Goal: Contribute content: Contribute content

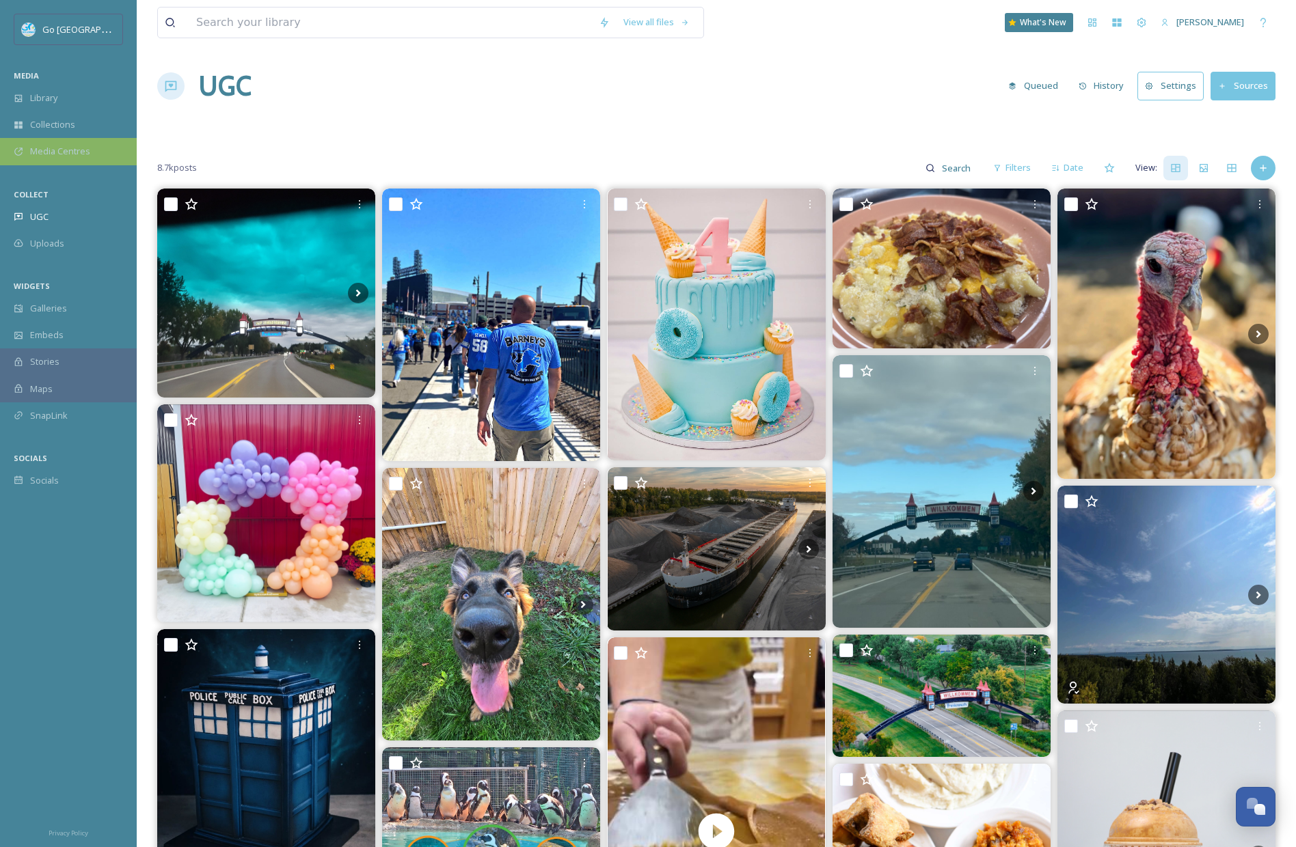
click at [59, 139] on div "Media Centres" at bounding box center [68, 151] width 137 height 27
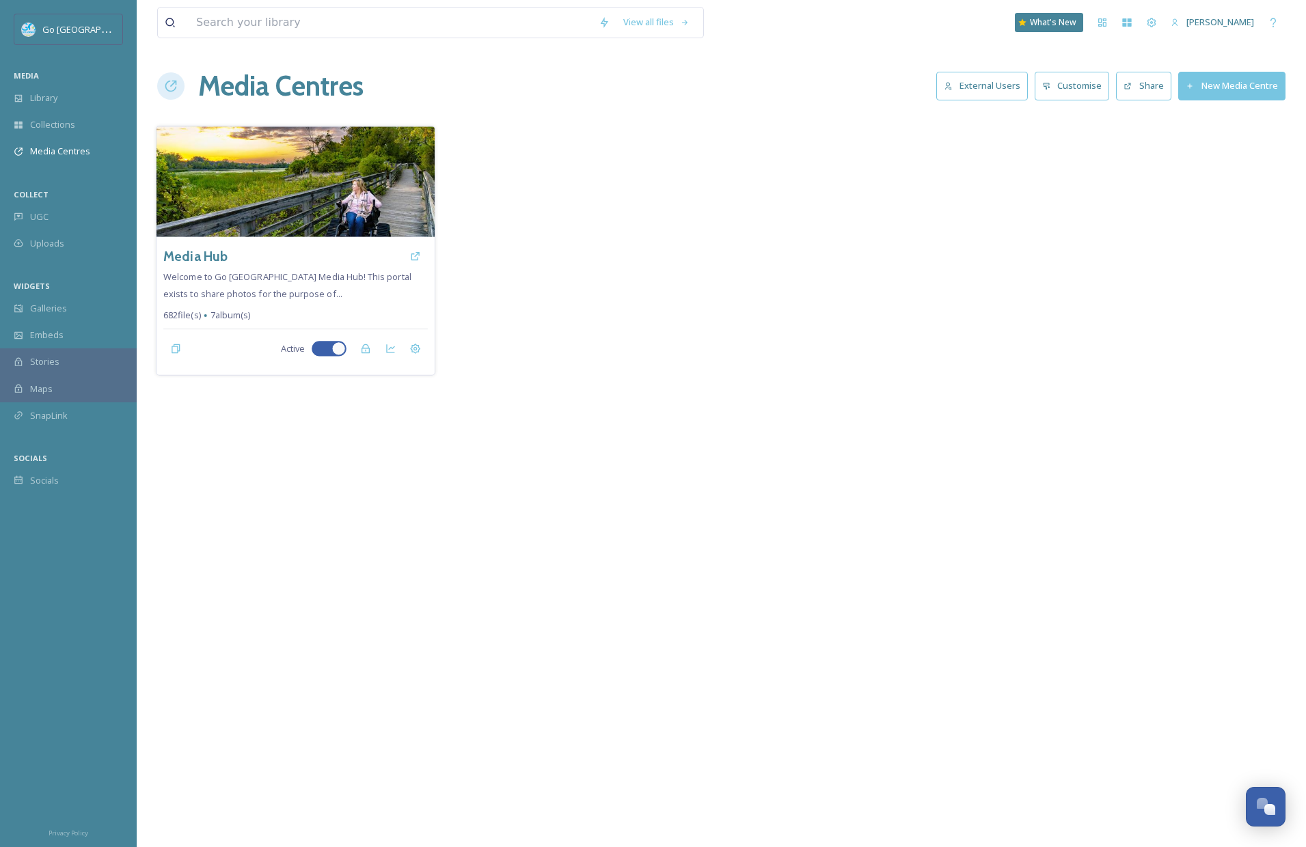
click at [296, 192] on img at bounding box center [295, 181] width 278 height 111
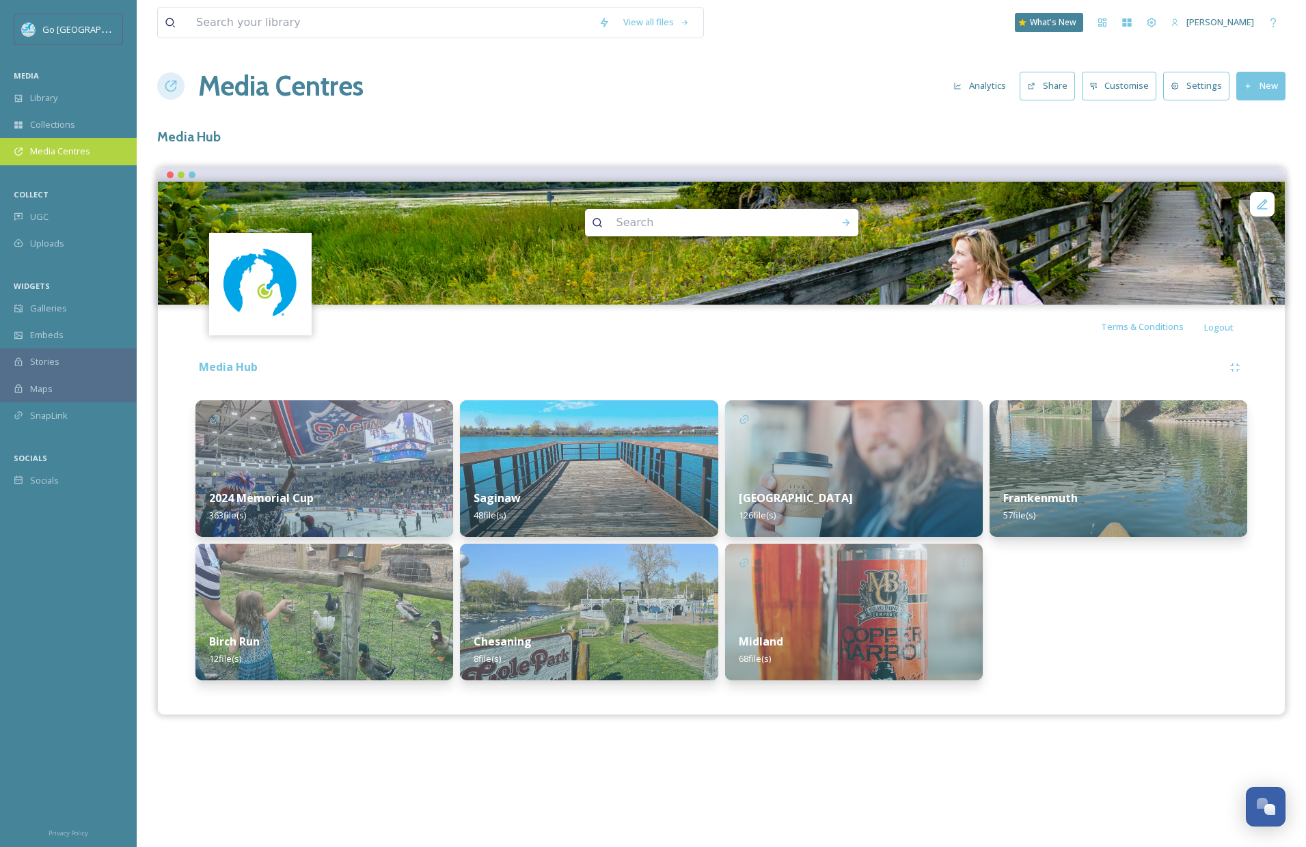
click at [45, 154] on span "Media Centres" at bounding box center [60, 151] width 60 height 13
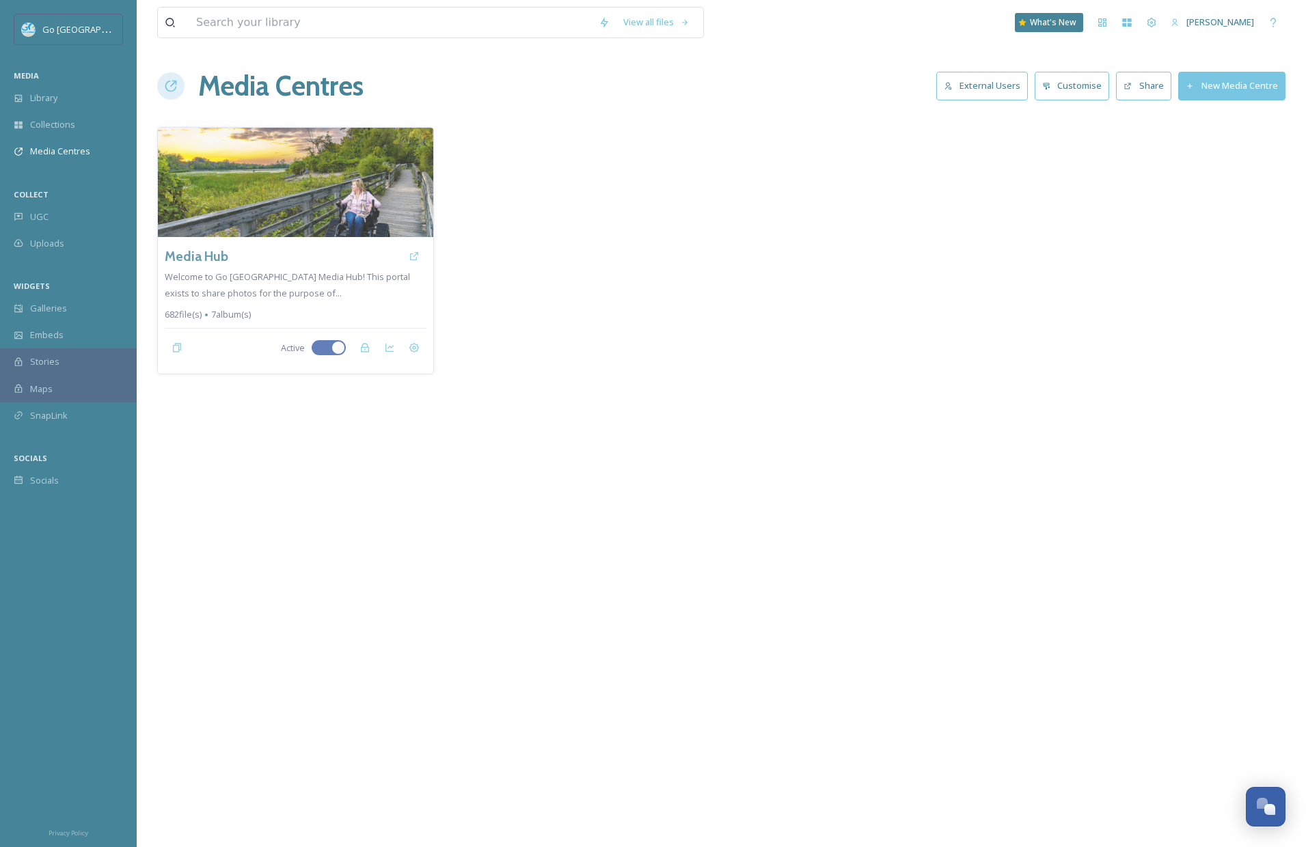
click at [985, 76] on button "External Users" at bounding box center [982, 86] width 92 height 28
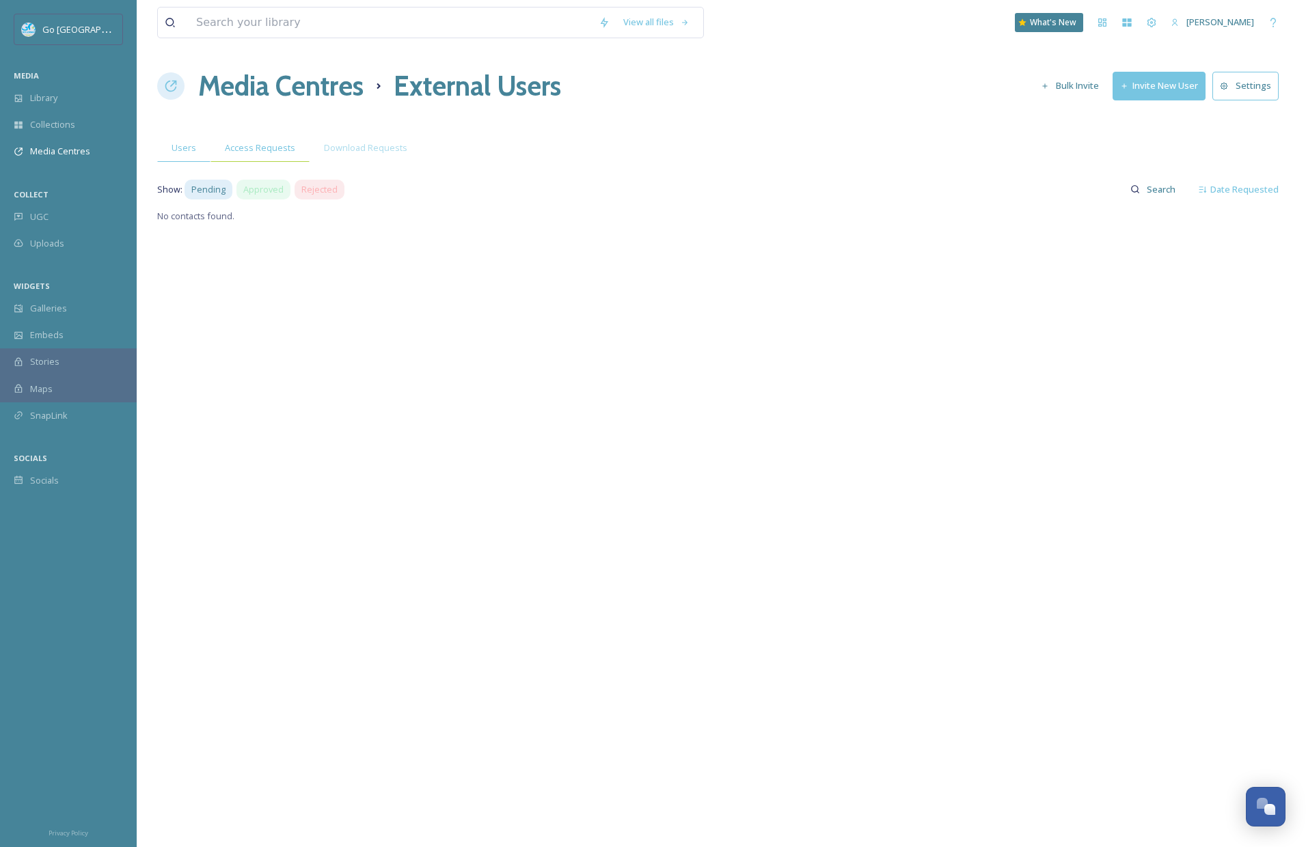
click at [276, 149] on span "Access Requests" at bounding box center [260, 147] width 70 height 13
click at [392, 150] on span "Download Requests" at bounding box center [365, 147] width 83 height 13
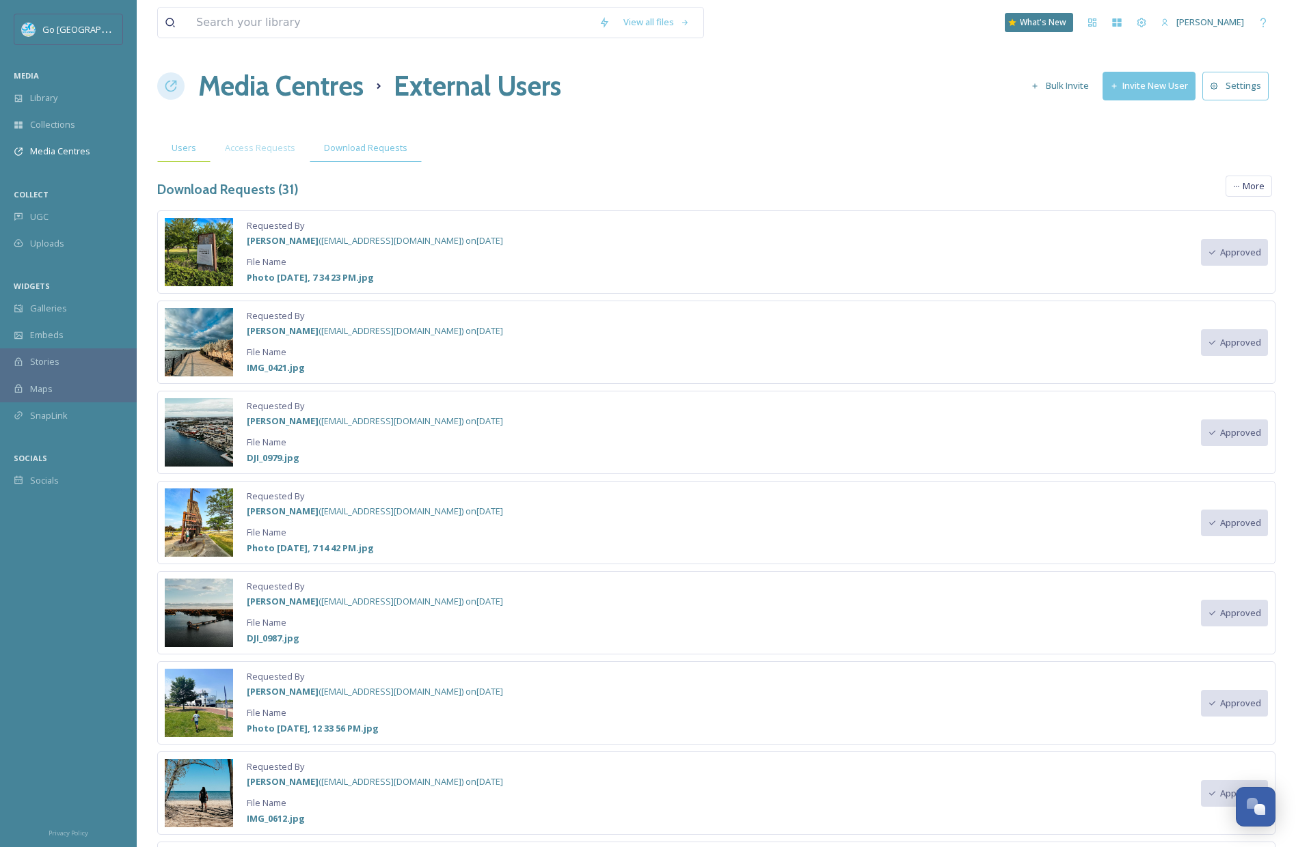
click at [185, 148] on span "Users" at bounding box center [184, 147] width 25 height 13
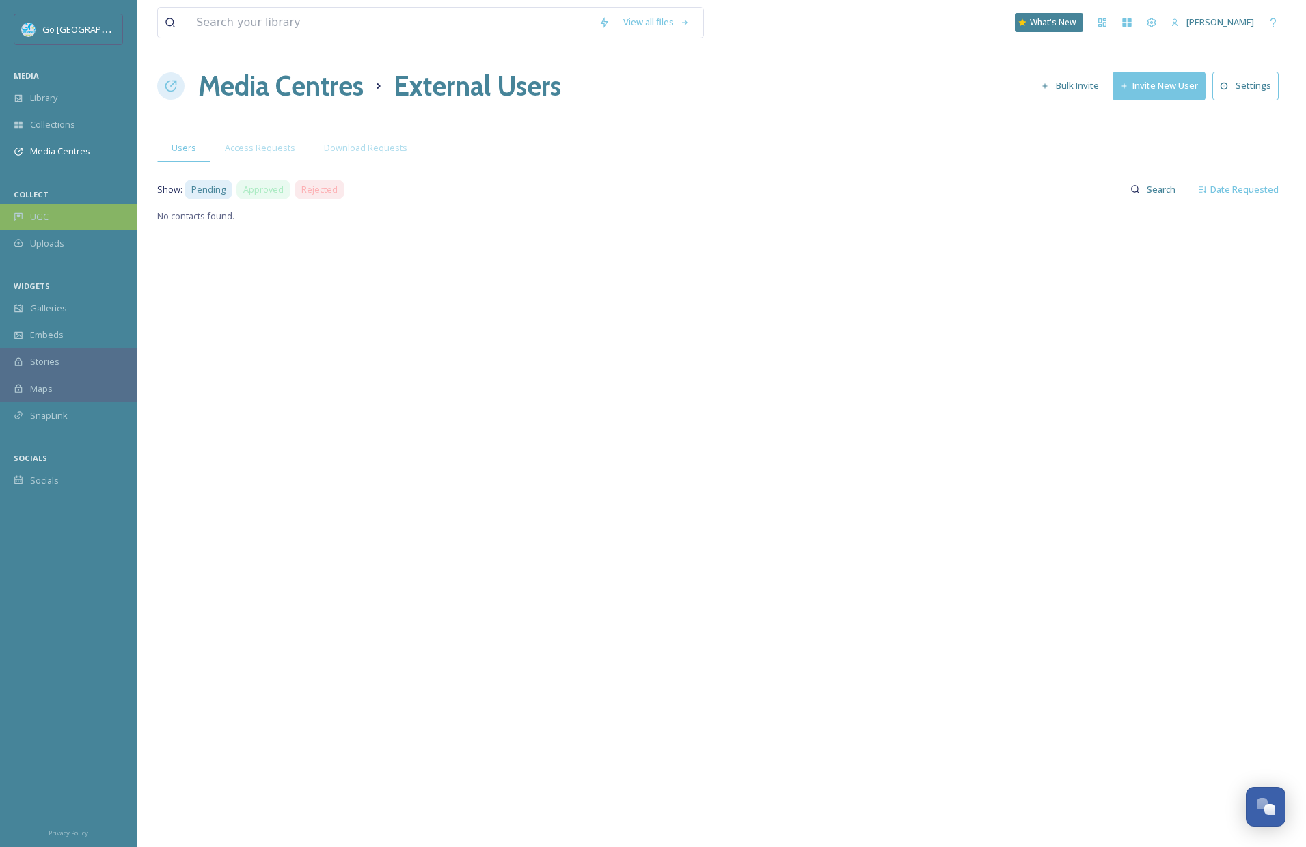
click at [93, 211] on div "UGC" at bounding box center [68, 217] width 137 height 27
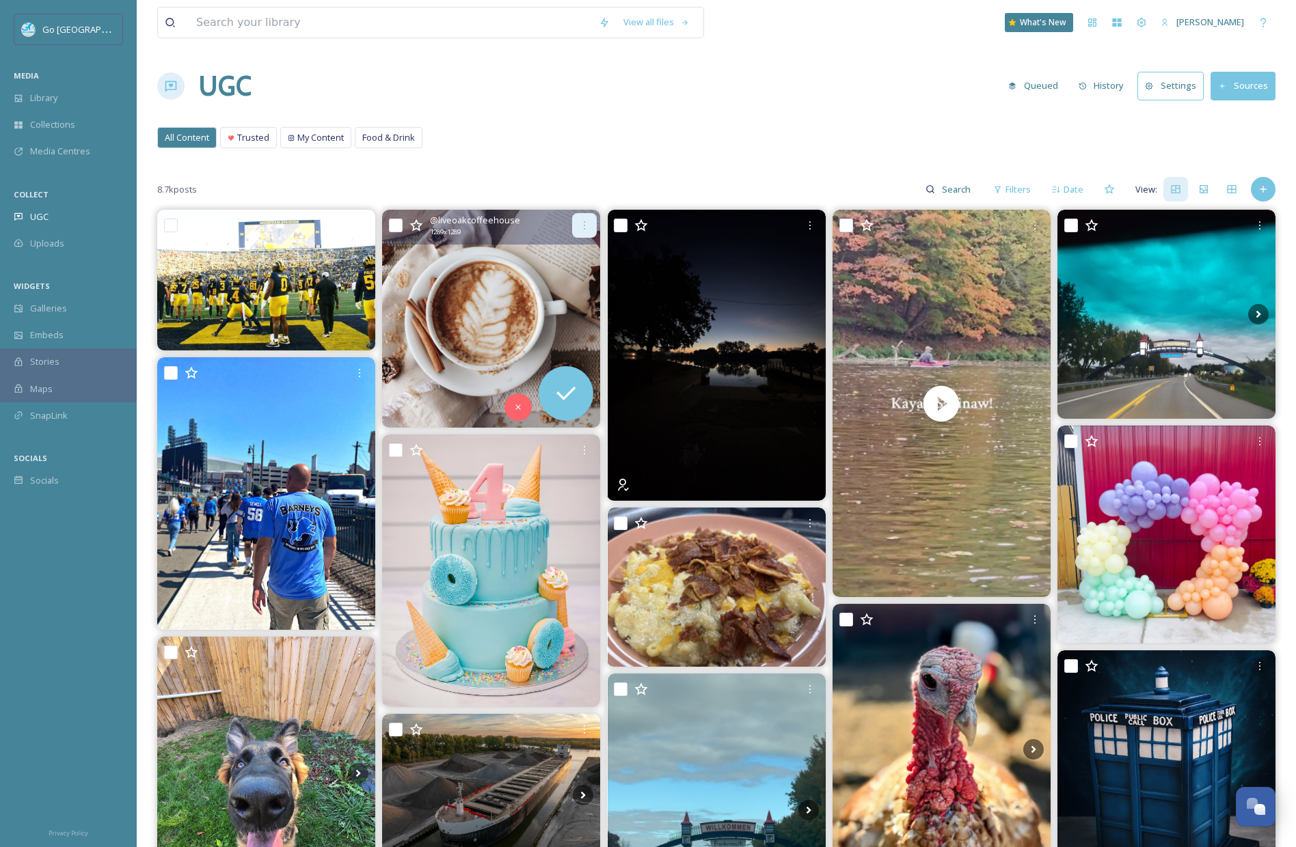
click at [583, 224] on icon at bounding box center [584, 225] width 11 height 11
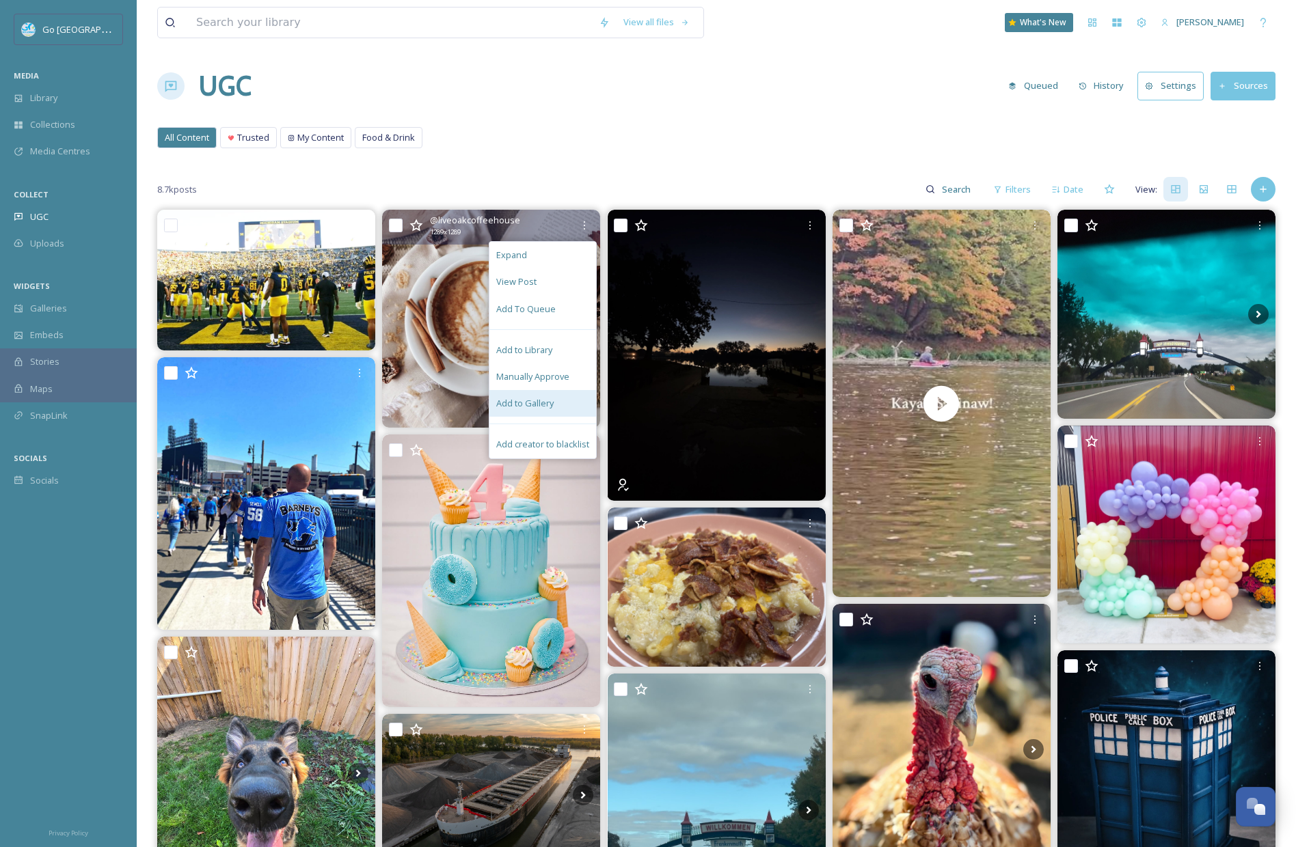
click at [543, 412] on div "Add to Gallery" at bounding box center [542, 403] width 107 height 27
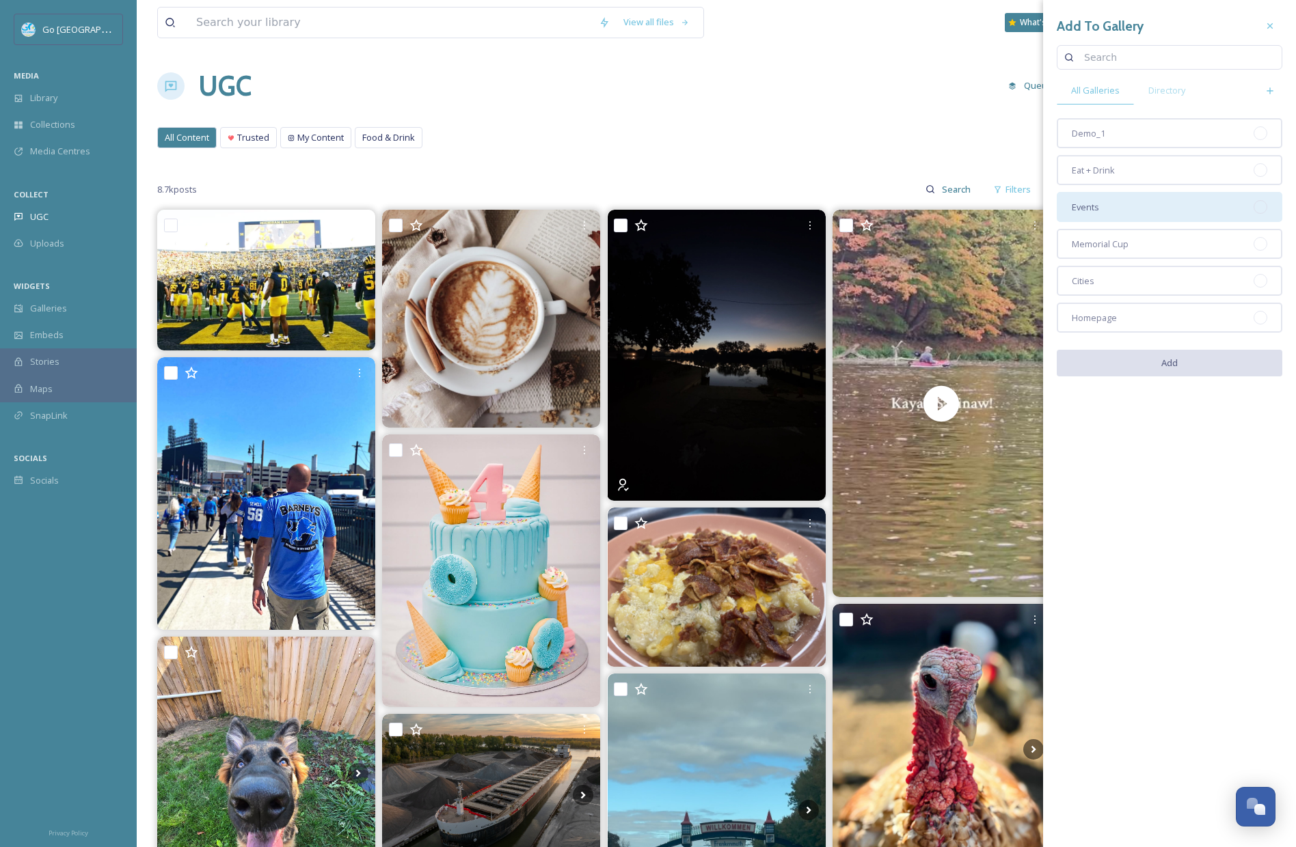
drag, startPoint x: 1108, startPoint y: 318, endPoint x: 1109, endPoint y: 193, distance: 125.1
click at [1108, 317] on span "Homepage" at bounding box center [1094, 318] width 45 height 13
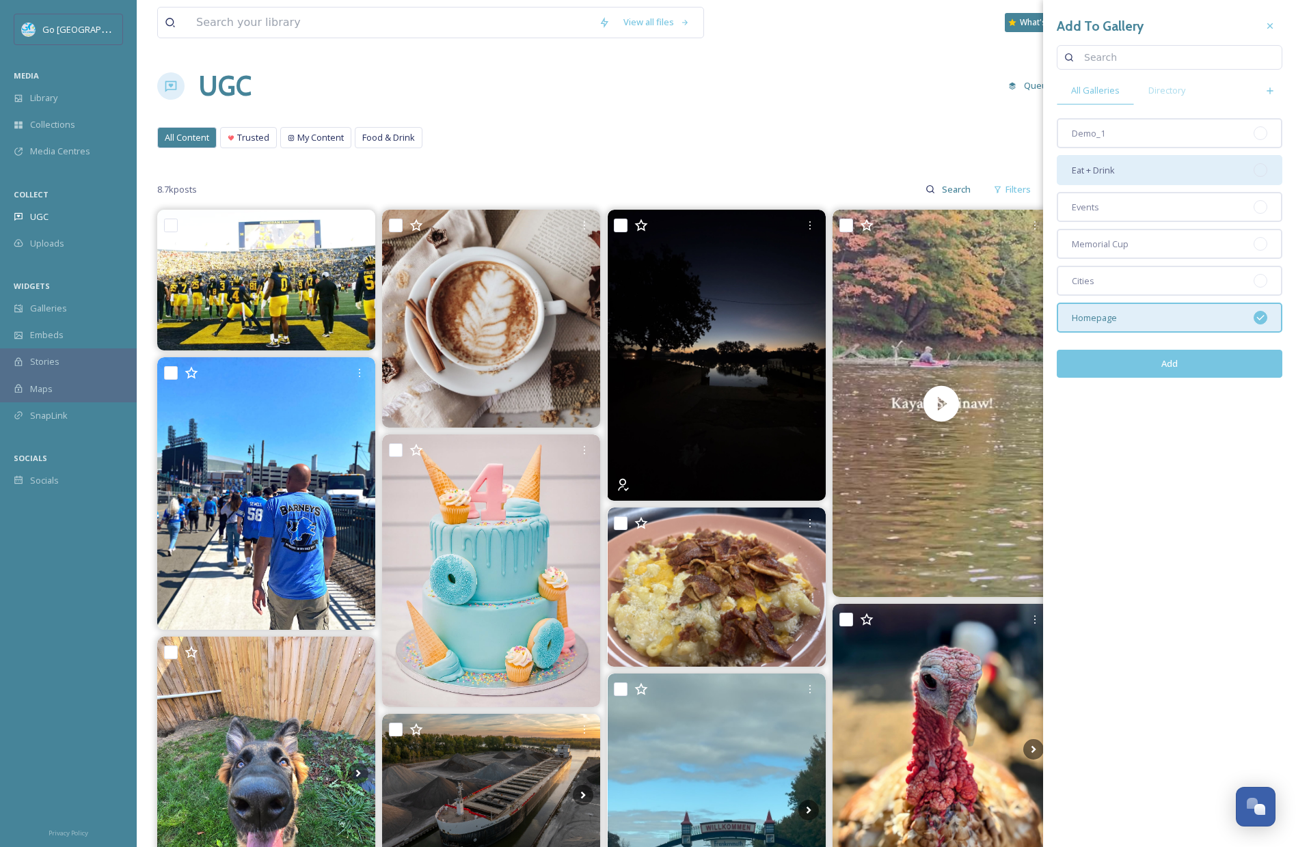
click at [1117, 174] on div "Eat + Drink" at bounding box center [1170, 170] width 226 height 30
click at [1189, 368] on button "Add" at bounding box center [1170, 364] width 226 height 28
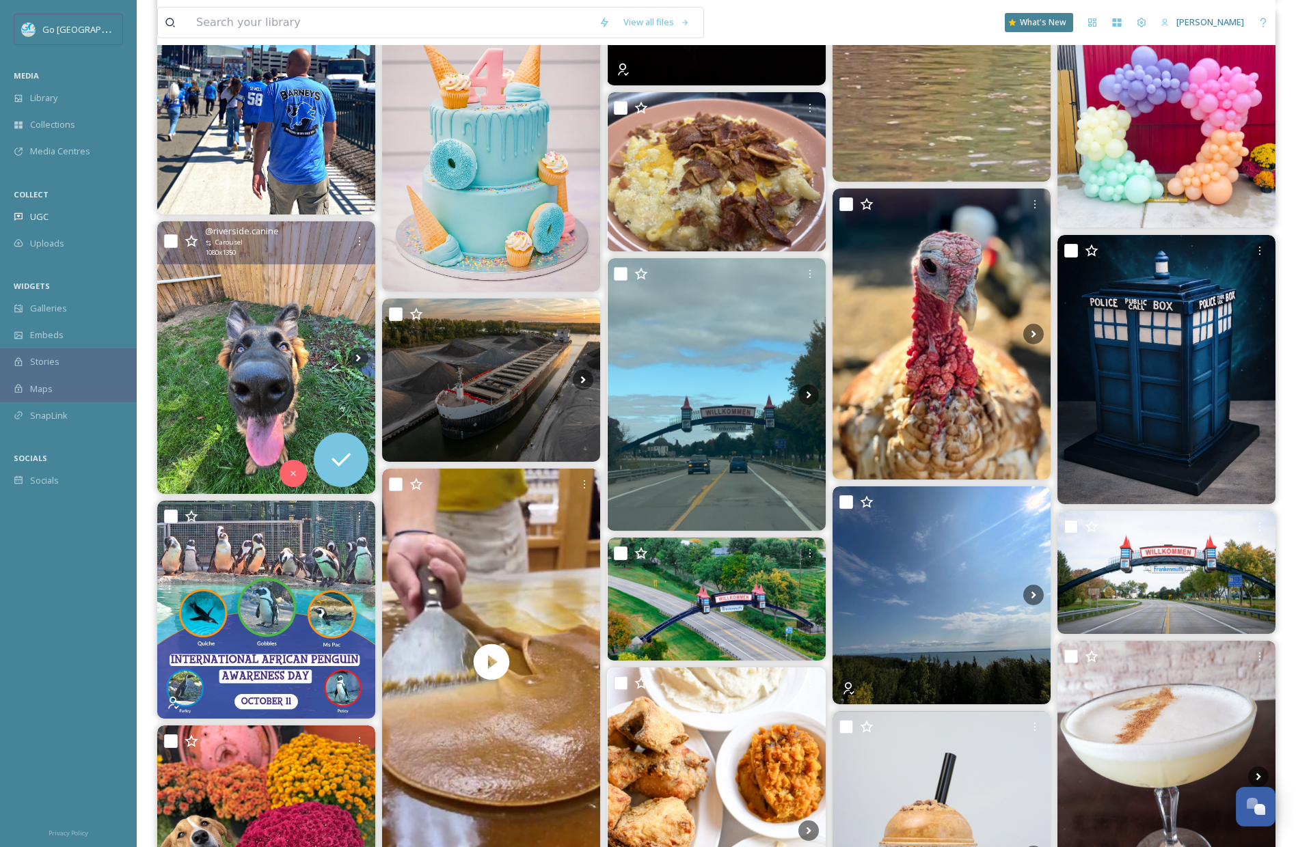
scroll to position [614, 0]
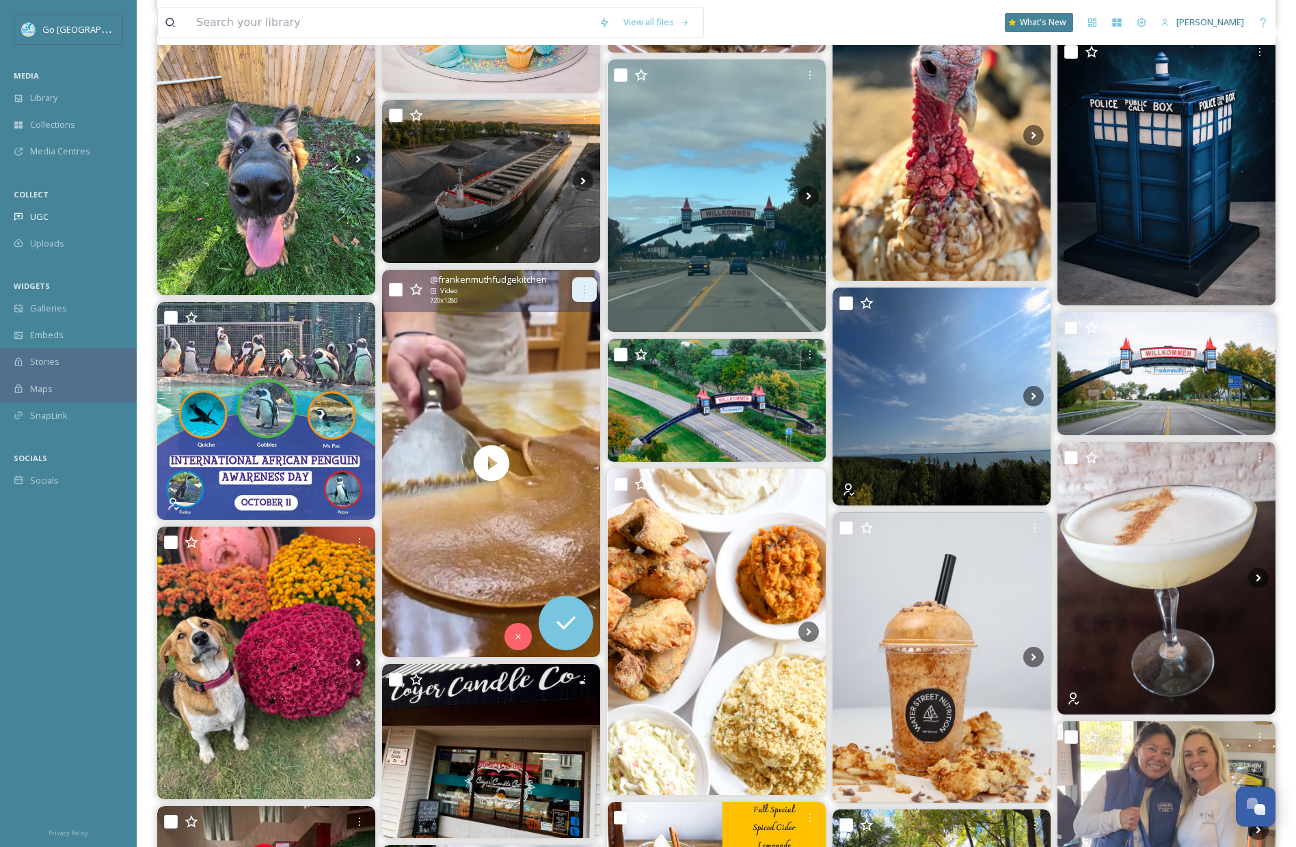
click at [591, 292] on div at bounding box center [584, 289] width 25 height 25
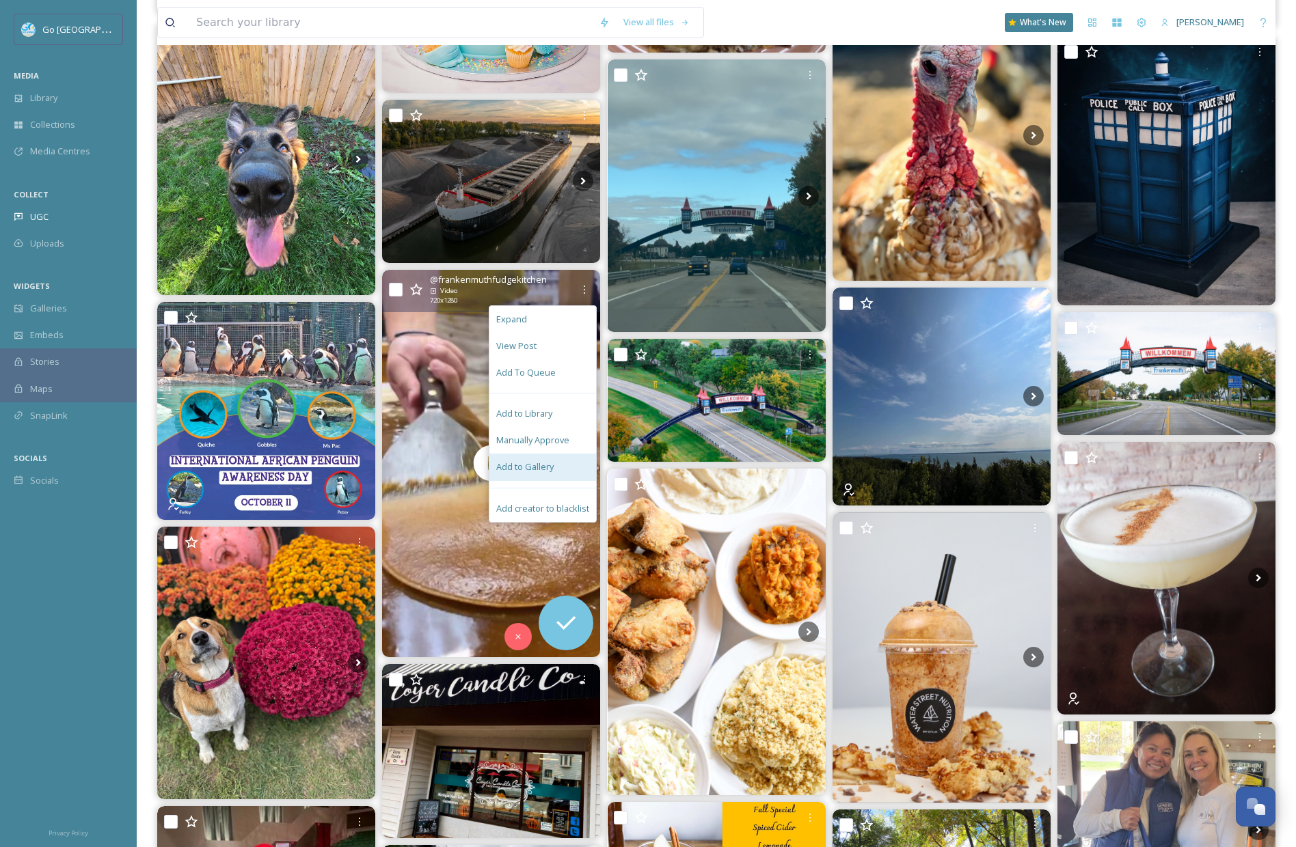
click at [538, 463] on span "Add to Gallery" at bounding box center [524, 467] width 57 height 13
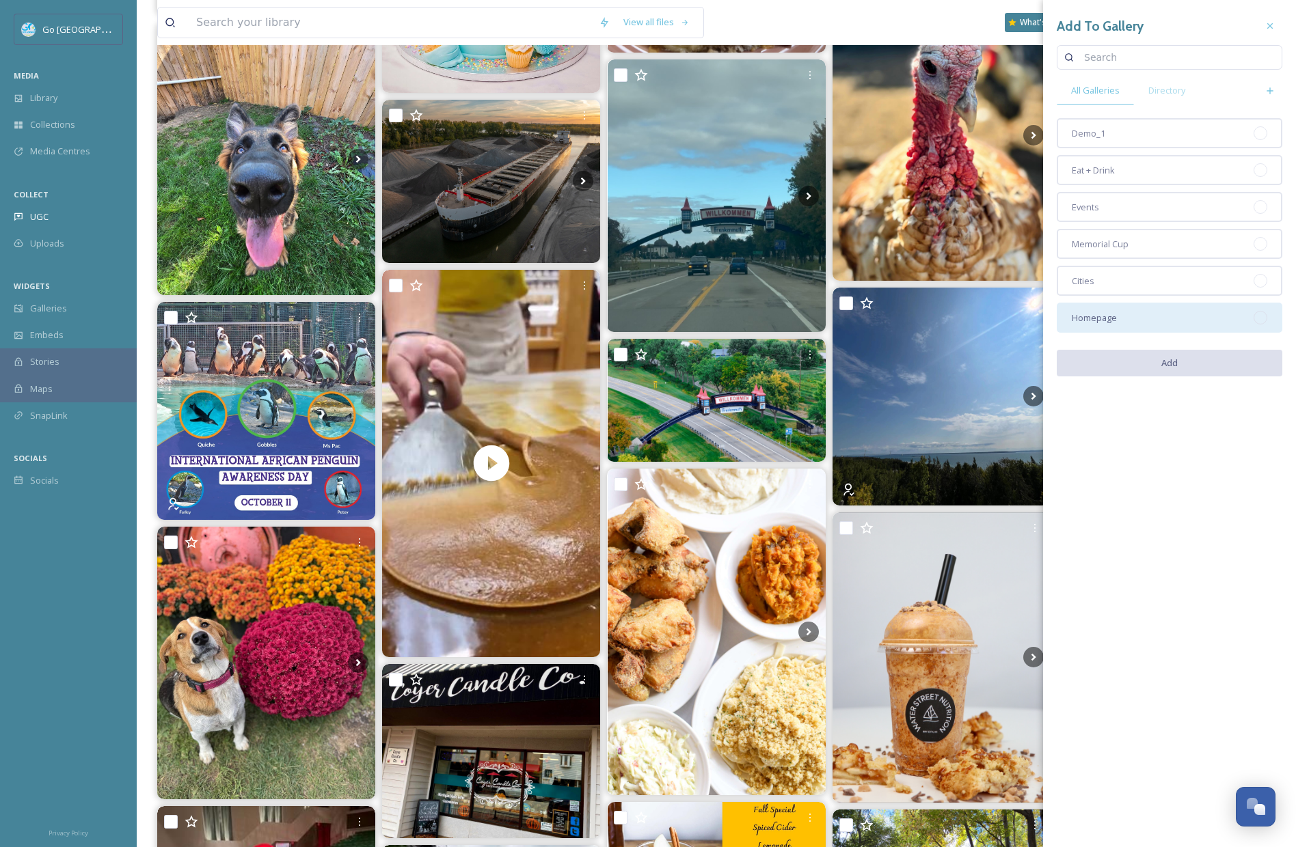
click at [1081, 315] on span "Homepage" at bounding box center [1094, 318] width 45 height 13
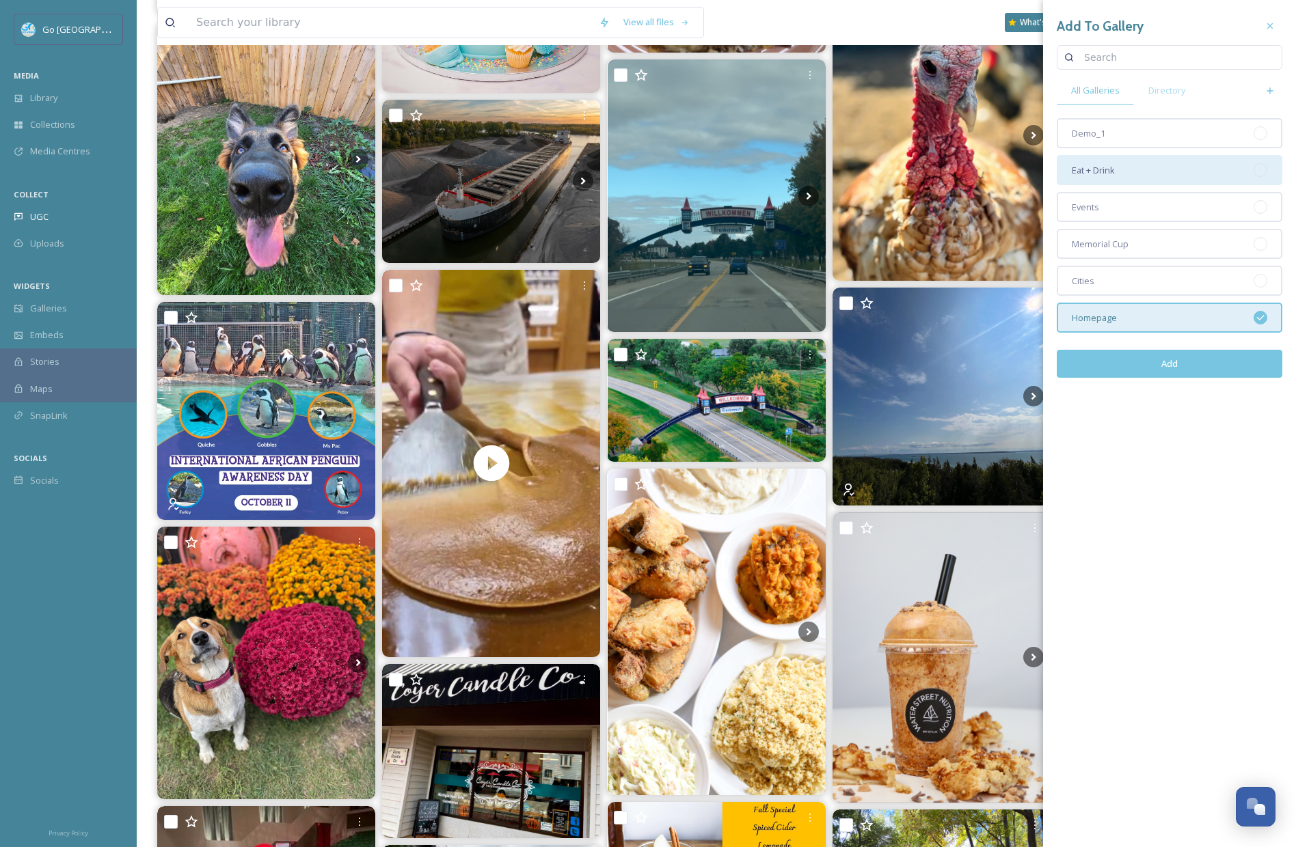
click at [1096, 178] on div "Eat + Drink" at bounding box center [1170, 170] width 226 height 30
click at [1166, 368] on button "Add" at bounding box center [1170, 364] width 226 height 28
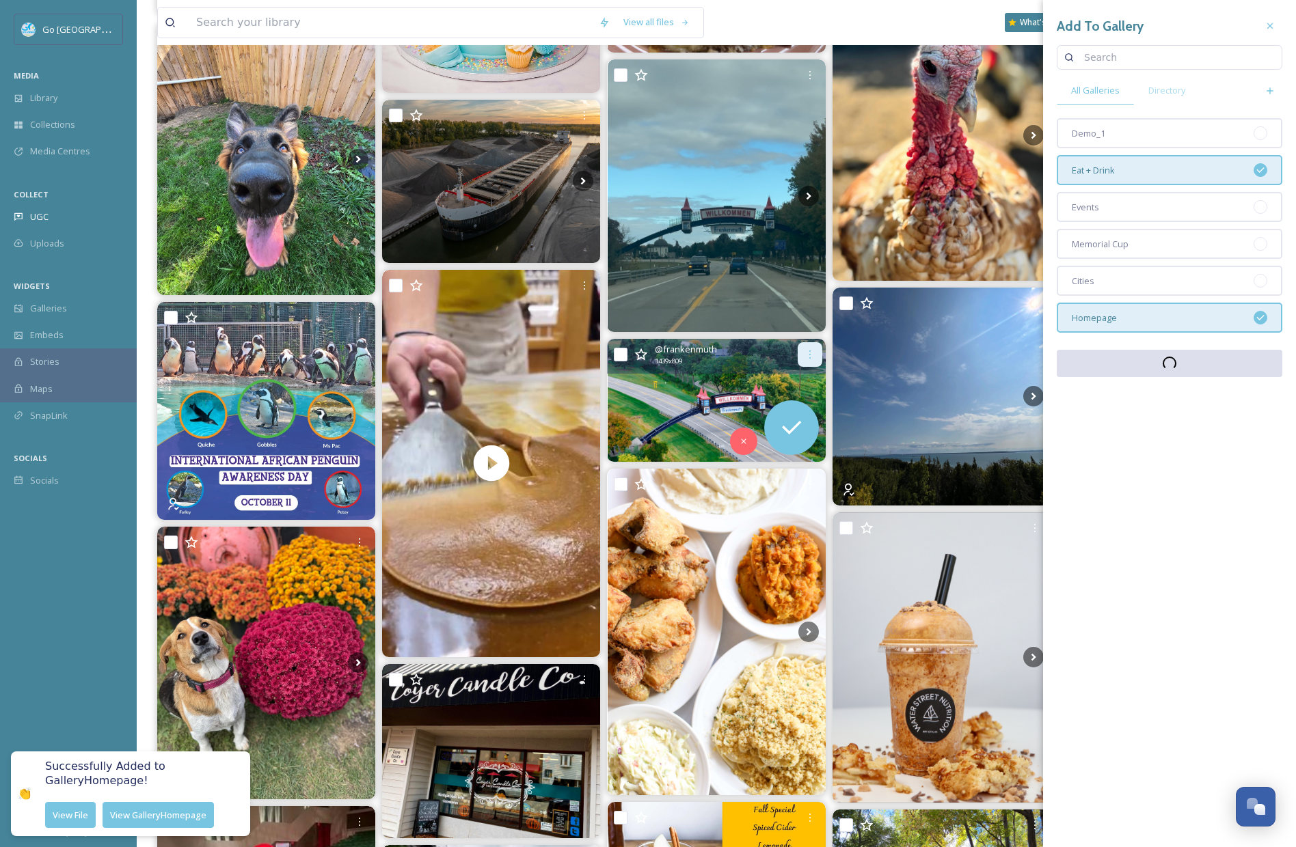
click at [802, 355] on div at bounding box center [810, 354] width 25 height 25
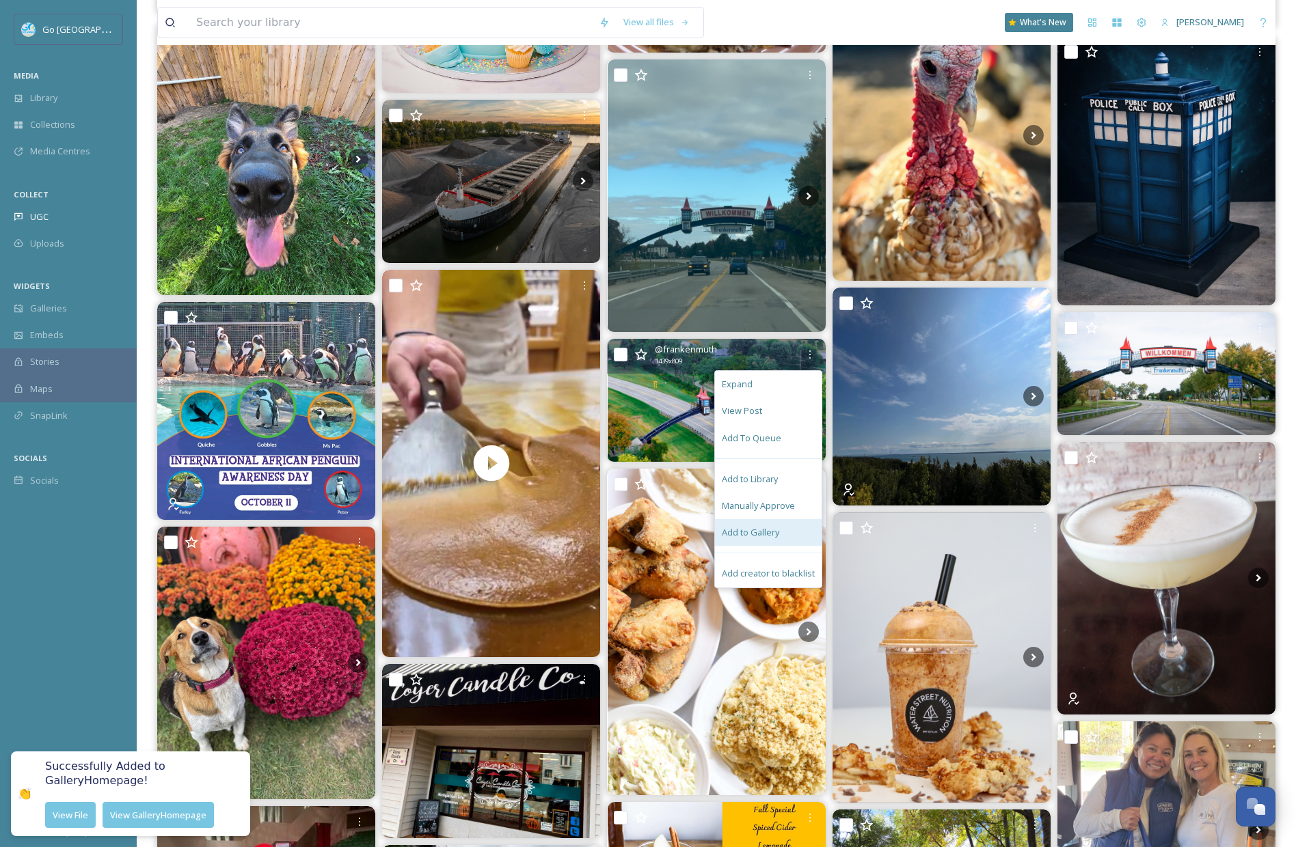
click at [767, 533] on span "Add to Gallery" at bounding box center [750, 532] width 57 height 13
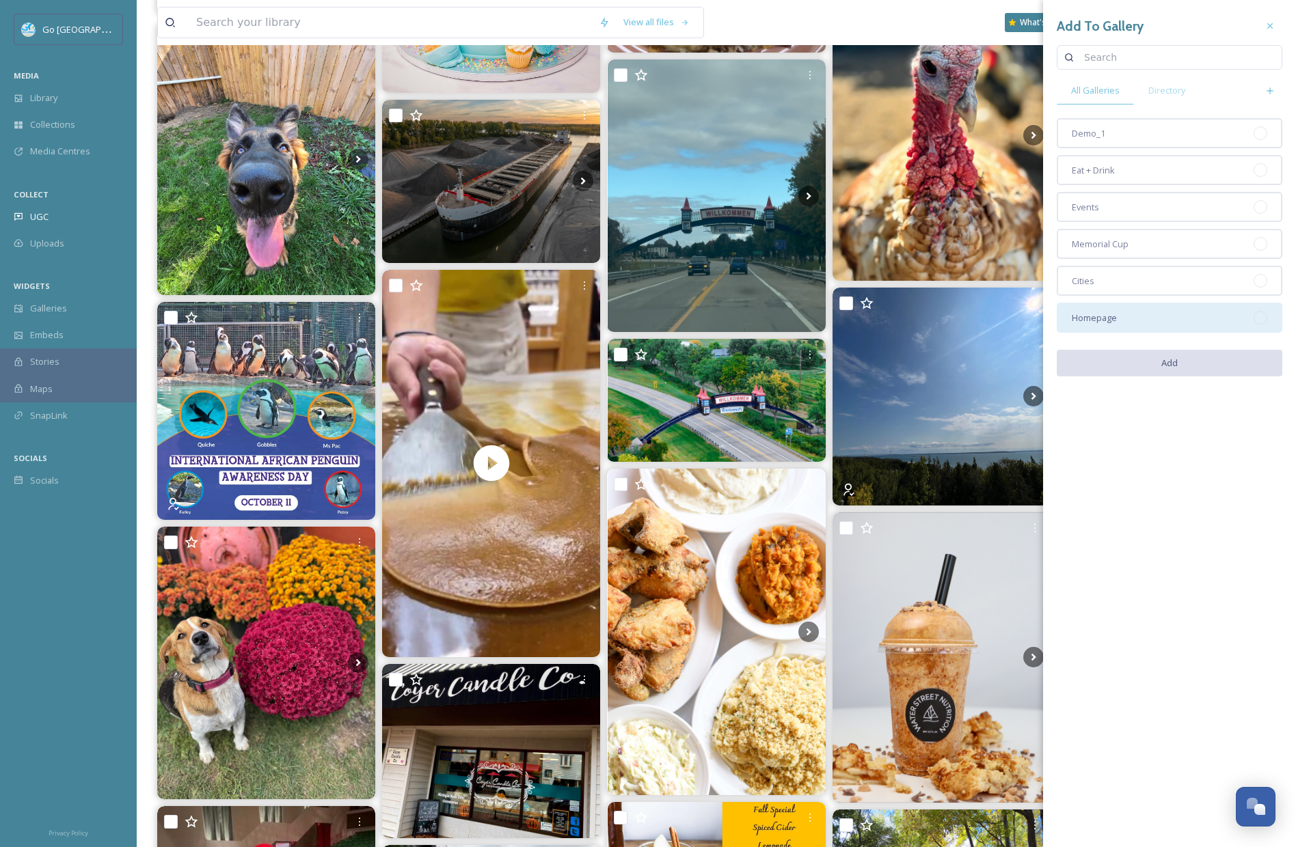
click at [1160, 327] on div "Homepage" at bounding box center [1170, 318] width 226 height 30
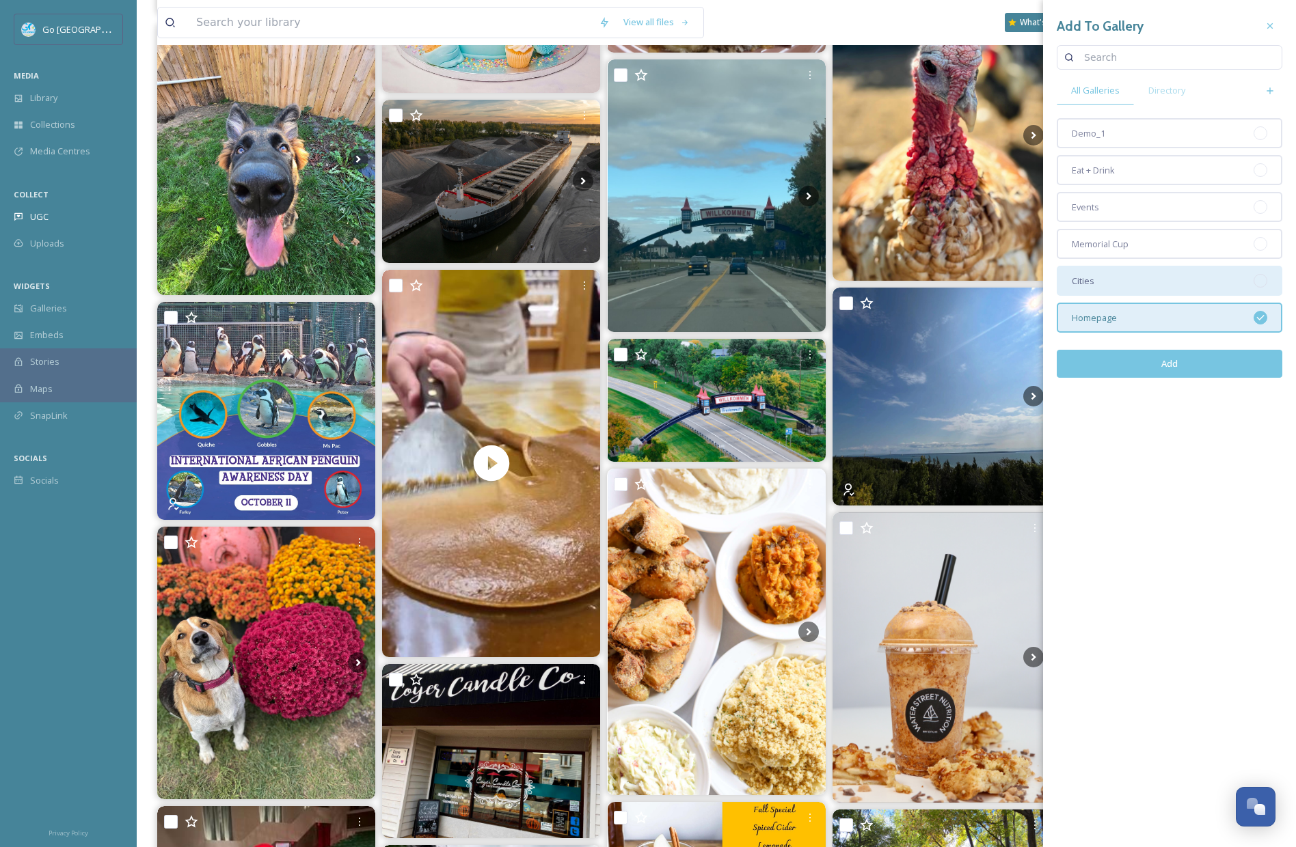
click at [1117, 290] on div "Cities" at bounding box center [1170, 281] width 226 height 30
click at [1193, 365] on button "Add" at bounding box center [1170, 364] width 226 height 28
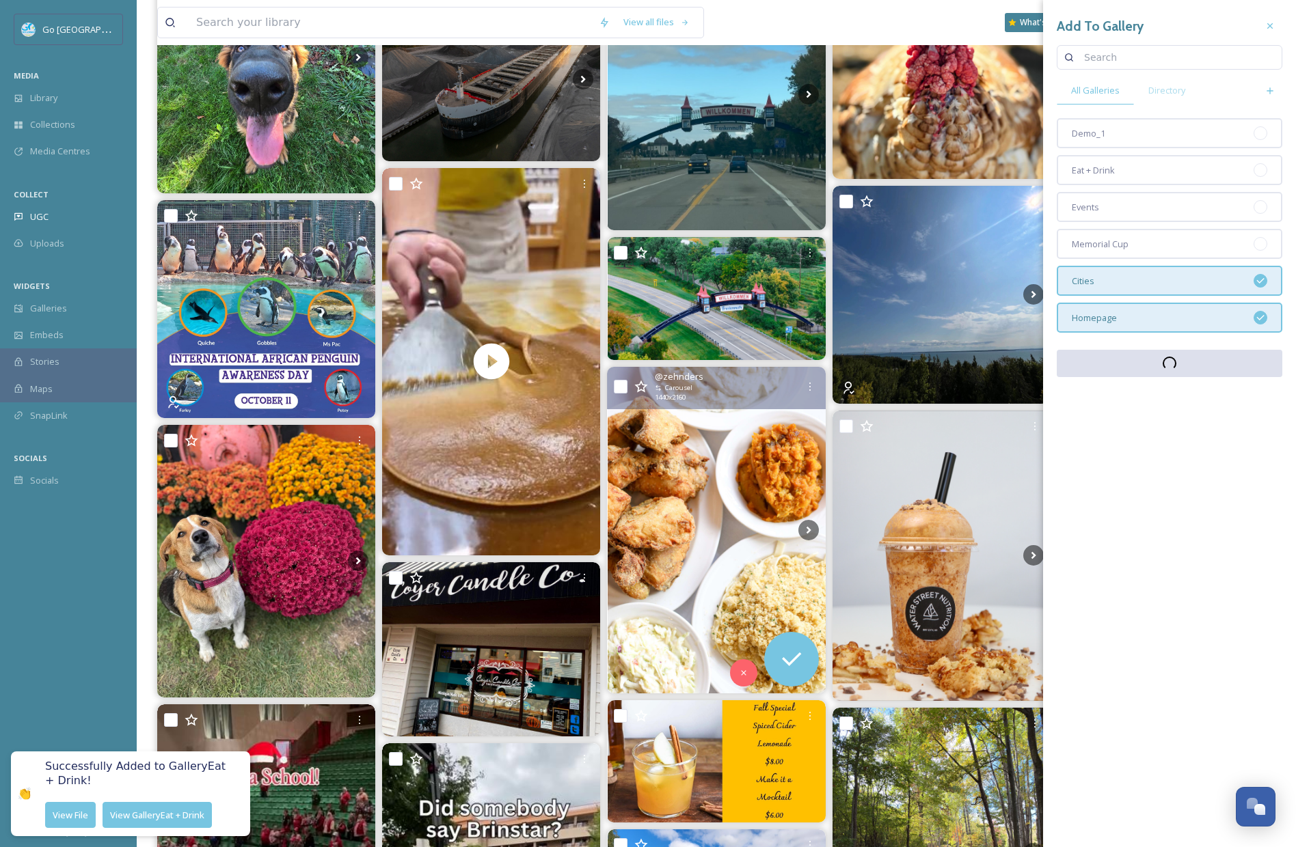
scroll to position [718, 0]
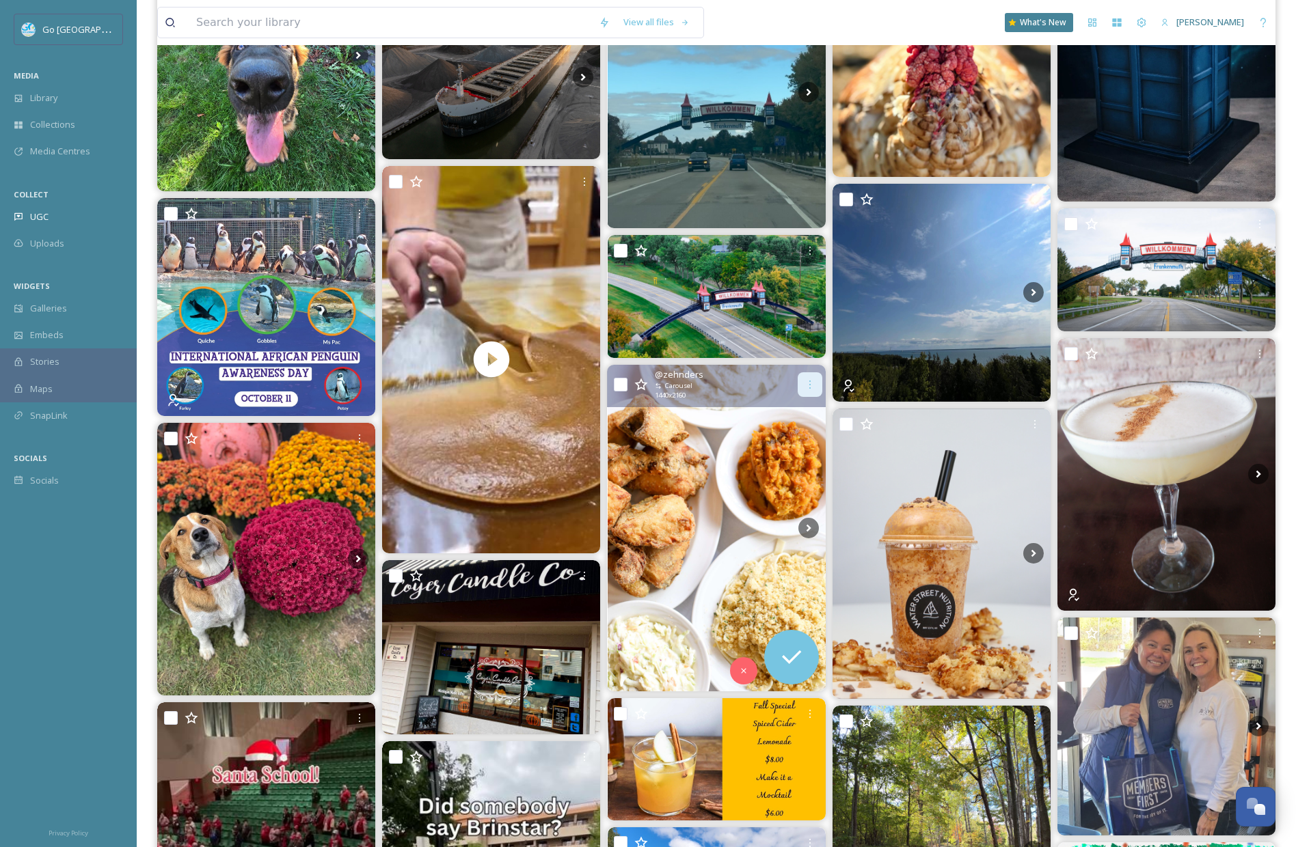
click at [806, 379] on icon at bounding box center [809, 384] width 11 height 11
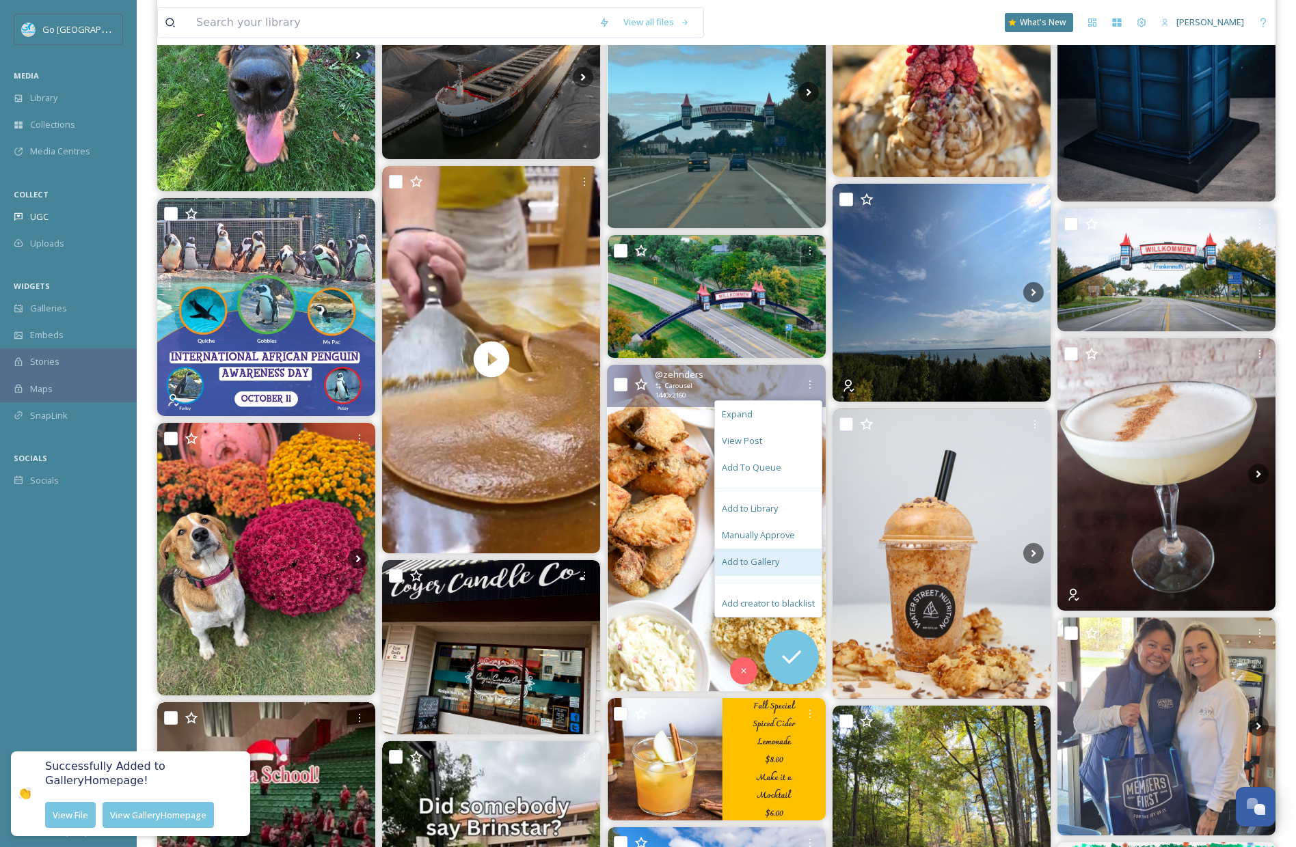
click at [775, 560] on span "Add to Gallery" at bounding box center [750, 562] width 57 height 13
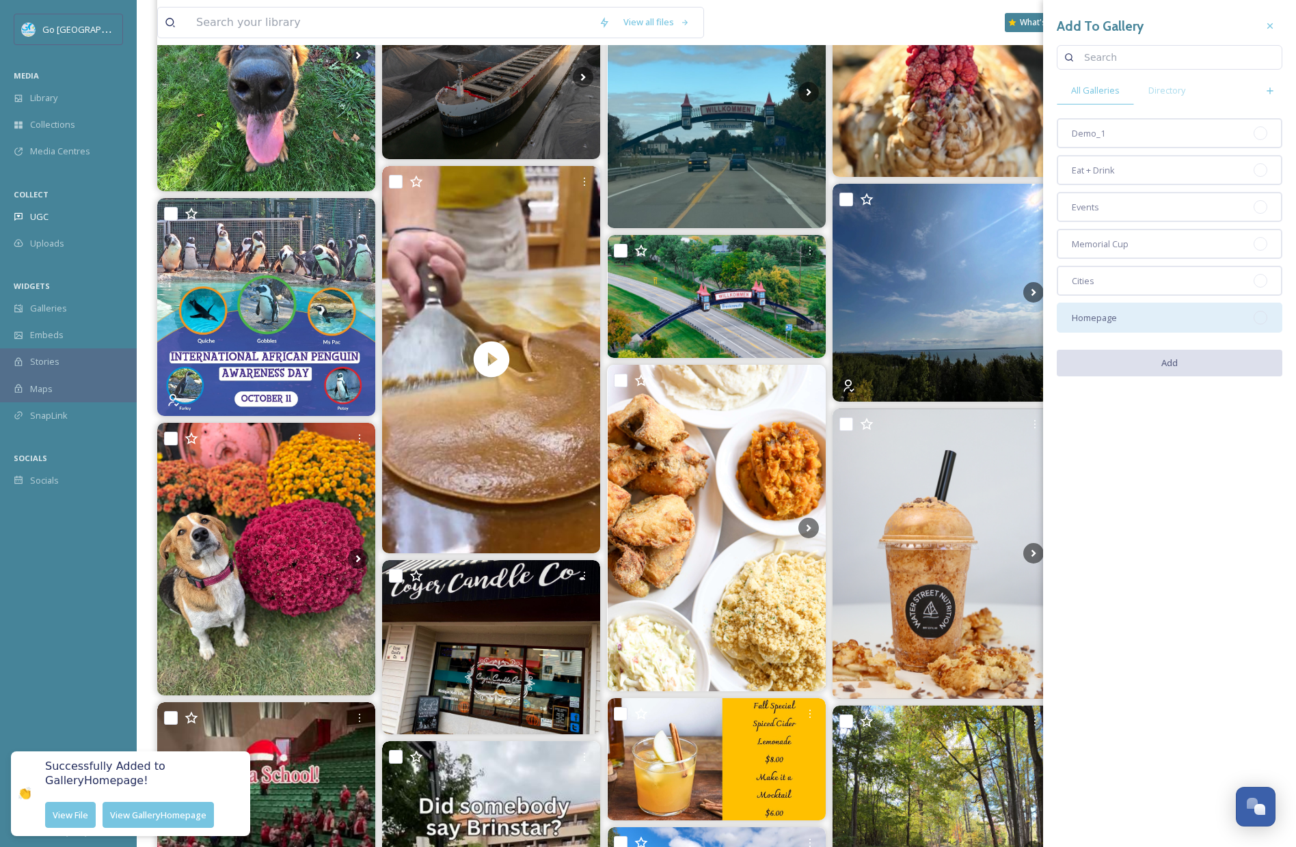
click at [1126, 319] on div "Homepage" at bounding box center [1170, 318] width 226 height 30
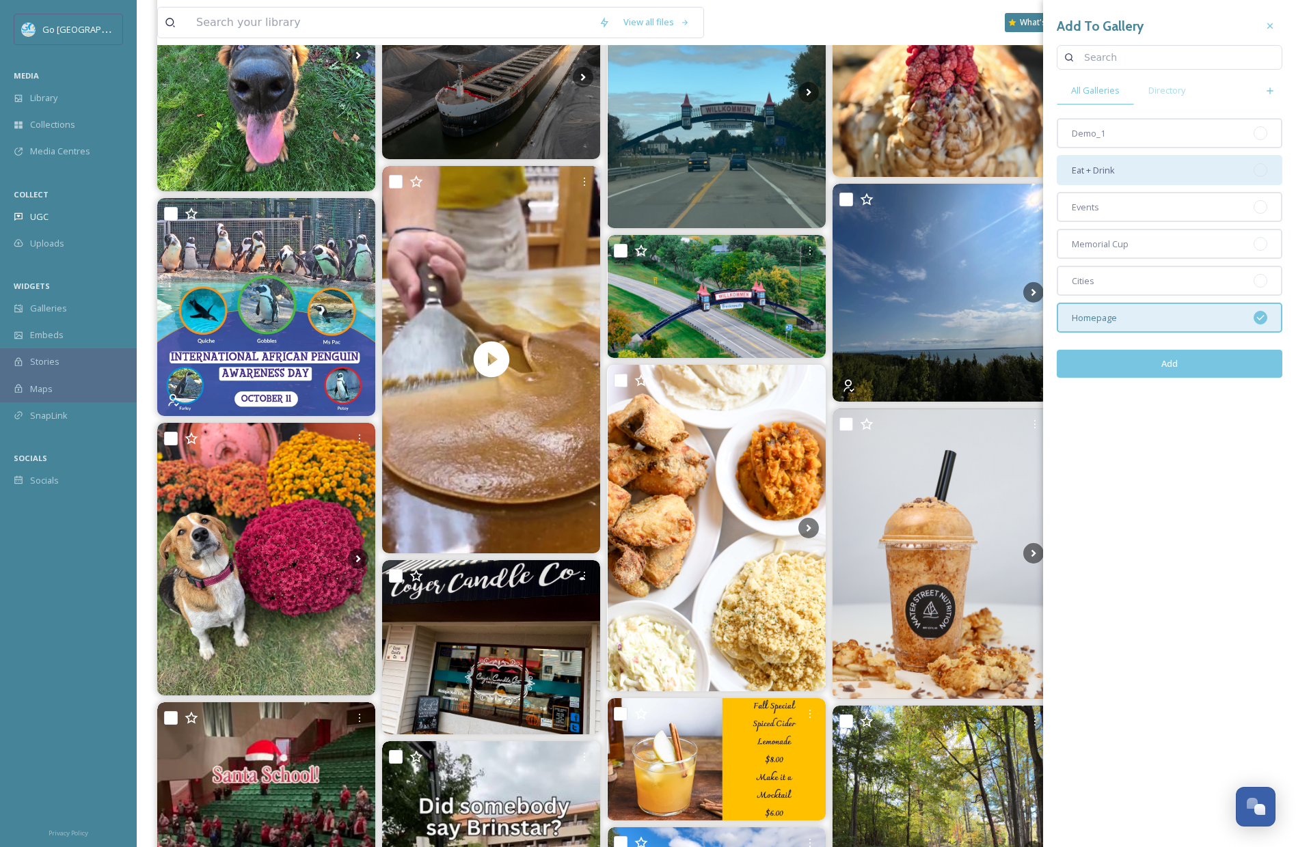
click at [1111, 170] on span "Eat + Drink" at bounding box center [1093, 170] width 43 height 13
click at [1190, 362] on button "Add" at bounding box center [1170, 364] width 226 height 28
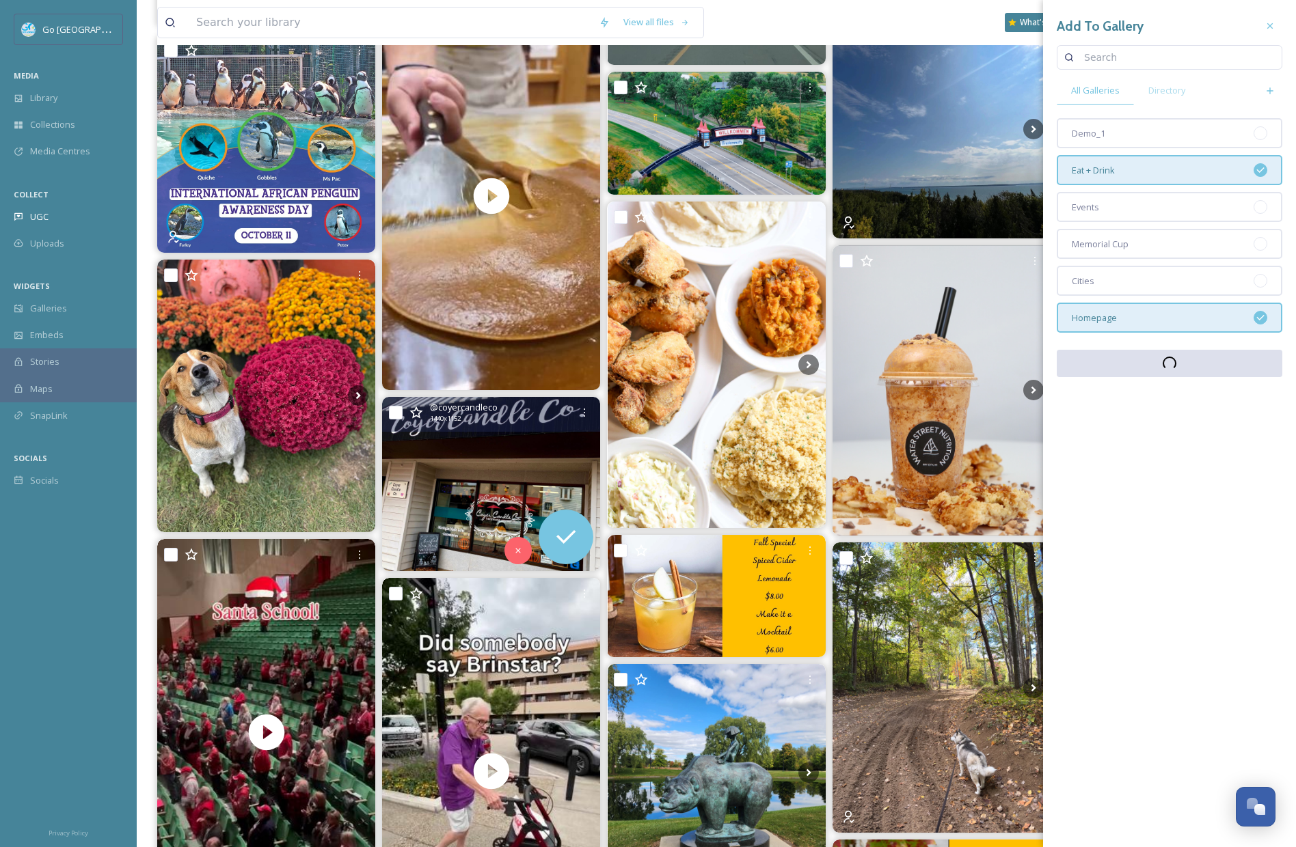
scroll to position [958, 0]
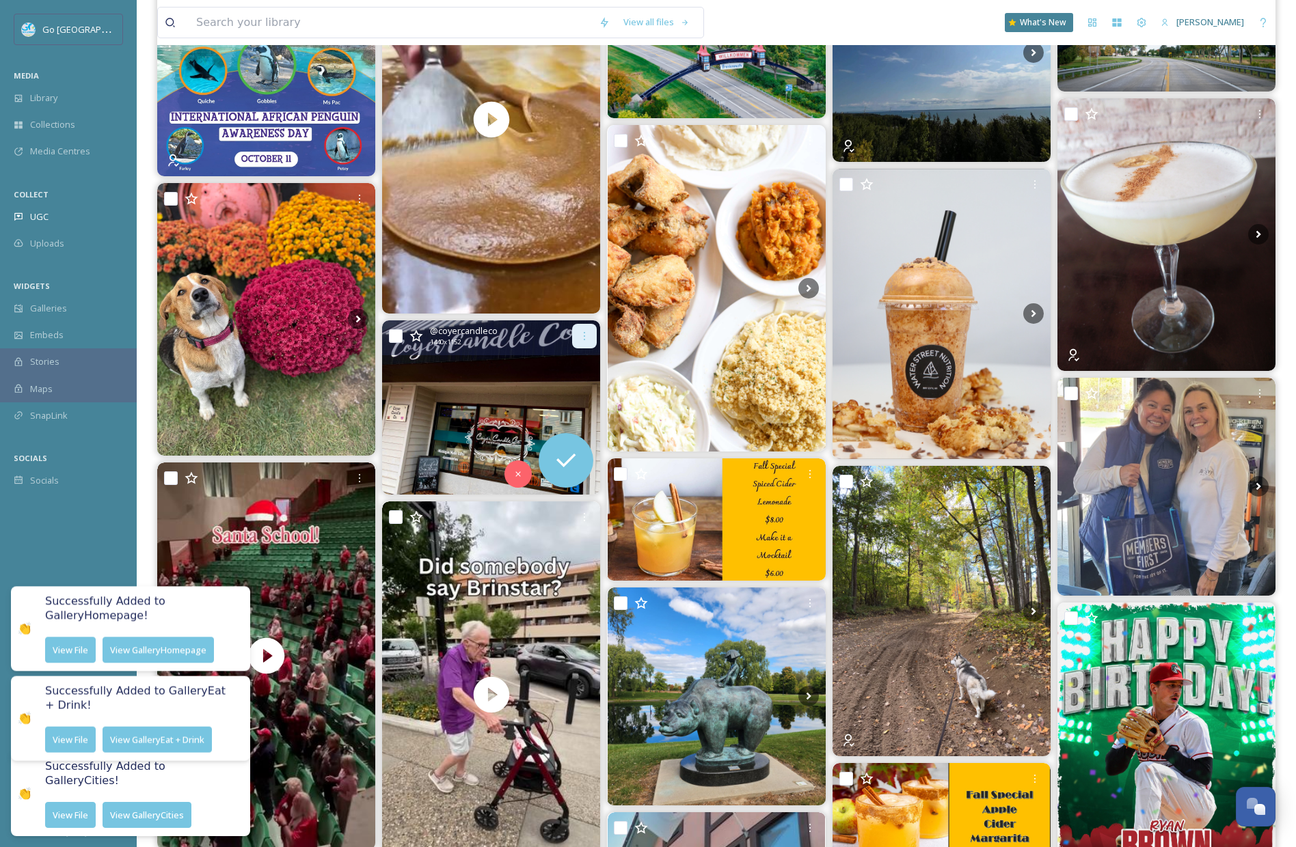
click at [588, 333] on icon at bounding box center [584, 336] width 11 height 11
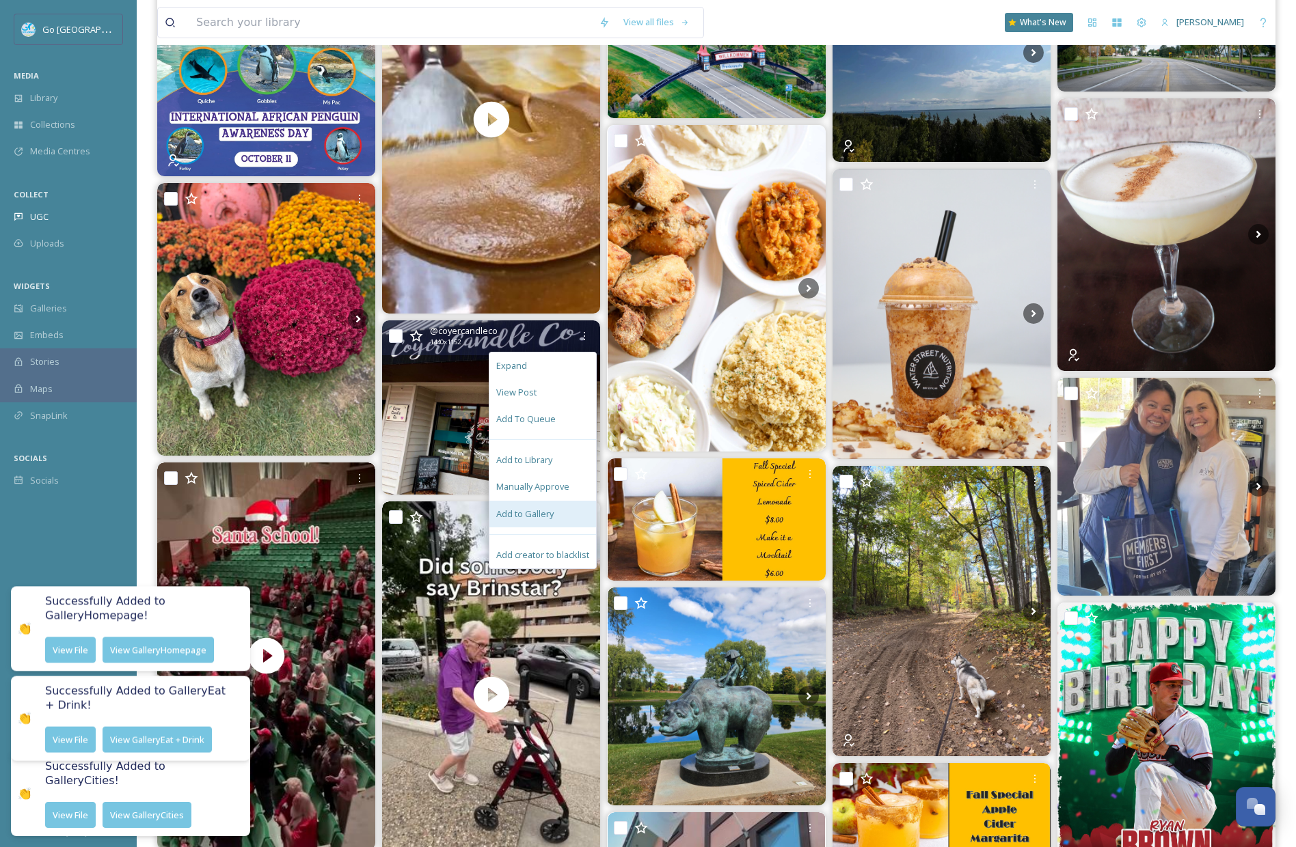
click at [562, 516] on div "Add to Gallery" at bounding box center [542, 514] width 107 height 27
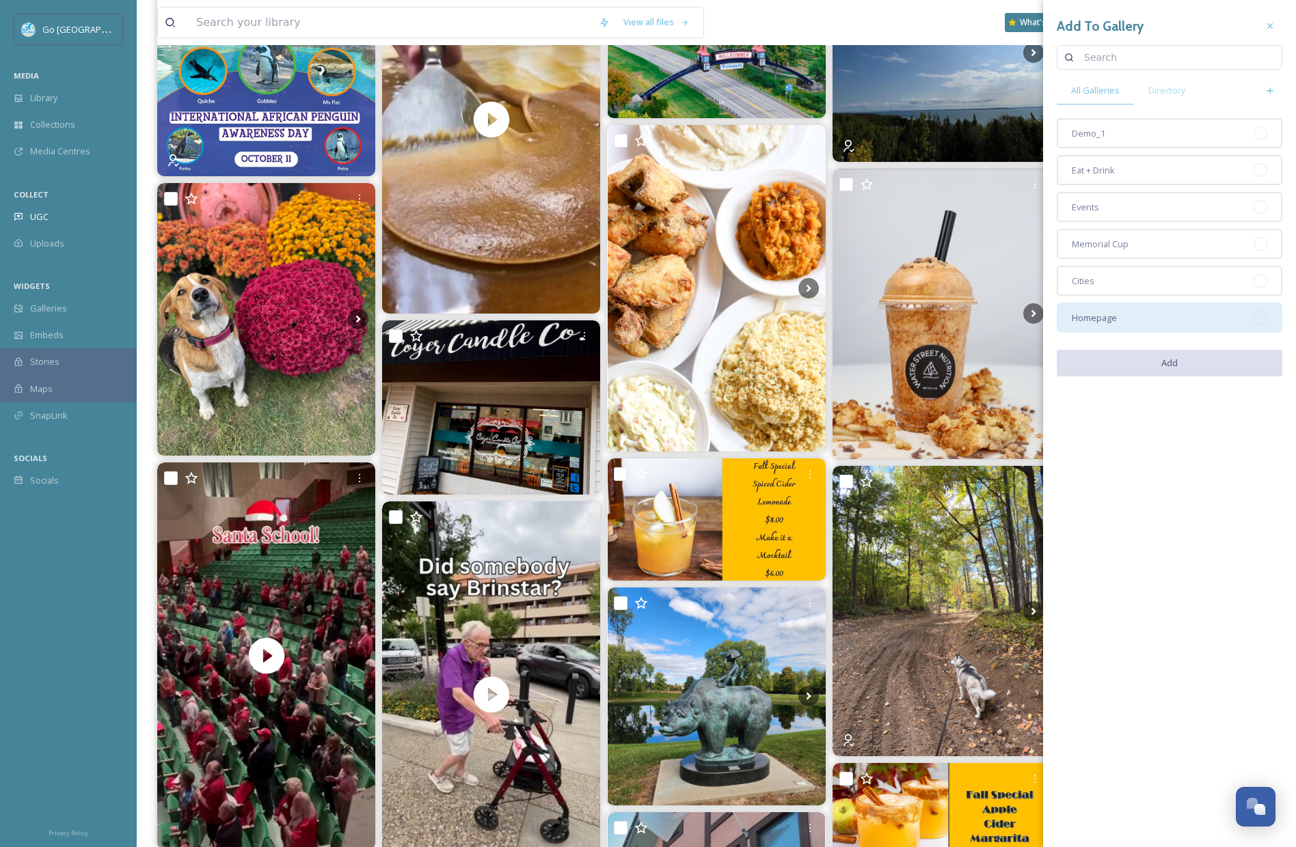
click at [1131, 330] on div "Homepage" at bounding box center [1170, 318] width 226 height 30
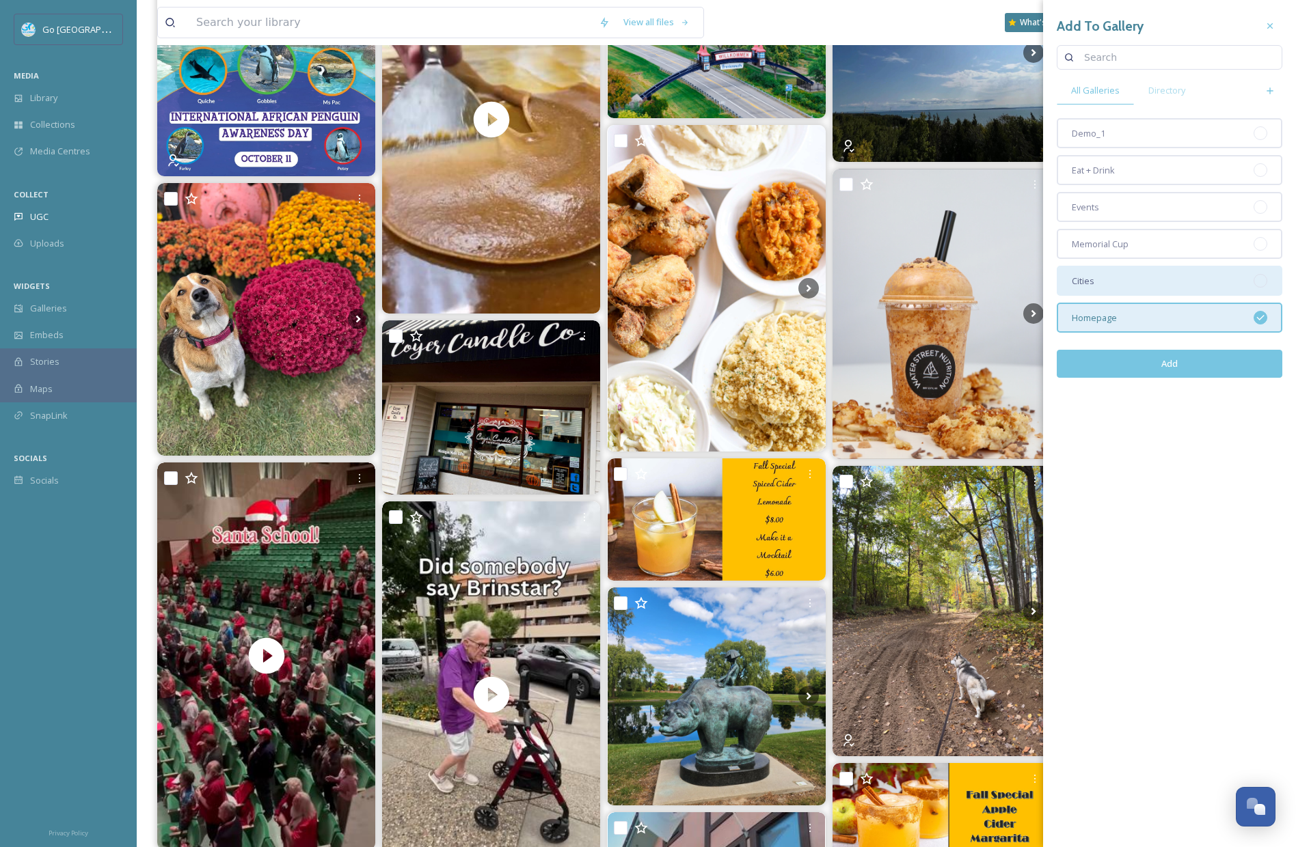
click at [1118, 277] on div "Cities" at bounding box center [1170, 281] width 226 height 30
click at [1169, 363] on button "Add" at bounding box center [1170, 364] width 226 height 28
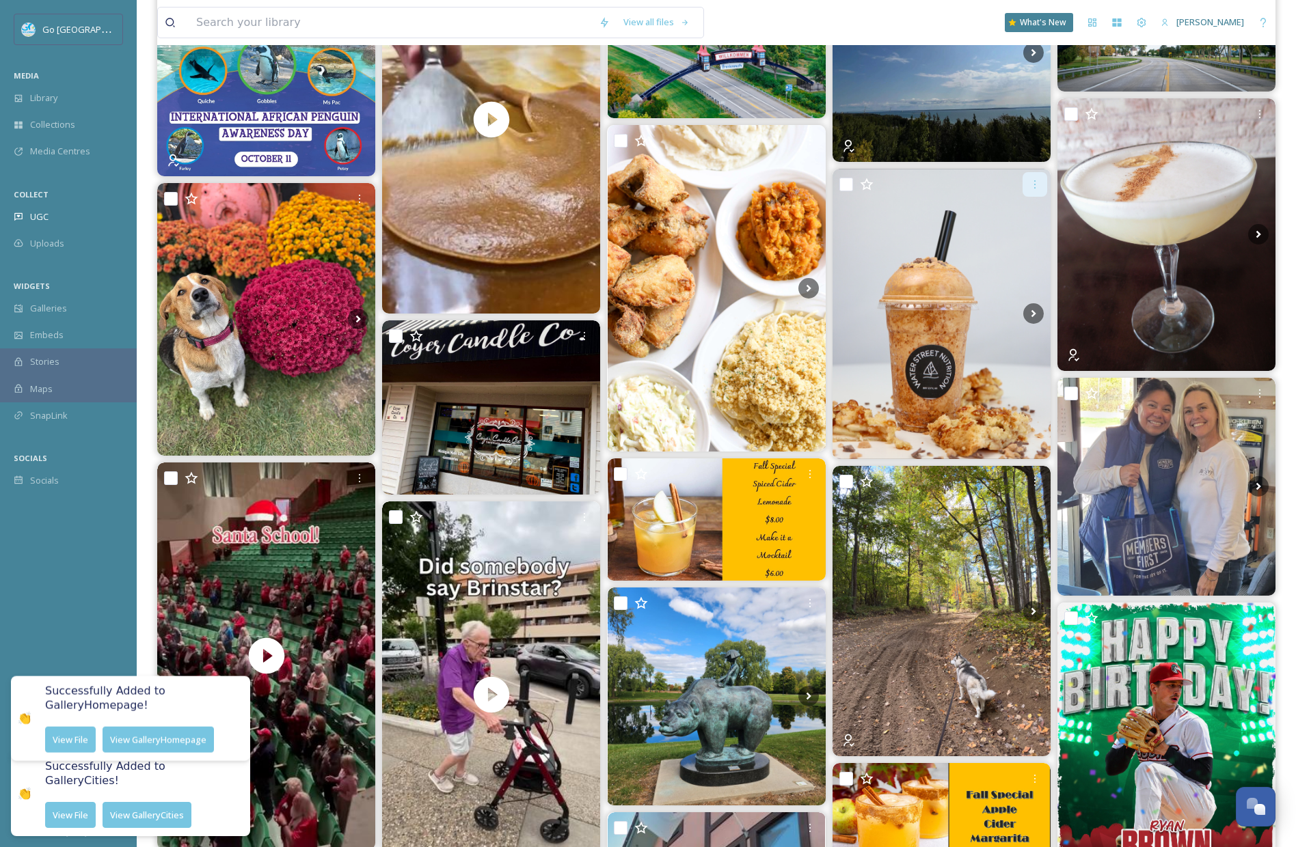
click at [1033, 185] on icon at bounding box center [1034, 184] width 11 height 11
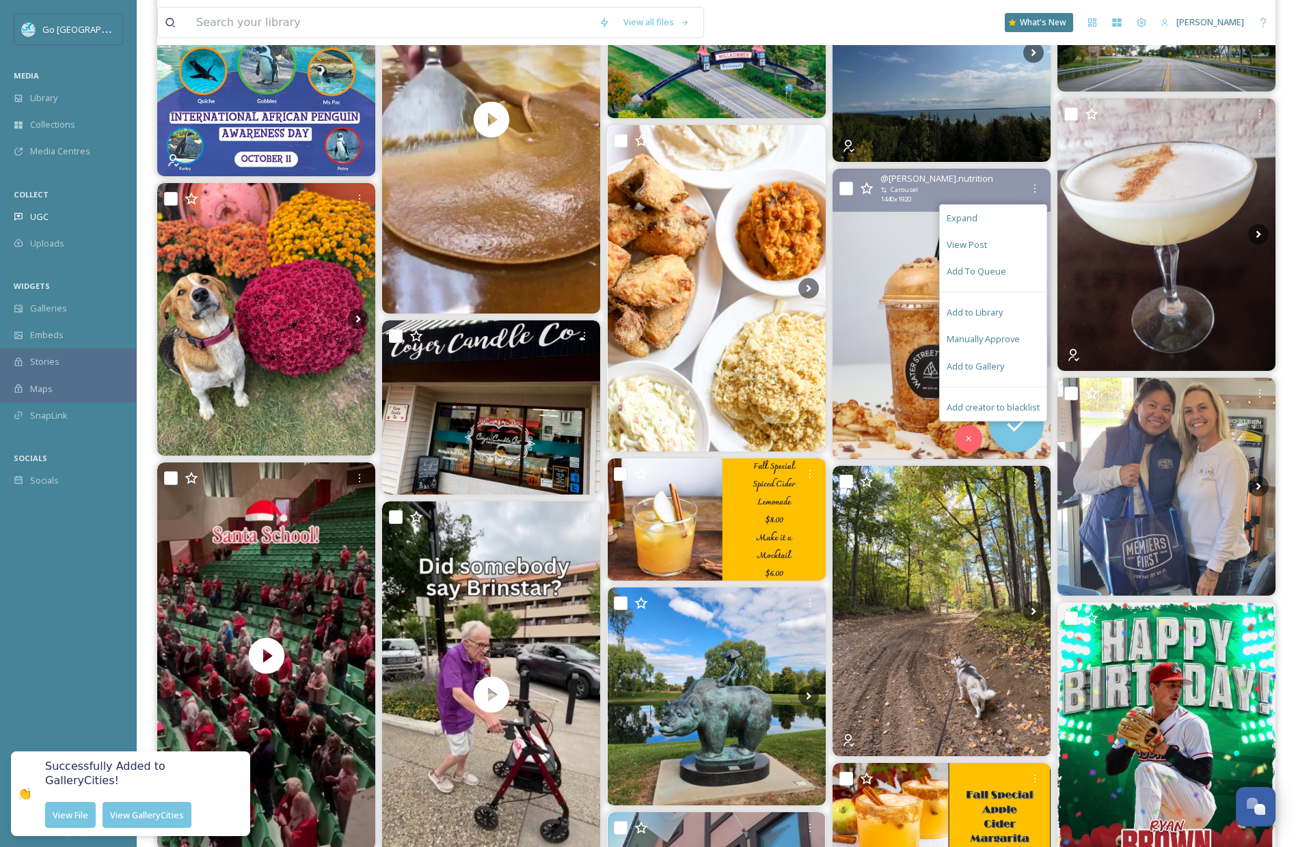
drag, startPoint x: 975, startPoint y: 370, endPoint x: 956, endPoint y: 325, distance: 48.1
click at [975, 370] on span "Add to Gallery" at bounding box center [974, 366] width 57 height 13
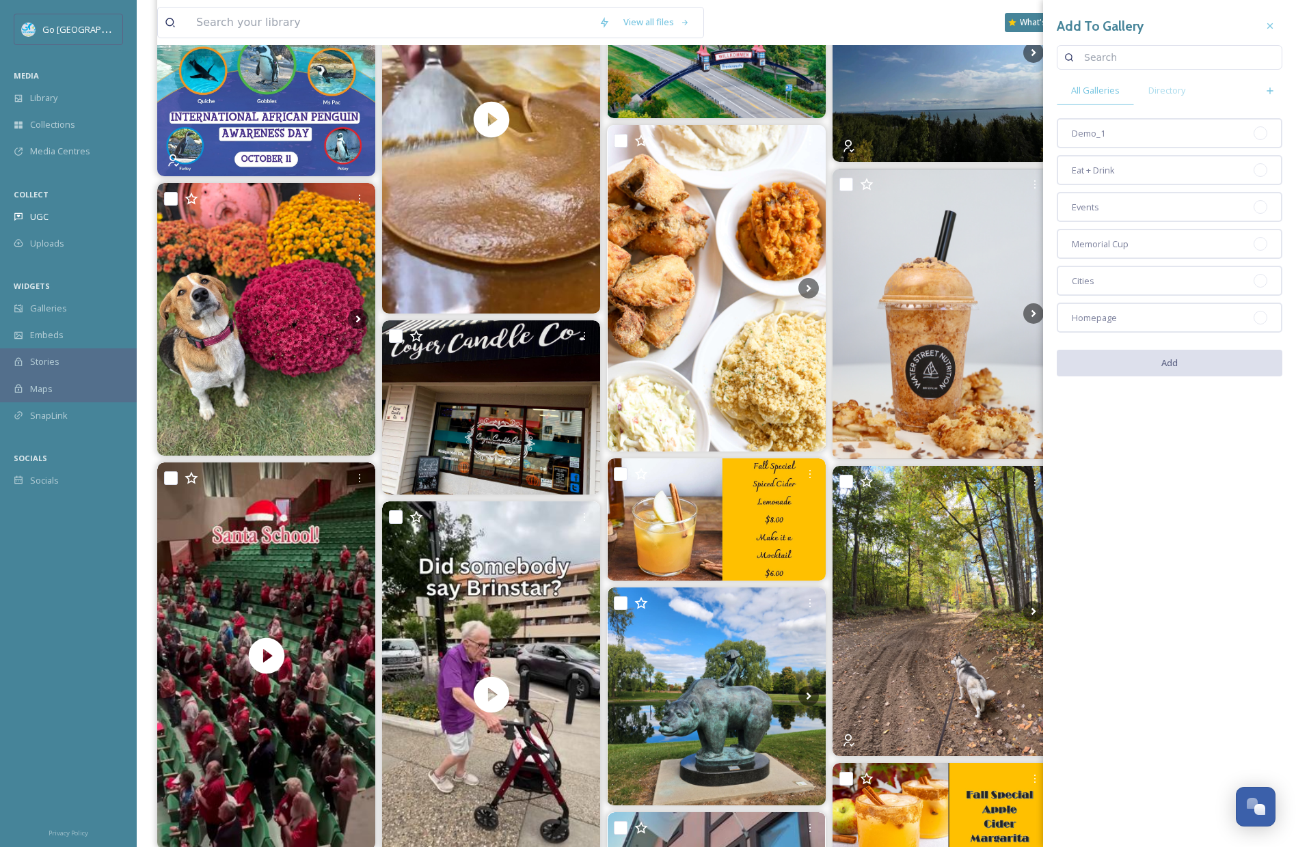
click at [1125, 313] on div "Homepage" at bounding box center [1170, 318] width 226 height 30
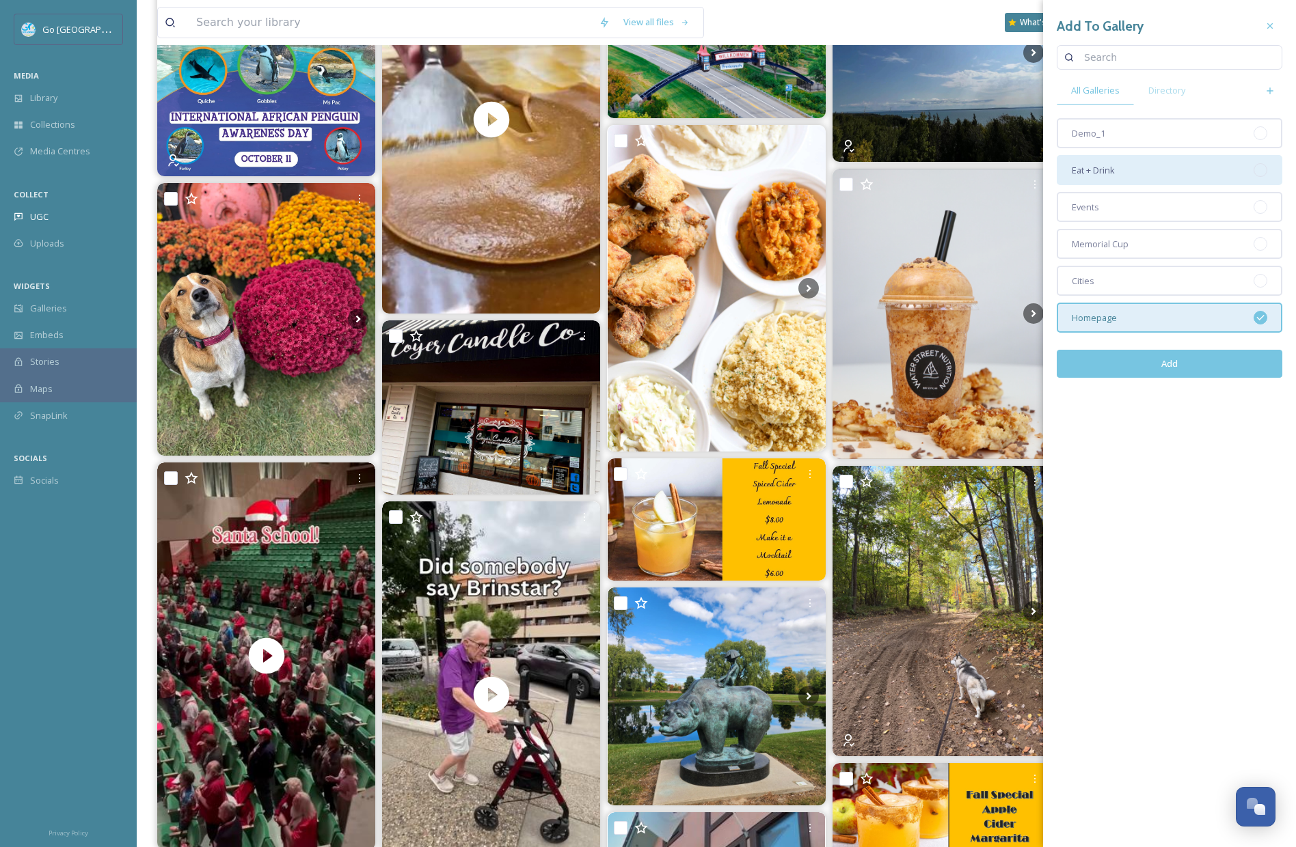
click at [1111, 172] on span "Eat + Drink" at bounding box center [1093, 170] width 43 height 13
click at [1194, 361] on button "Add" at bounding box center [1170, 364] width 226 height 28
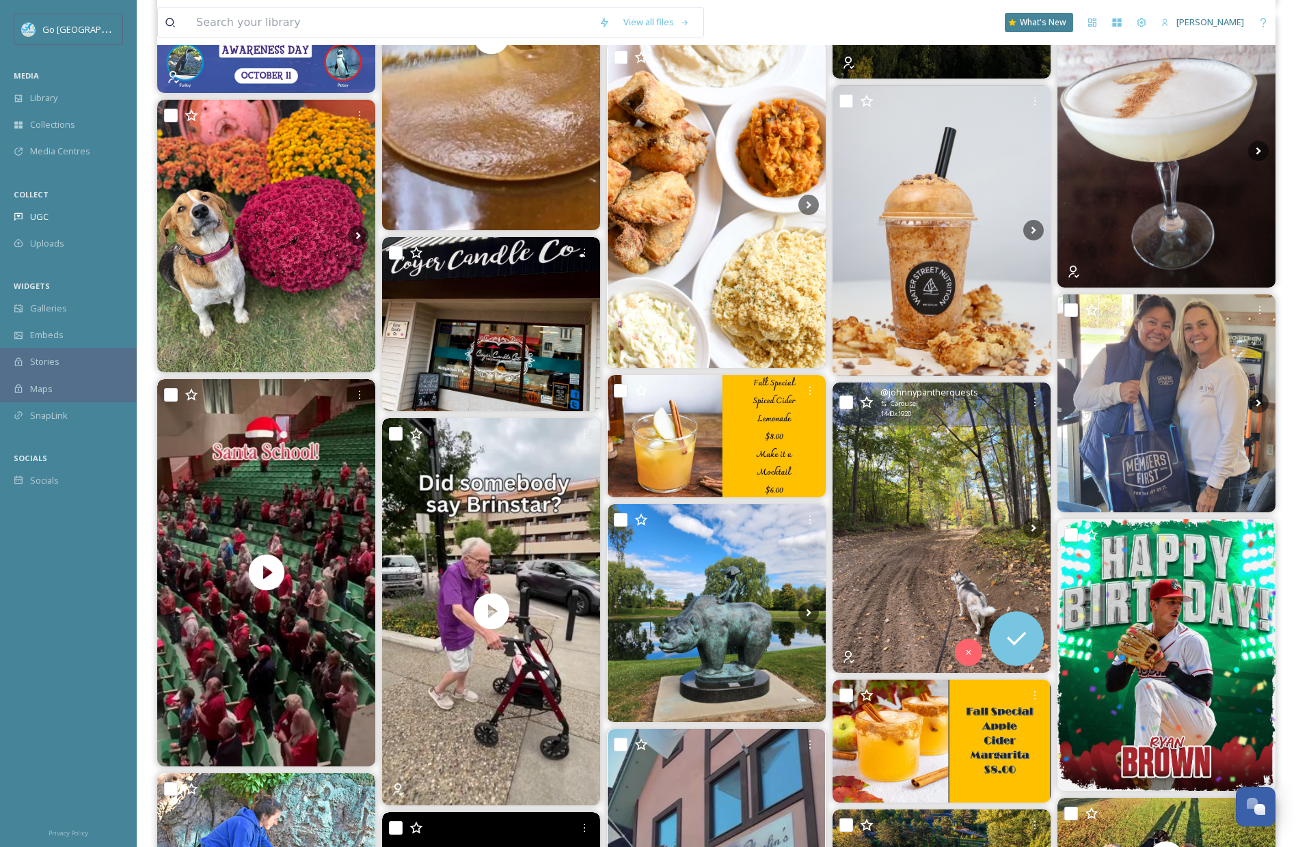
scroll to position [1039, 0]
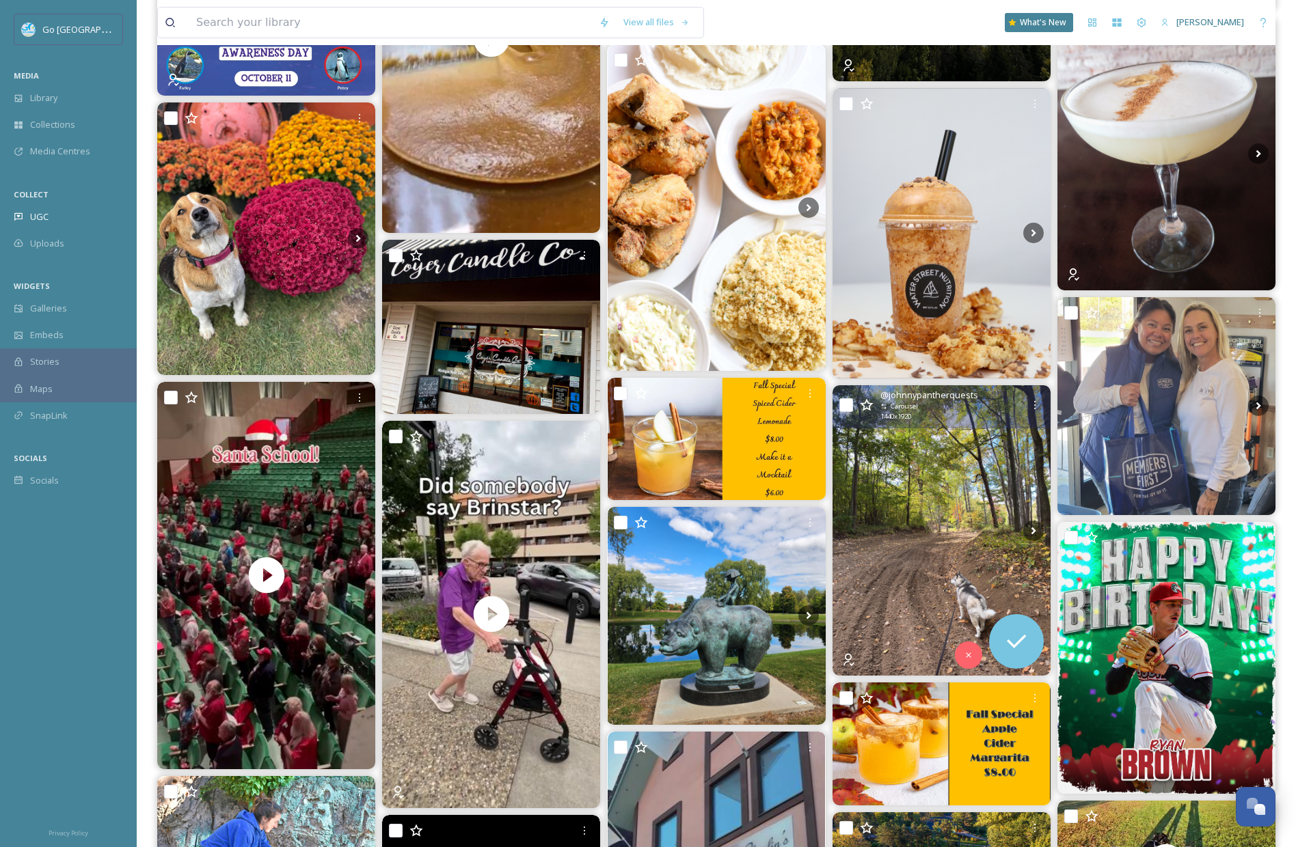
click at [1023, 455] on img at bounding box center [941, 530] width 218 height 290
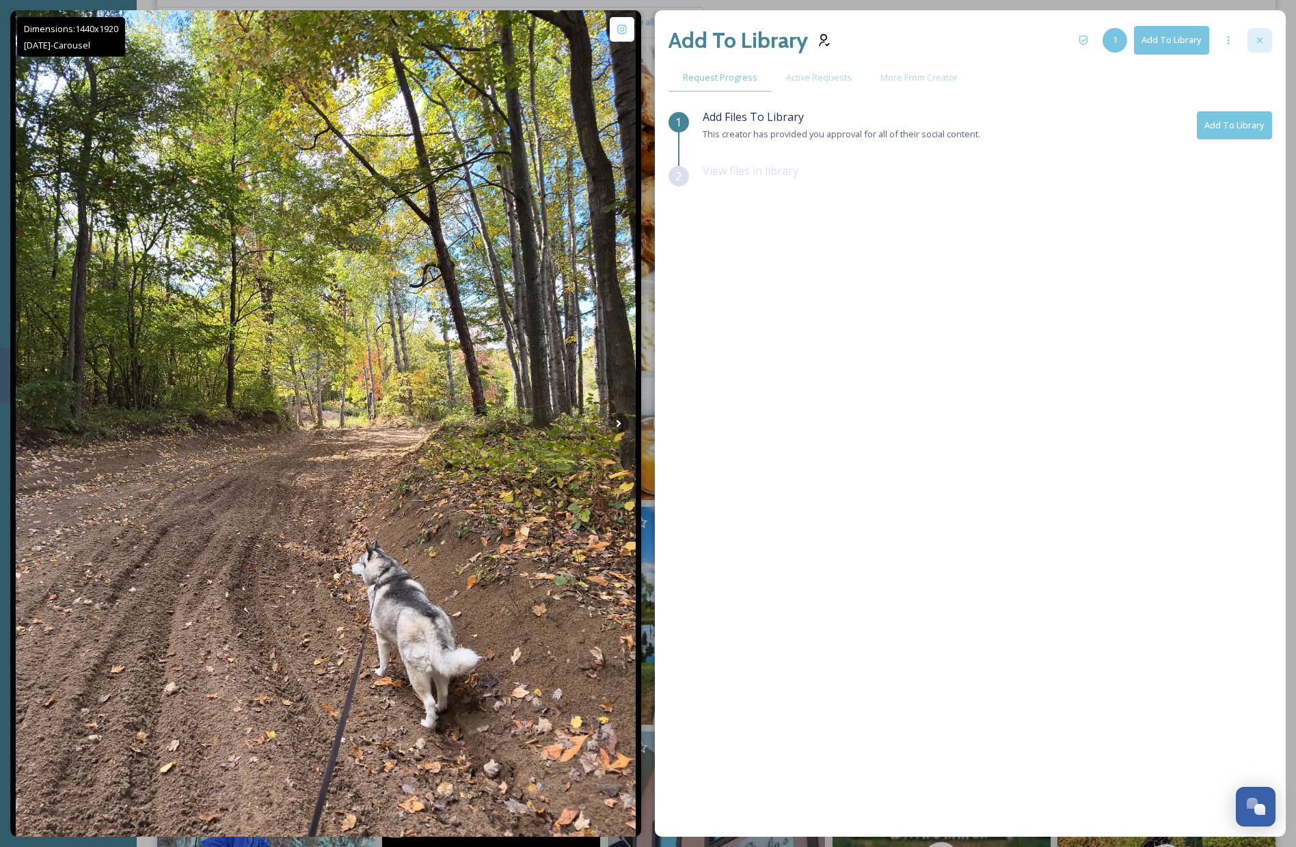
click at [1255, 44] on icon at bounding box center [1259, 40] width 11 height 11
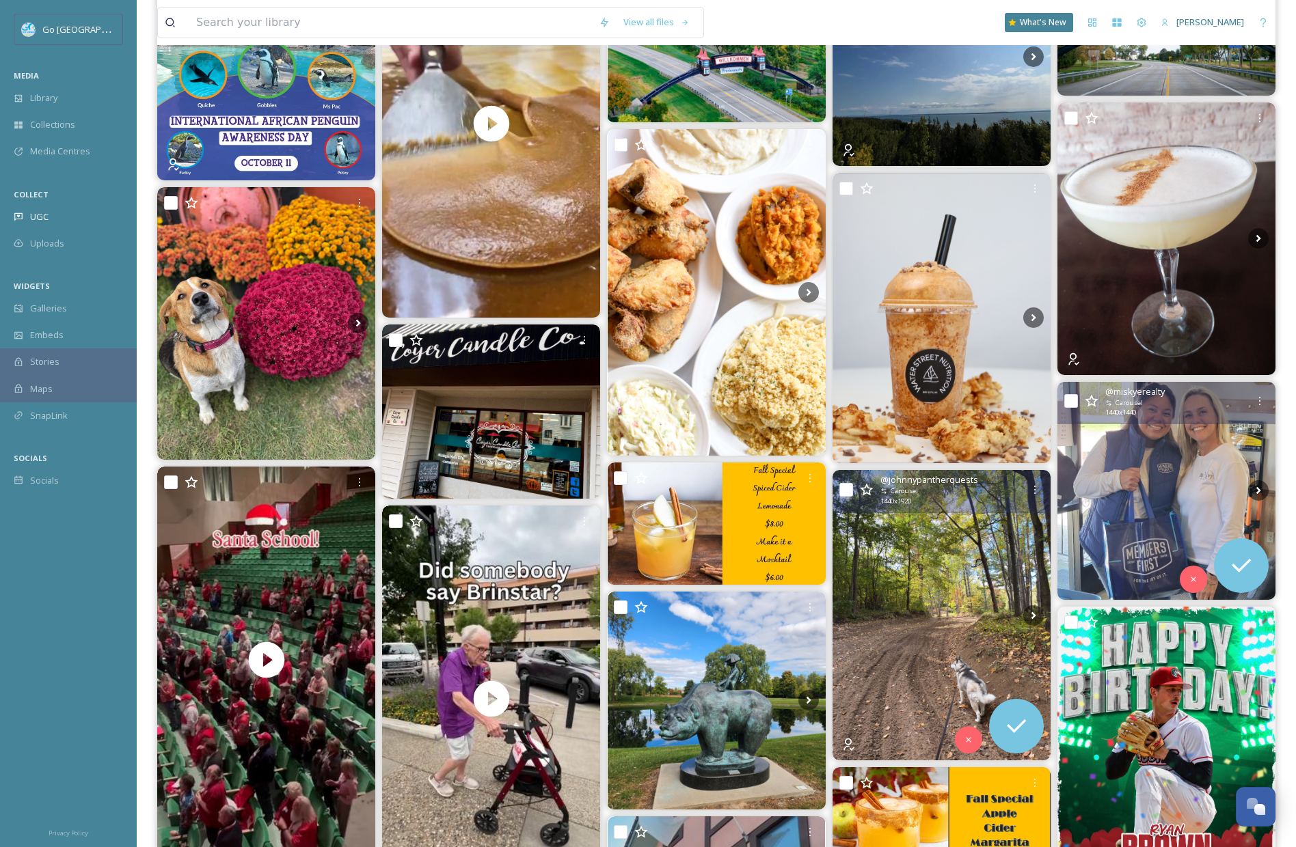
scroll to position [791, 0]
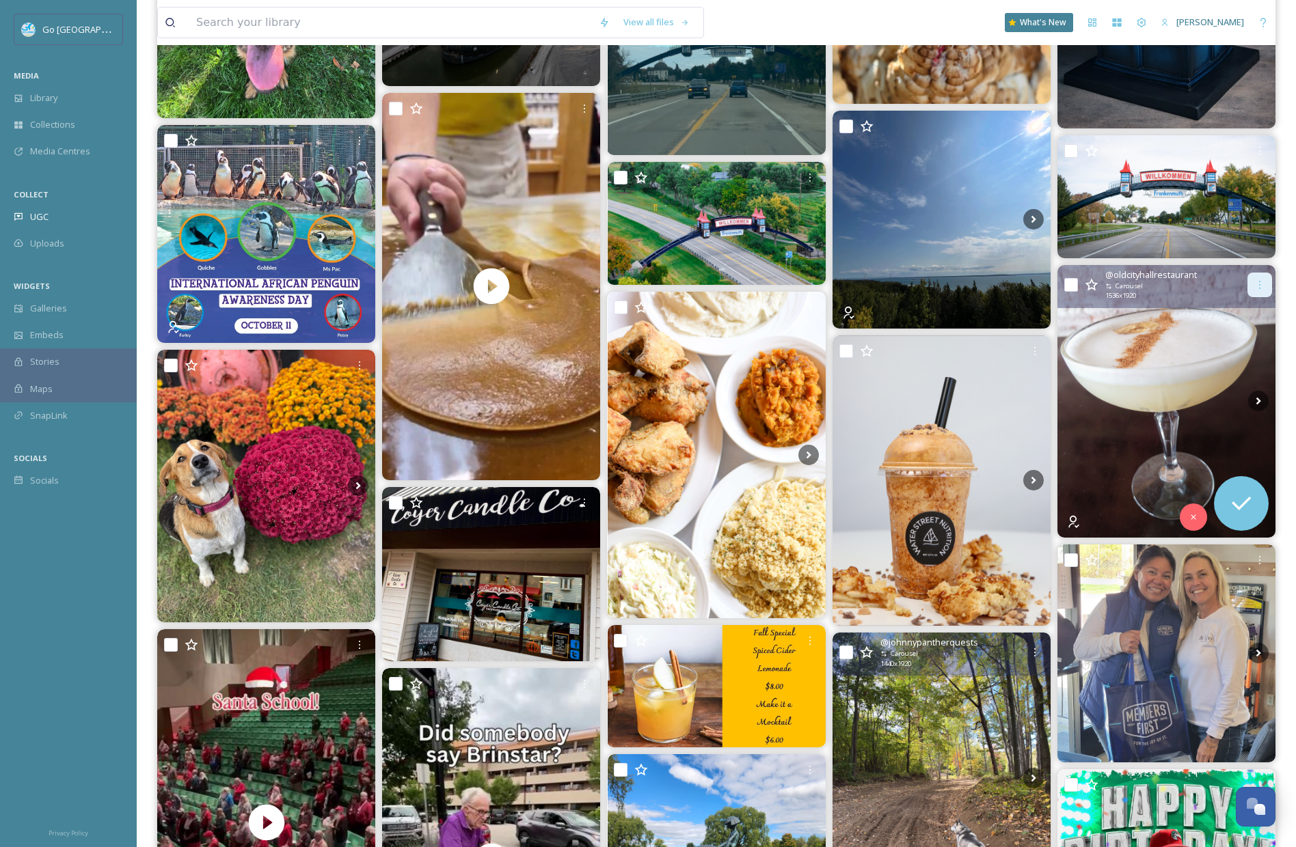
click at [1257, 287] on icon at bounding box center [1259, 285] width 11 height 11
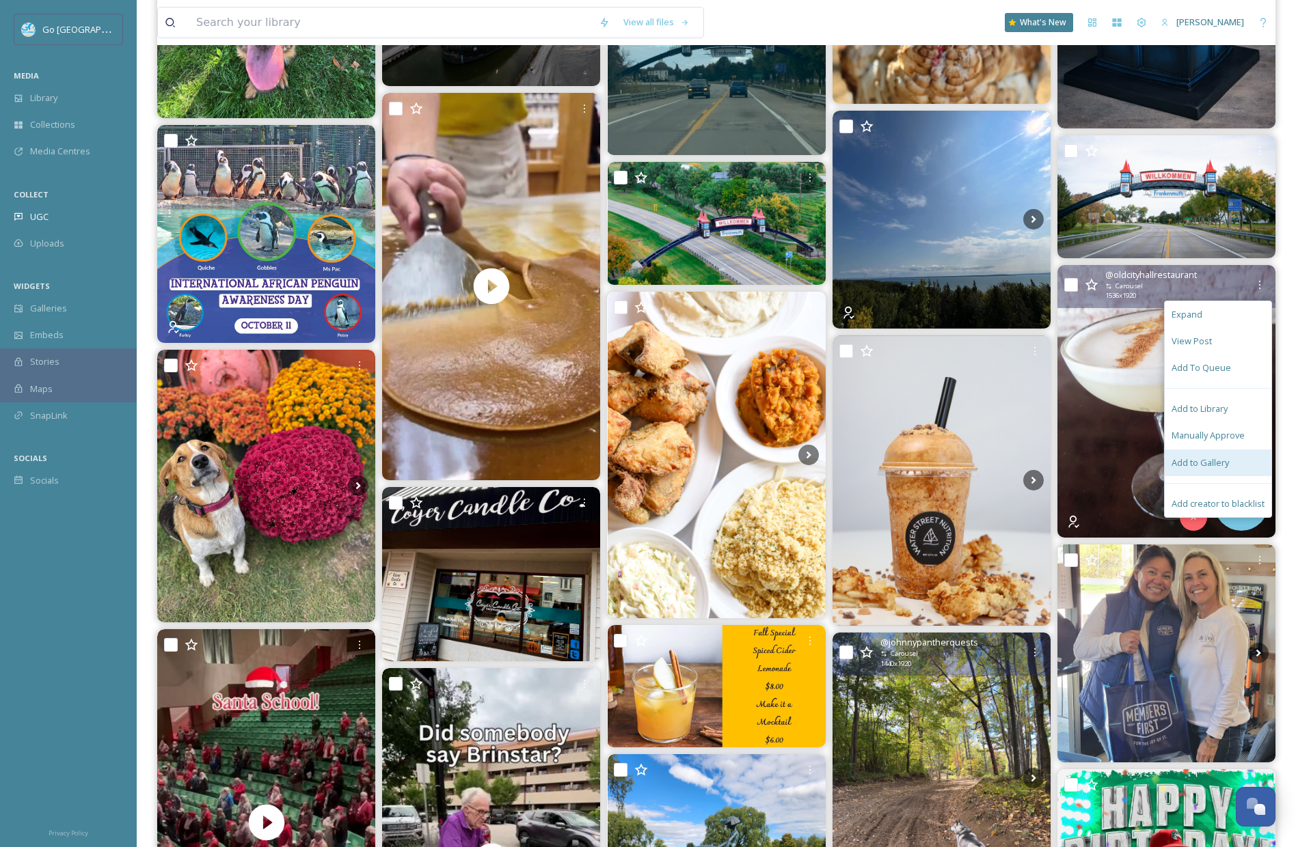
click at [1189, 461] on span "Add to Gallery" at bounding box center [1199, 463] width 57 height 13
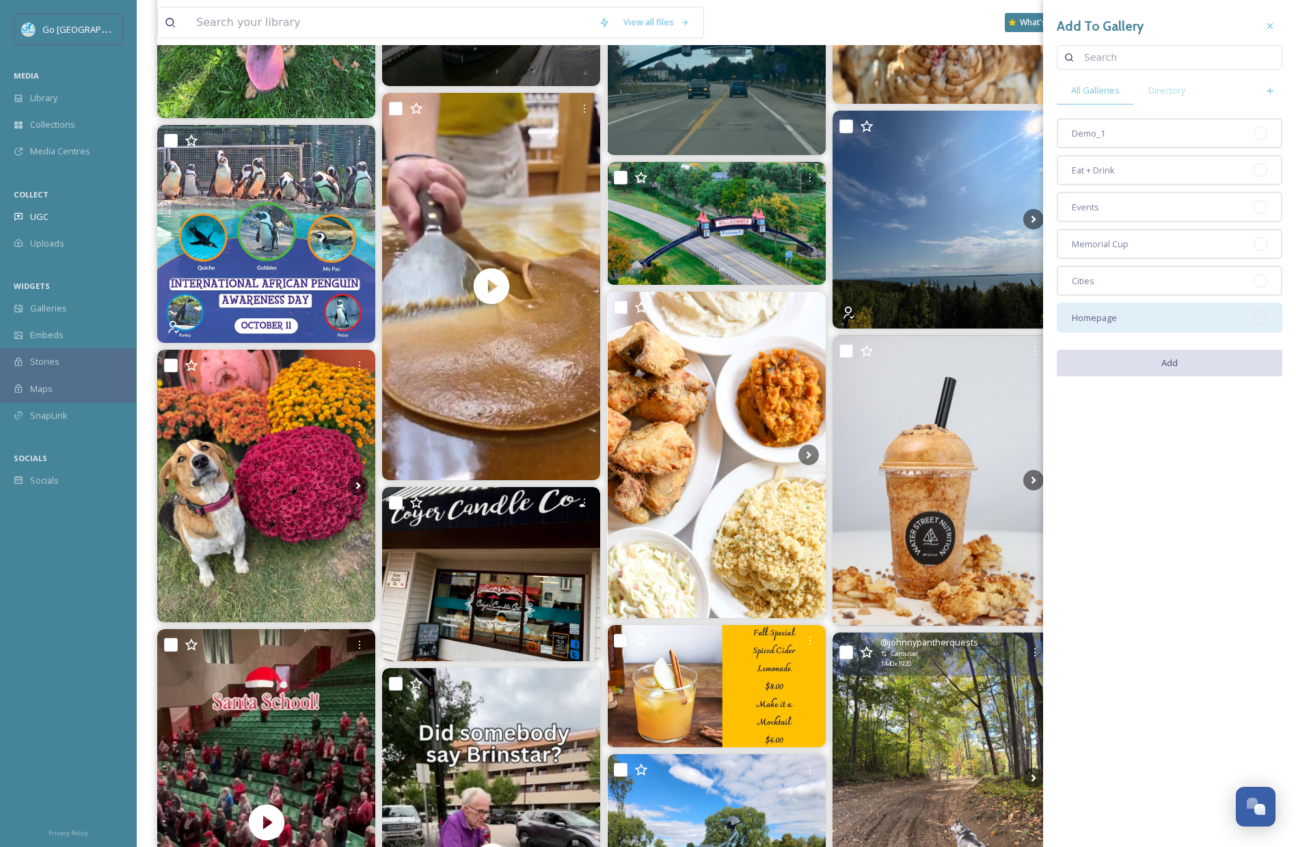
click at [1149, 317] on div "Homepage" at bounding box center [1170, 318] width 226 height 30
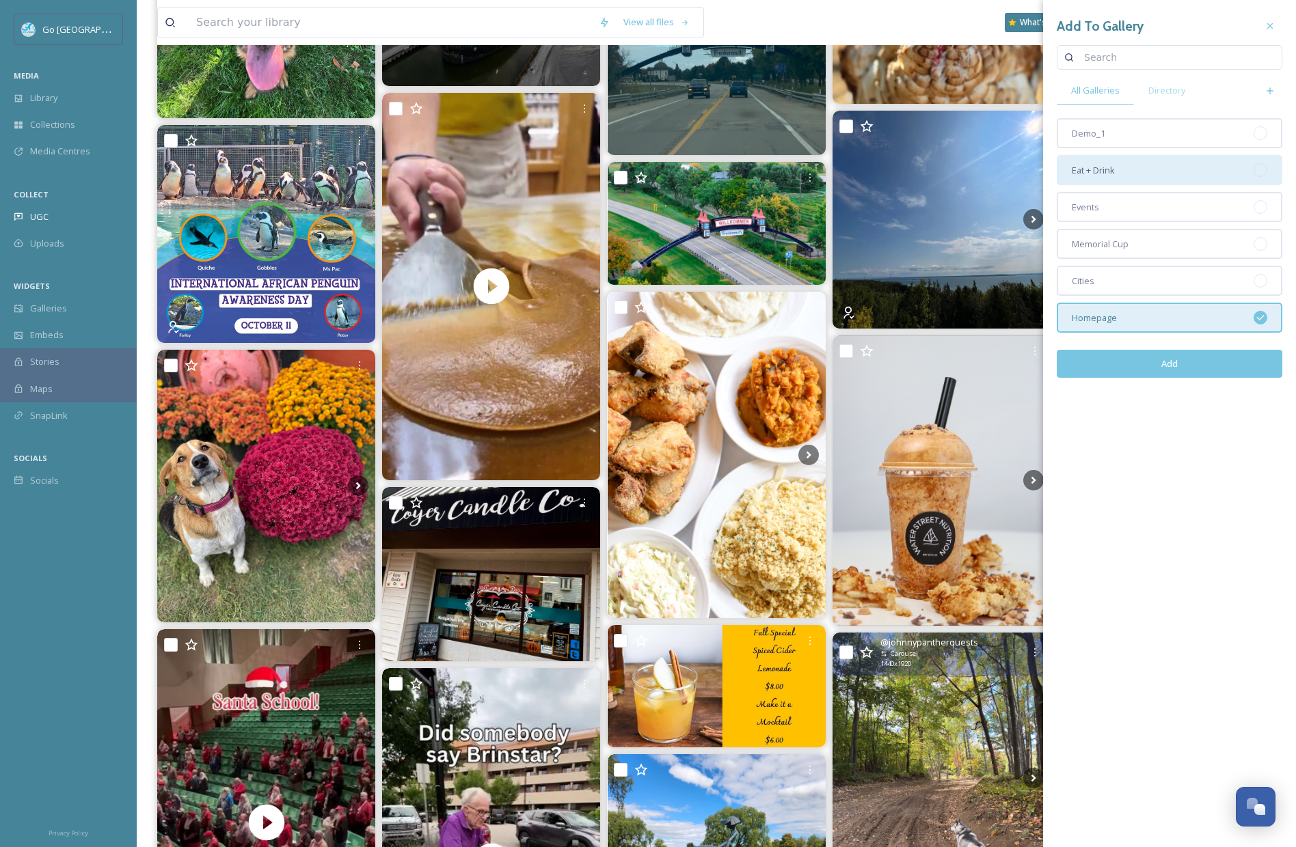
click at [1126, 172] on div "Eat + Drink" at bounding box center [1170, 170] width 226 height 30
click at [1175, 367] on button "Add" at bounding box center [1170, 364] width 226 height 28
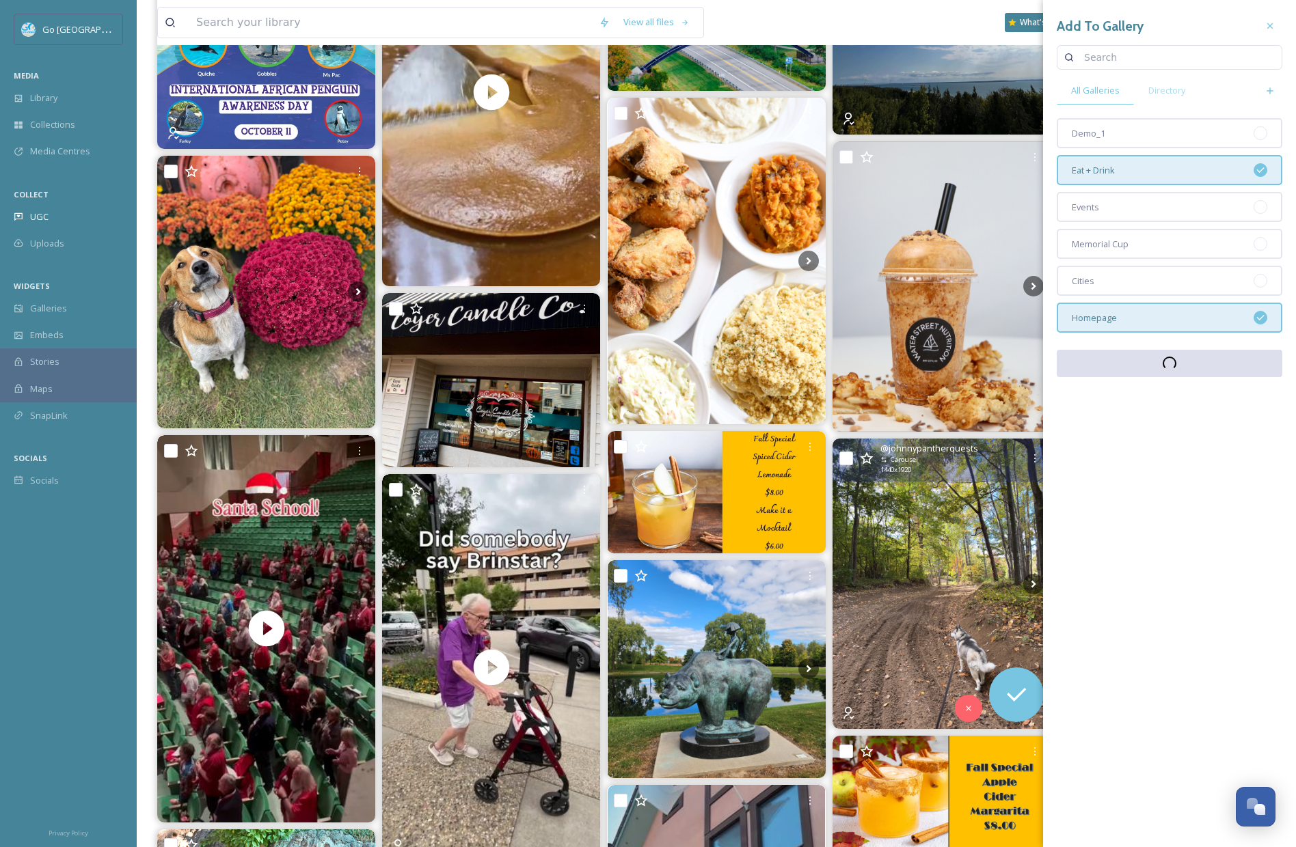
scroll to position [1202, 0]
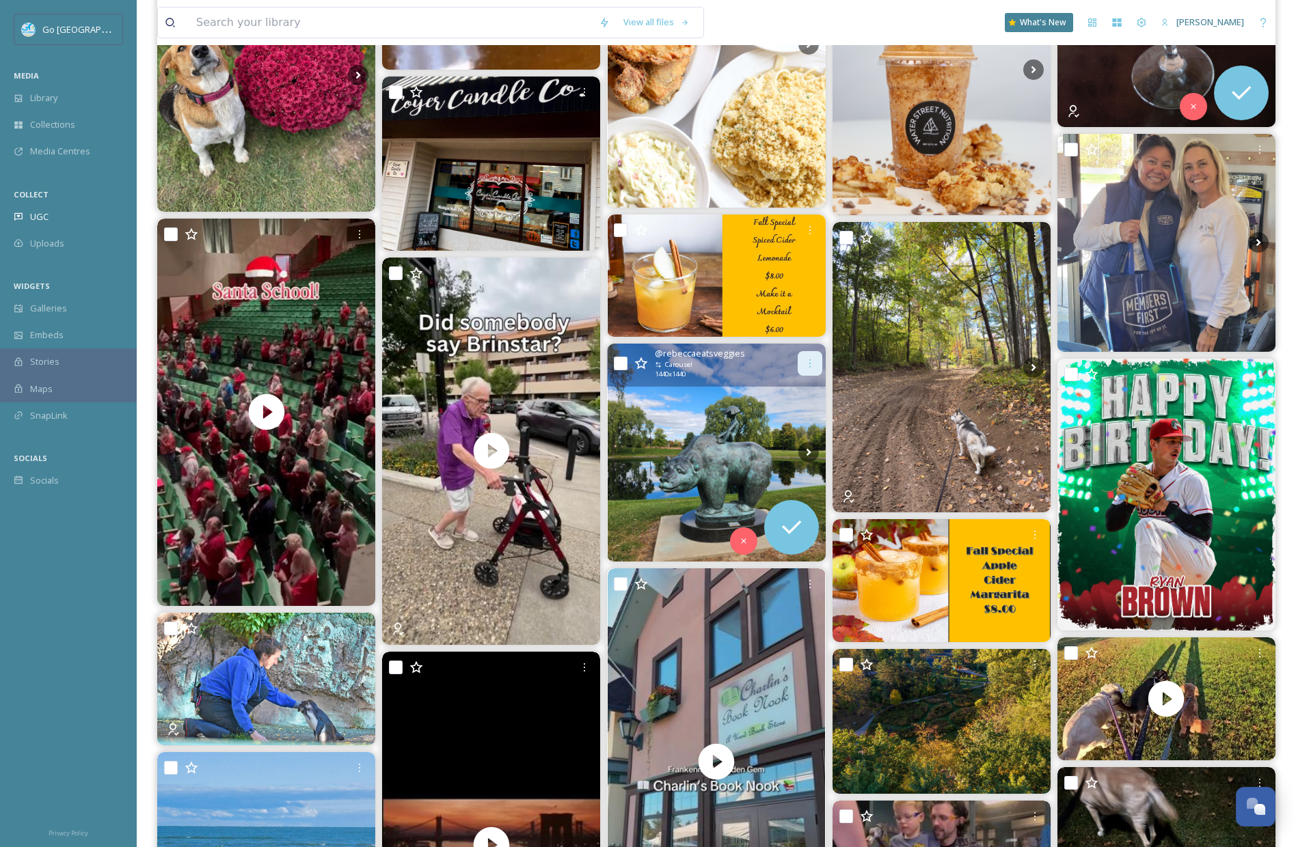
click at [820, 358] on div at bounding box center [810, 363] width 25 height 25
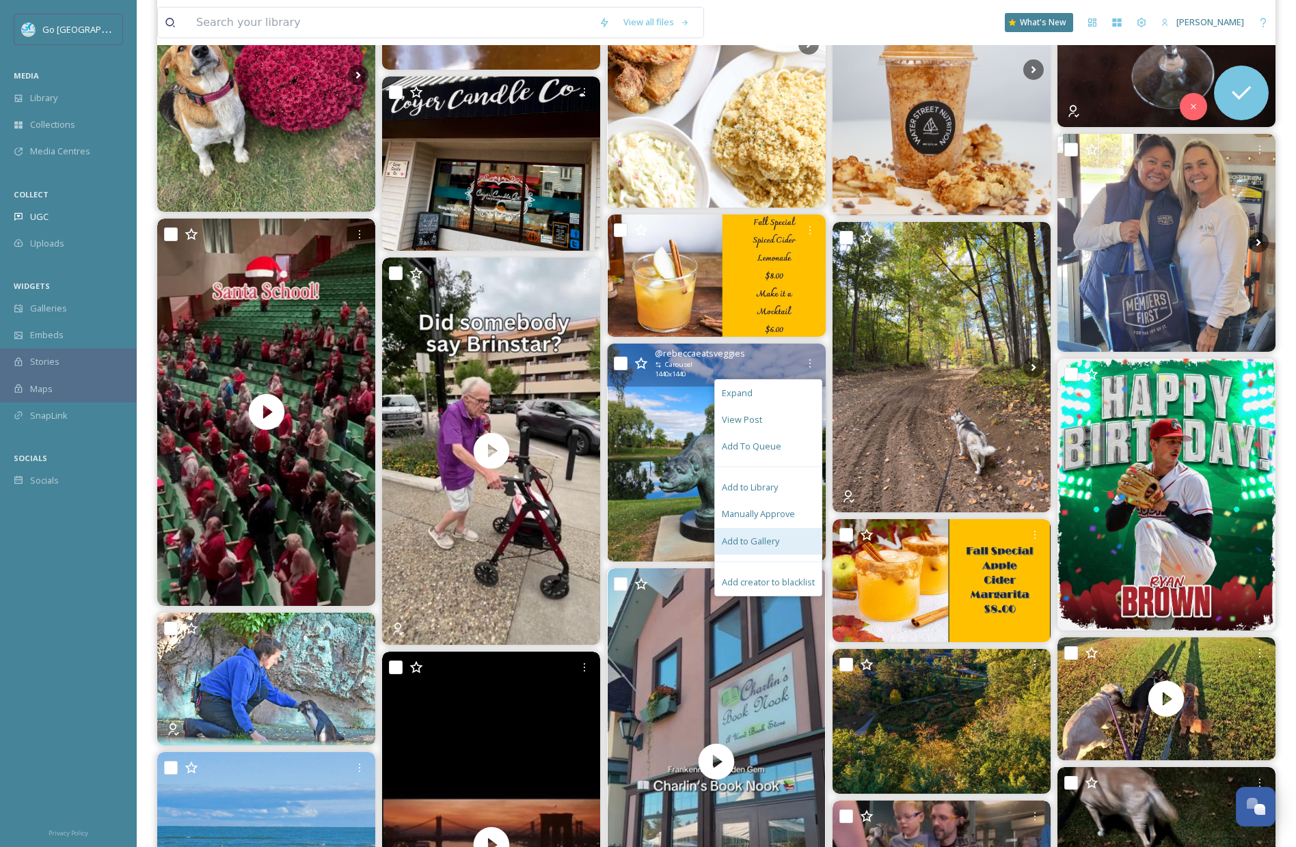
click at [781, 543] on div "Add to Gallery" at bounding box center [768, 541] width 107 height 27
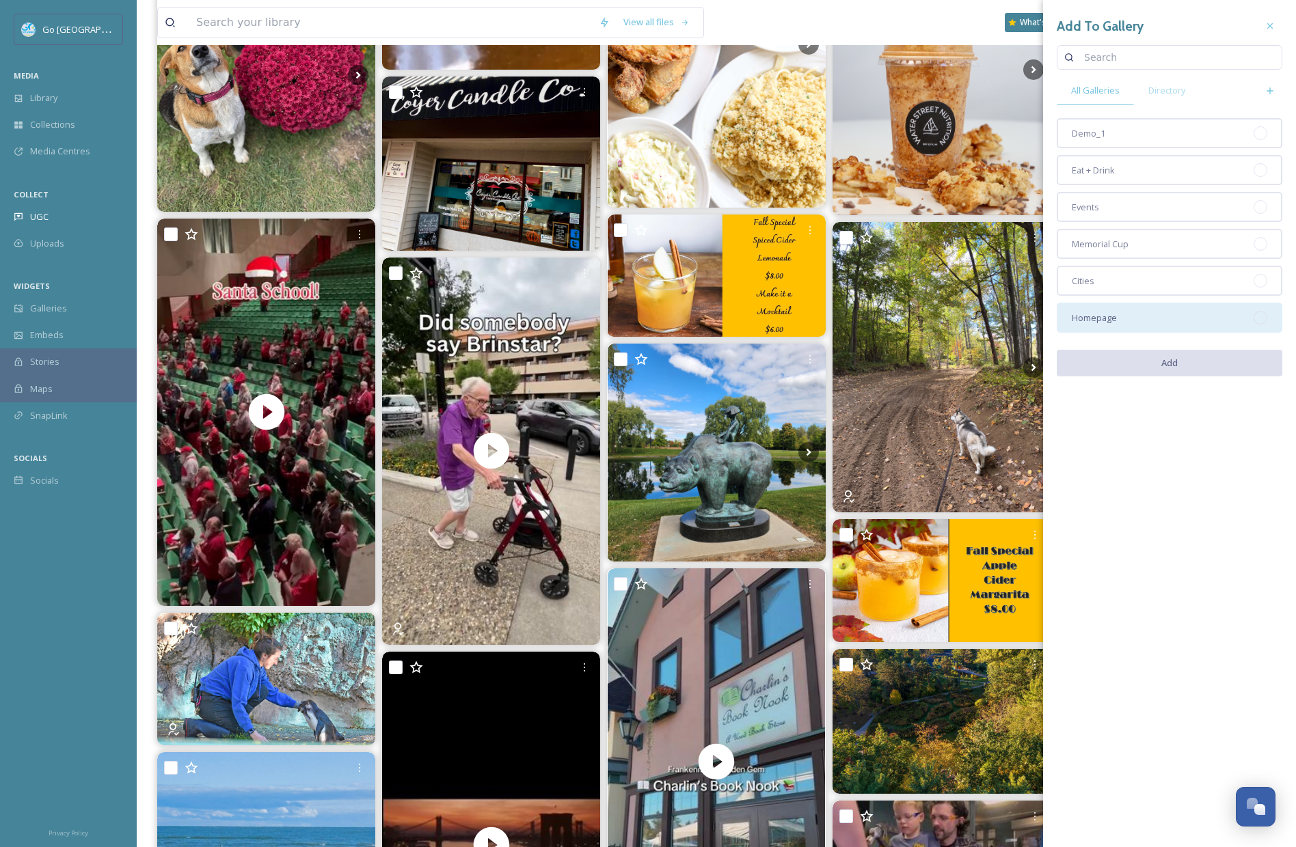
click at [1130, 329] on div "Homepage" at bounding box center [1170, 318] width 226 height 30
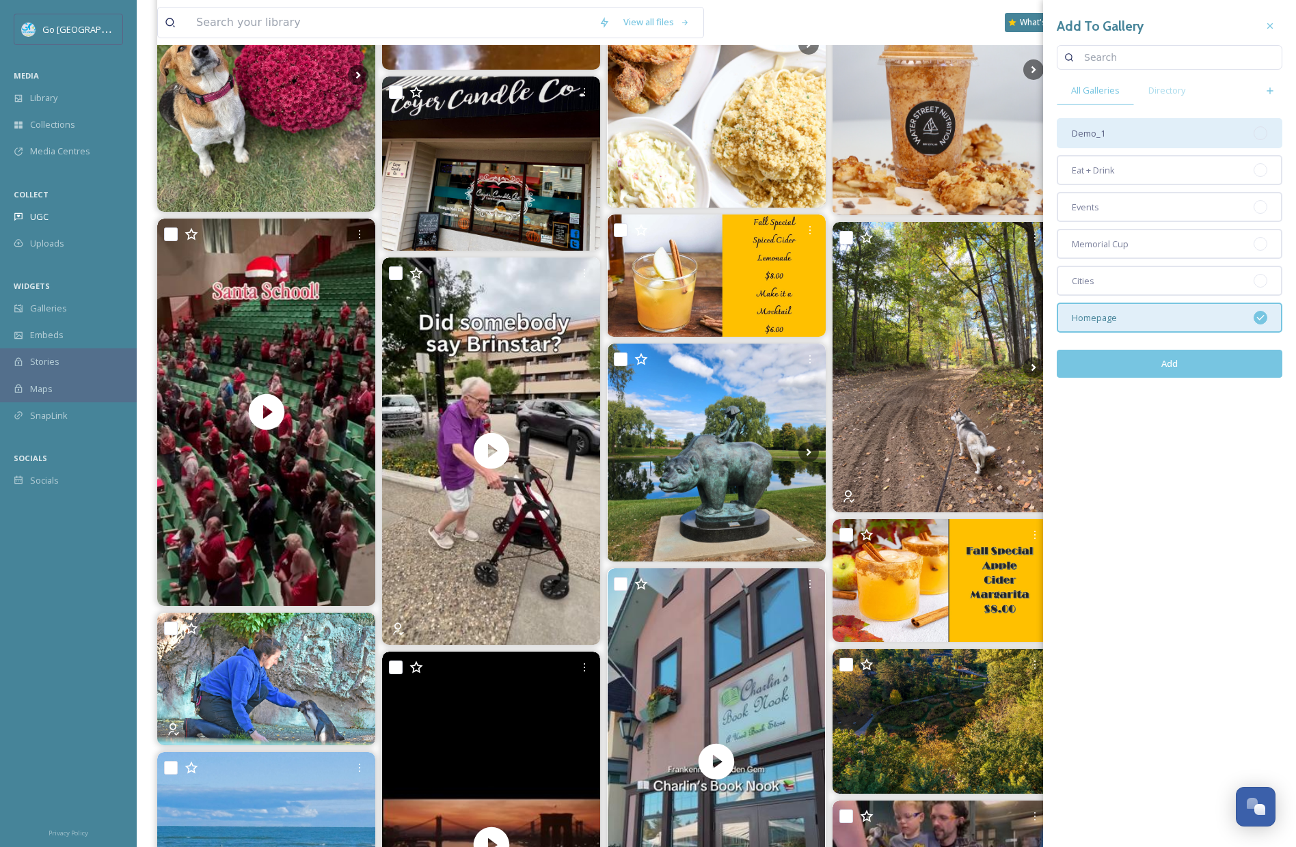
click at [1123, 133] on div "Demo_1" at bounding box center [1170, 133] width 226 height 30
click at [1128, 273] on div "Cities" at bounding box center [1170, 281] width 226 height 30
click at [1136, 130] on div "Demo_1" at bounding box center [1170, 133] width 226 height 30
click at [1197, 368] on button "Add" at bounding box center [1170, 364] width 226 height 28
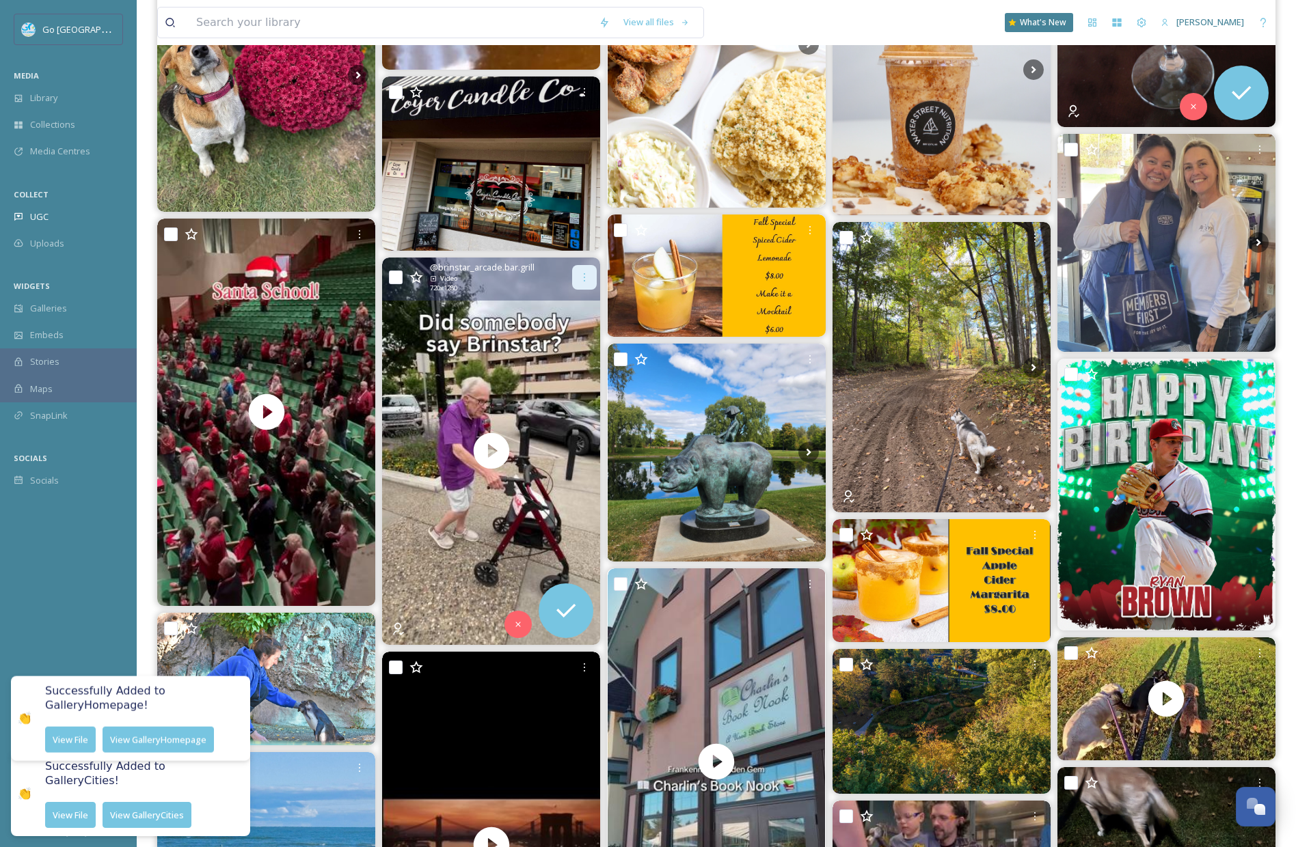
click at [579, 277] on icon at bounding box center [584, 277] width 11 height 11
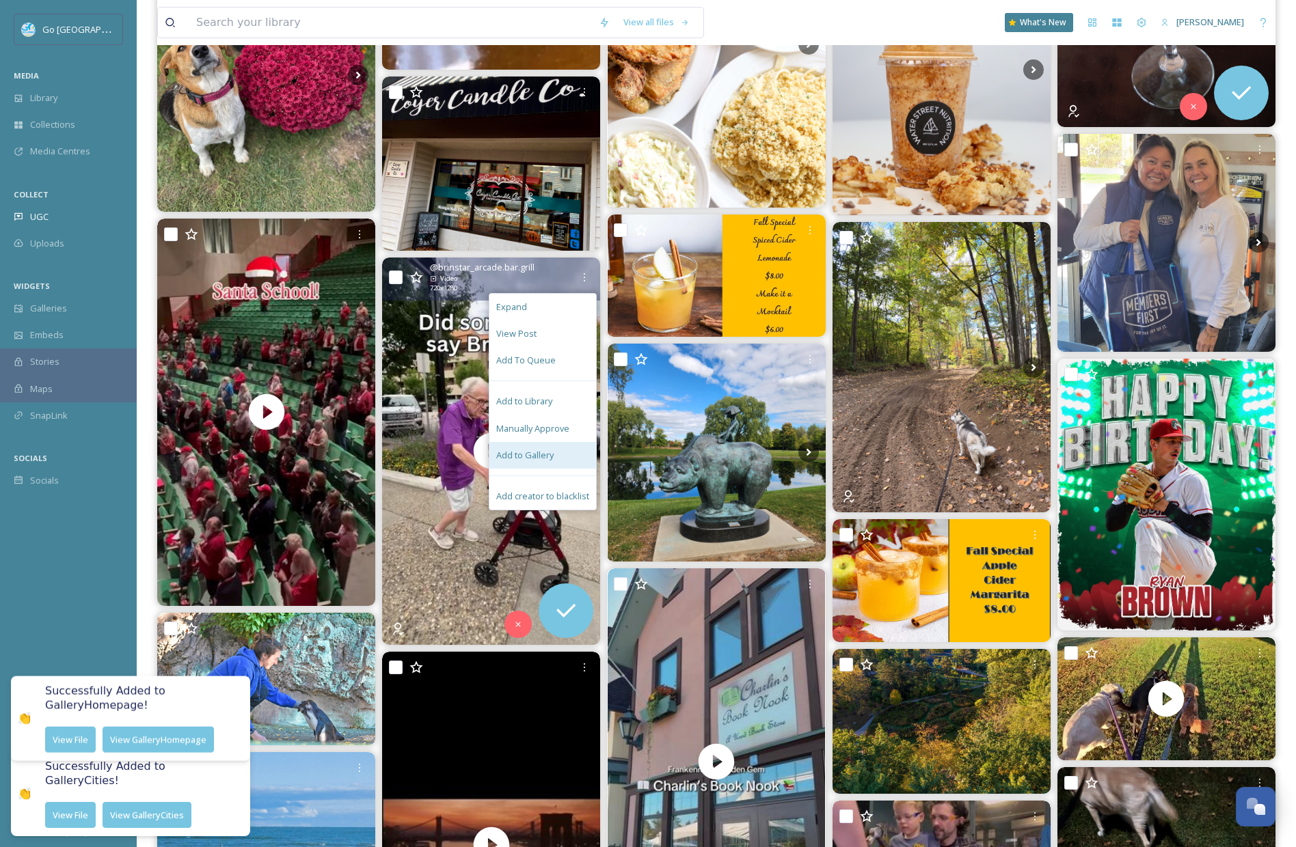
click at [523, 455] on span "Add to Gallery" at bounding box center [524, 455] width 57 height 13
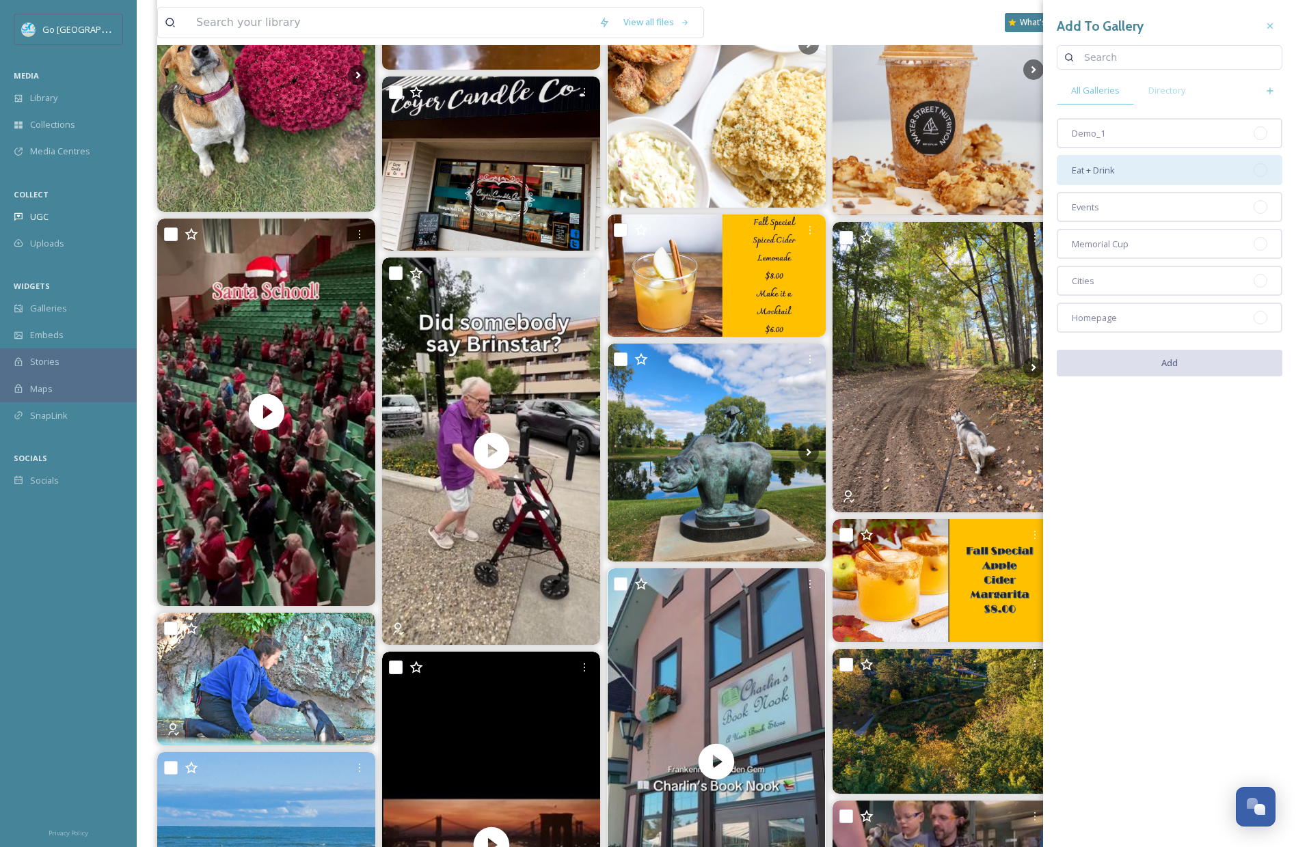
click at [1110, 159] on div "Eat + Drink" at bounding box center [1170, 170] width 226 height 30
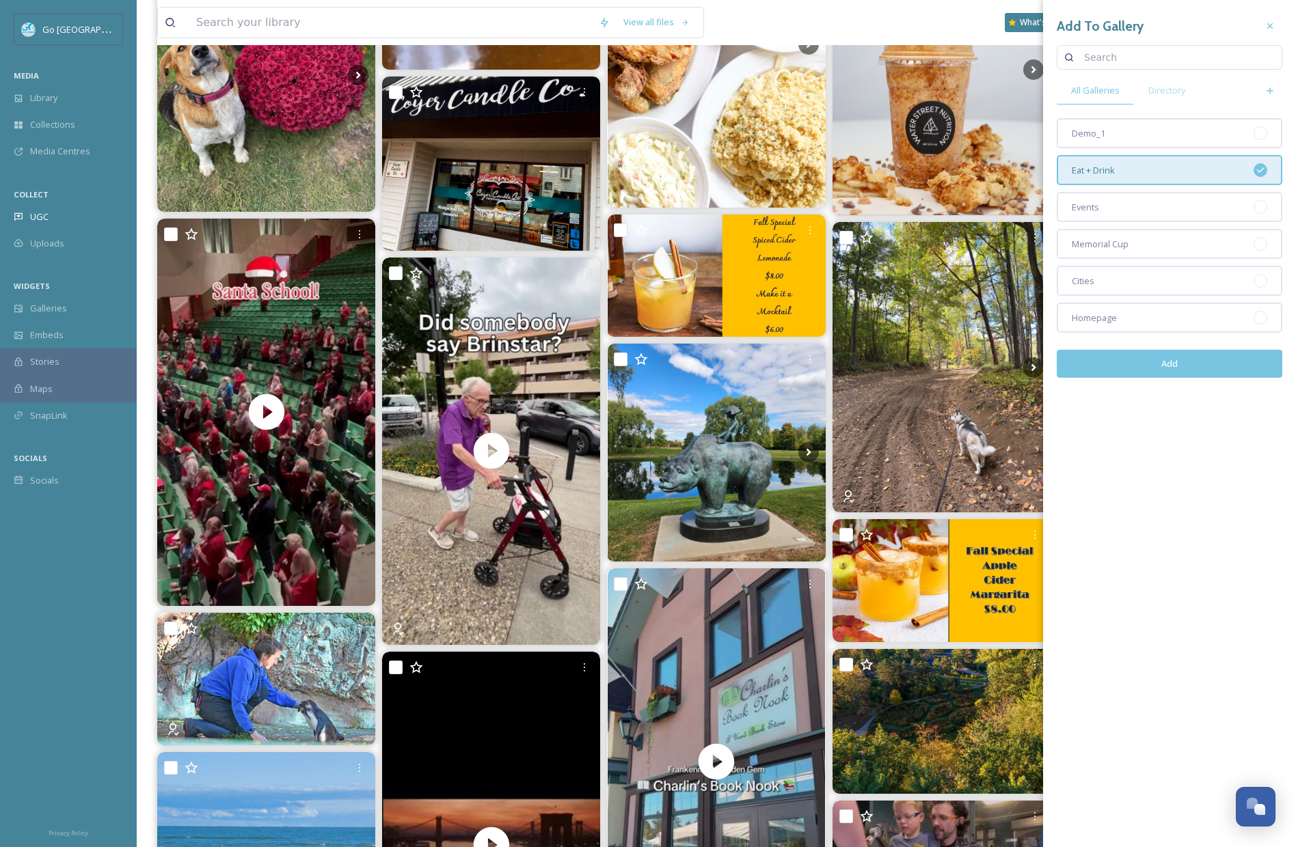
click at [1214, 364] on button "Add" at bounding box center [1170, 364] width 226 height 28
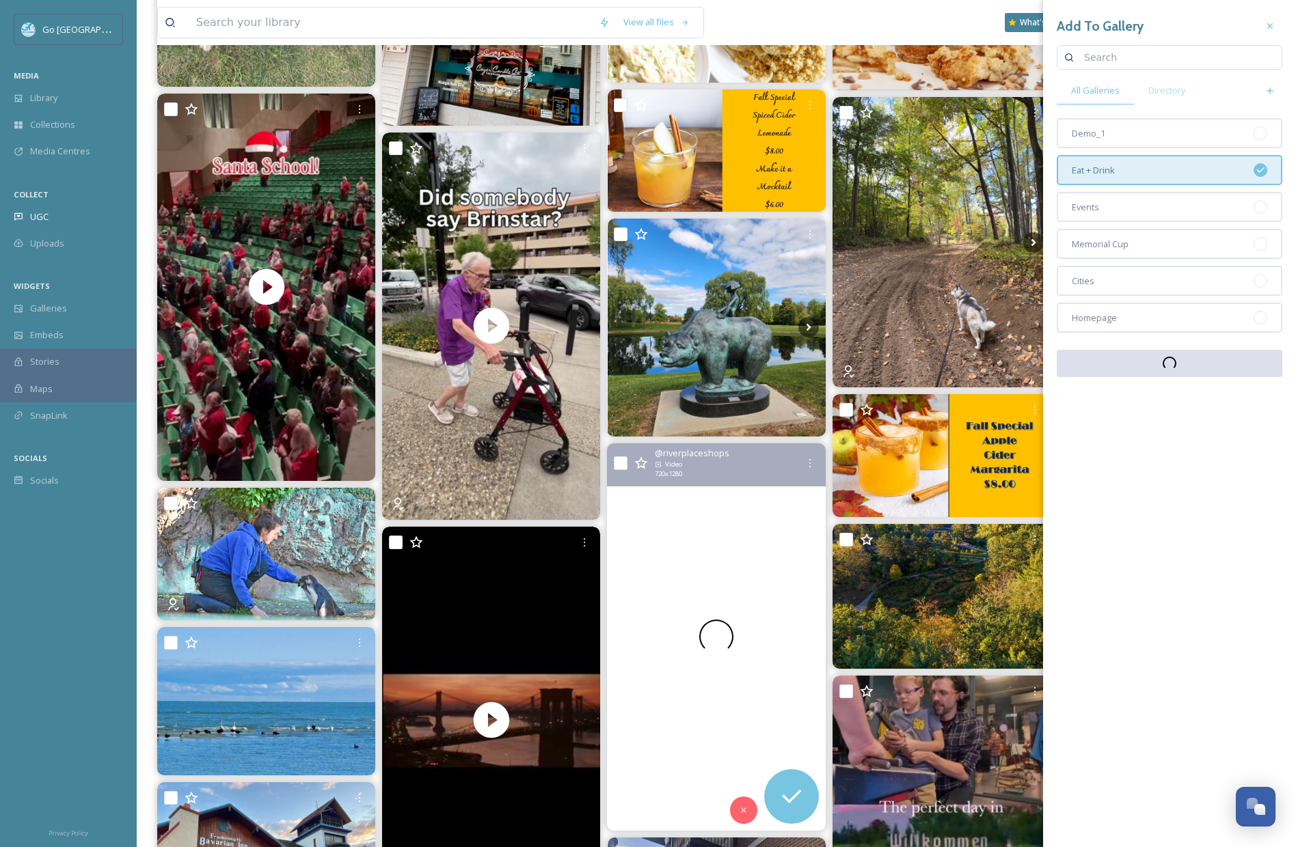
scroll to position [1383, 0]
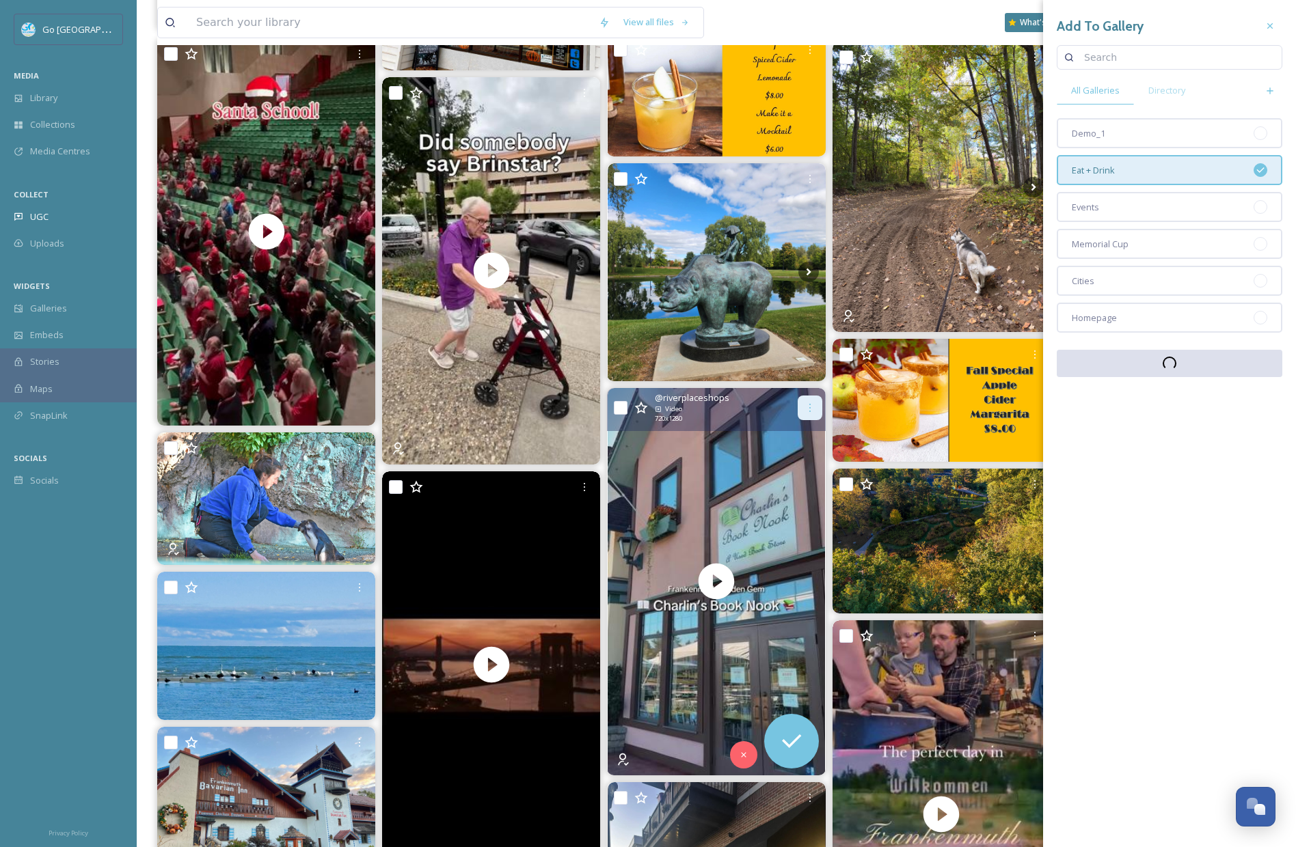
click at [810, 401] on div at bounding box center [810, 408] width 25 height 25
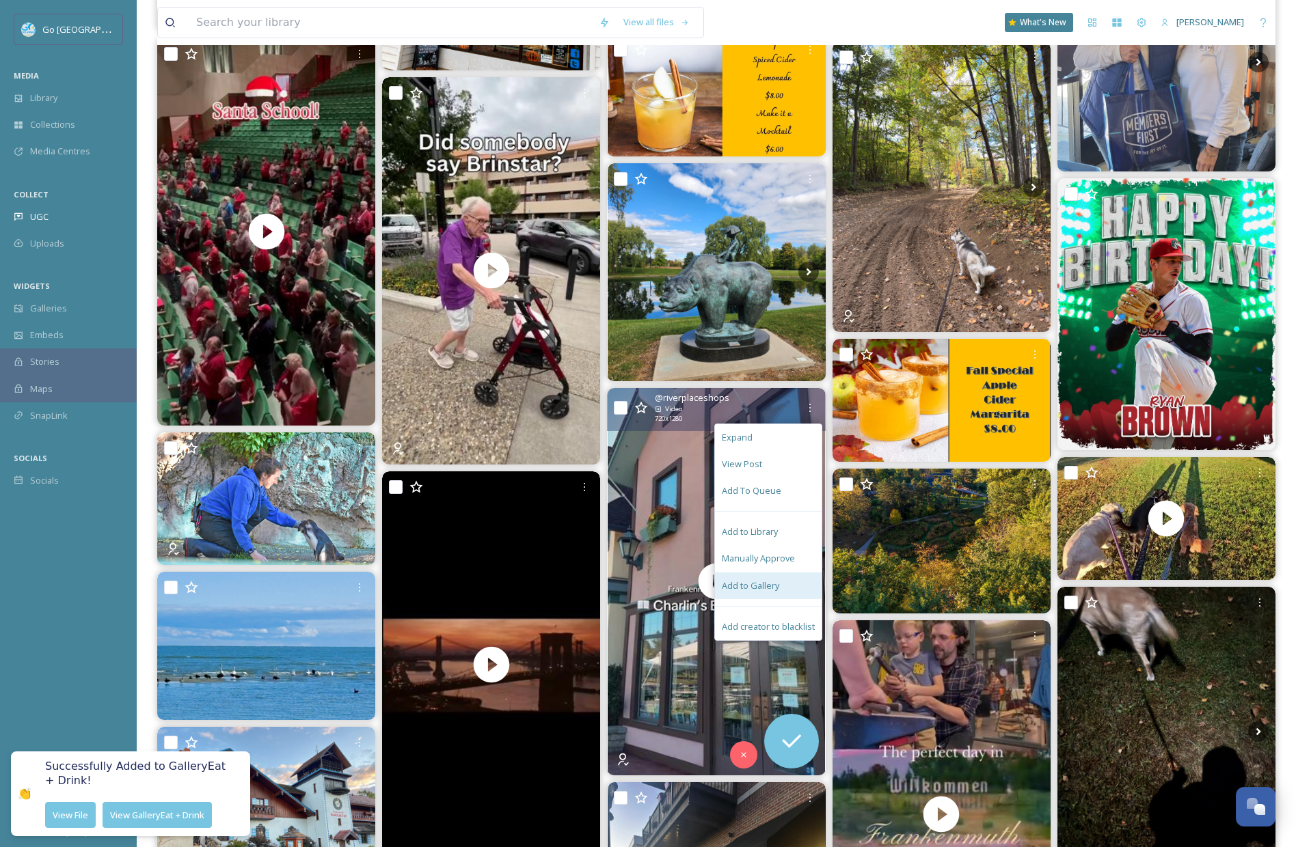
click at [782, 591] on div "Add to Gallery" at bounding box center [768, 586] width 107 height 27
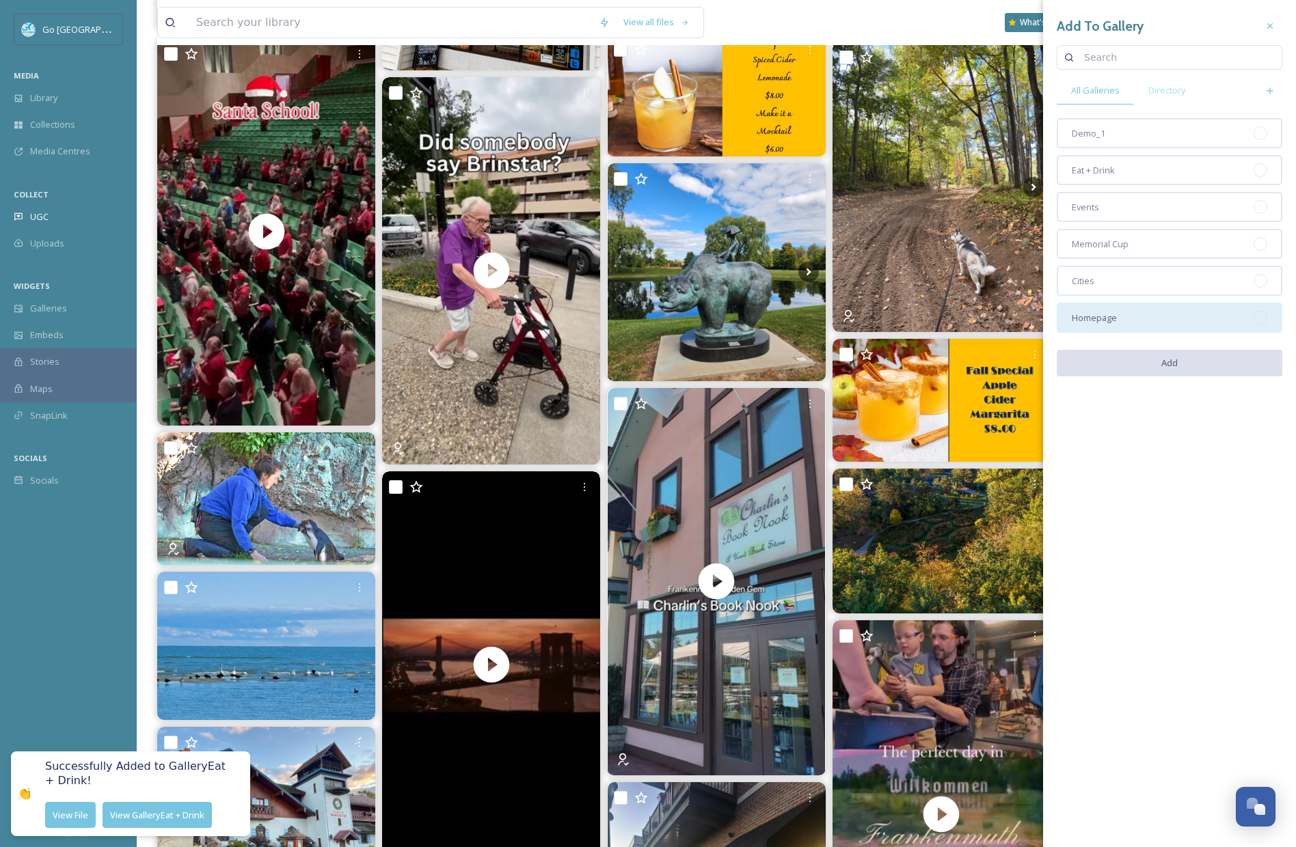
click at [1122, 318] on div "Homepage" at bounding box center [1170, 318] width 226 height 30
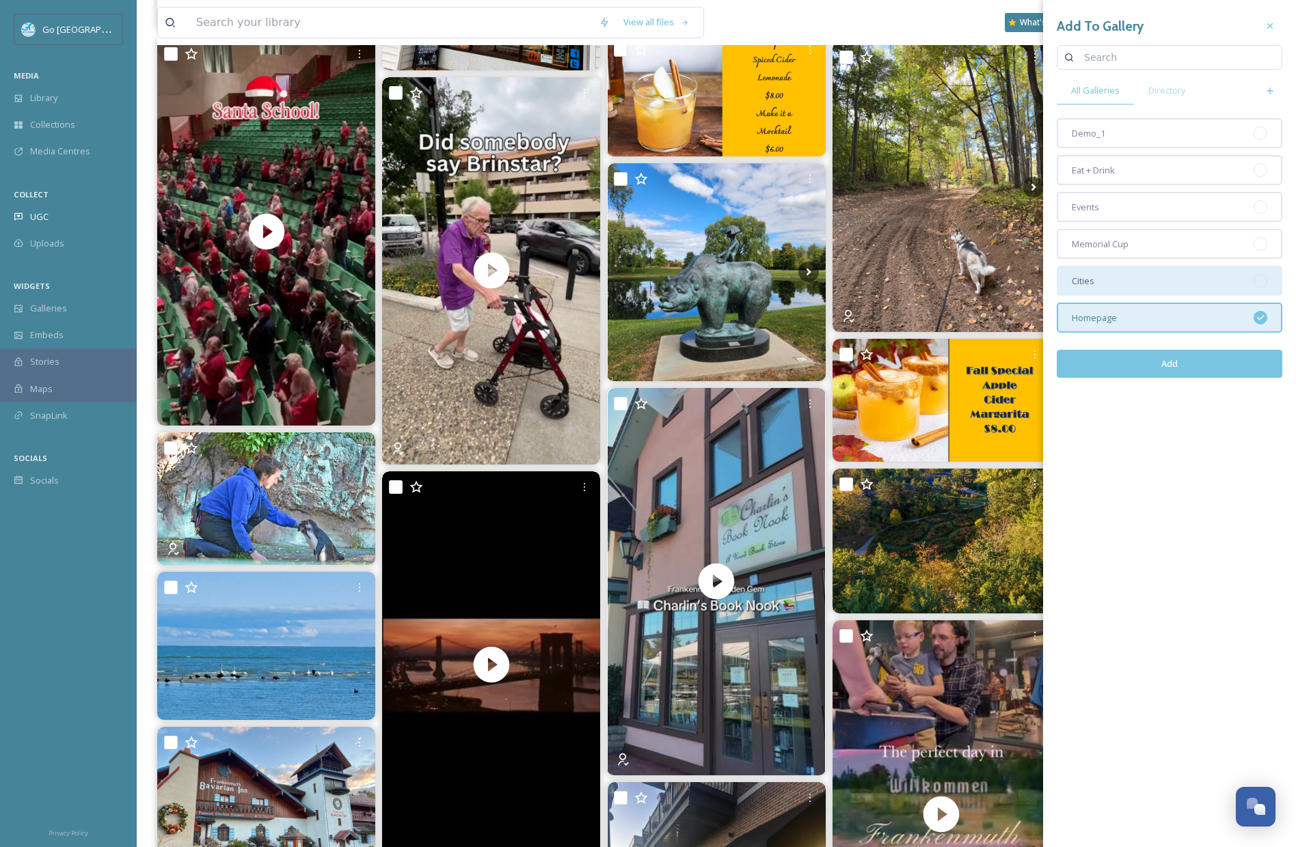
click at [1117, 284] on div "Cities" at bounding box center [1170, 281] width 226 height 30
click at [1167, 363] on button "Add" at bounding box center [1170, 364] width 226 height 28
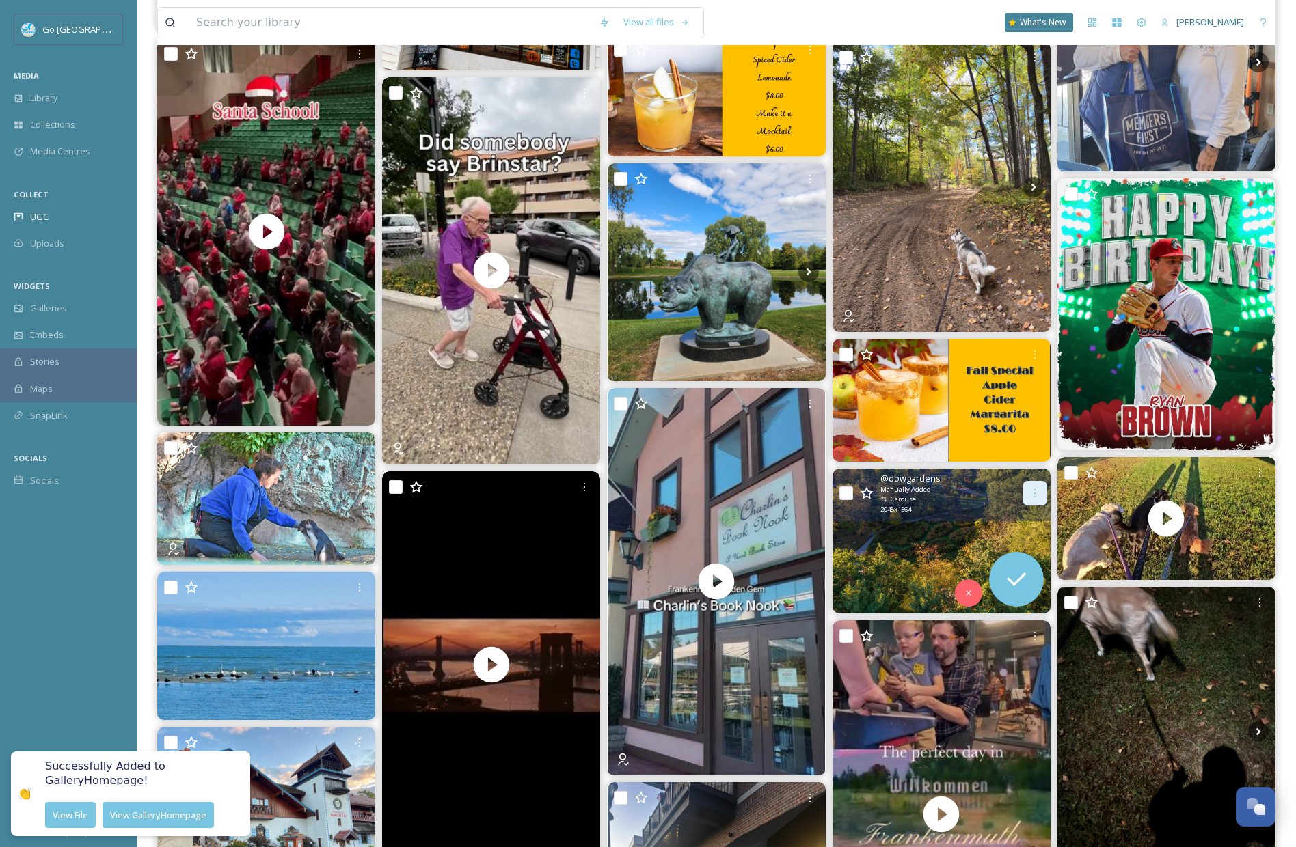
click at [1040, 485] on div at bounding box center [1034, 493] width 25 height 25
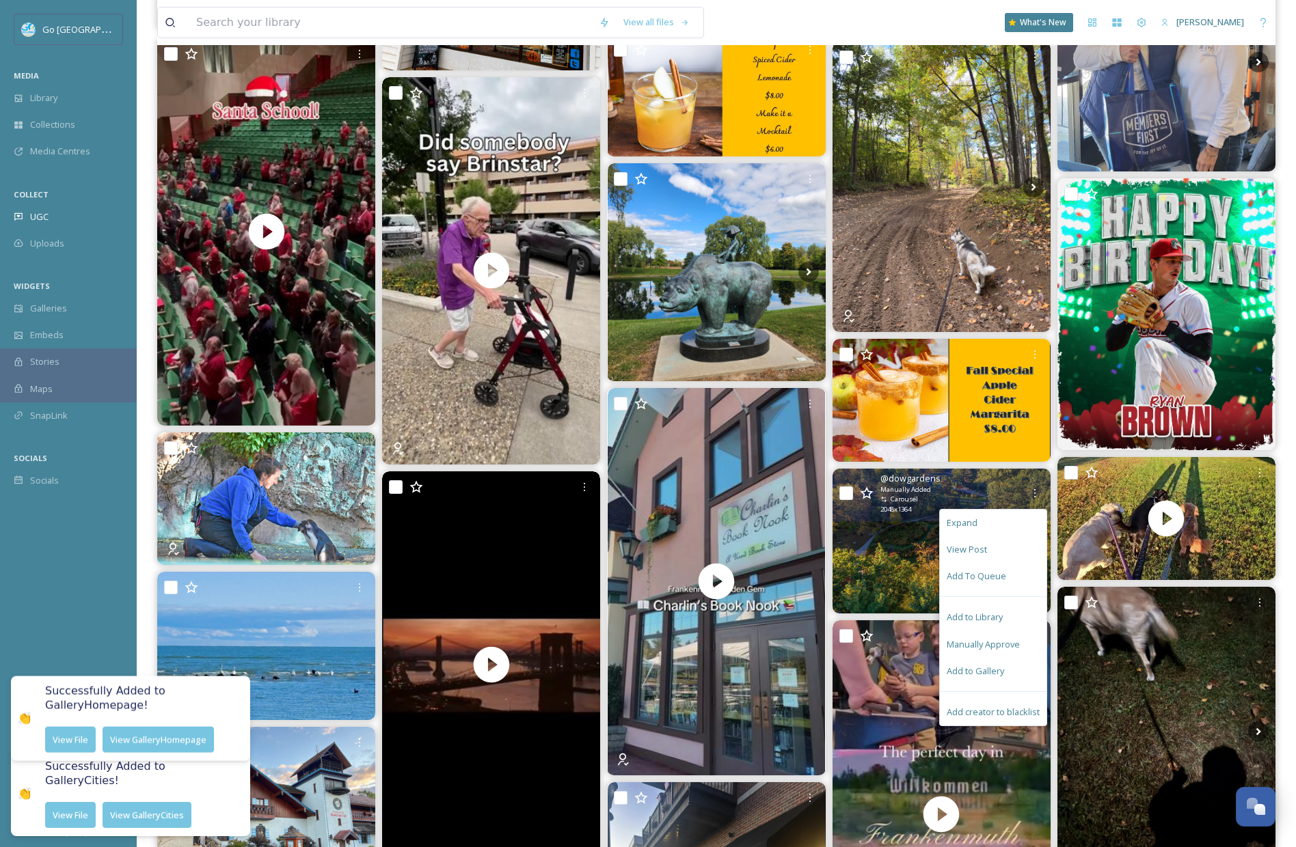
drag, startPoint x: 985, startPoint y: 670, endPoint x: 974, endPoint y: 611, distance: 60.5
click at [985, 670] on span "Add to Gallery" at bounding box center [974, 671] width 57 height 13
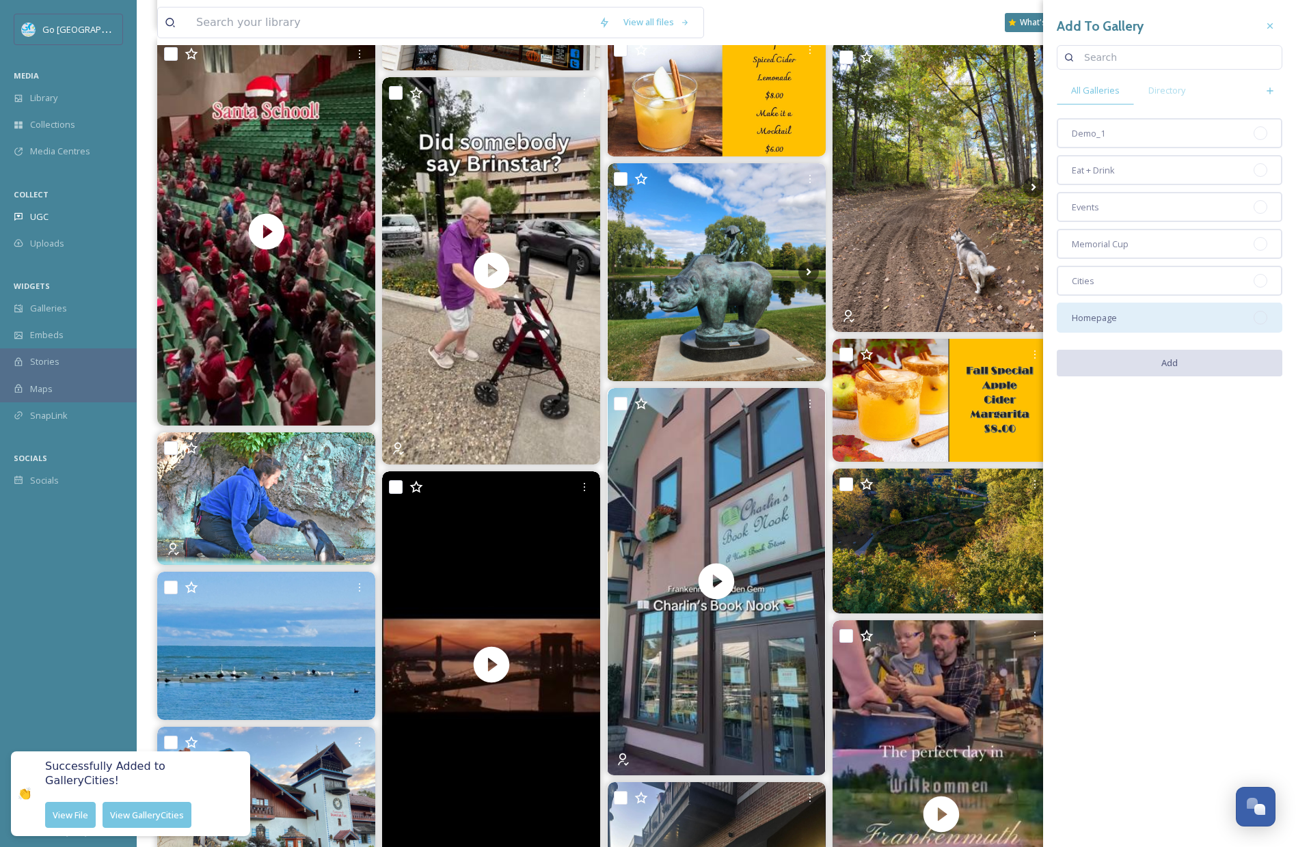
click at [1141, 324] on div "Homepage" at bounding box center [1170, 318] width 226 height 30
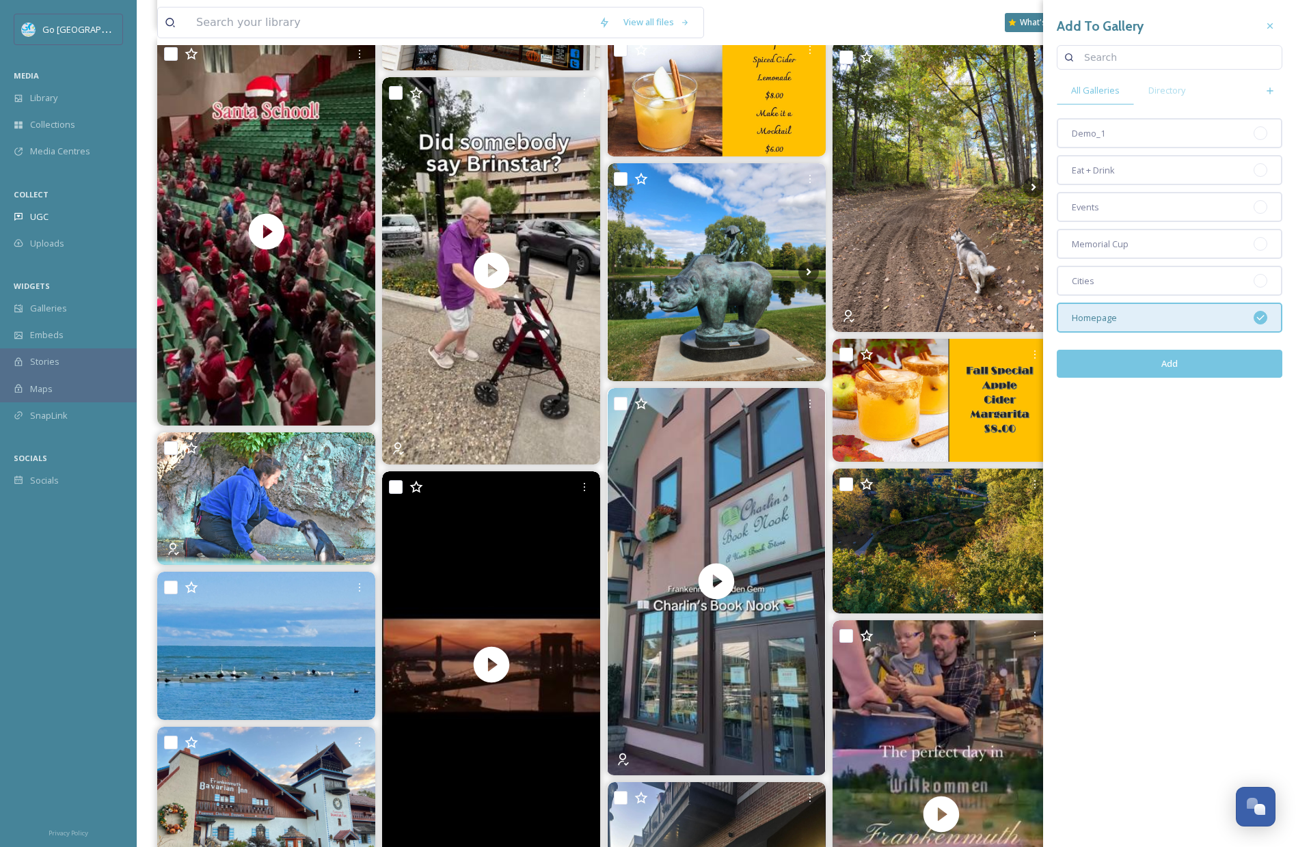
drag, startPoint x: 1105, startPoint y: 283, endPoint x: 1111, endPoint y: 301, distance: 19.4
click at [1105, 283] on div "Cities" at bounding box center [1170, 281] width 226 height 30
click at [1147, 368] on button "Add" at bounding box center [1170, 364] width 226 height 28
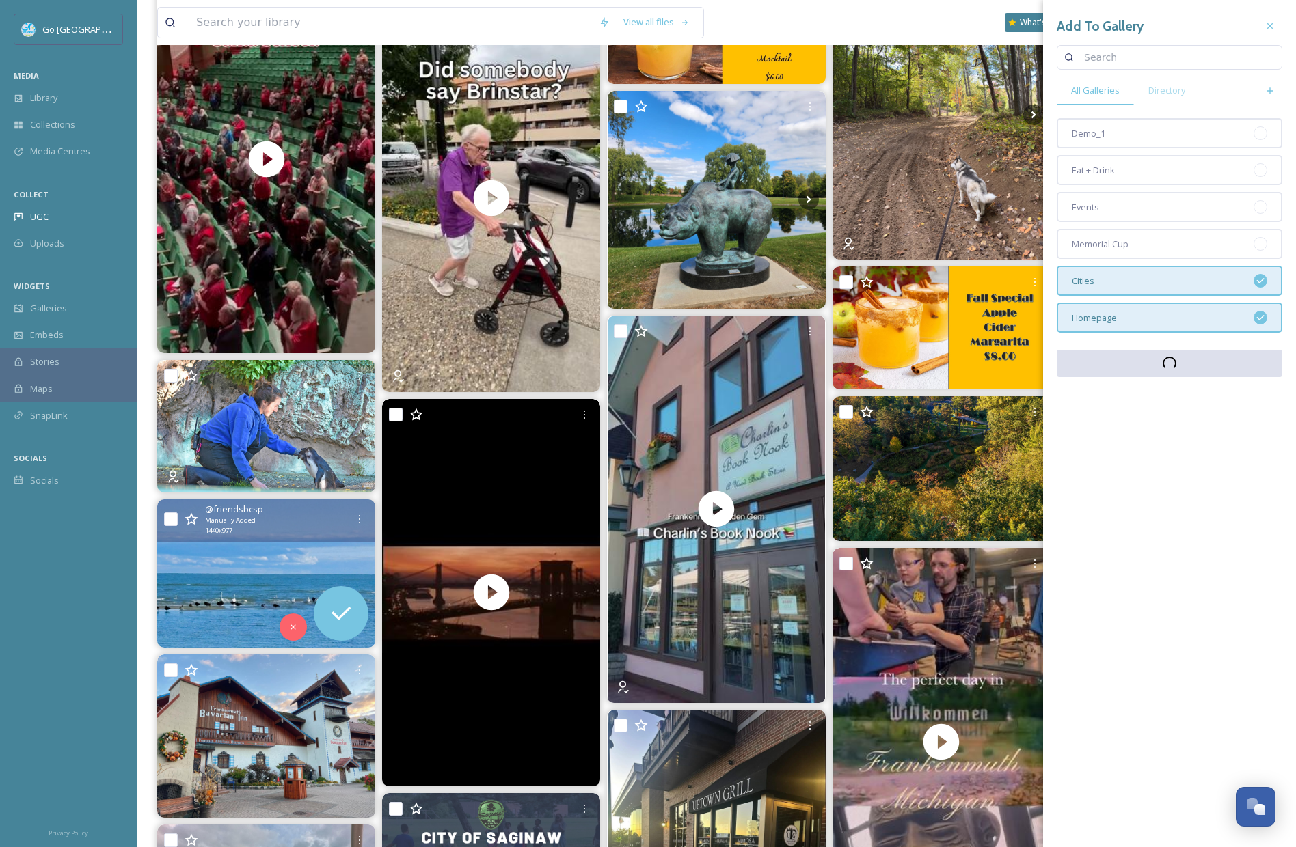
scroll to position [1457, 0]
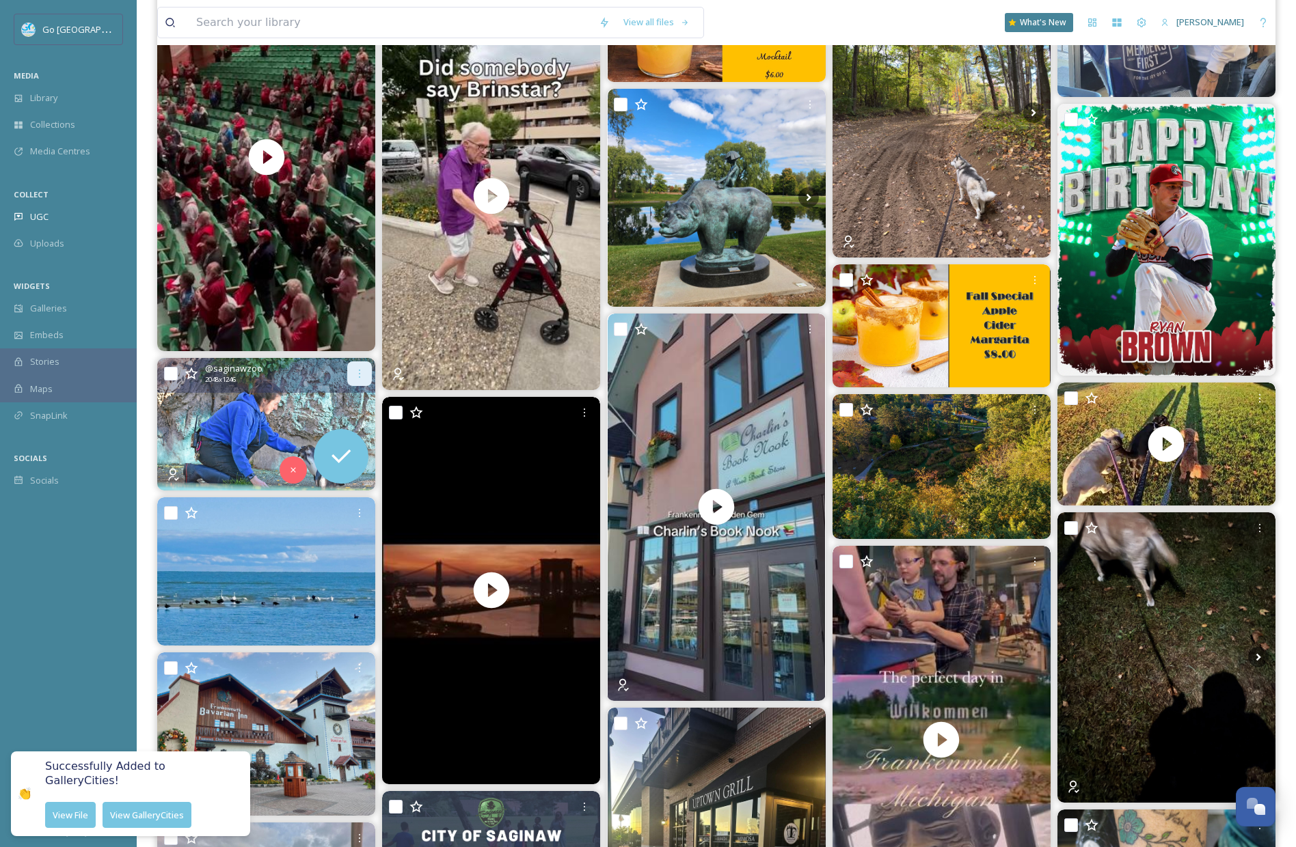
click at [355, 372] on icon at bounding box center [359, 373] width 11 height 11
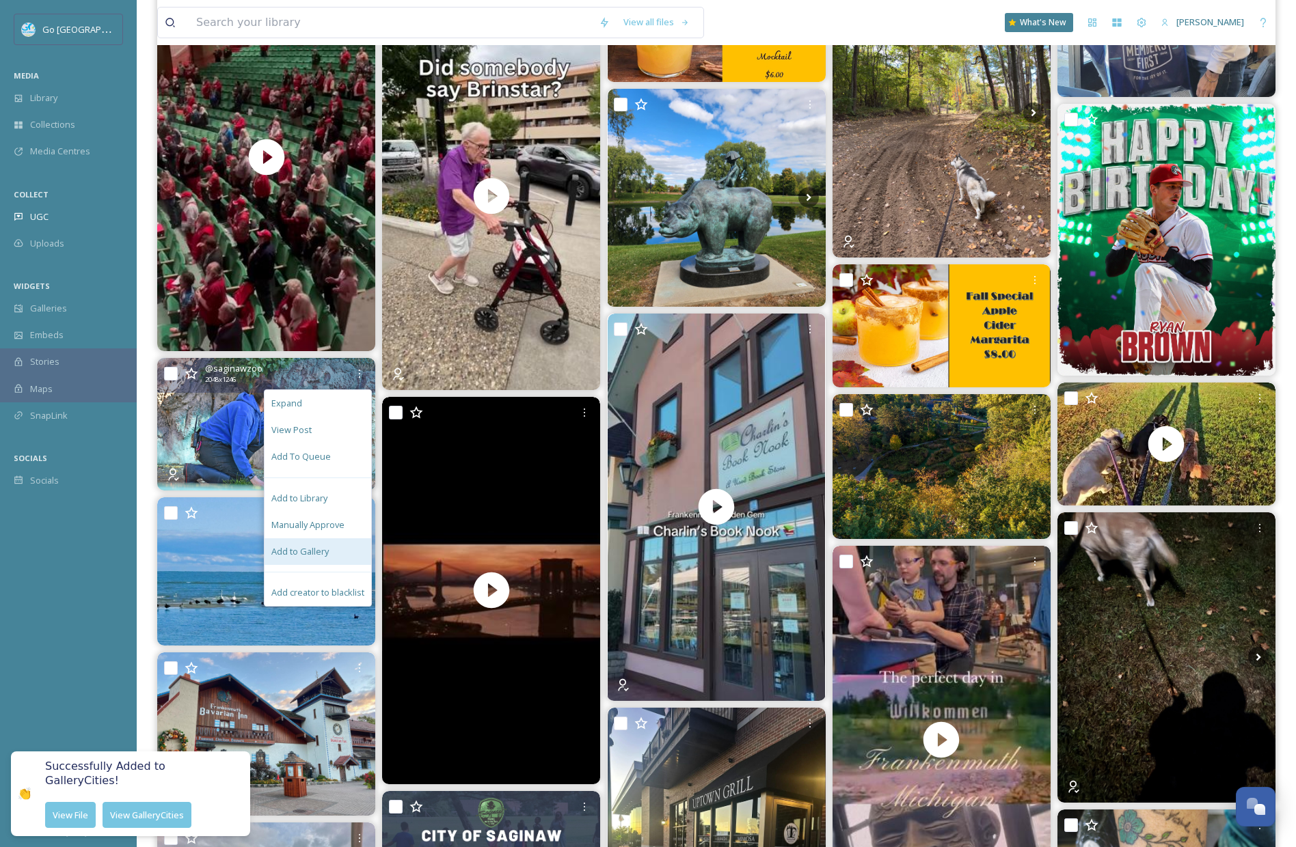
click at [329, 555] on div "Add to Gallery" at bounding box center [317, 552] width 107 height 27
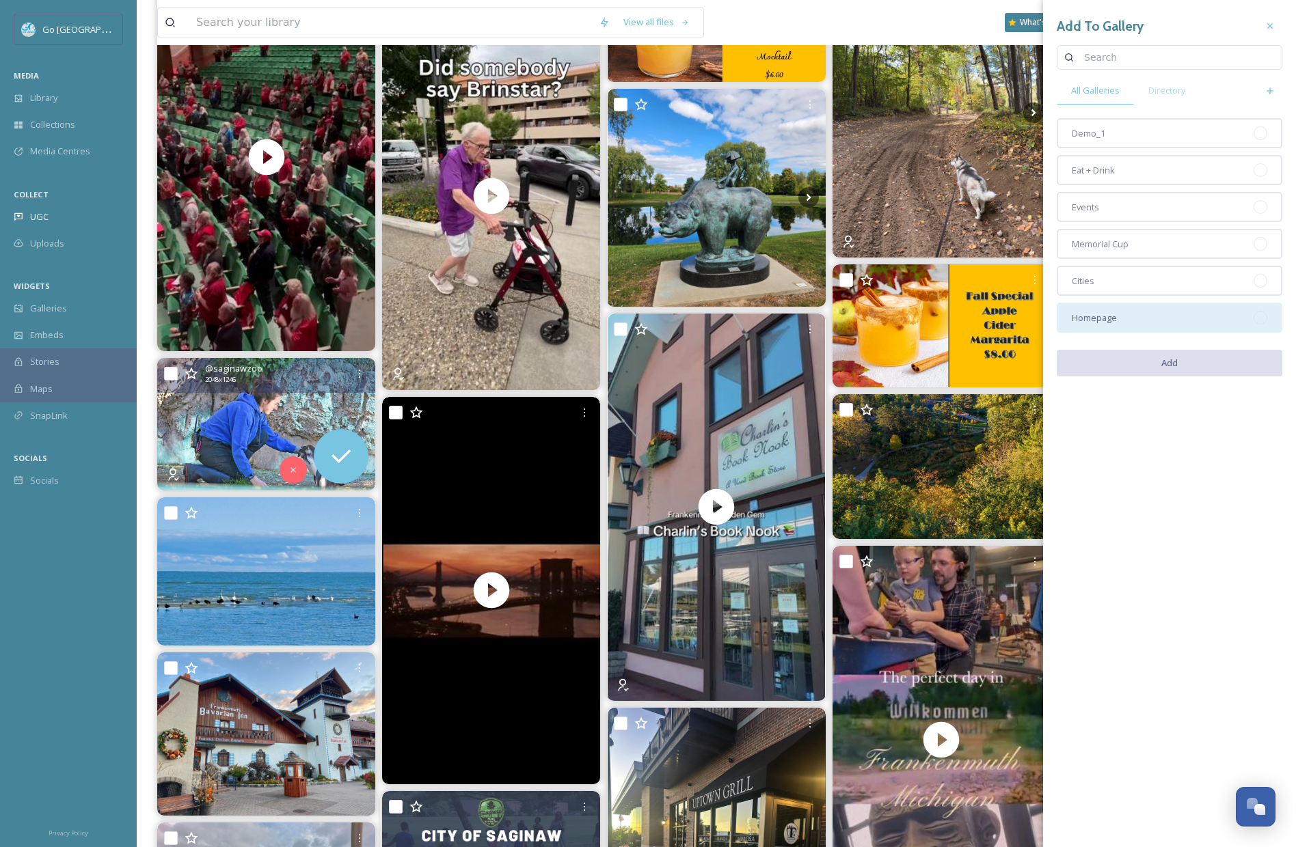
click at [1111, 324] on div "Homepage" at bounding box center [1170, 318] width 226 height 30
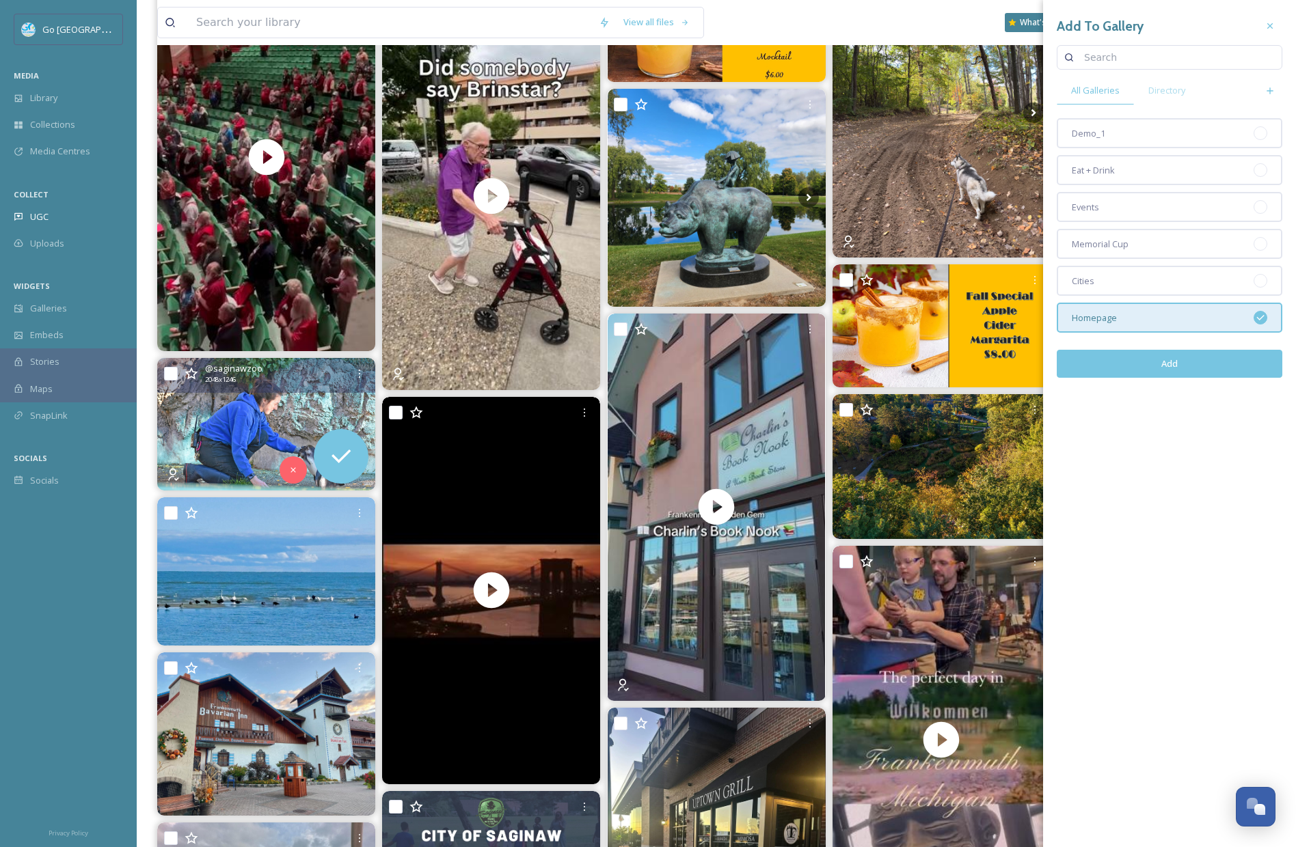
click at [1177, 378] on div "Add" at bounding box center [1170, 364] width 226 height 49
click at [1158, 362] on button "Add" at bounding box center [1170, 364] width 226 height 28
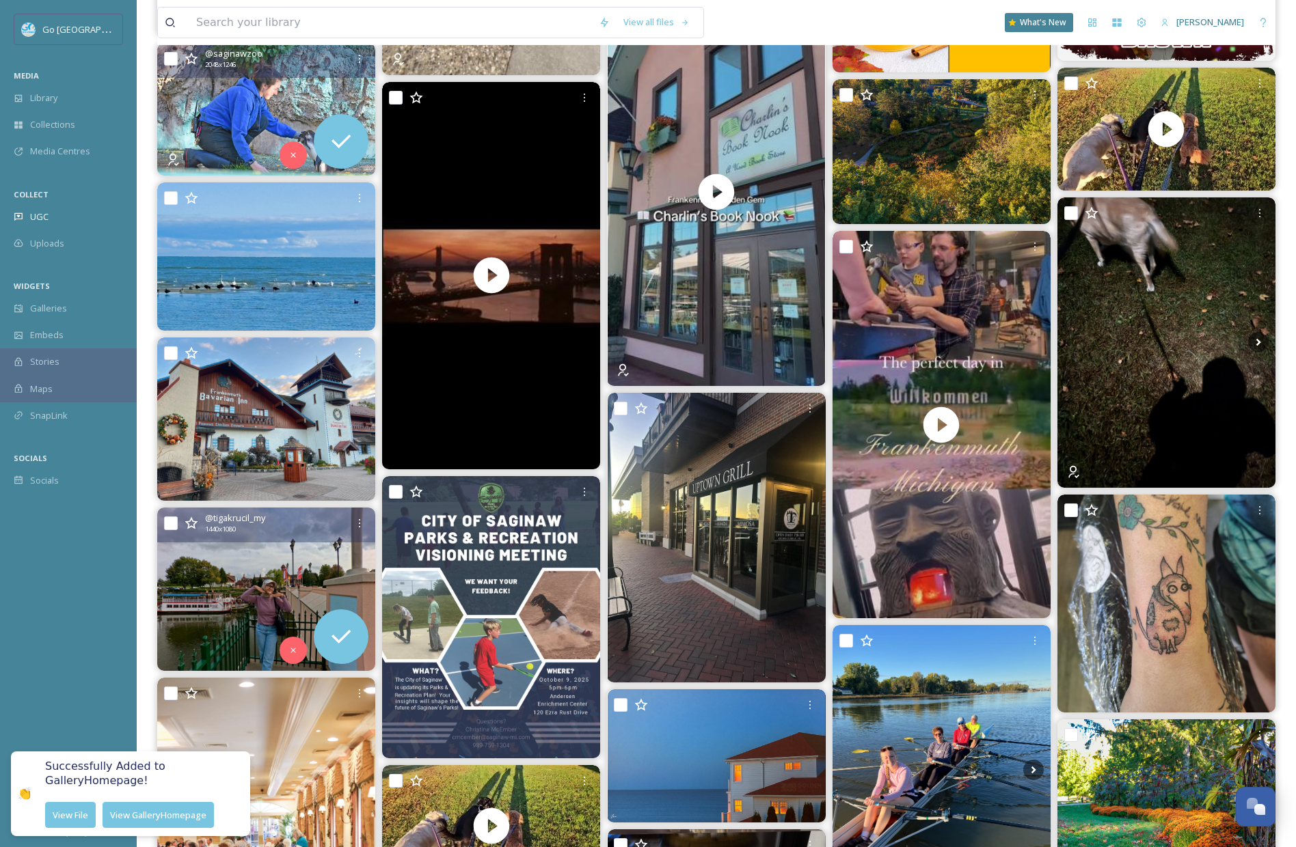
scroll to position [1601, 0]
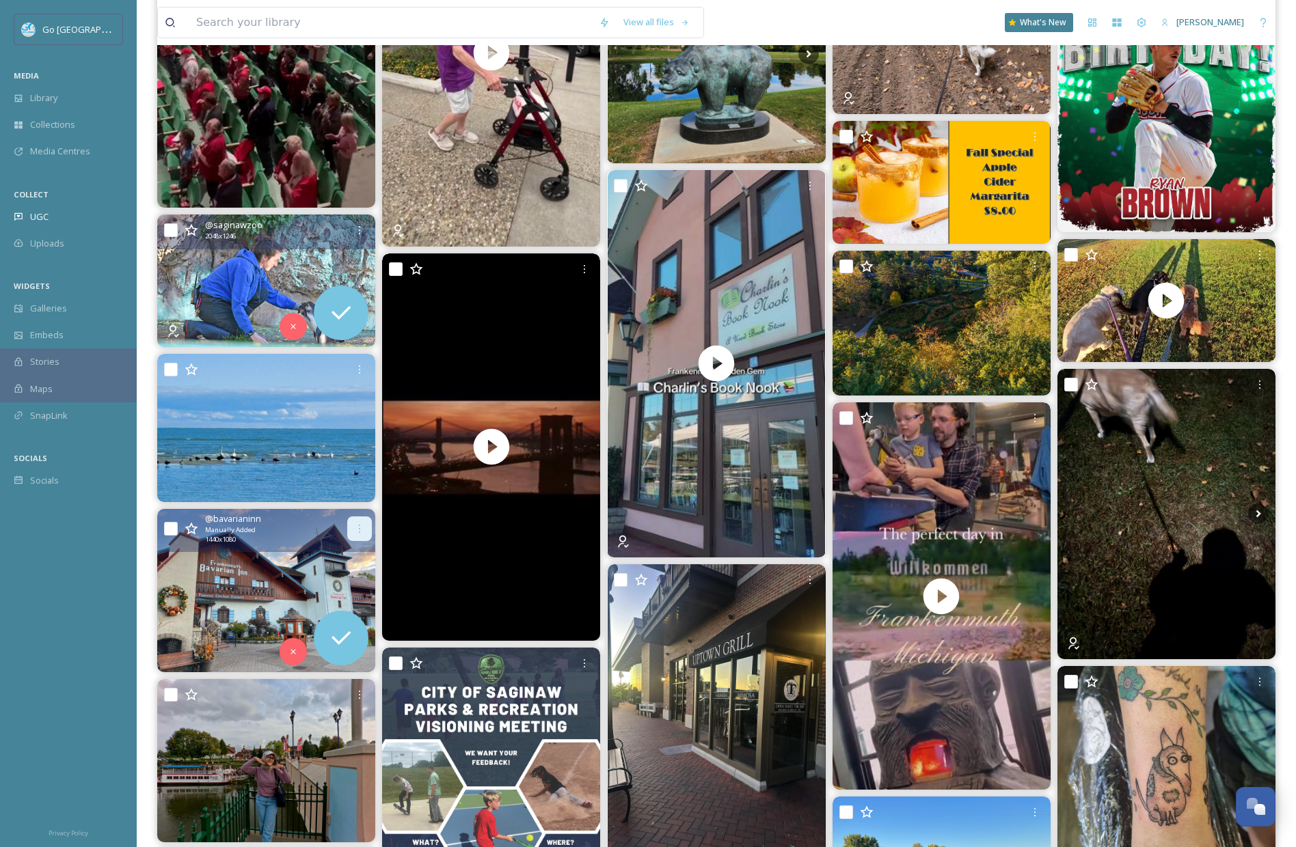
click at [358, 526] on icon at bounding box center [359, 528] width 11 height 11
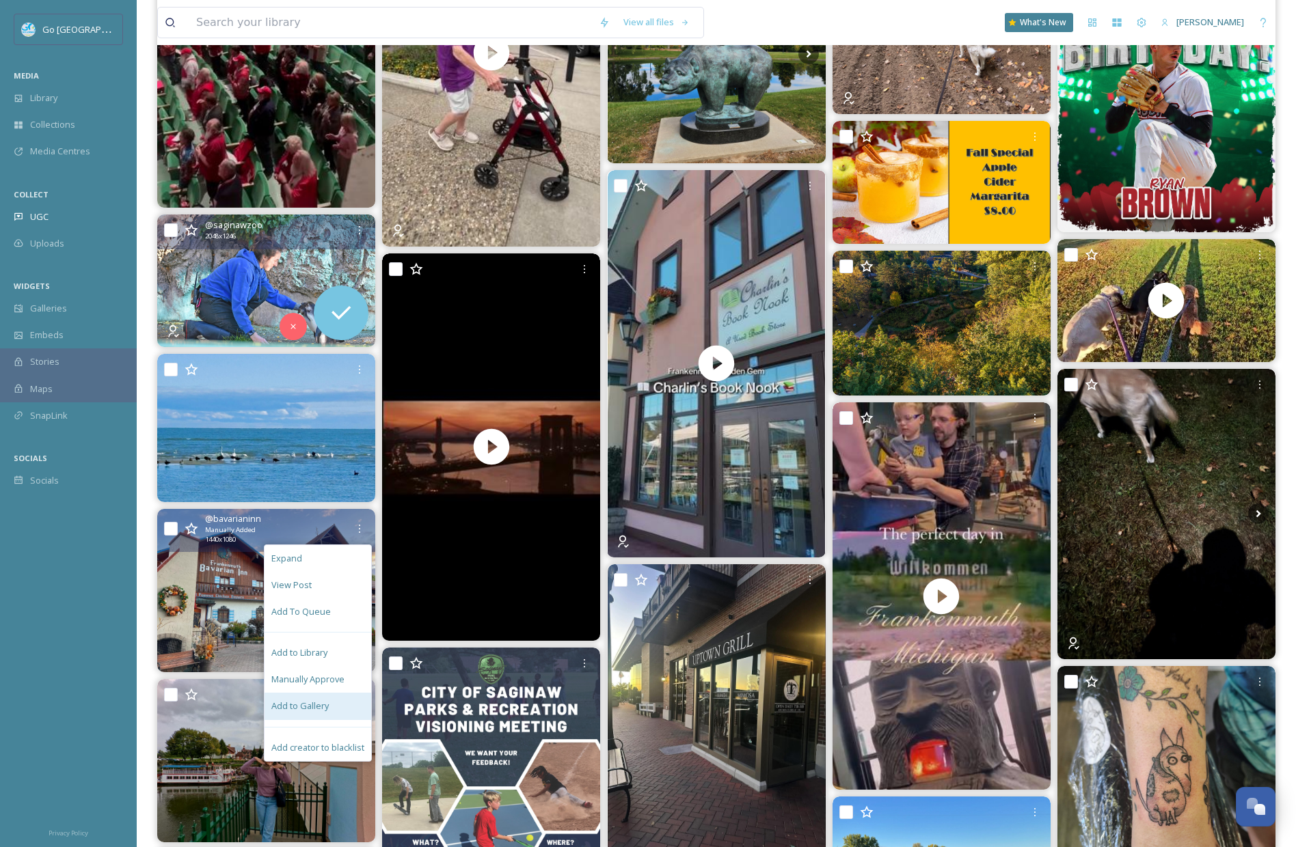
click at [320, 700] on span "Add to Gallery" at bounding box center [299, 706] width 57 height 13
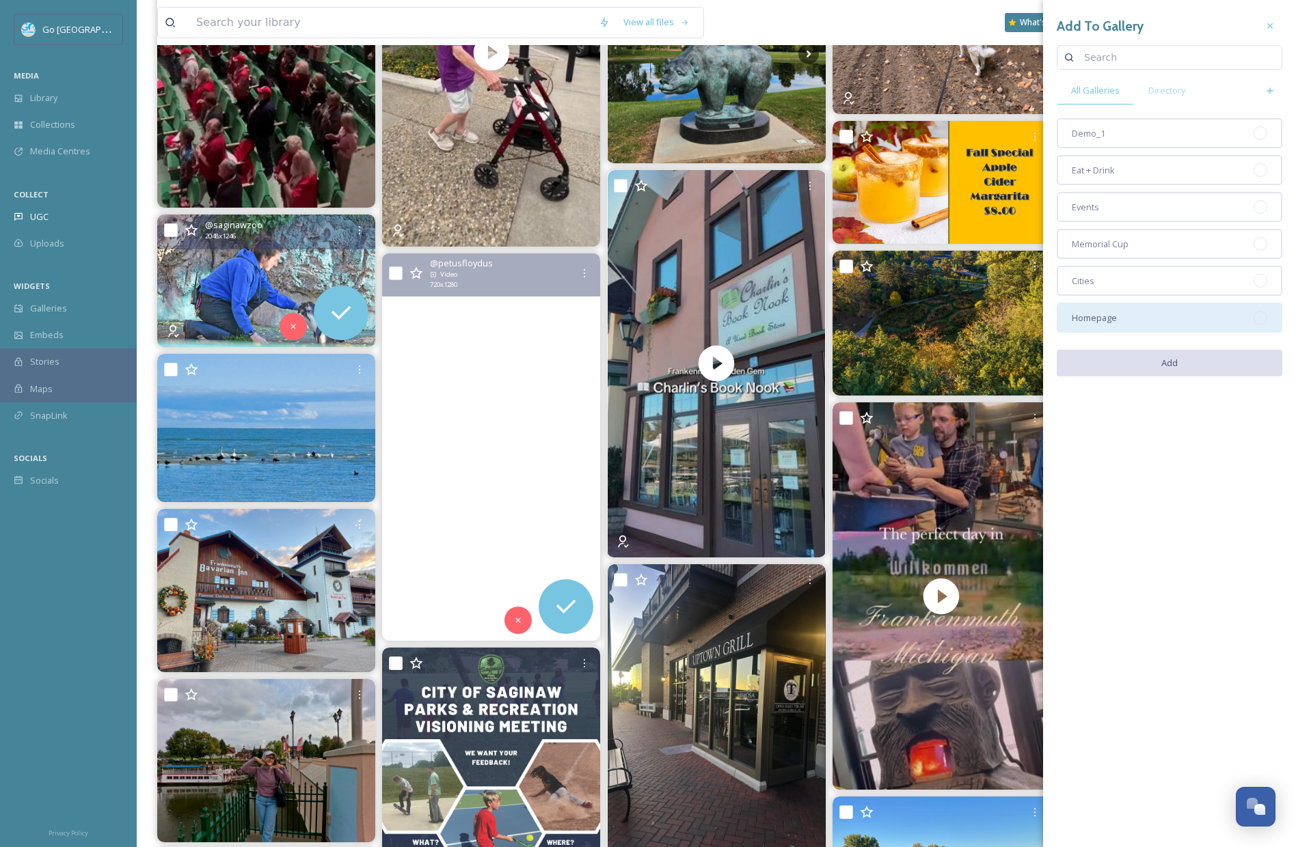
click at [1139, 321] on div "Homepage" at bounding box center [1170, 318] width 226 height 30
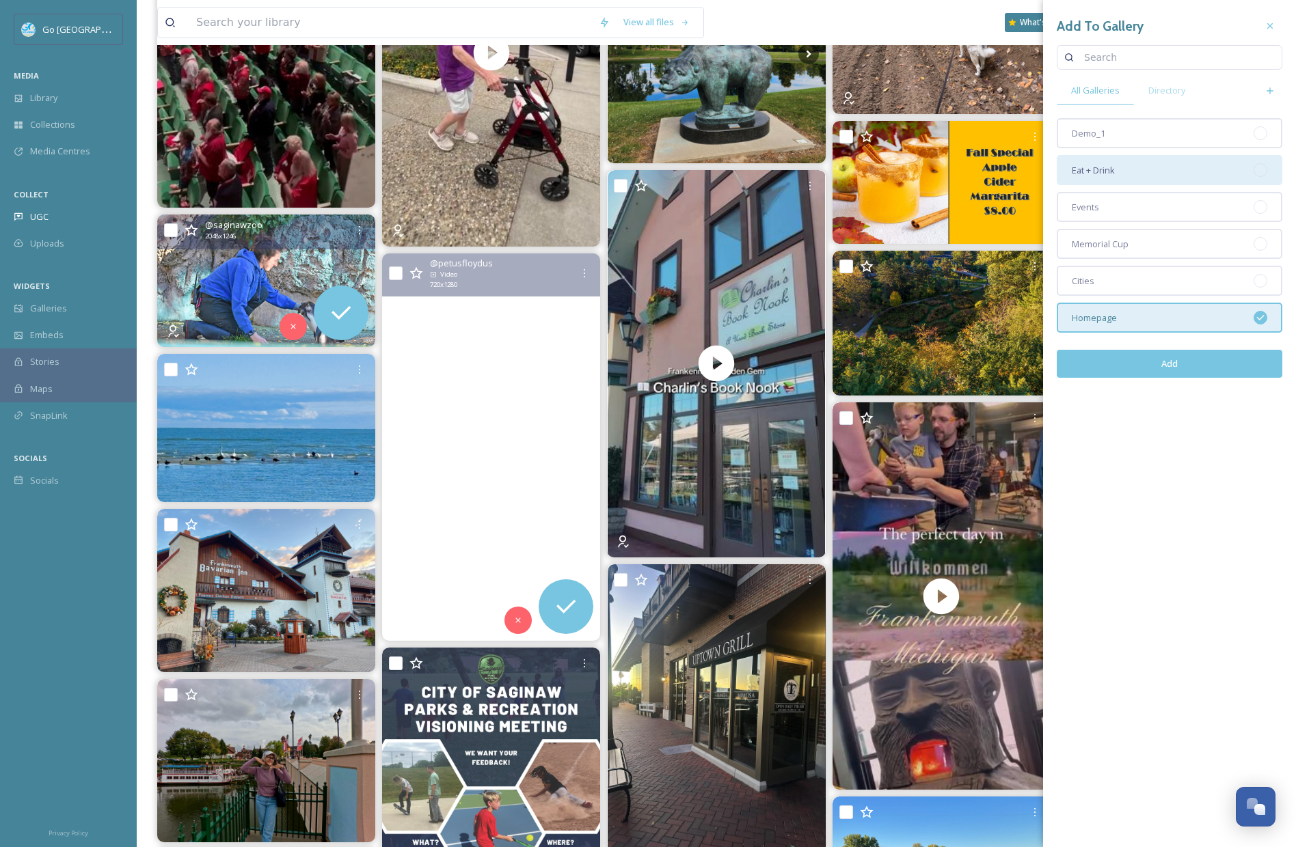
click at [1126, 177] on div "Eat + Drink" at bounding box center [1170, 170] width 226 height 30
click at [1172, 370] on button "Add" at bounding box center [1170, 364] width 226 height 28
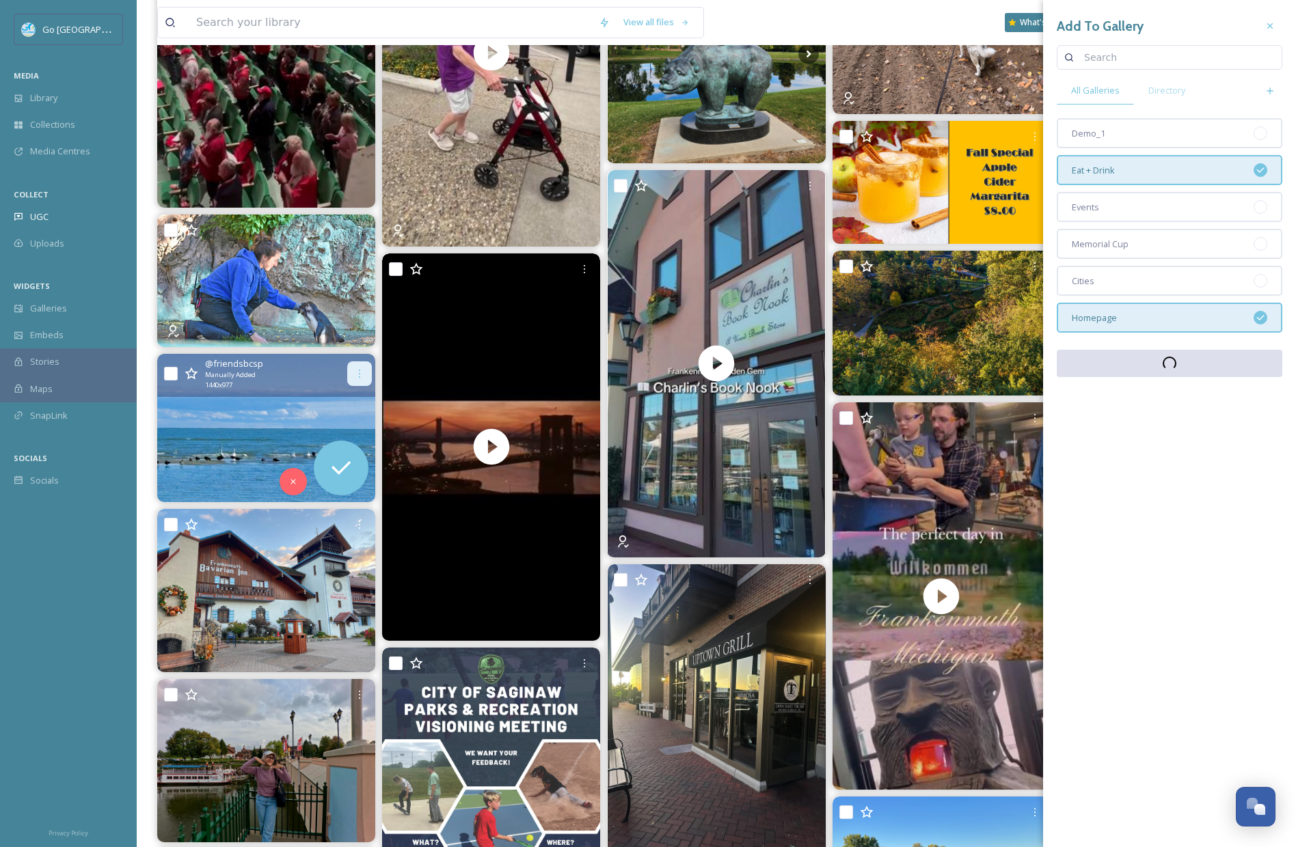
click at [357, 369] on icon at bounding box center [359, 373] width 11 height 11
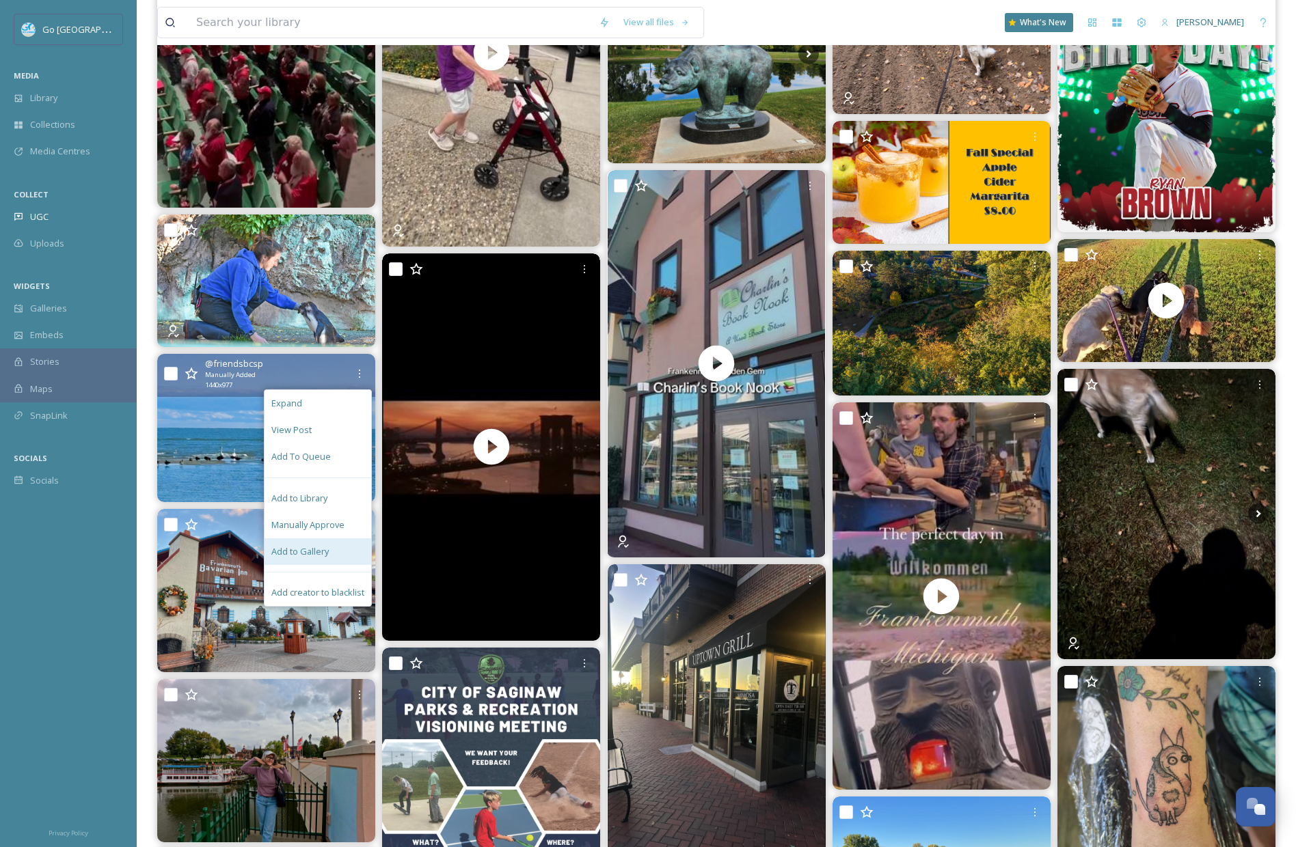
click at [334, 546] on div "Add to Gallery" at bounding box center [317, 552] width 107 height 27
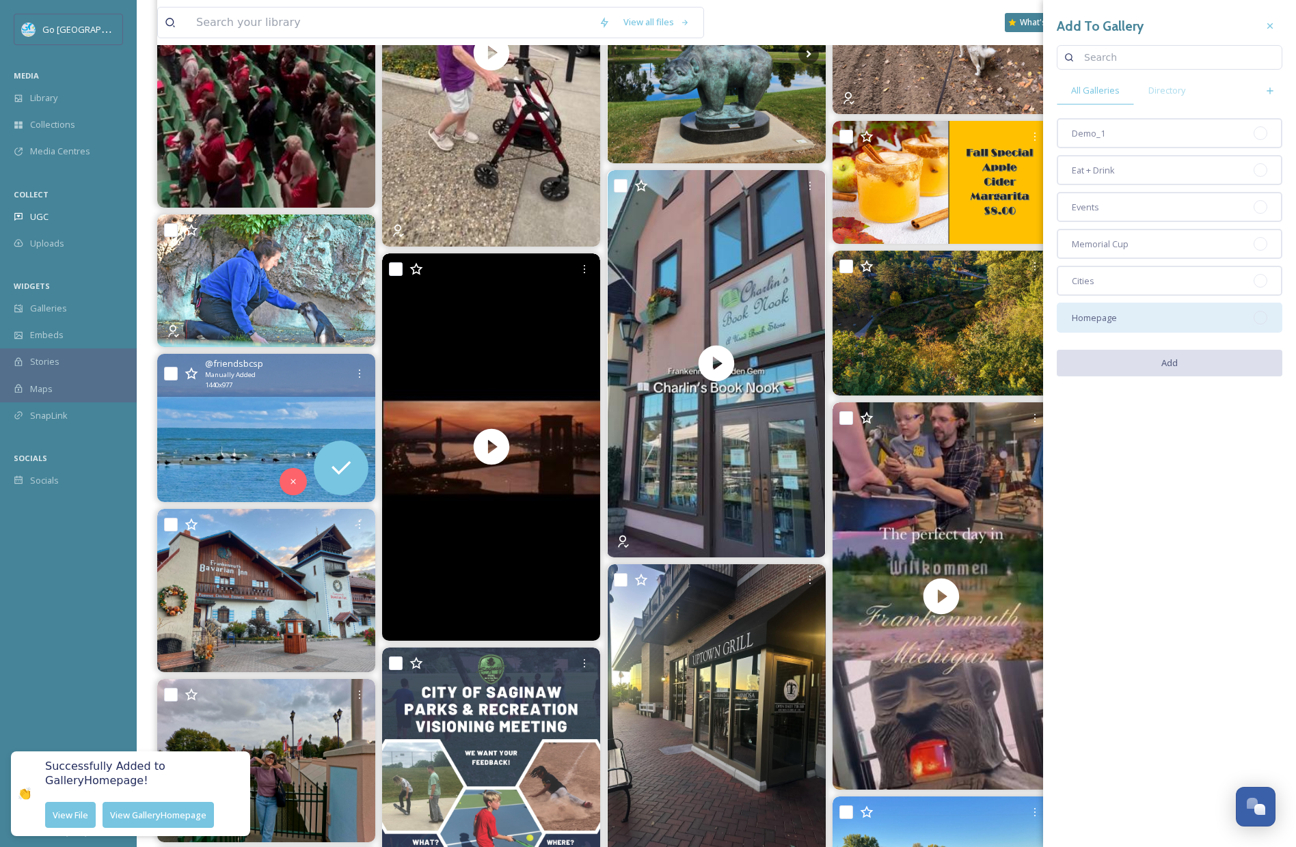
click at [1147, 318] on div "Homepage" at bounding box center [1170, 318] width 226 height 30
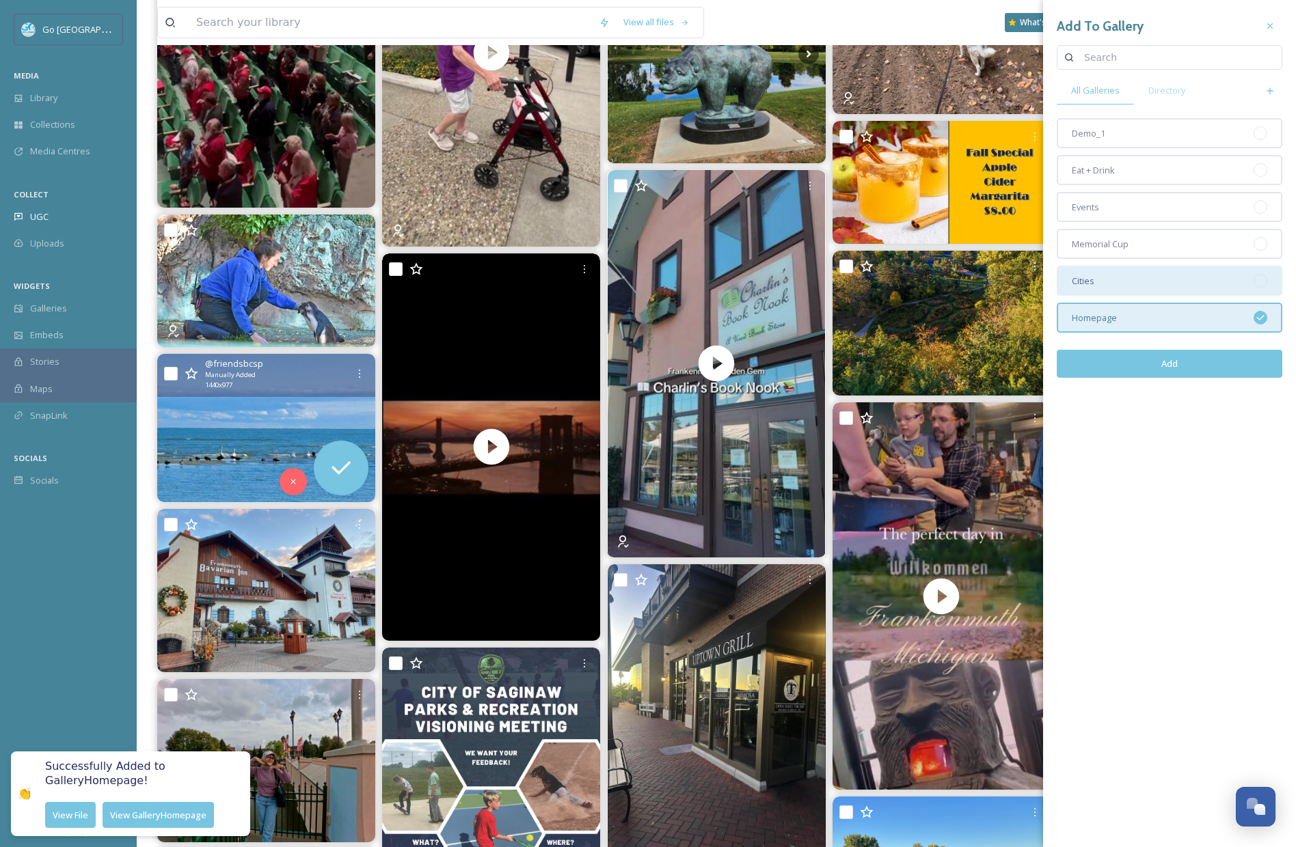
click at [1107, 290] on div "Cities" at bounding box center [1170, 281] width 226 height 30
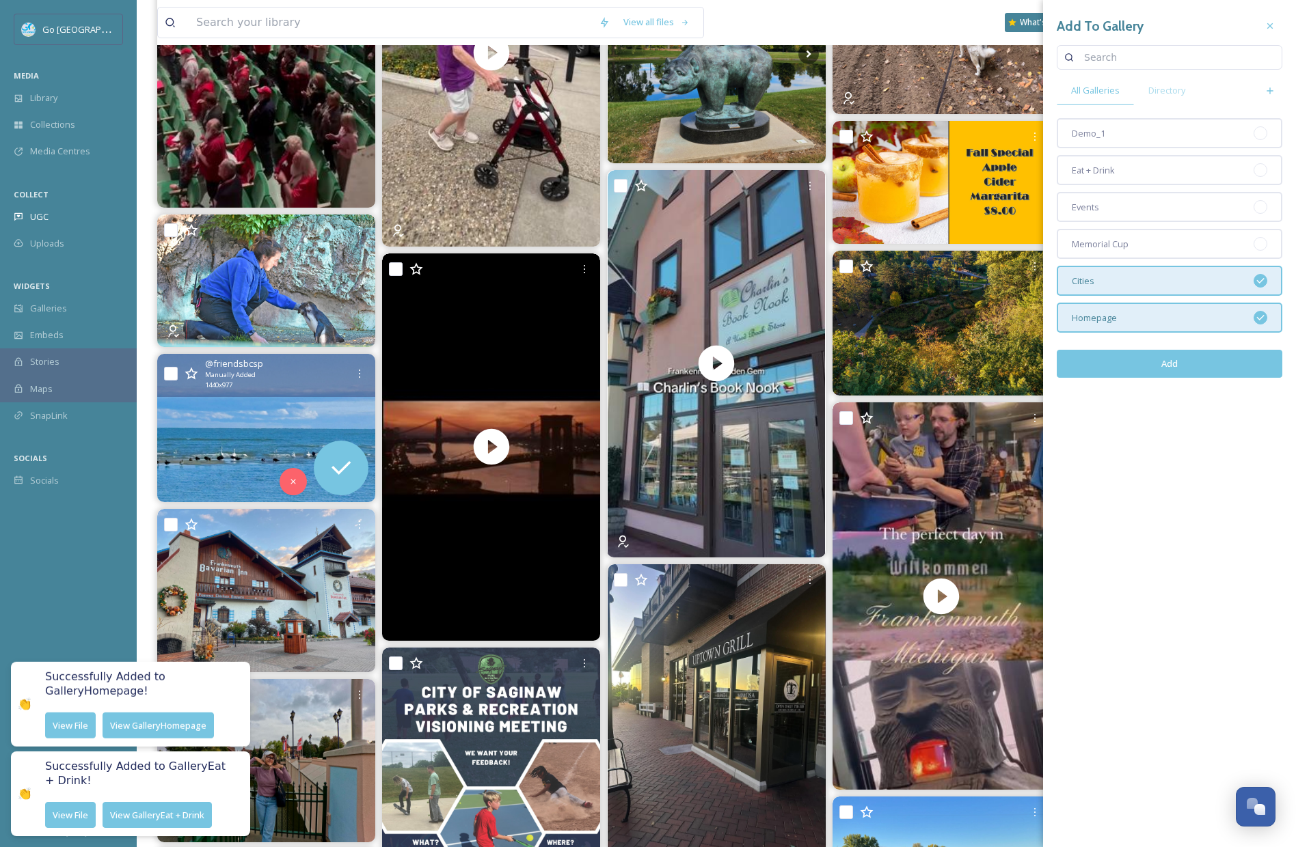
click at [1168, 368] on button "Add" at bounding box center [1170, 364] width 226 height 28
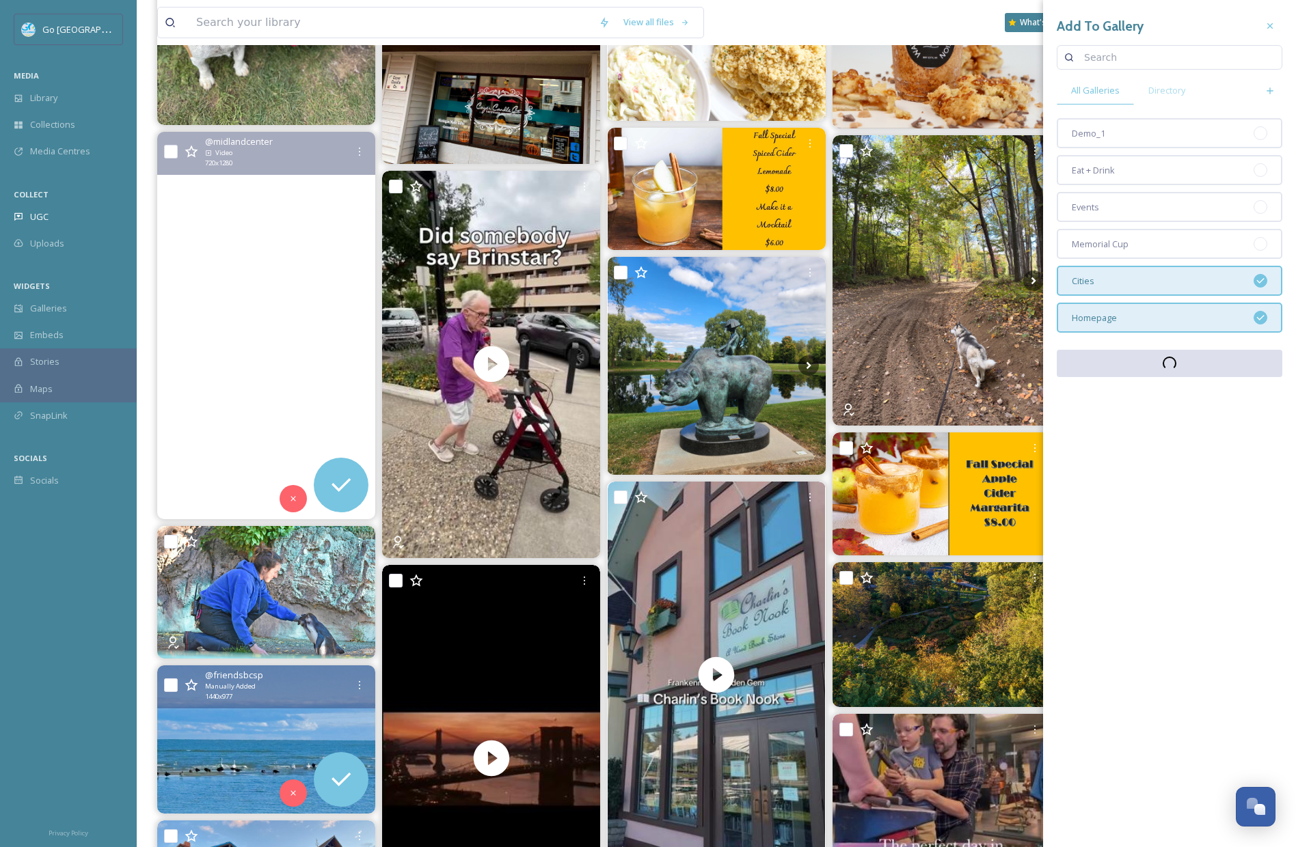
scroll to position [1288, 0]
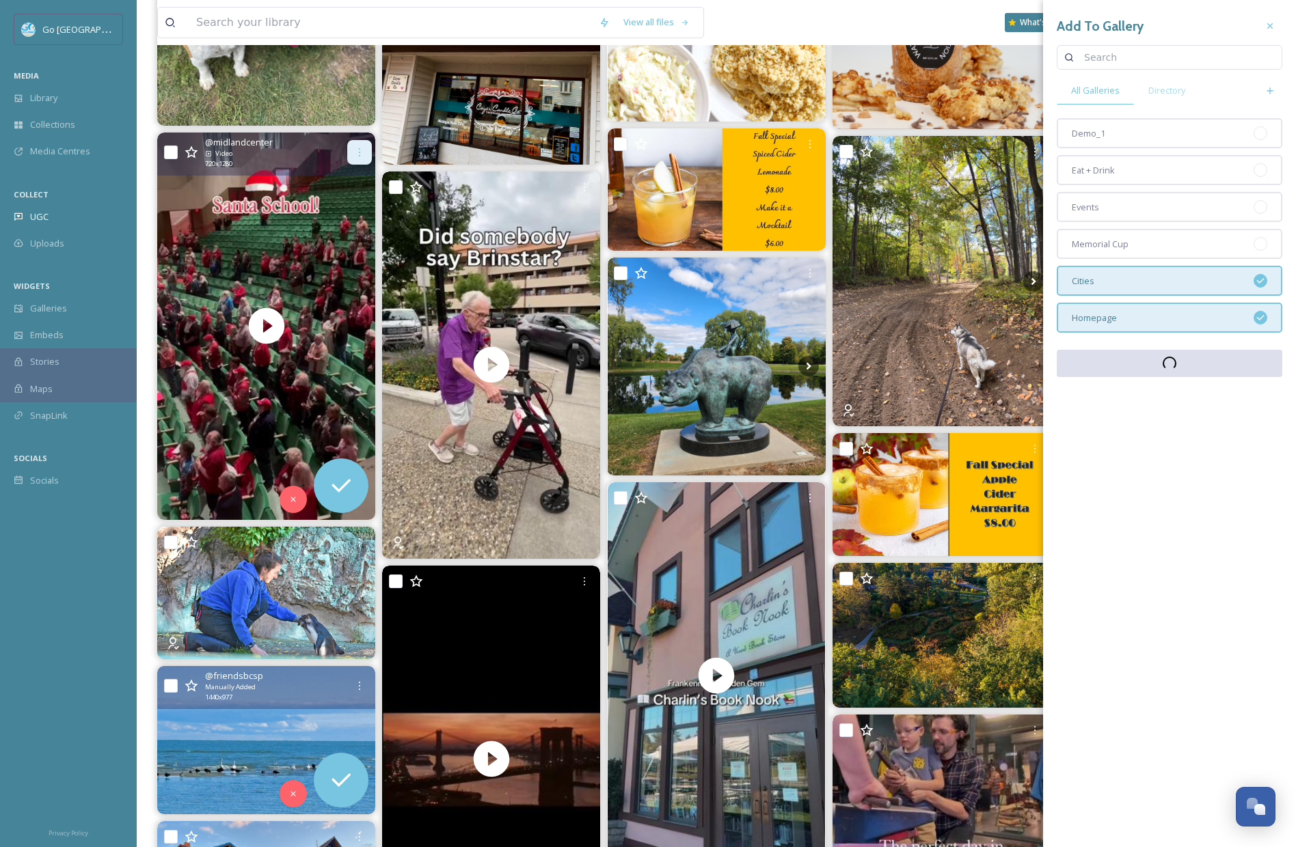
click at [356, 146] on div at bounding box center [359, 152] width 25 height 25
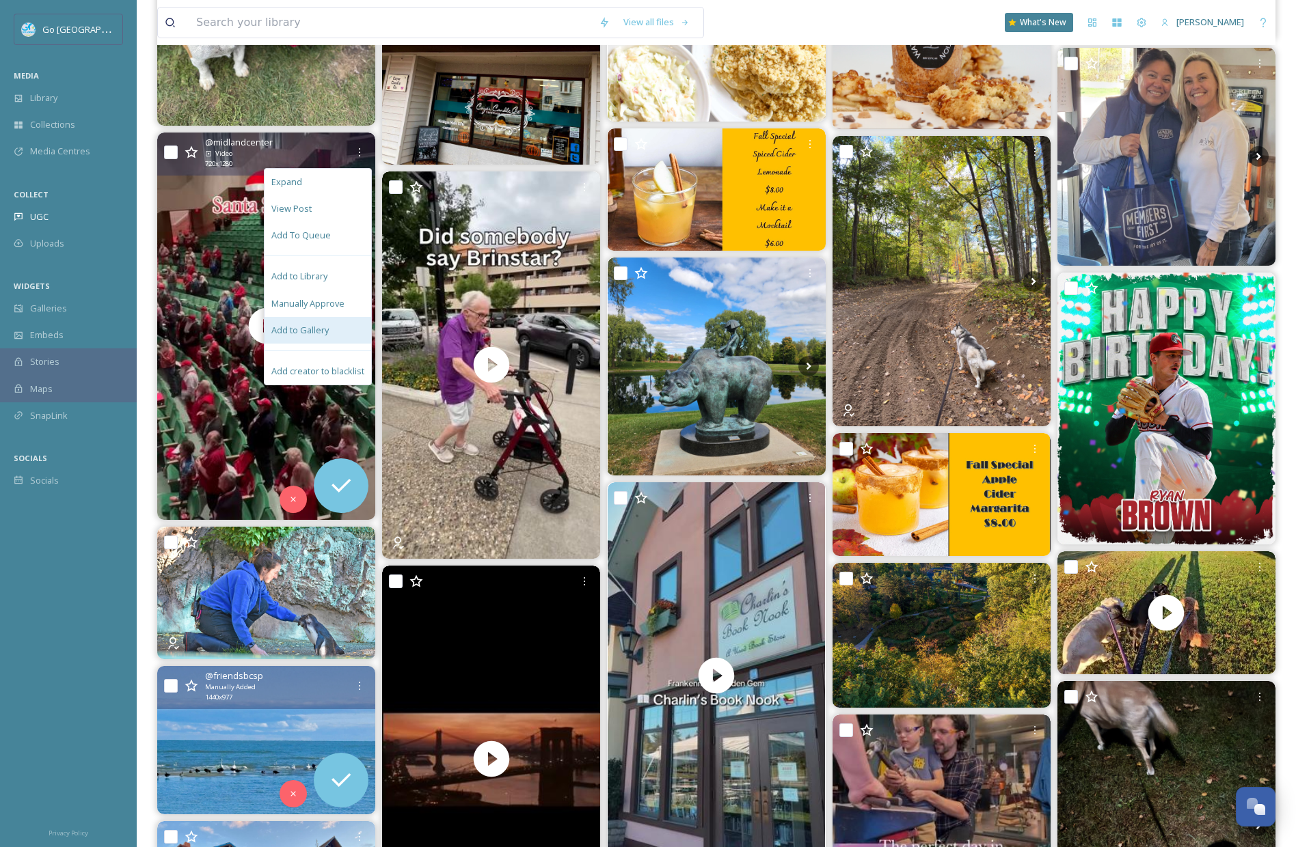
click at [303, 330] on span "Add to Gallery" at bounding box center [299, 330] width 57 height 13
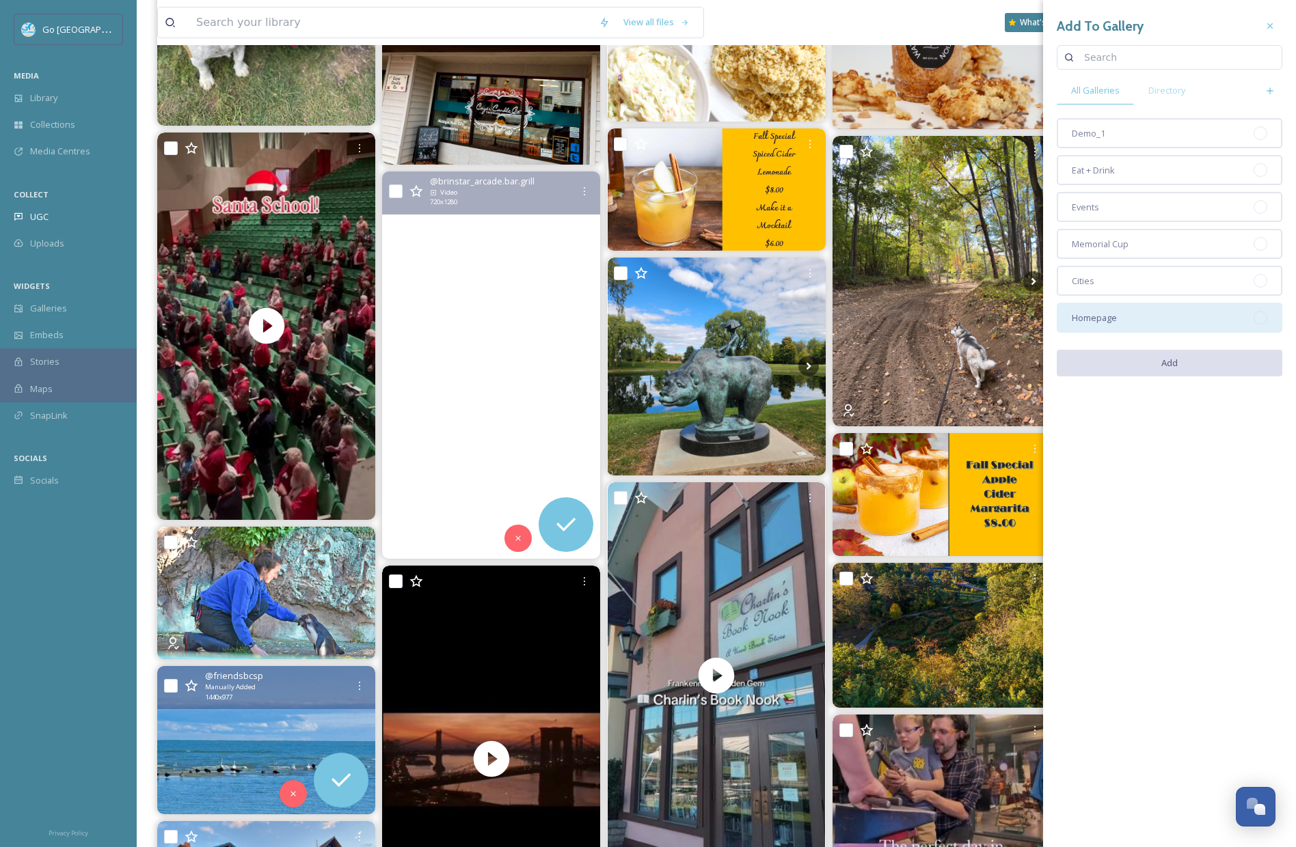
click at [1102, 325] on div "Homepage" at bounding box center [1170, 318] width 226 height 30
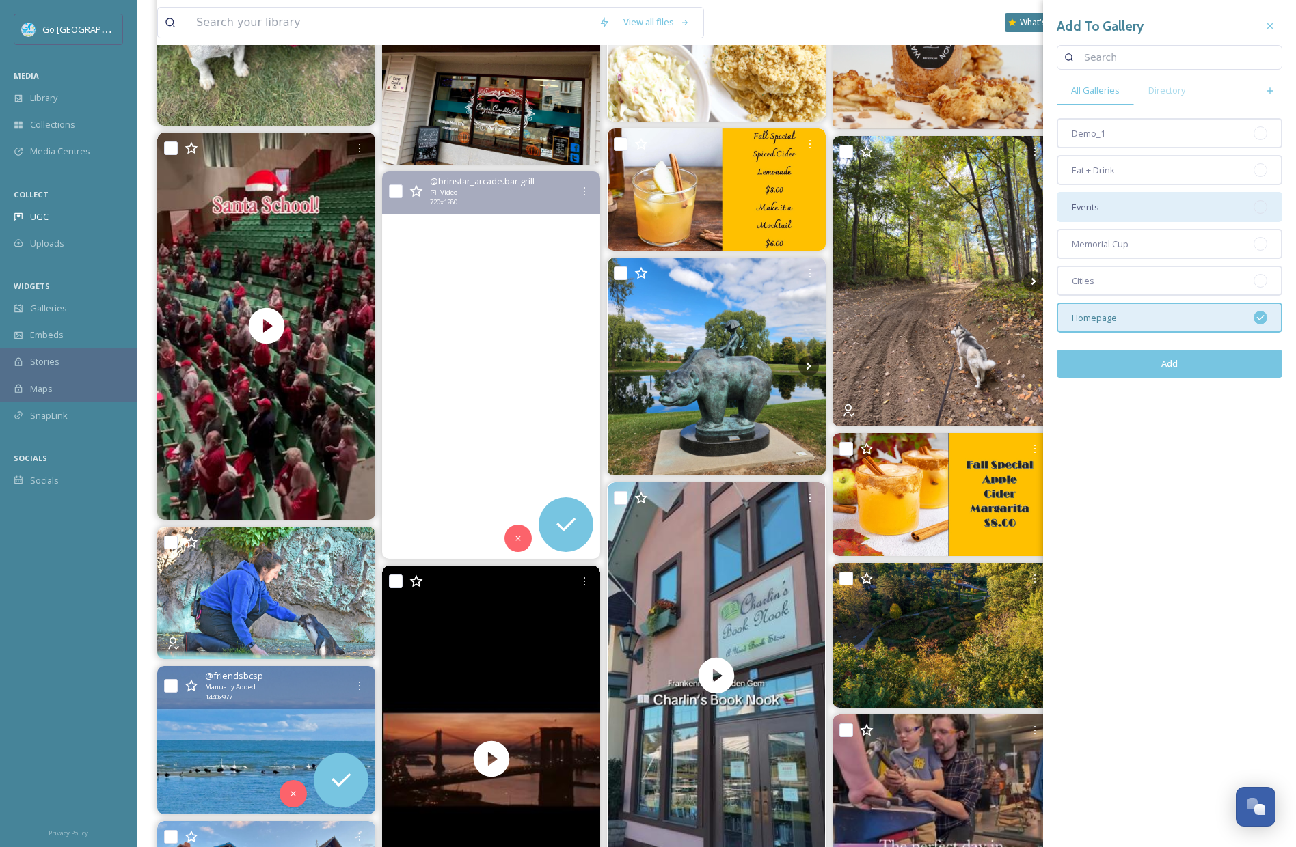
click at [1076, 195] on div "Events" at bounding box center [1170, 207] width 226 height 30
click at [1179, 367] on button "Add" at bounding box center [1170, 364] width 226 height 28
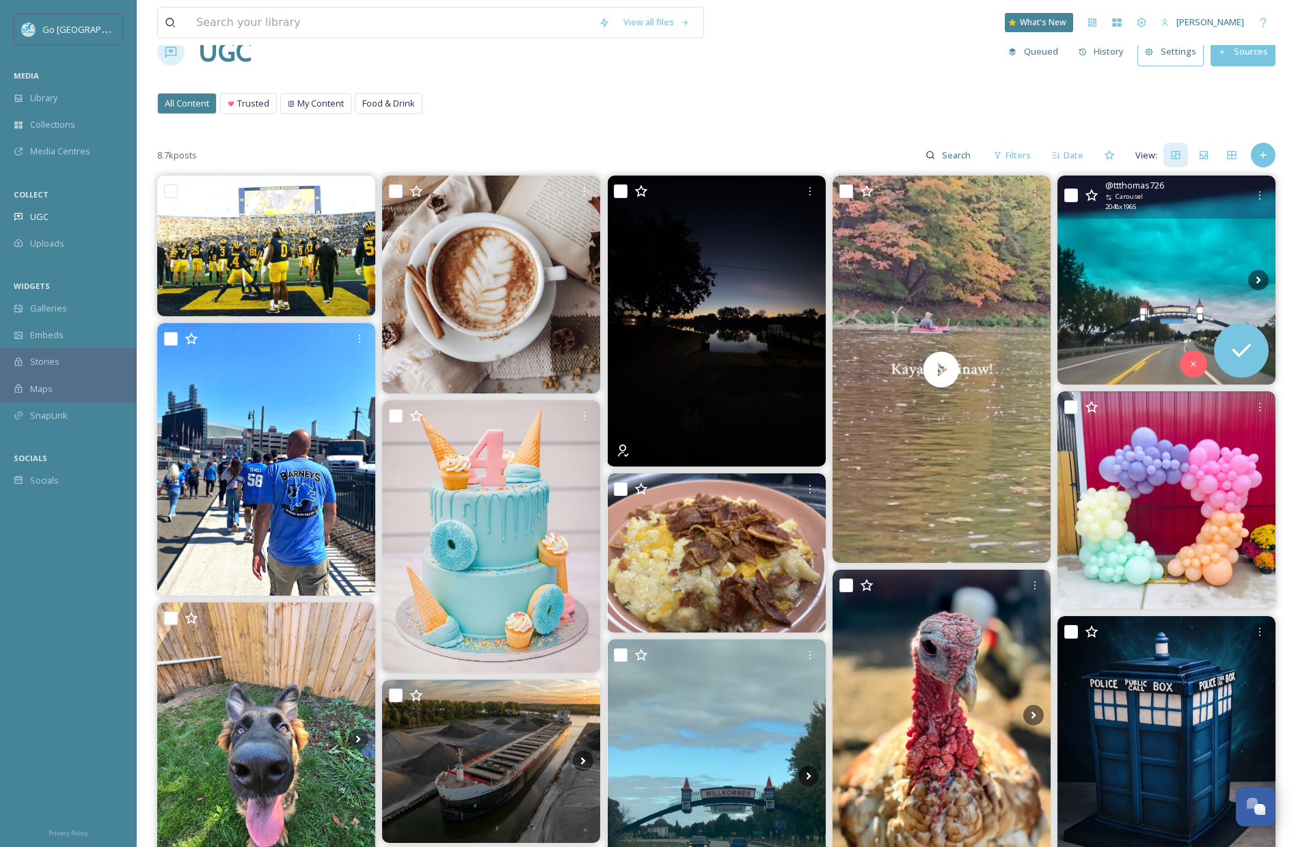
scroll to position [0, 0]
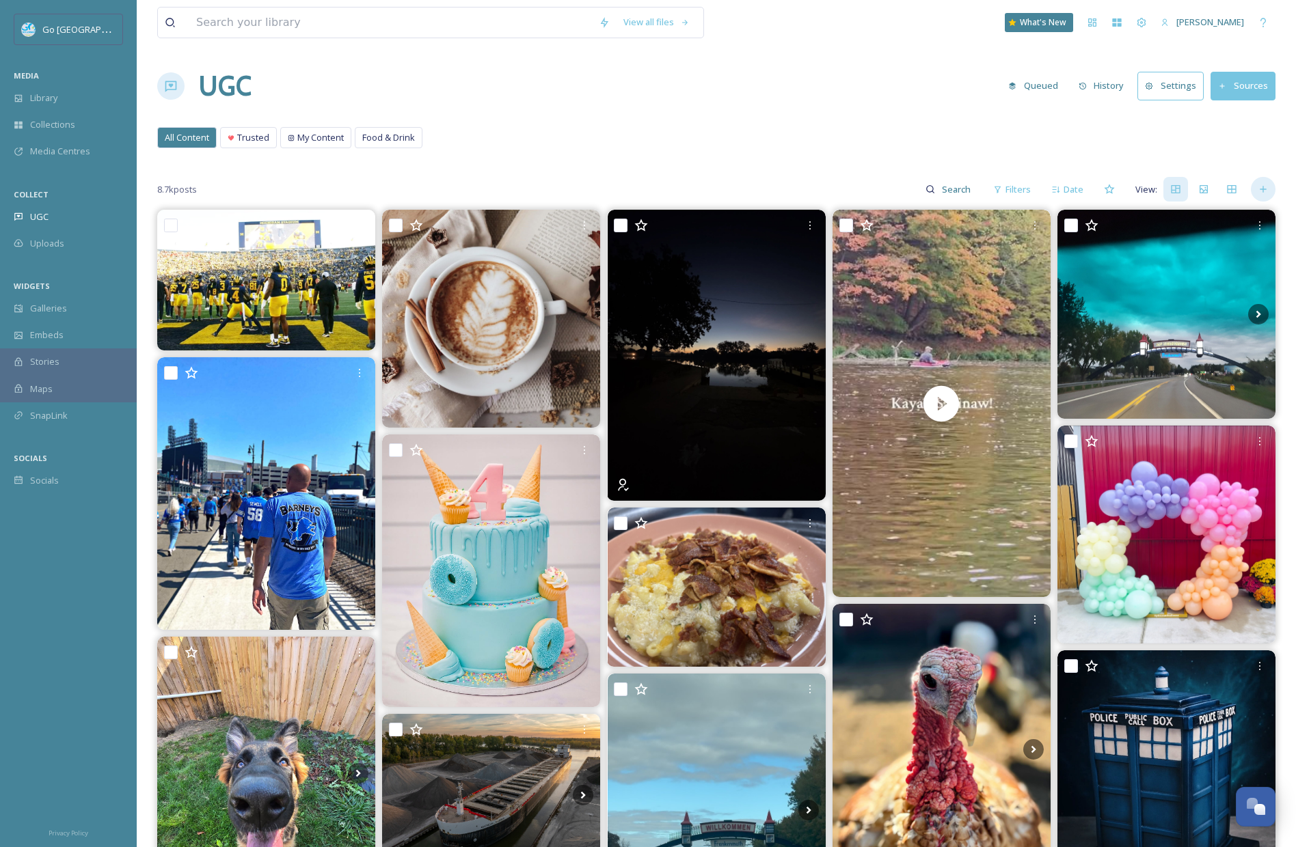
click at [1268, 188] on div at bounding box center [1263, 189] width 25 height 25
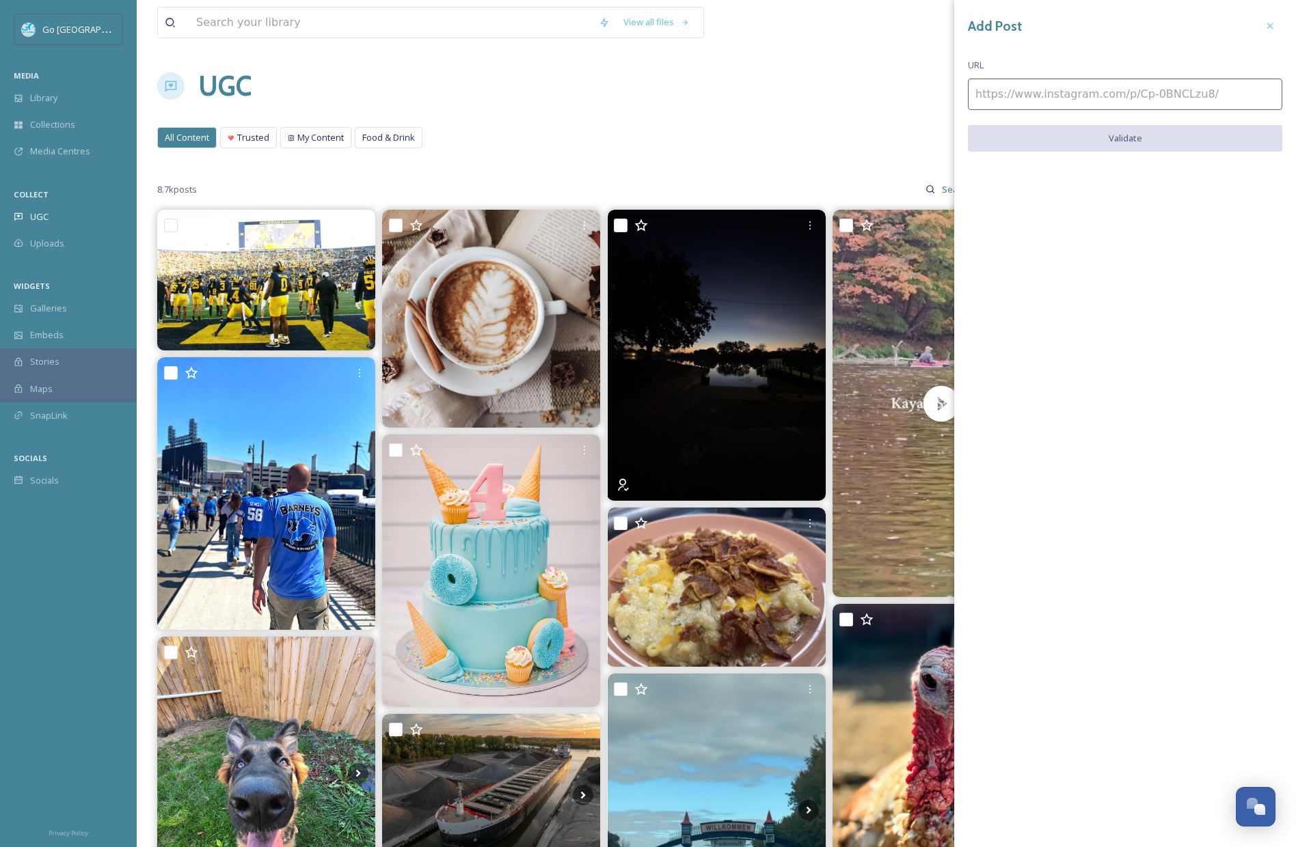
click at [972, 83] on input at bounding box center [1125, 94] width 314 height 31
paste input "https://www.instagram.com/p/DPwSw1BD3js/"
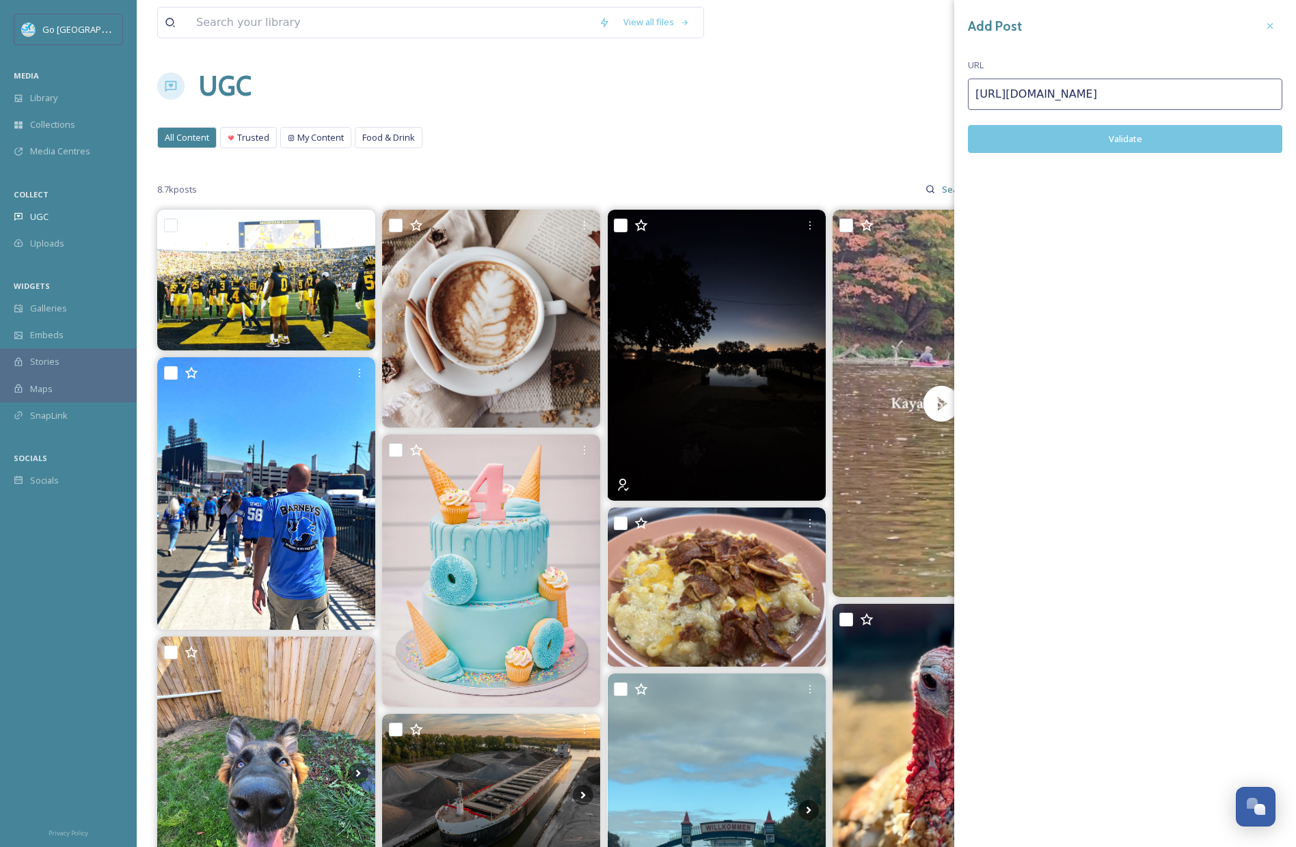
type input "https://www.instagram.com/p/DPwSw1BD3js/"
click at [1144, 137] on button "Validate" at bounding box center [1125, 139] width 314 height 28
click at [1149, 137] on button "Add Post" at bounding box center [1125, 139] width 314 height 28
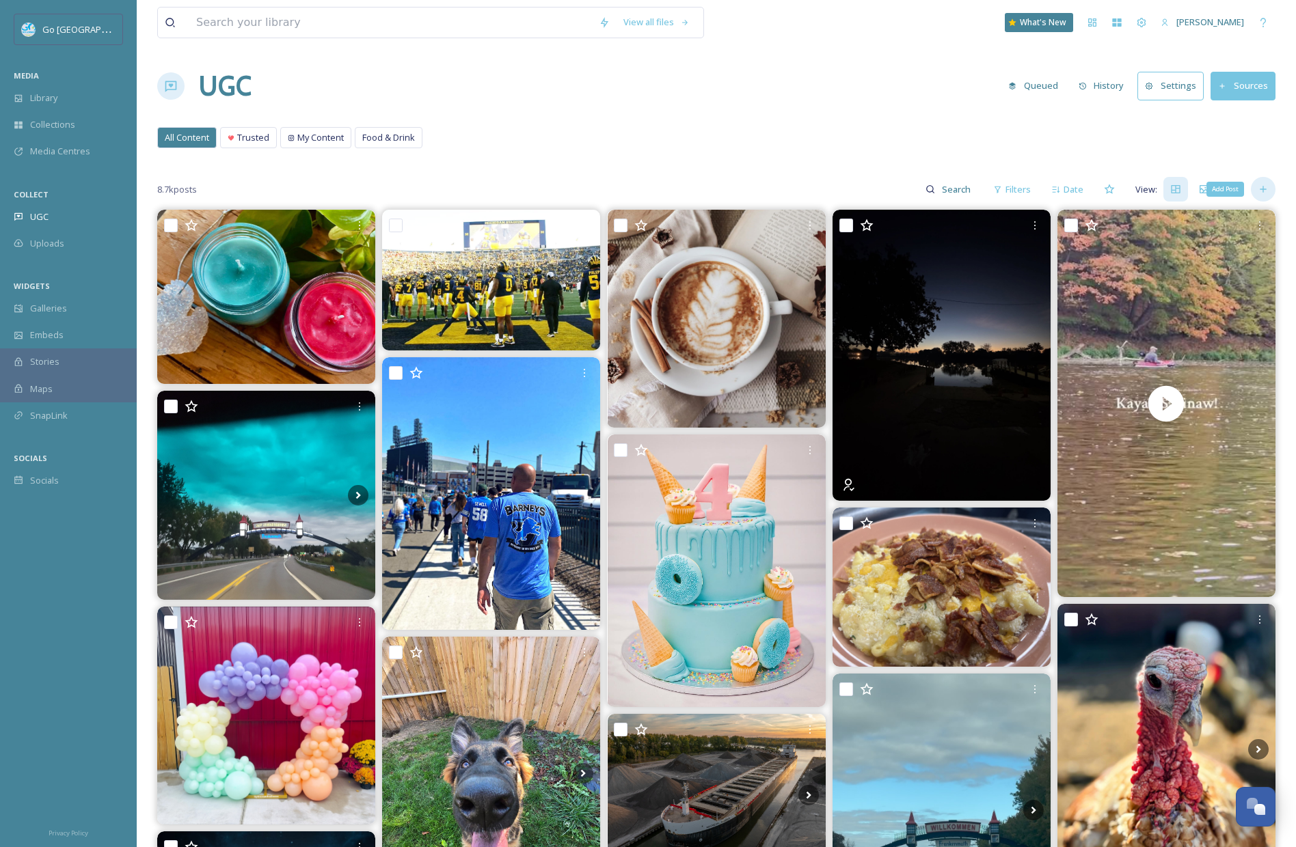
click at [1260, 189] on icon at bounding box center [1262, 189] width 11 height 11
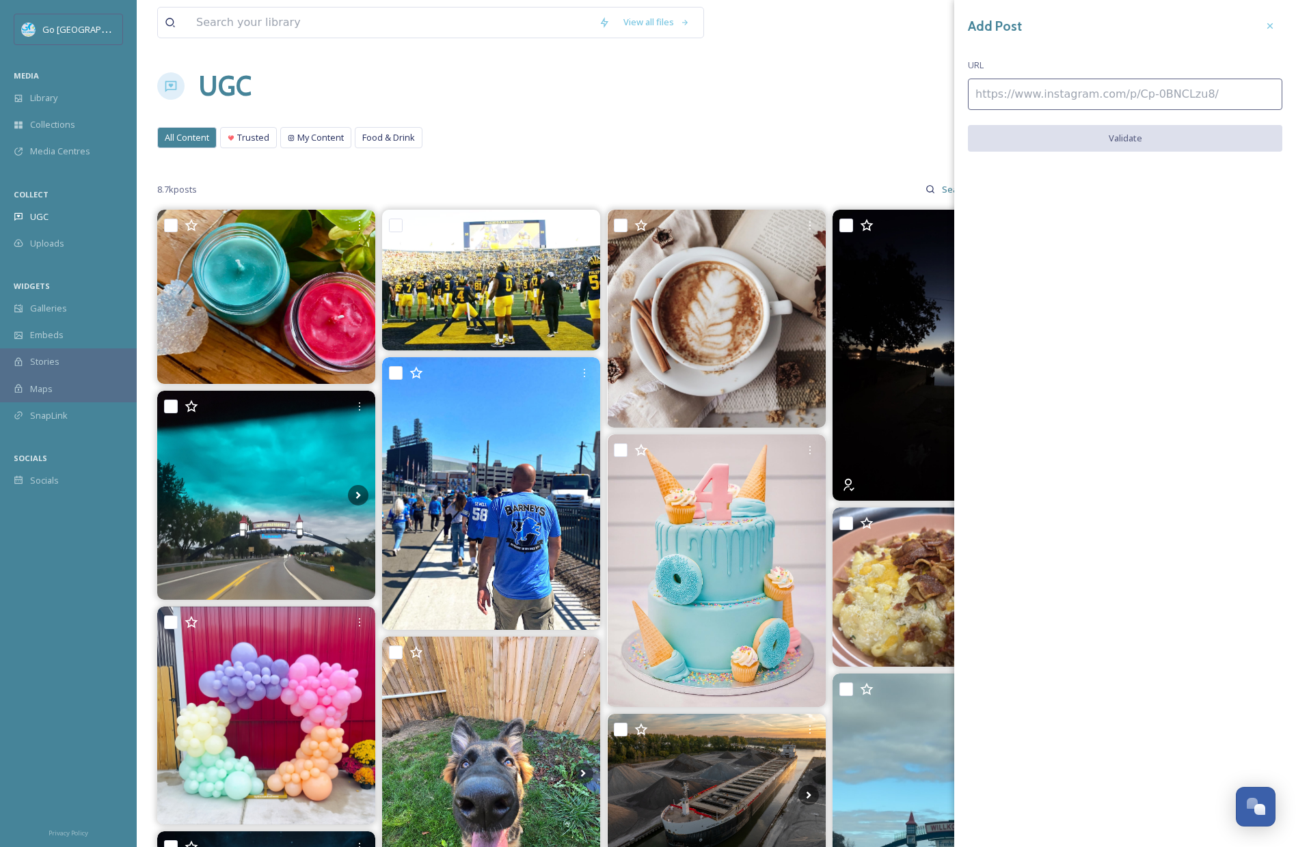
click at [1027, 96] on input at bounding box center [1125, 94] width 314 height 31
paste input "https://www.instagram.com/reel/DPomPZxAL_f/"
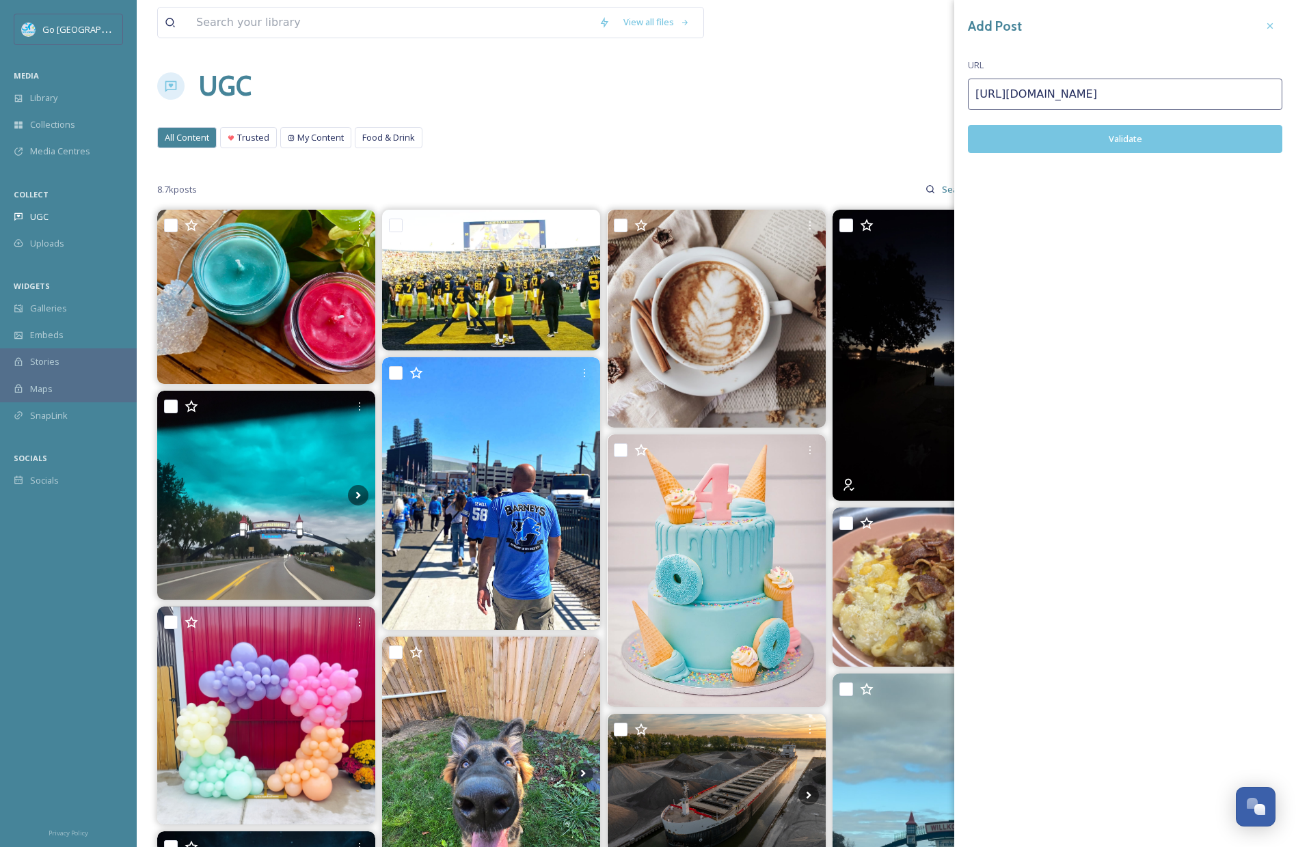
type input "https://www.instagram.com/reel/DPomPZxAL_f/"
click at [1159, 148] on button "Validate" at bounding box center [1125, 139] width 314 height 28
click at [1140, 137] on button "Add Post" at bounding box center [1125, 139] width 314 height 28
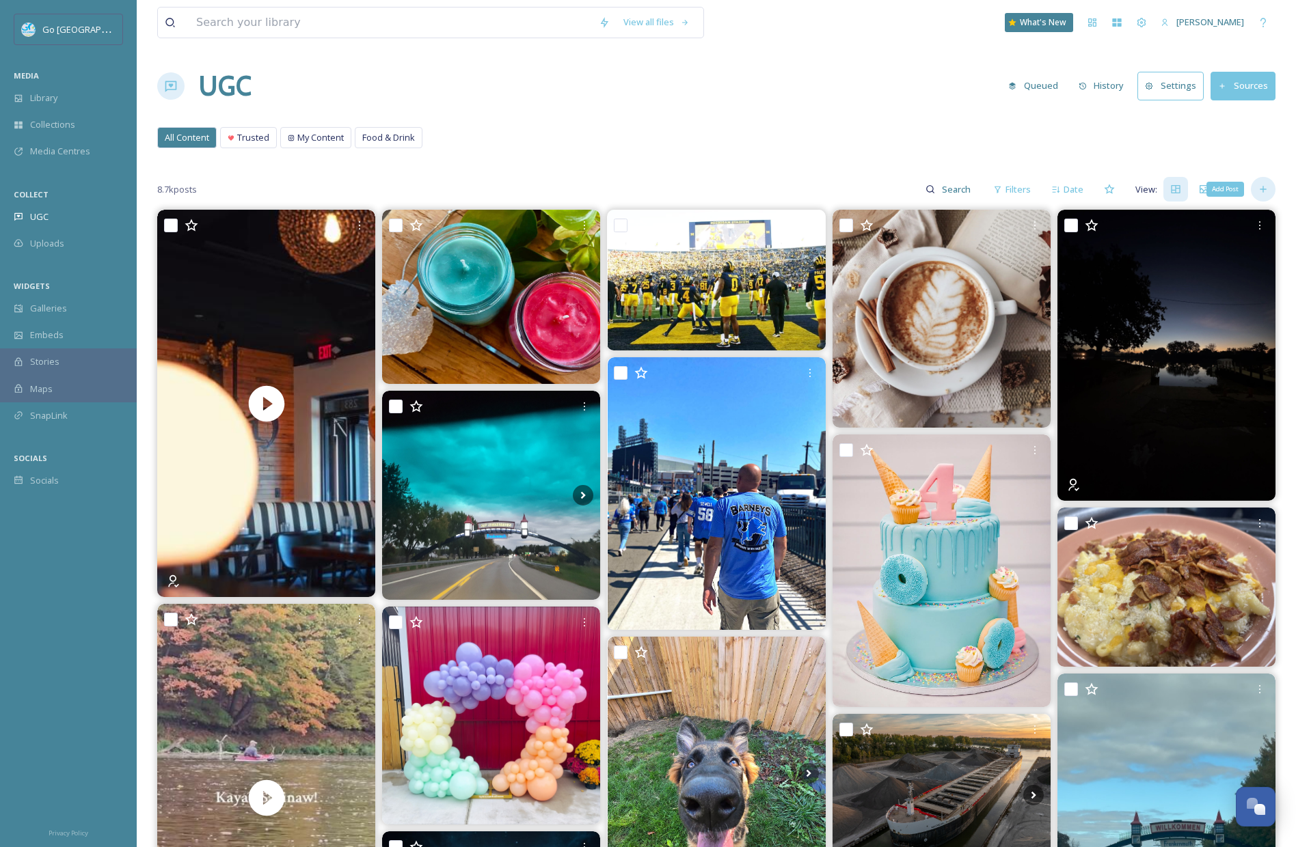
click at [1260, 187] on icon at bounding box center [1262, 189] width 11 height 11
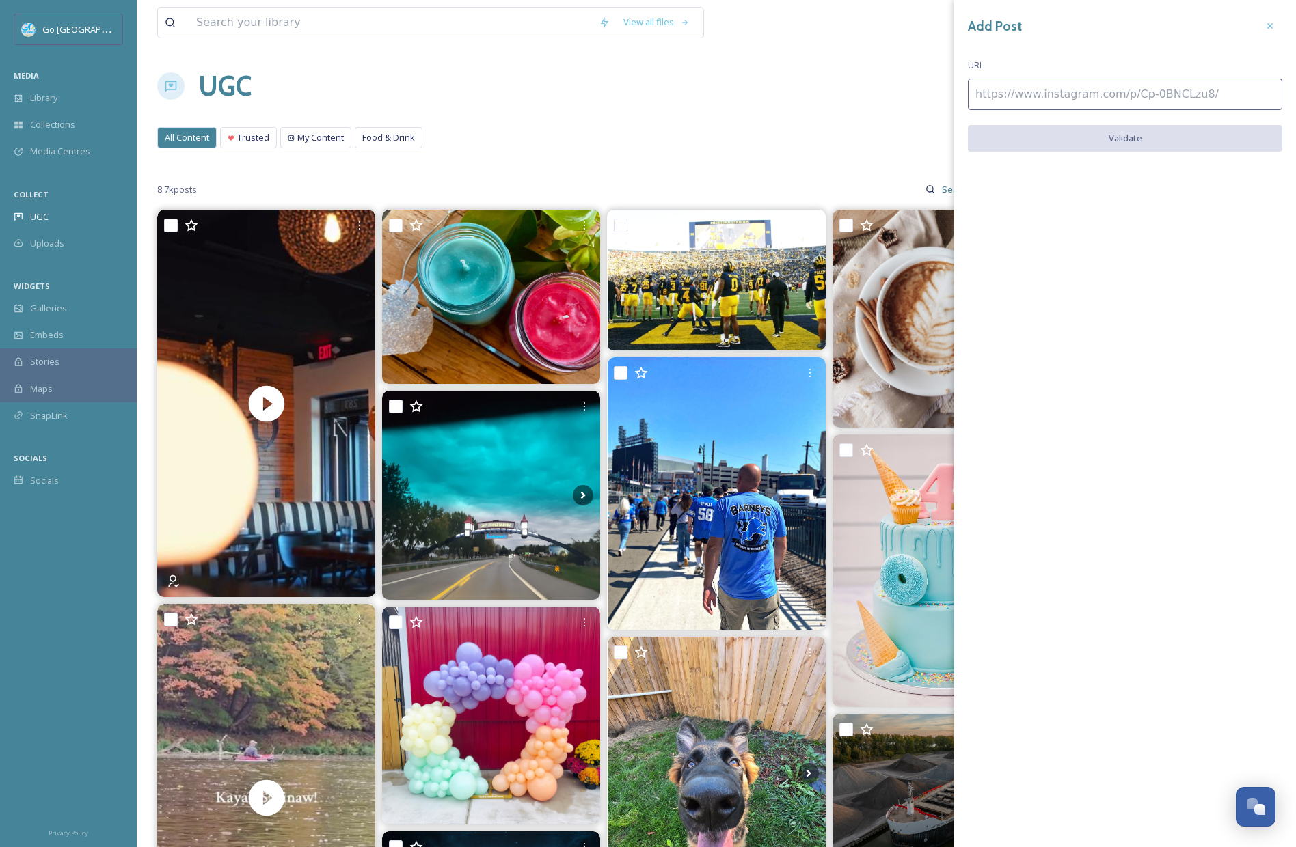
click at [1112, 95] on input at bounding box center [1125, 94] width 314 height 31
paste input "https://www.instagram.com/p/DPpMsGwkSYY/"
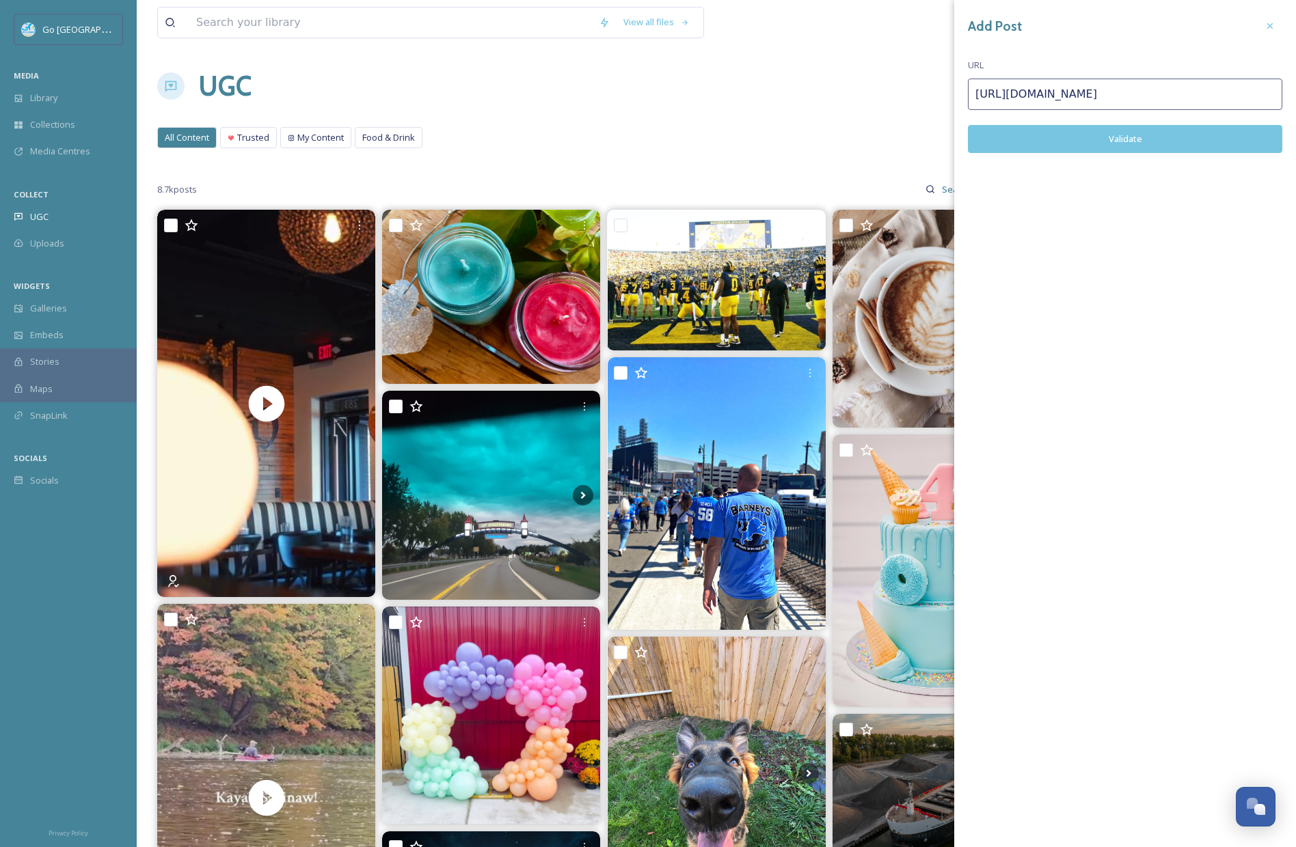
type input "https://www.instagram.com/p/DPpMsGwkSYY/"
click at [1158, 144] on button "Validate" at bounding box center [1125, 139] width 314 height 28
click at [1163, 136] on button "Add Post" at bounding box center [1125, 139] width 314 height 28
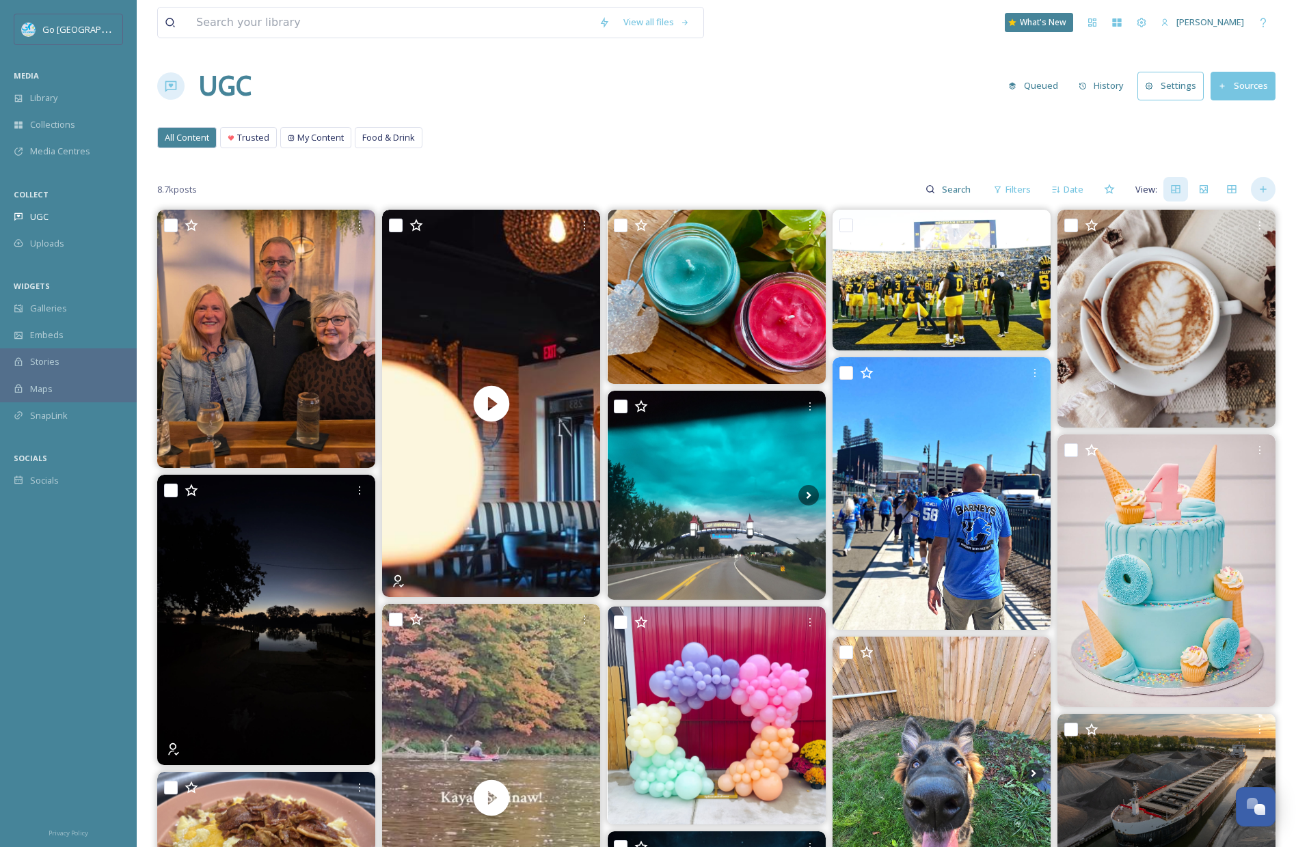
click at [1263, 187] on icon at bounding box center [1262, 190] width 6 height 6
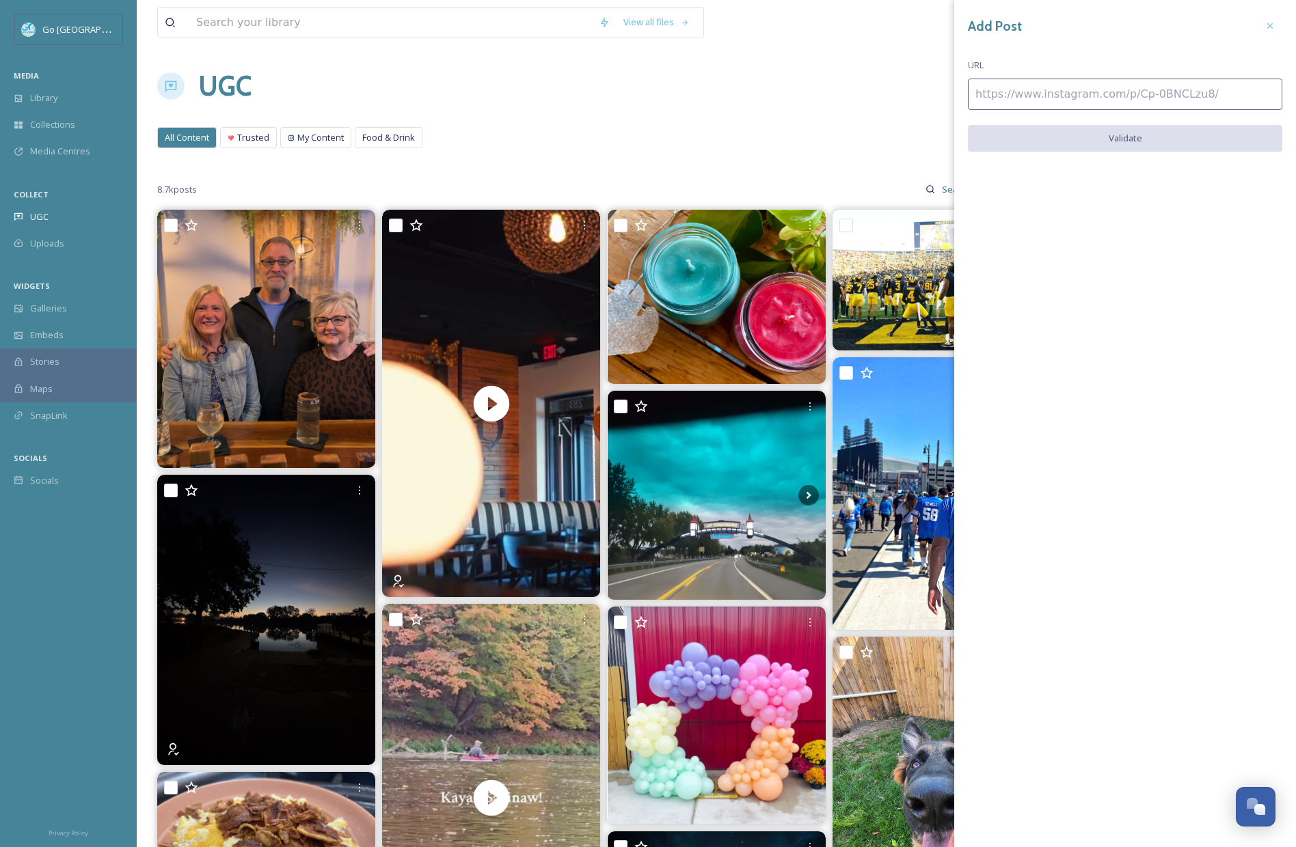
click at [1145, 97] on input at bounding box center [1125, 94] width 314 height 31
paste input "https://www.instagram.com/p/DPpXW19kSTW/"
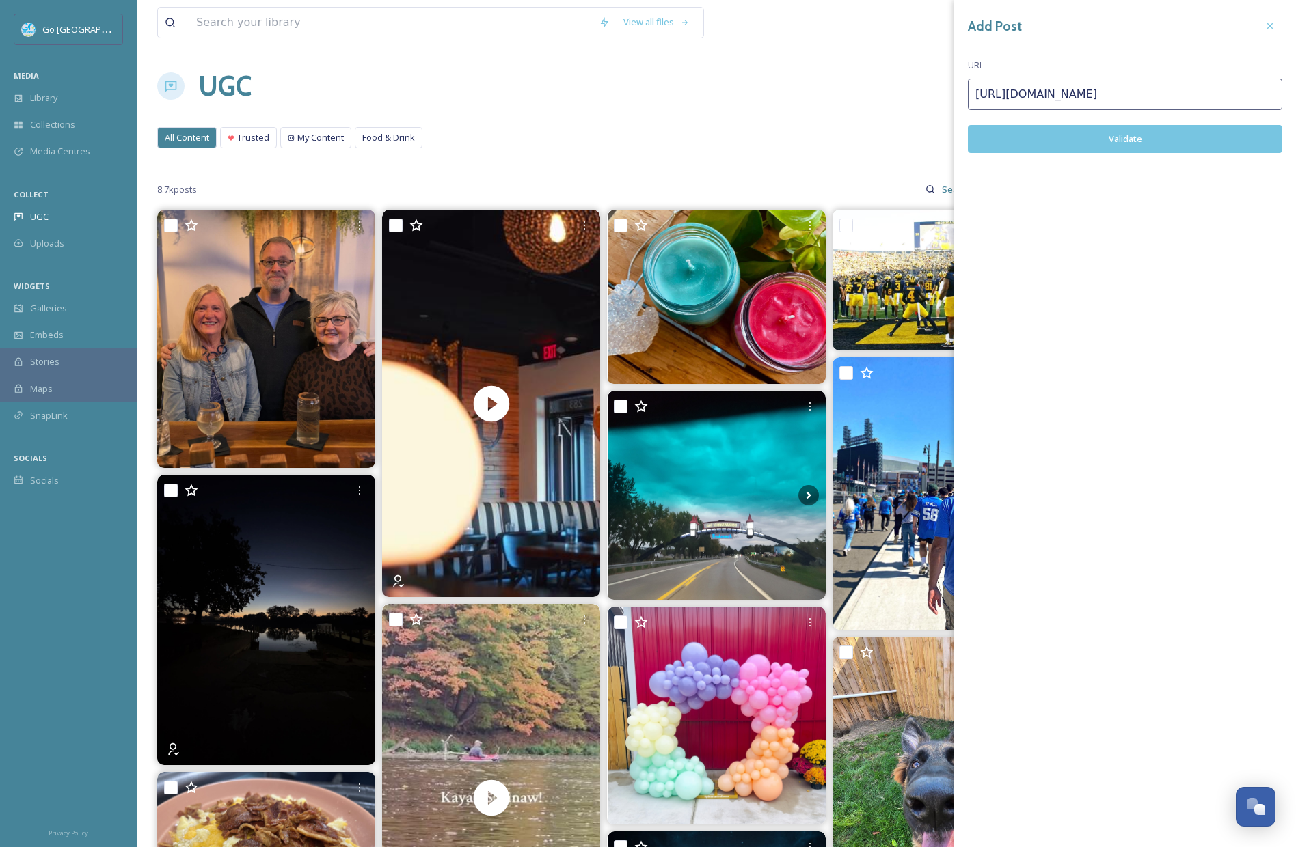
type input "https://www.instagram.com/p/DPpXW19kSTW/"
click at [1136, 134] on button "Validate" at bounding box center [1125, 139] width 314 height 28
click at [1141, 138] on button "Add Post" at bounding box center [1125, 139] width 314 height 28
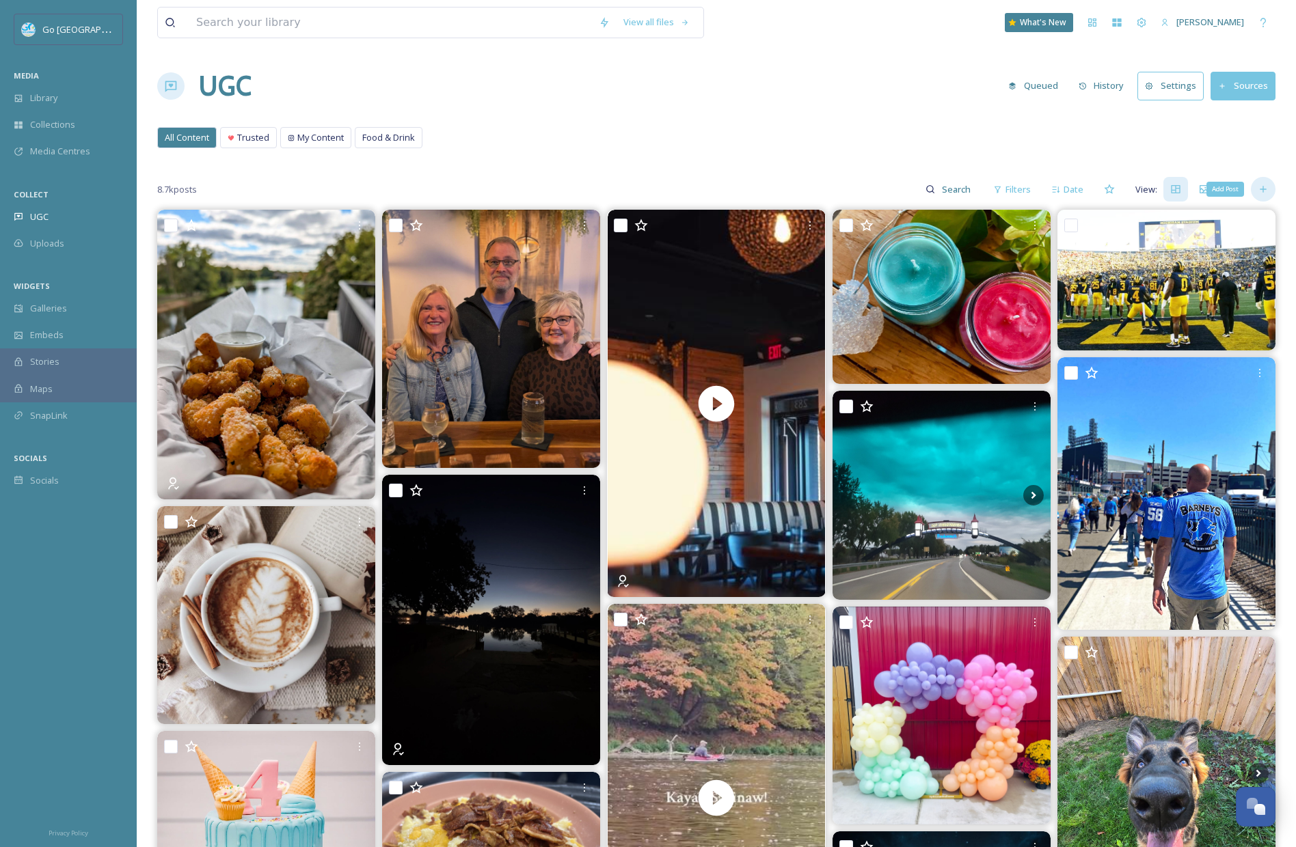
click at [1258, 186] on icon at bounding box center [1262, 189] width 11 height 11
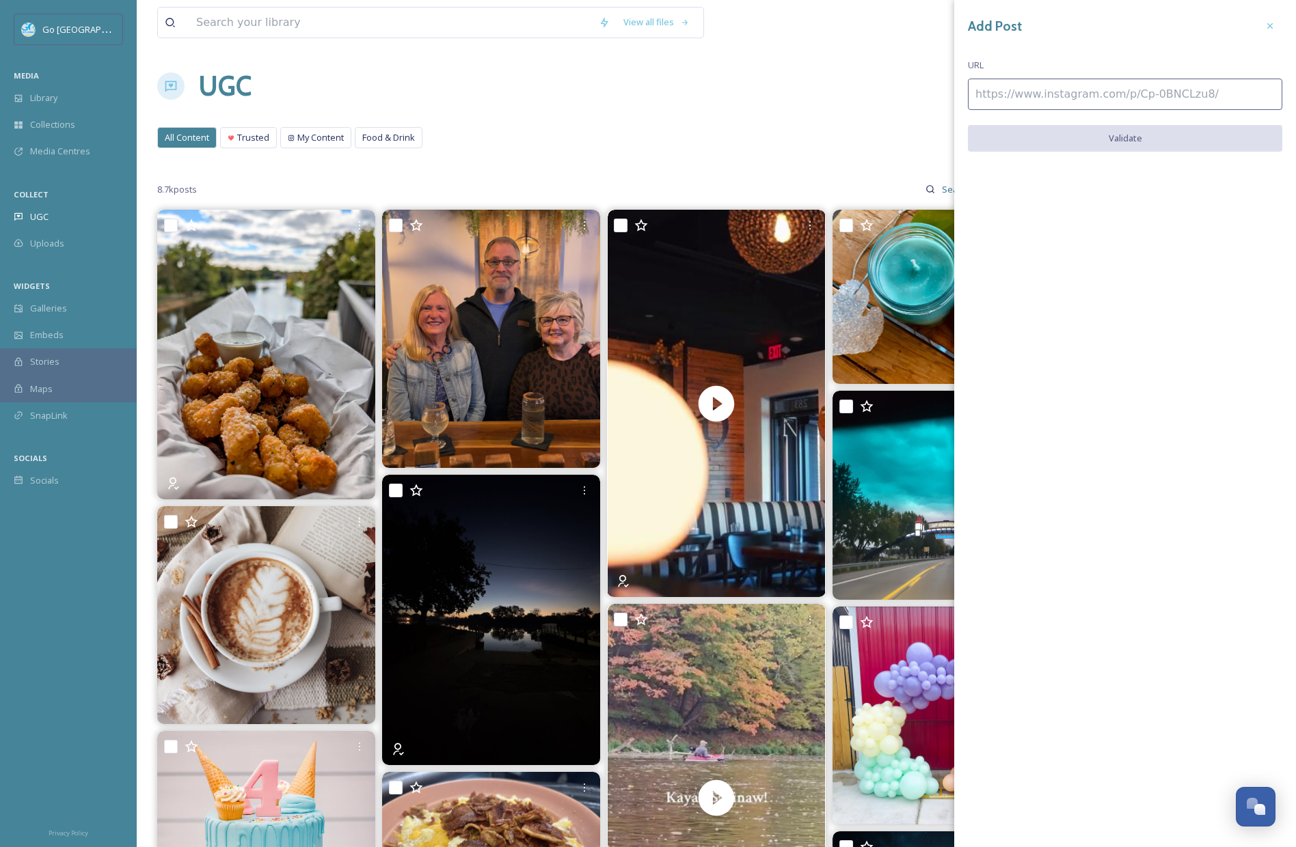
click at [1023, 94] on input at bounding box center [1125, 94] width 314 height 31
paste input "https://www.instagram.com/reel/DPuO4l3jwDG/"
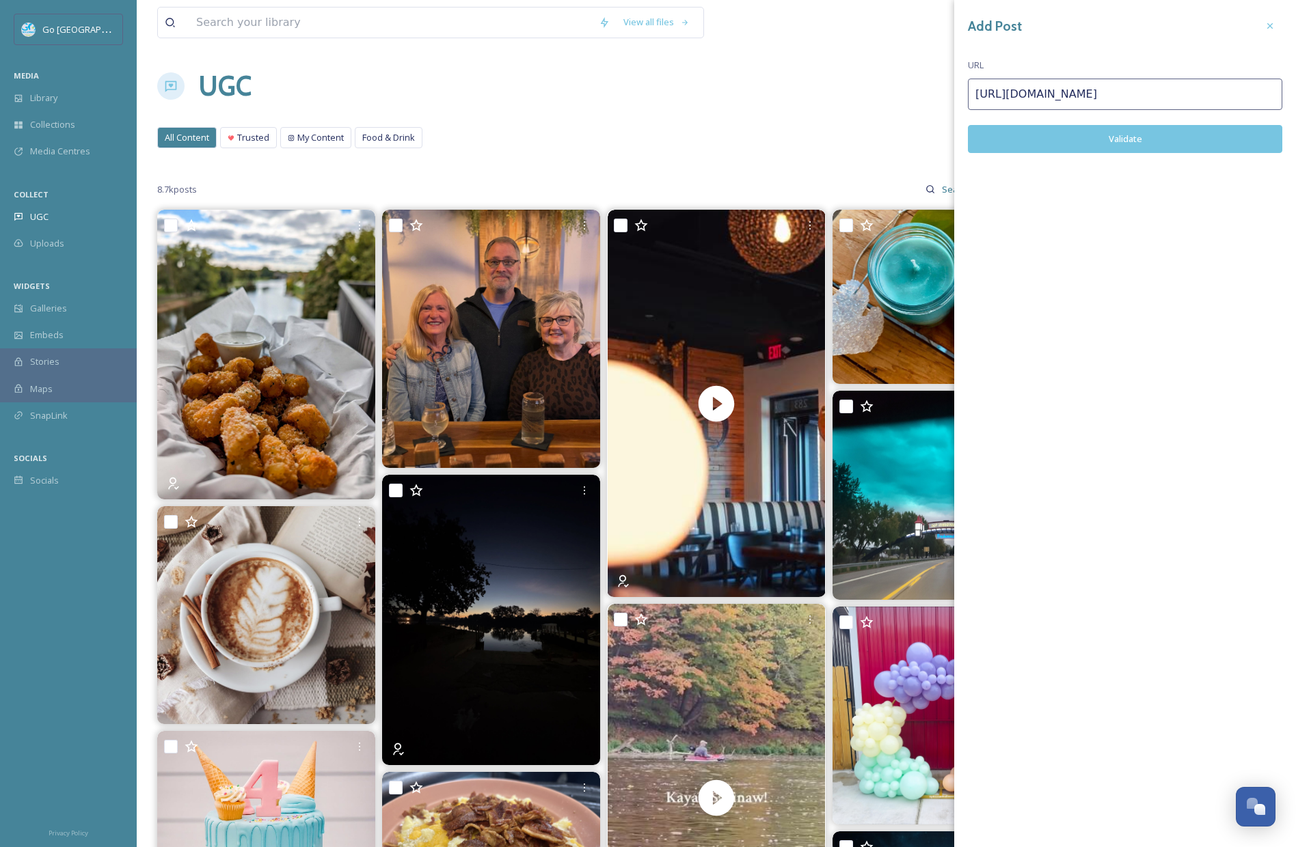
type input "https://www.instagram.com/reel/DPuO4l3jwDG/"
click at [1102, 143] on button "Validate" at bounding box center [1125, 139] width 314 height 28
drag, startPoint x: 1105, startPoint y: 137, endPoint x: 1102, endPoint y: 99, distance: 37.7
click at [1105, 137] on button "Add Post" at bounding box center [1125, 139] width 314 height 28
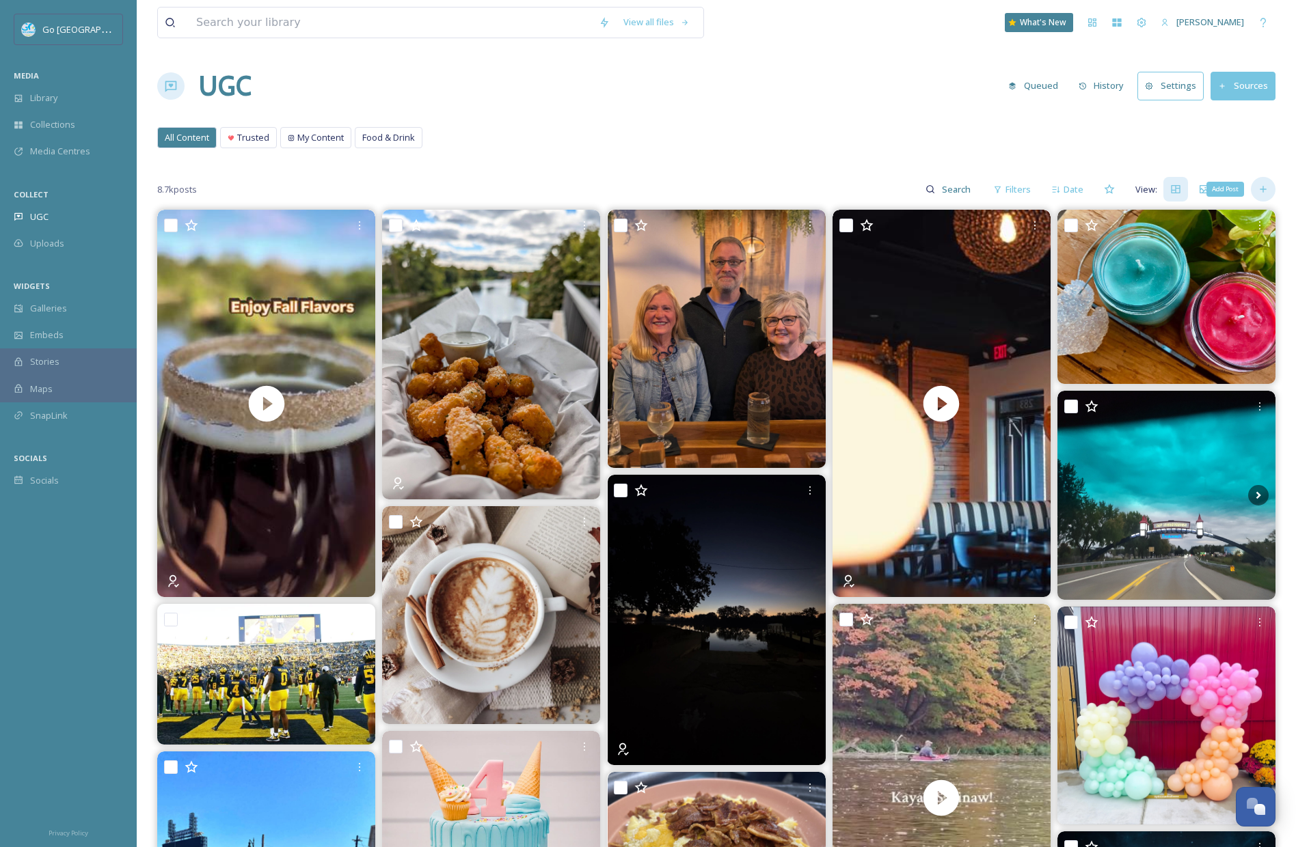
click at [1271, 195] on div "Add Post" at bounding box center [1263, 189] width 25 height 25
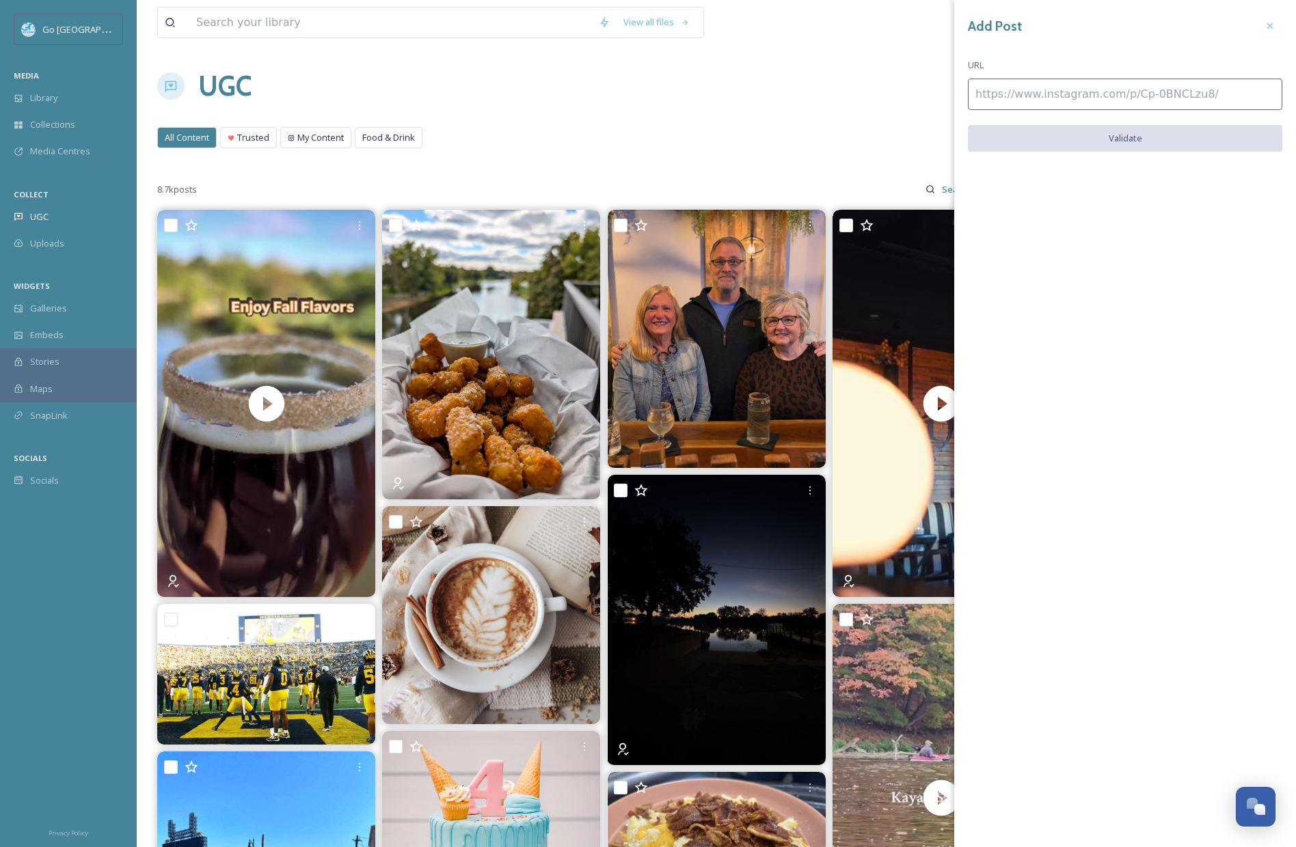
click at [1062, 106] on input at bounding box center [1125, 94] width 314 height 31
paste input "https://www.instagram.com/p/DPlnO9GD2r8/"
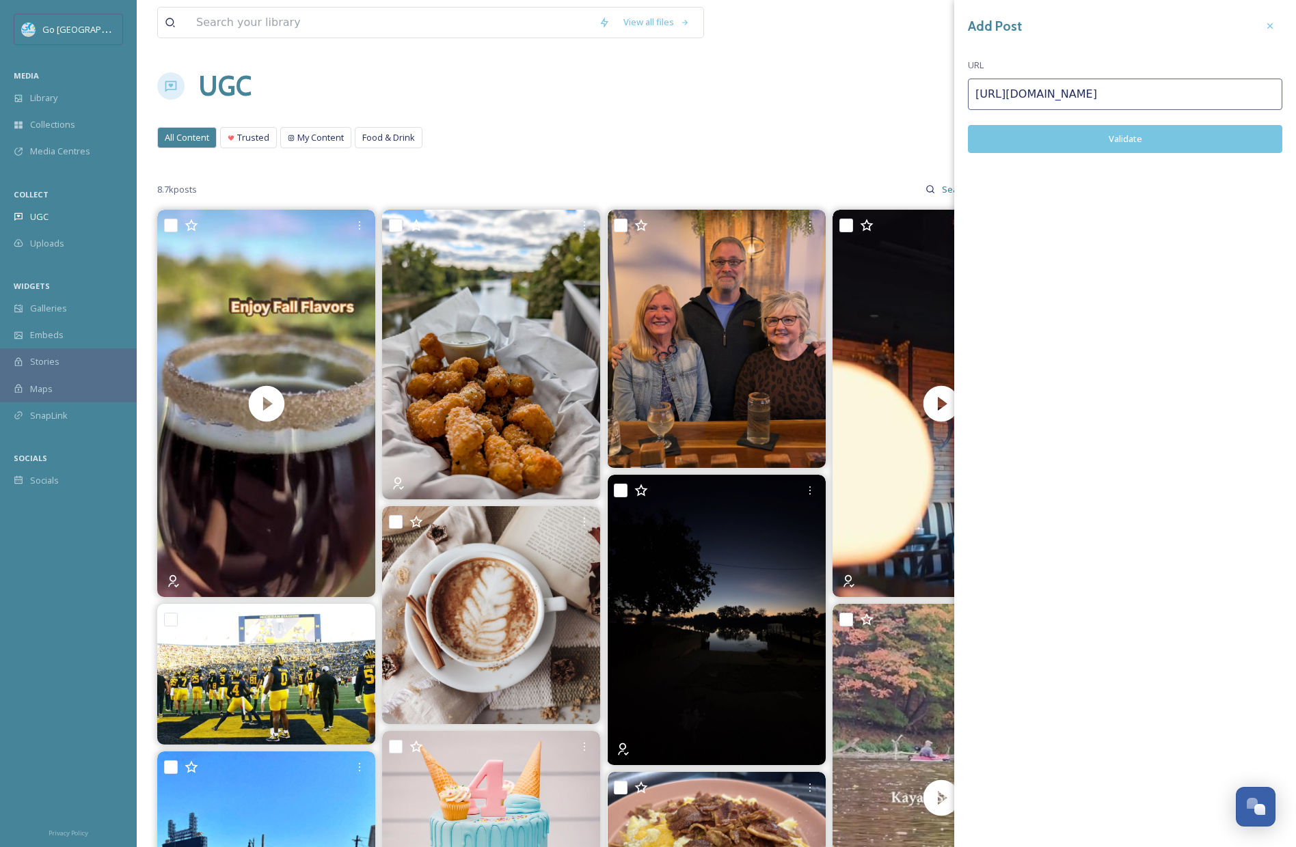
type input "https://www.instagram.com/p/DPlnO9GD2r8/"
click at [1114, 150] on button "Validate" at bounding box center [1125, 139] width 314 height 28
click at [1147, 147] on button "Add Post" at bounding box center [1125, 139] width 314 height 28
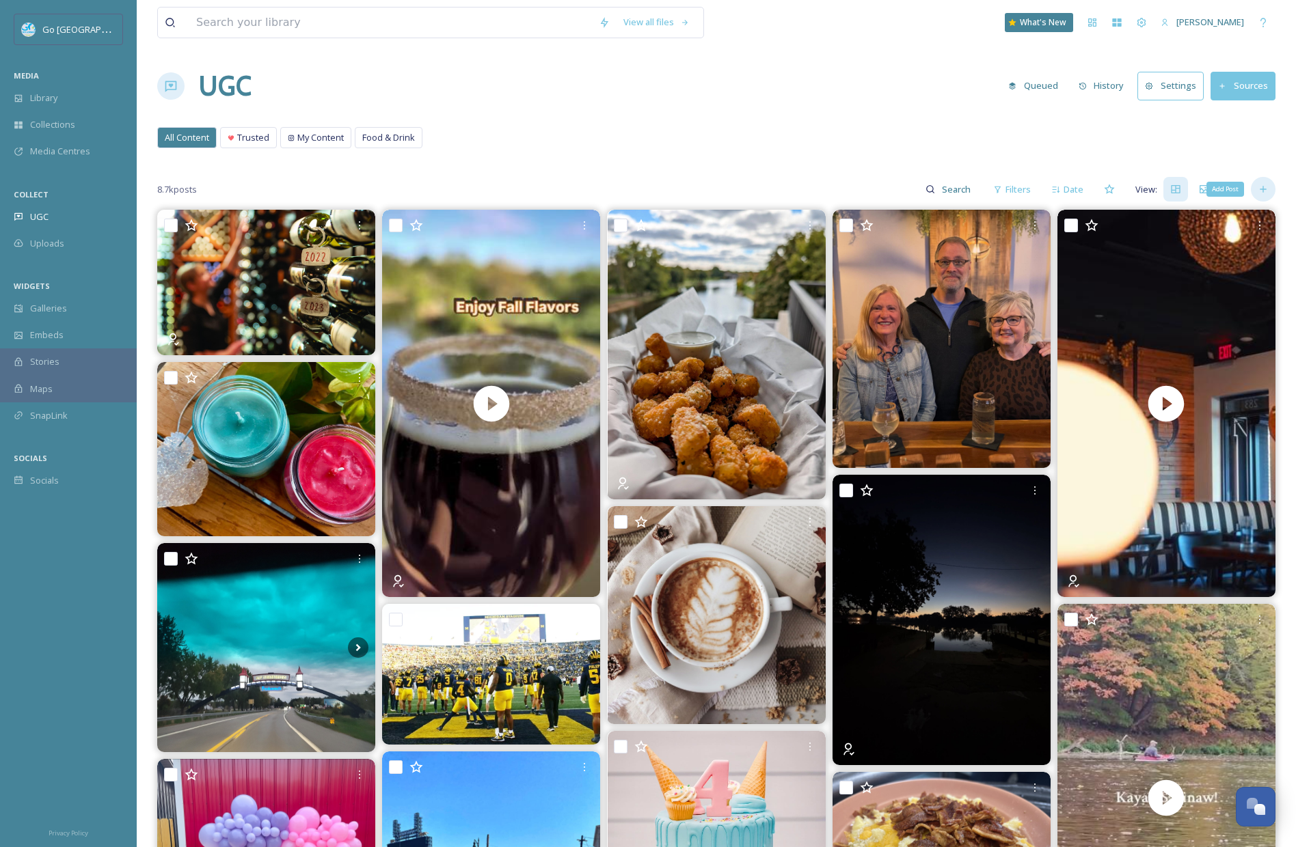
click at [1264, 182] on div "Add Post" at bounding box center [1263, 189] width 25 height 25
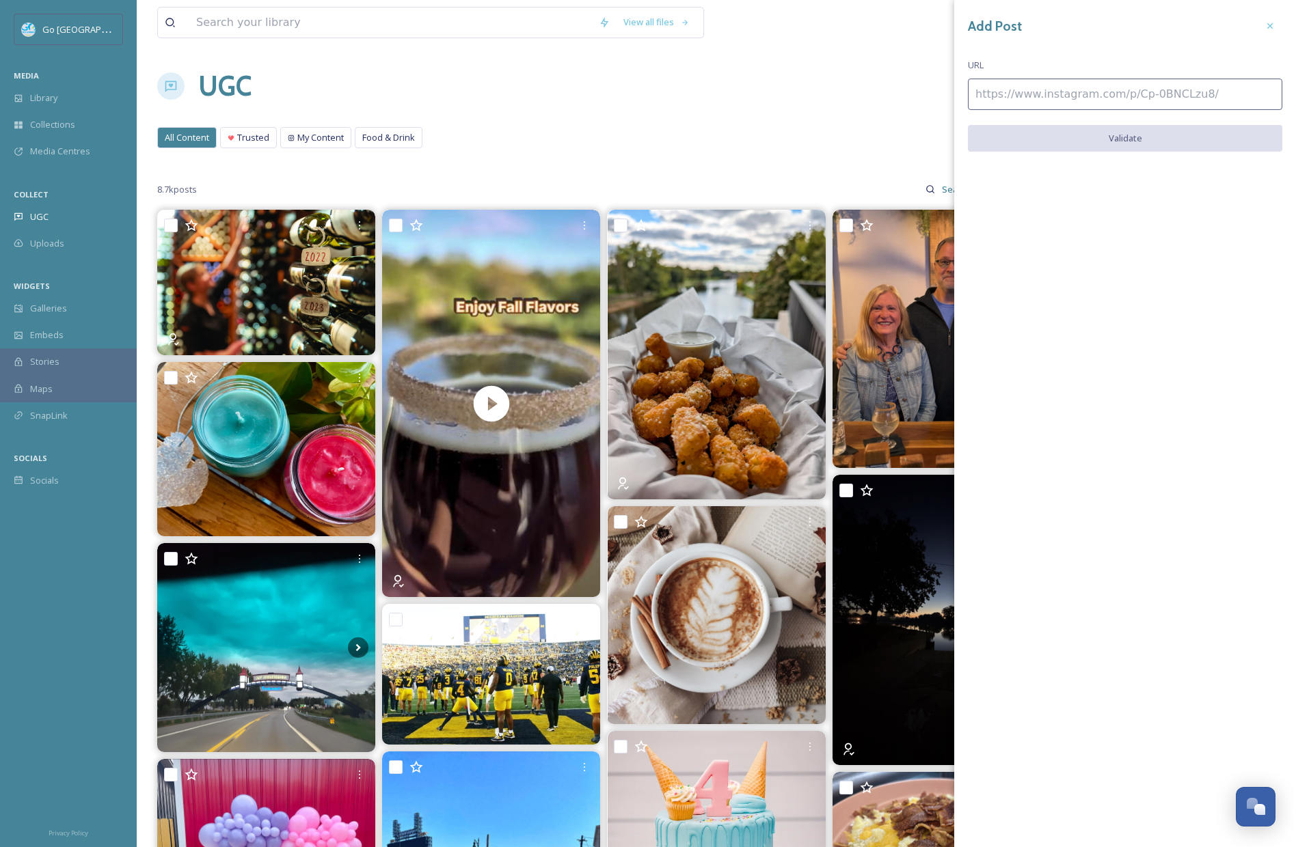
click at [1035, 79] on input at bounding box center [1125, 94] width 314 height 31
paste input "https://www.instagram.com/p/DPq7xwzE_09/"
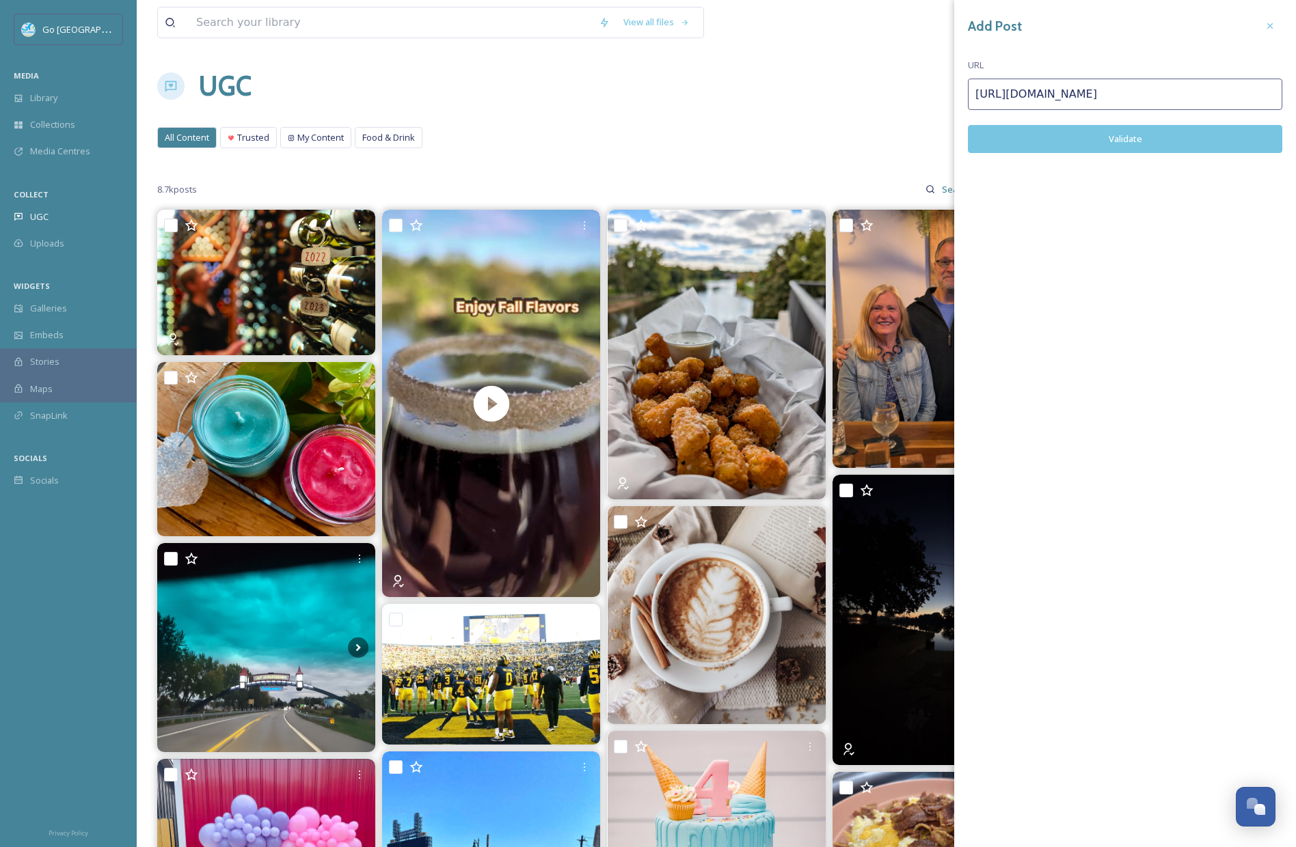
type input "https://www.instagram.com/p/DPq7xwzE_09/"
click at [1184, 134] on button "Validate" at bounding box center [1125, 139] width 314 height 28
click at [1121, 135] on button "Add Post" at bounding box center [1125, 139] width 314 height 28
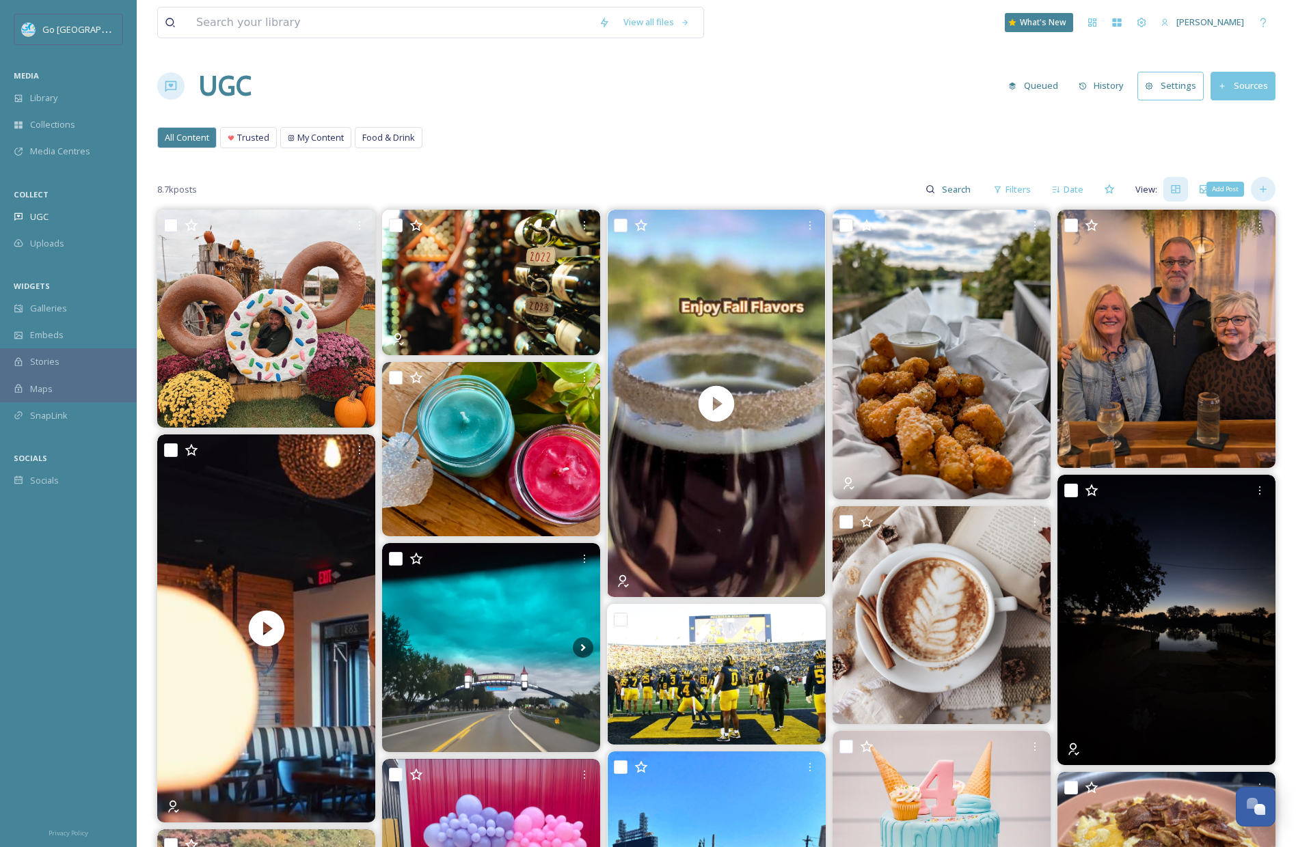
click at [1272, 195] on div "Add Post" at bounding box center [1263, 189] width 25 height 25
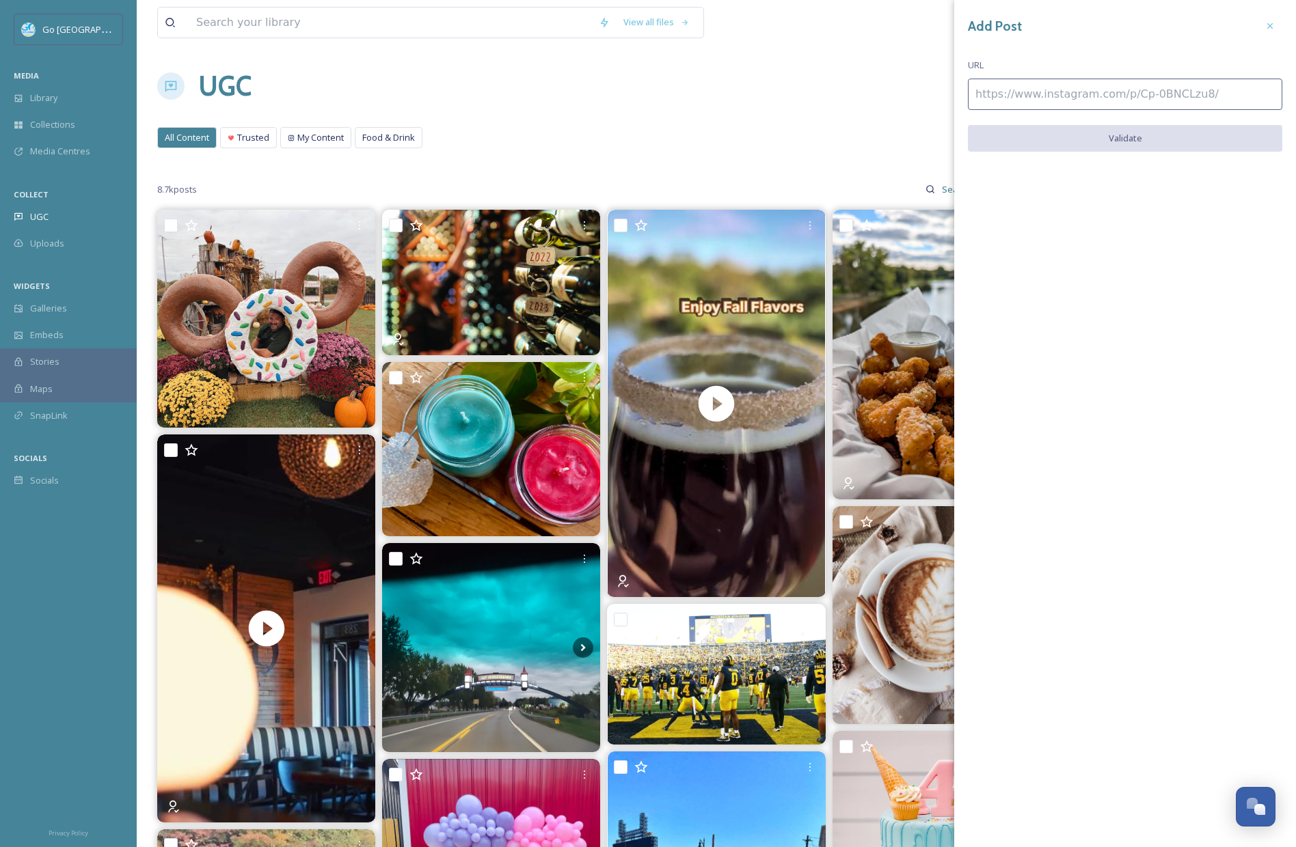
click at [1147, 89] on input at bounding box center [1125, 94] width 314 height 31
paste input "https://www.instagram.com/p/DPtsFgYE9oX/"
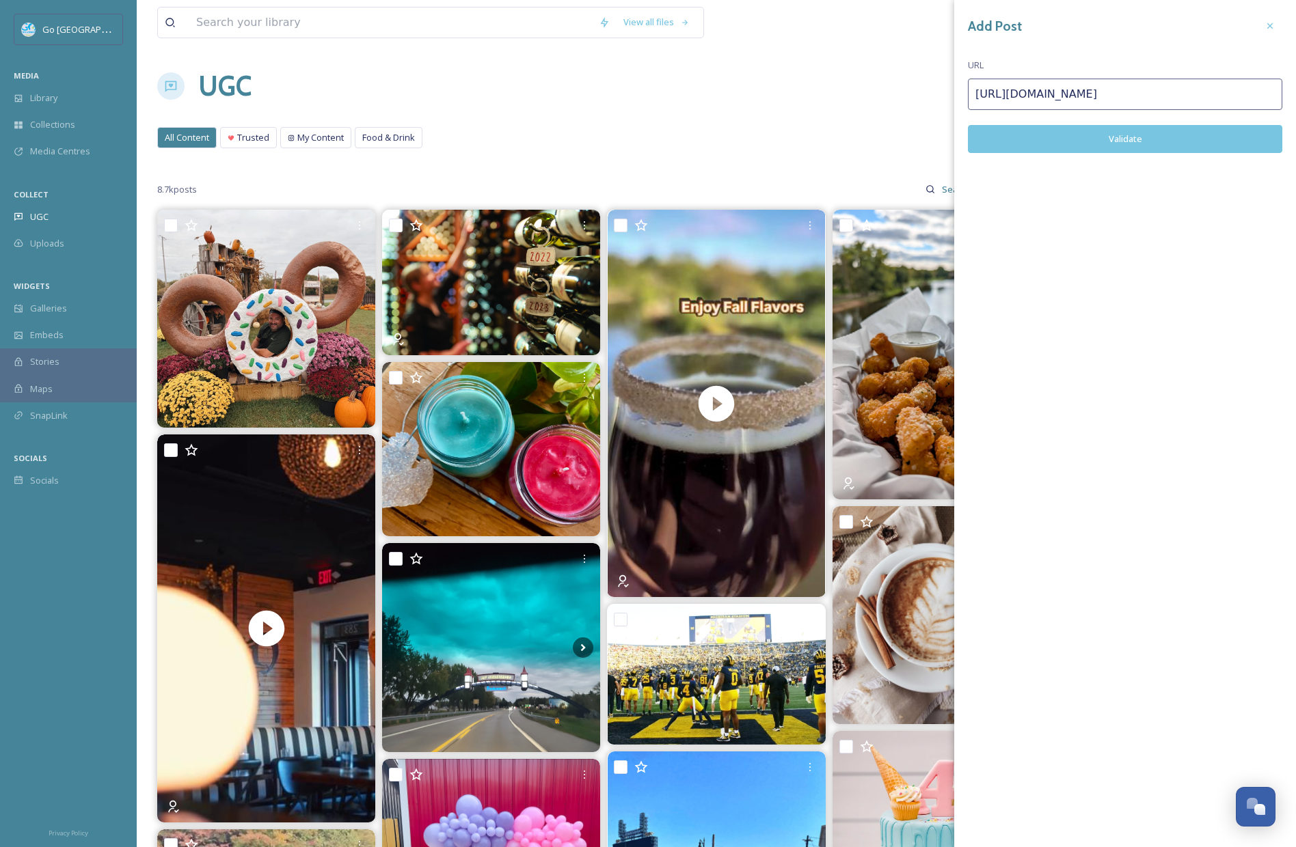
type input "https://www.instagram.com/p/DPtsFgYE9oX/"
click at [1136, 124] on div "Add Post URL https://www.instagram.com/p/DPtsFgYE9oX/ Validate" at bounding box center [1125, 93] width 342 height 187
click at [1148, 139] on button "Validate" at bounding box center [1125, 139] width 314 height 28
click at [1121, 137] on button "Add Post" at bounding box center [1125, 139] width 314 height 28
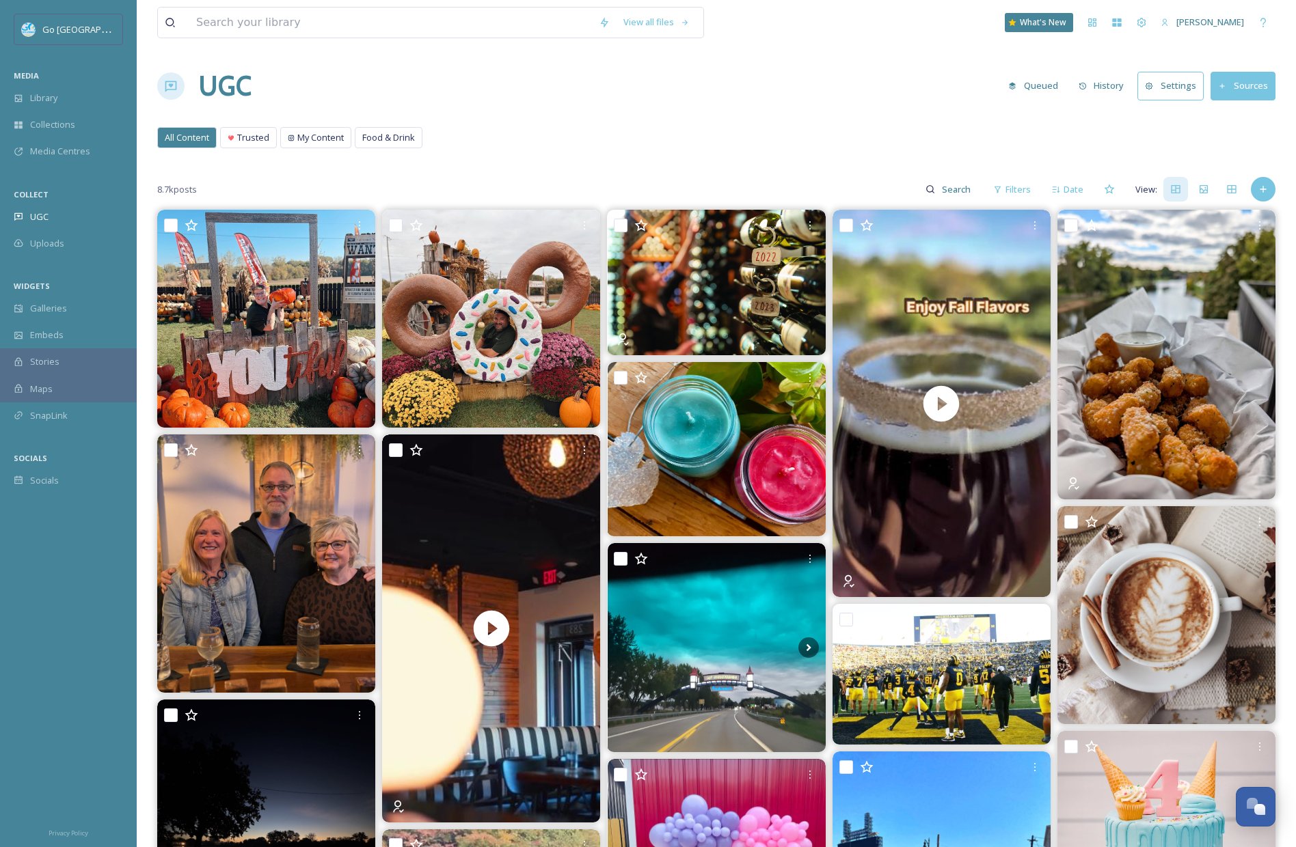
click at [1270, 199] on div "8.7k posts Filters Date View:" at bounding box center [716, 189] width 1118 height 27
click at [1270, 188] on div "Add Post" at bounding box center [1263, 189] width 25 height 25
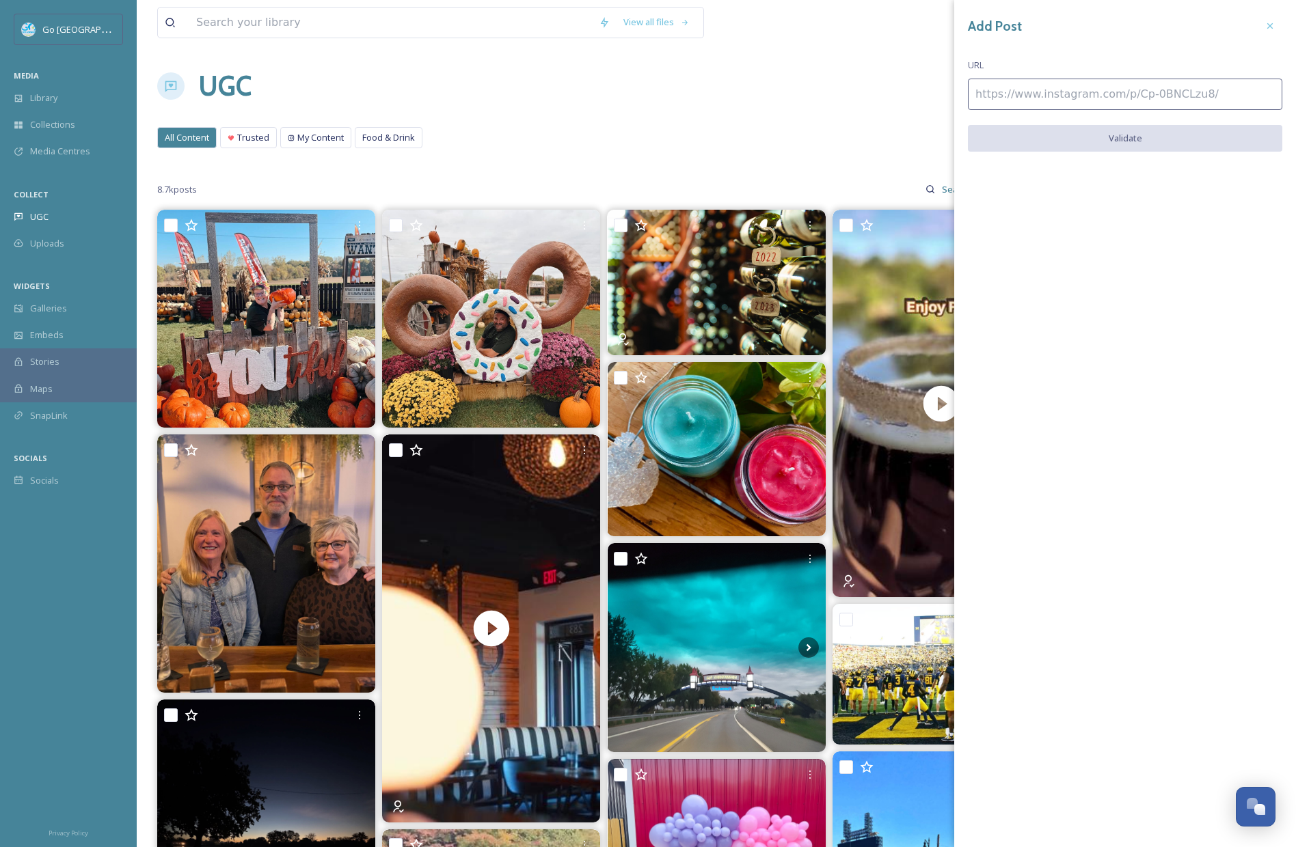
click at [1042, 92] on input at bounding box center [1125, 94] width 314 height 31
paste input "https://www.instagram.com/p/DPv4w7Dk5fK/"
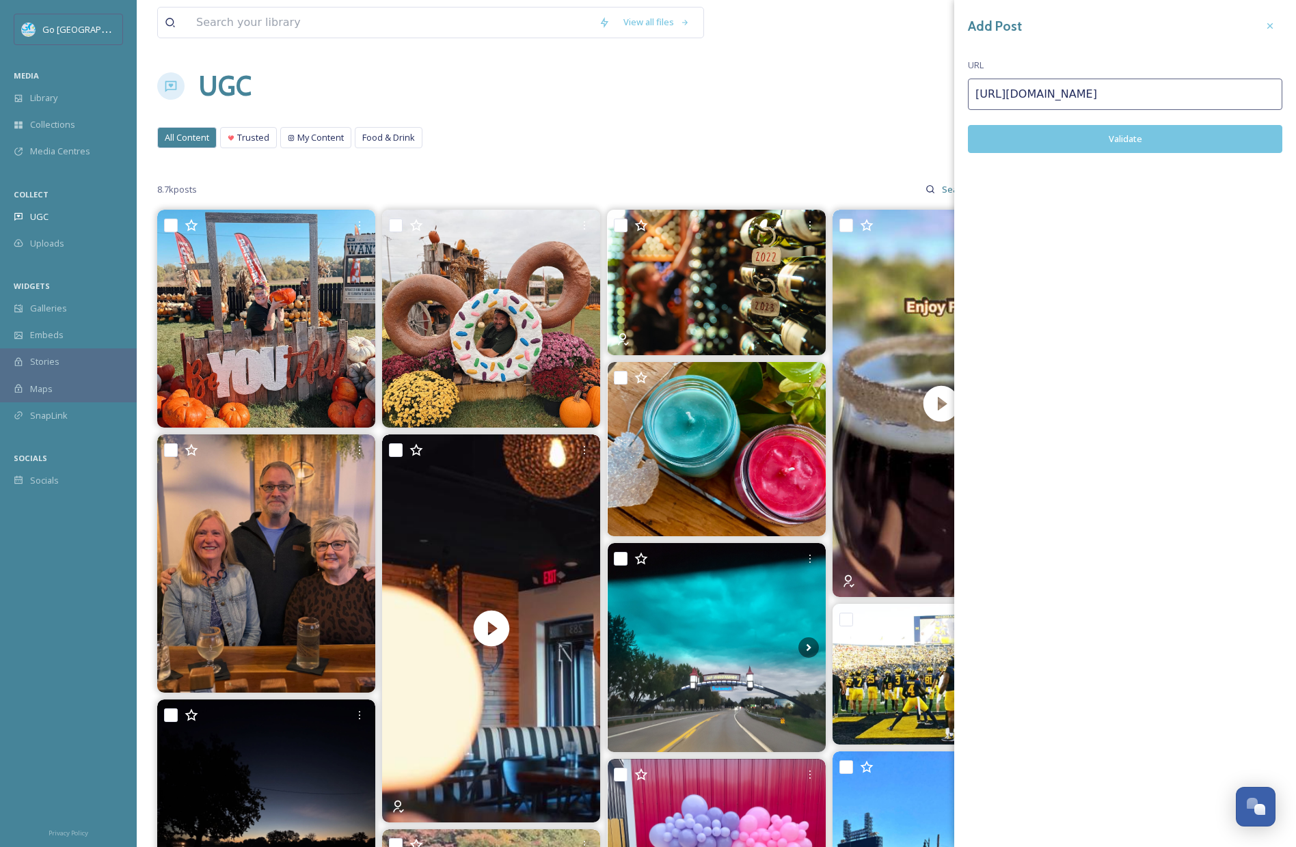
type input "https://www.instagram.com/p/DPv4w7Dk5fK/"
click at [1126, 144] on button "Validate" at bounding box center [1125, 139] width 314 height 28
click at [1128, 143] on button "Add Post" at bounding box center [1125, 139] width 314 height 28
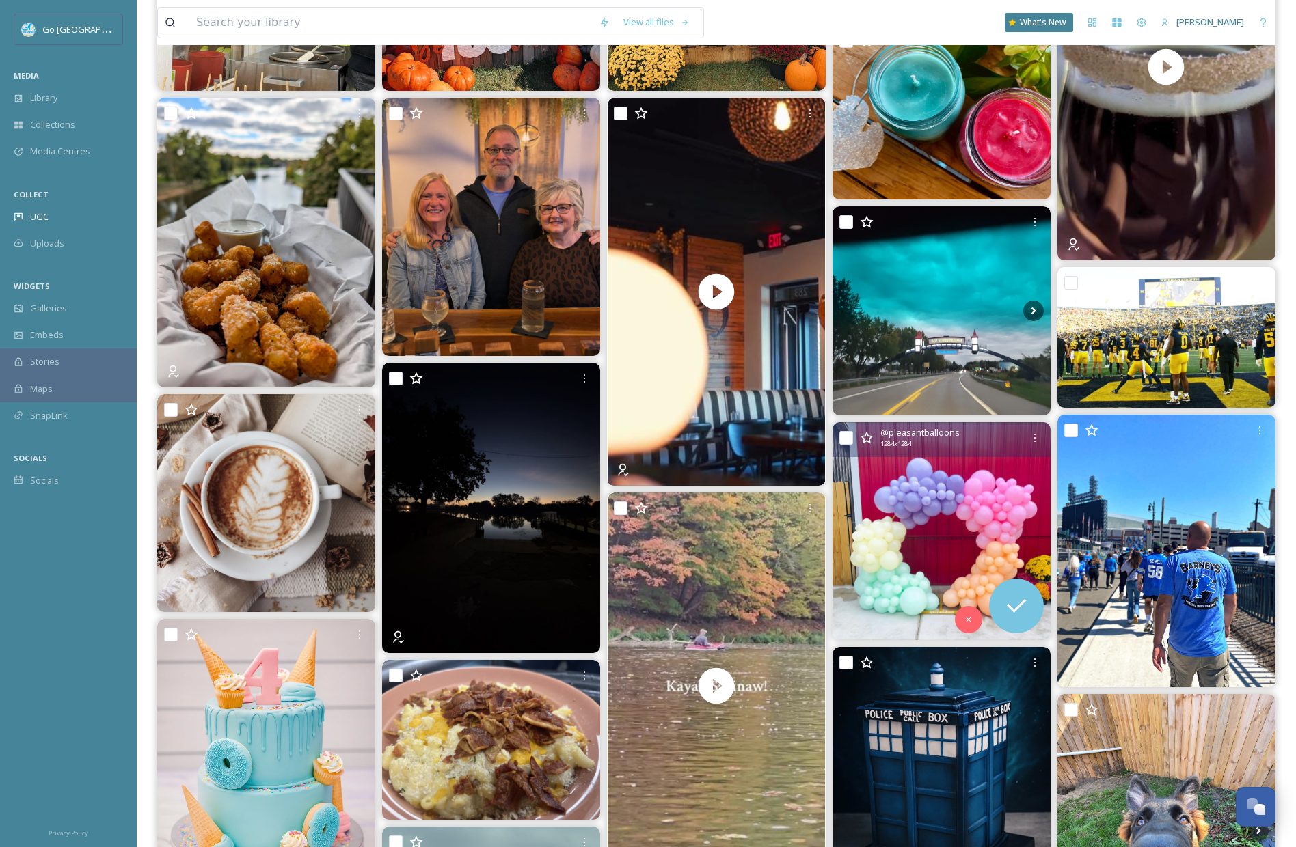
scroll to position [77, 0]
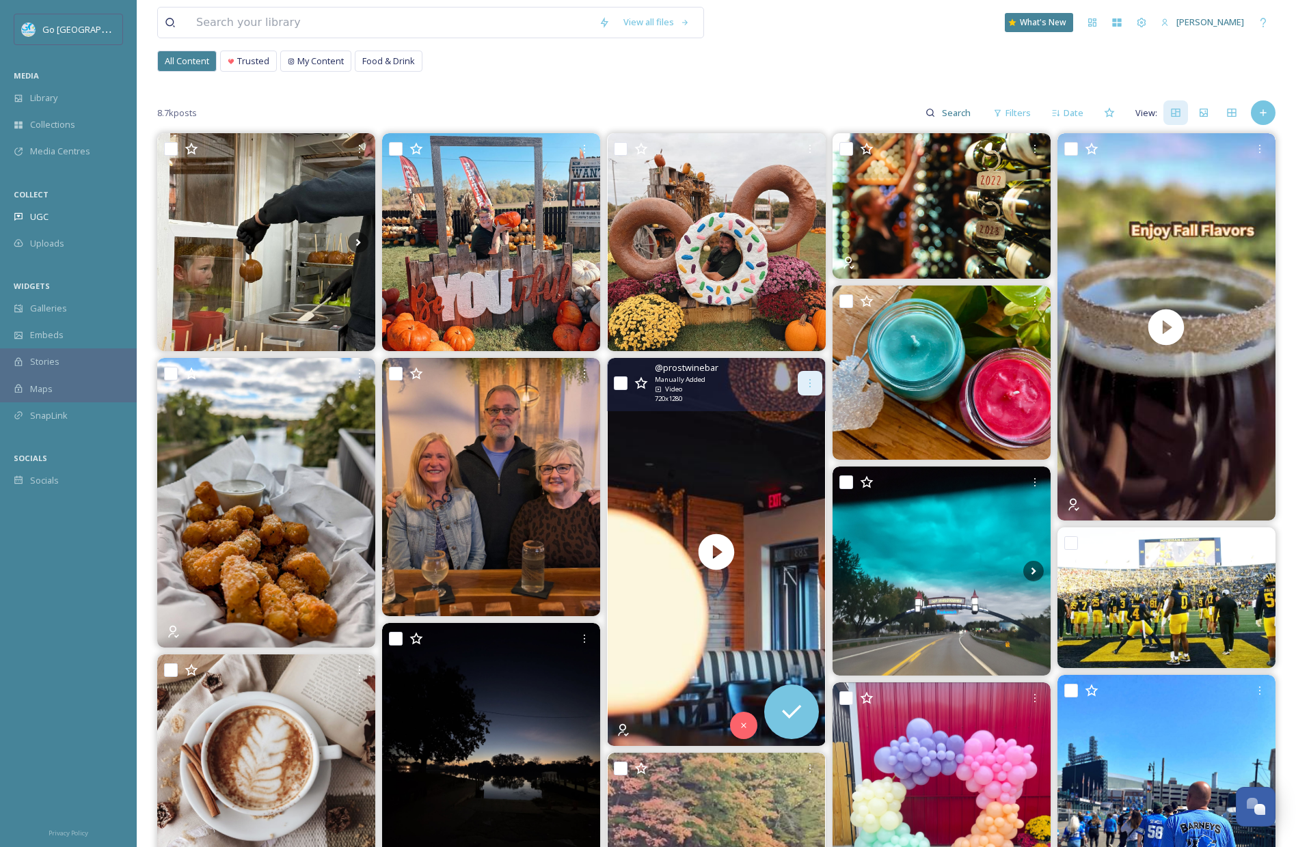
click at [811, 387] on icon at bounding box center [809, 383] width 11 height 11
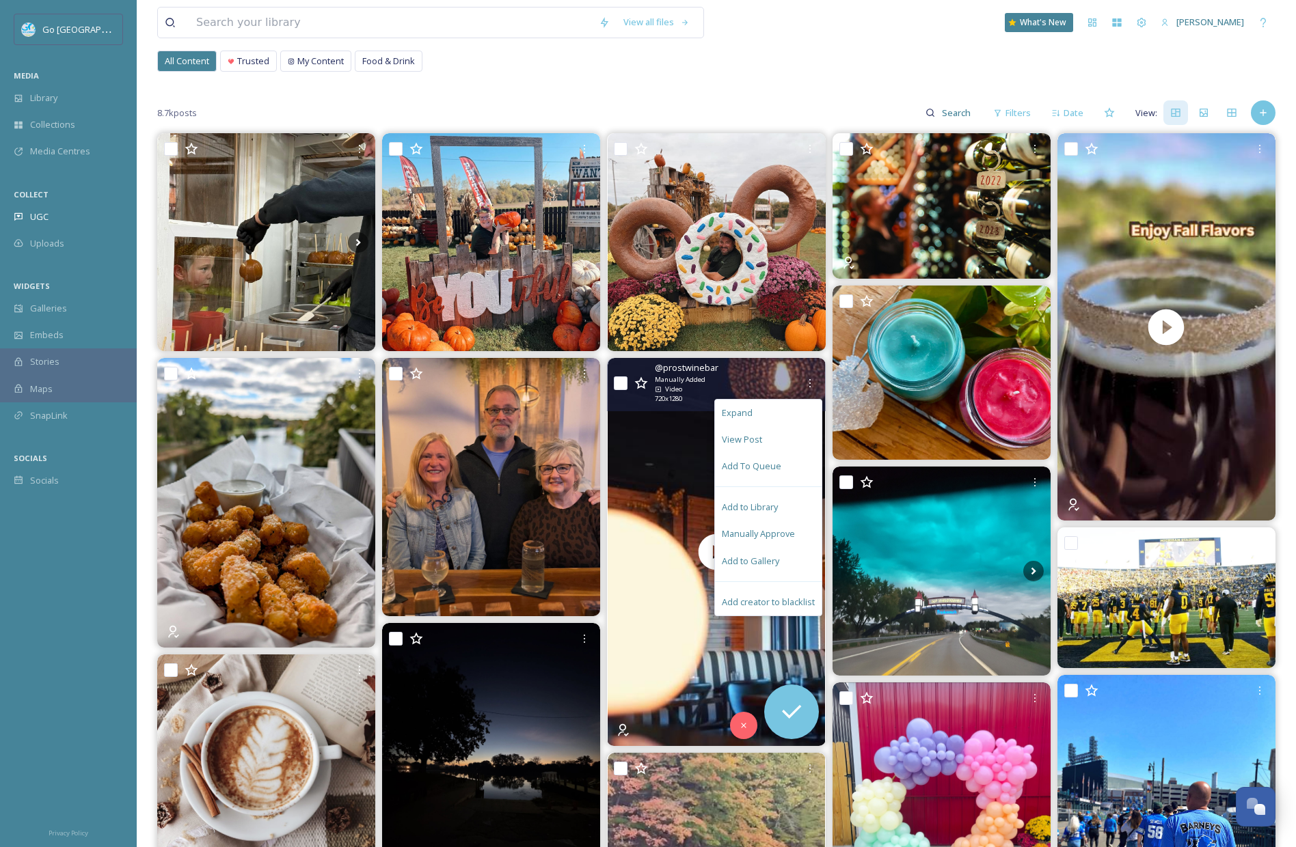
drag, startPoint x: 761, startPoint y: 566, endPoint x: 752, endPoint y: 572, distance: 10.8
click at [761, 566] on span "Add to Gallery" at bounding box center [750, 561] width 57 height 13
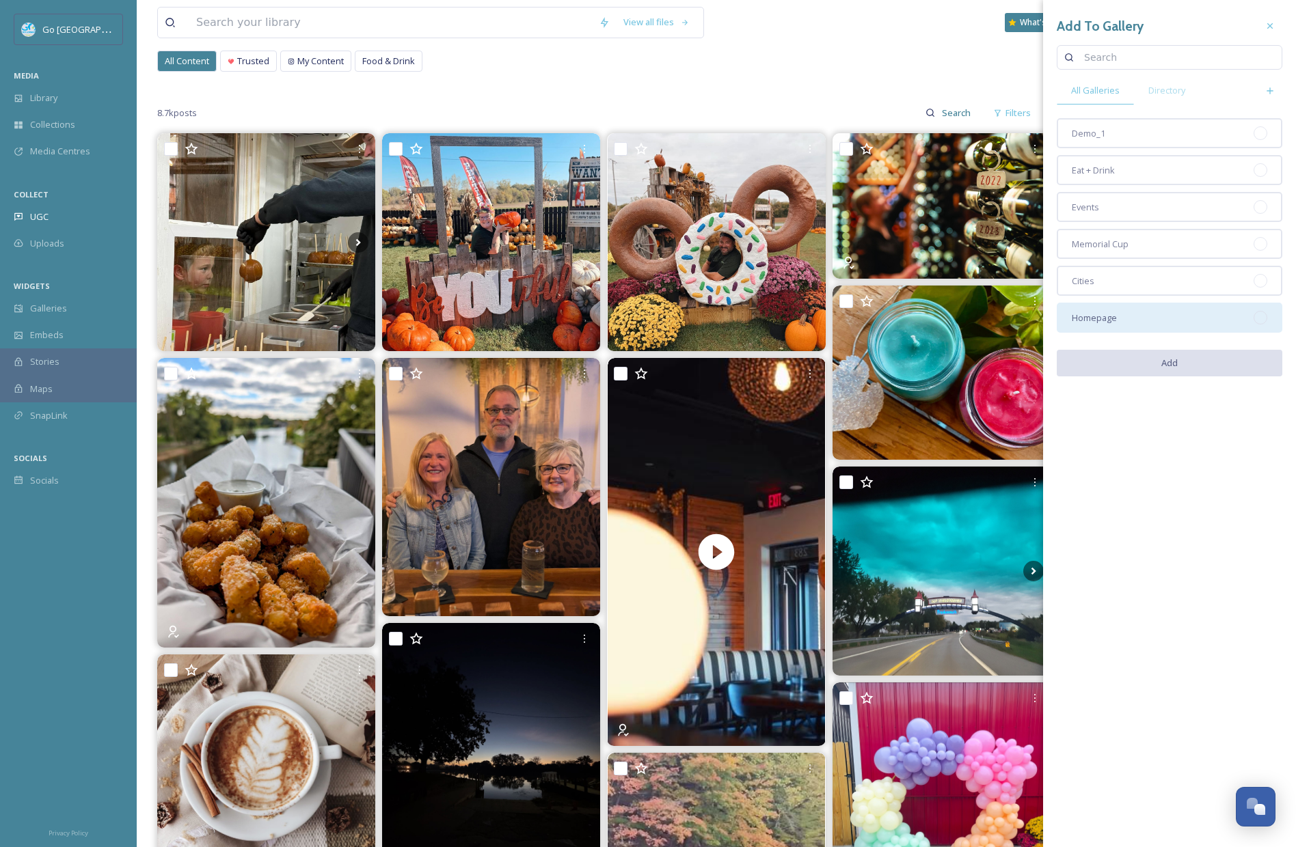
click at [1091, 314] on span "Homepage" at bounding box center [1094, 318] width 45 height 13
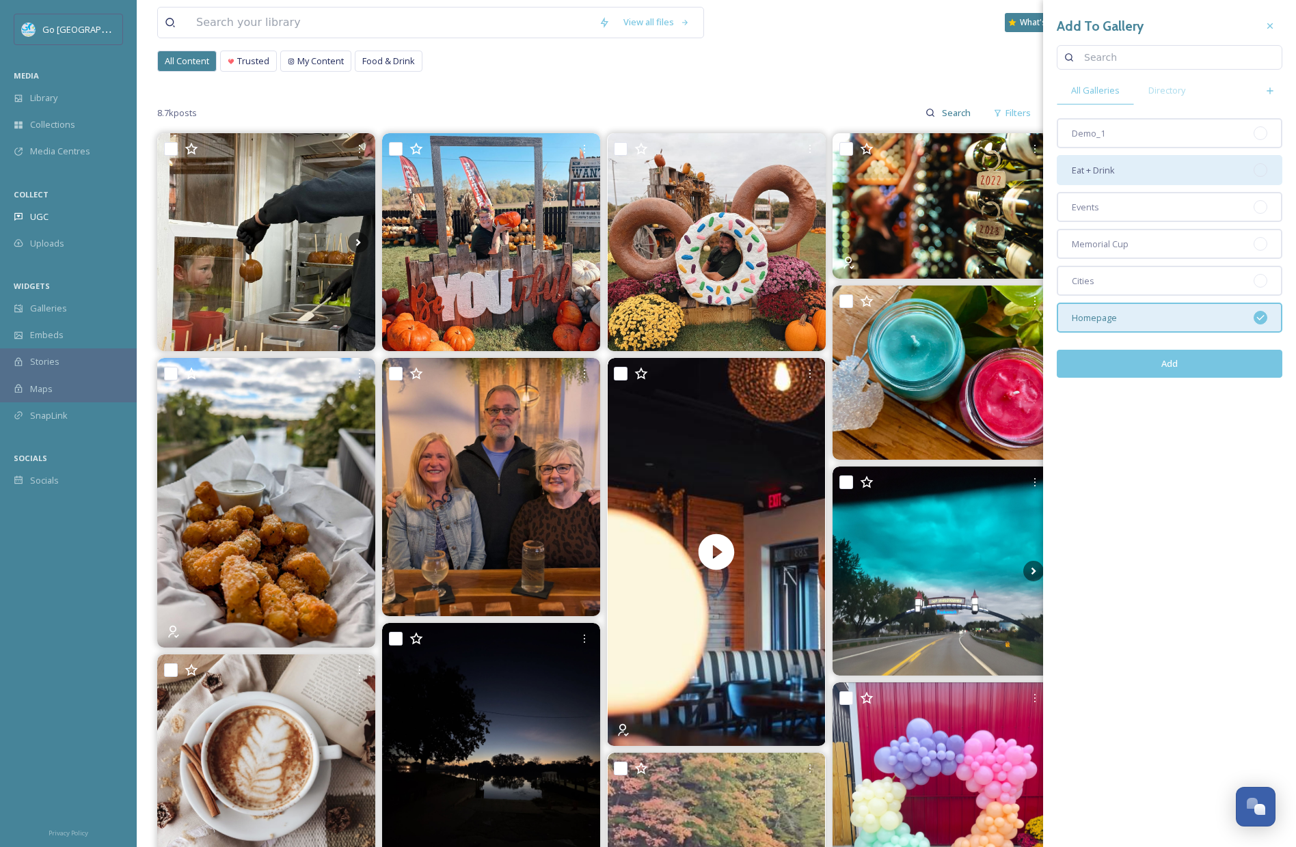
click at [1094, 165] on span "Eat + Drink" at bounding box center [1093, 170] width 43 height 13
click at [1162, 371] on button "Add" at bounding box center [1170, 364] width 226 height 28
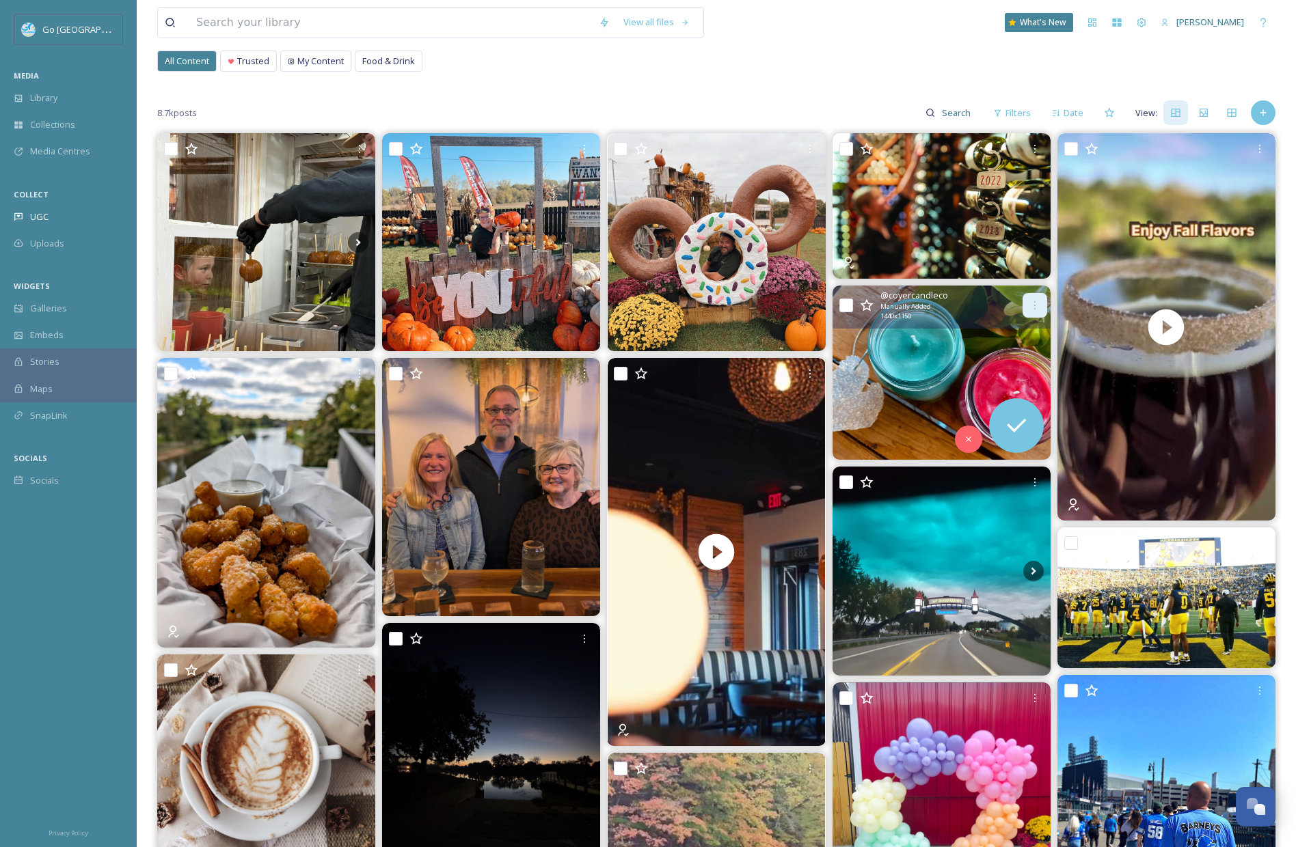
click at [1035, 306] on icon at bounding box center [1034, 305] width 11 height 11
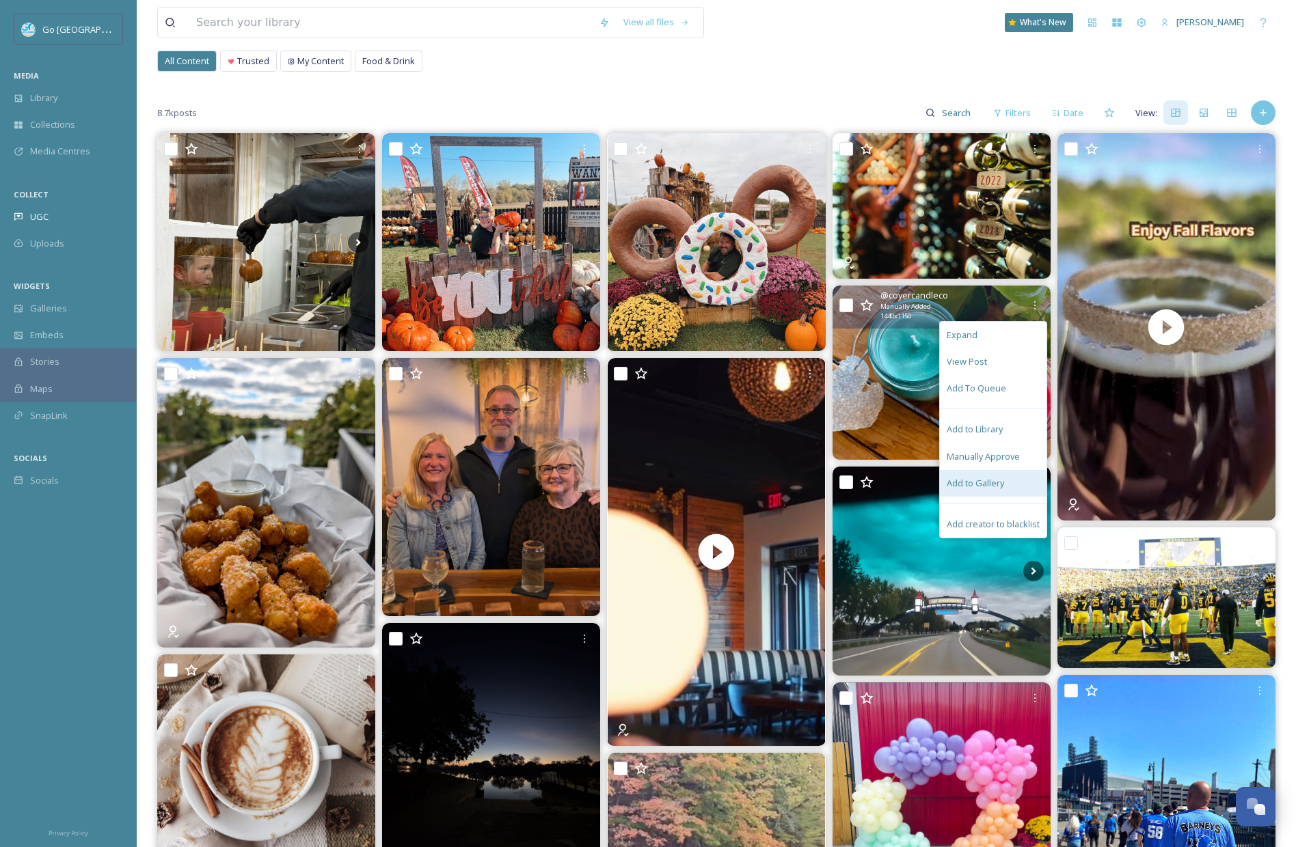
click at [1003, 482] on span "Add to Gallery" at bounding box center [974, 483] width 57 height 13
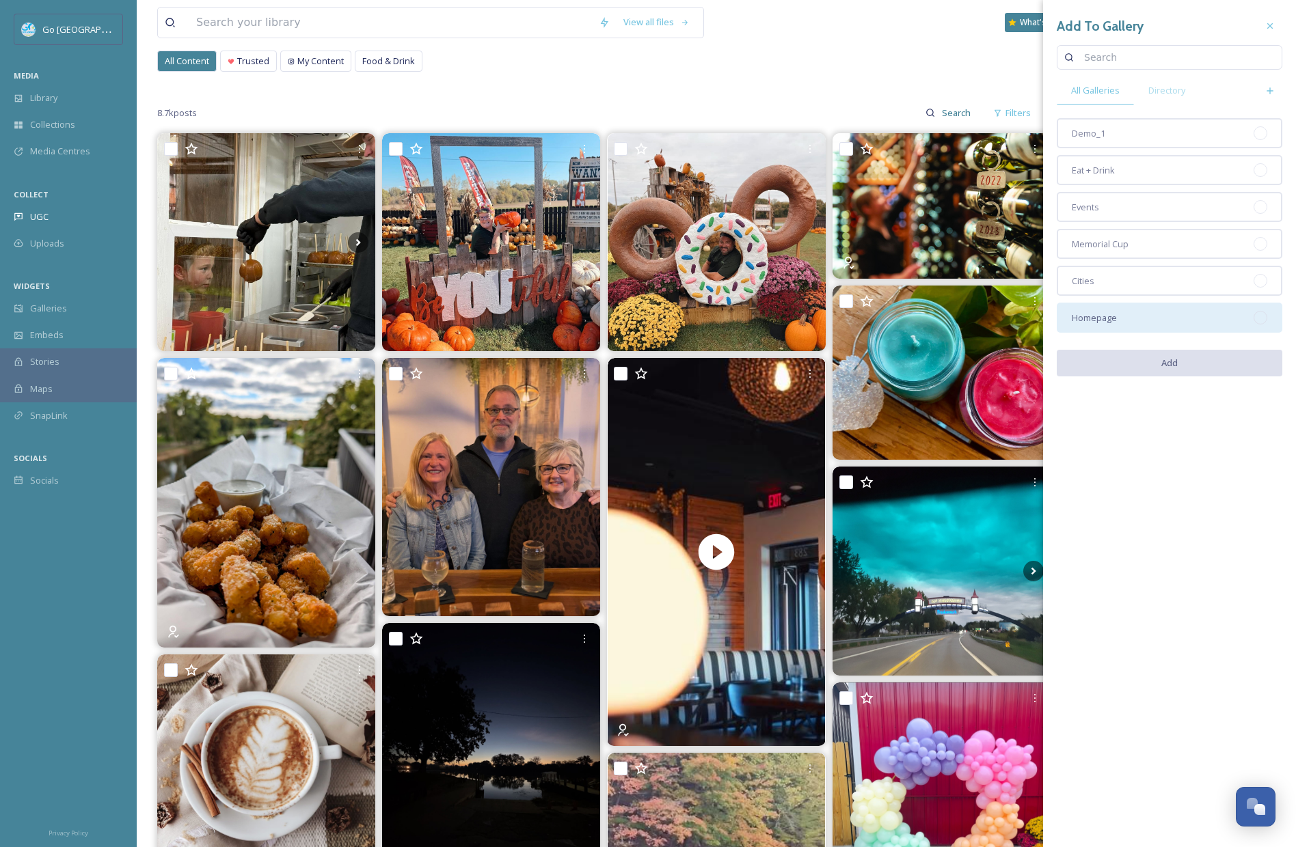
click at [1138, 325] on div "Homepage" at bounding box center [1170, 318] width 226 height 30
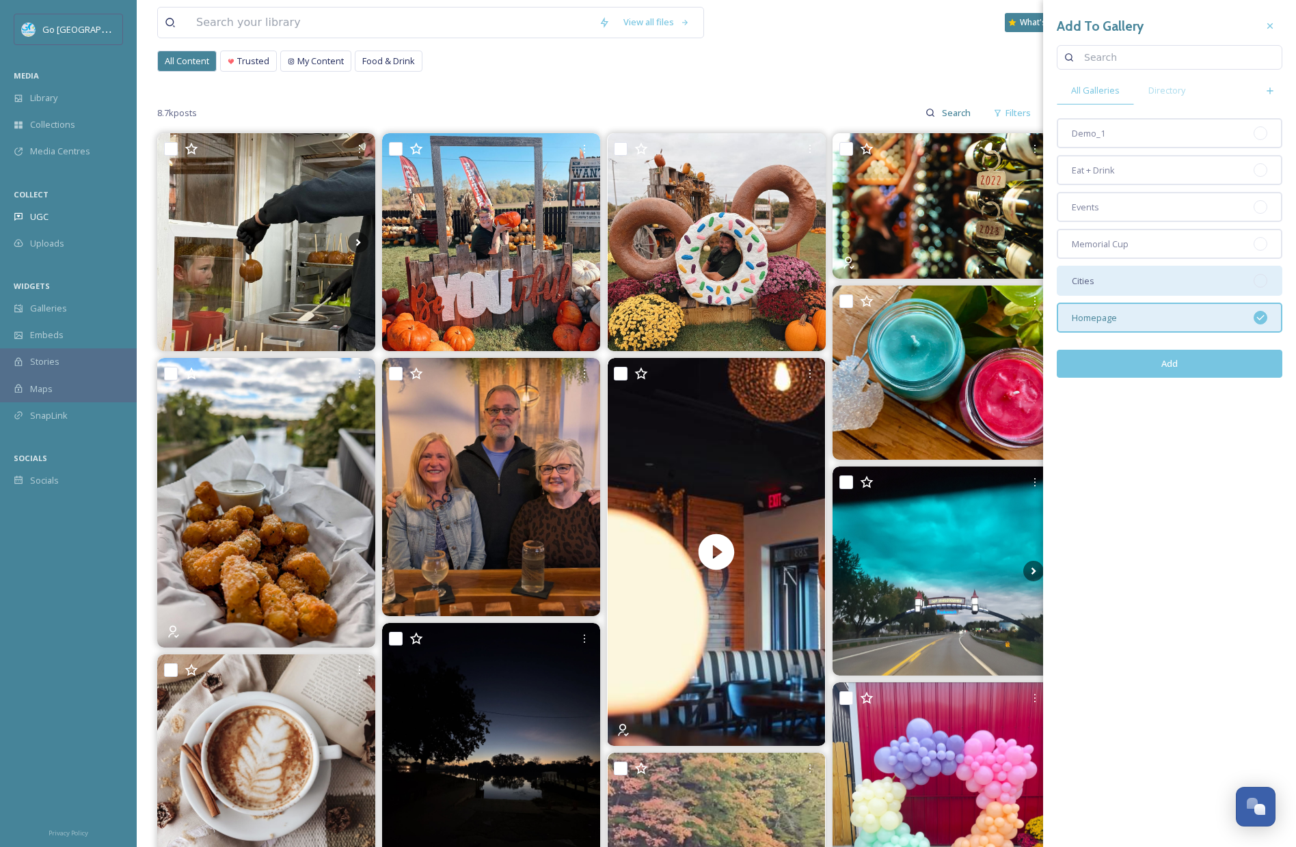
click at [1106, 279] on div "Cities" at bounding box center [1170, 281] width 226 height 30
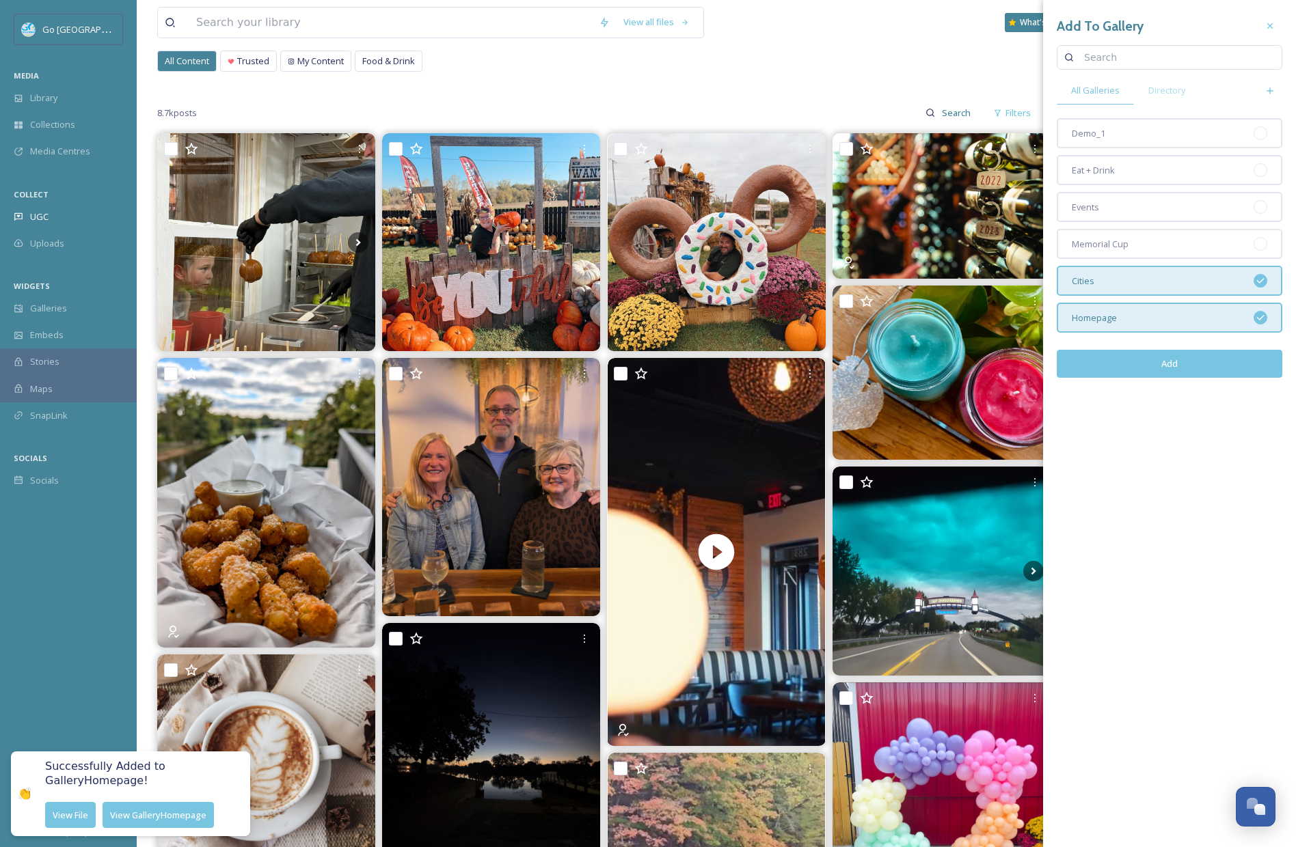
click at [1153, 362] on button "Add" at bounding box center [1170, 364] width 226 height 28
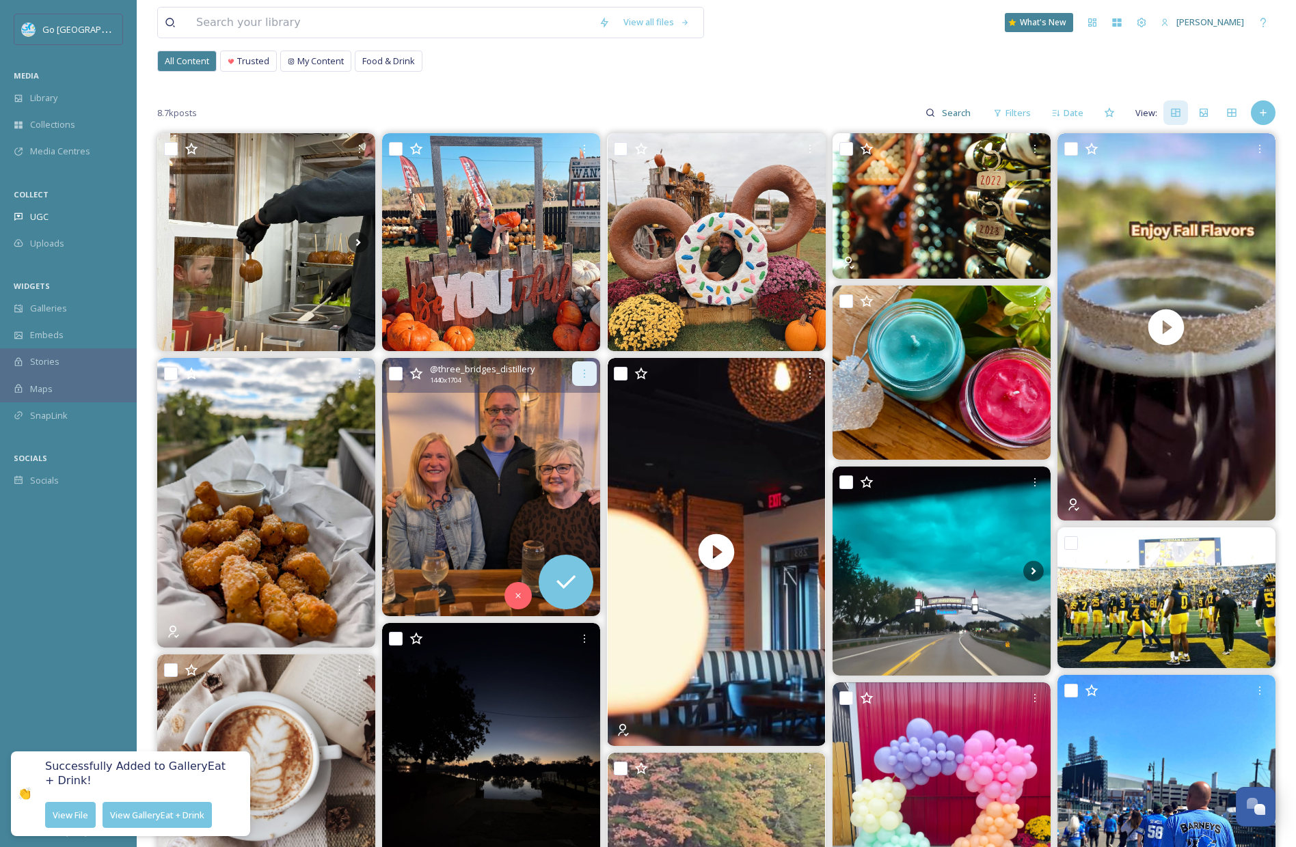
click at [582, 374] on icon at bounding box center [584, 373] width 11 height 11
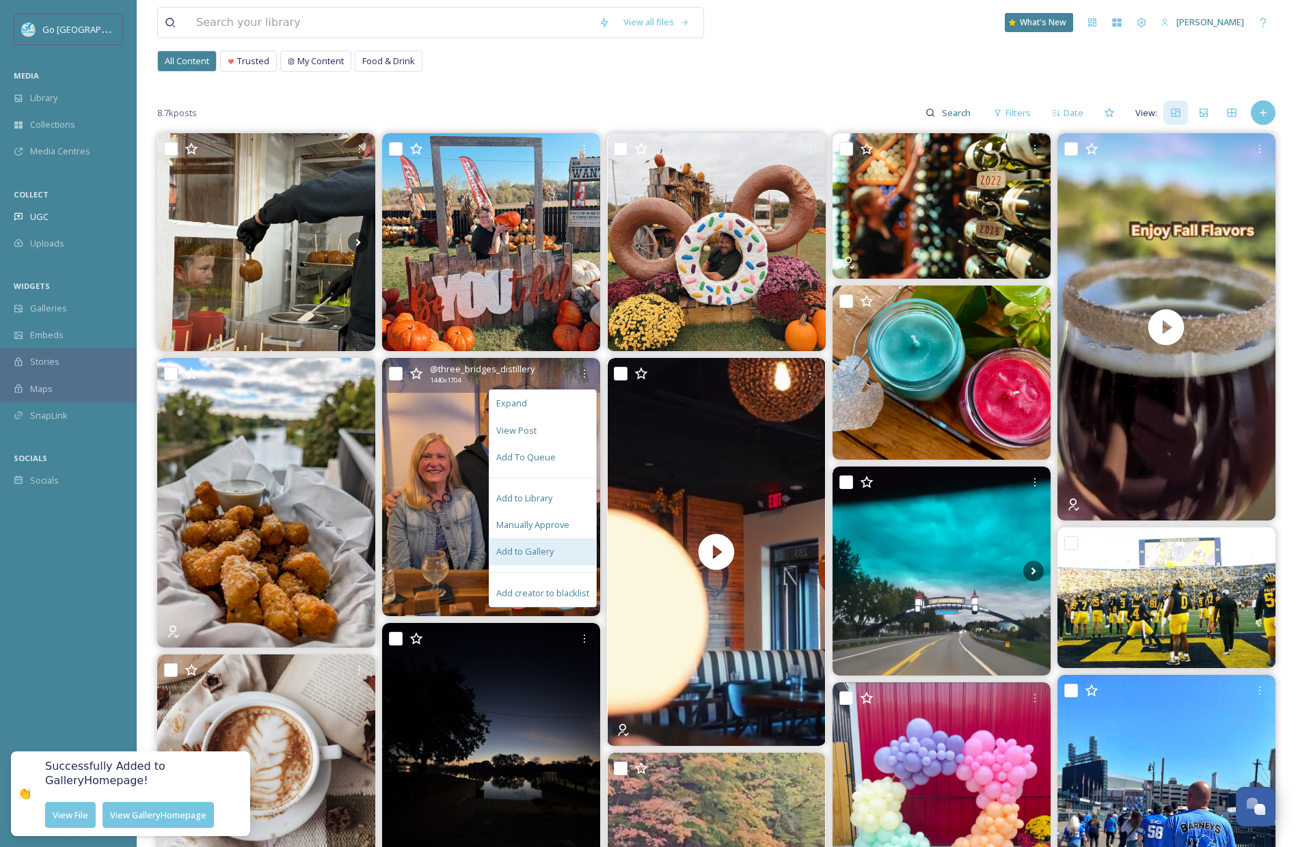
click at [560, 547] on div "Add to Gallery" at bounding box center [542, 552] width 107 height 27
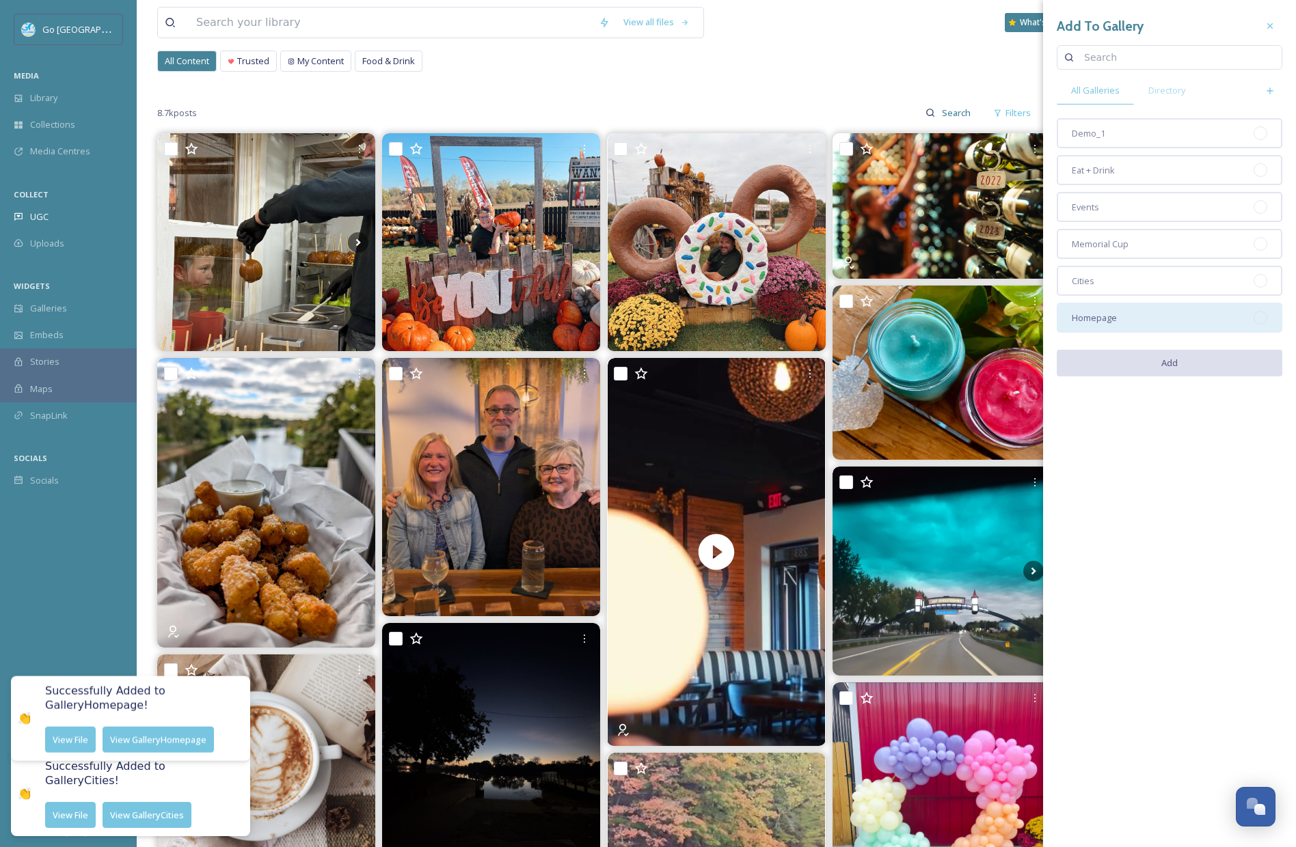
click at [1120, 321] on div "Homepage" at bounding box center [1170, 318] width 226 height 30
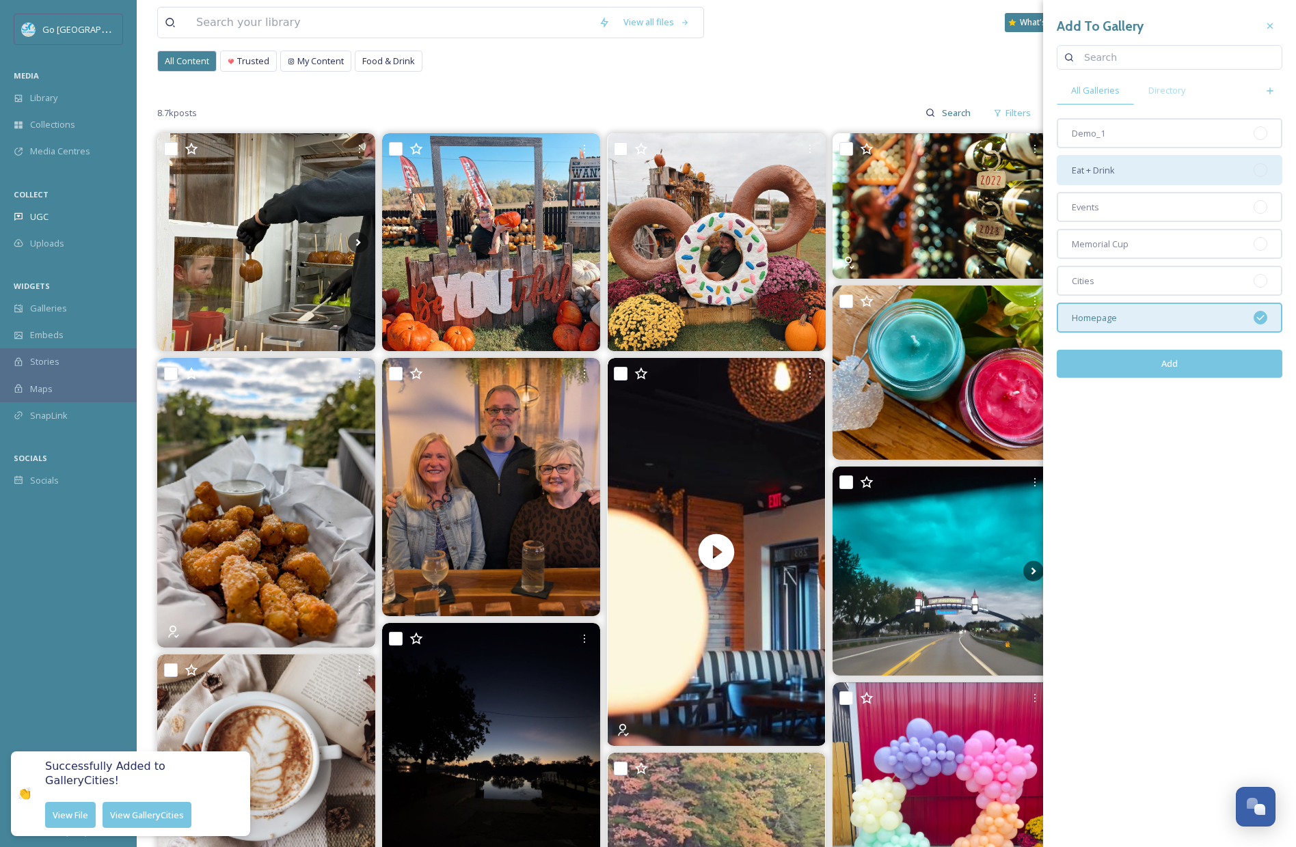
click at [1114, 162] on div "Eat + Drink" at bounding box center [1170, 170] width 226 height 30
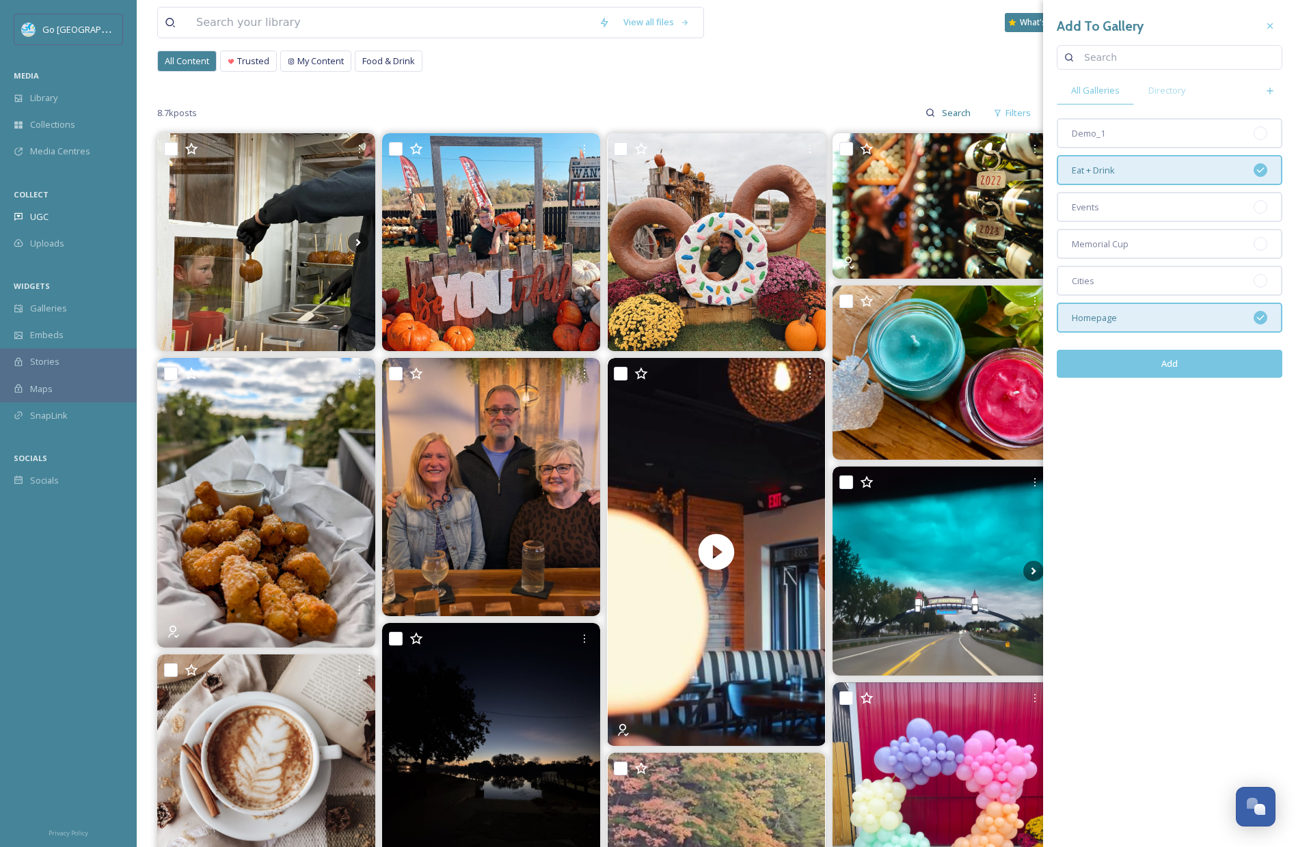
click at [1177, 366] on button "Add" at bounding box center [1170, 364] width 226 height 28
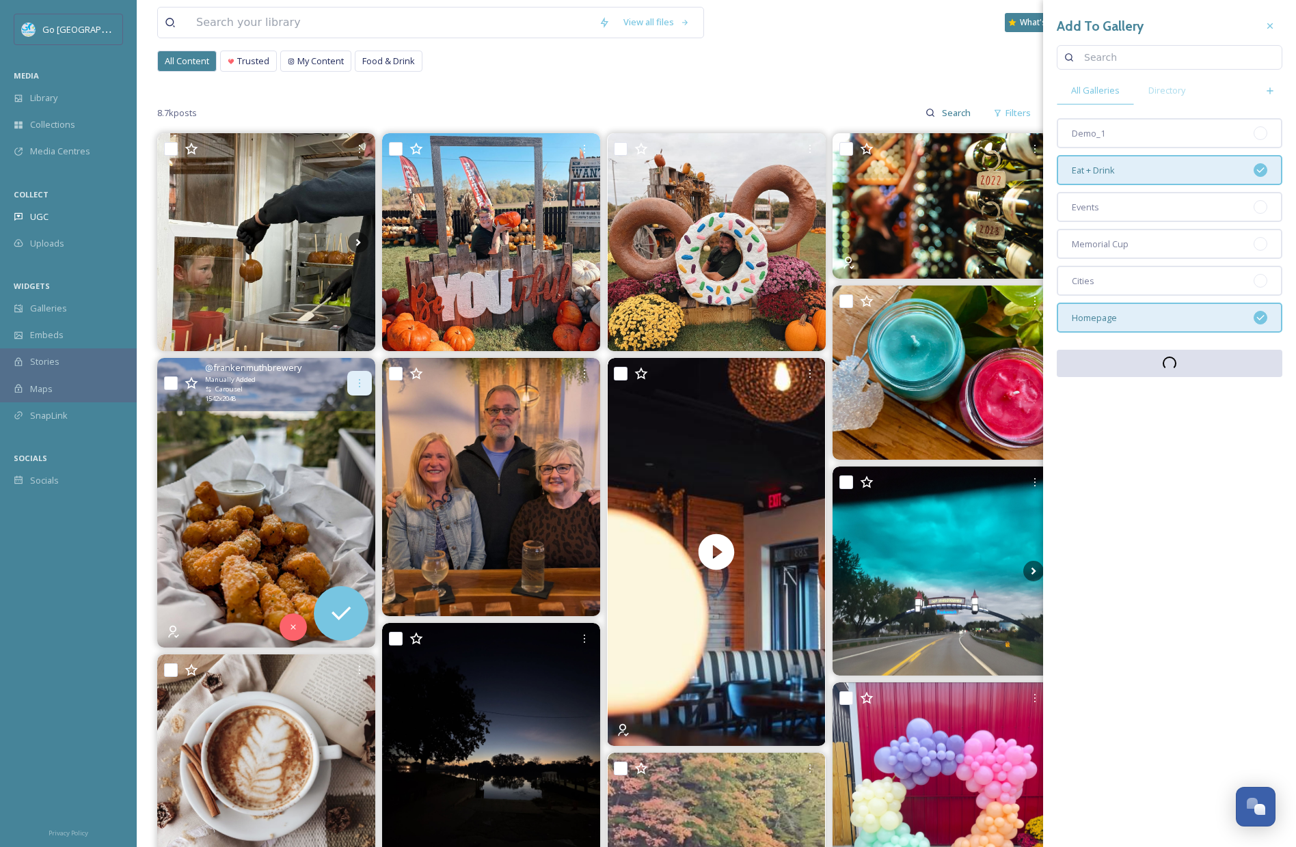
click at [358, 381] on icon at bounding box center [359, 383] width 11 height 11
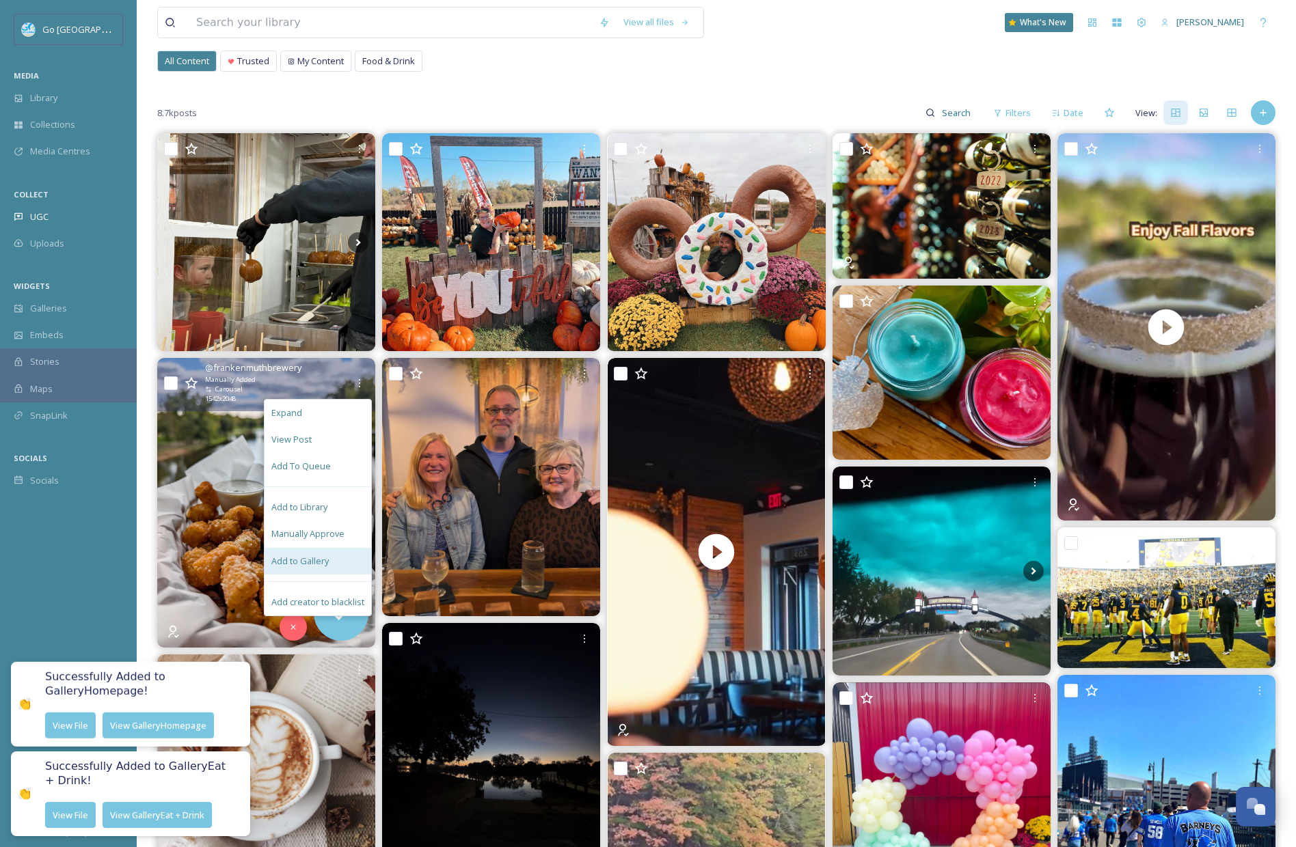
click at [306, 555] on span "Add to Gallery" at bounding box center [299, 561] width 57 height 13
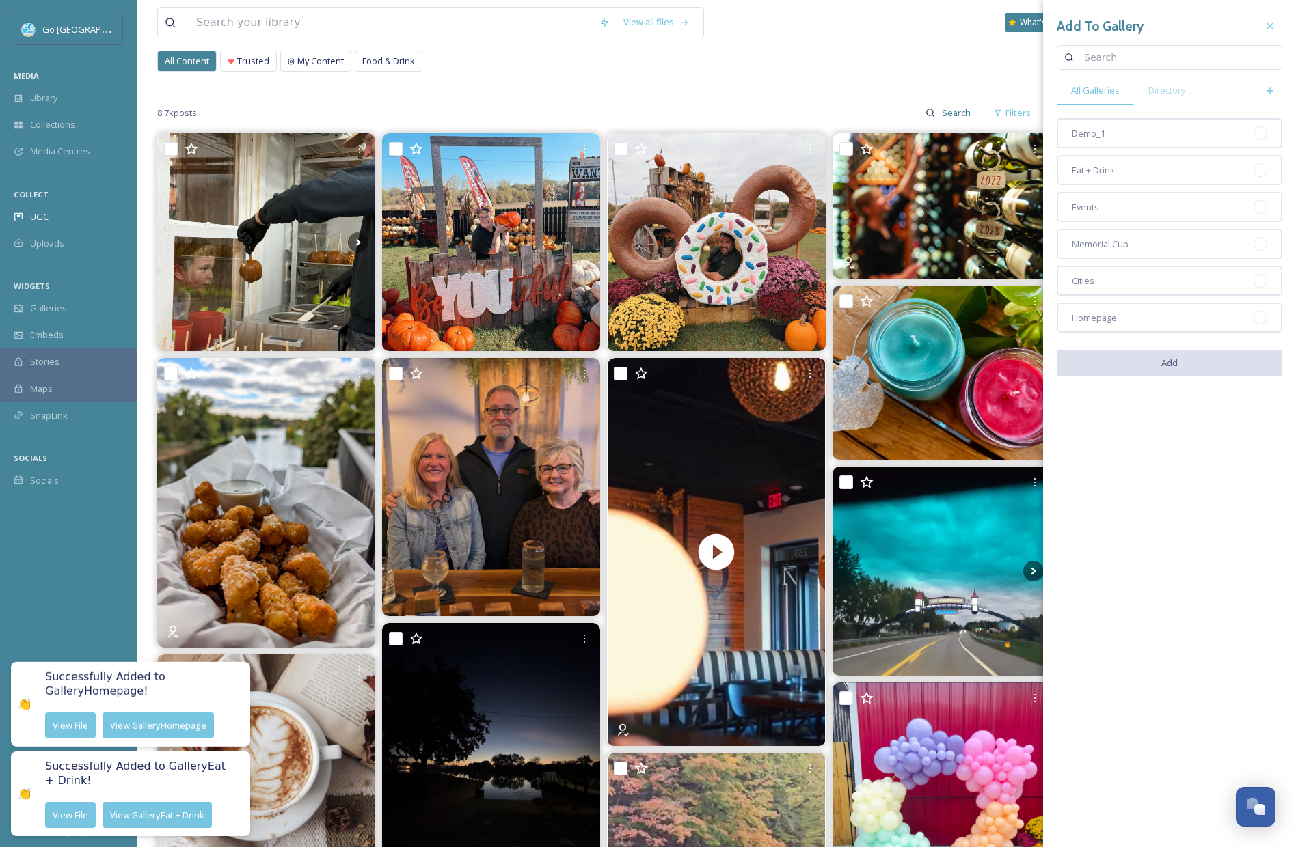
drag, startPoint x: 1126, startPoint y: 318, endPoint x: 1115, endPoint y: 264, distance: 55.2
click at [1126, 316] on div "Homepage" at bounding box center [1170, 318] width 226 height 30
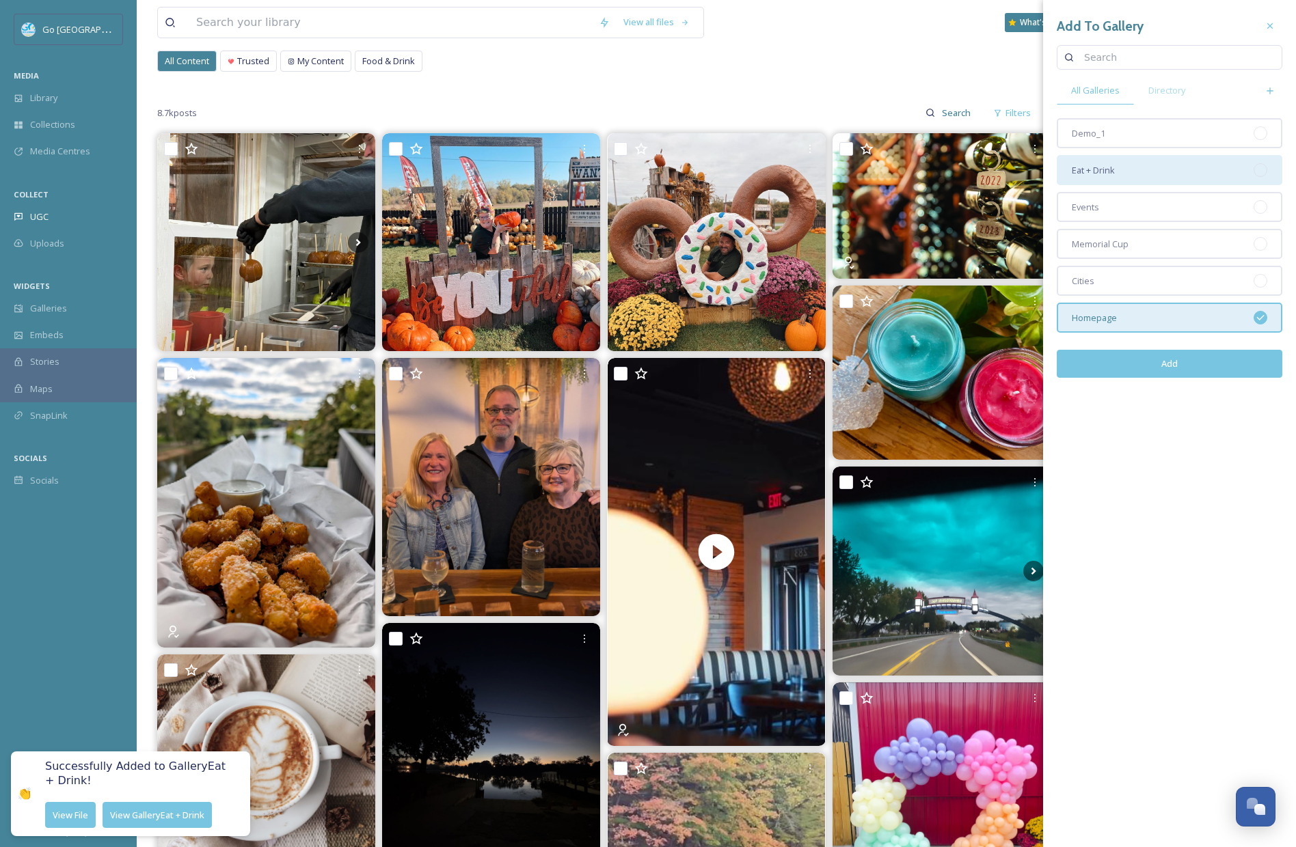
click at [1123, 165] on div "Eat + Drink" at bounding box center [1170, 170] width 226 height 30
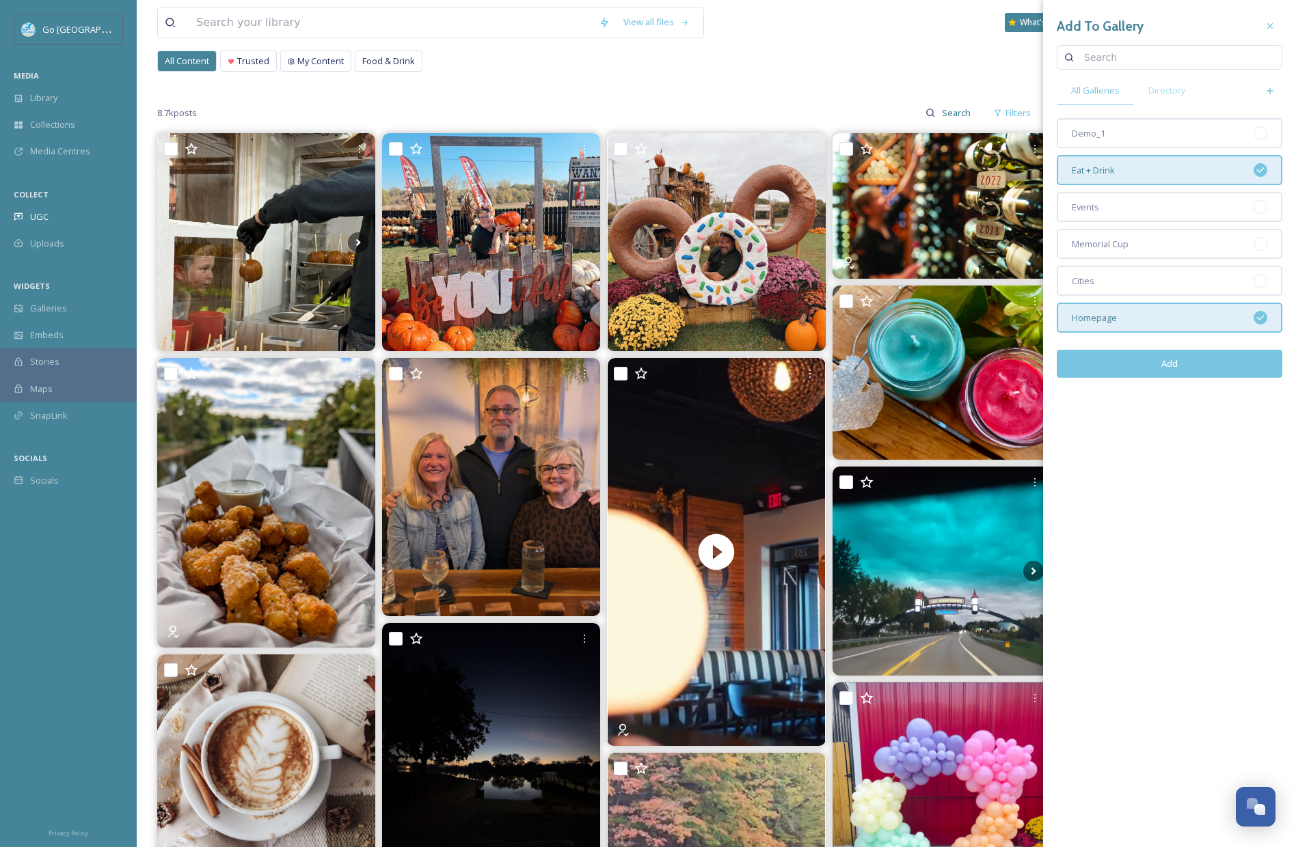
click at [1177, 371] on button "Add" at bounding box center [1170, 364] width 226 height 28
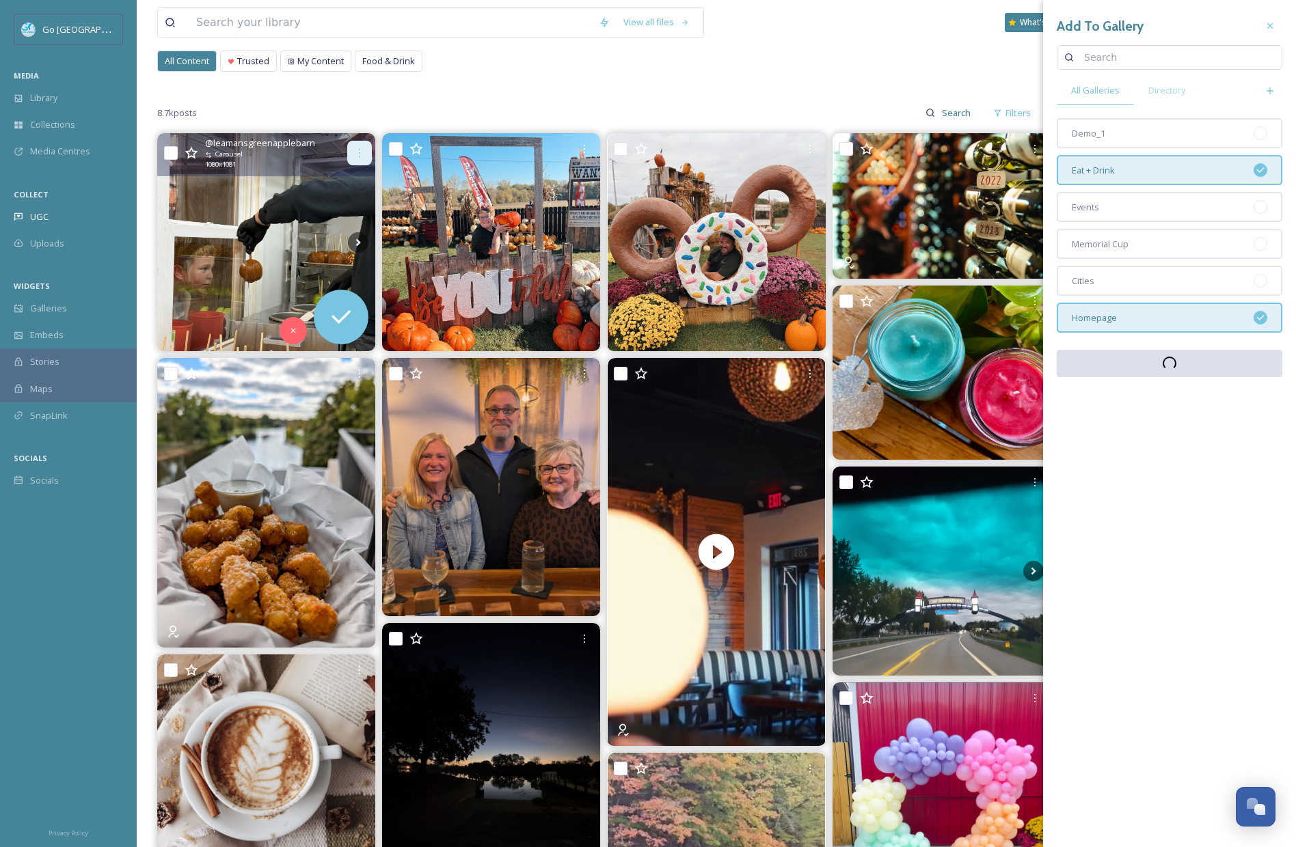
click at [357, 145] on div at bounding box center [359, 153] width 25 height 25
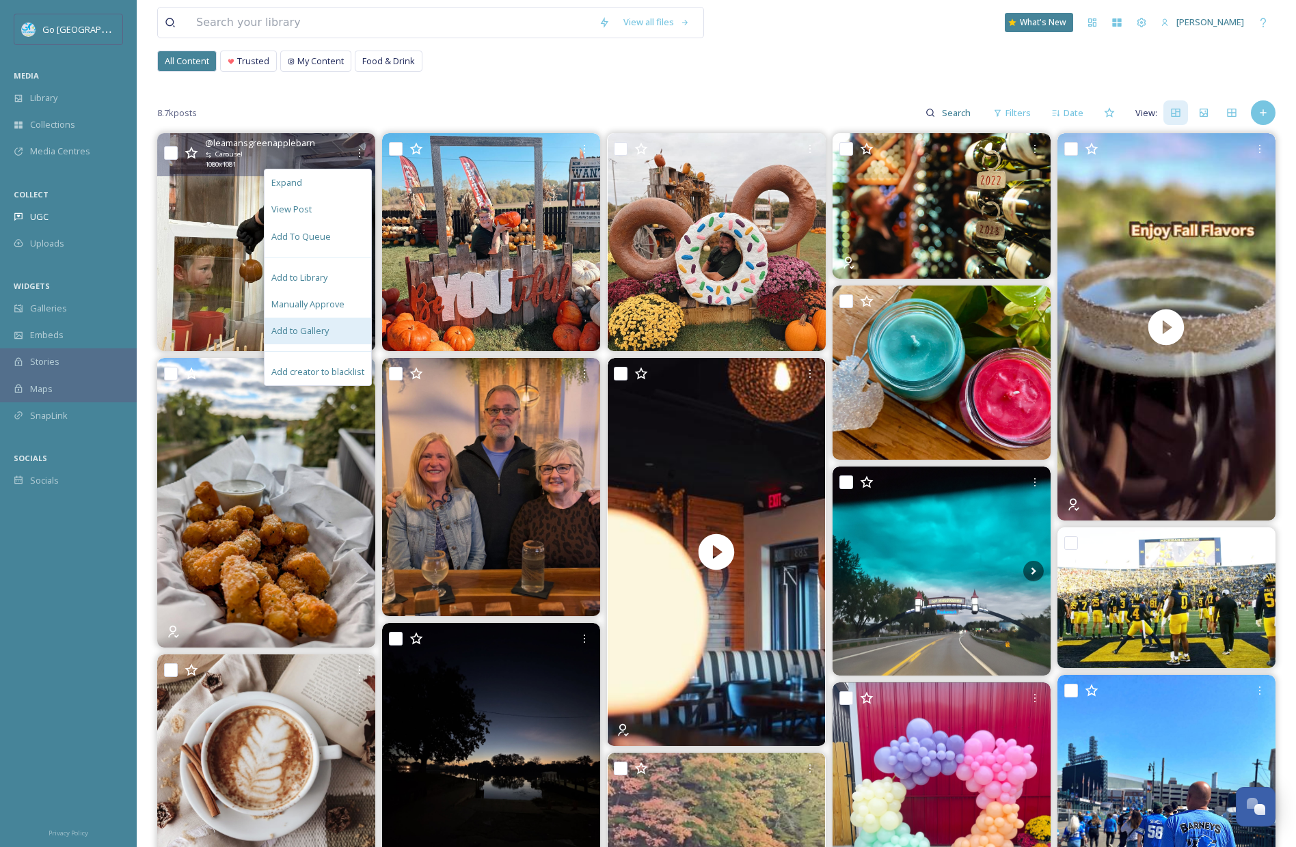
click at [309, 335] on span "Add to Gallery" at bounding box center [299, 331] width 57 height 13
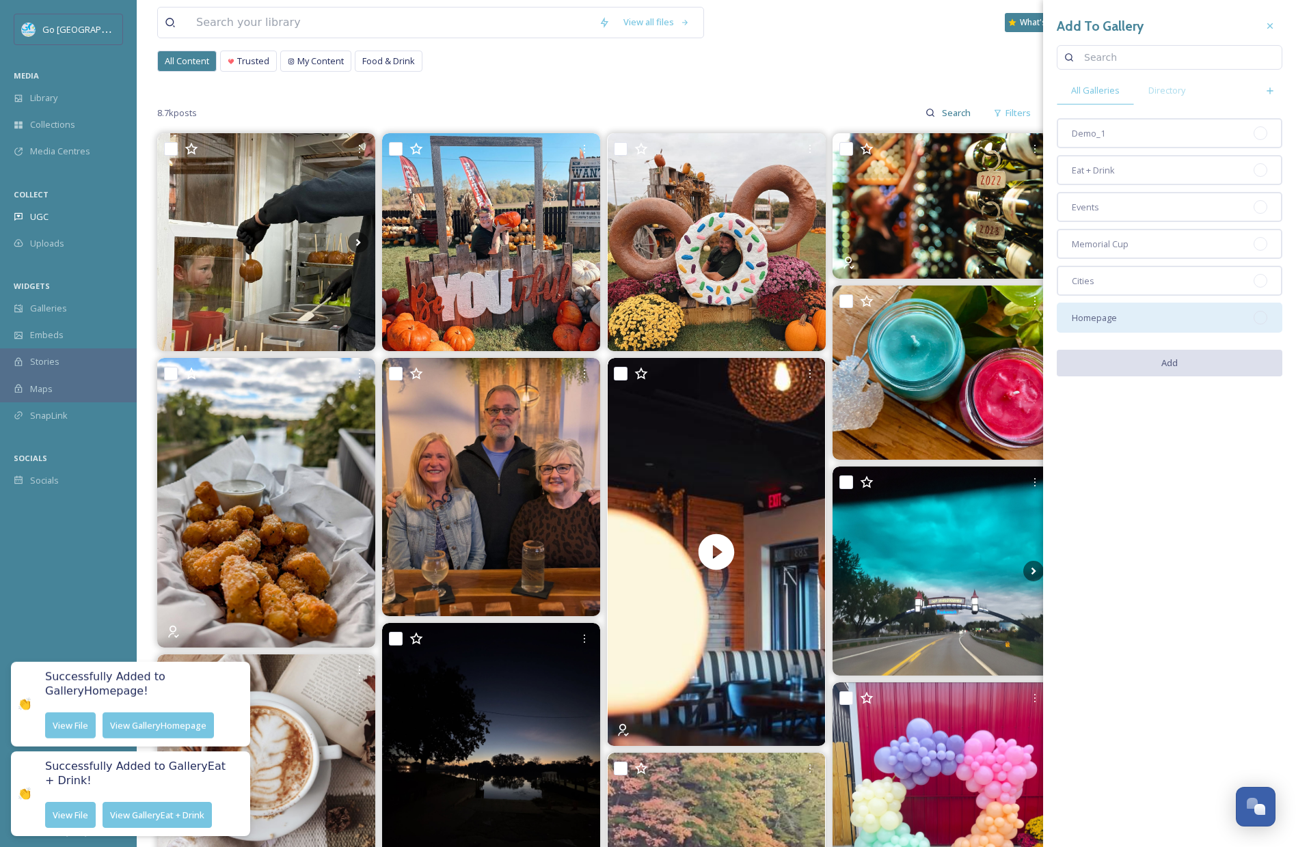
click at [1107, 313] on span "Homepage" at bounding box center [1094, 318] width 45 height 13
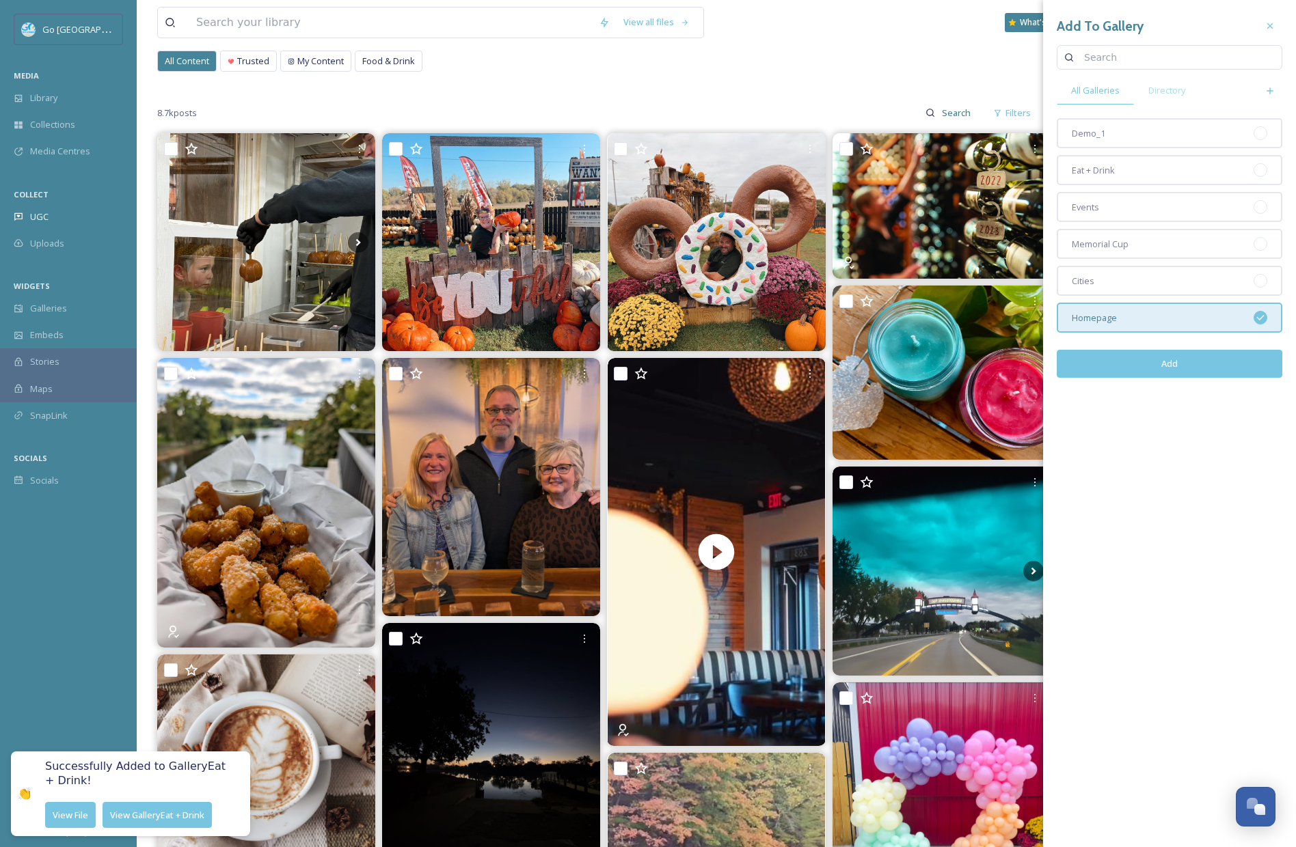
click at [1199, 368] on button "Add" at bounding box center [1170, 364] width 226 height 28
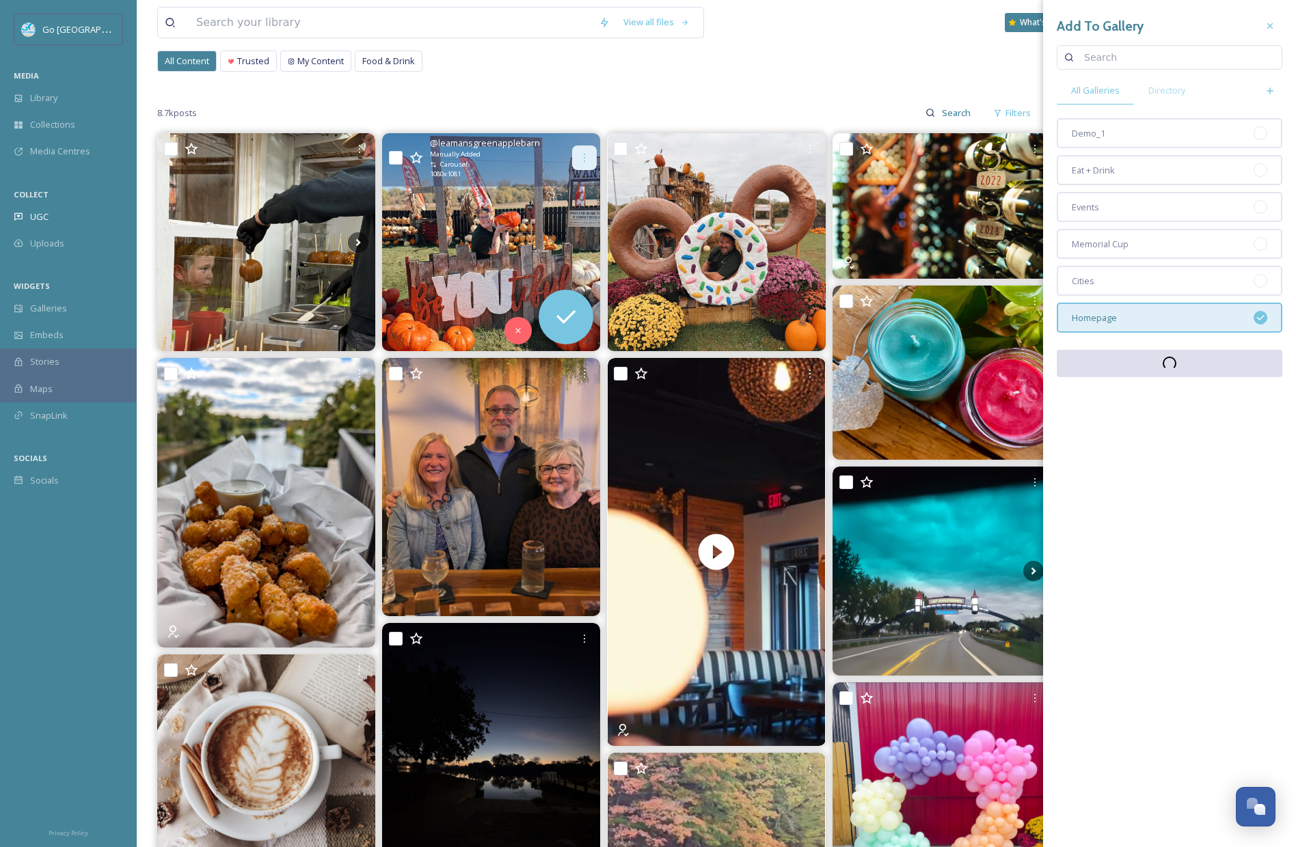
click at [588, 156] on icon at bounding box center [584, 157] width 11 height 11
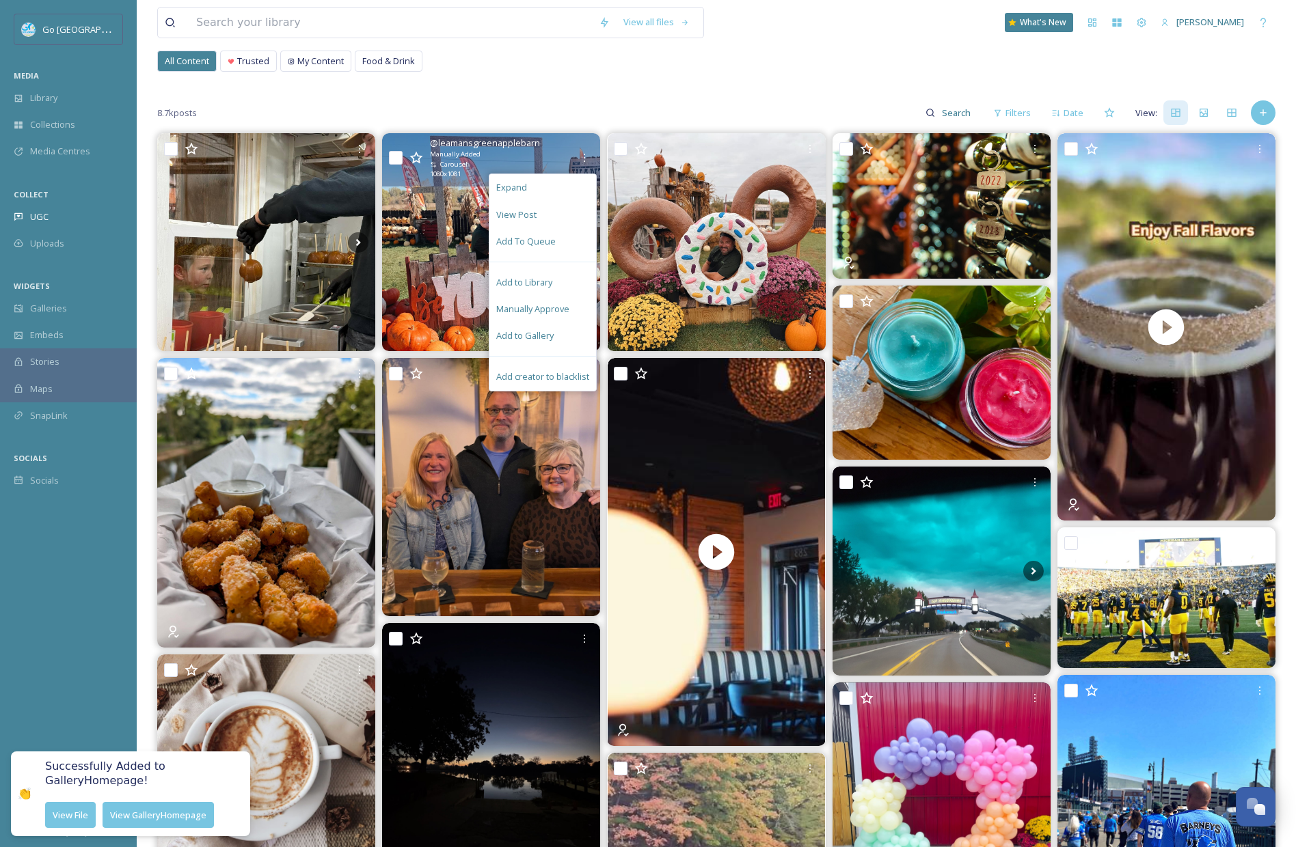
drag, startPoint x: 537, startPoint y: 335, endPoint x: 542, endPoint y: 323, distance: 13.2
click at [537, 335] on span "Add to Gallery" at bounding box center [524, 335] width 57 height 13
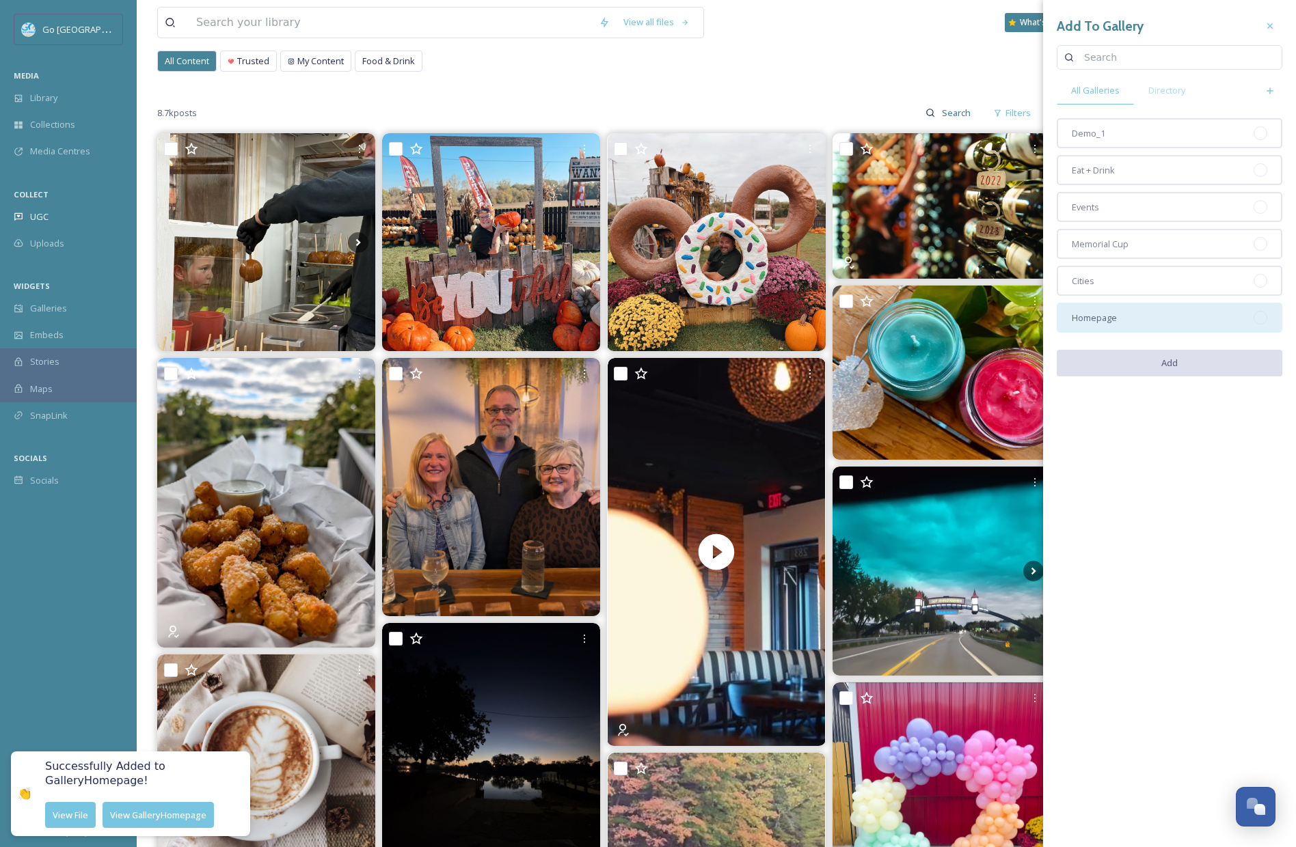
click at [1126, 325] on div "Homepage" at bounding box center [1170, 318] width 226 height 30
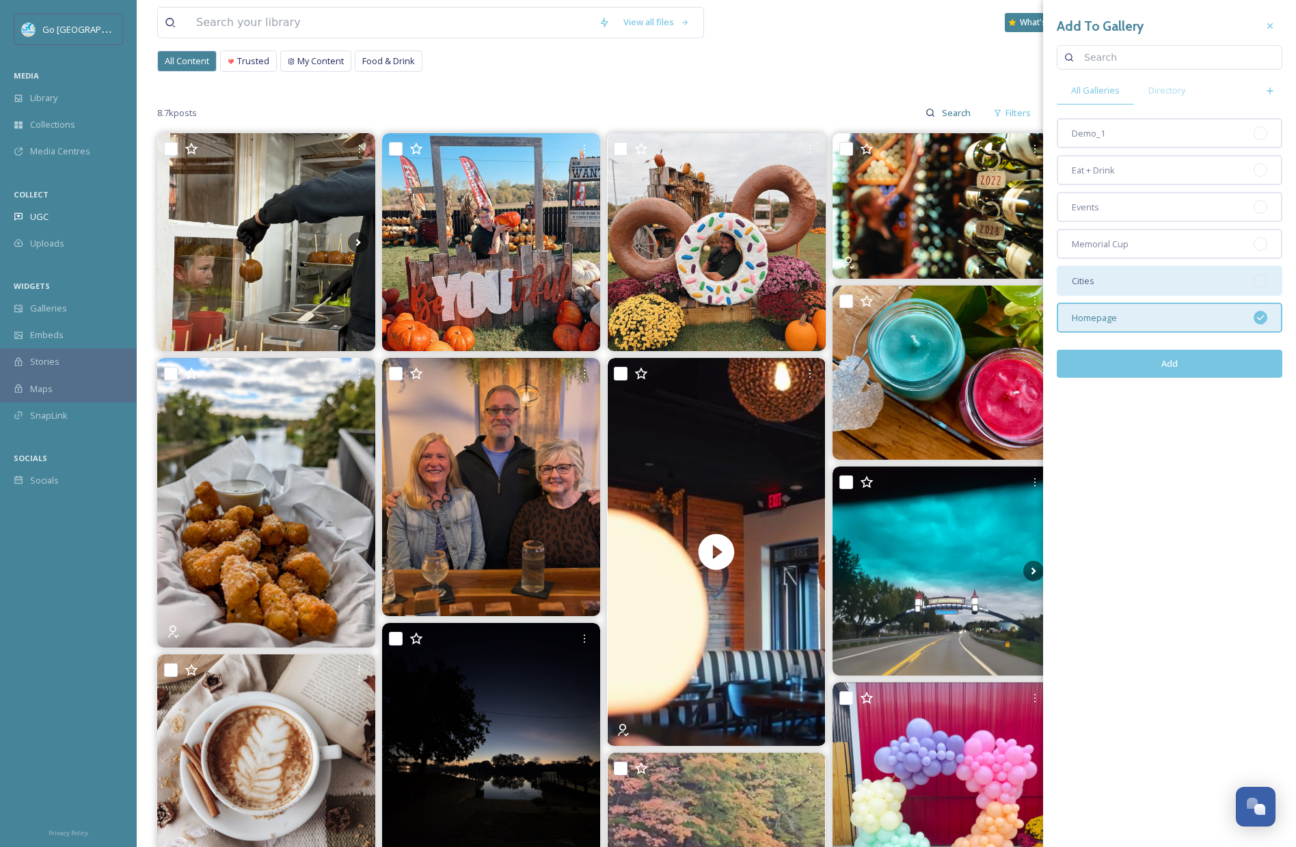
click at [1102, 290] on div "Cities" at bounding box center [1170, 281] width 226 height 30
click at [1162, 361] on button "Add" at bounding box center [1170, 364] width 226 height 28
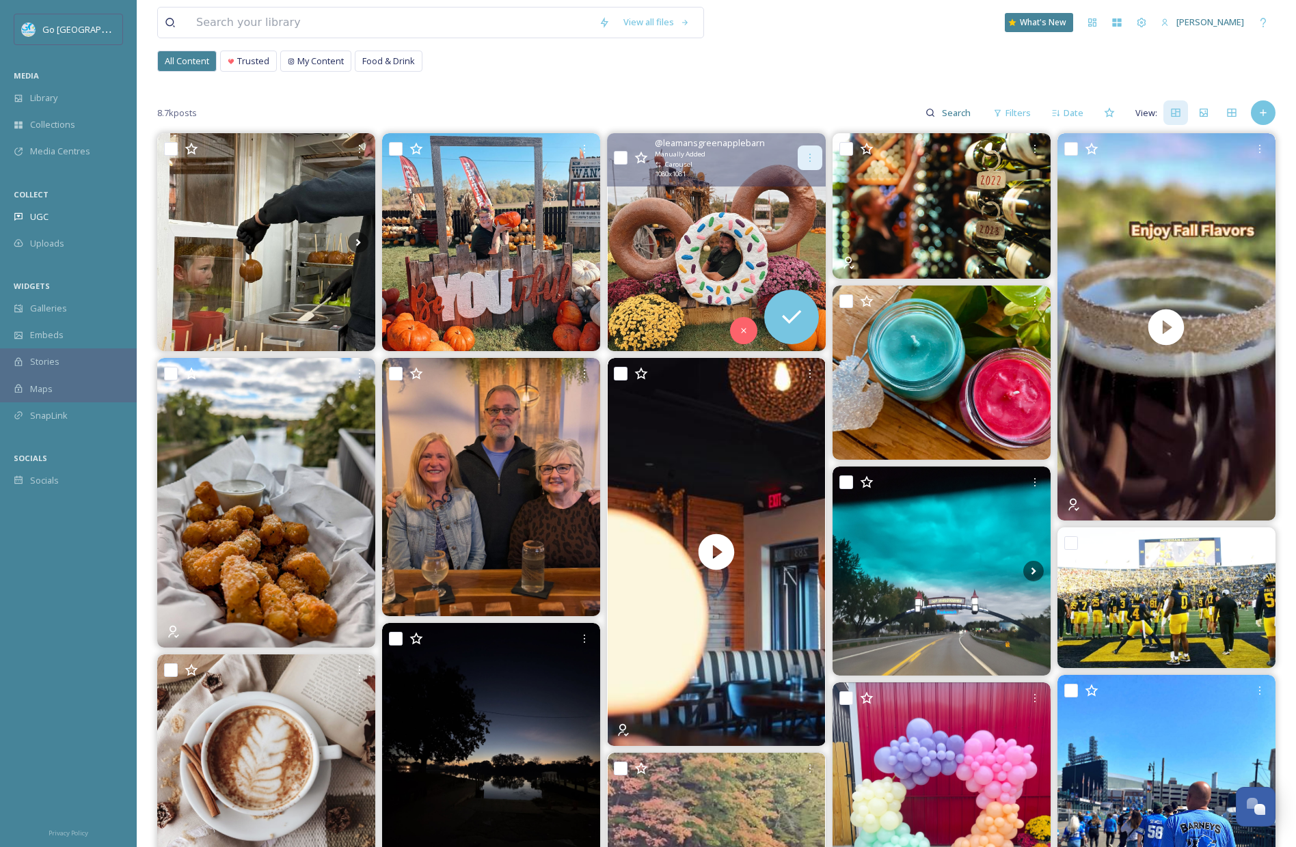
click at [804, 162] on icon at bounding box center [809, 157] width 11 height 11
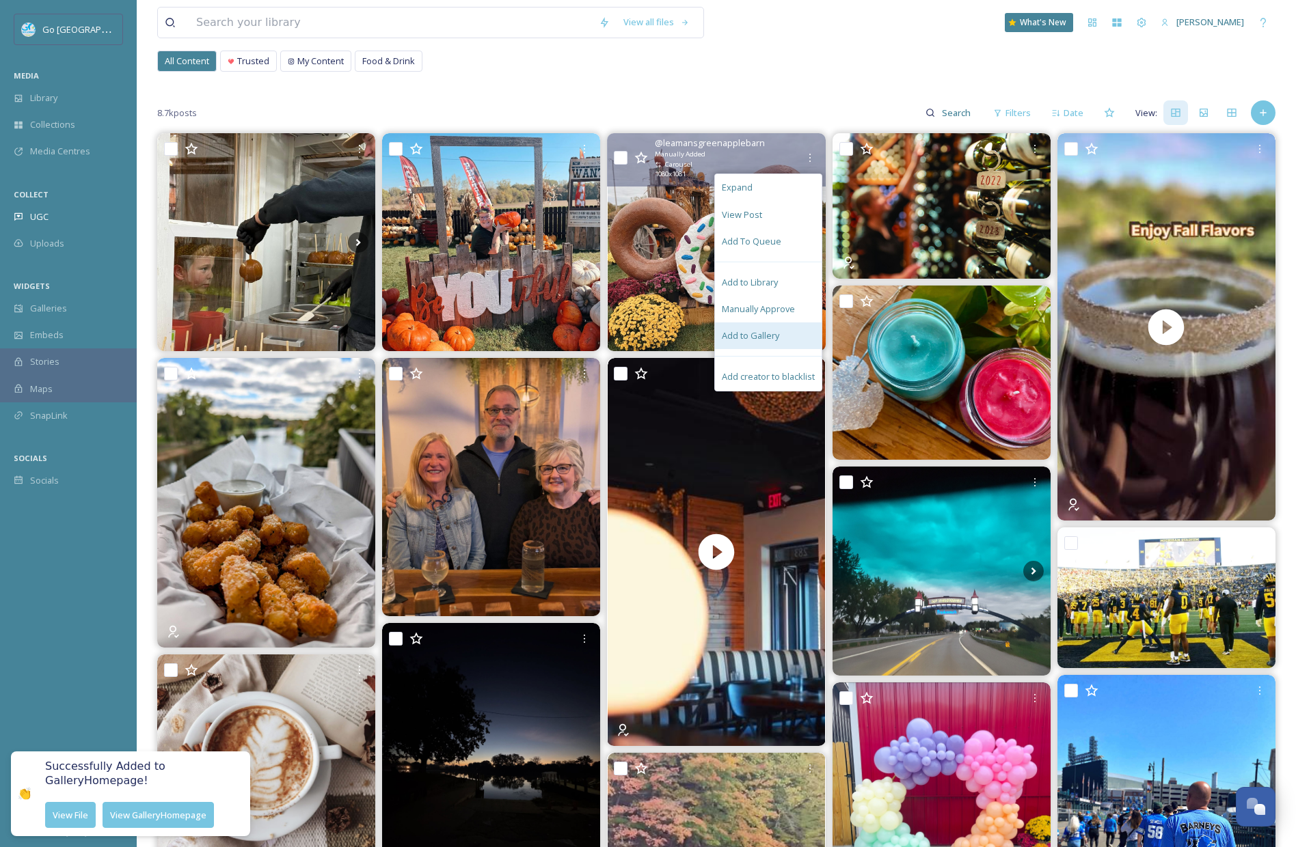
click at [759, 334] on span "Add to Gallery" at bounding box center [750, 335] width 57 height 13
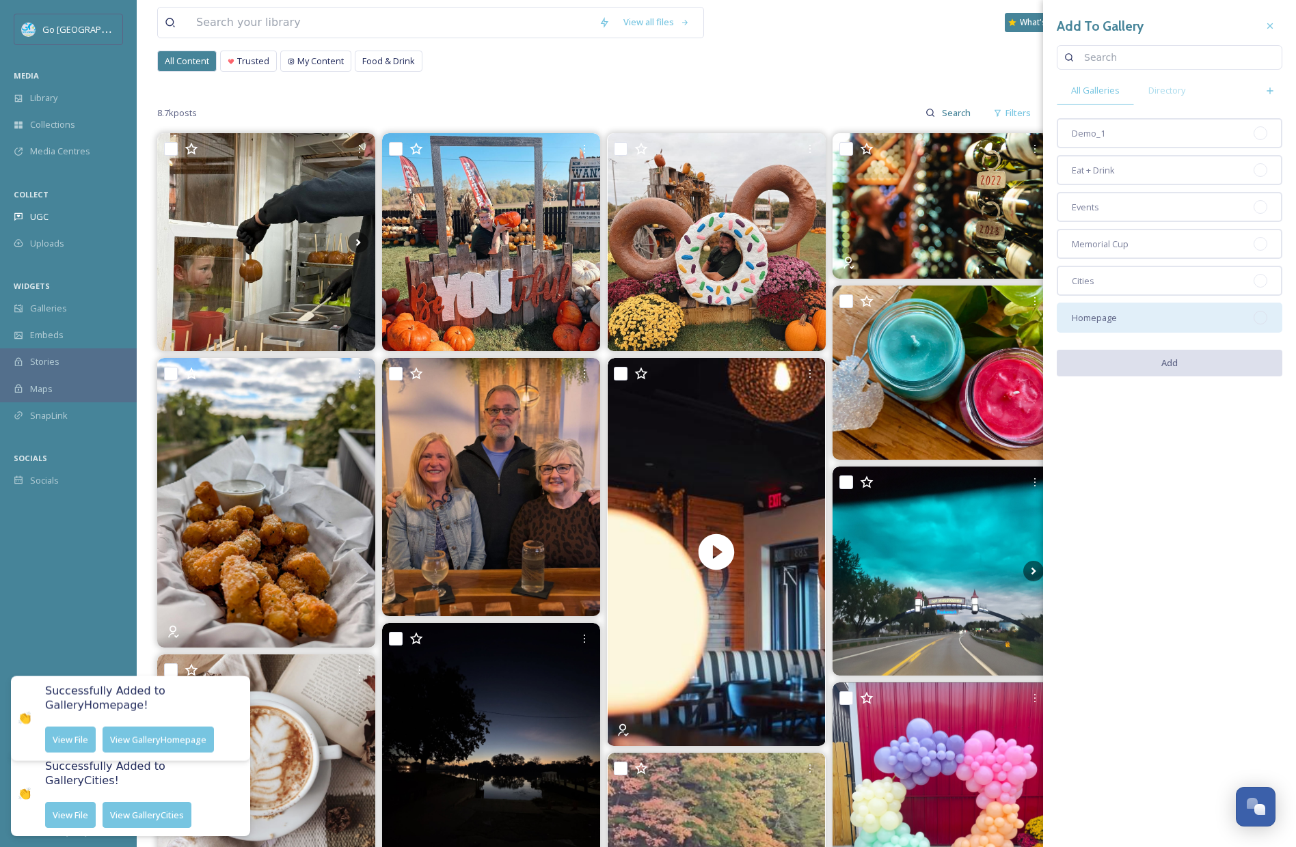
click at [1100, 317] on span "Homepage" at bounding box center [1094, 318] width 45 height 13
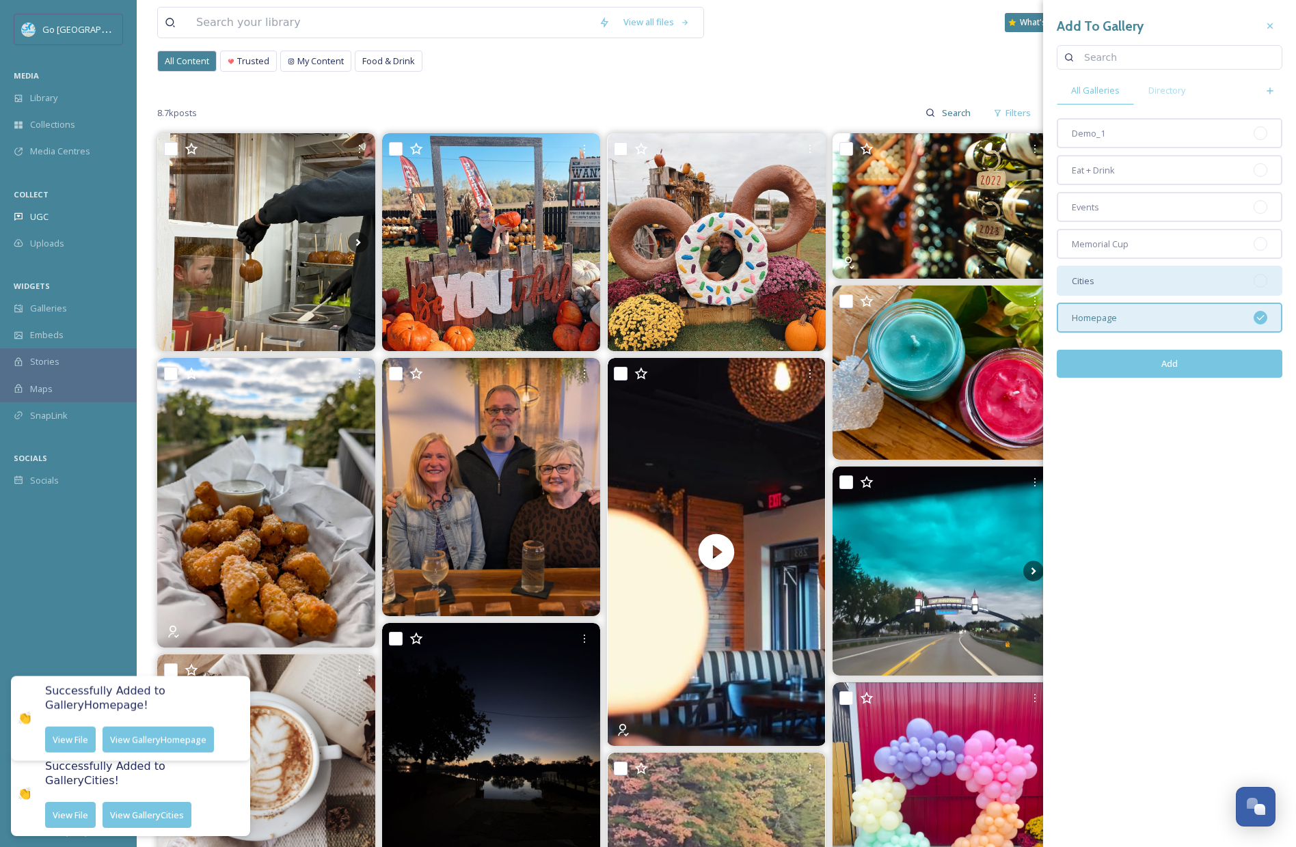
click at [1104, 272] on div "Cities" at bounding box center [1170, 281] width 226 height 30
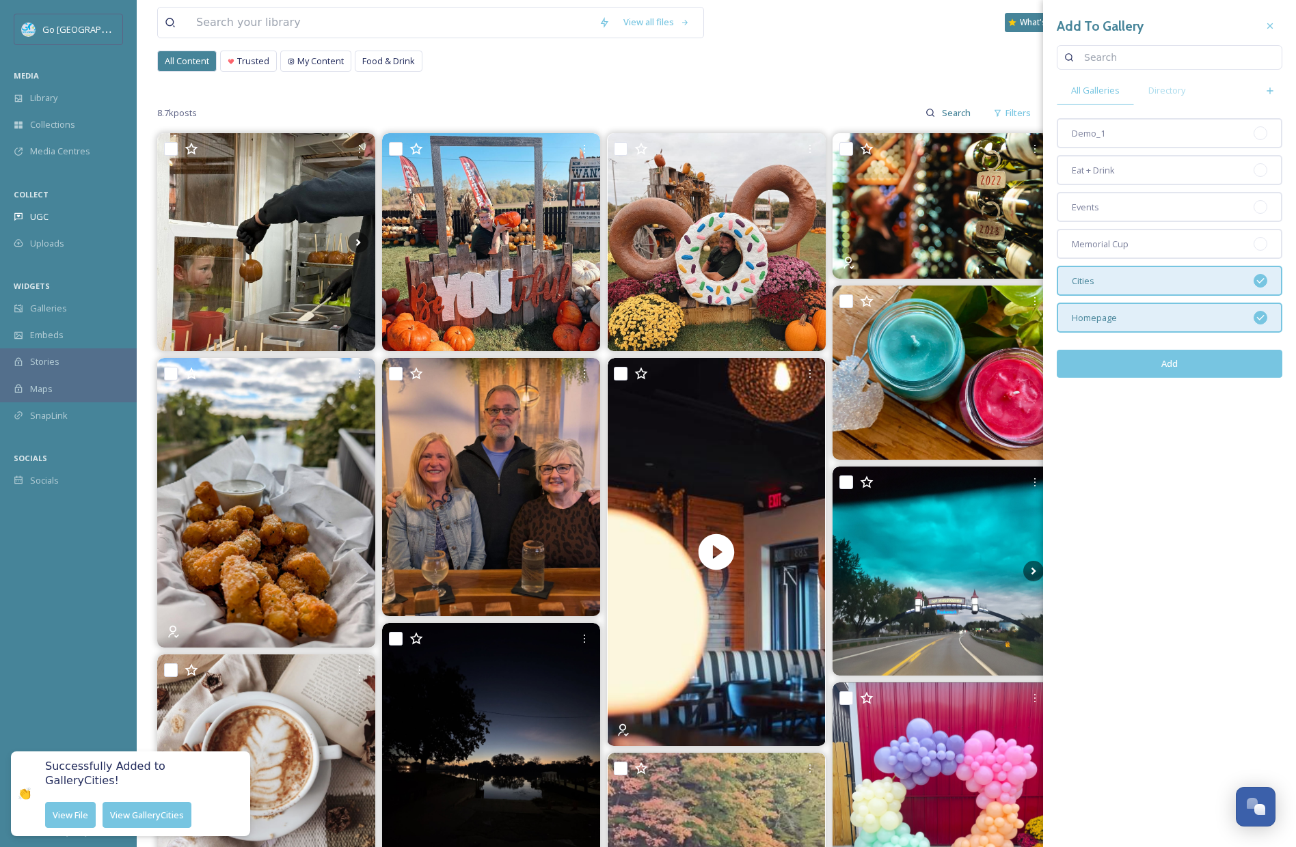
click at [1192, 368] on button "Add" at bounding box center [1170, 364] width 226 height 28
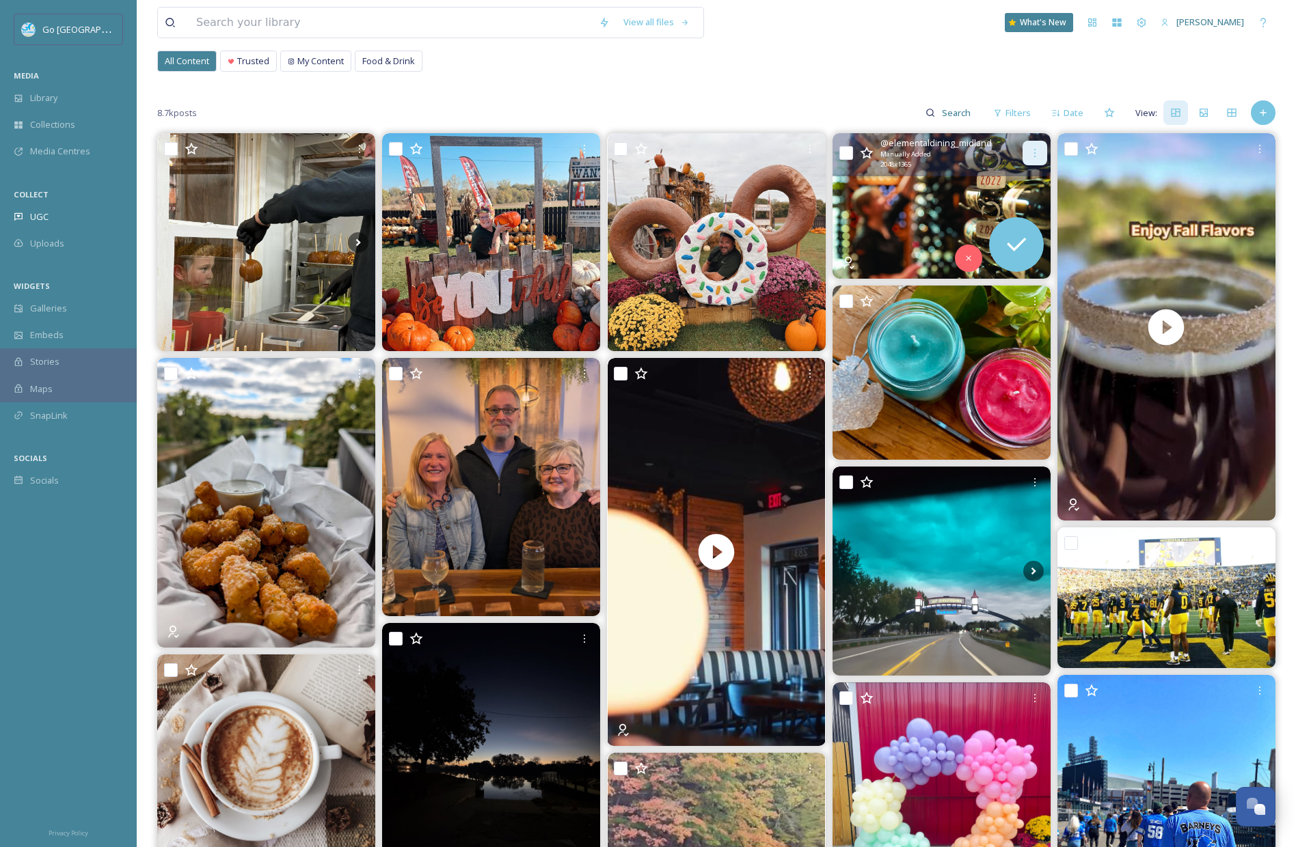
click at [1033, 150] on icon at bounding box center [1034, 153] width 11 height 11
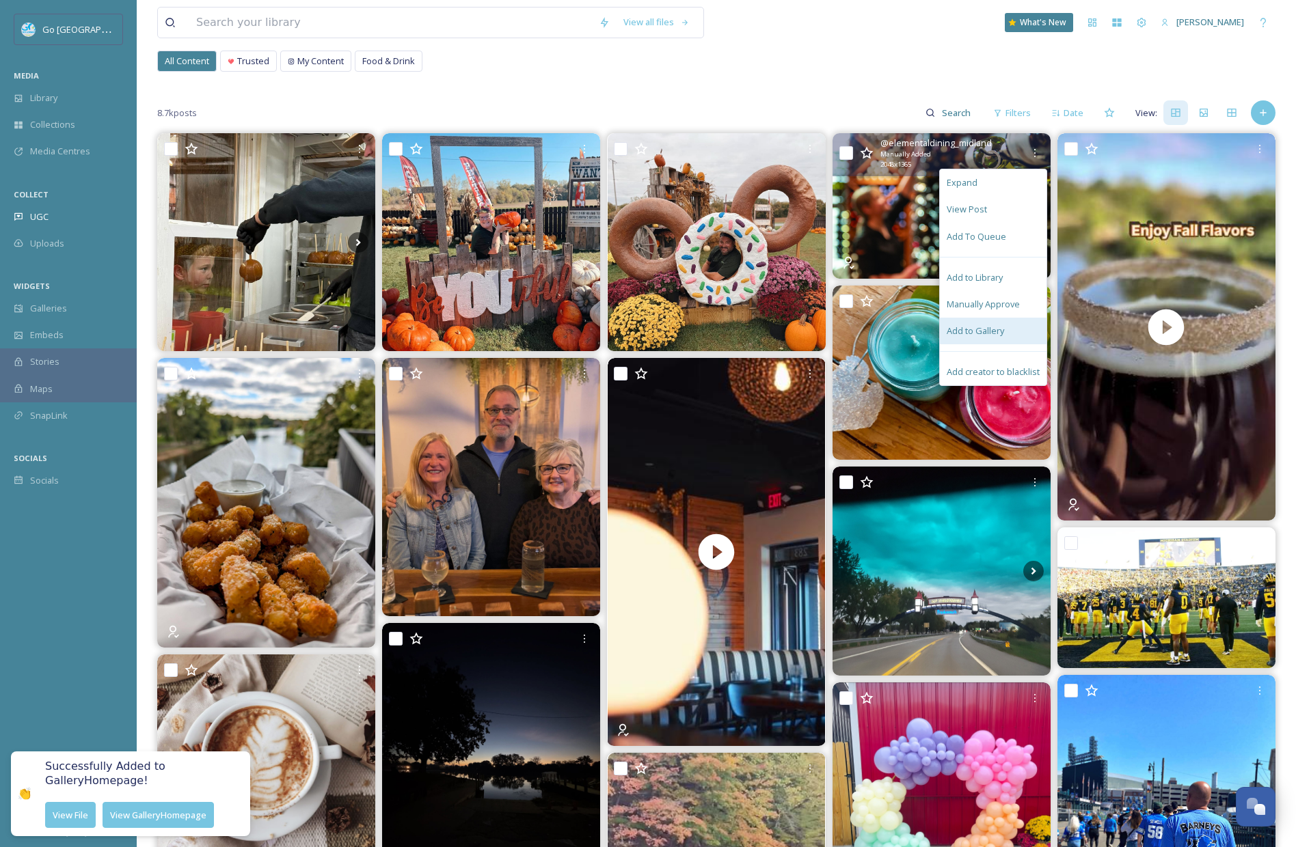
click at [999, 338] on div "Add to Gallery" at bounding box center [993, 331] width 107 height 27
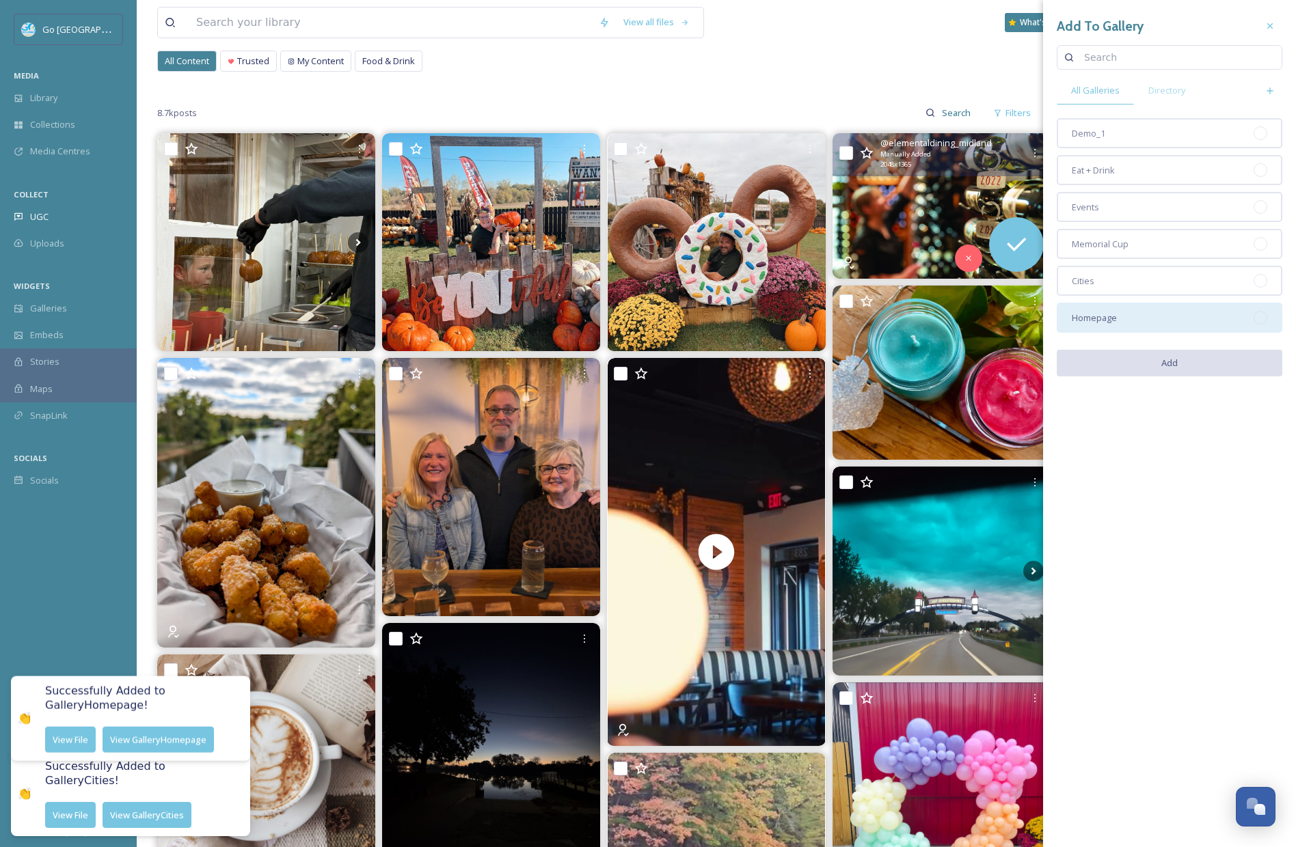
click at [1136, 319] on div "Homepage" at bounding box center [1170, 318] width 226 height 30
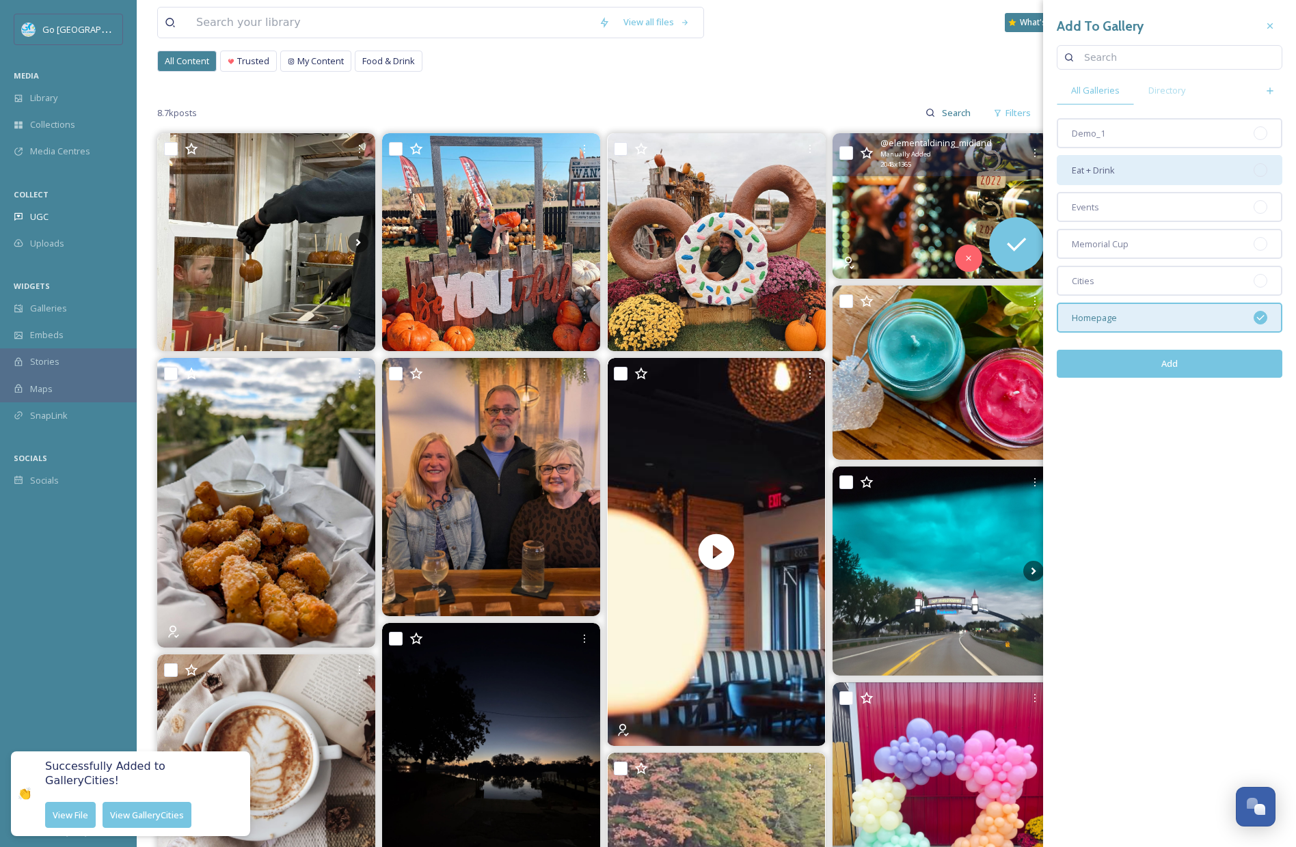
click at [1119, 180] on div "Eat + Drink" at bounding box center [1170, 170] width 226 height 30
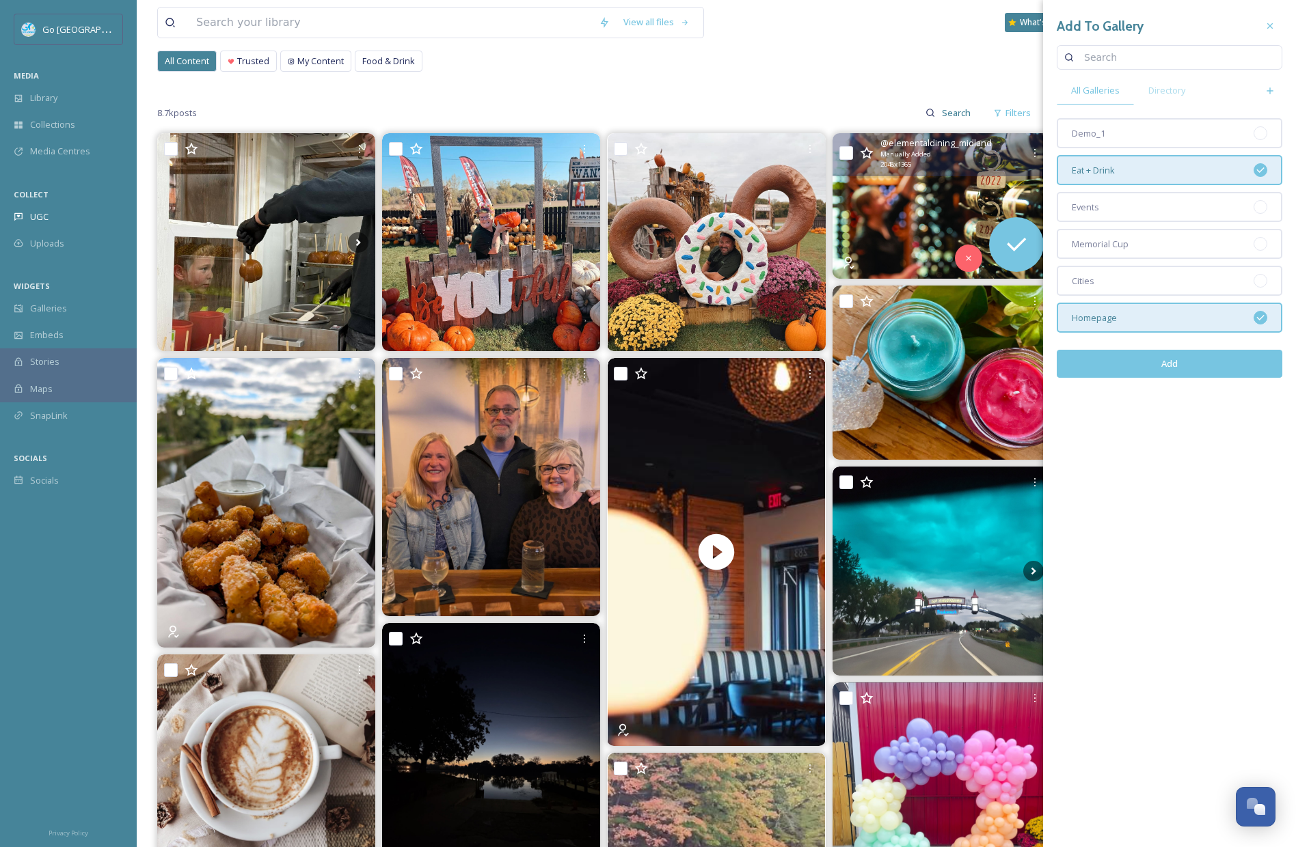
click at [1190, 374] on button "Add" at bounding box center [1170, 364] width 226 height 28
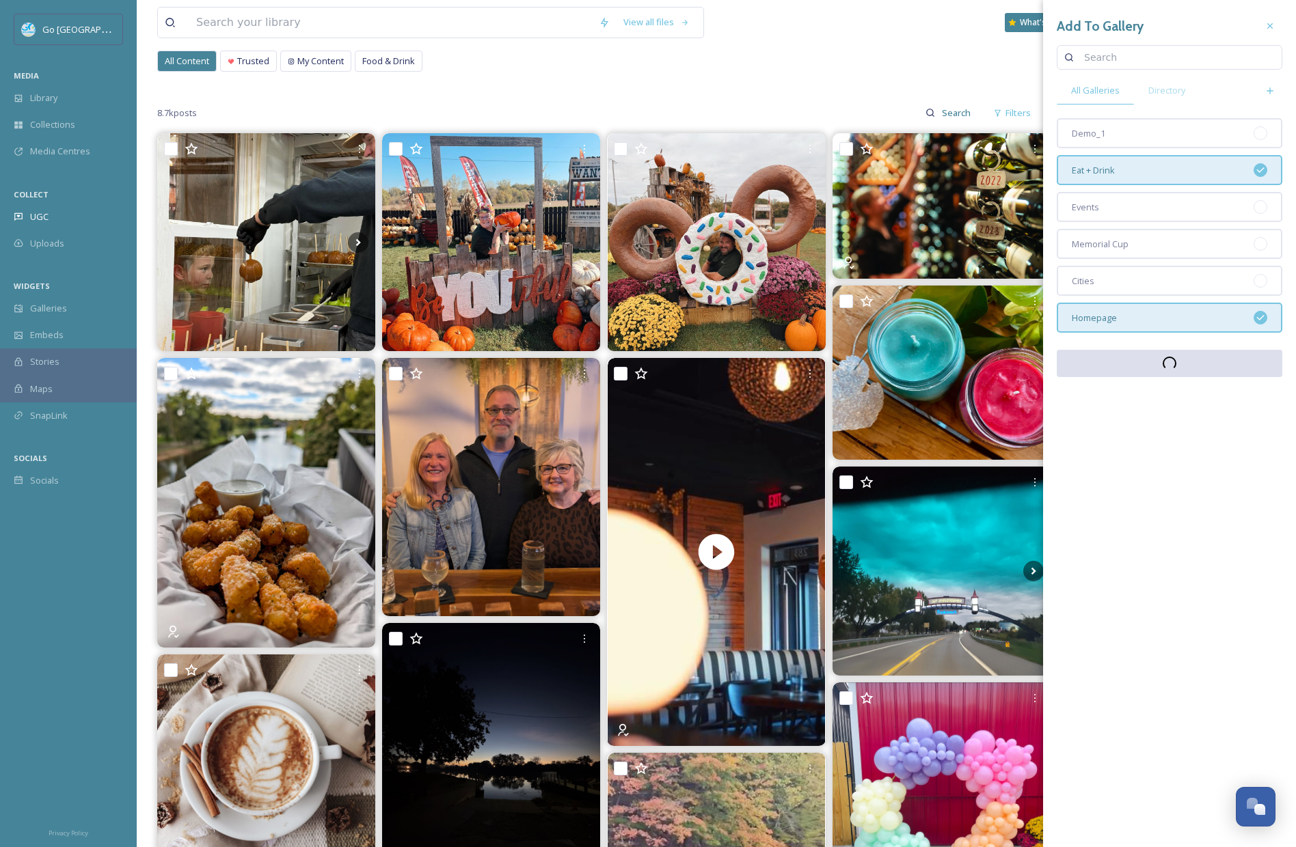
click at [755, 73] on div "All Content Trusted My Content Food & Drink All Content Trusted My Content Food…" at bounding box center [716, 65] width 1118 height 28
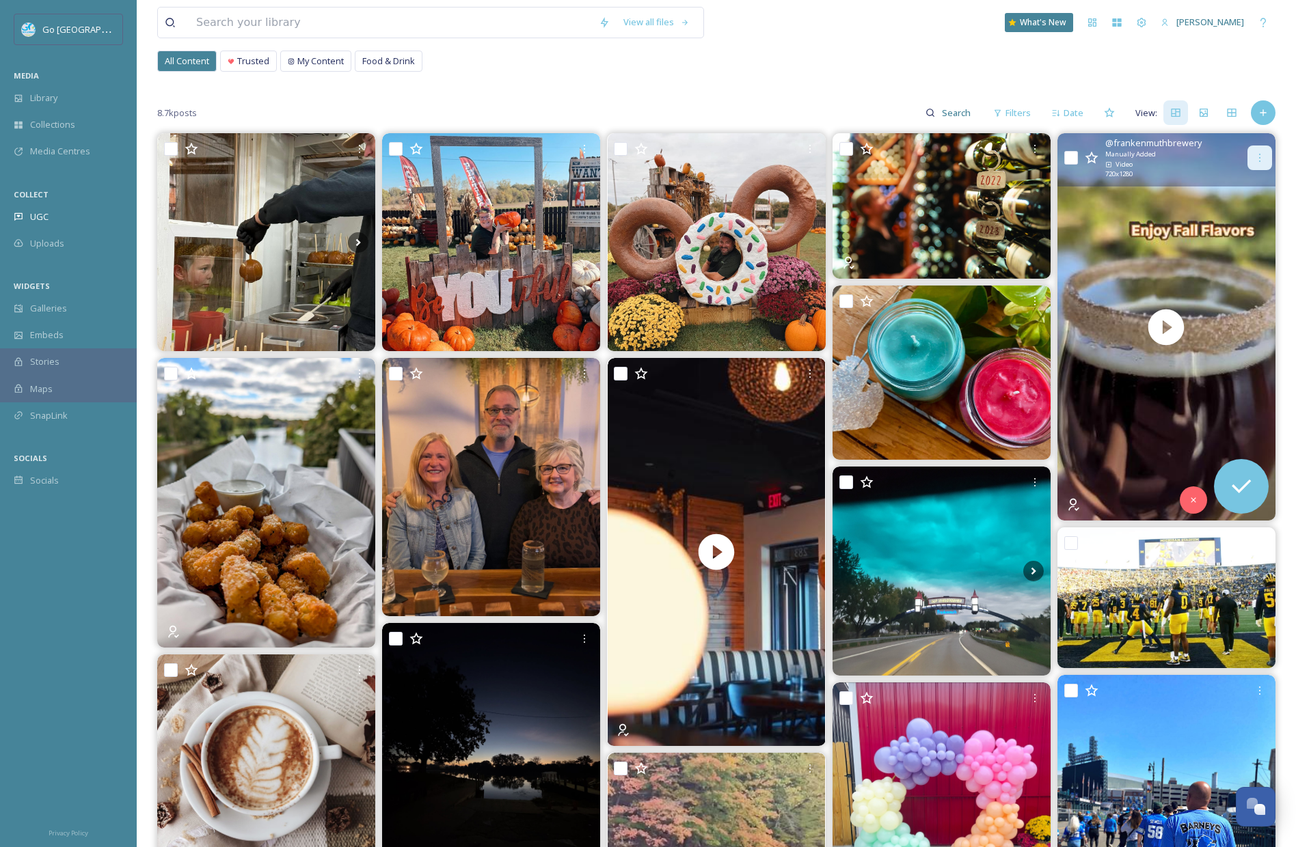
click at [1263, 154] on icon at bounding box center [1259, 157] width 11 height 11
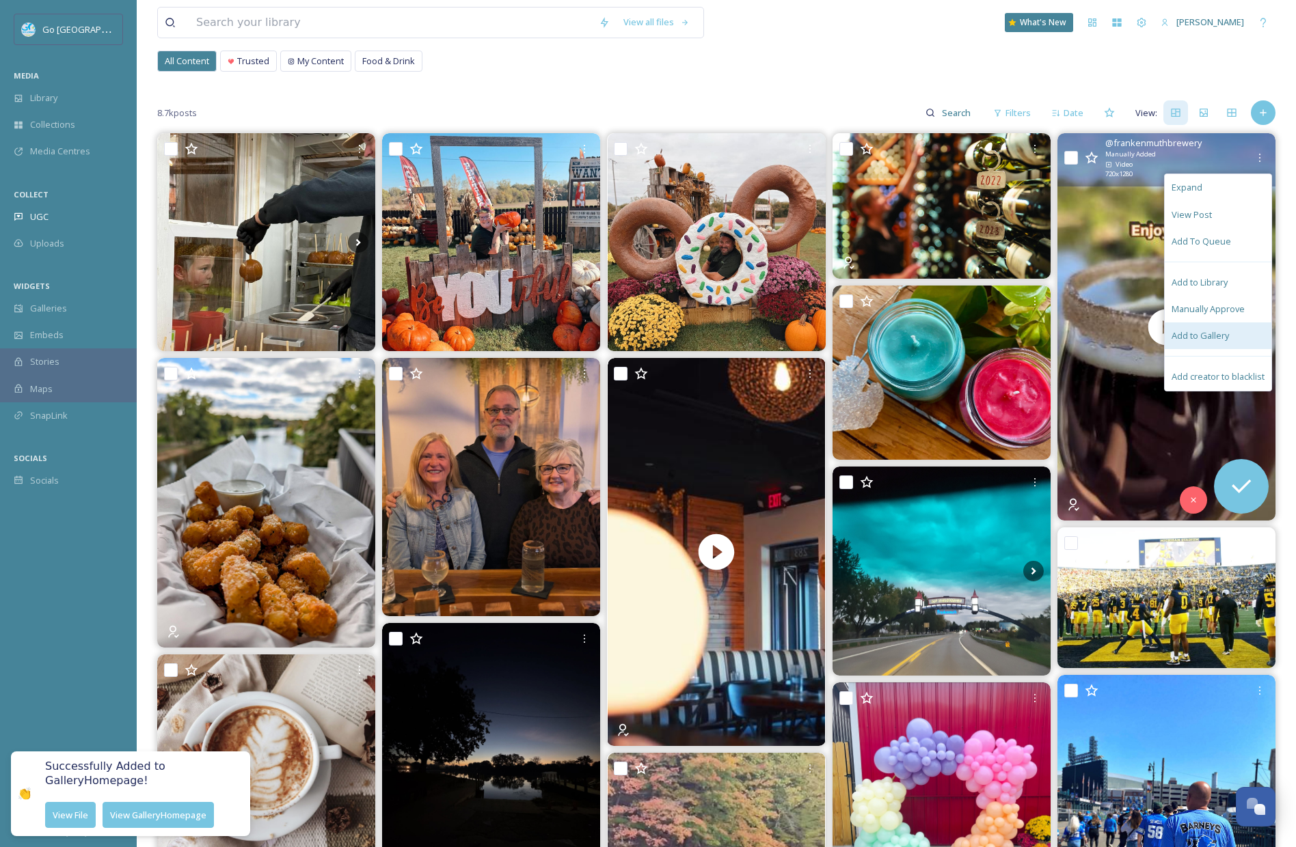
click at [1208, 329] on span "Add to Gallery" at bounding box center [1199, 335] width 57 height 13
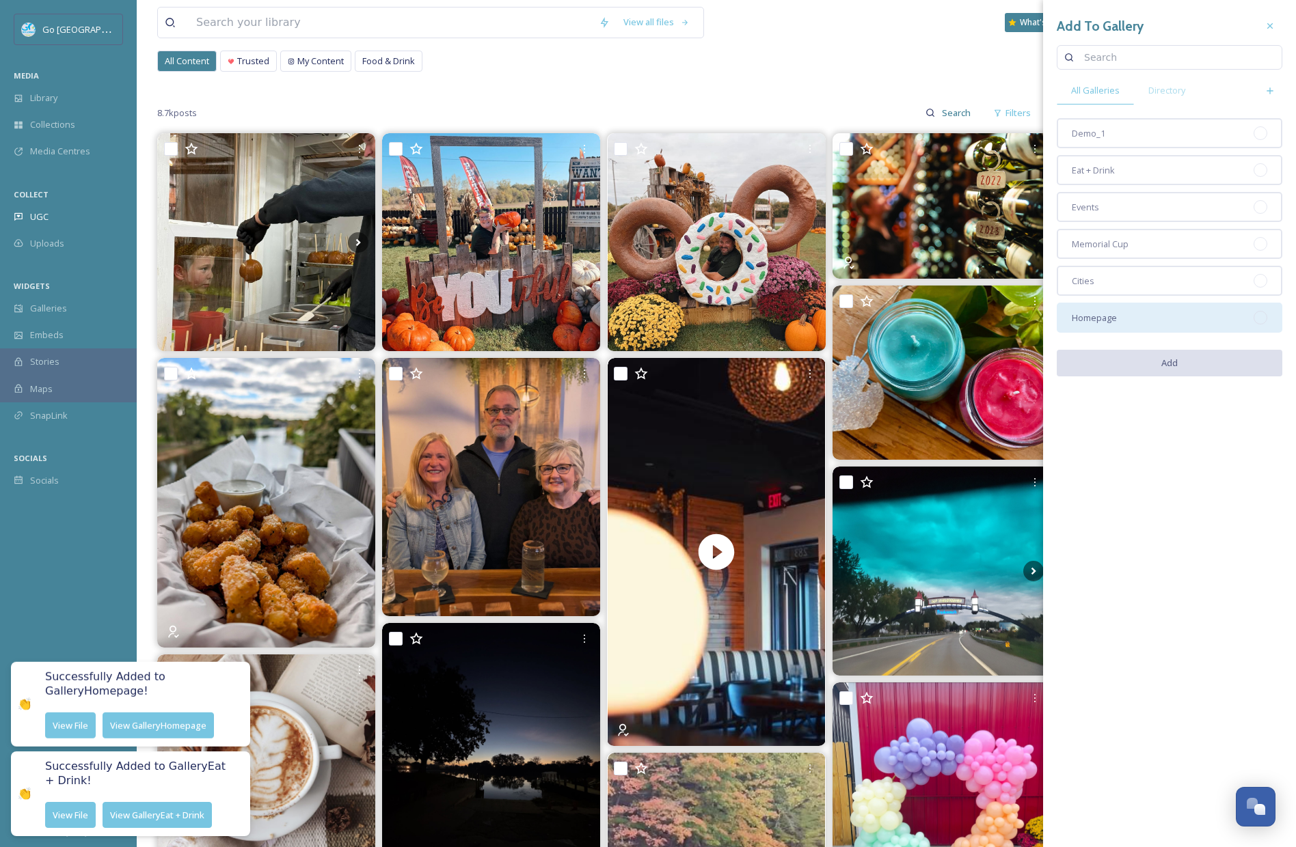
click at [1145, 319] on div "Homepage" at bounding box center [1170, 318] width 226 height 30
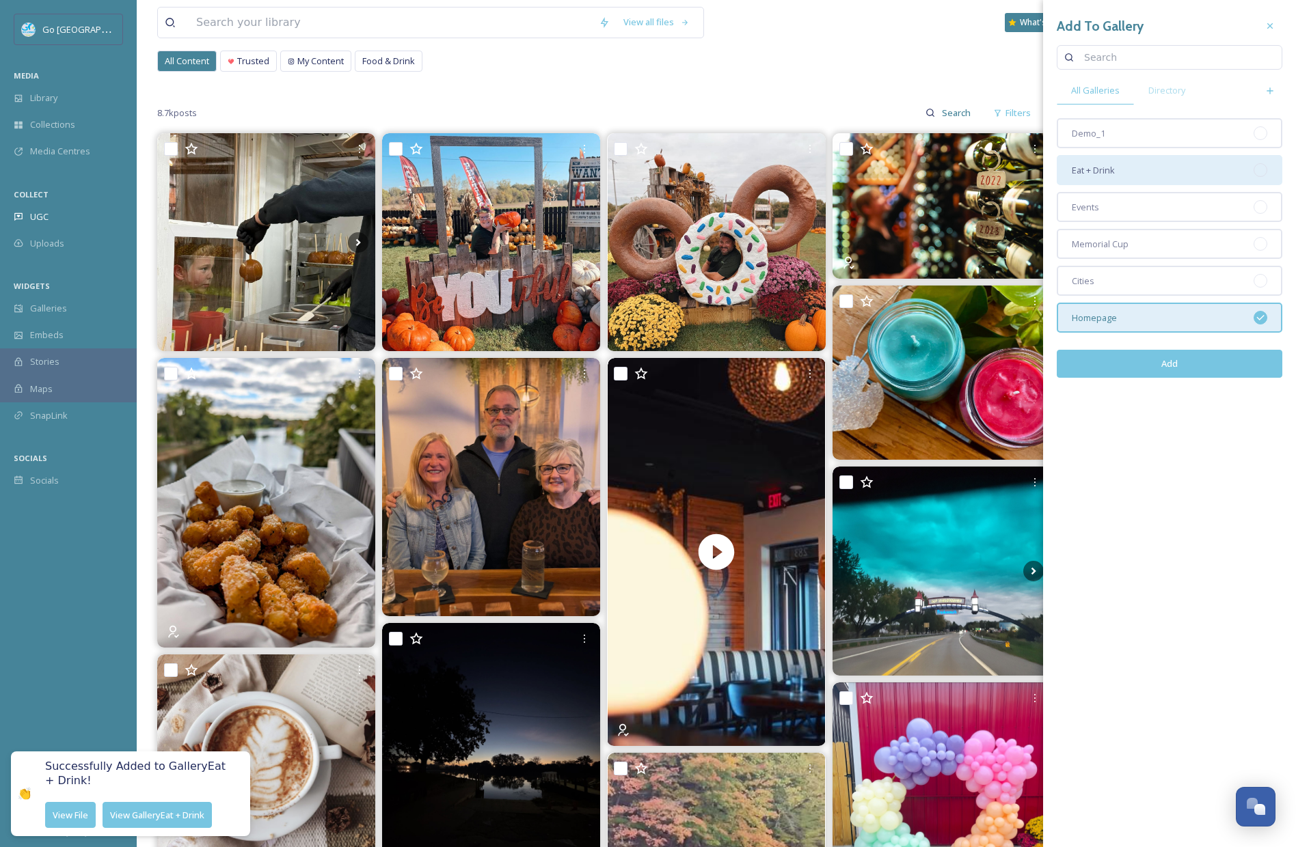
click at [1098, 169] on span "Eat + Drink" at bounding box center [1093, 170] width 43 height 13
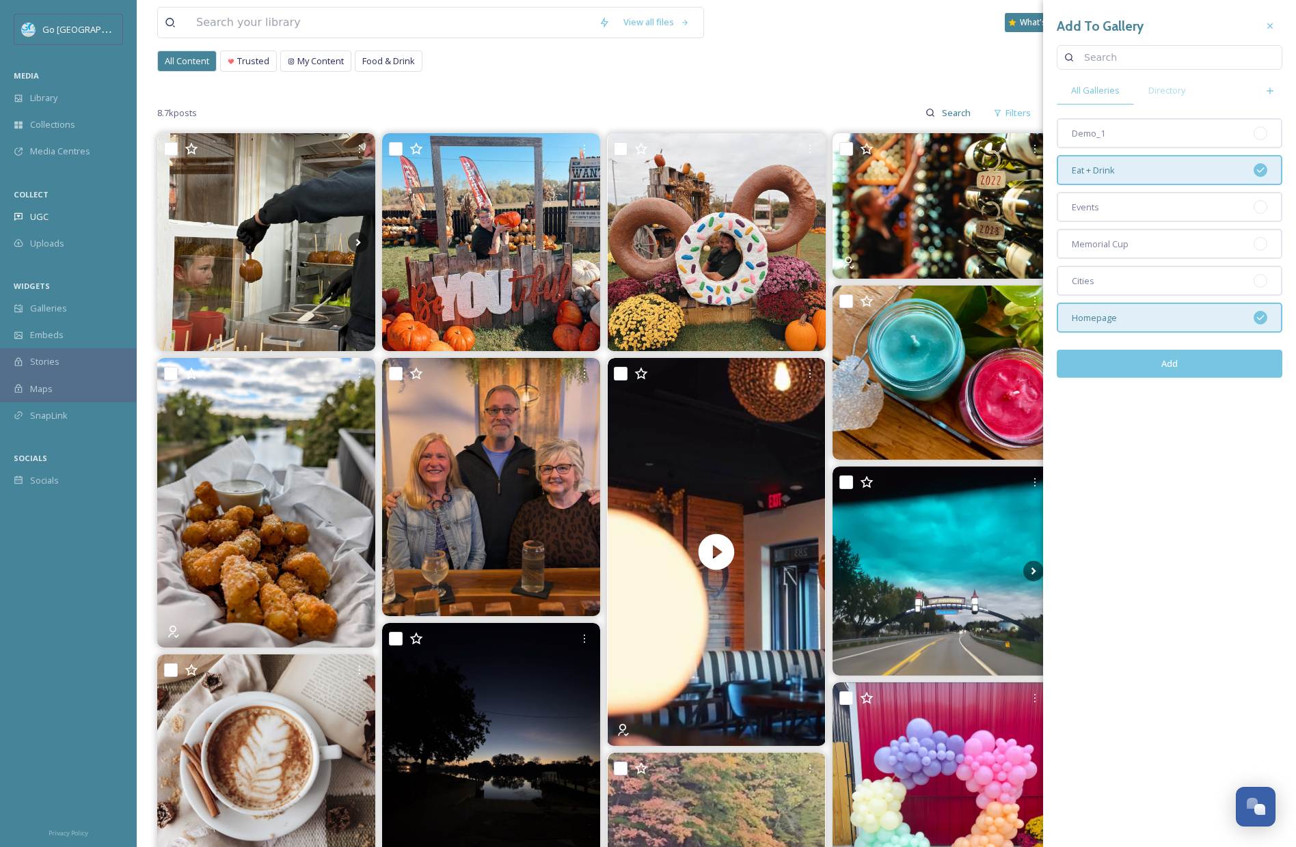
click at [1191, 363] on button "Add" at bounding box center [1170, 364] width 226 height 28
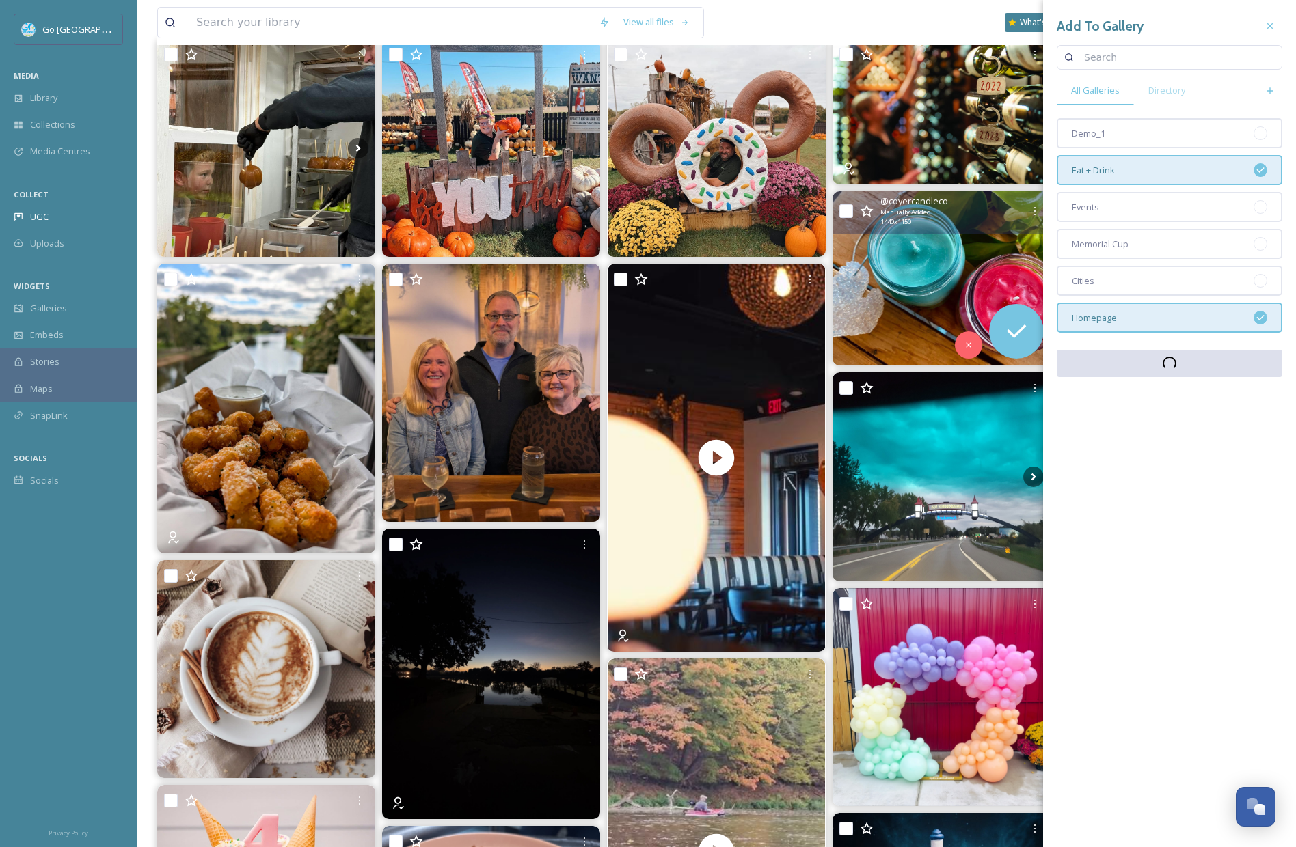
scroll to position [250, 0]
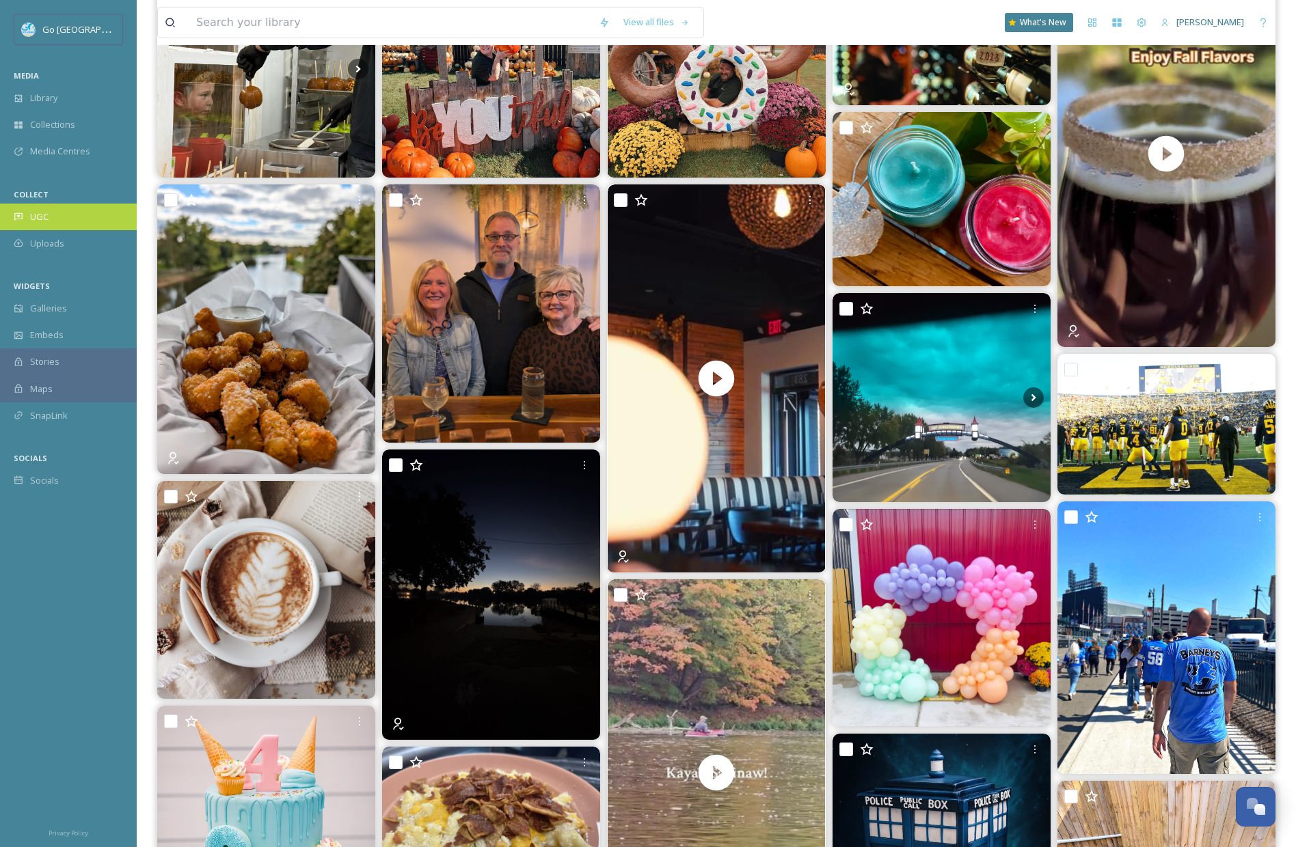
click at [57, 215] on div "UGC" at bounding box center [68, 217] width 137 height 27
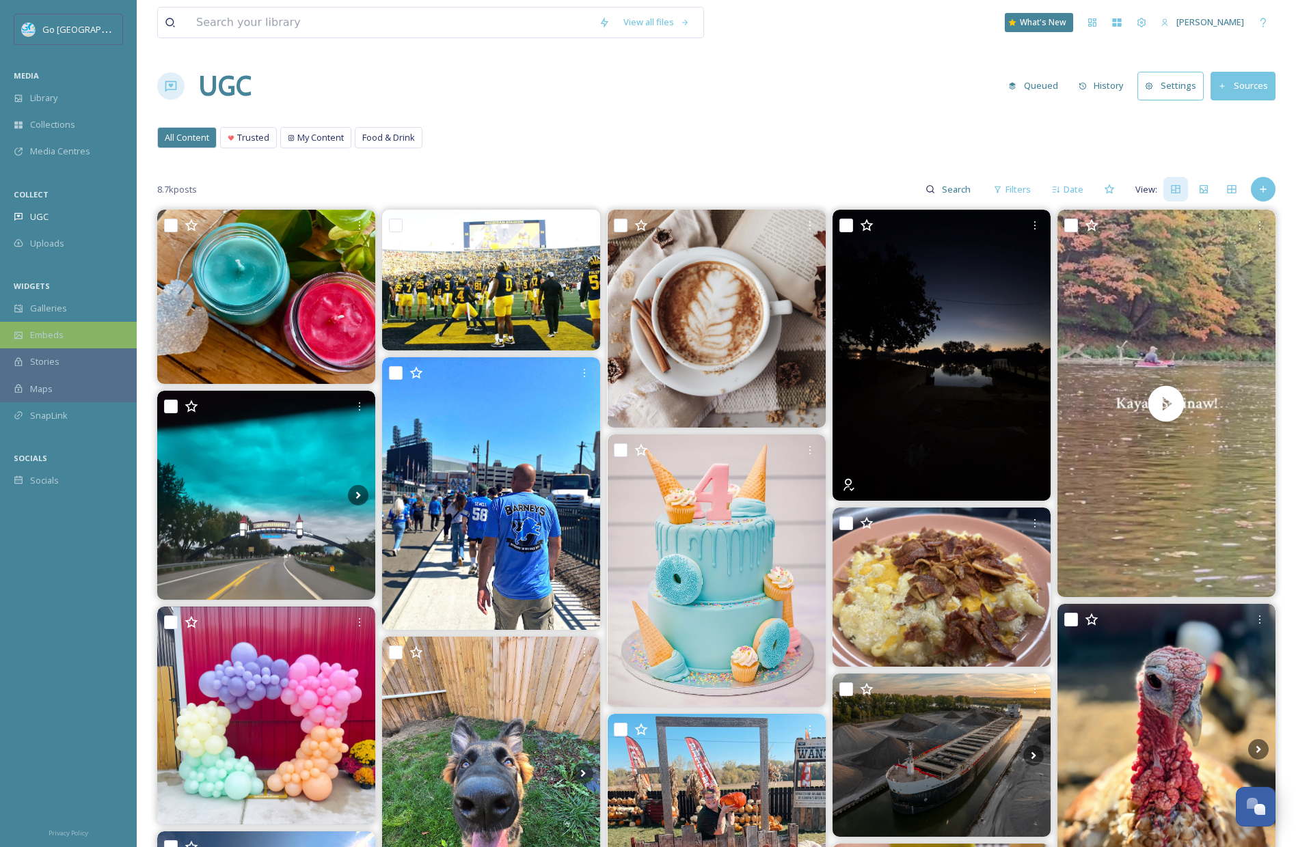
click at [71, 322] on div "Embeds" at bounding box center [68, 335] width 137 height 27
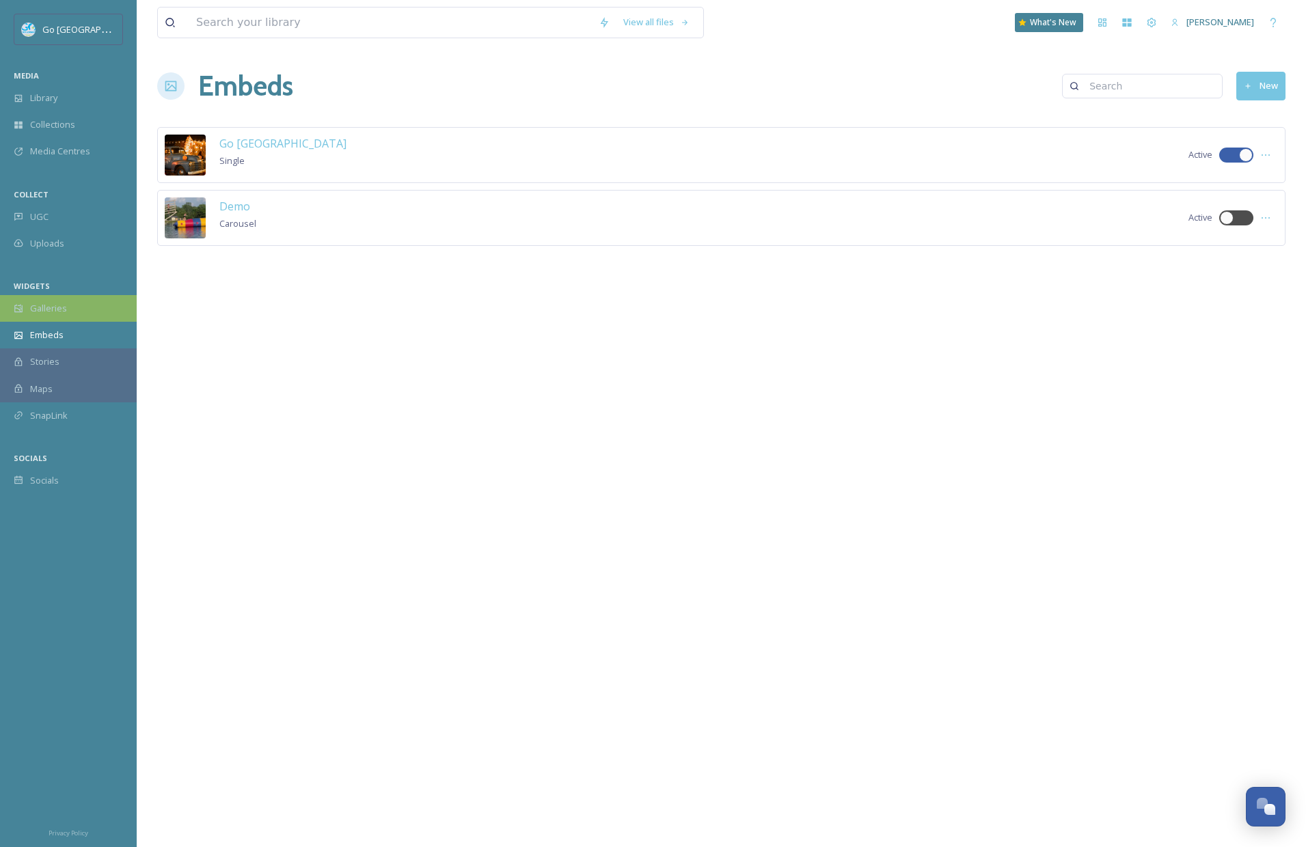
click at [55, 313] on span "Galleries" at bounding box center [48, 308] width 37 height 13
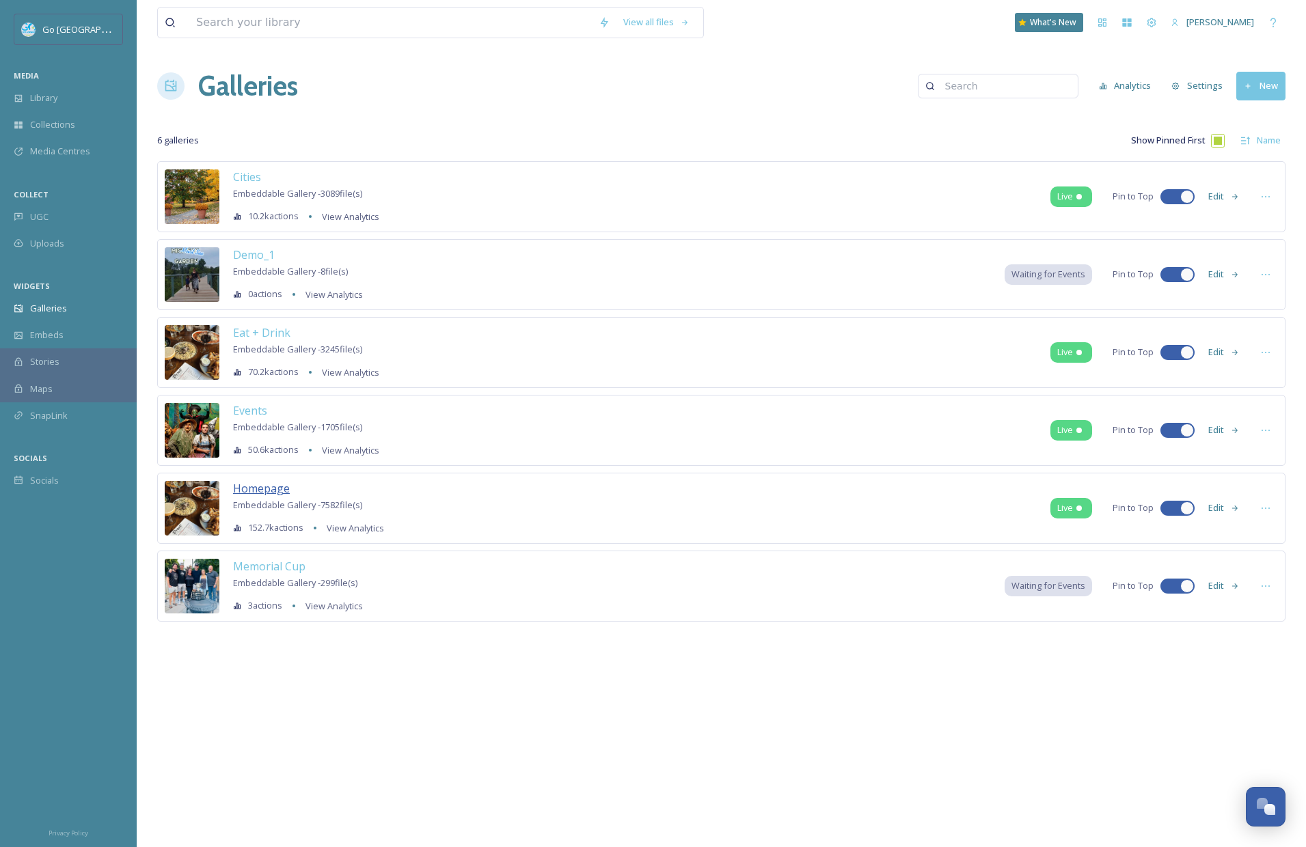
click at [272, 492] on span "Homepage" at bounding box center [261, 488] width 57 height 15
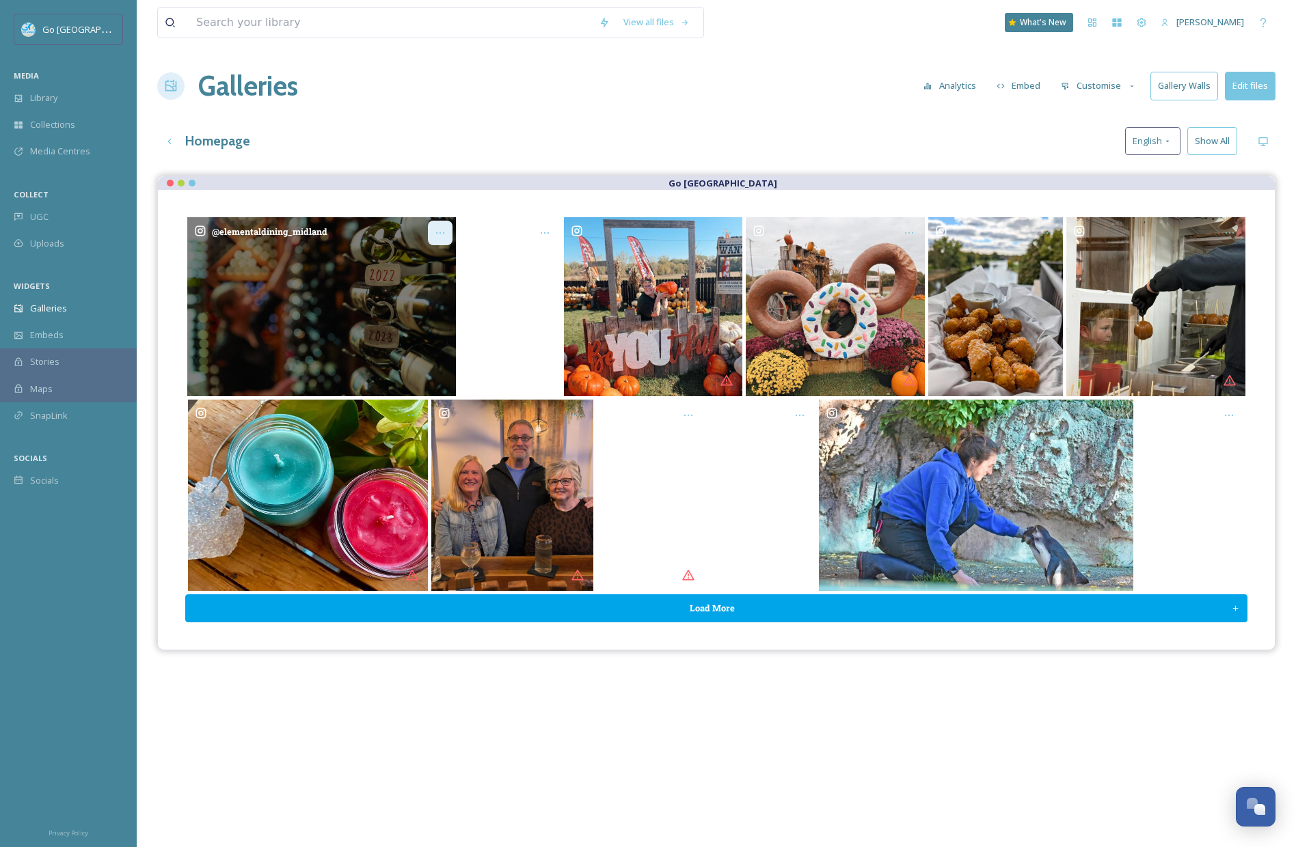
click at [438, 234] on icon "Opens media popup. Media description: elementaldining_midland-6390210.jpg." at bounding box center [440, 233] width 11 height 11
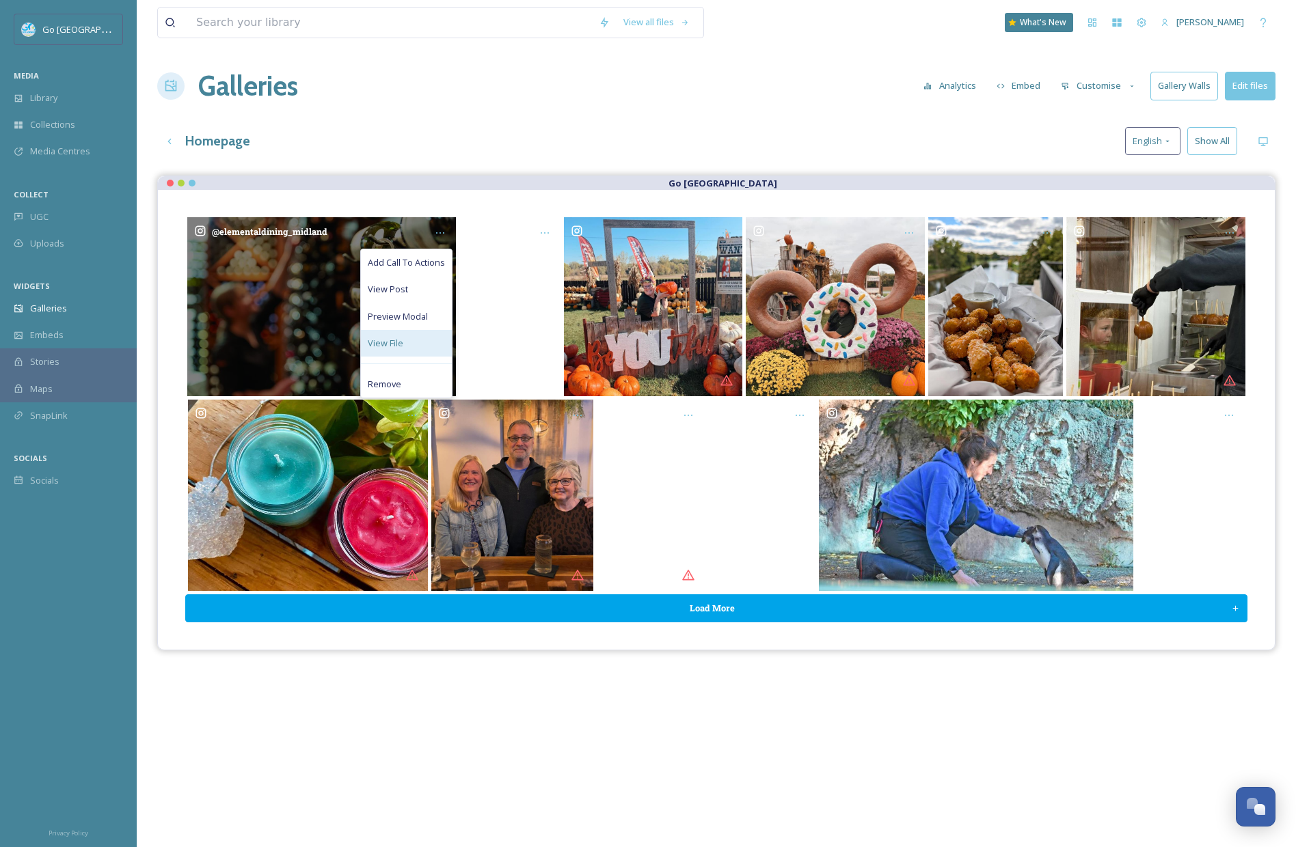
click at [440, 340] on div "View File" at bounding box center [406, 343] width 91 height 27
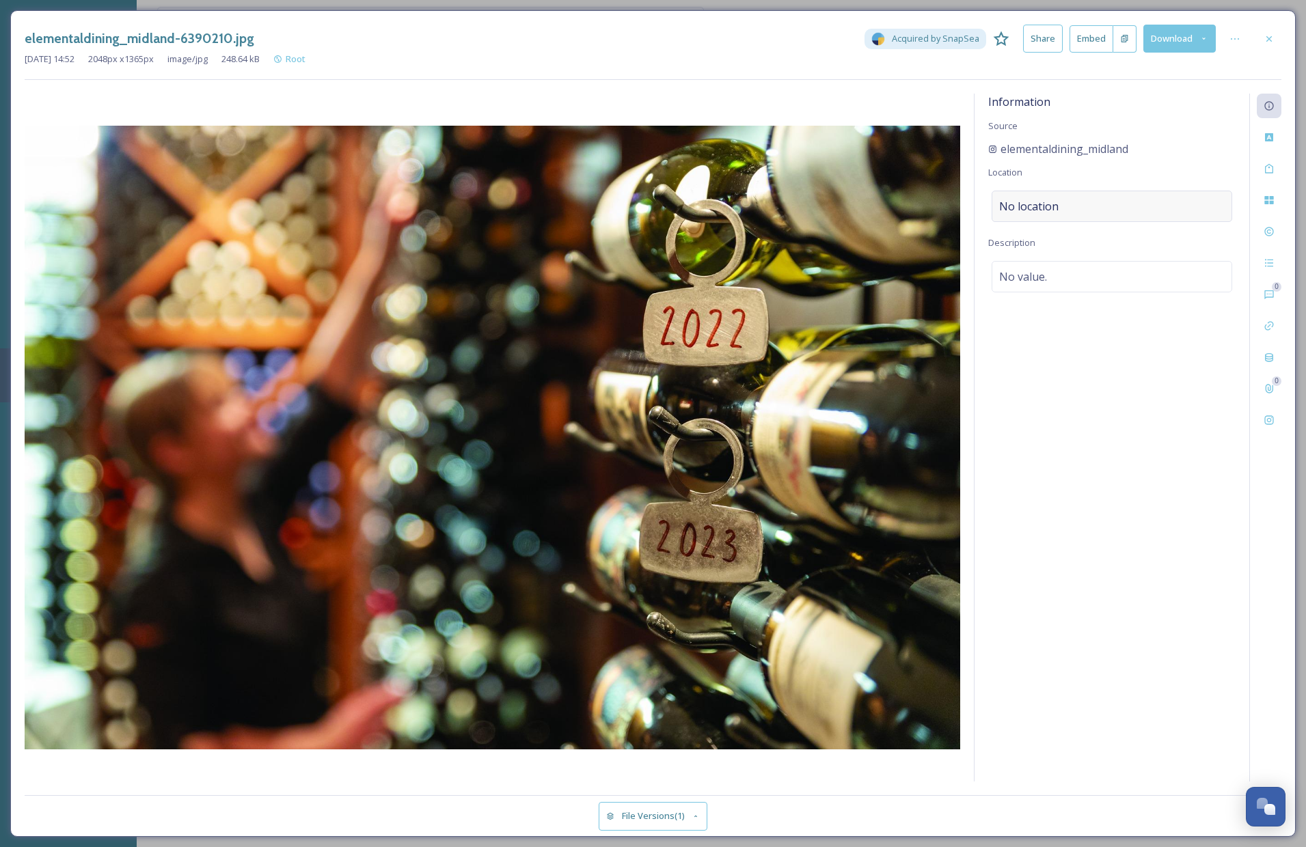
click at [1056, 198] on span "No location" at bounding box center [1028, 206] width 59 height 16
click at [1062, 210] on input at bounding box center [1111, 206] width 239 height 30
type input "one eighteen midland"
click at [1048, 236] on span "ONe eighteen" at bounding box center [1028, 240] width 57 height 12
click at [1278, 40] on div at bounding box center [1269, 39] width 25 height 25
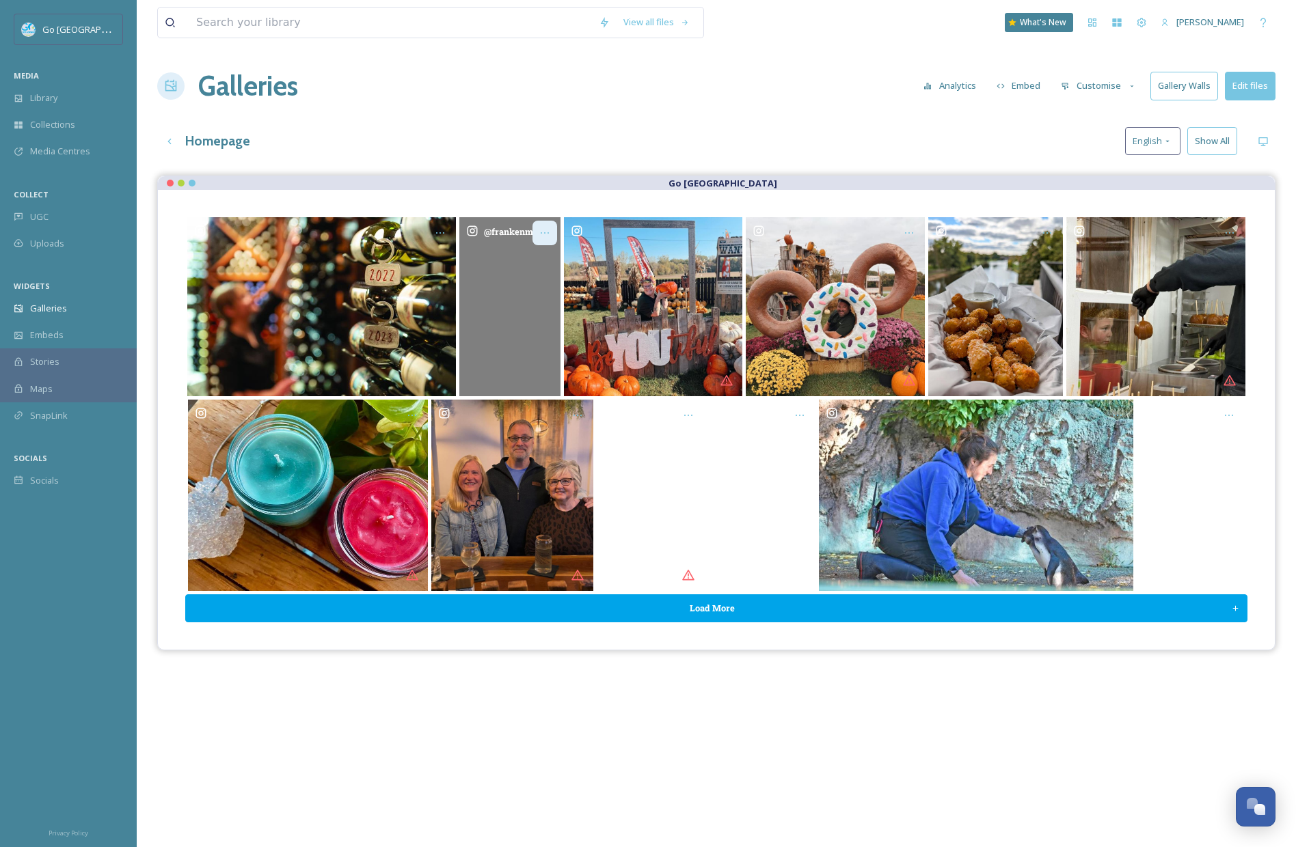
click at [549, 228] on div "Opens media popup. Media description: frankenmuthbrewery-6390109.mp4." at bounding box center [544, 233] width 25 height 25
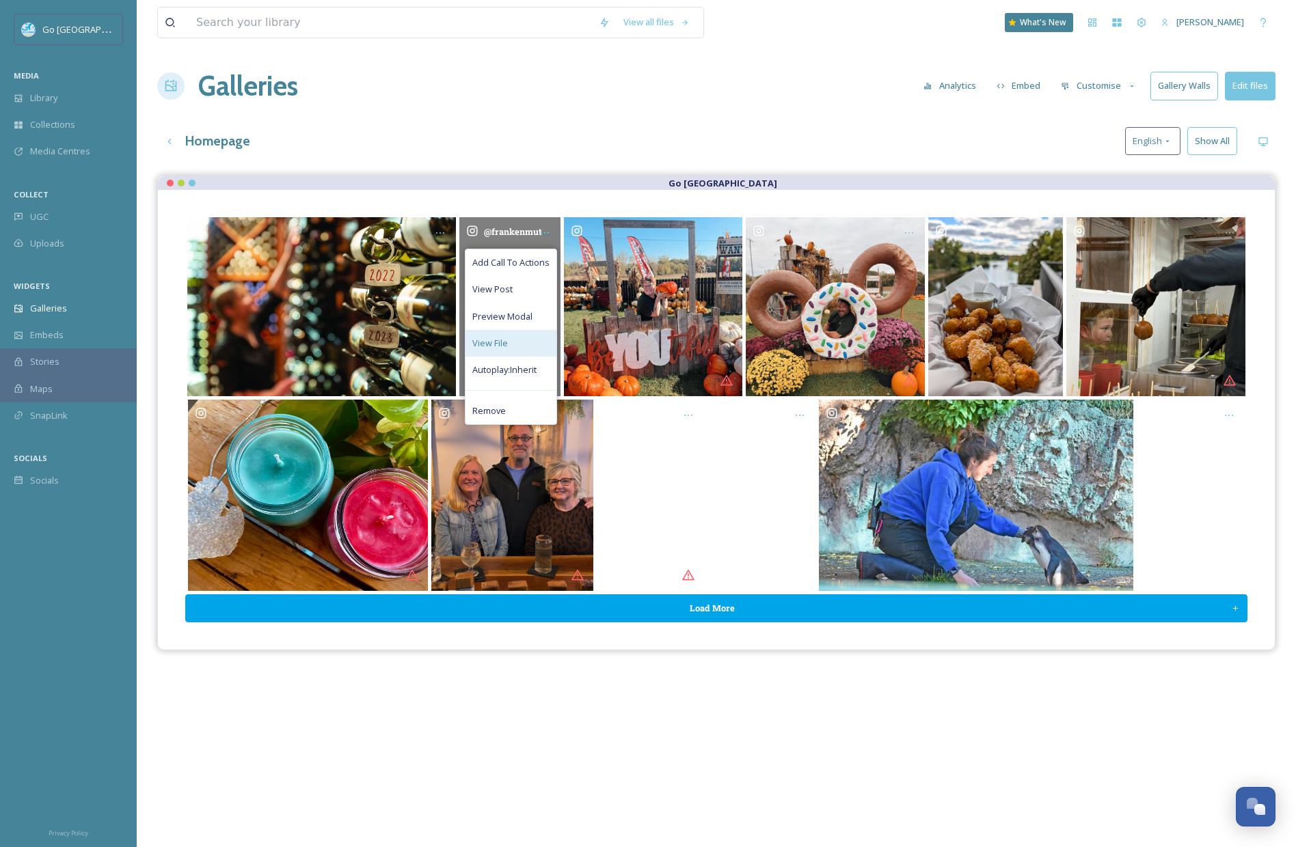
click at [497, 344] on span "View File" at bounding box center [490, 343] width 36 height 13
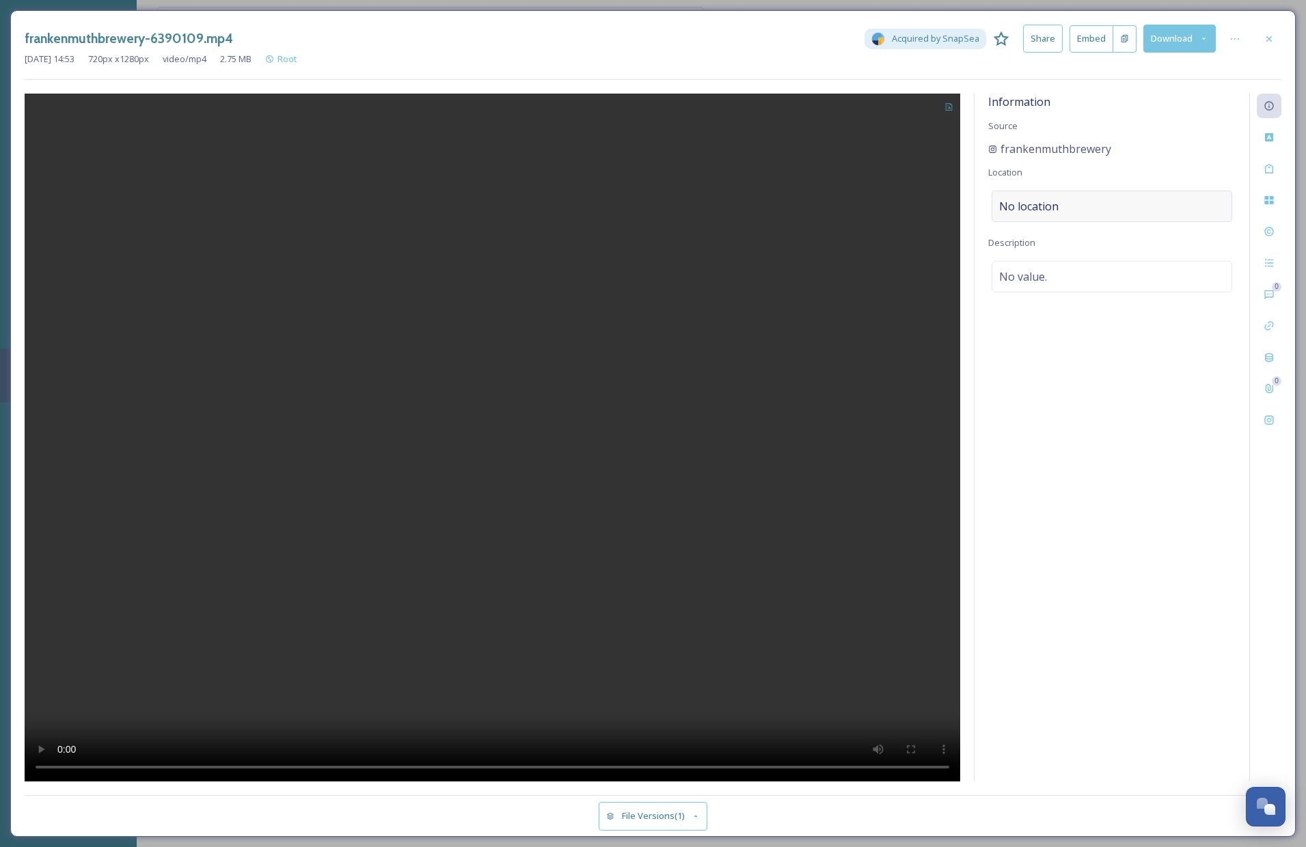
click at [1119, 212] on div "No location" at bounding box center [1112, 206] width 241 height 31
click at [1054, 200] on input at bounding box center [1111, 206] width 239 height 30
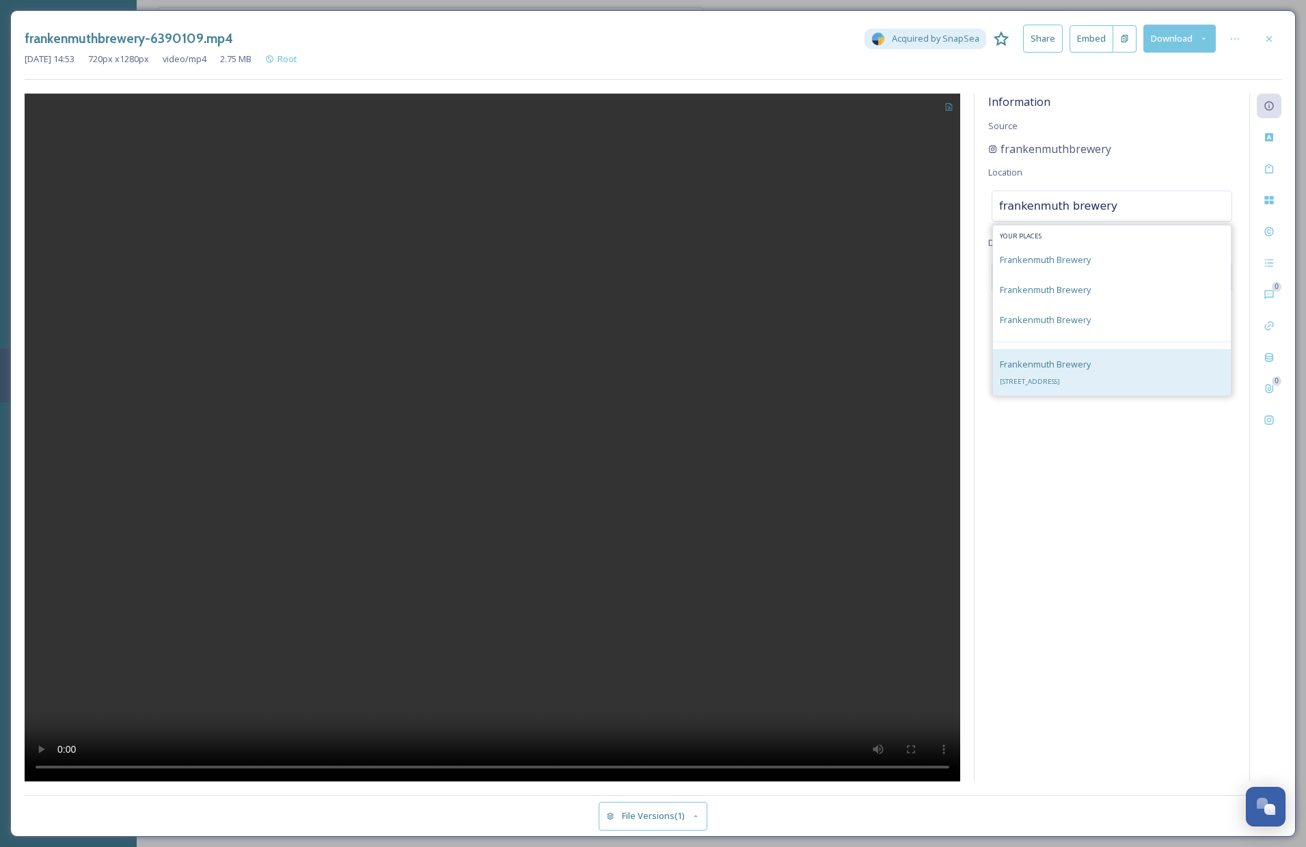
type input "frankenmuth brewery"
click at [1060, 378] on span "425 S Main St, Frankenmuth, MI 48734, USA" at bounding box center [1030, 381] width 60 height 9
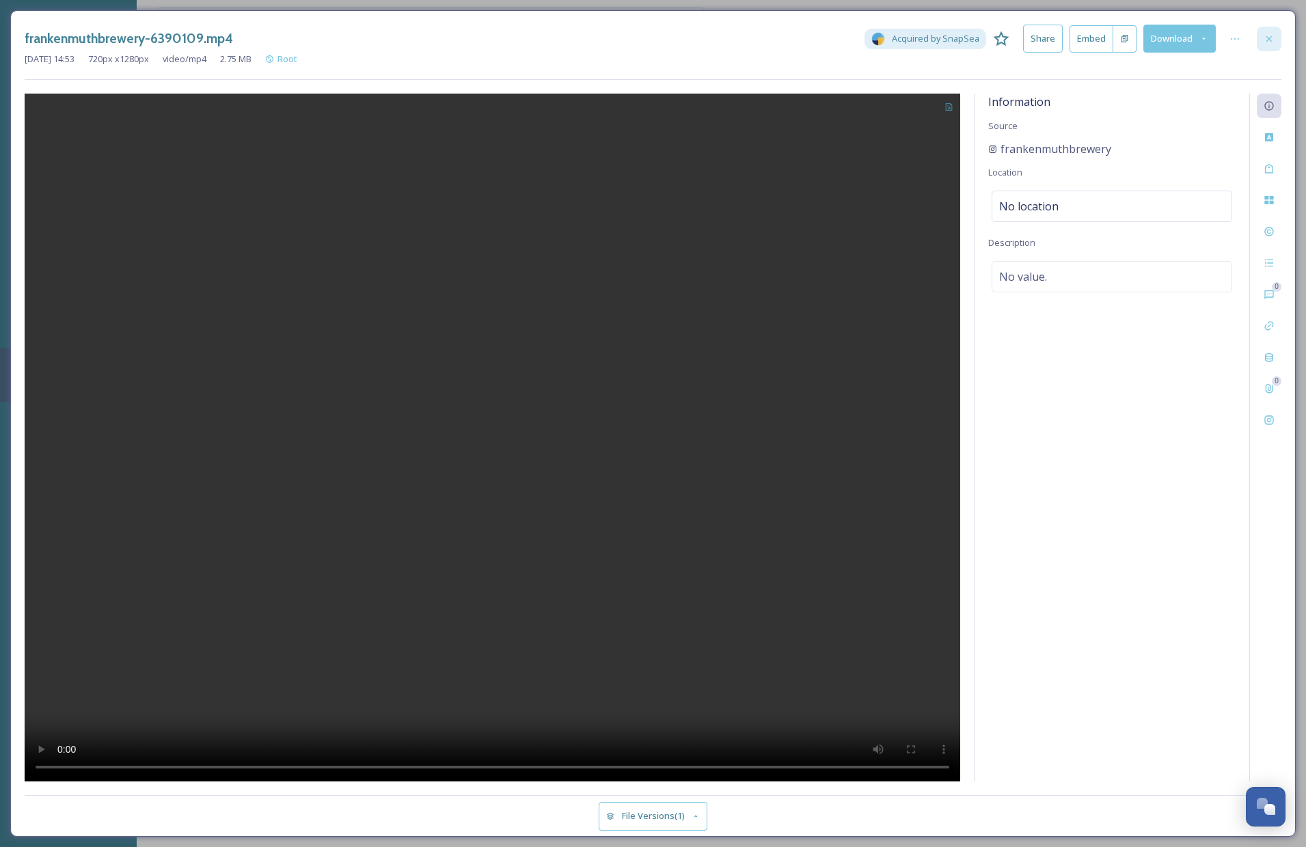
click at [1267, 34] on icon at bounding box center [1269, 38] width 11 height 11
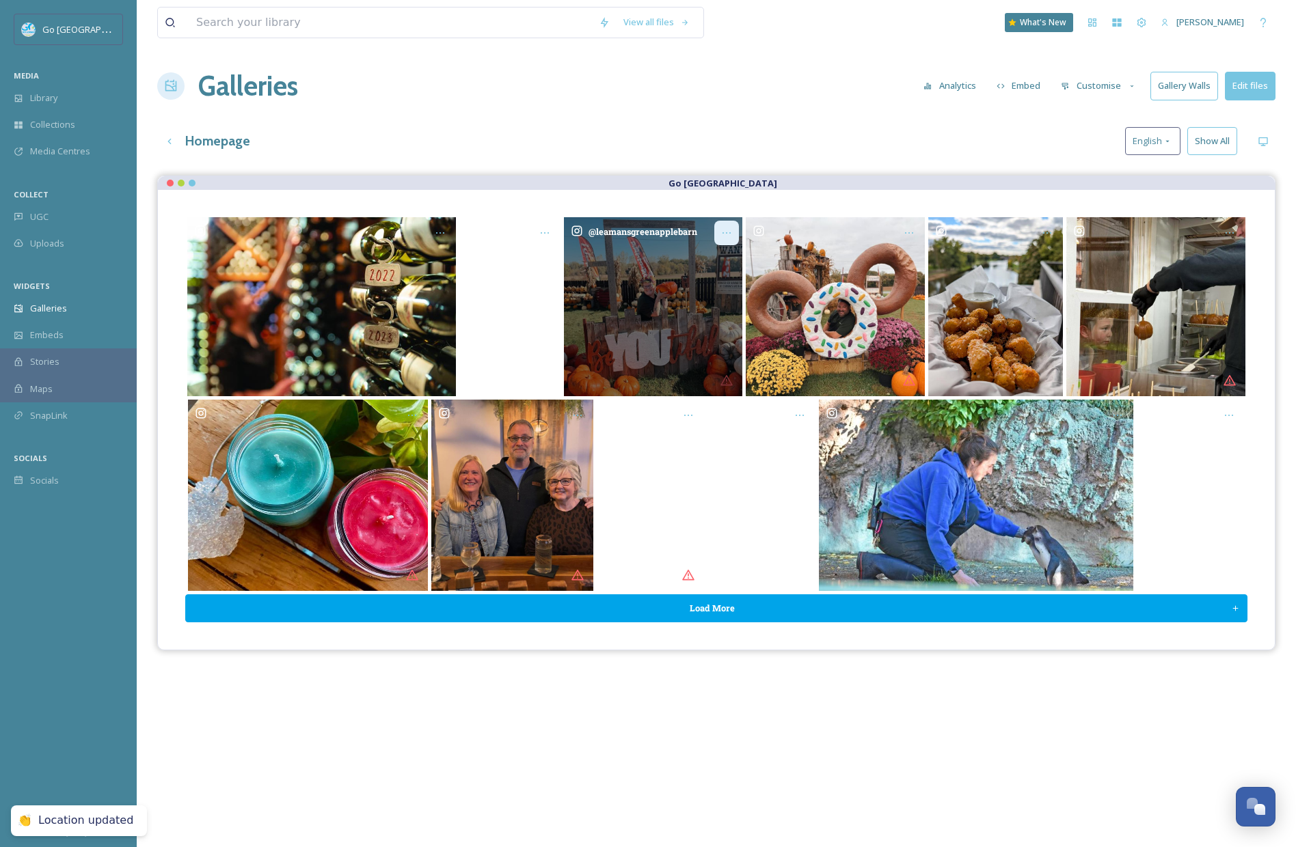
click at [722, 228] on icon "Opens media popup. Media description: leamansgreenapplebarn-6390212.jpg." at bounding box center [726, 233] width 11 height 11
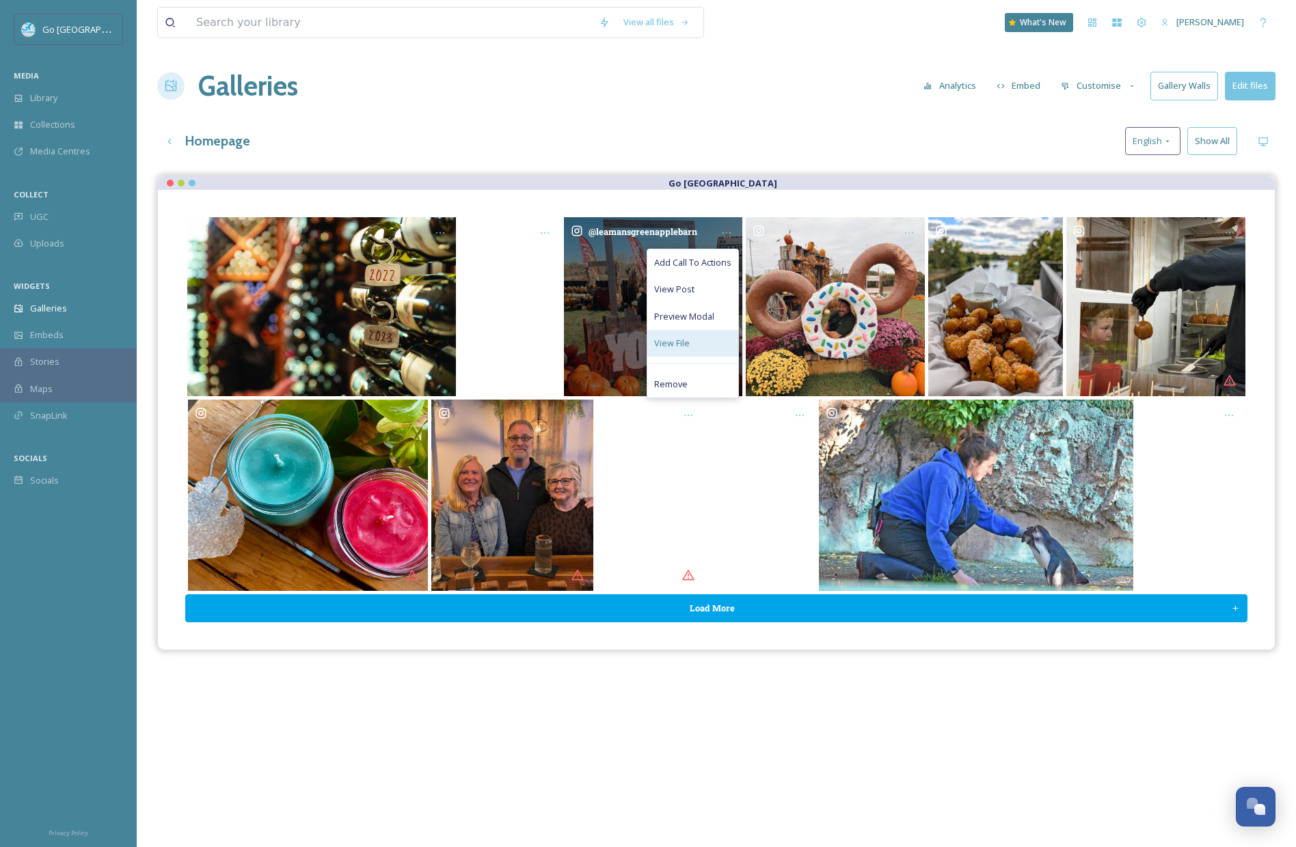
drag, startPoint x: 679, startPoint y: 348, endPoint x: 690, endPoint y: 349, distance: 11.0
click at [679, 348] on span "View File" at bounding box center [672, 343] width 36 height 13
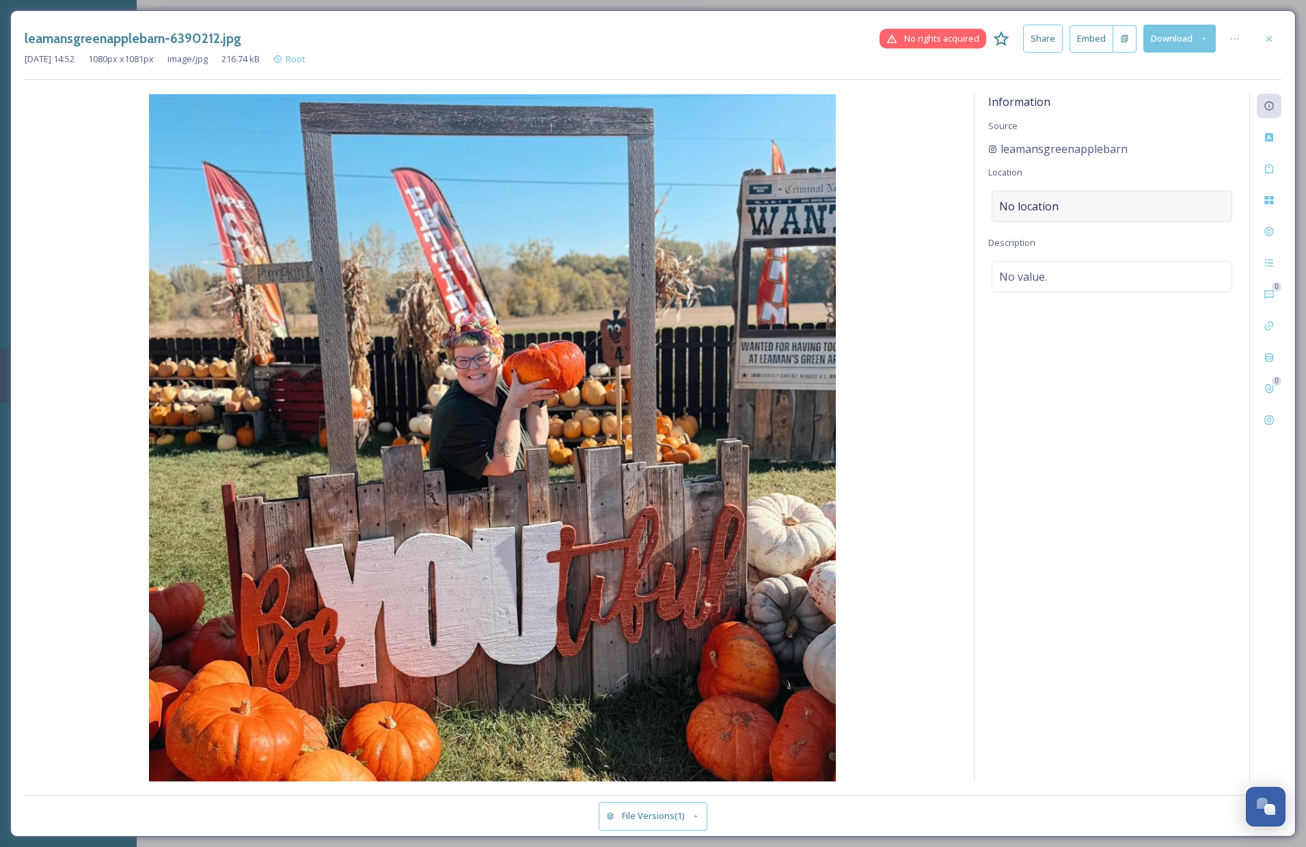
click at [1052, 208] on span "No location" at bounding box center [1028, 206] width 59 height 16
click at [1087, 223] on div "Information Source leamansgreenapplebarn Location Description No value." at bounding box center [1112, 438] width 275 height 688
click at [1081, 209] on div "No location" at bounding box center [1112, 206] width 241 height 31
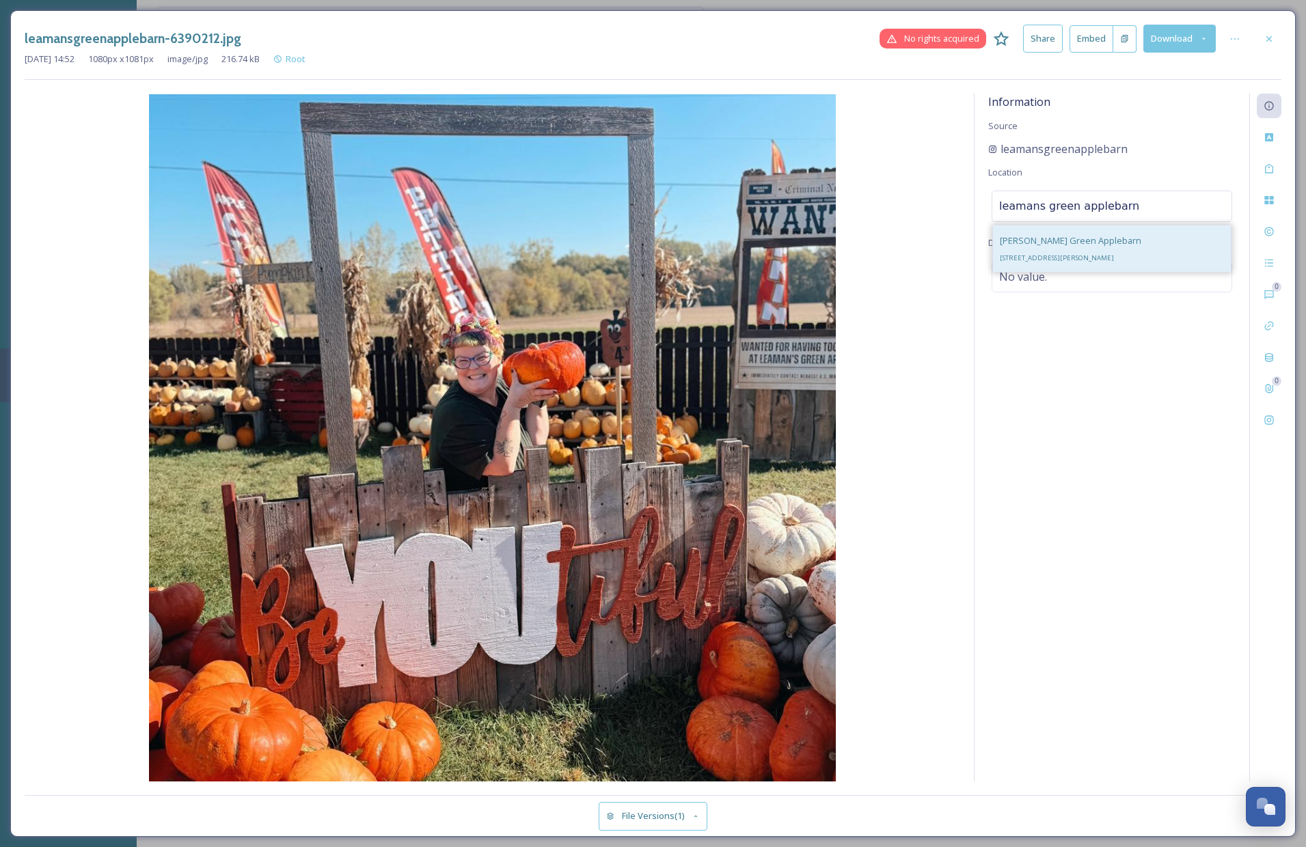
type input "leamans green applebarn"
click at [1103, 232] on div "Leaman's Green Applebarn 7475 N River Rd, Freeland, MI 48623, USA" at bounding box center [1070, 248] width 141 height 33
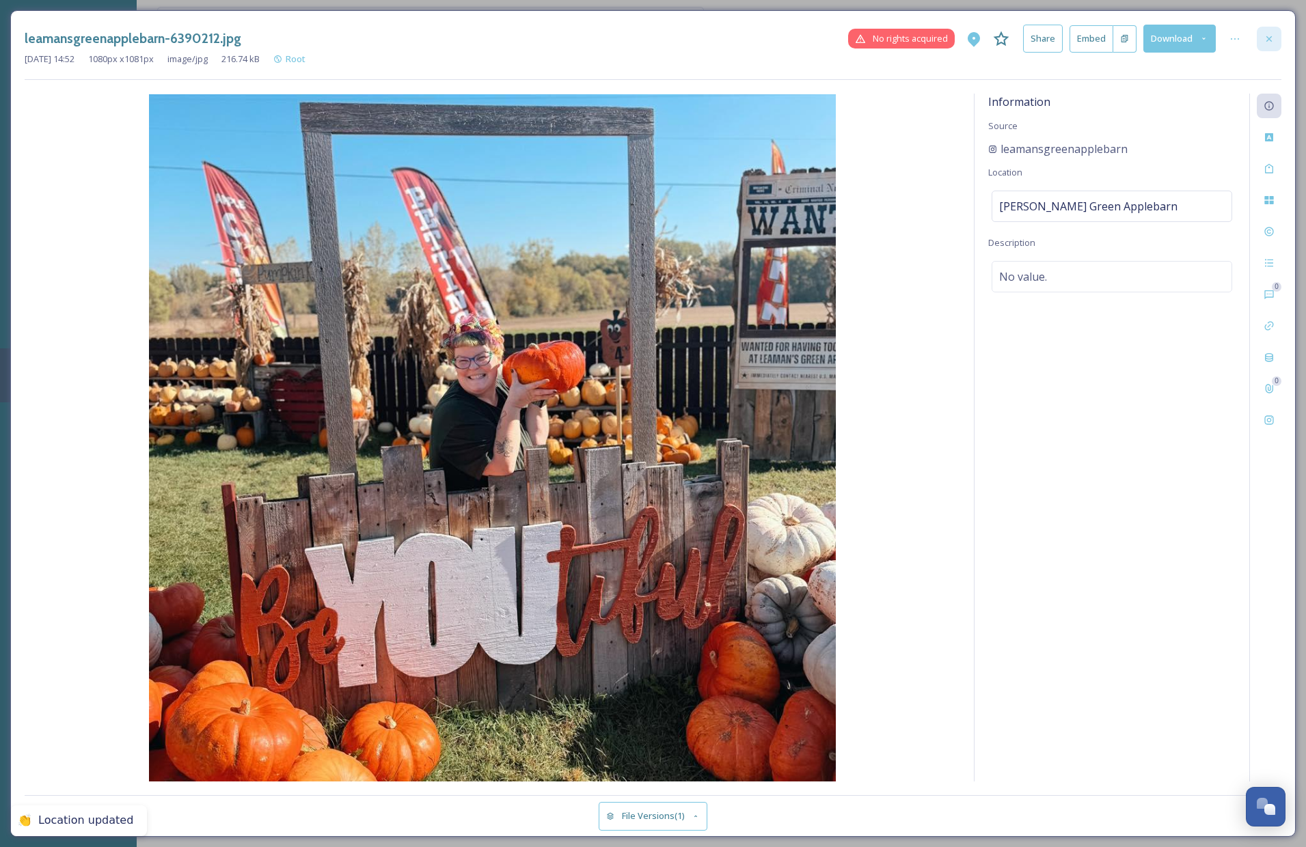
click at [1274, 36] on icon at bounding box center [1269, 38] width 11 height 11
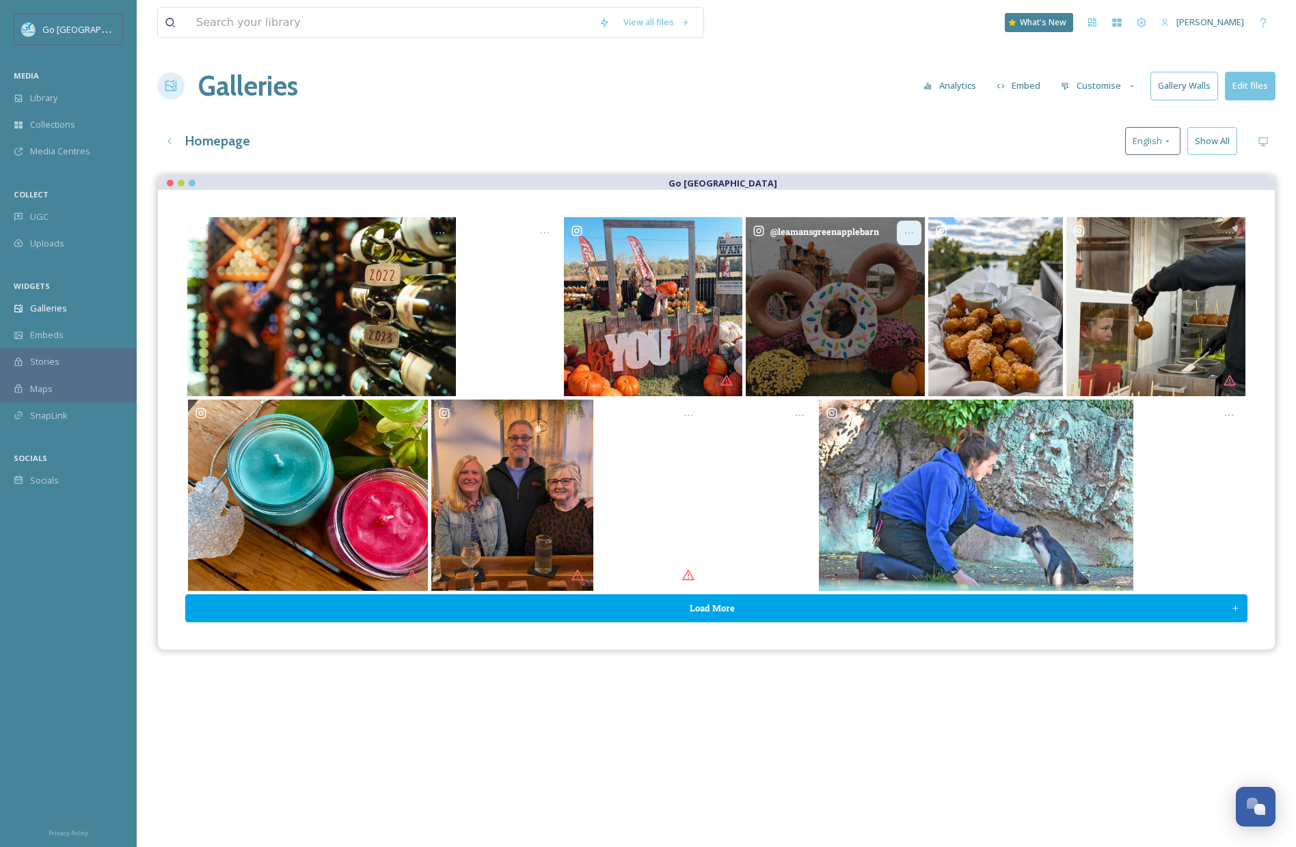
click at [908, 228] on icon "Opens media popup. Media description: leamansgreenapplebarn-6390211.jpg." at bounding box center [908, 233] width 11 height 11
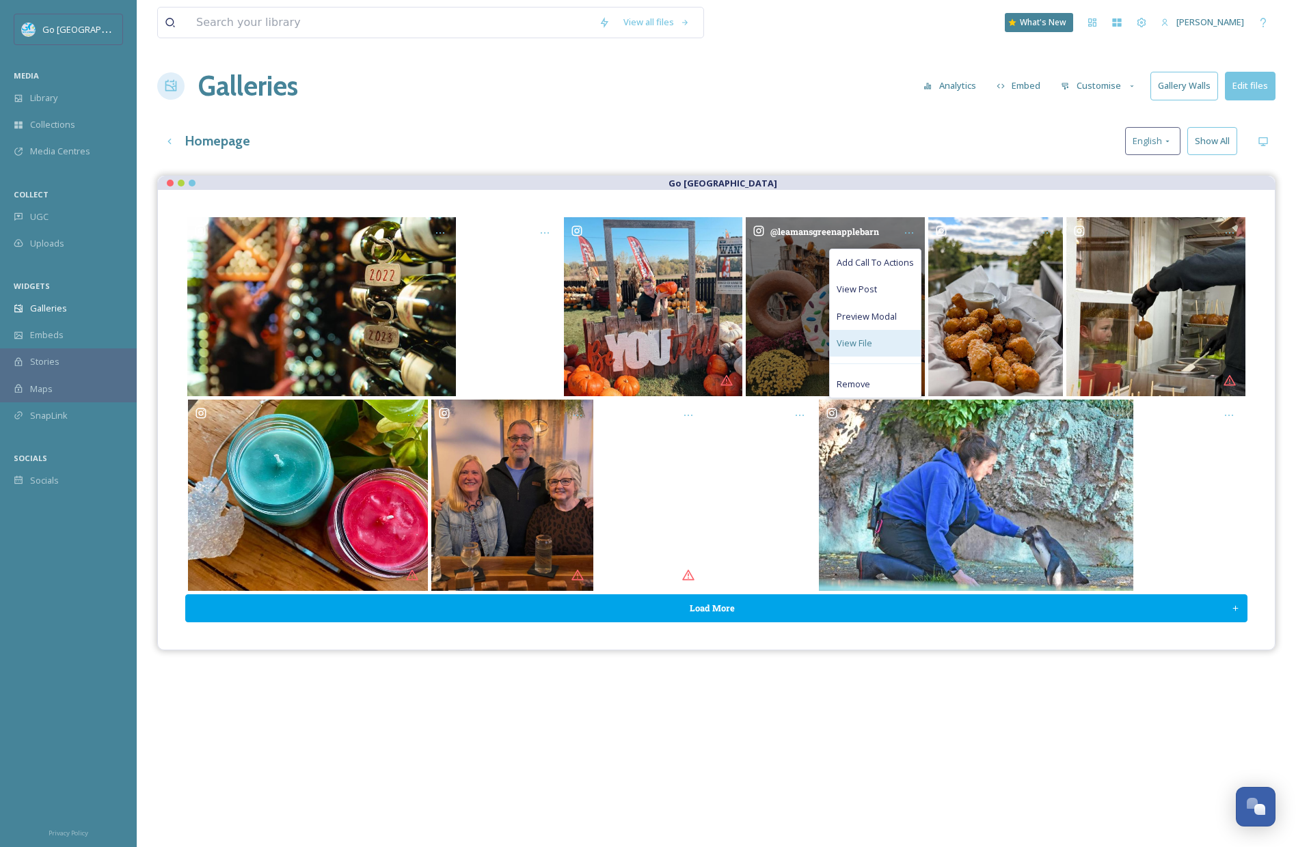
click at [859, 342] on span "View File" at bounding box center [854, 343] width 36 height 13
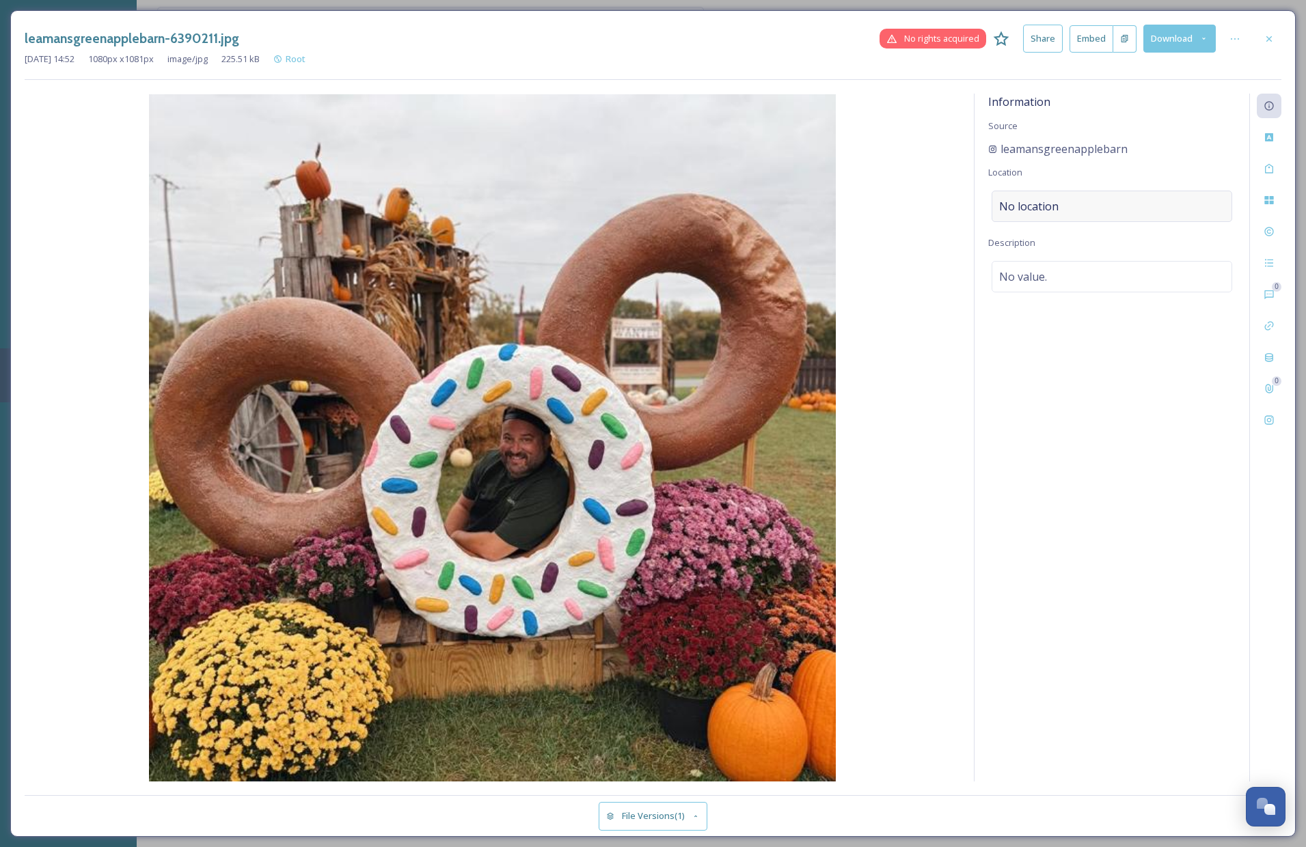
click at [1098, 204] on div "No location" at bounding box center [1112, 206] width 241 height 31
click at [1128, 212] on input at bounding box center [1111, 206] width 239 height 30
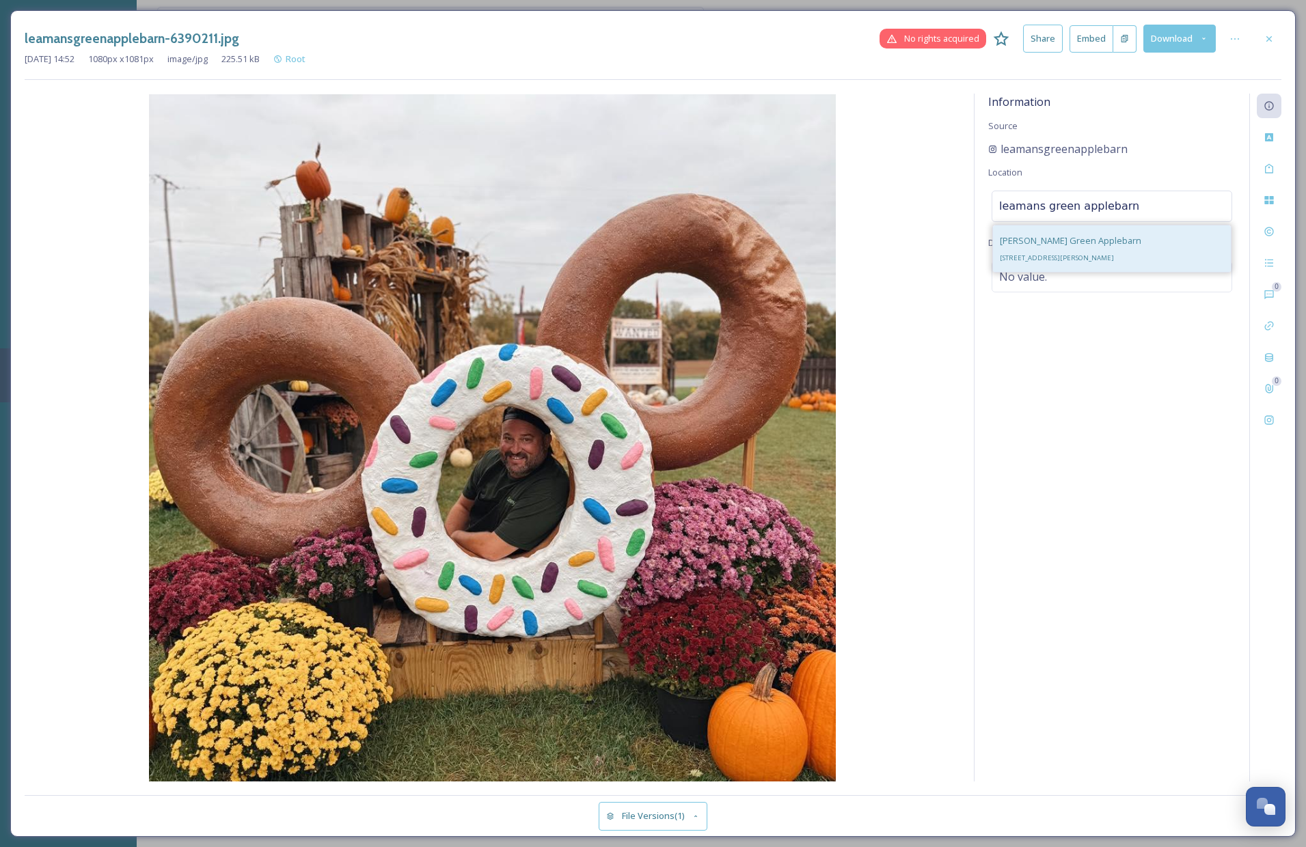
type input "leamans green applebarn"
click at [1092, 234] on span "Leaman's Green Applebarn" at bounding box center [1070, 240] width 141 height 12
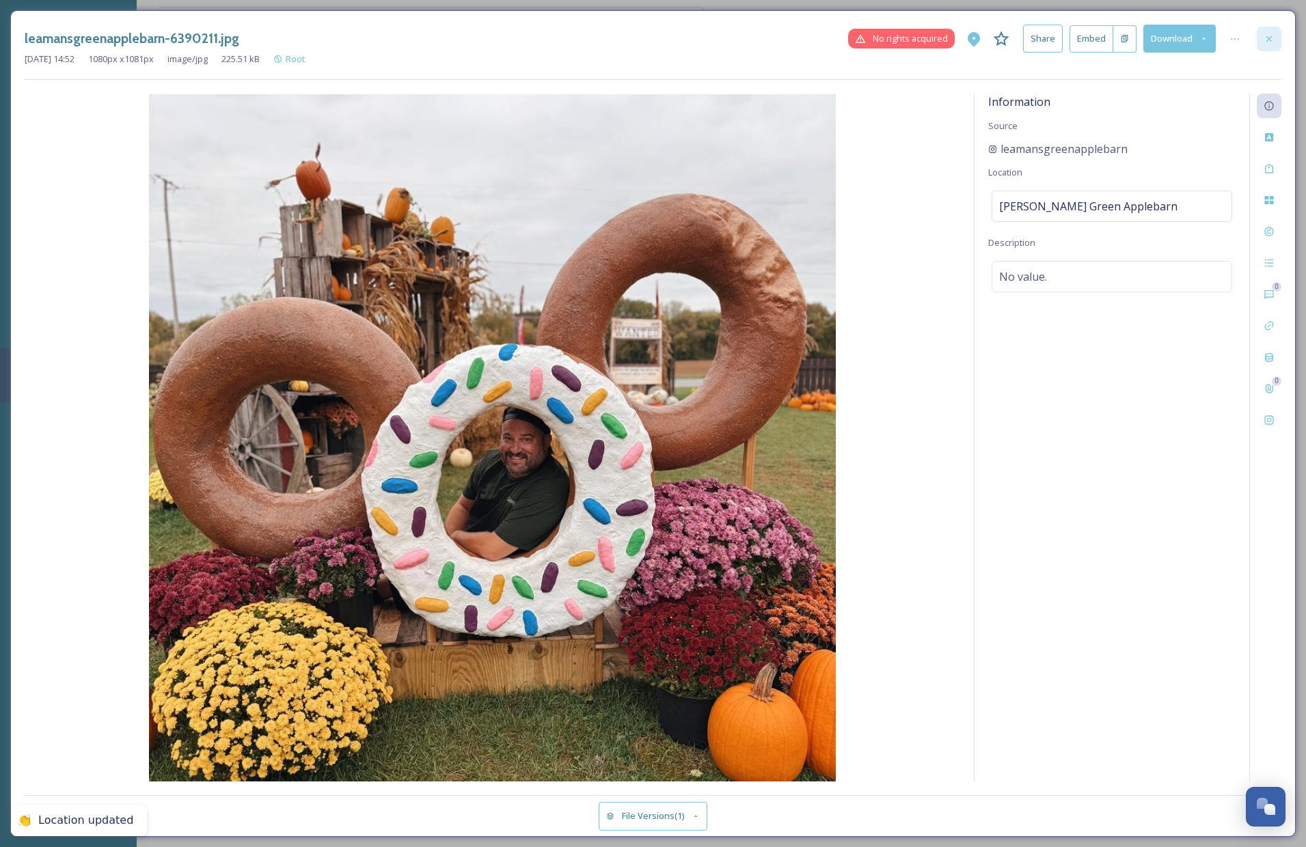
click at [1270, 41] on icon at bounding box center [1269, 38] width 11 height 11
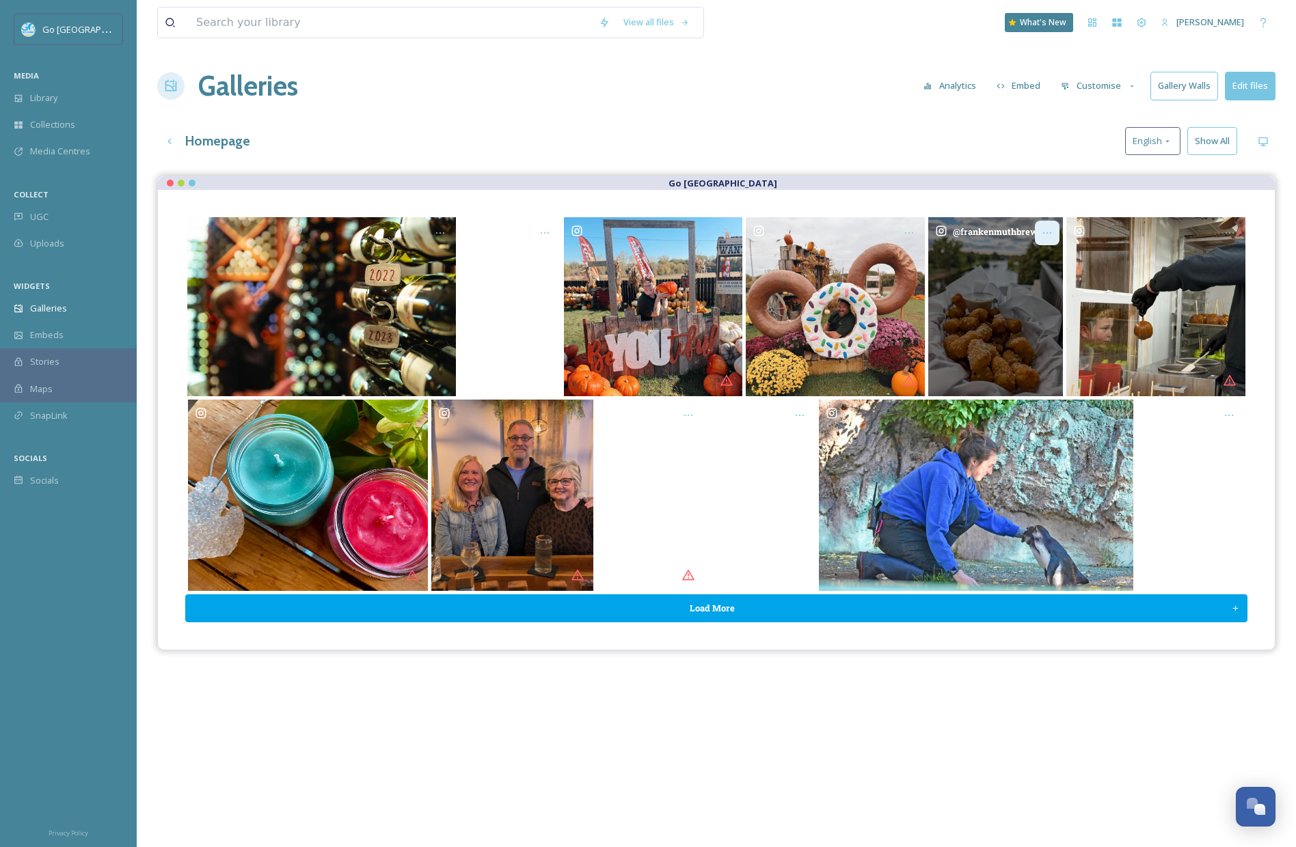
click at [1057, 230] on div "Opens media popup. Media description: frankenmuthbrewery-6390108.jpg." at bounding box center [1047, 233] width 25 height 25
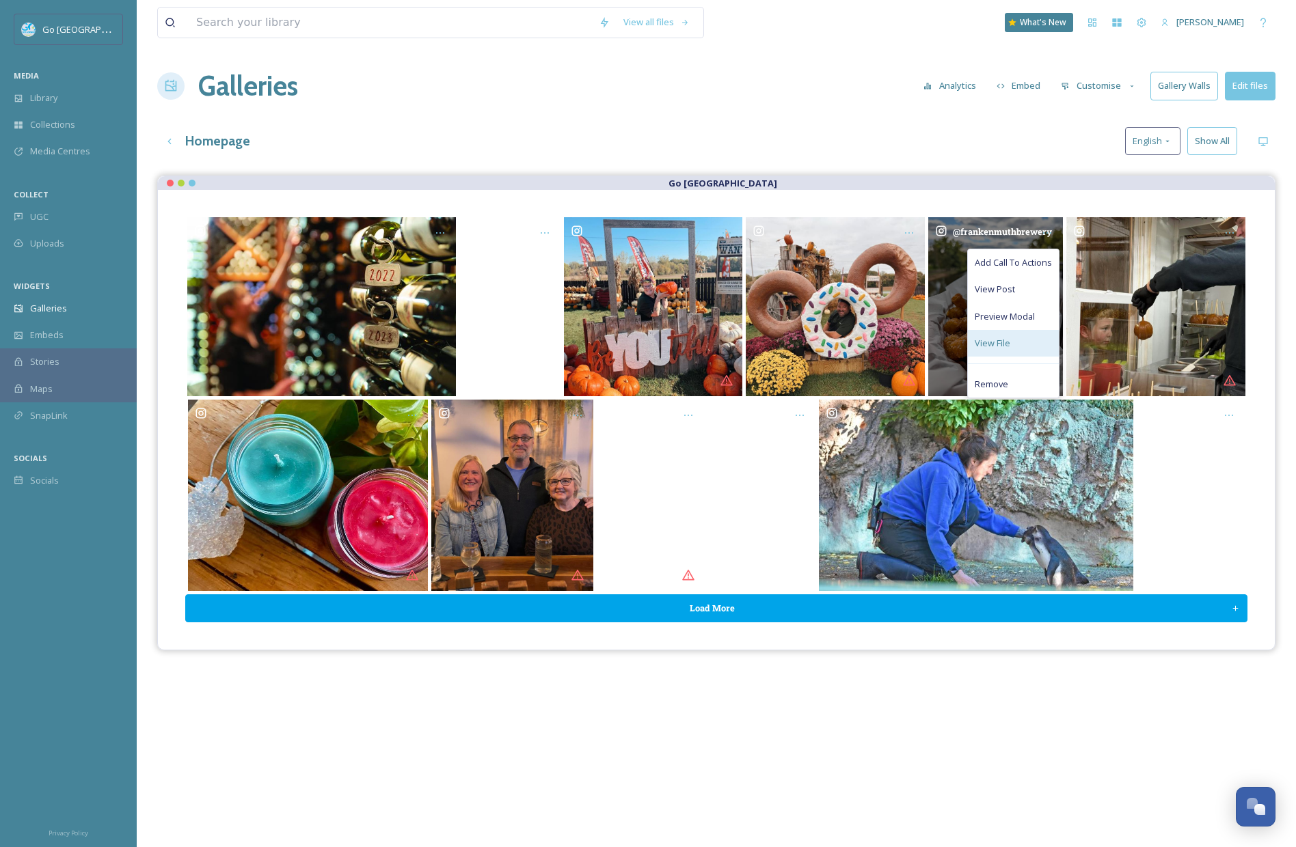
click at [997, 346] on span "View File" at bounding box center [993, 343] width 36 height 13
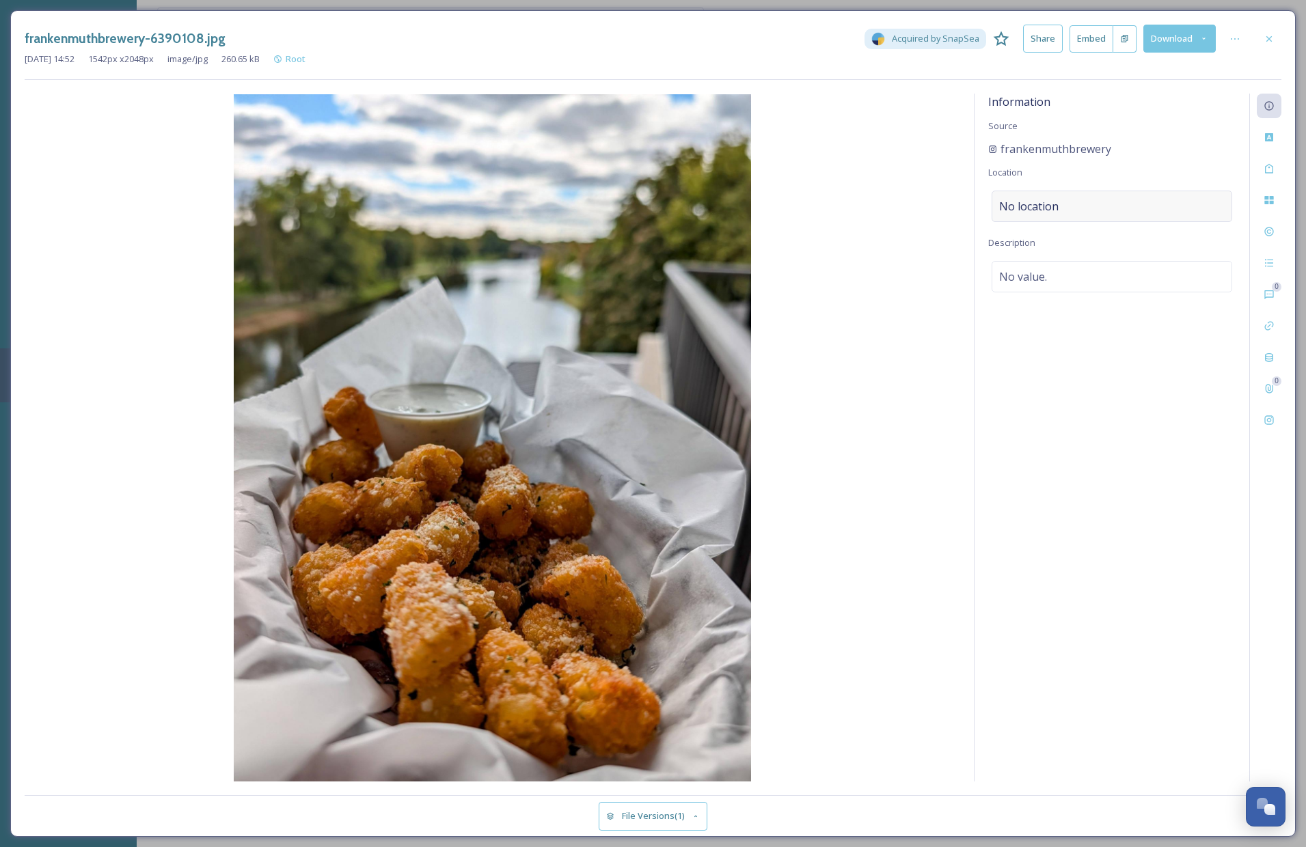
click at [1048, 206] on span "No location" at bounding box center [1028, 206] width 59 height 16
click at [1077, 213] on input at bounding box center [1111, 206] width 239 height 30
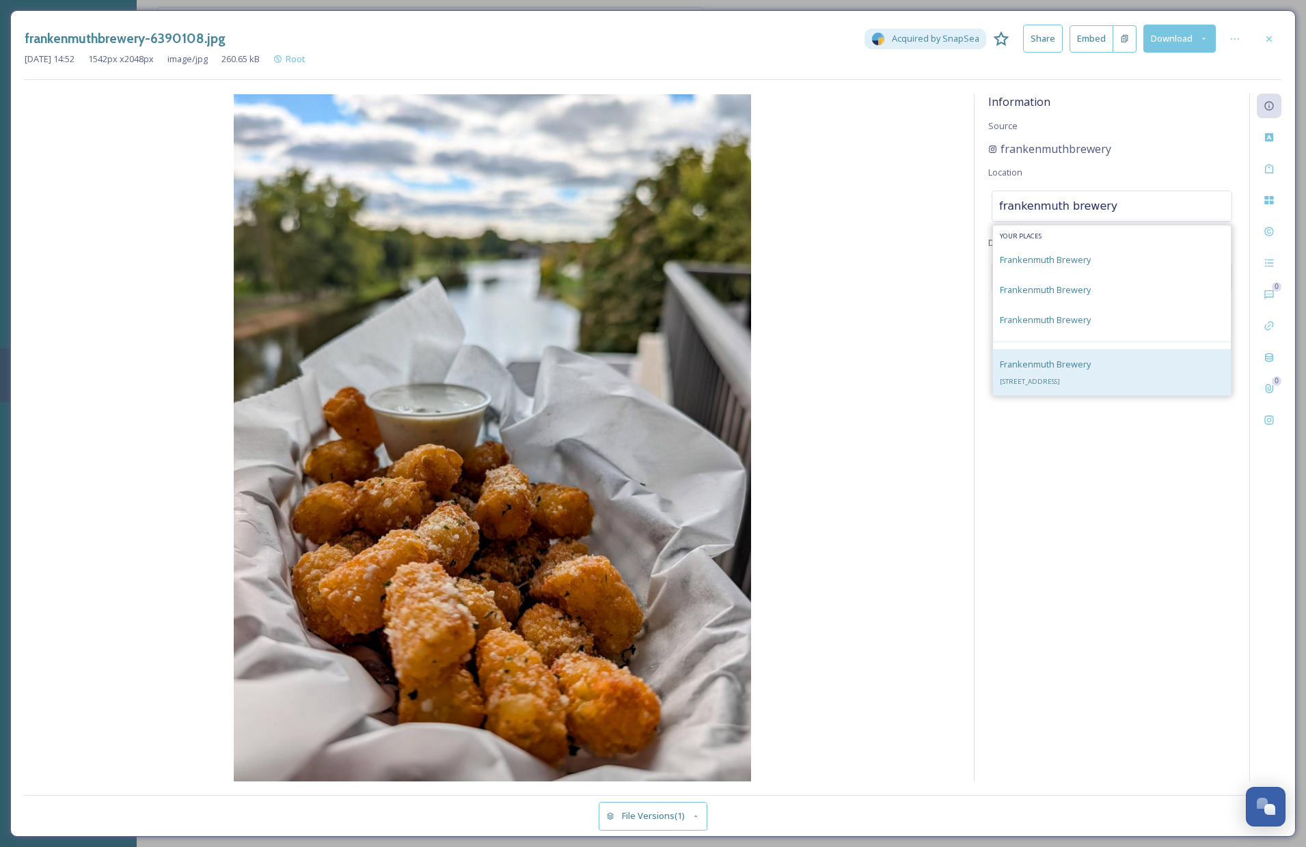
type input "frankenmuth brewery"
click at [1091, 372] on div "Frankenmuth Brewery 425 S Main St, Frankenmuth, MI 48734, USA" at bounding box center [1045, 372] width 91 height 33
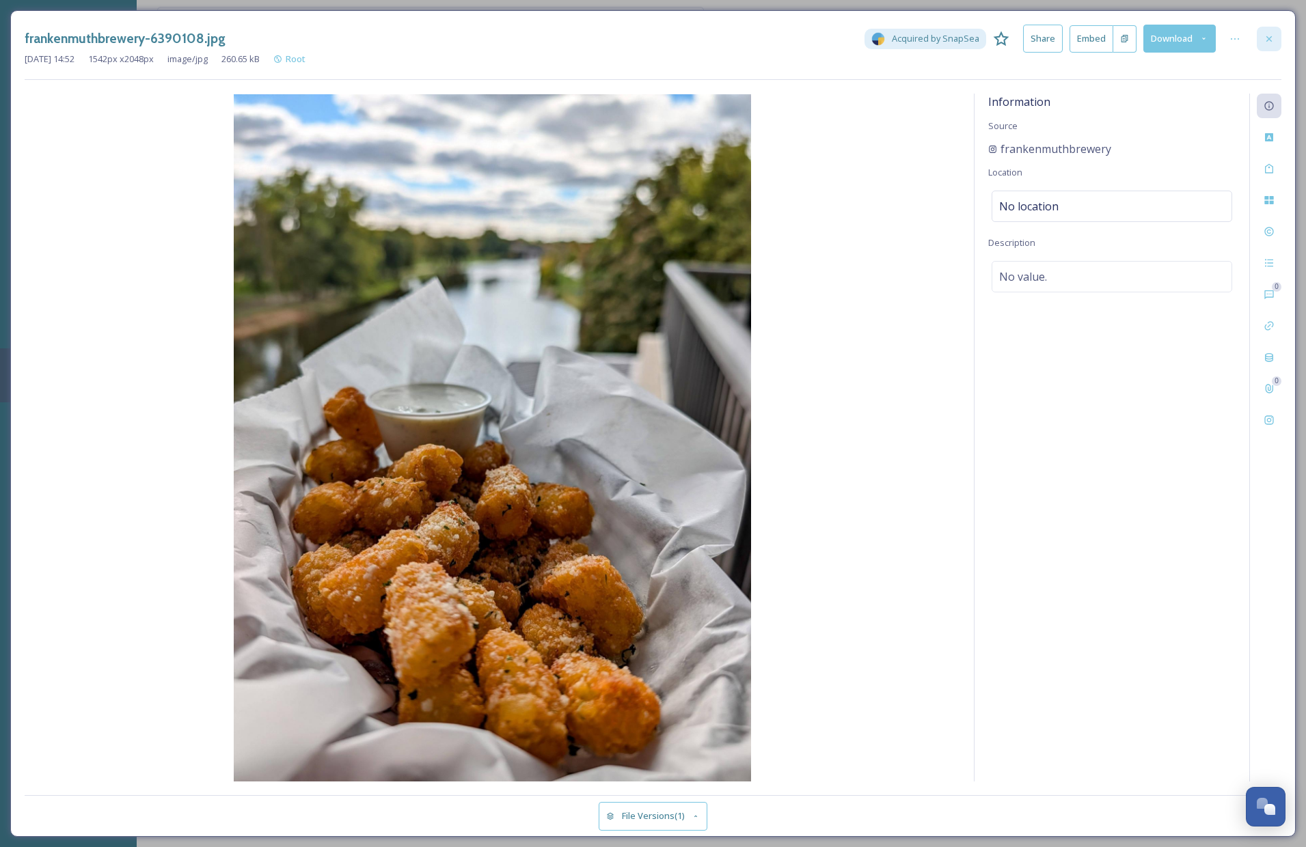
click at [1262, 33] on div at bounding box center [1269, 39] width 25 height 25
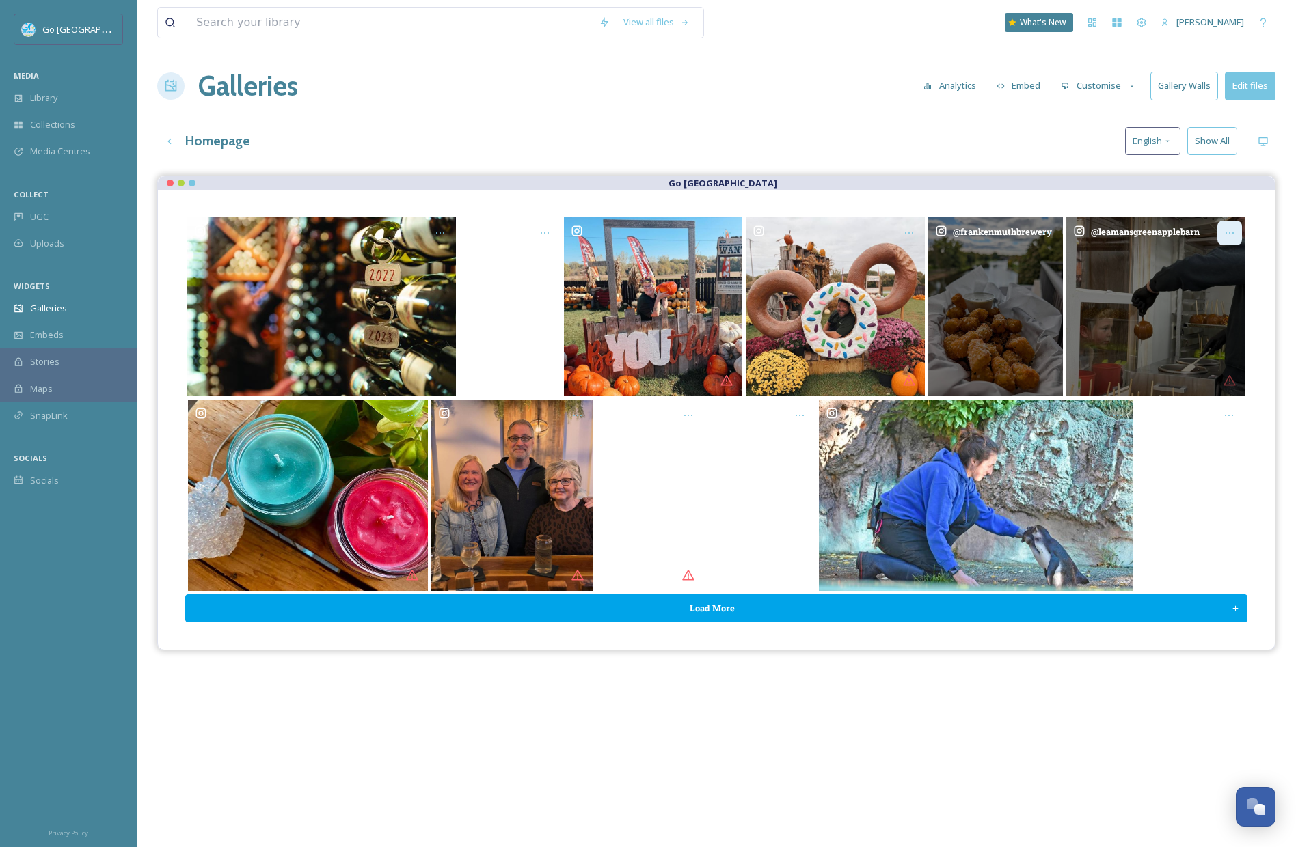
click at [1227, 228] on icon "Opens media popup. Media description: leamansgreenapplebarn-6382455.jpg." at bounding box center [1229, 233] width 11 height 11
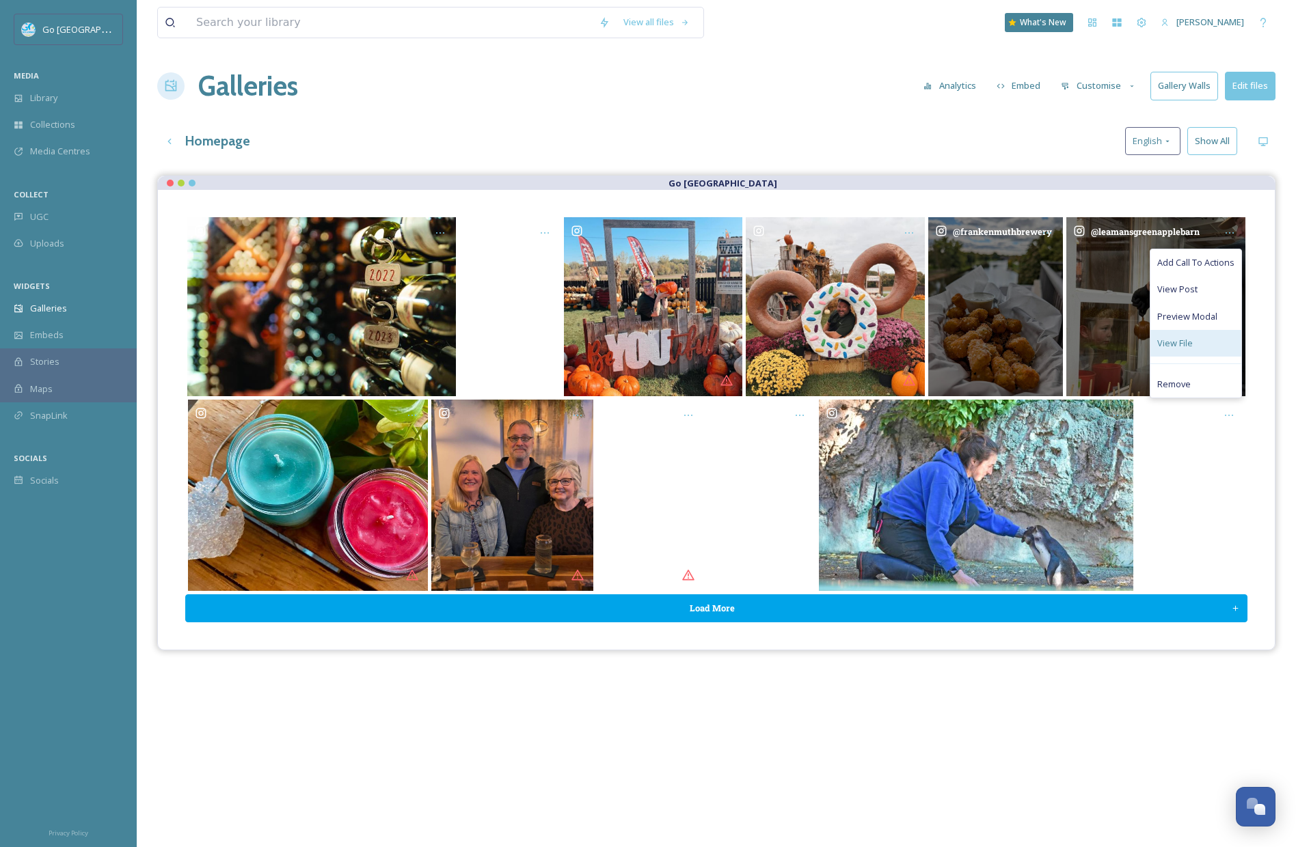
click at [1172, 345] on span "View File" at bounding box center [1175, 343] width 36 height 13
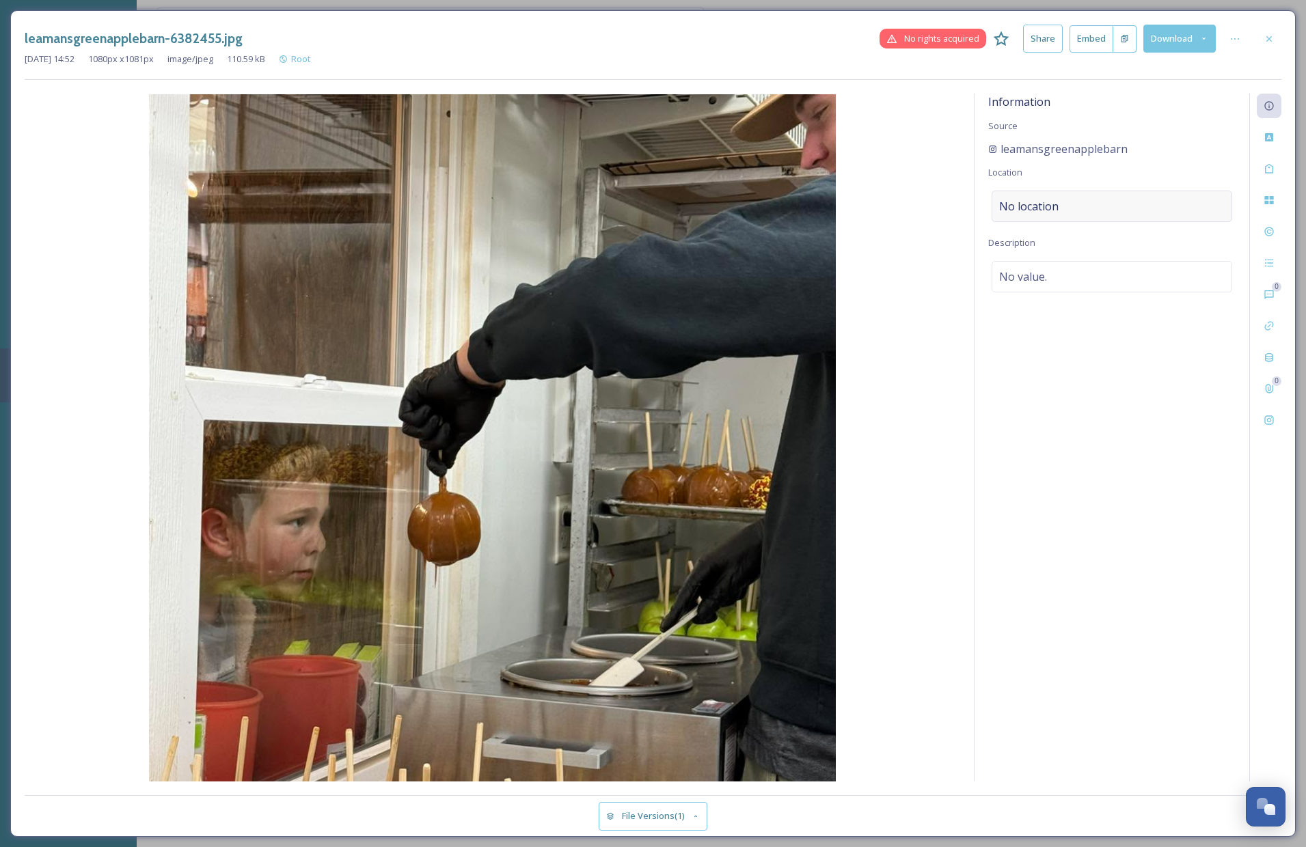
click at [1011, 201] on span "No location" at bounding box center [1028, 206] width 59 height 16
click at [1048, 209] on input at bounding box center [1111, 206] width 239 height 30
click at [1090, 205] on input "leamans green" at bounding box center [1111, 206] width 239 height 30
click at [1058, 206] on input "leamans green" at bounding box center [1111, 206] width 239 height 30
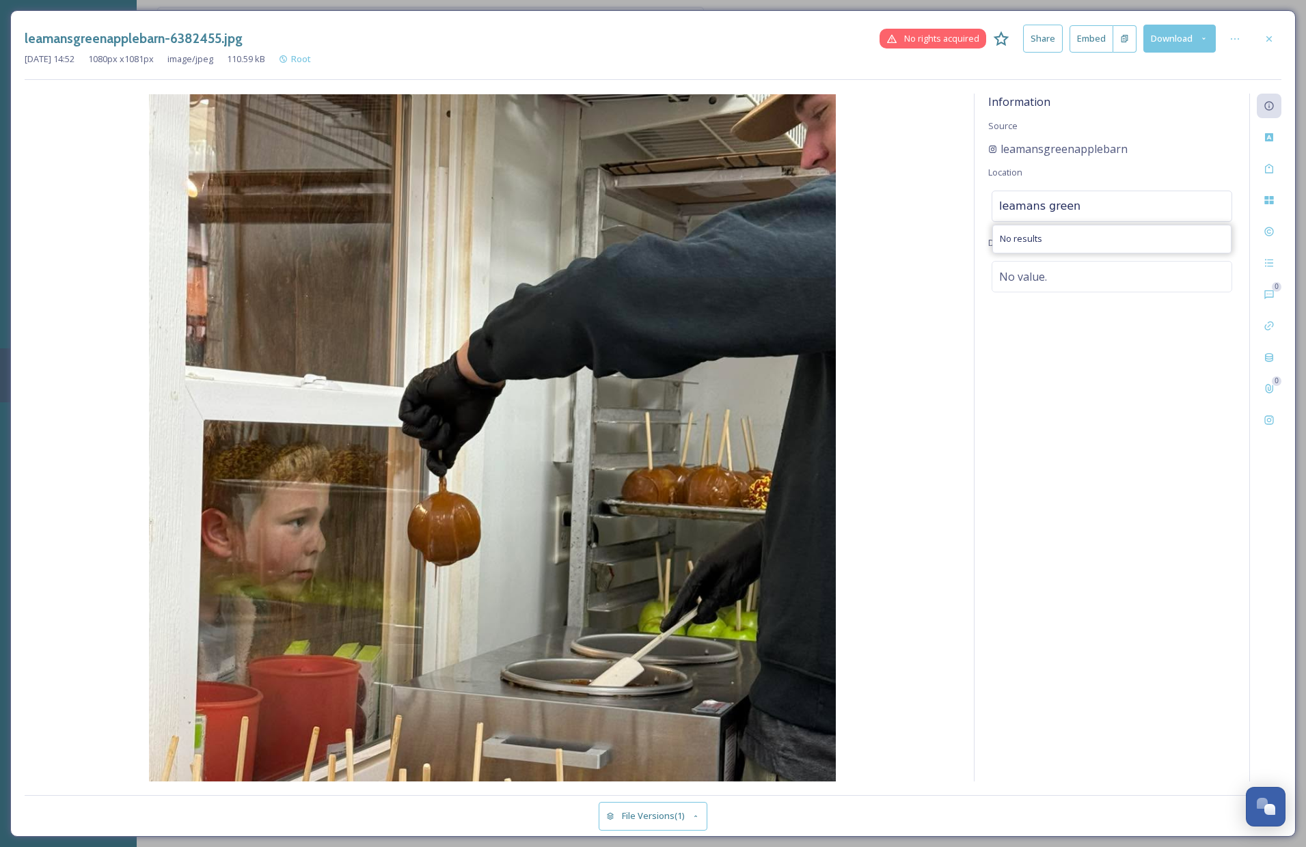
click at [1058, 206] on input "leamans green" at bounding box center [1111, 206] width 239 height 30
type input "leamans"
click at [1149, 251] on div "Leaman's Green Applebarn 7475 N River Rd, Freeland, MI 48623, USA" at bounding box center [1112, 249] width 238 height 46
click at [1268, 33] on icon at bounding box center [1269, 38] width 11 height 11
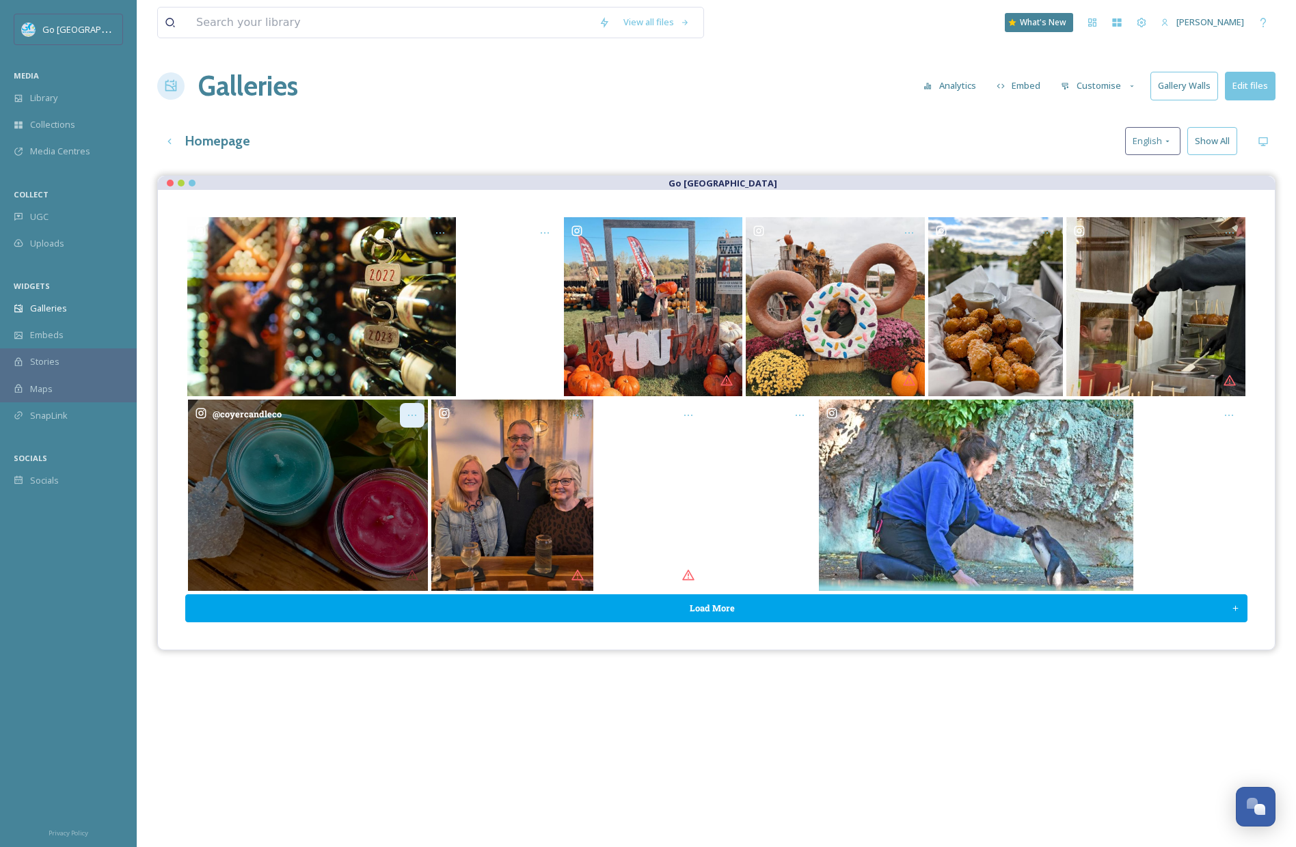
click at [416, 422] on div "Opens media popup. Media description: coyercandleco-6390105.jpg." at bounding box center [412, 415] width 25 height 25
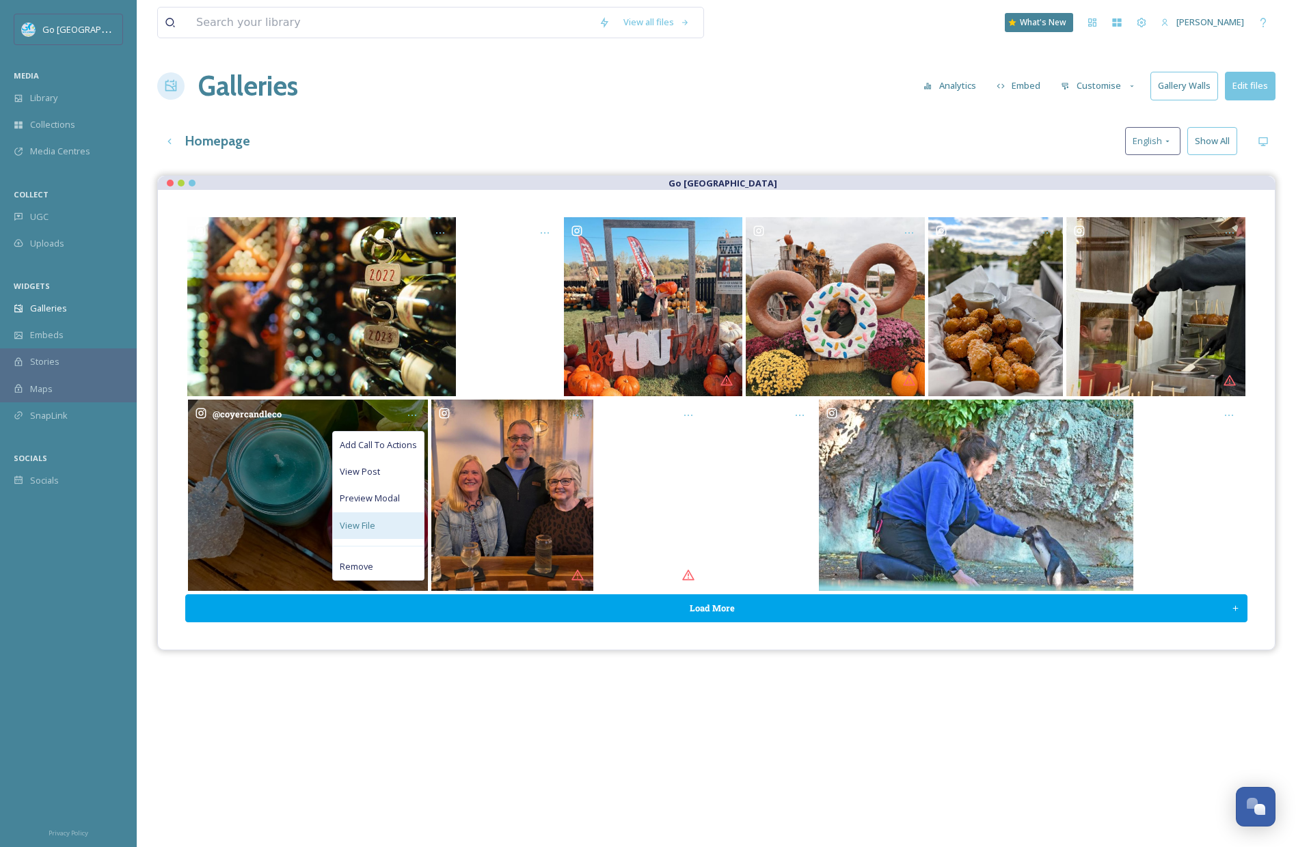
click at [384, 523] on div "View File" at bounding box center [378, 526] width 91 height 27
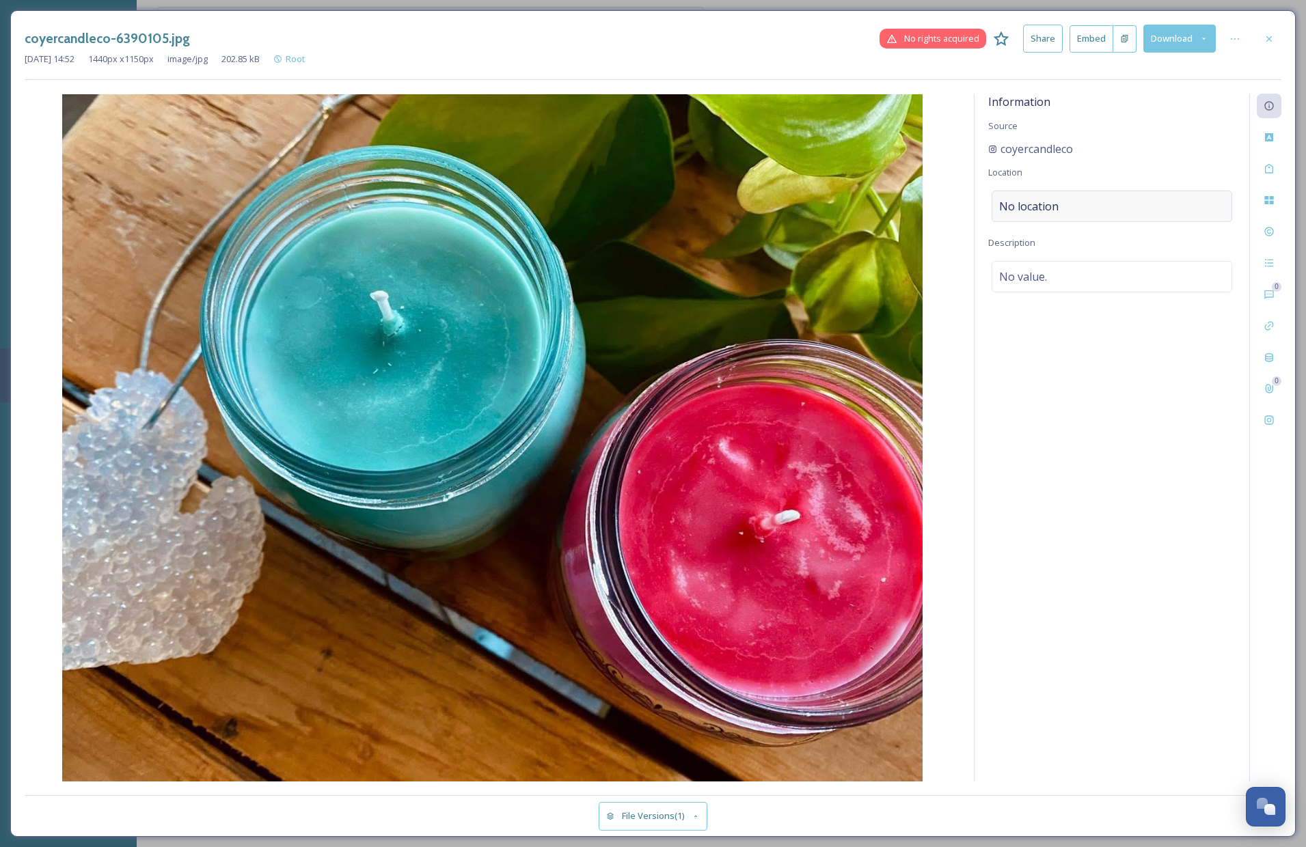
click at [1034, 204] on span "No location" at bounding box center [1028, 206] width 59 height 16
click at [1059, 208] on input at bounding box center [1111, 206] width 239 height 30
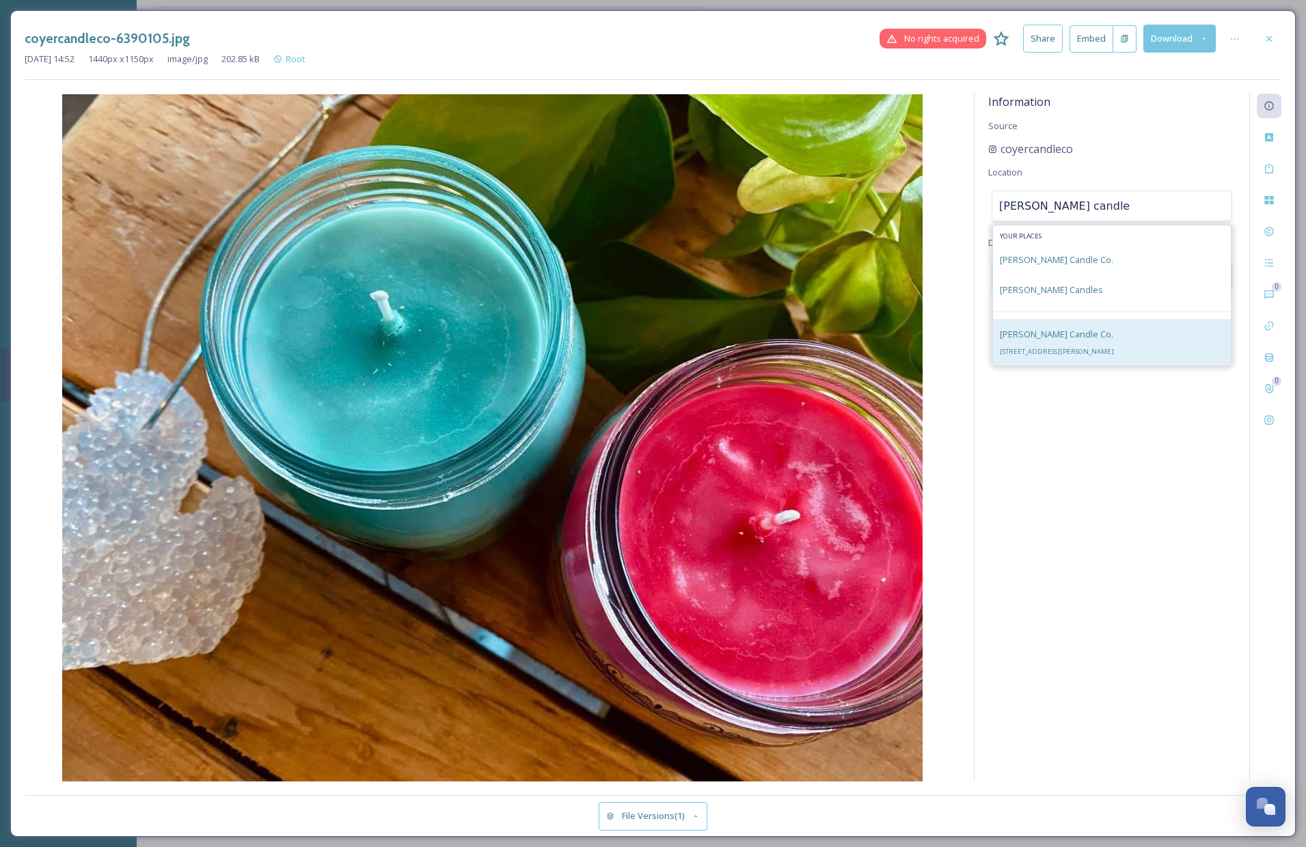
type input "coyer candle"
click at [1108, 347] on span "129 Ashman St, Midland, MI 48640, USA" at bounding box center [1057, 351] width 114 height 9
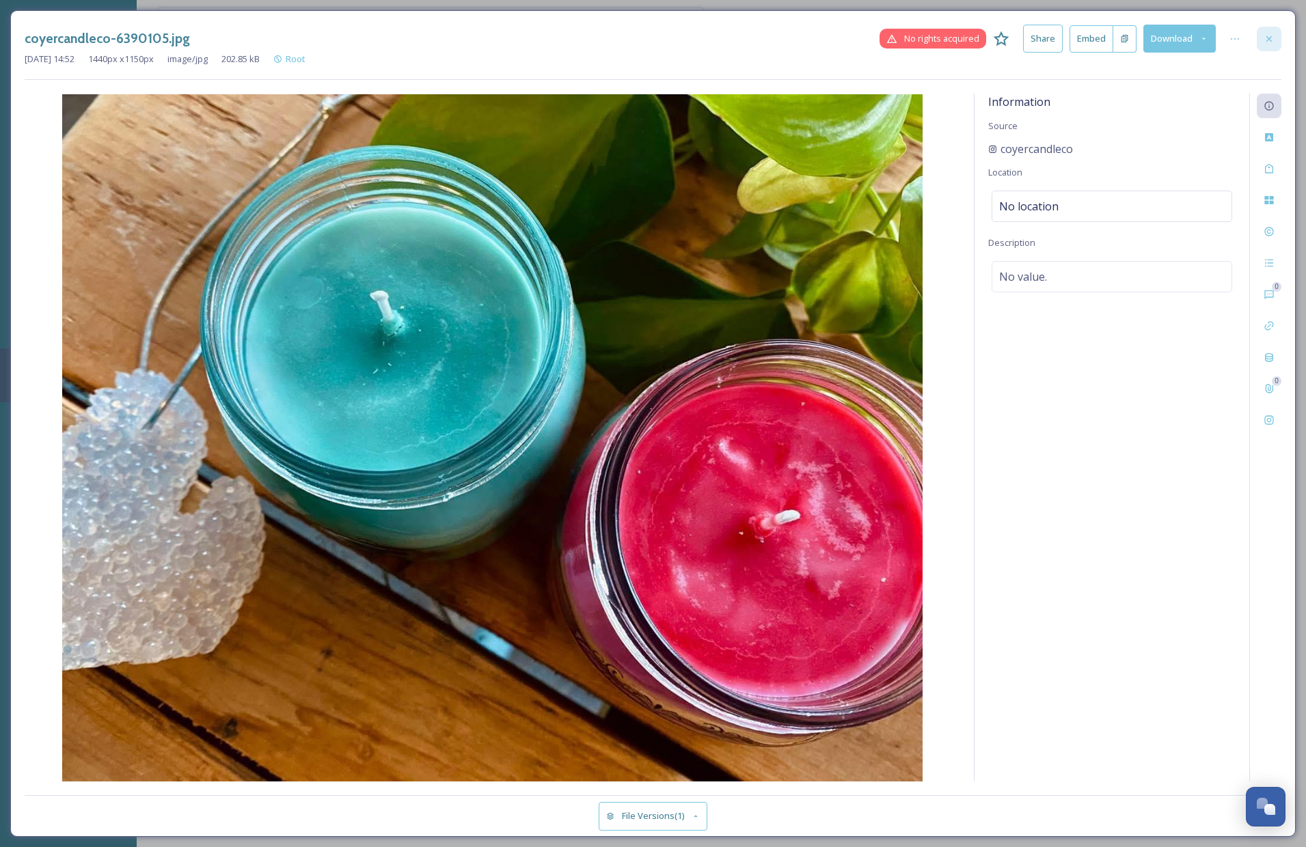
click at [1270, 38] on icon at bounding box center [1268, 38] width 5 height 5
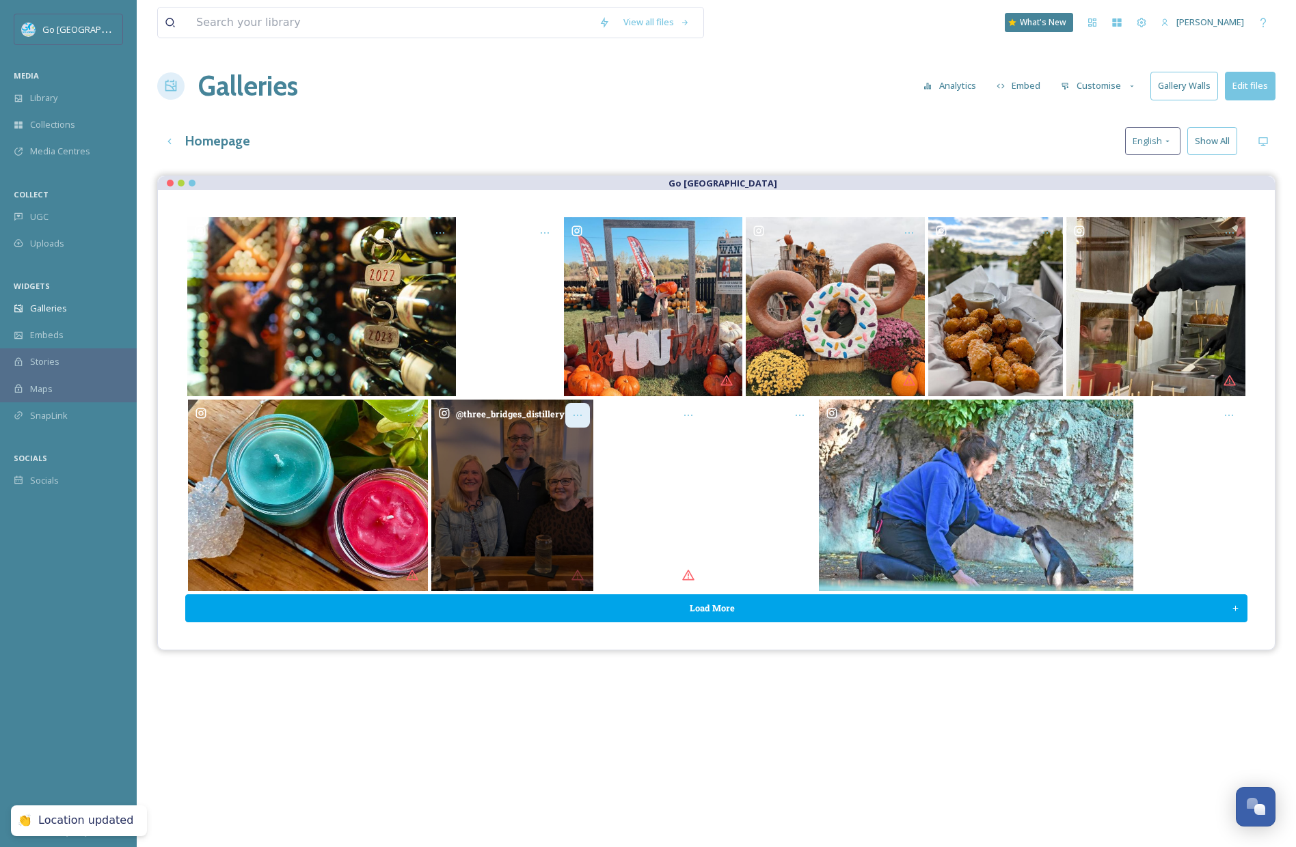
click at [580, 416] on icon "Opens media popup. Media description: three_bridges_distillery-6367718.jpg." at bounding box center [577, 415] width 11 height 11
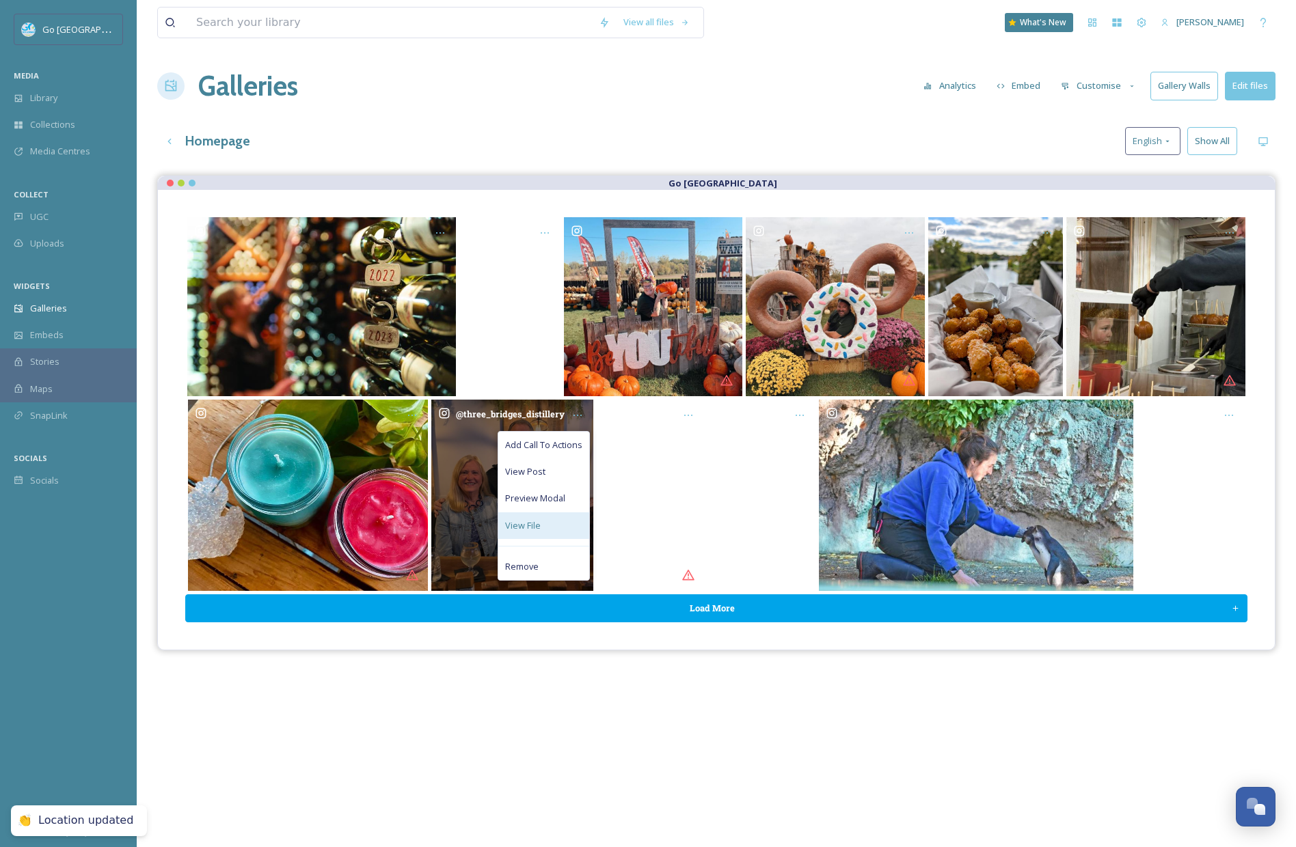
click at [554, 525] on div "View File" at bounding box center [543, 526] width 91 height 27
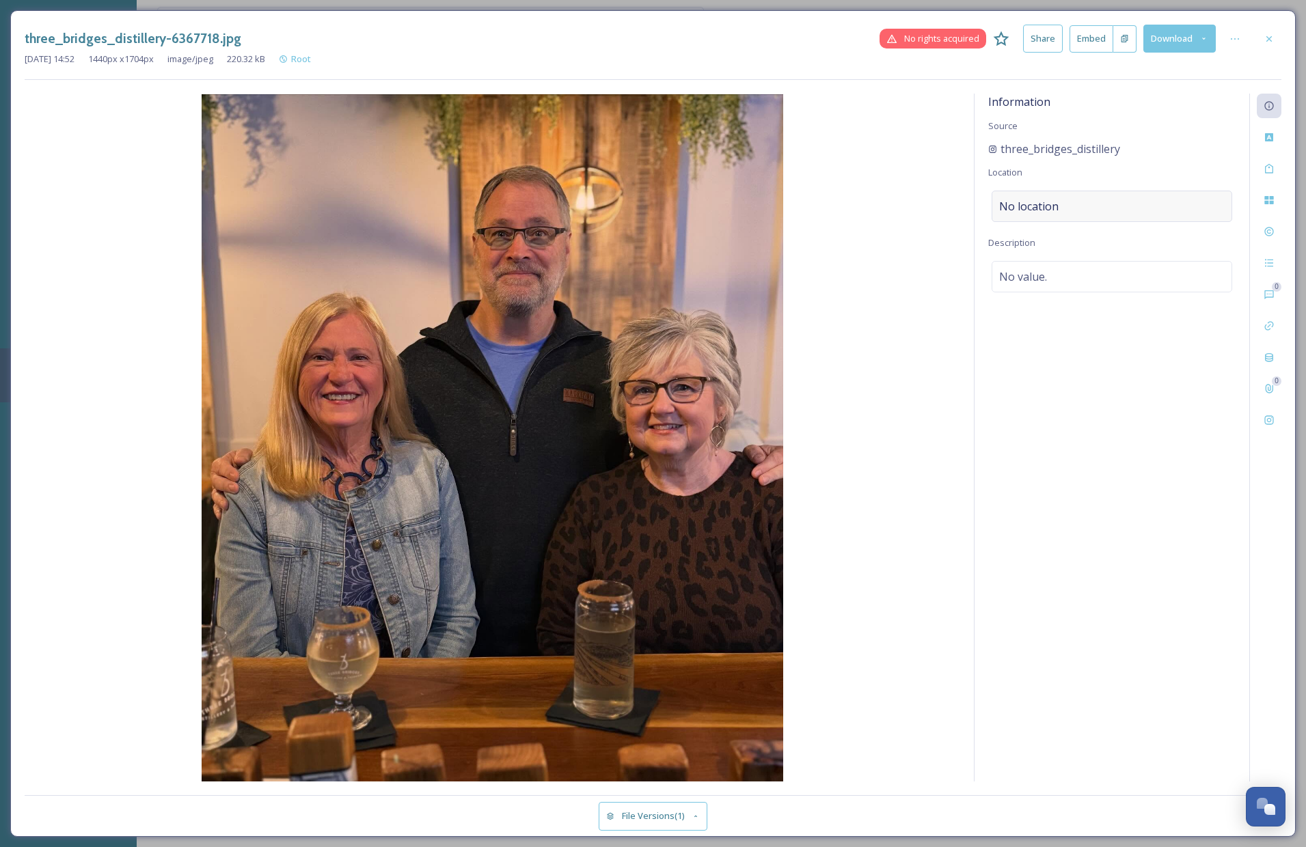
click at [1068, 198] on div "No location" at bounding box center [1112, 206] width 241 height 31
click at [1034, 205] on input at bounding box center [1111, 206] width 239 height 30
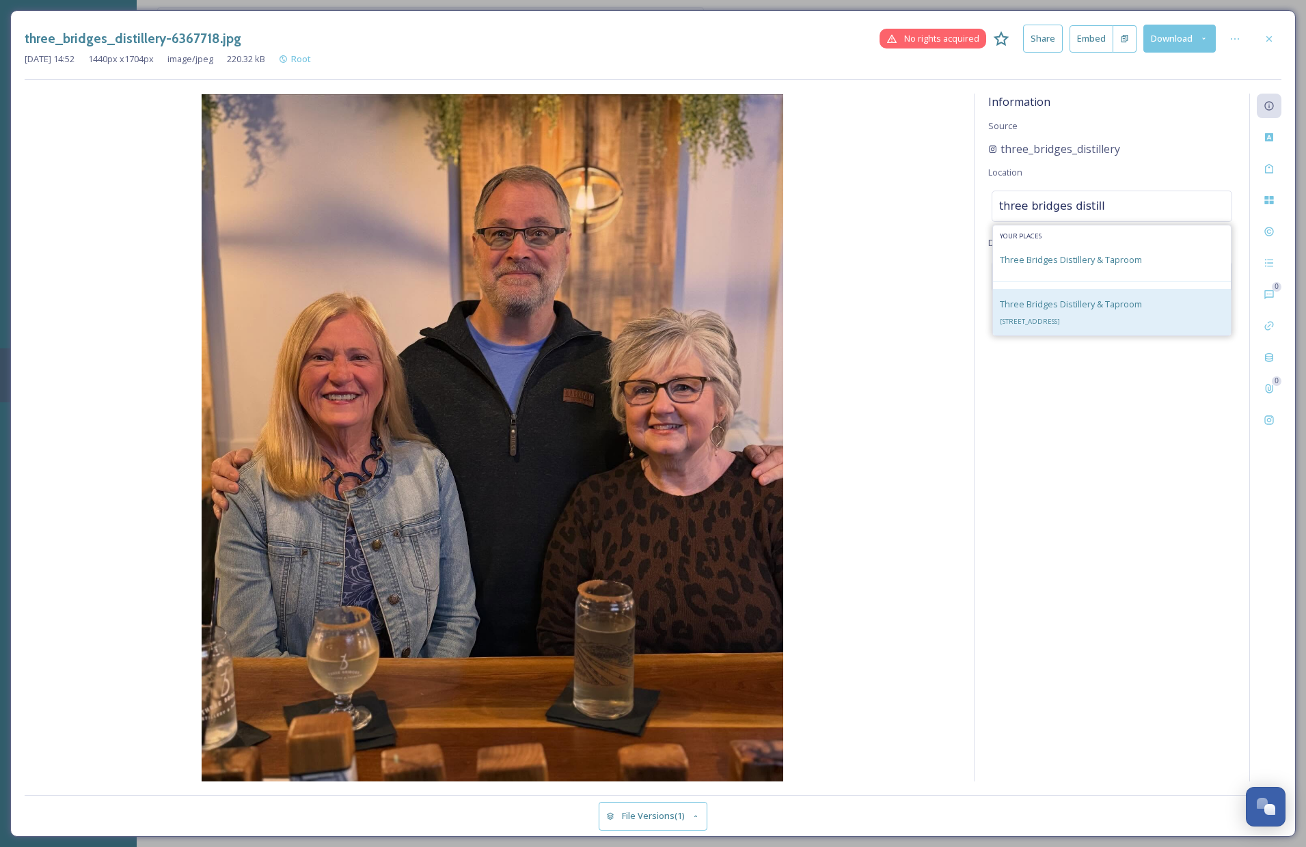
type input "three bridges distill"
click at [1084, 307] on span "Three Bridges Distillery & Taproom" at bounding box center [1071, 304] width 142 height 12
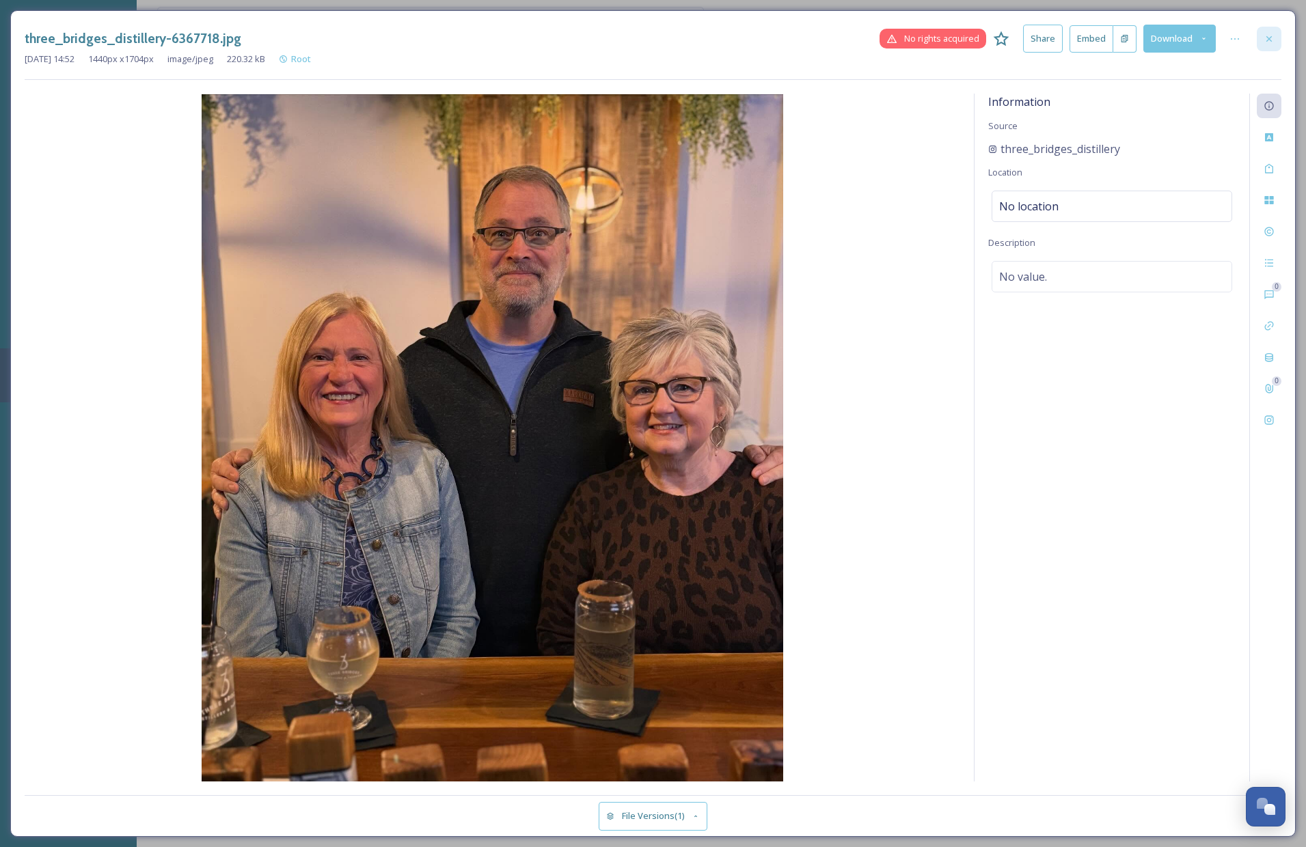
click at [1269, 38] on icon at bounding box center [1268, 38] width 5 height 5
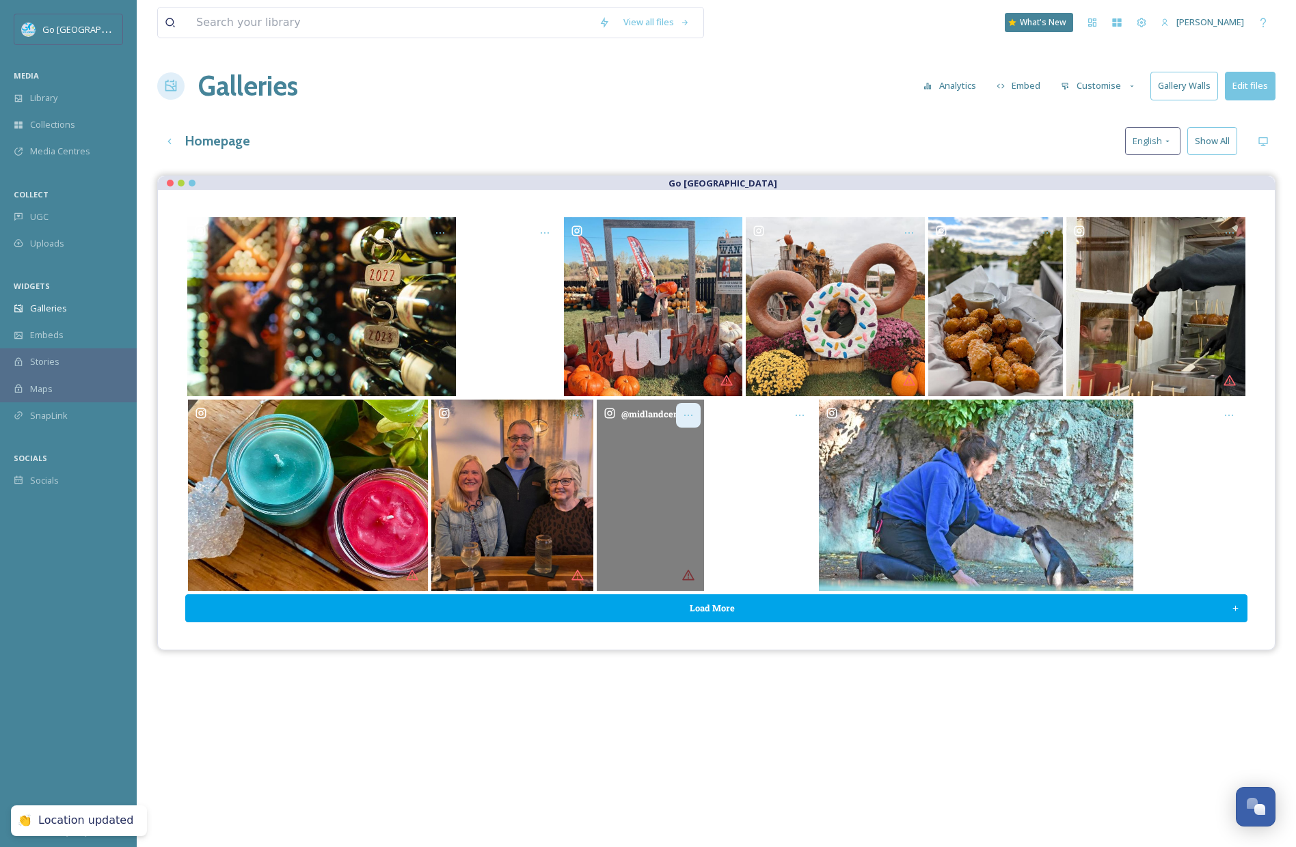
click at [694, 412] on div "Opens media popup. Media description: midlandcenter-6362302.mp4." at bounding box center [688, 415] width 25 height 25
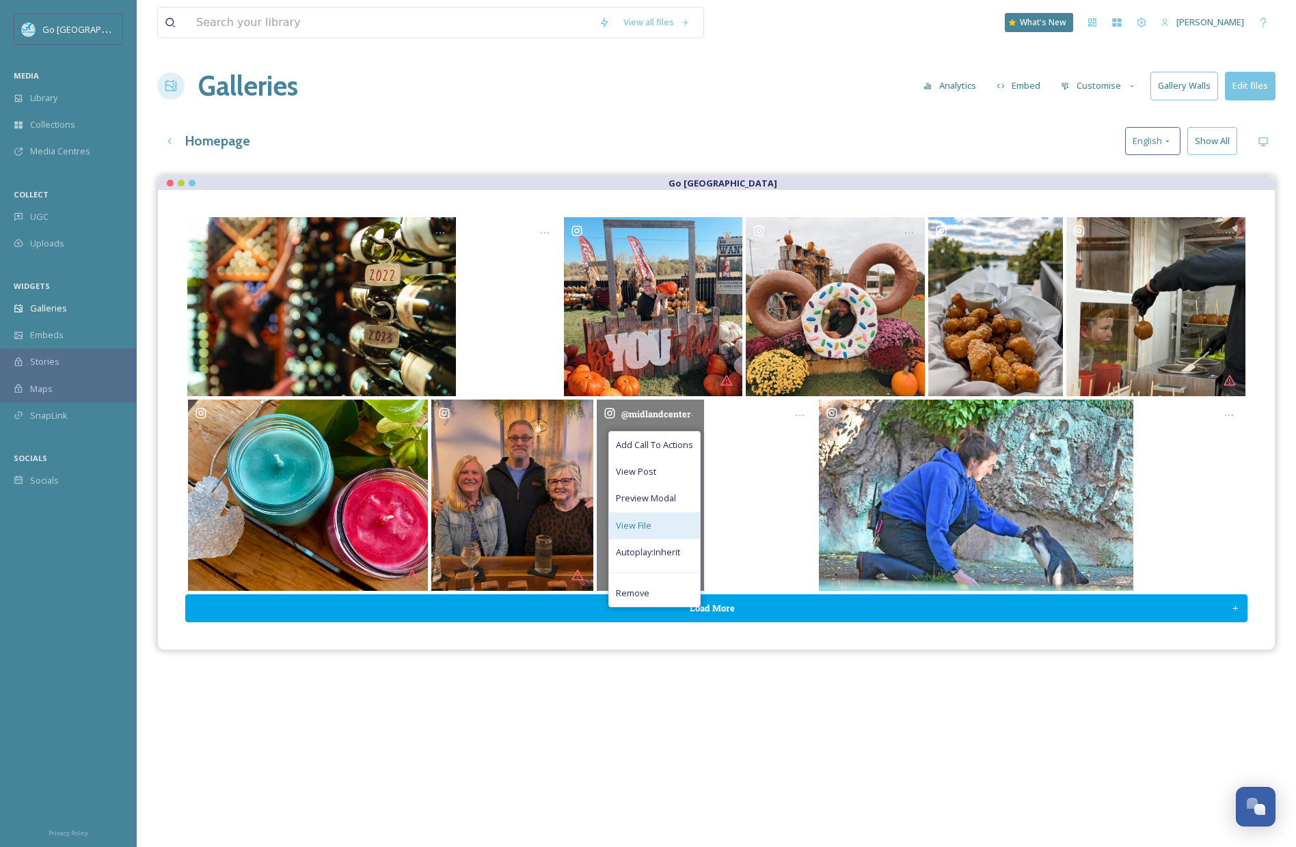
click at [644, 523] on span "View File" at bounding box center [634, 525] width 36 height 13
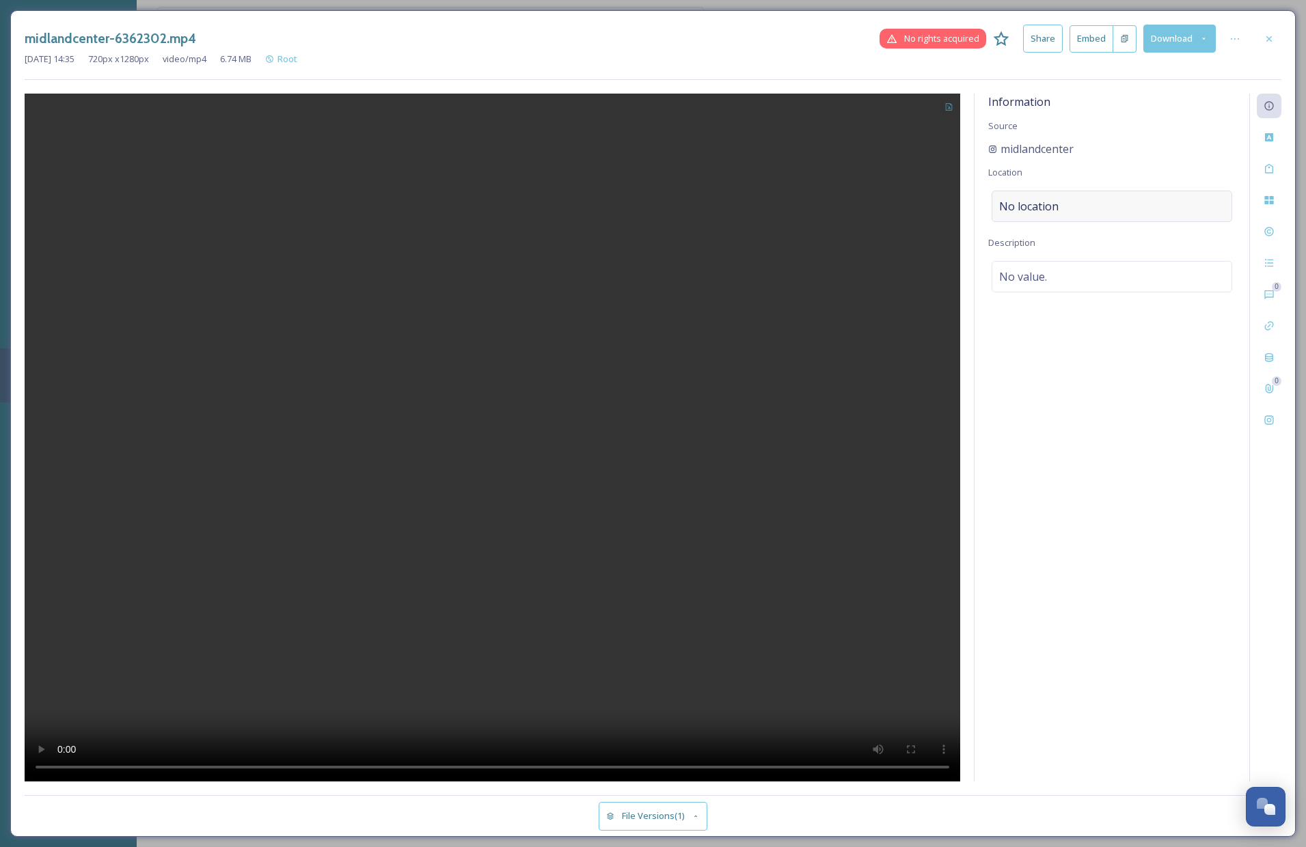
click at [1060, 202] on div "No location" at bounding box center [1112, 206] width 241 height 31
click at [1052, 206] on input at bounding box center [1111, 206] width 239 height 30
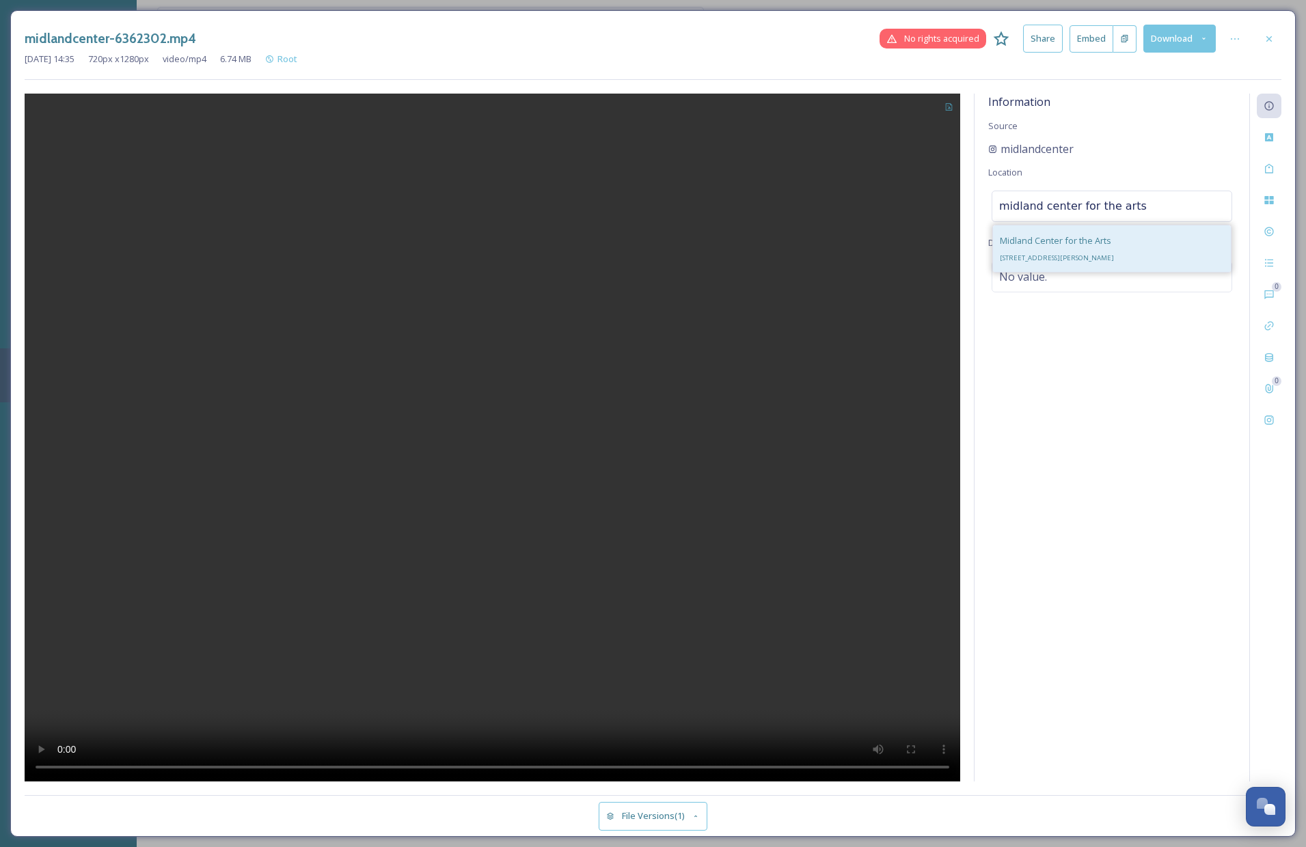
type input "midland center for the arts"
click at [1057, 241] on span "Midland Center for the Arts" at bounding box center [1055, 240] width 111 height 12
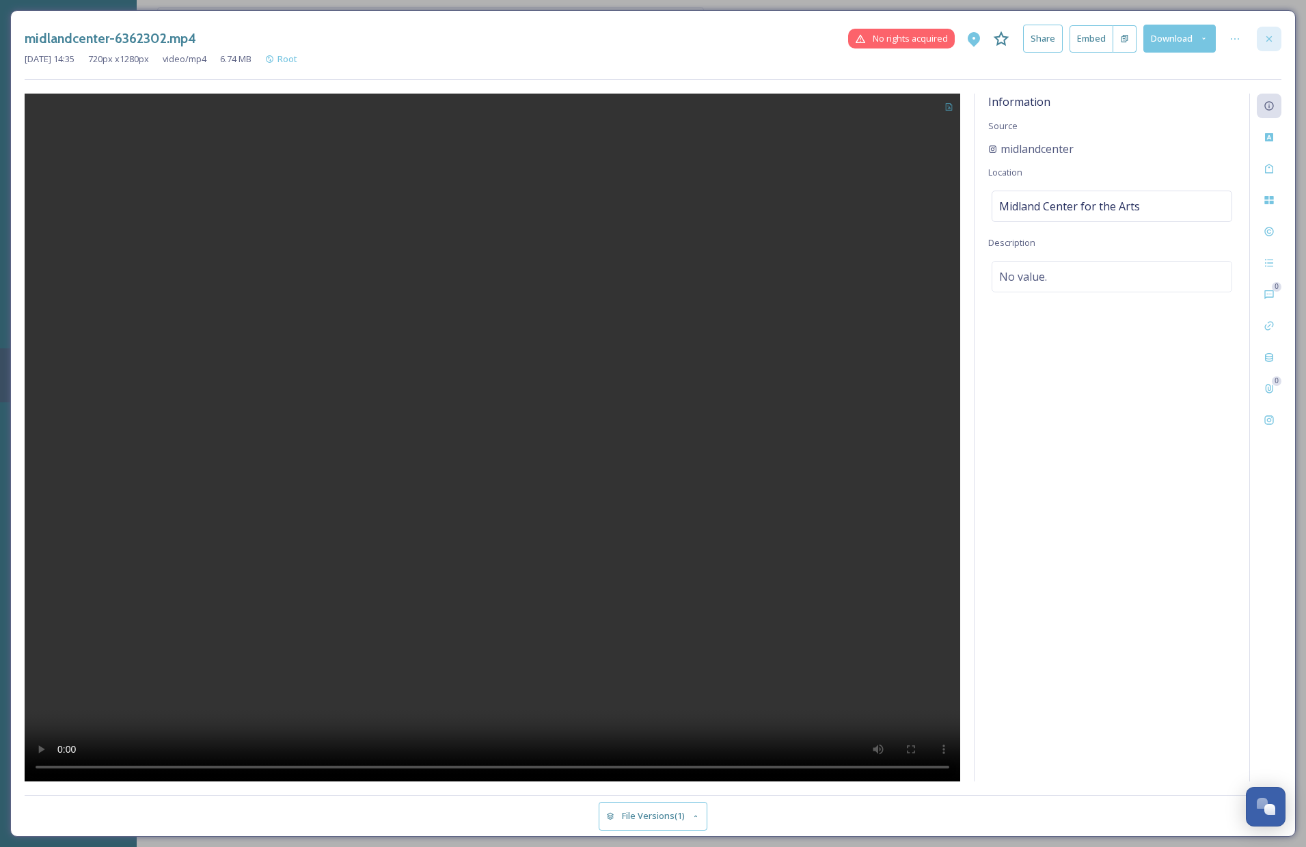
click at [1269, 37] on icon at bounding box center [1269, 38] width 11 height 11
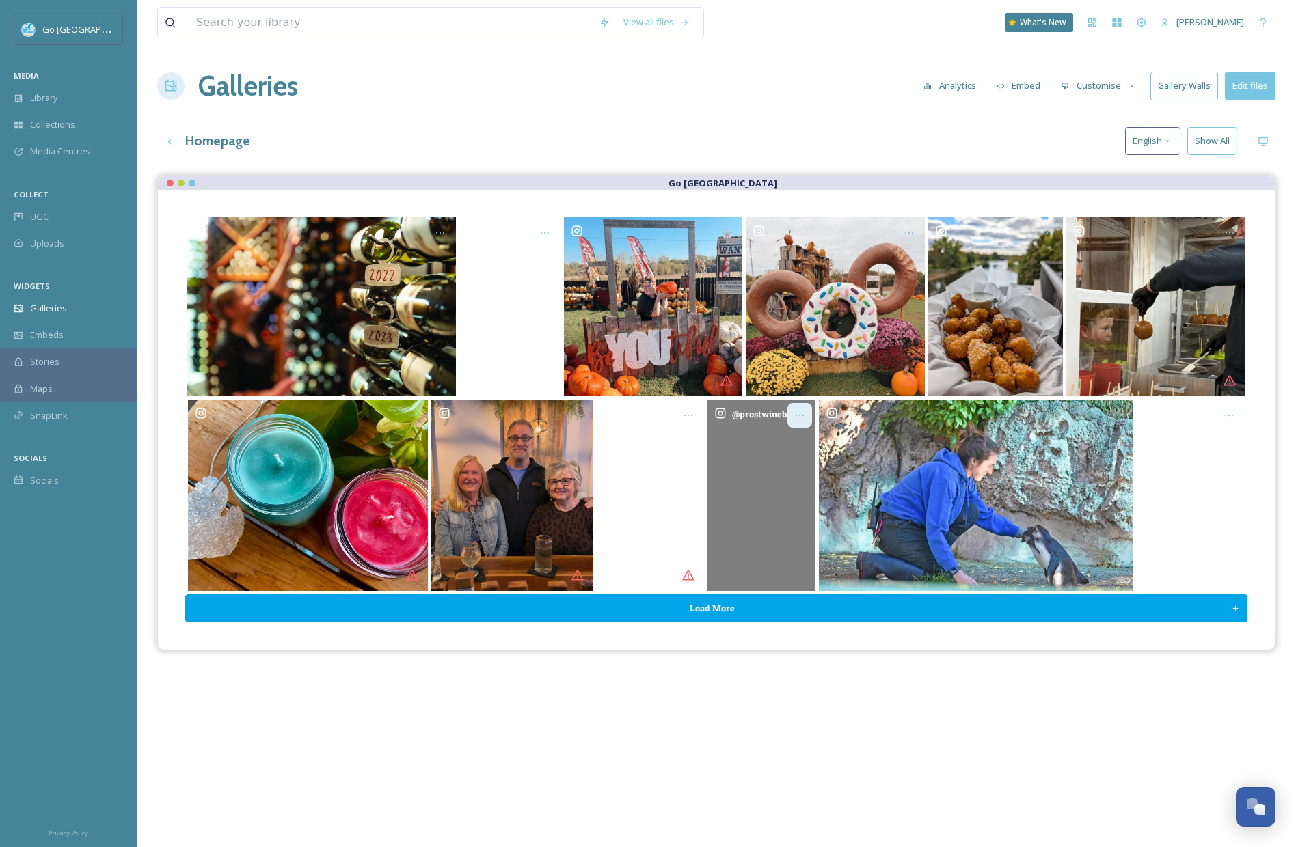
click at [804, 410] on icon "Opens media popup. Media description: prostwinebar-6390107.mp4." at bounding box center [799, 415] width 11 height 11
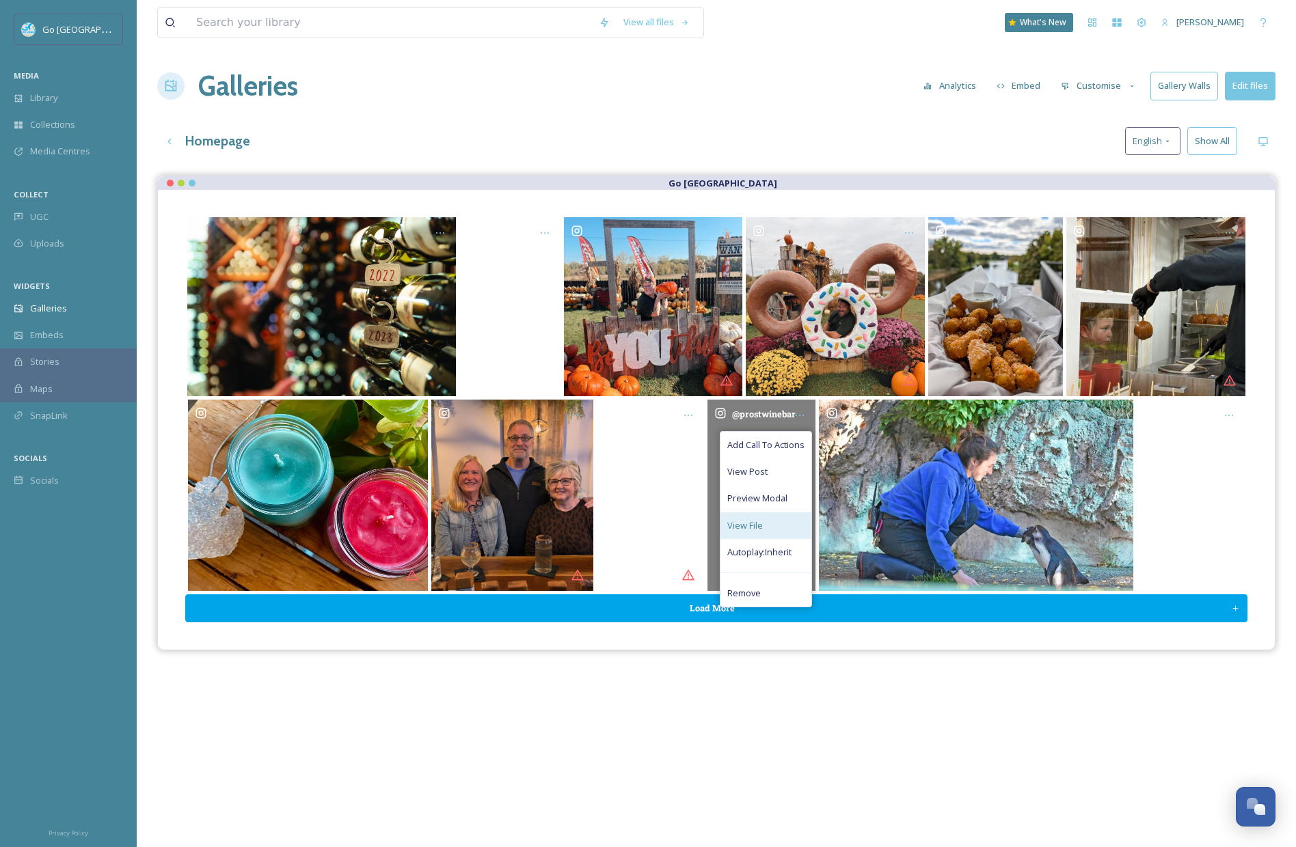
click at [773, 529] on div "View File" at bounding box center [765, 526] width 91 height 27
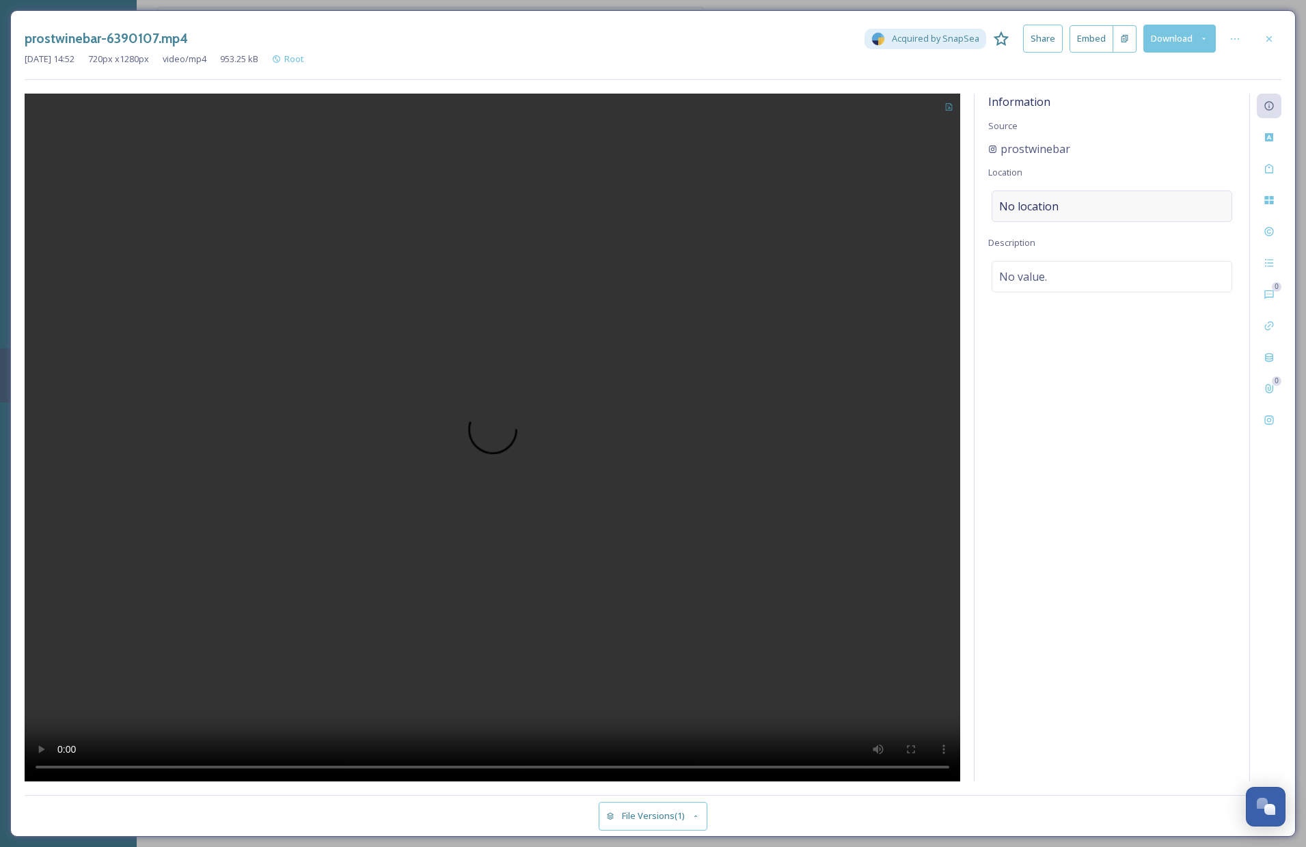
click at [1089, 207] on div "No location" at bounding box center [1112, 206] width 241 height 31
click at [1105, 210] on input at bounding box center [1111, 206] width 239 height 30
type input "prost wine bar"
click at [1074, 361] on span "Prost Wine Bar & Charcuterie" at bounding box center [1059, 364] width 119 height 12
click at [1268, 38] on icon at bounding box center [1269, 38] width 11 height 11
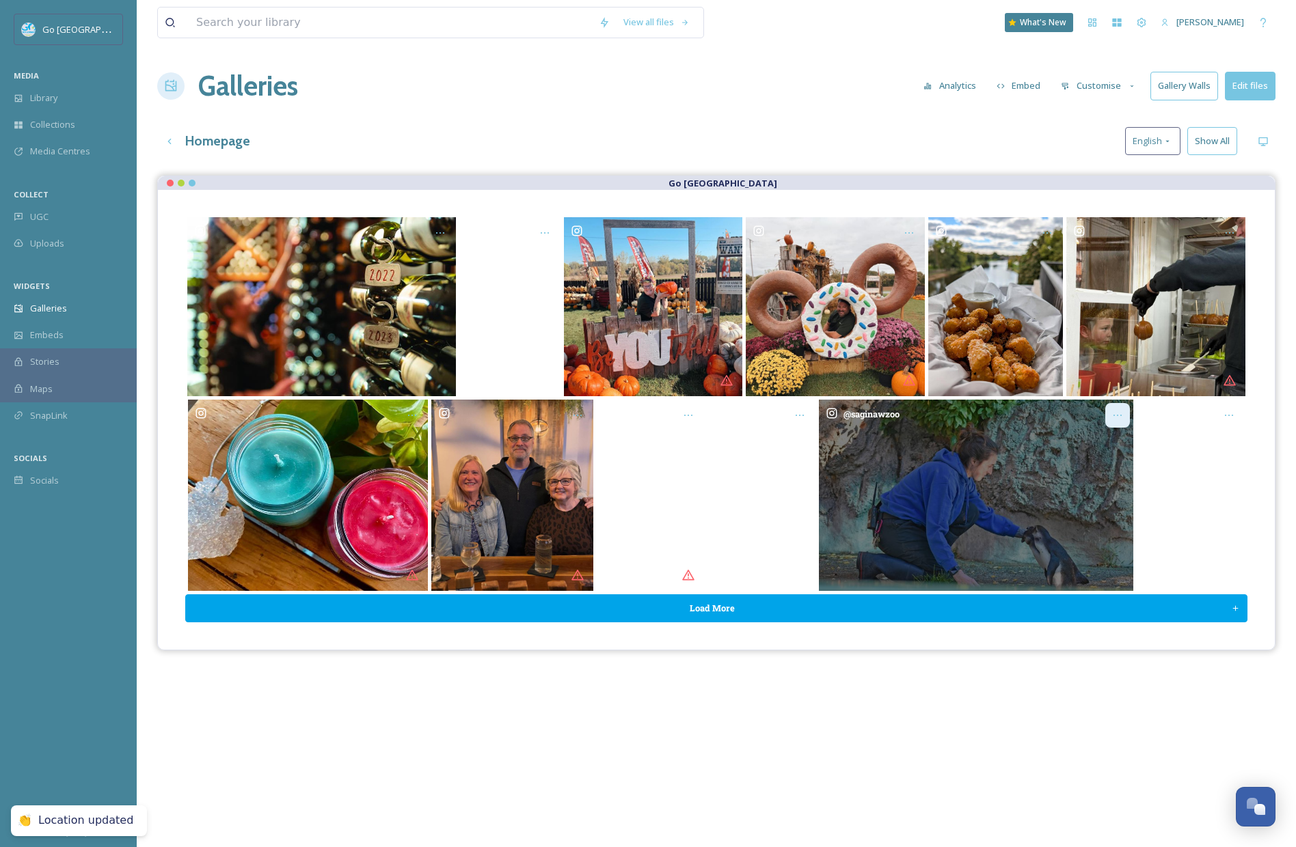
click at [1121, 416] on icon "Opens media popup. Media description: saginawzoo-6362291.jpg." at bounding box center [1117, 415] width 11 height 11
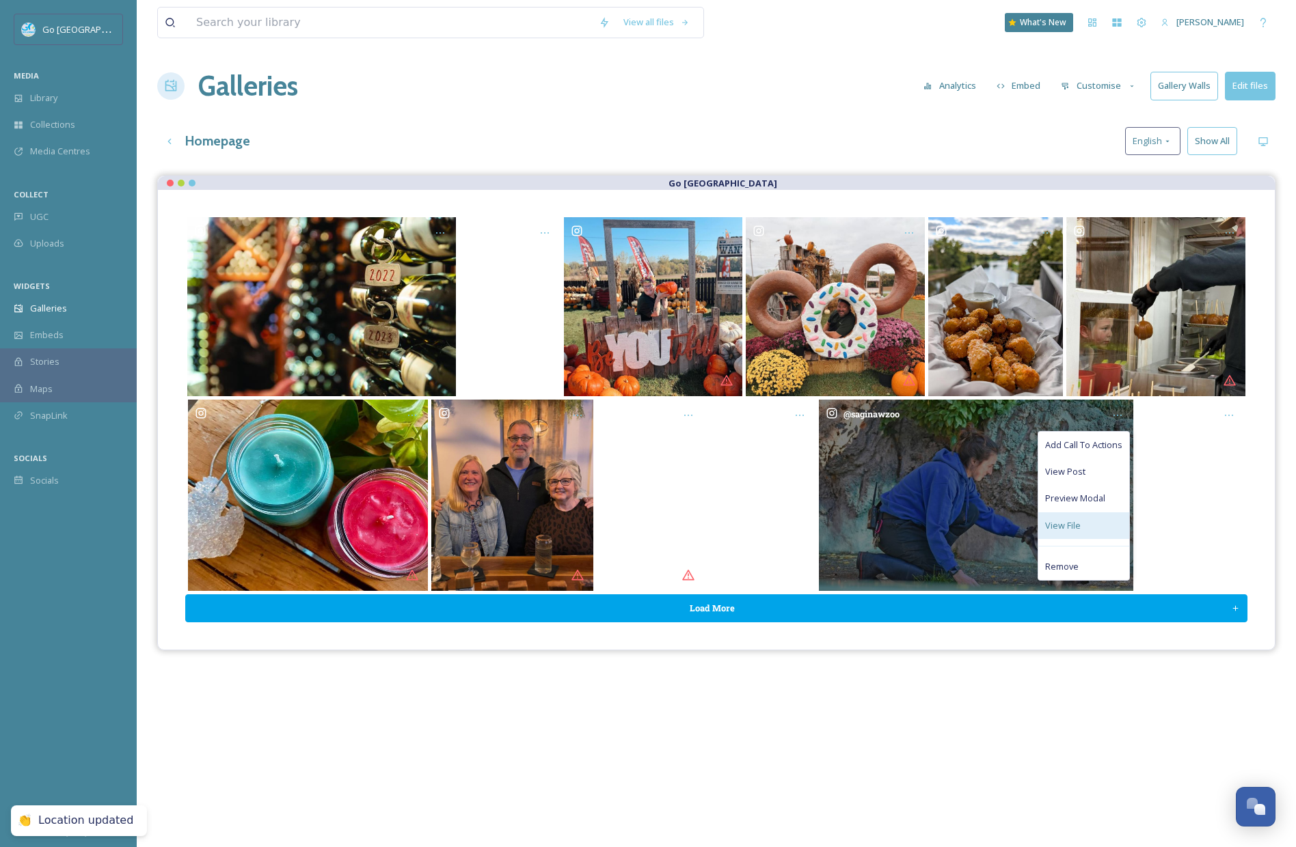
click at [1074, 522] on span "View File" at bounding box center [1063, 525] width 36 height 13
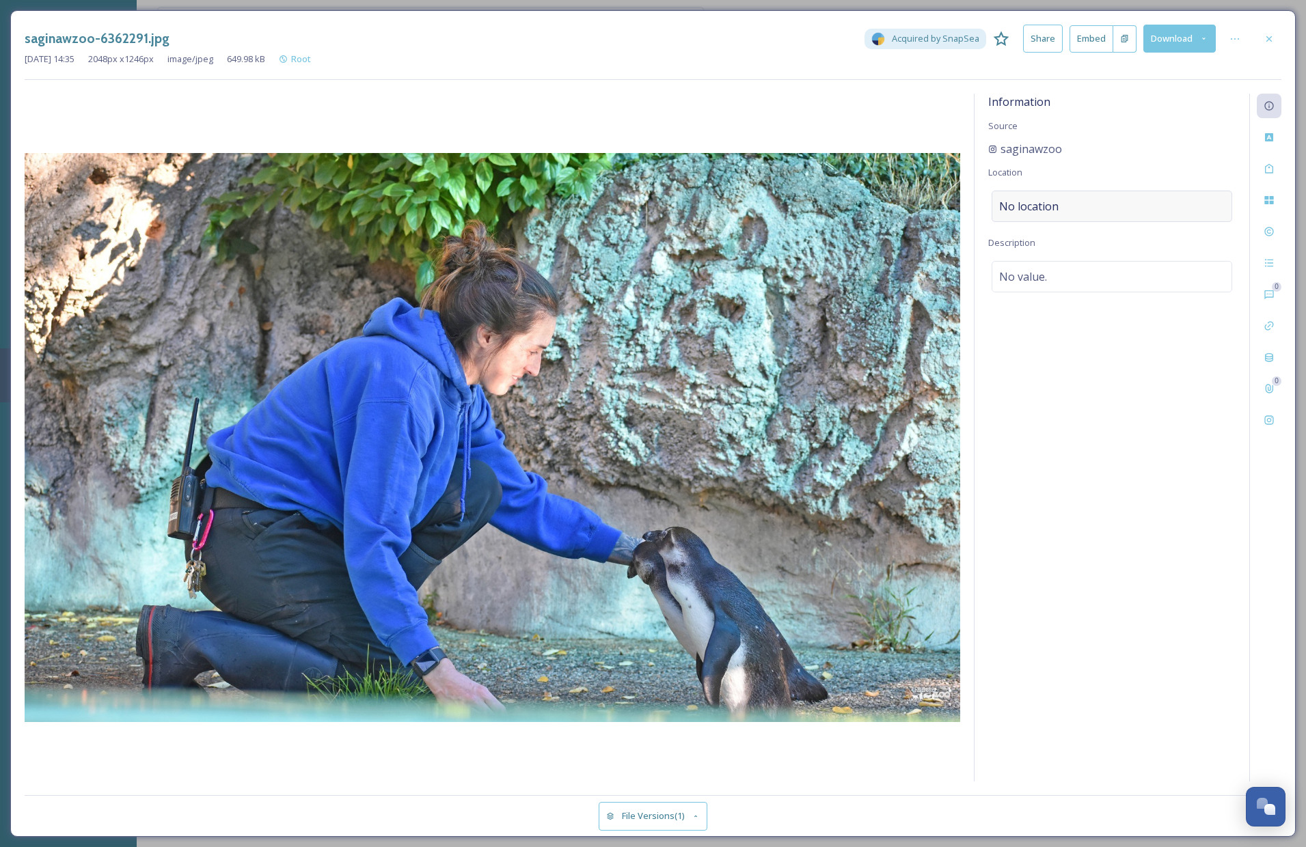
click at [1024, 202] on span "No location" at bounding box center [1028, 206] width 59 height 16
click at [1046, 213] on input at bounding box center [1111, 206] width 239 height 30
type input "saginaw zoo"
click at [1096, 245] on div "Saginaw Children's Zoo 1730 S Washington Ave, Saginaw, MI 48601, USA" at bounding box center [1048, 248] width 96 height 33
click at [1266, 39] on icon at bounding box center [1269, 38] width 11 height 11
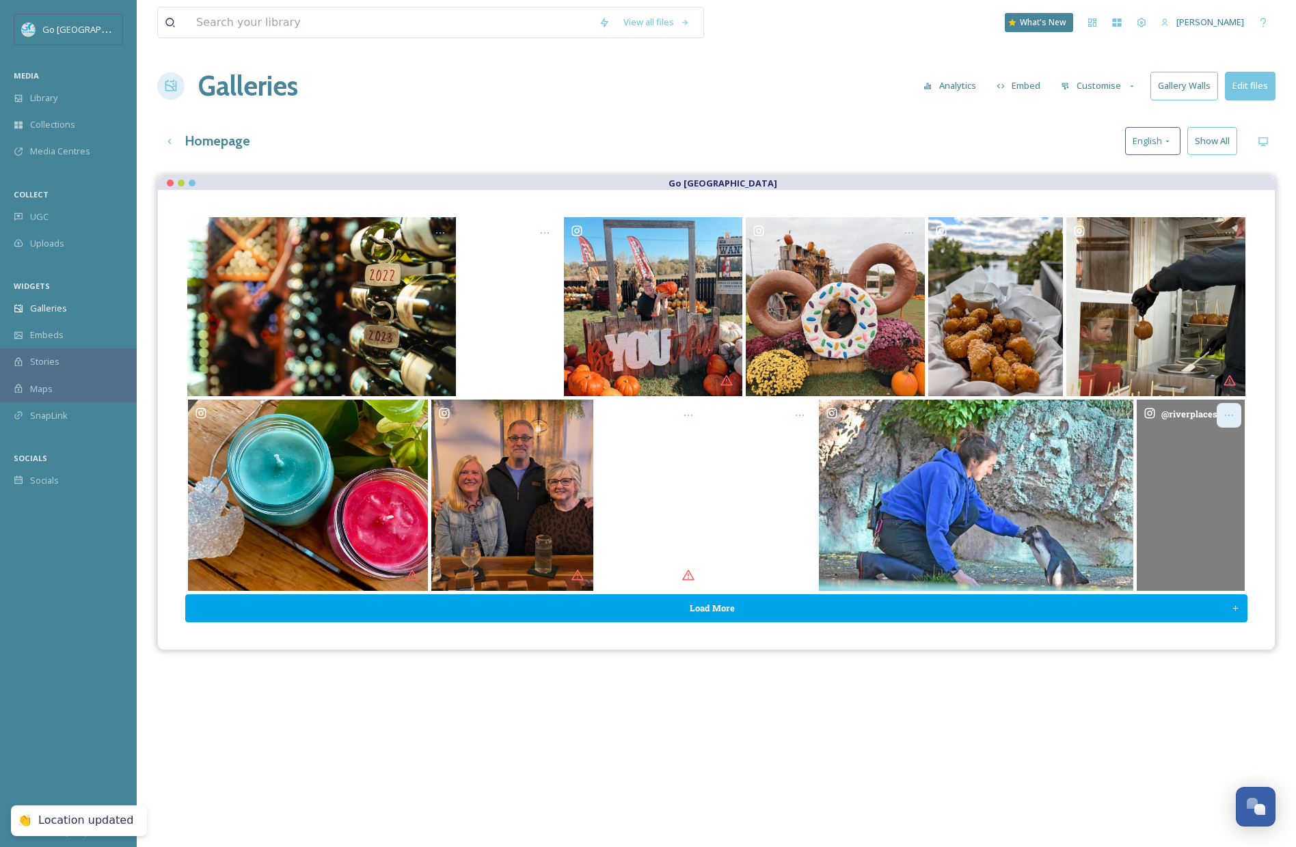
click at [1225, 420] on icon "Opens media popup. Media description: riverplaceshops-6362297.mp4." at bounding box center [1228, 415] width 11 height 11
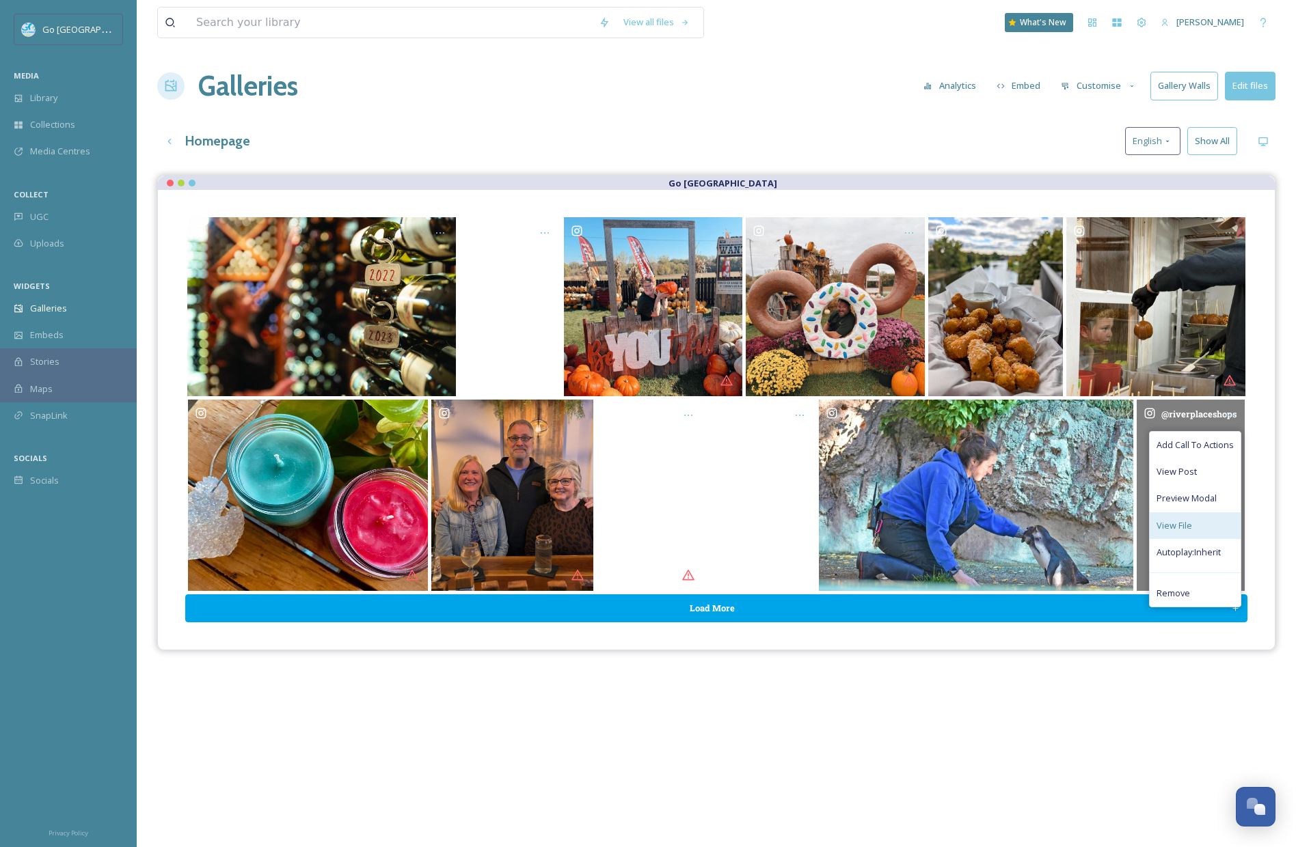
click at [1173, 520] on span "View File" at bounding box center [1174, 525] width 36 height 13
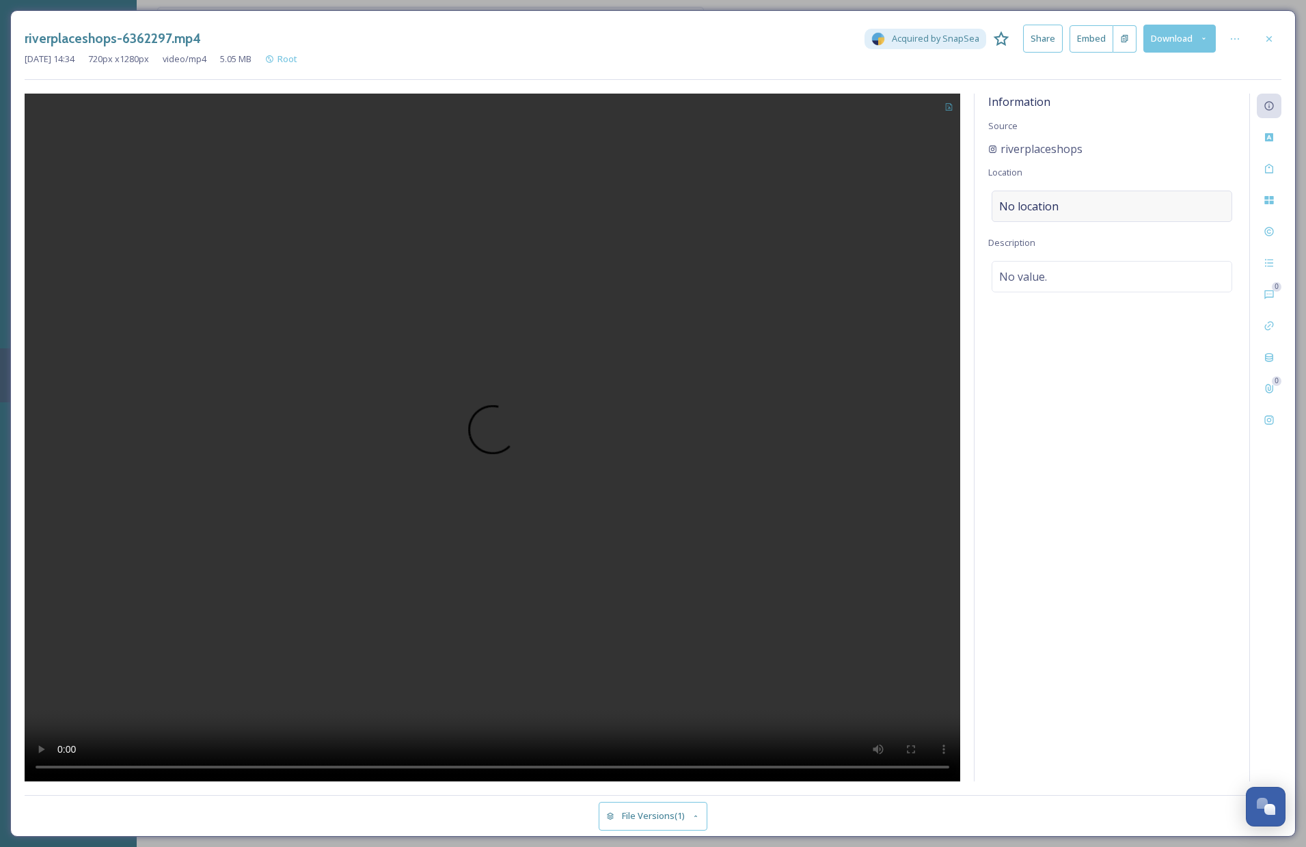
click at [1050, 201] on span "No location" at bounding box center [1028, 206] width 59 height 16
click at [1069, 213] on input at bounding box center [1111, 206] width 239 height 30
type input "c"
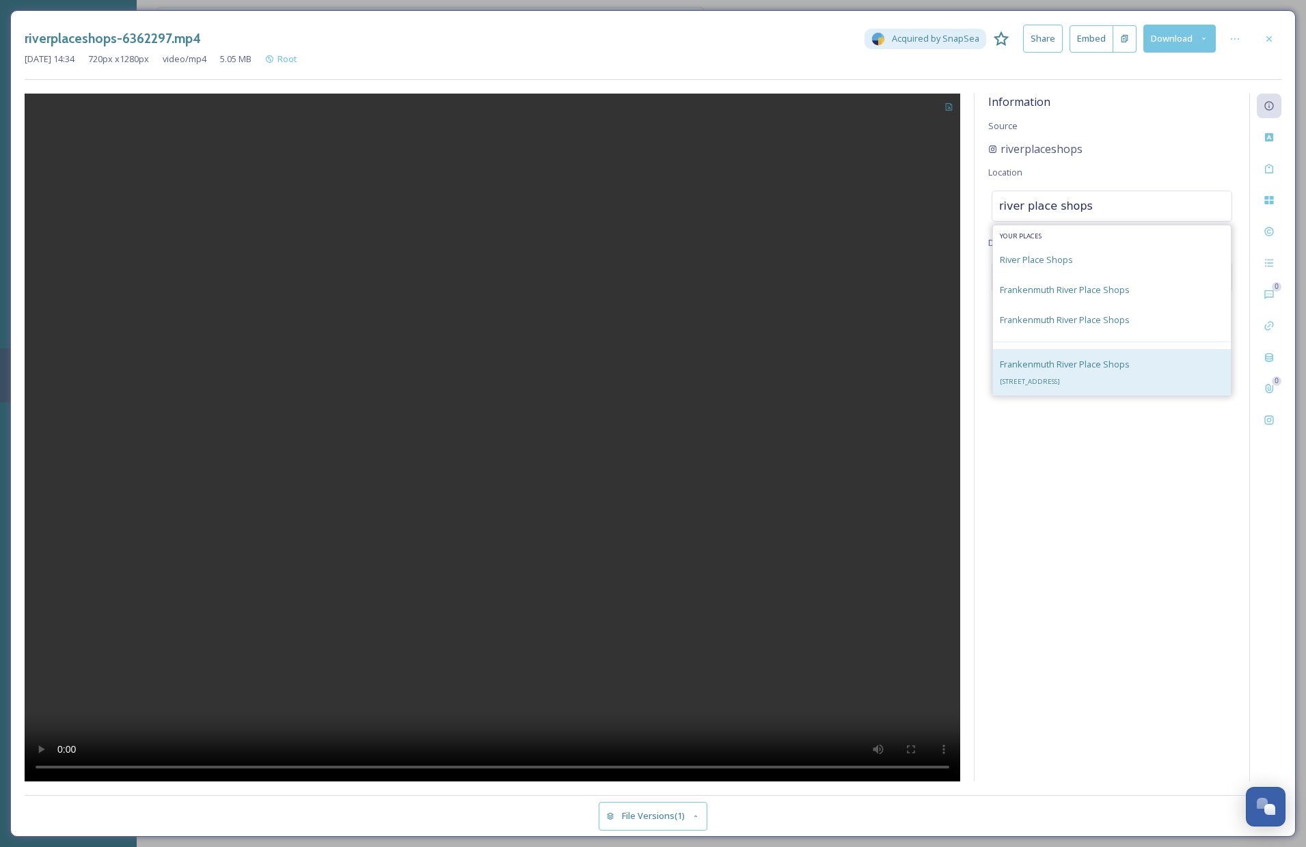
type input "river place shops"
click at [1129, 372] on div "Frankenmuth River Place Shops 925 S Main St, Frankenmuth, MI 48734, USA" at bounding box center [1065, 372] width 130 height 33
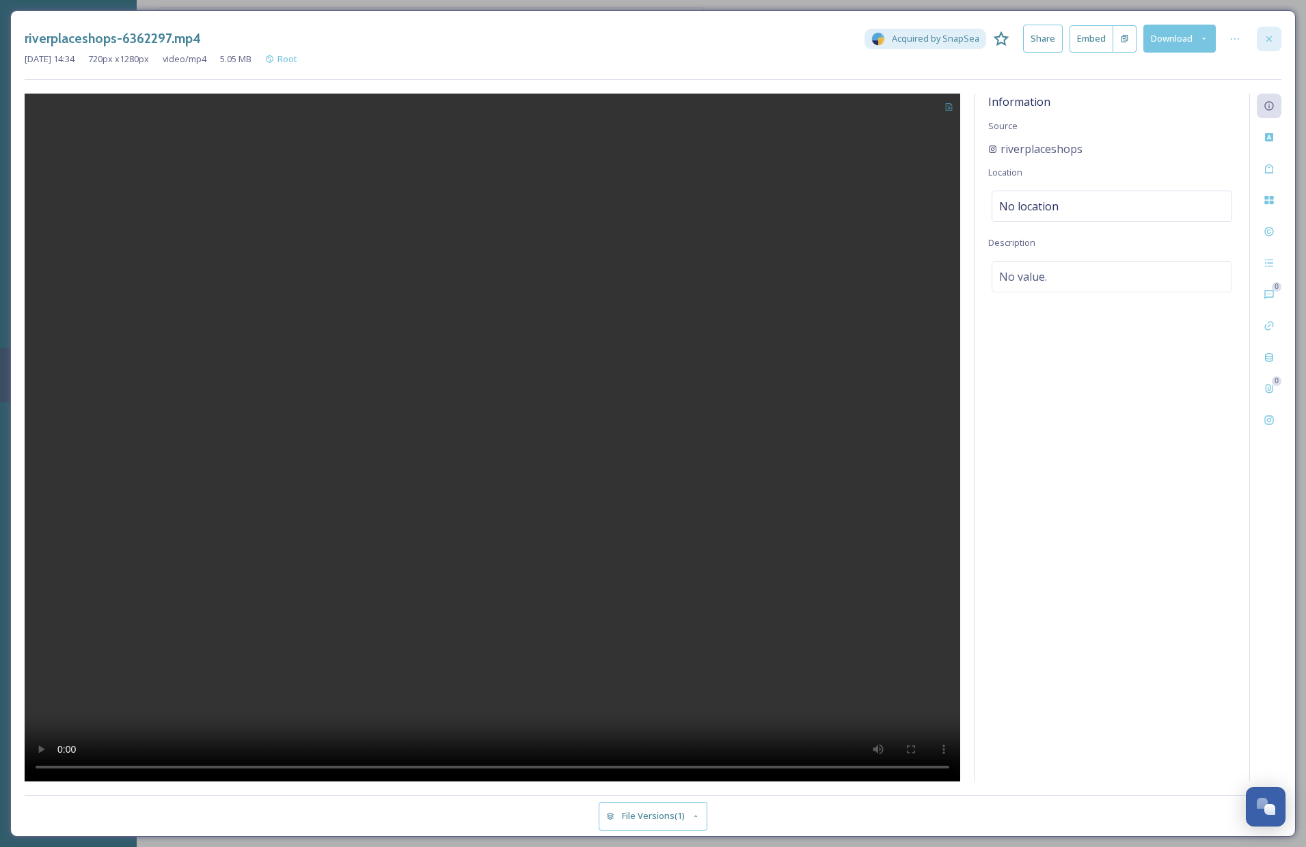
click at [1272, 33] on icon at bounding box center [1269, 38] width 11 height 11
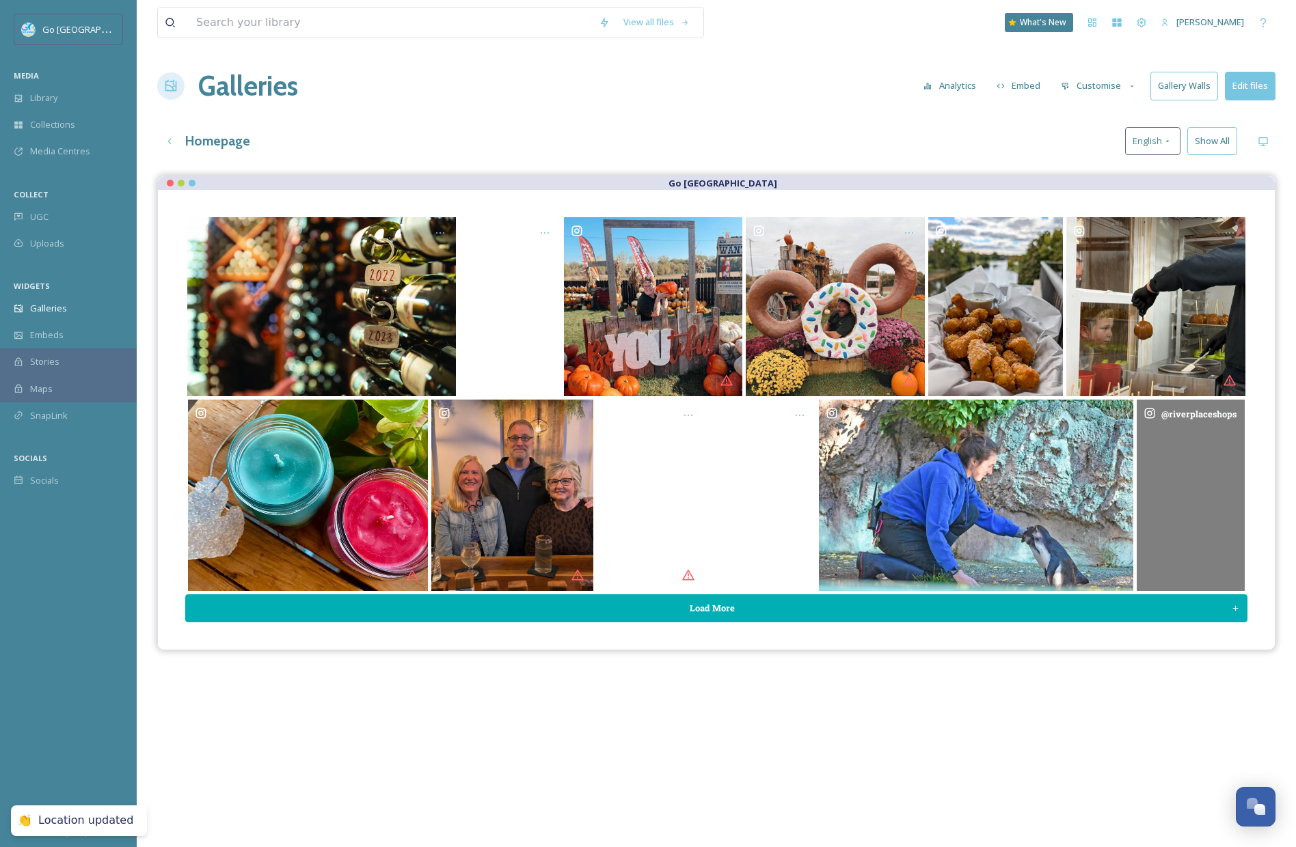
click at [755, 612] on button "Load More" at bounding box center [716, 609] width 1062 height 28
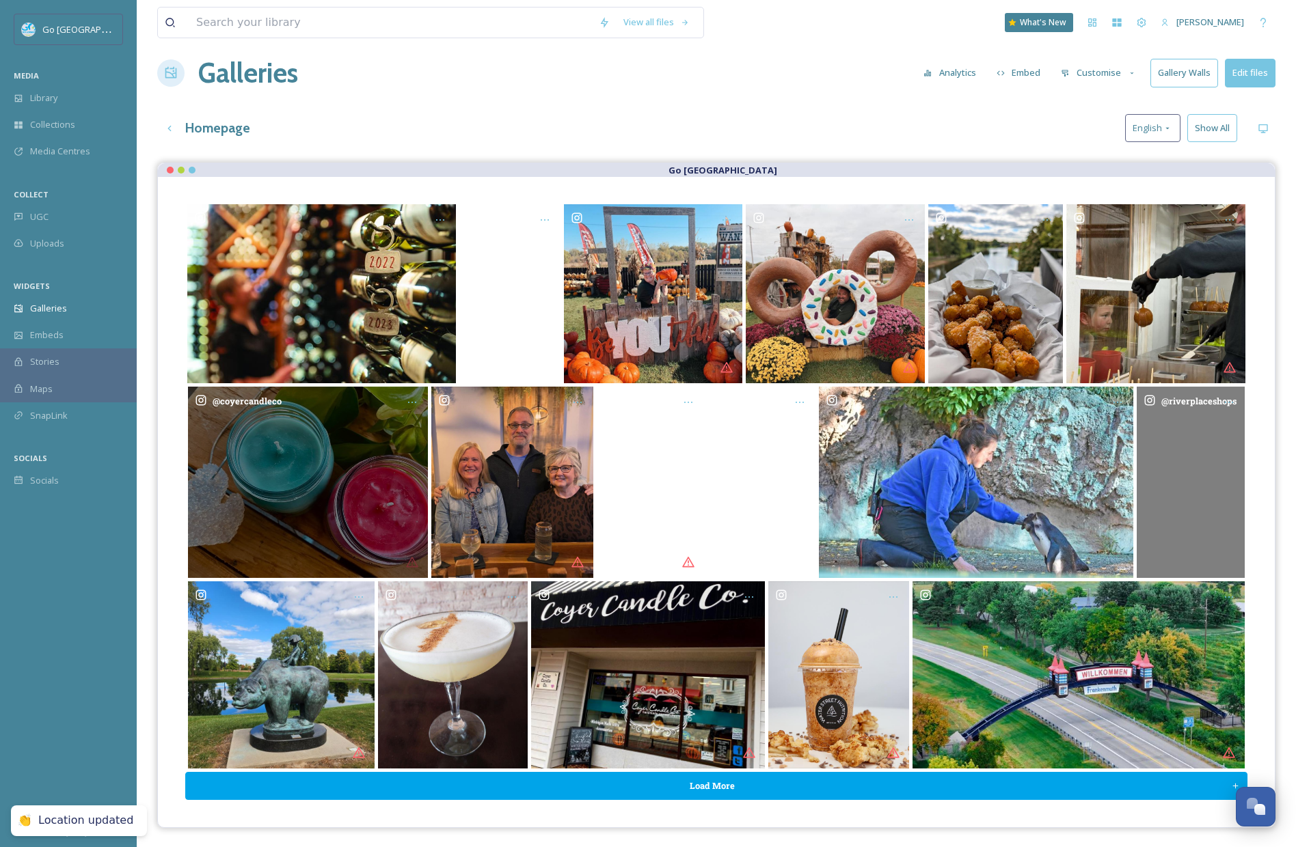
scroll to position [30, 0]
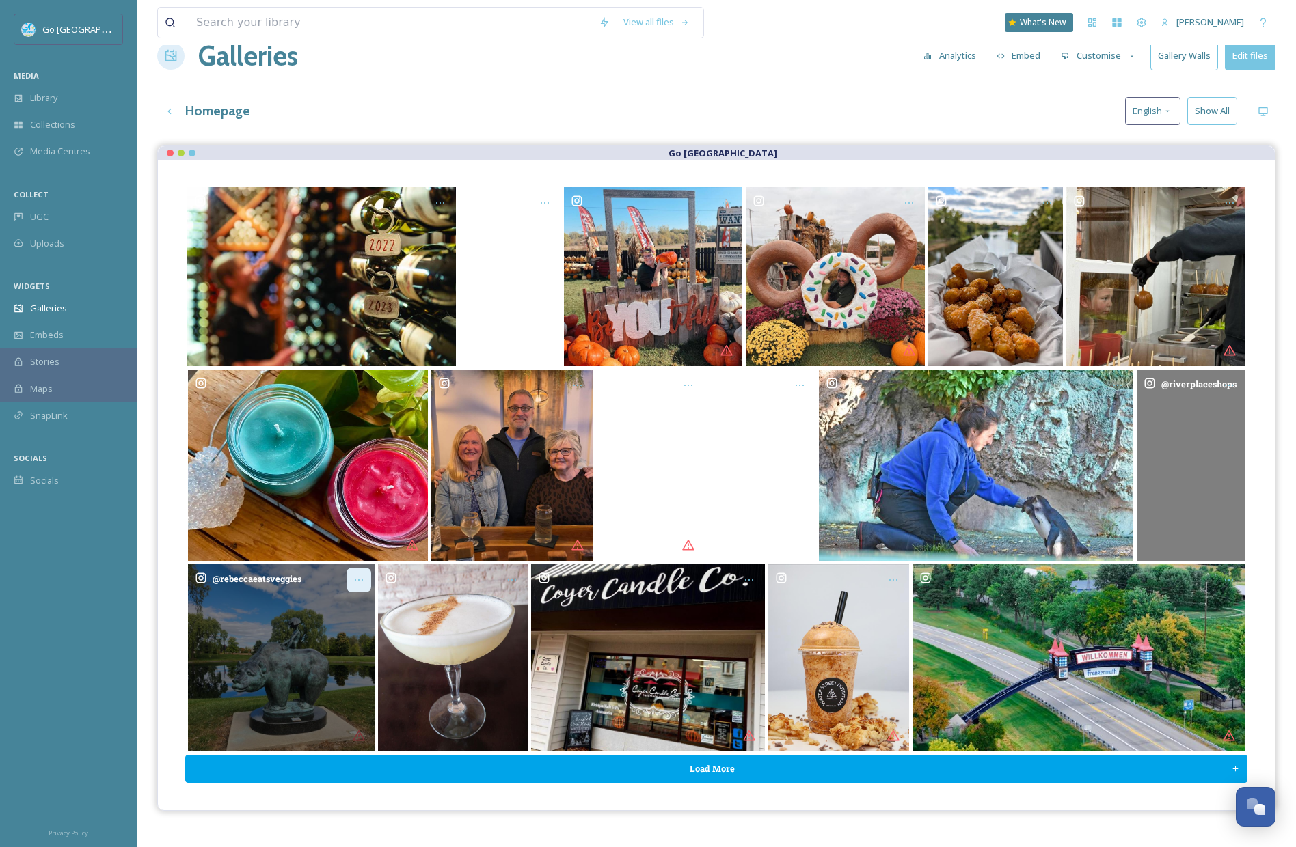
click at [362, 580] on icon "Opens media popup. Media description: rebeccaeatsveggies-6362285.heic." at bounding box center [358, 580] width 11 height 11
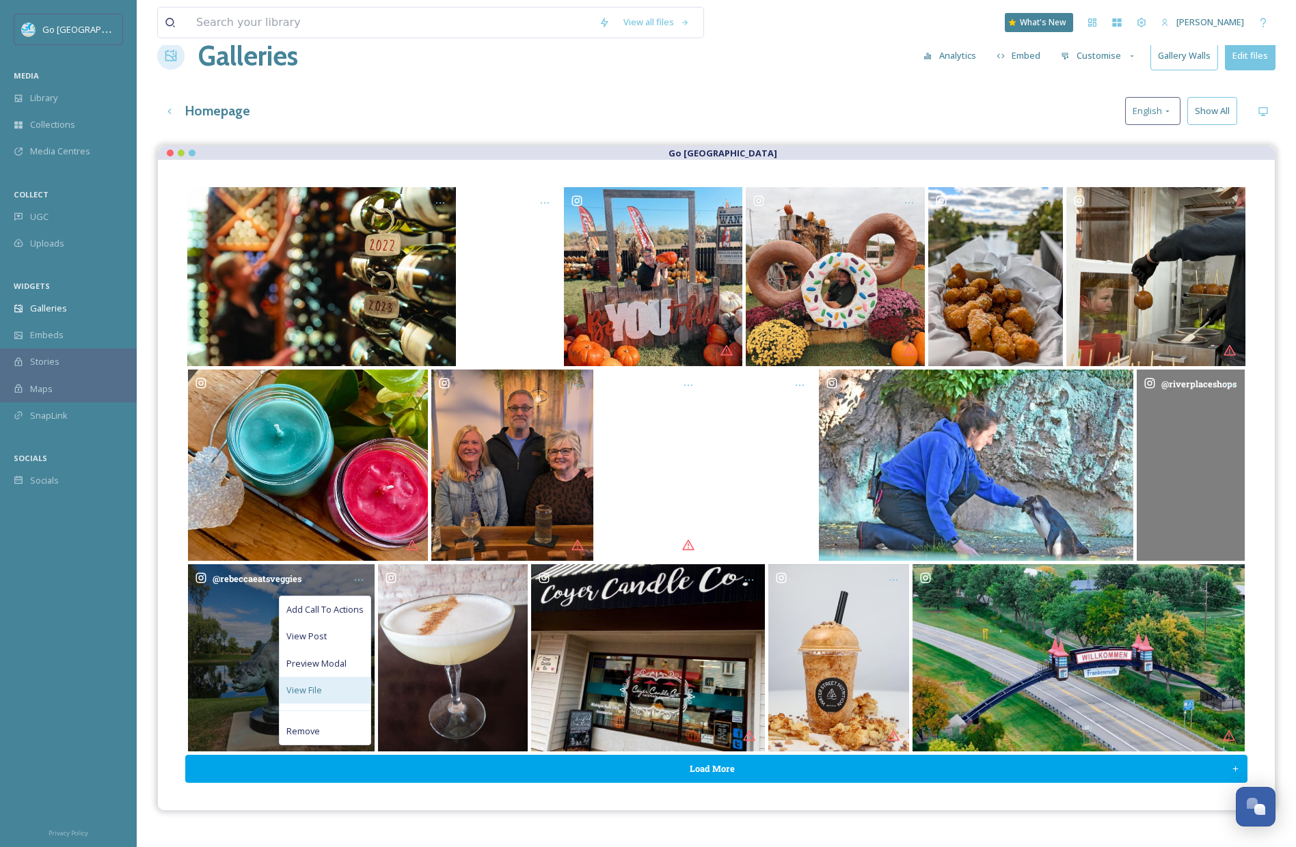
click at [328, 690] on div "View File" at bounding box center [325, 690] width 91 height 27
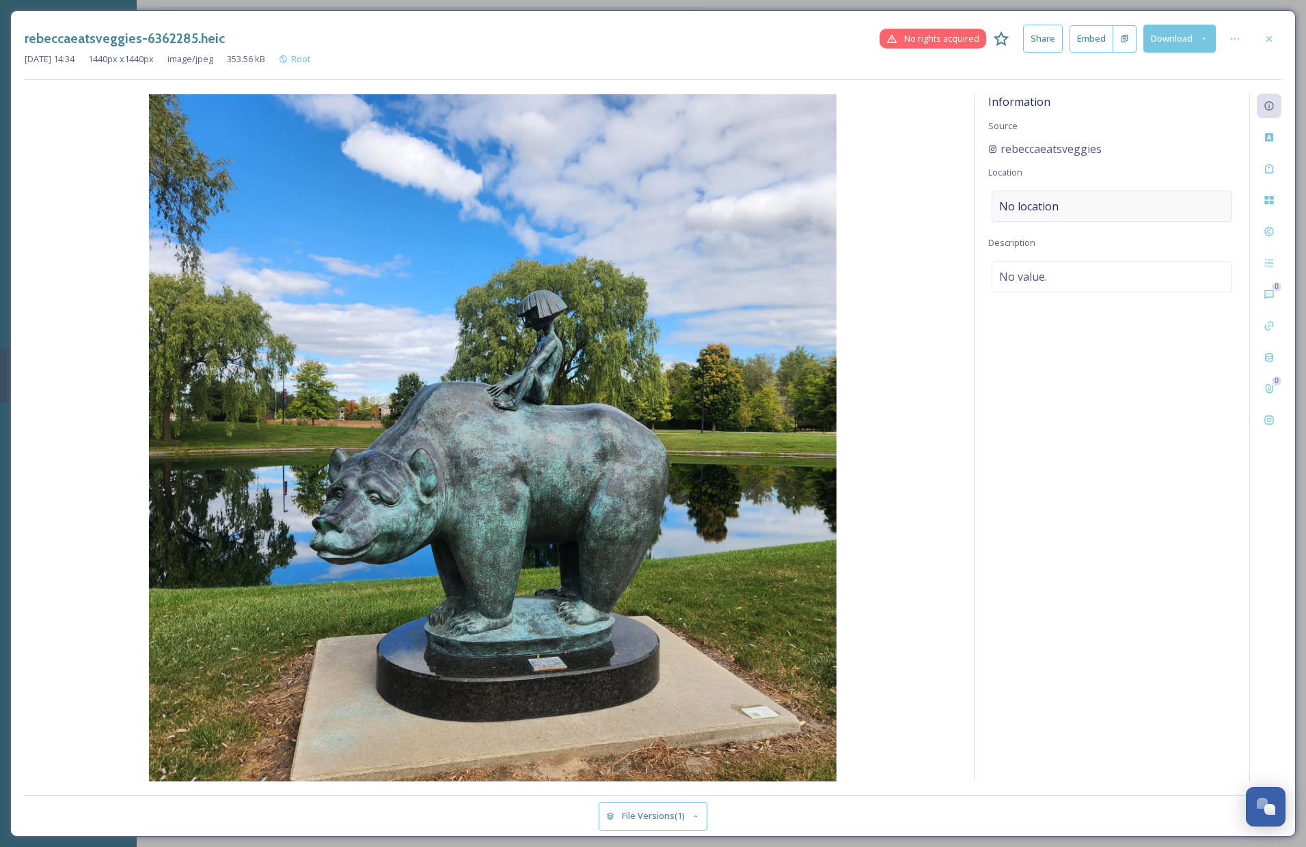
click at [1115, 208] on div "No location" at bounding box center [1112, 206] width 241 height 31
click at [1072, 208] on input at bounding box center [1111, 206] width 239 height 30
type input "marshall fredericks"
click at [1112, 262] on div "Marshall M Fredericks Sculpture Museum 7400 Bay Rd, University Center, MI 48710…" at bounding box center [1077, 248] width 154 height 33
click at [1269, 36] on icon at bounding box center [1269, 38] width 11 height 11
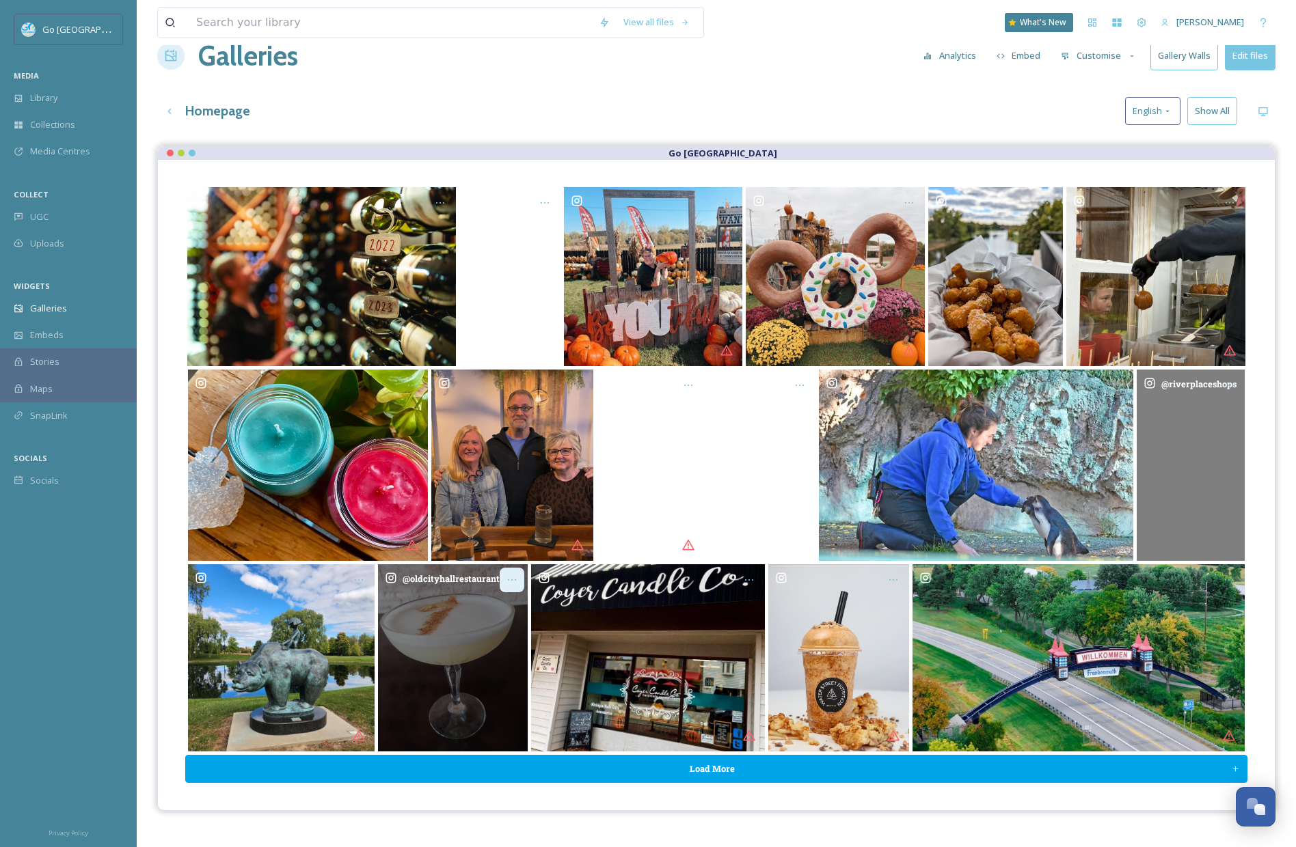
click at [515, 572] on div "Opens media popup. Media description: oldcityhallrestaurant-6365428.jpg." at bounding box center [512, 580] width 25 height 25
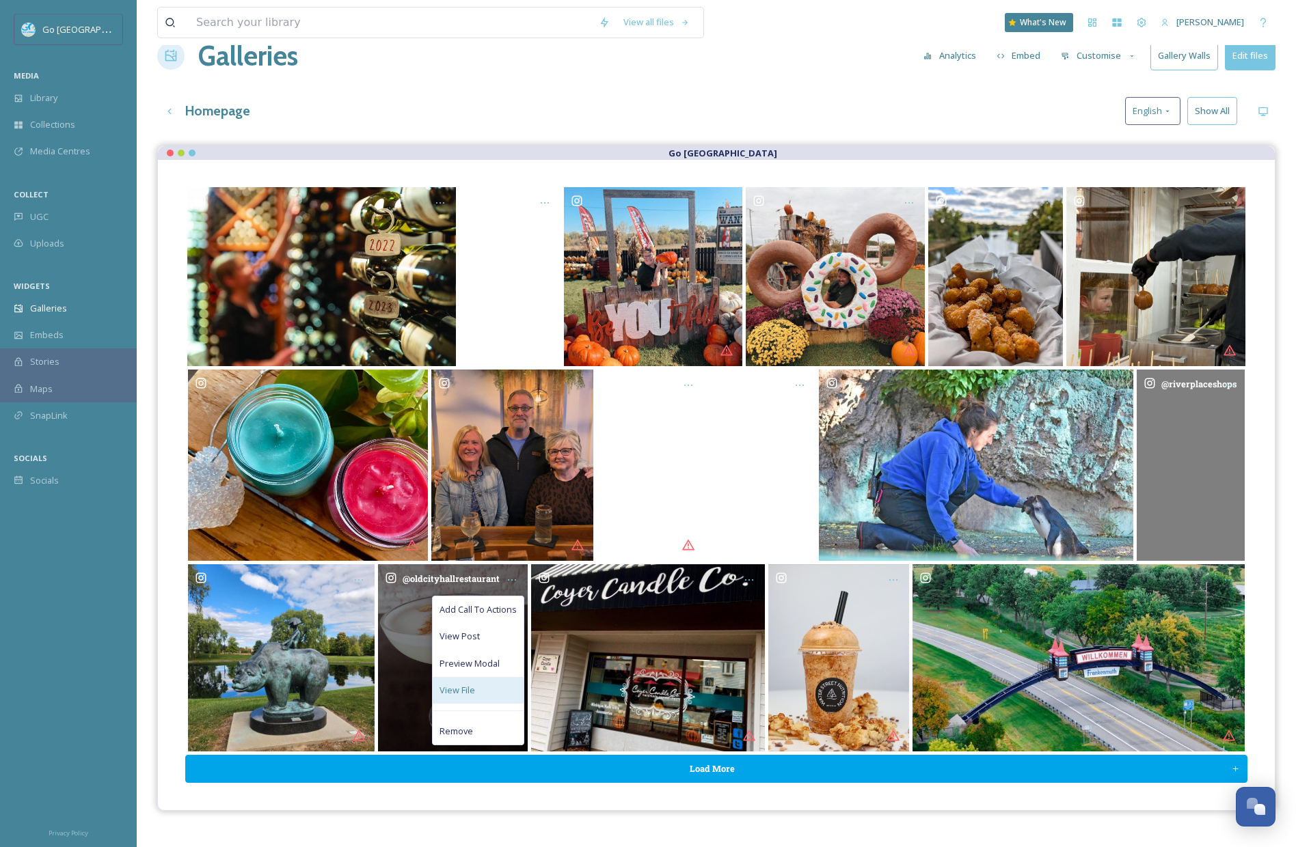
click at [496, 690] on div "View File" at bounding box center [478, 690] width 91 height 27
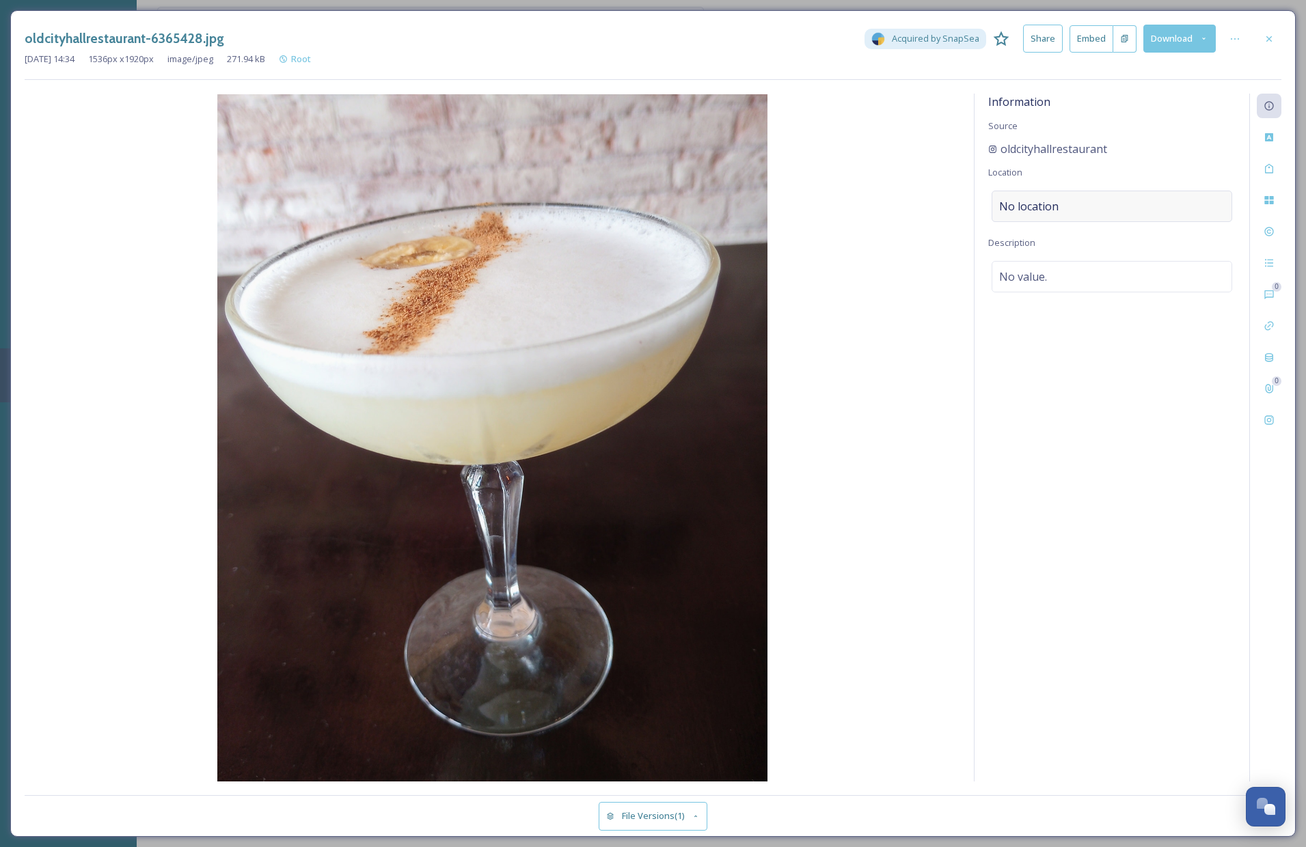
click at [1061, 204] on div "No location" at bounding box center [1112, 206] width 241 height 31
click at [1075, 206] on input at bounding box center [1111, 206] width 239 height 30
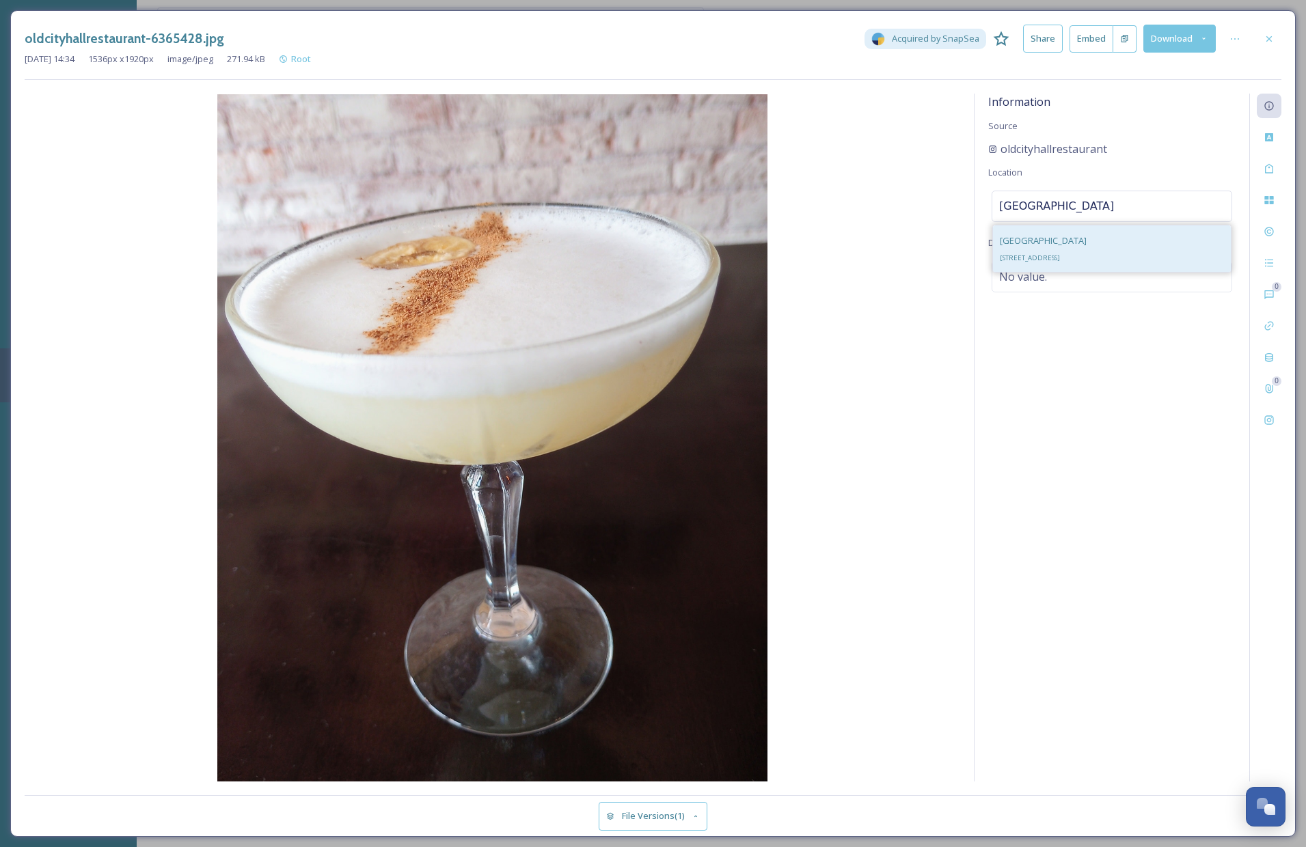
type input "old city hall bay city"
click at [1060, 257] on span "814 Saginaw St, Bay City, MI 48708, USA" at bounding box center [1030, 258] width 60 height 9
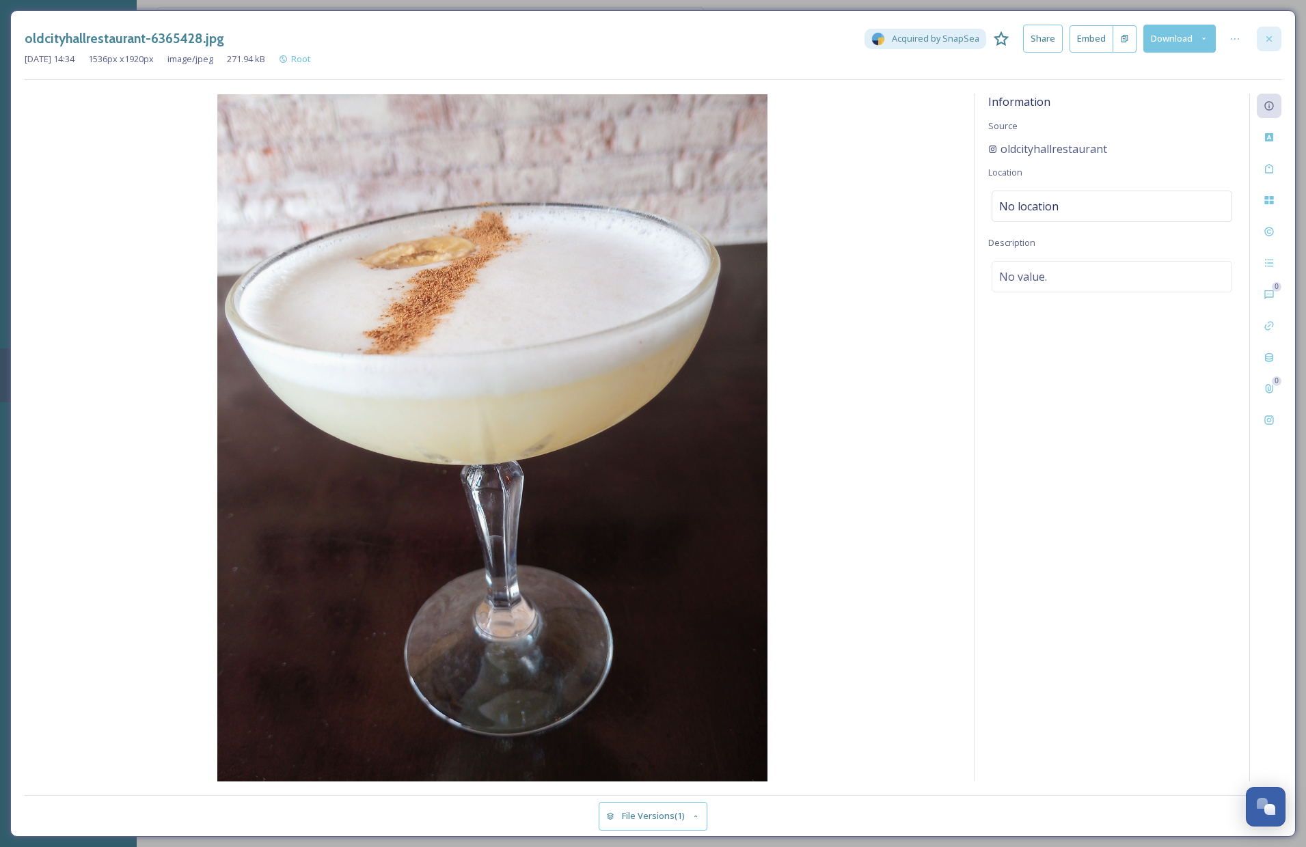
click at [1273, 37] on icon at bounding box center [1269, 38] width 11 height 11
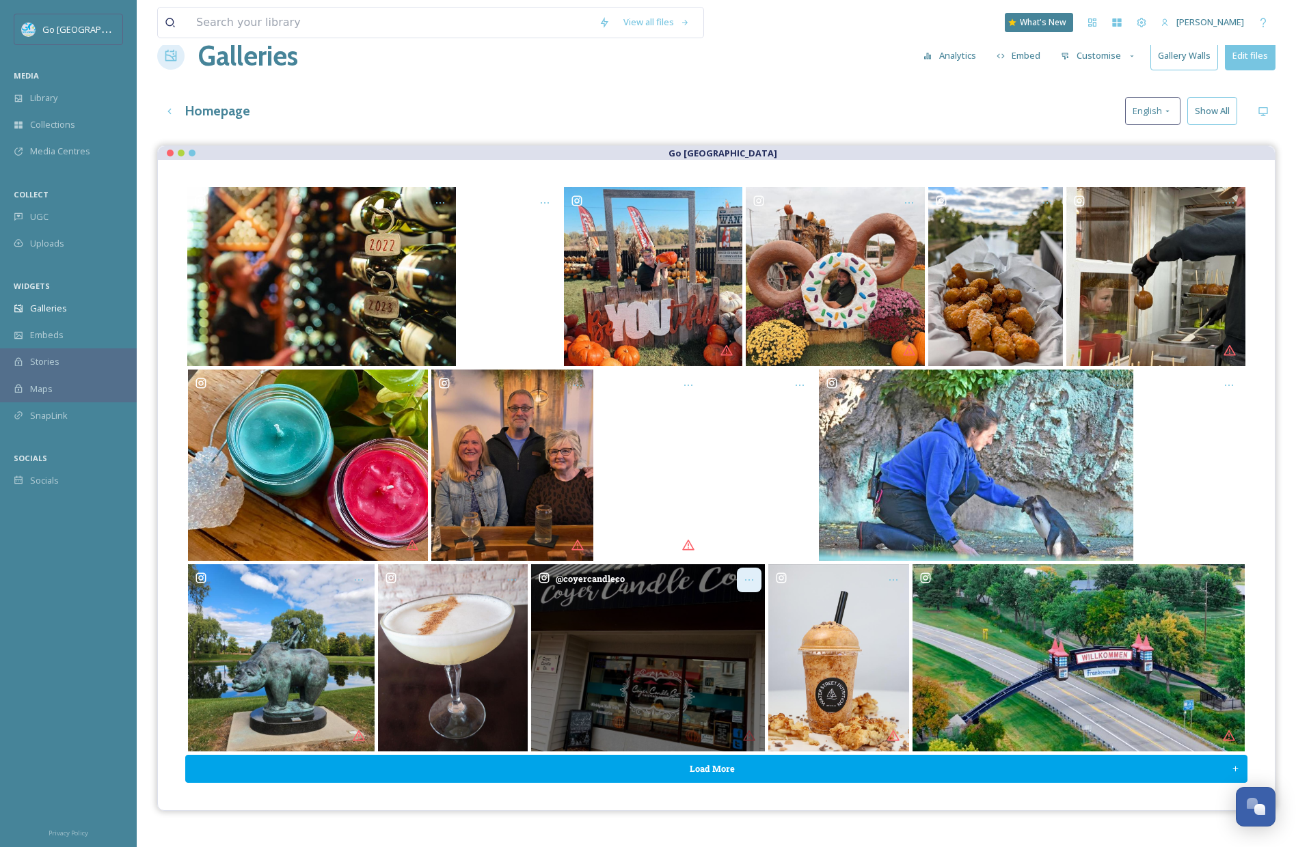
click at [753, 578] on icon "Opens media popup. Media description: coyercandleco-6367717.jpg." at bounding box center [749, 580] width 11 height 11
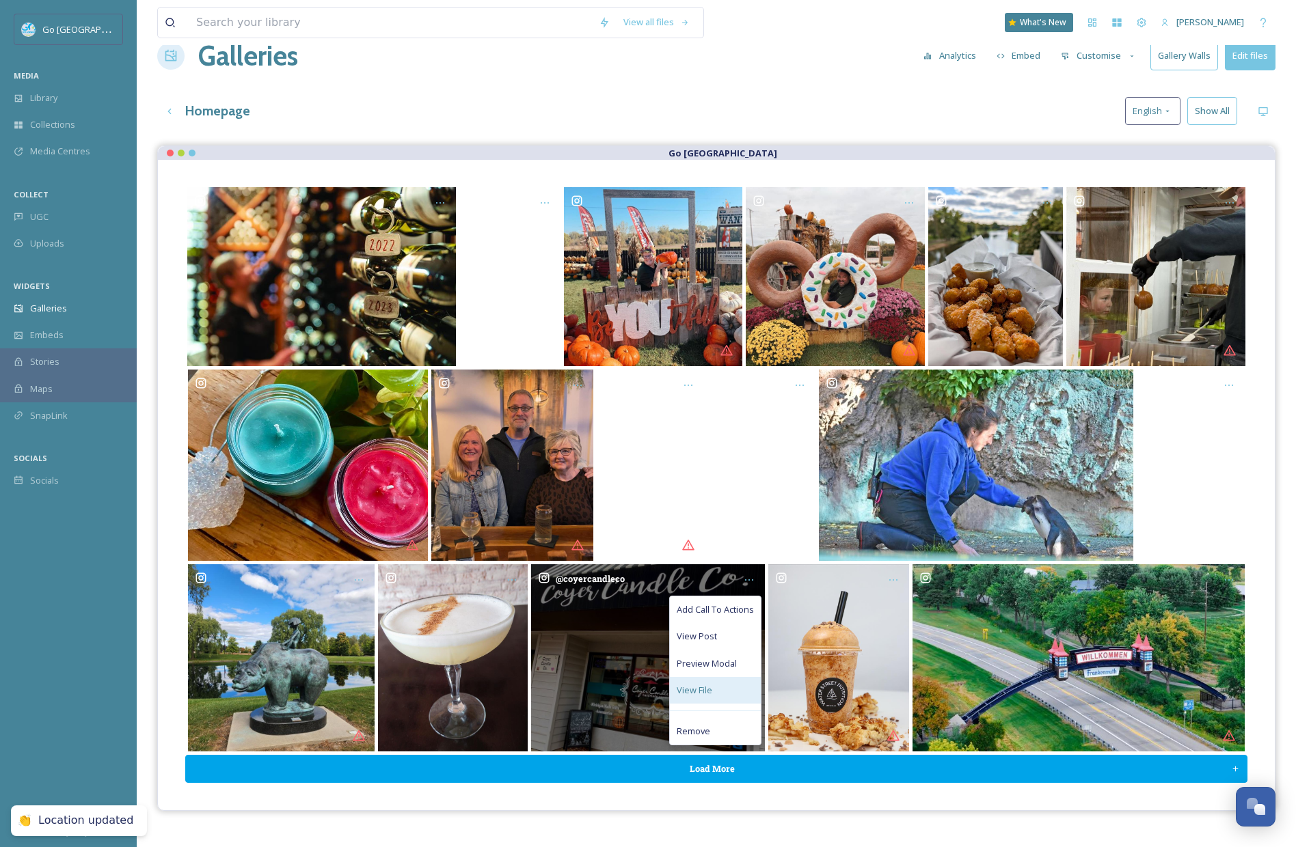
click at [701, 677] on div "View File" at bounding box center [715, 690] width 91 height 27
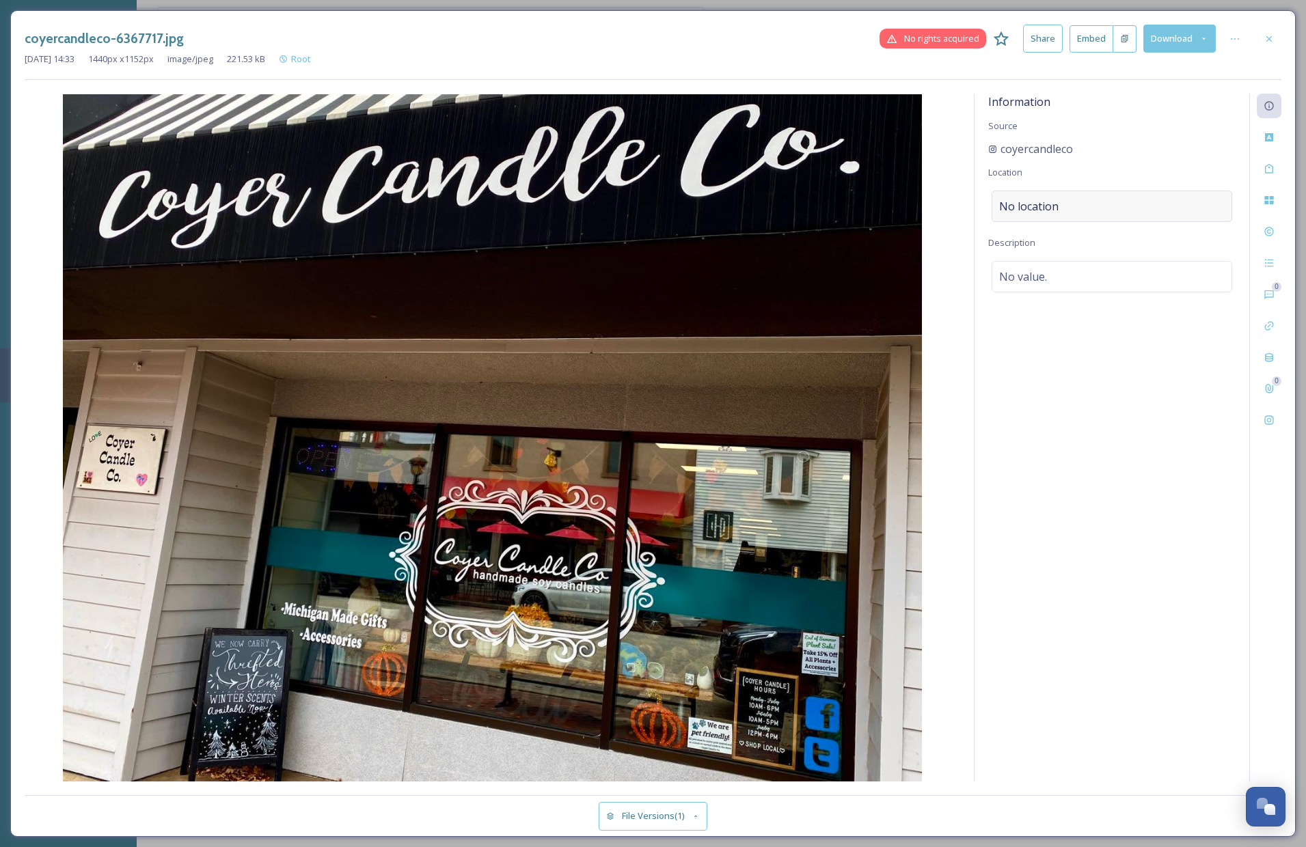
click at [1089, 202] on div "No location" at bounding box center [1112, 206] width 241 height 31
click at [1074, 204] on input at bounding box center [1111, 206] width 239 height 30
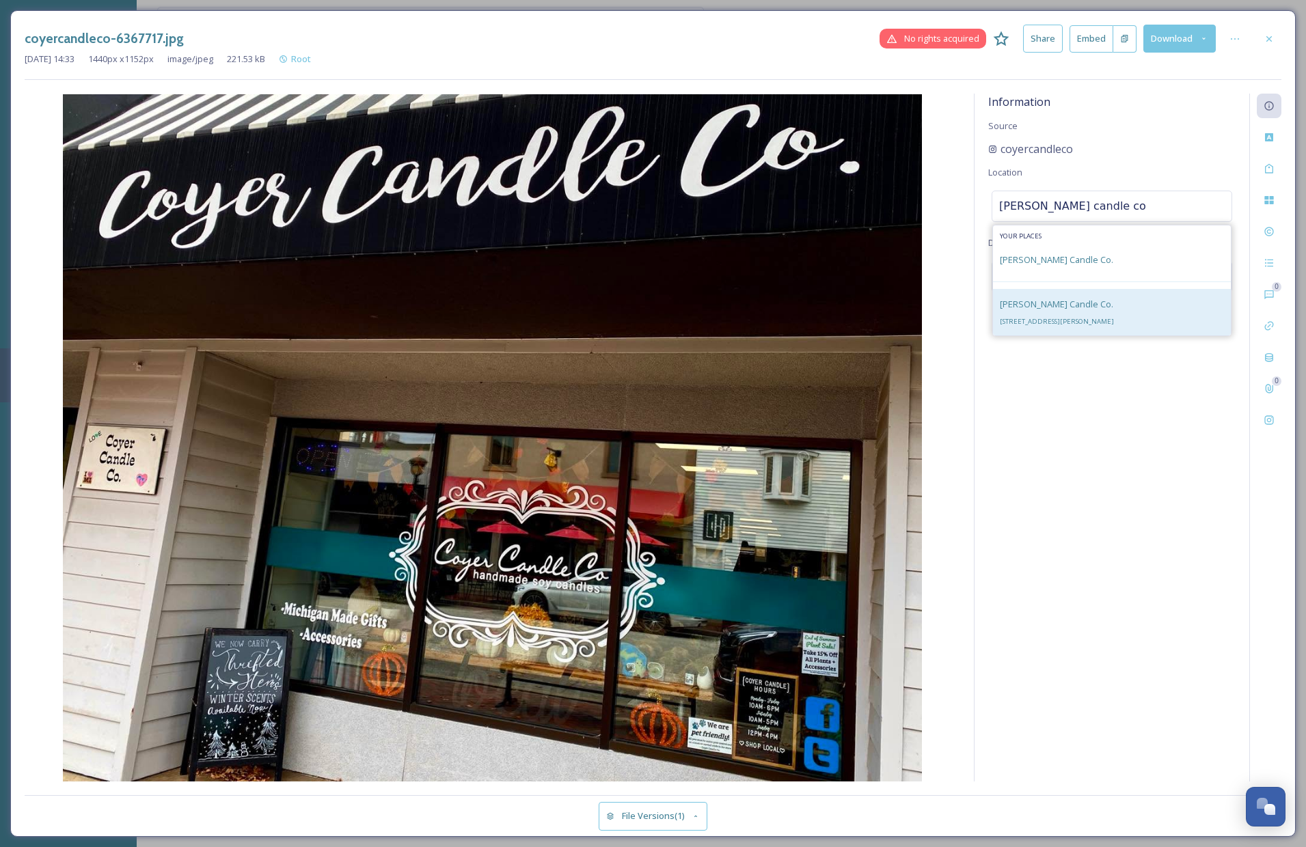
type input "coyer candle co"
click at [1084, 318] on span "129 Ashman St, Midland, MI 48640, USA" at bounding box center [1057, 321] width 114 height 9
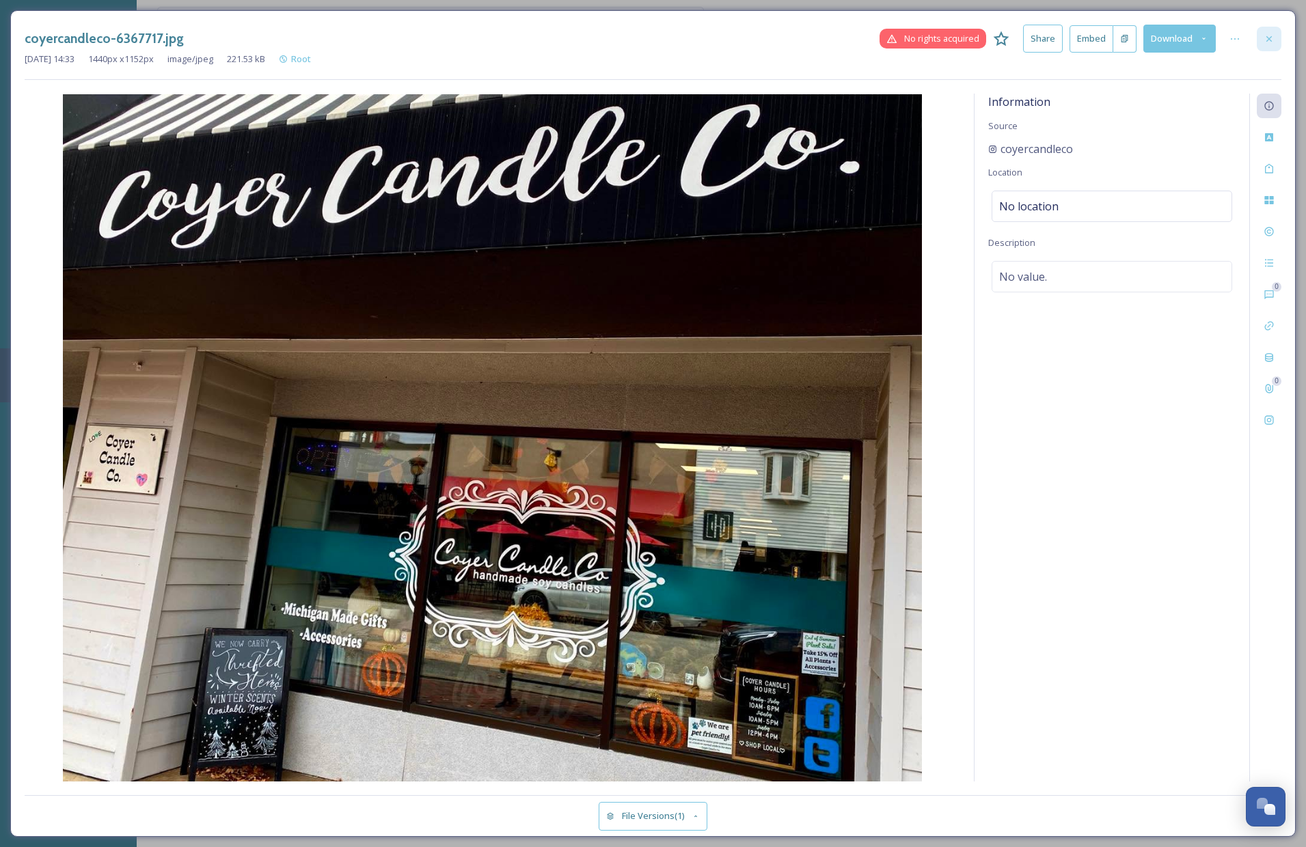
click at [1277, 27] on div at bounding box center [1269, 39] width 25 height 25
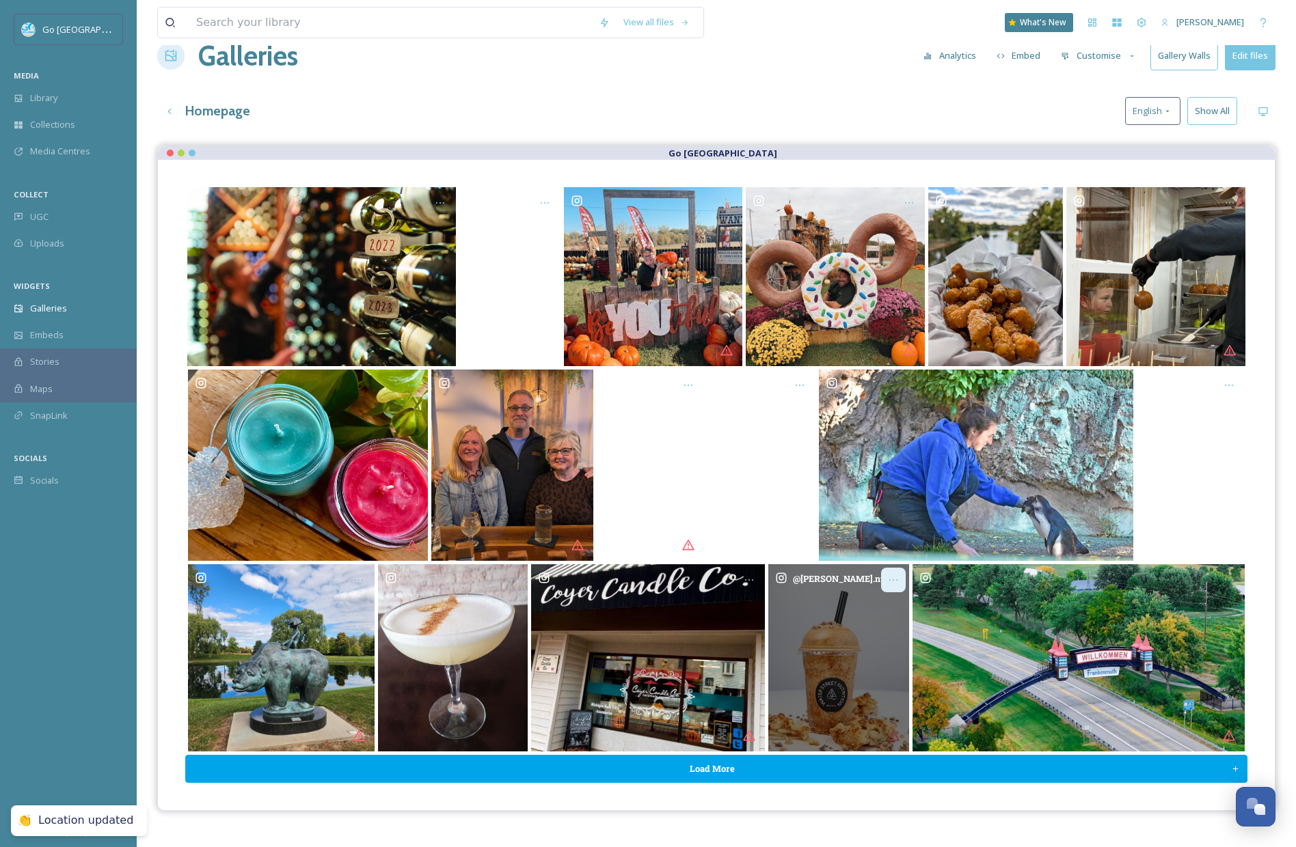
click at [900, 582] on div "Opens media popup. Media description: waterstreet.nutrition-6369932.jpg." at bounding box center [893, 580] width 25 height 25
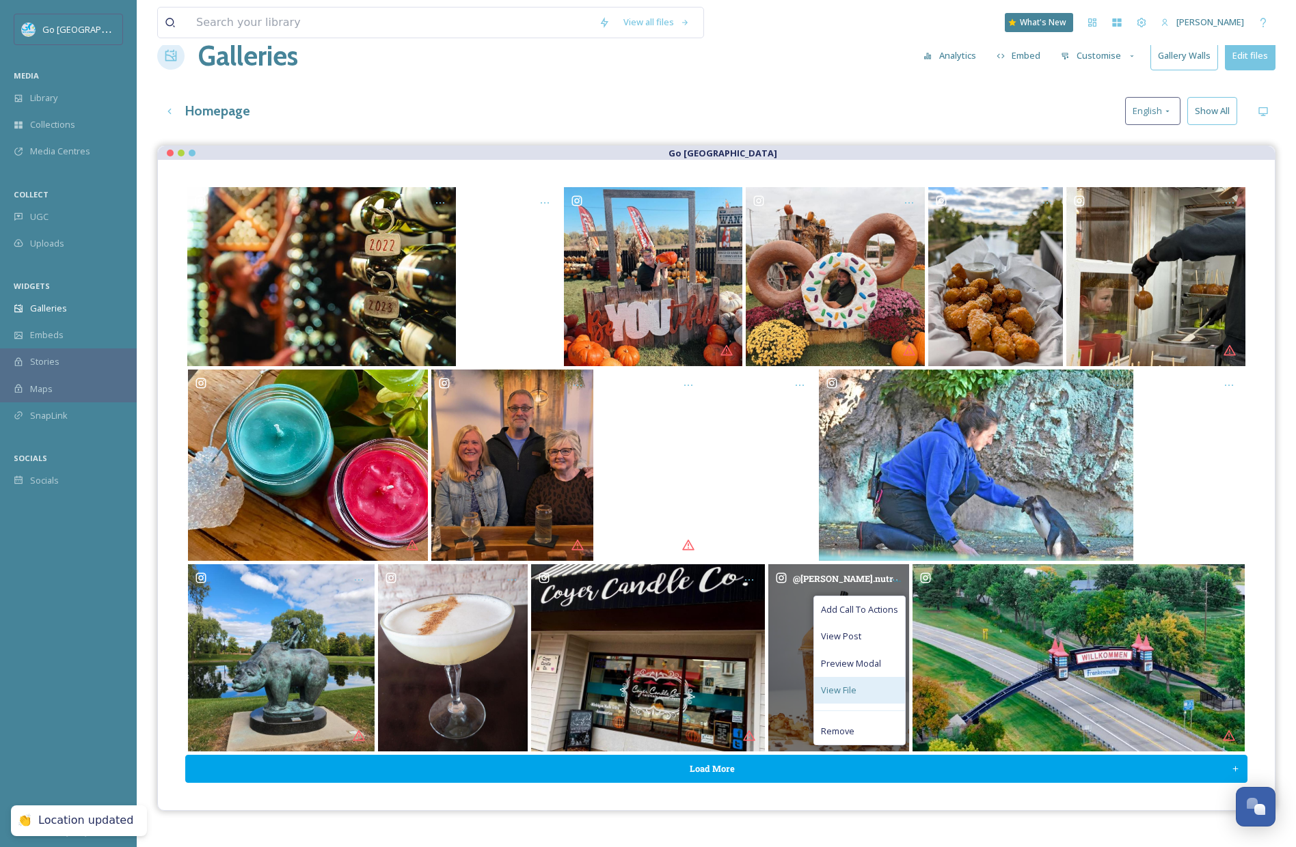
click at [852, 684] on span "View File" at bounding box center [839, 690] width 36 height 13
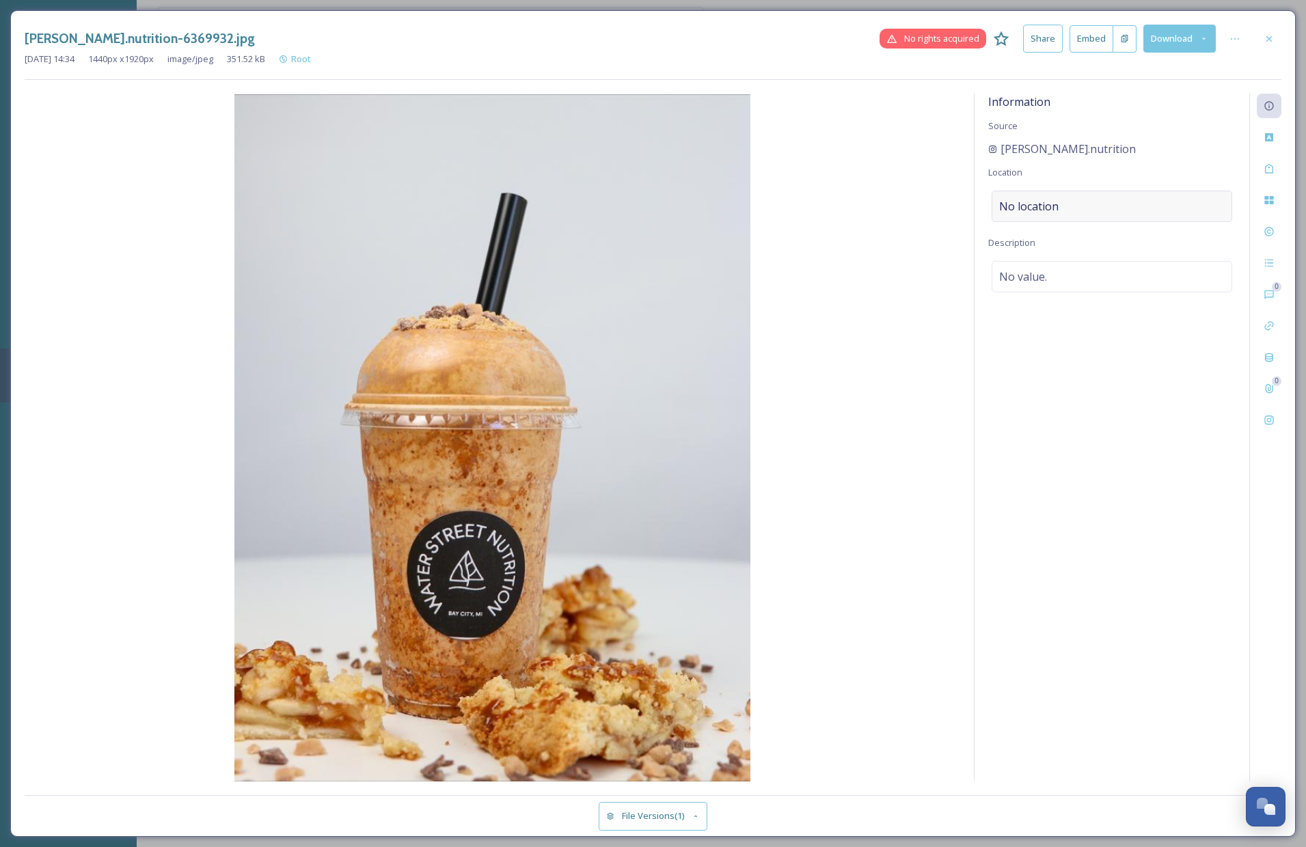
click at [1136, 194] on div "No location" at bounding box center [1112, 206] width 241 height 31
click at [1025, 217] on input at bounding box center [1111, 206] width 239 height 30
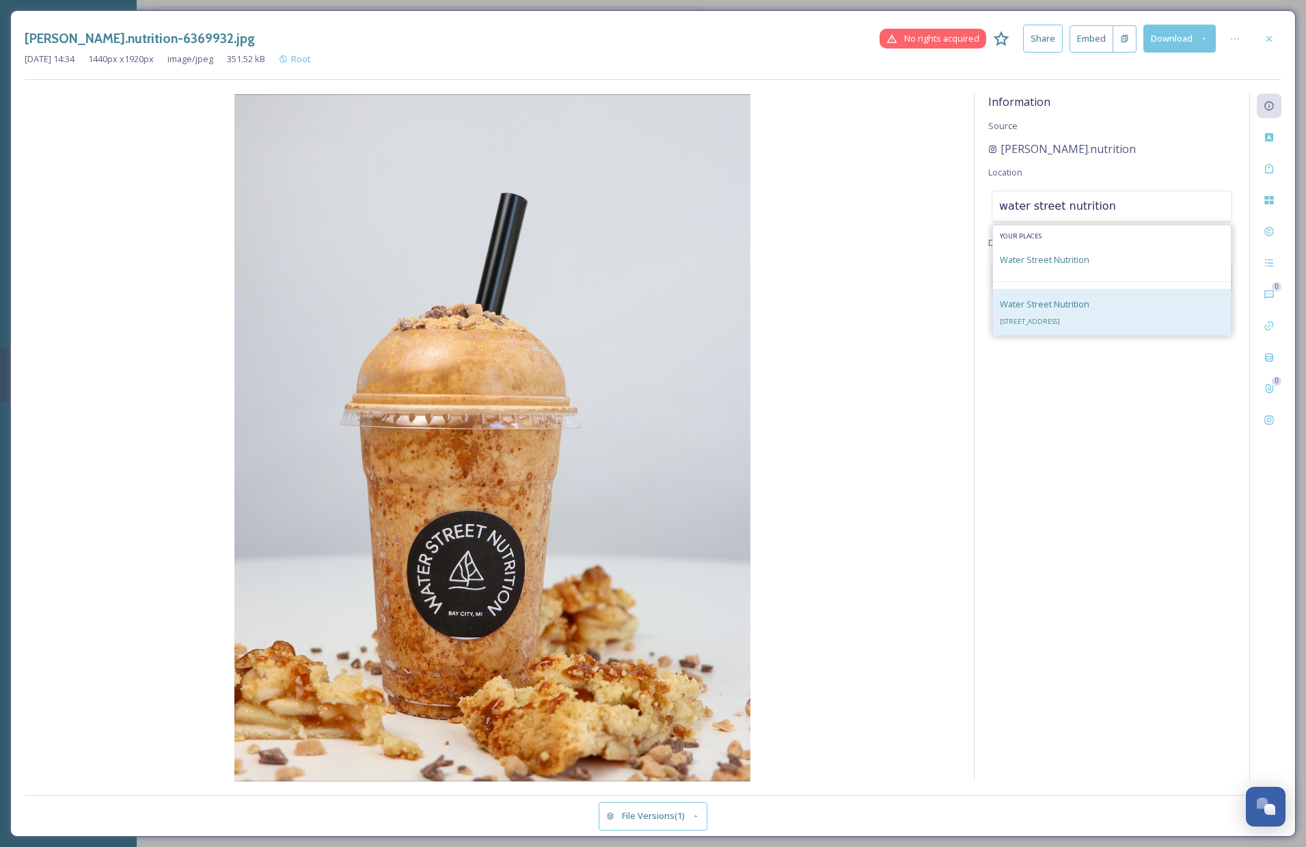
type input "water street nutrition"
click at [1046, 303] on span "Water Street Nutrition" at bounding box center [1045, 304] width 90 height 12
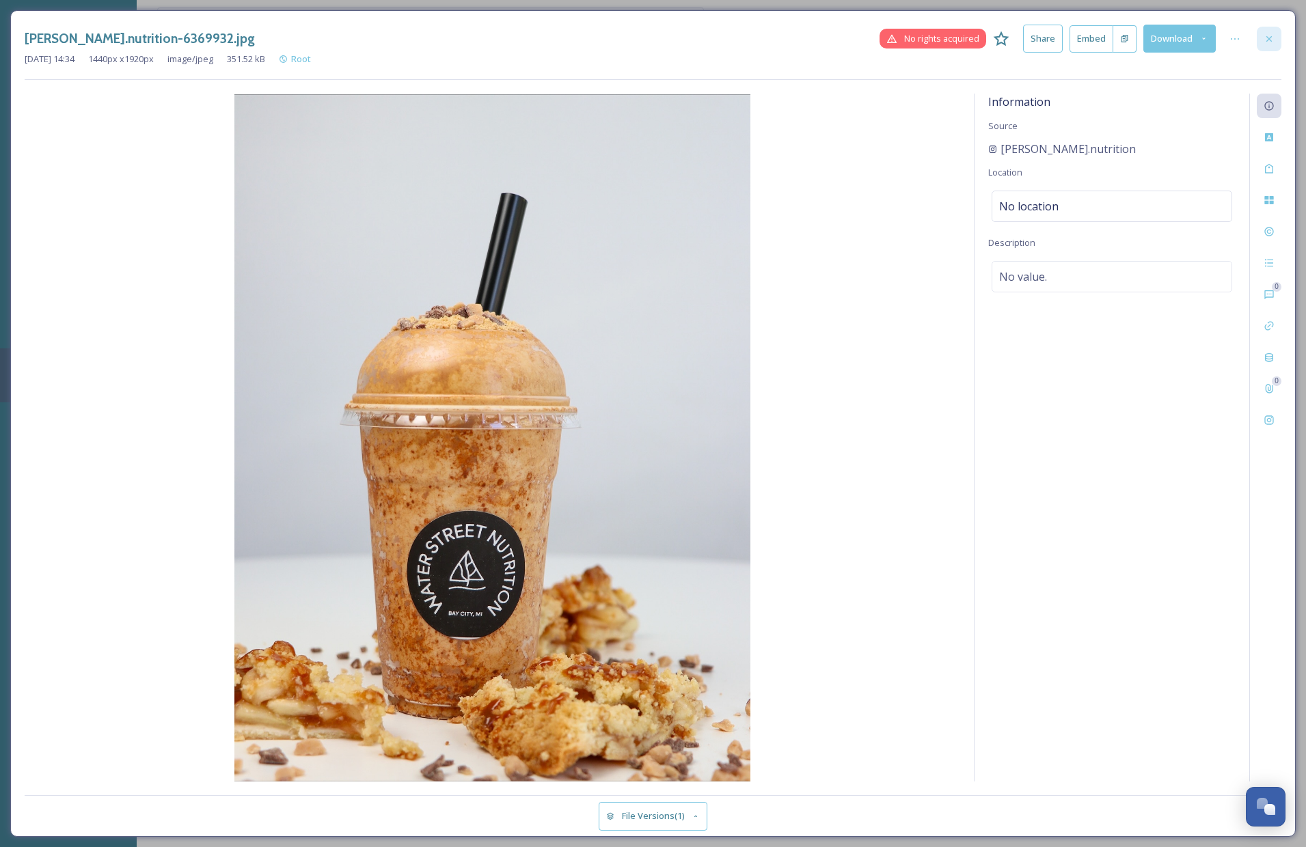
click at [1274, 38] on icon at bounding box center [1269, 38] width 11 height 11
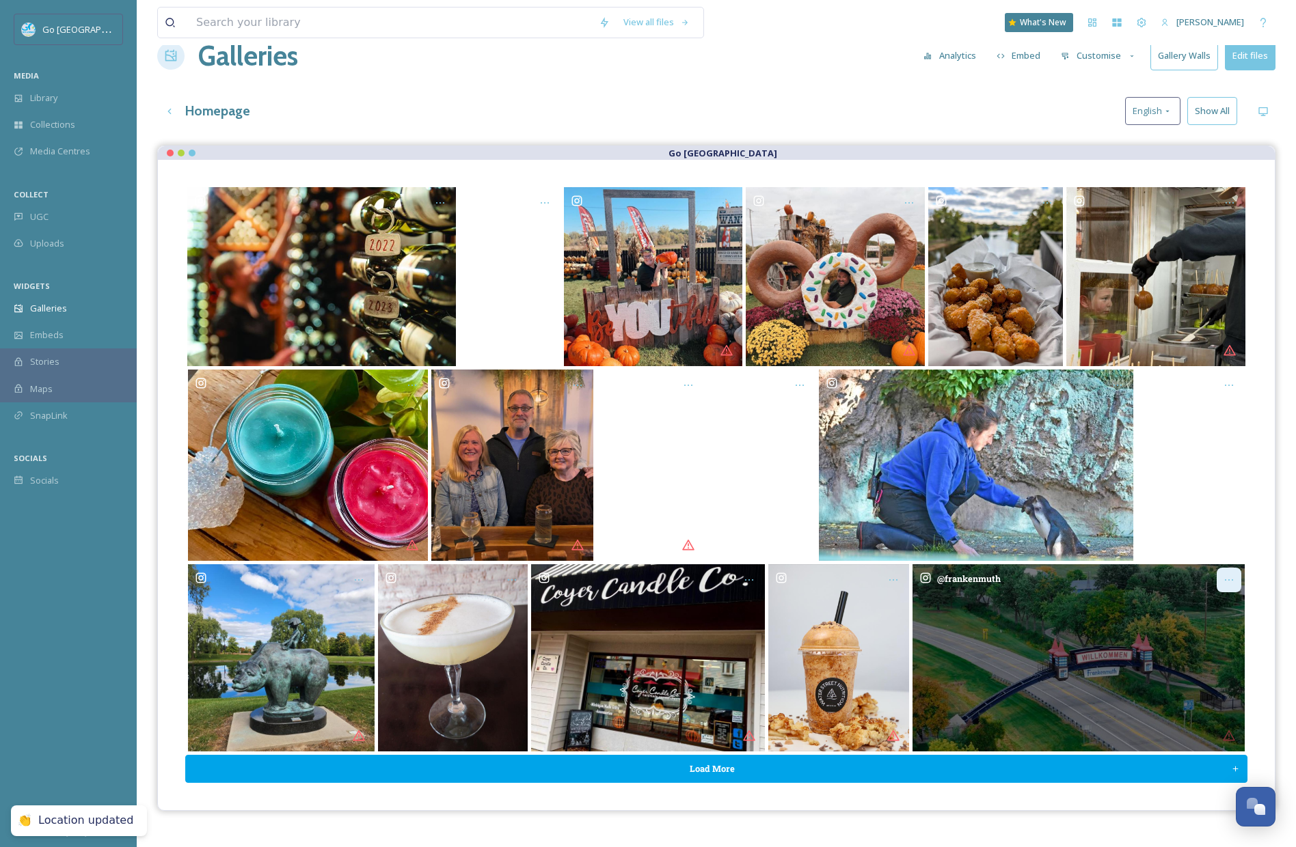
click at [1231, 579] on icon "Opens media popup. Media description: frankenmuth-6372505.jpg." at bounding box center [1228, 580] width 11 height 11
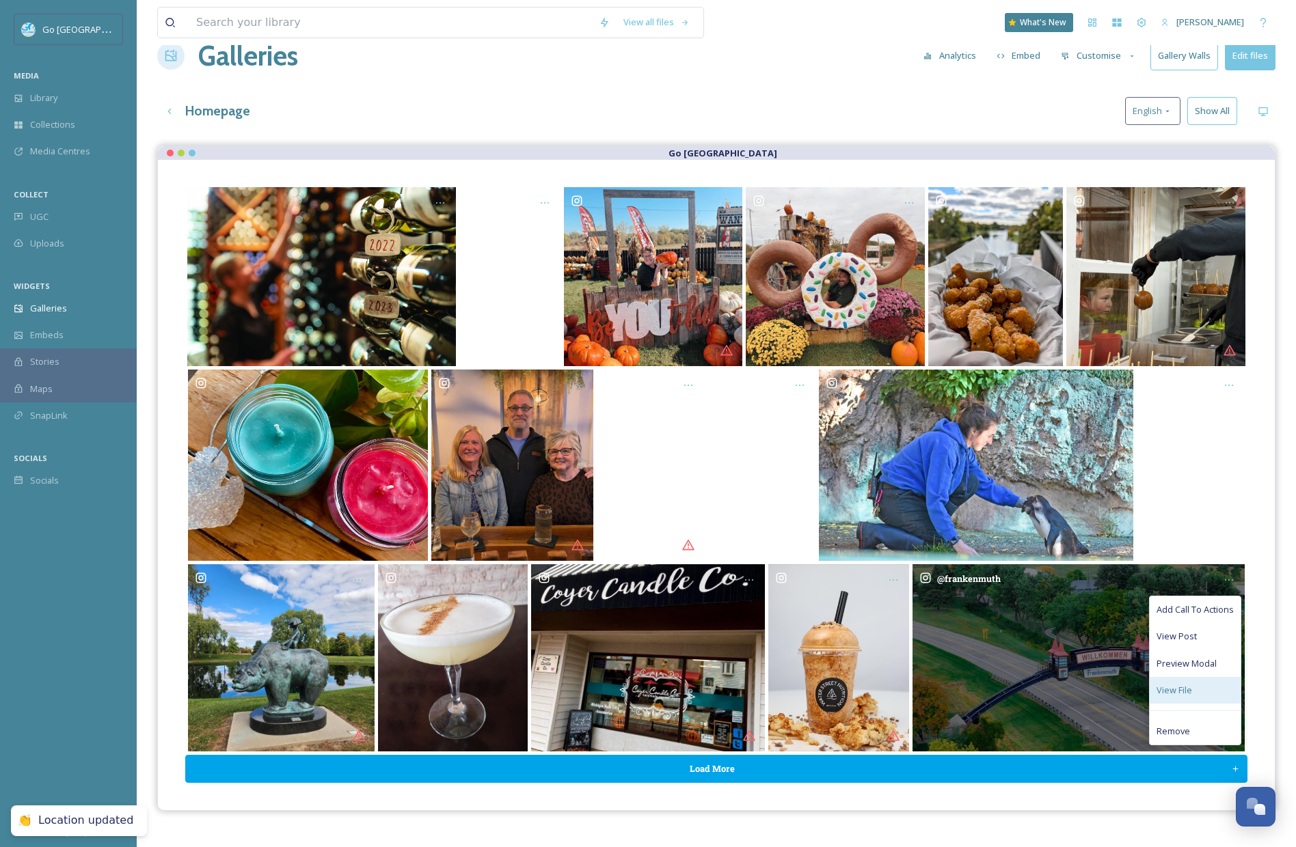
click at [1197, 690] on div "View File" at bounding box center [1194, 690] width 91 height 27
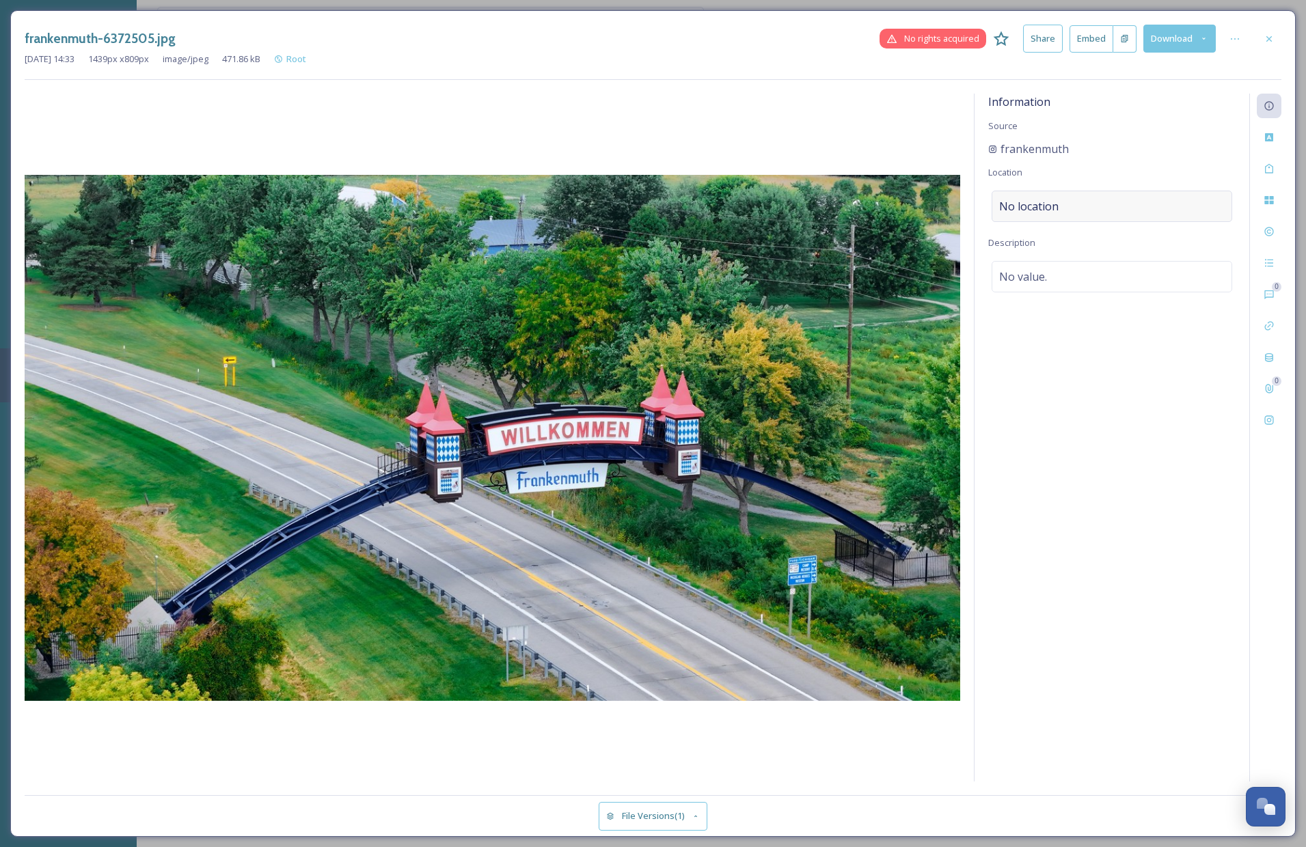
click at [1071, 213] on div "No location" at bounding box center [1112, 206] width 241 height 31
click at [1079, 212] on input at bounding box center [1111, 206] width 239 height 30
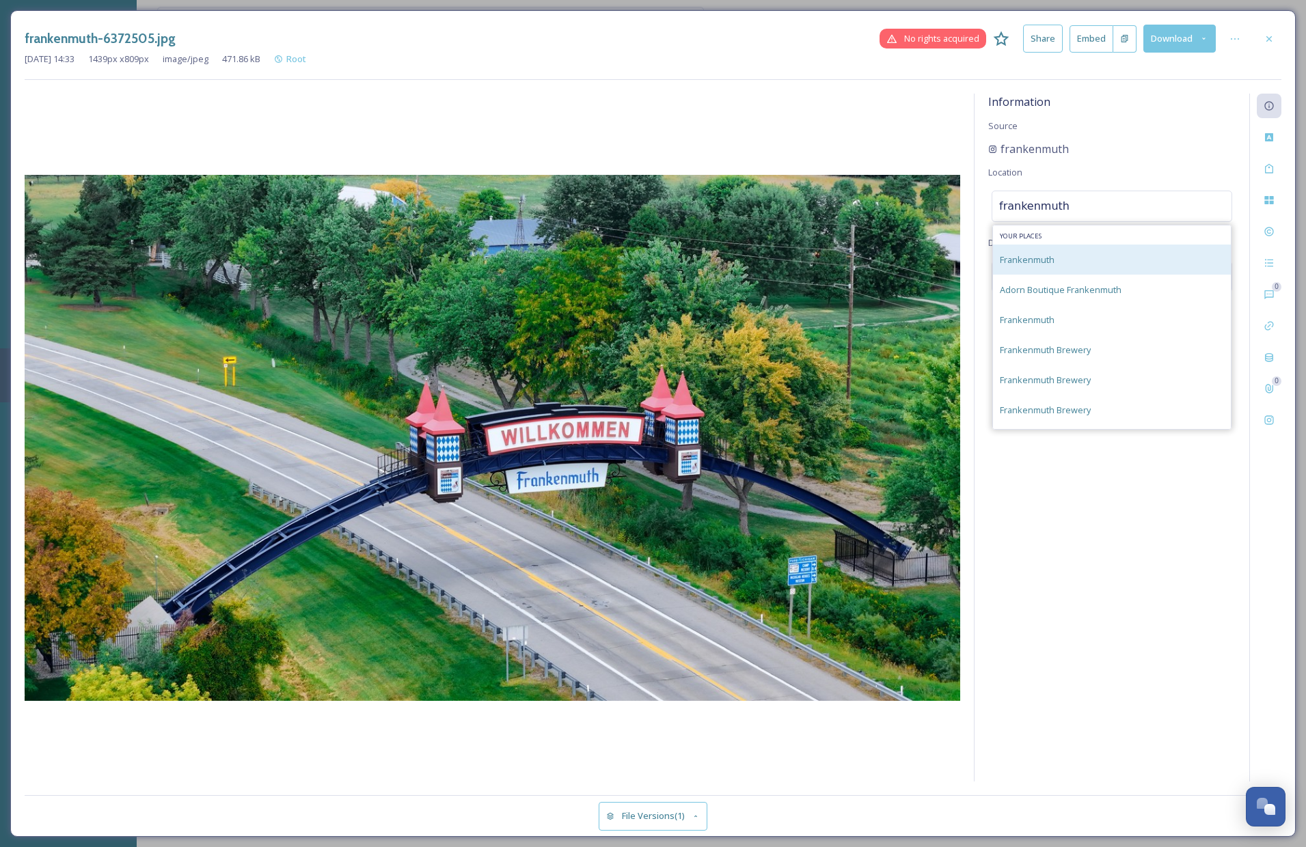
type input "frankenmuth"
click at [1063, 262] on div "Frankenmuth" at bounding box center [1112, 260] width 238 height 30
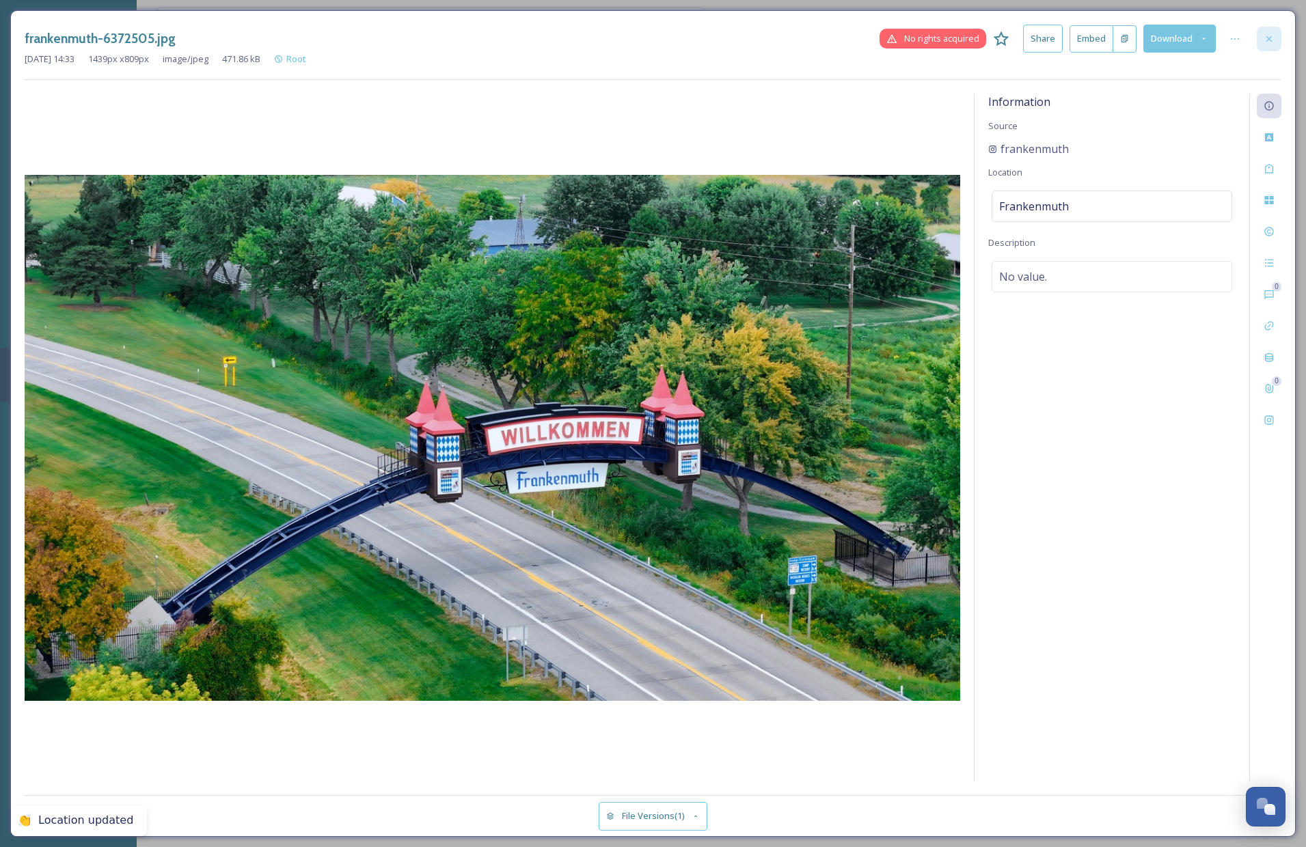
click at [1264, 28] on div at bounding box center [1269, 39] width 25 height 25
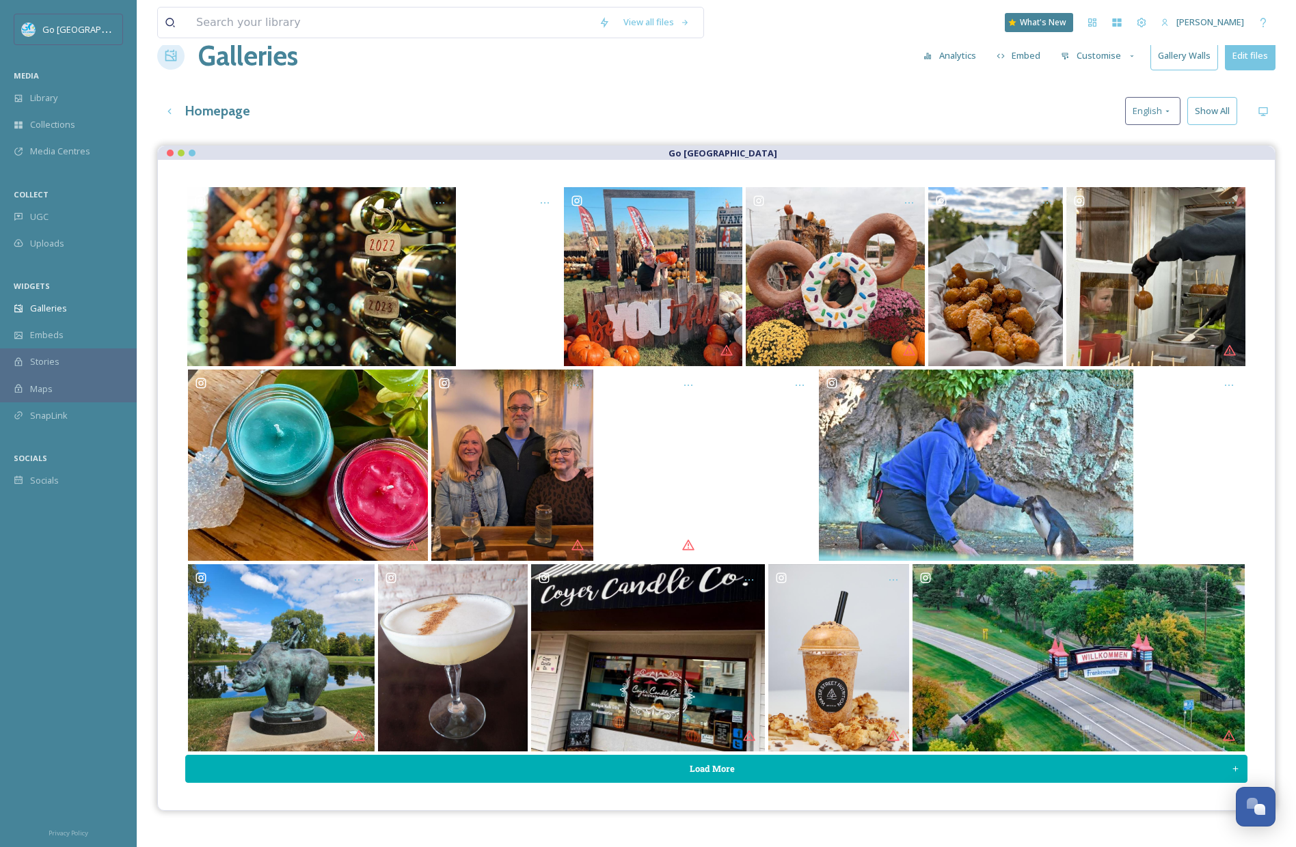
click at [841, 769] on button "Load More" at bounding box center [716, 769] width 1062 height 28
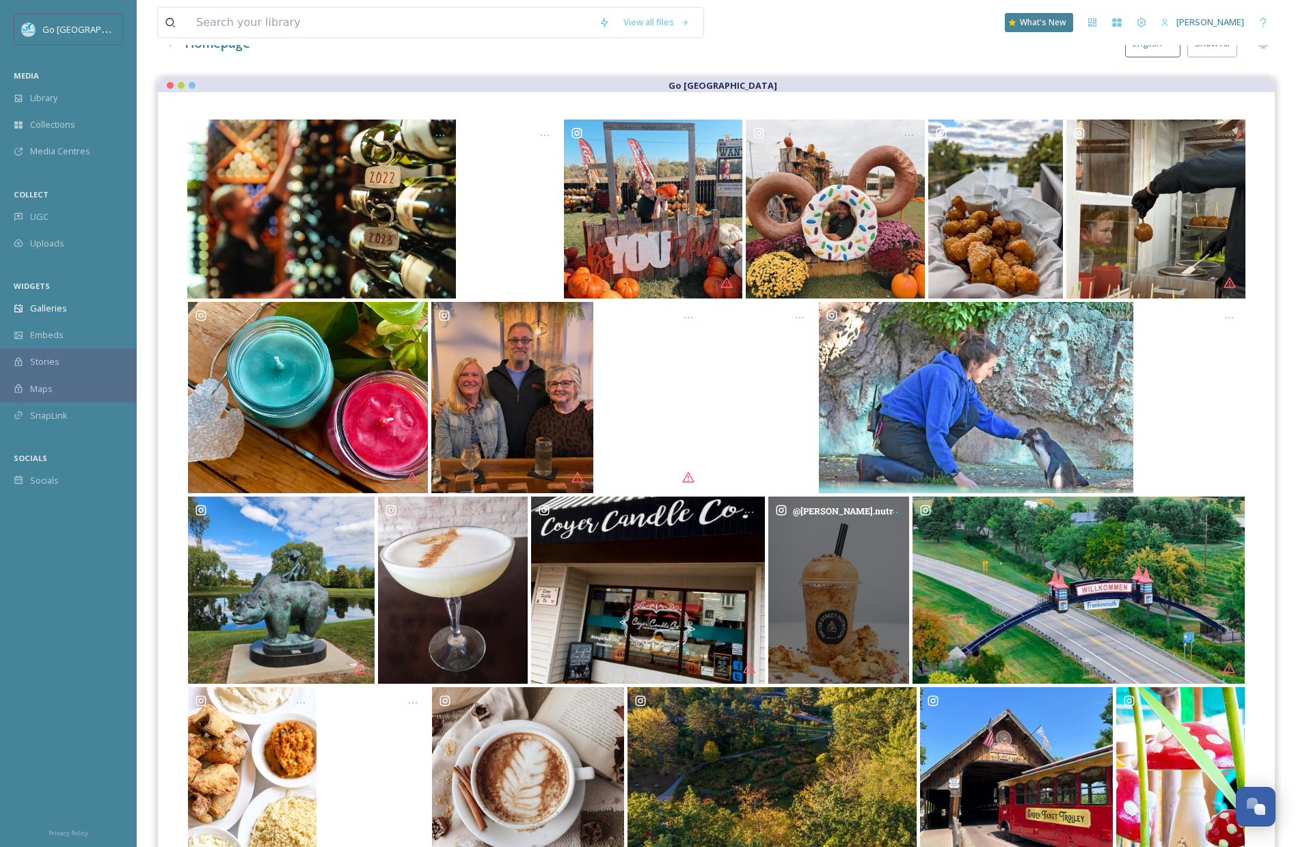
scroll to position [208, 0]
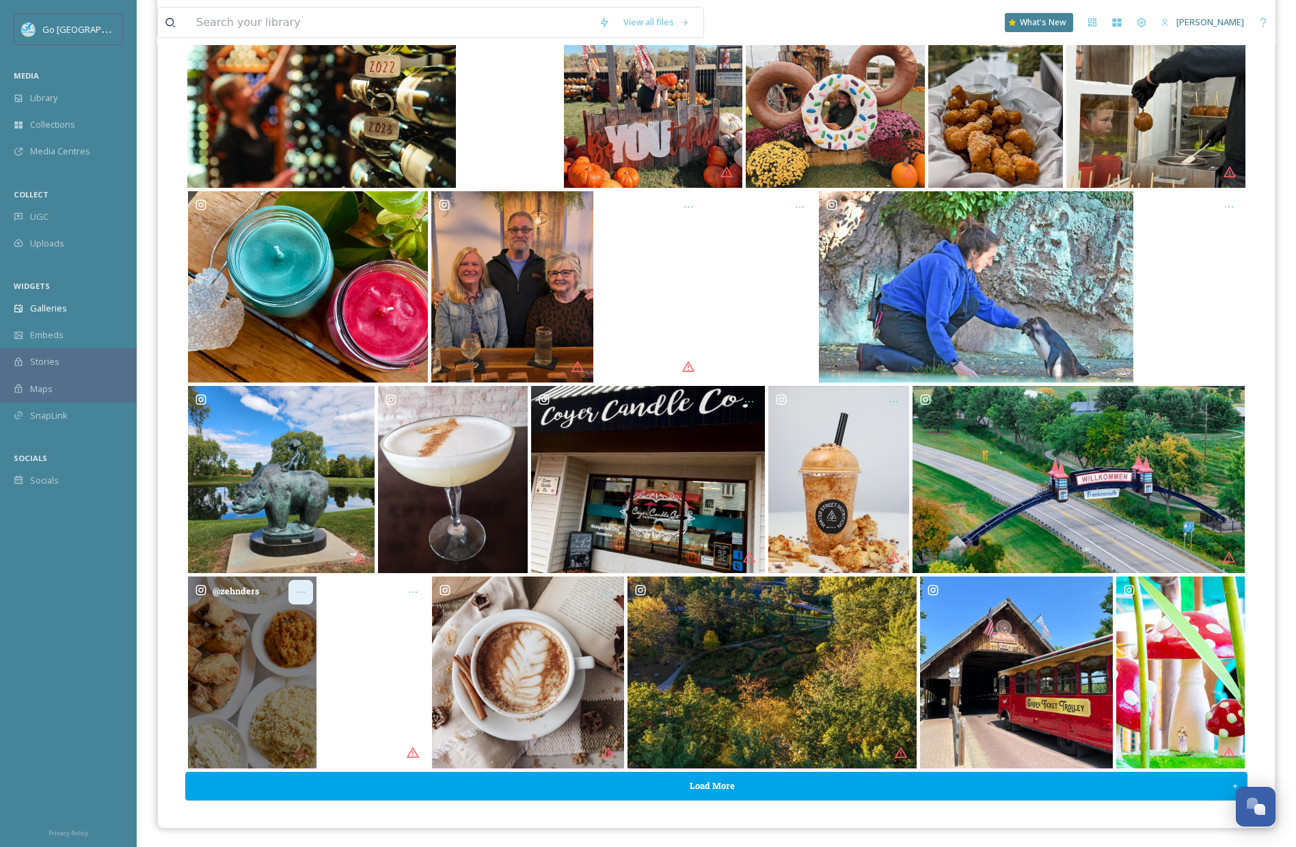
click at [302, 591] on icon "Opens media popup. Media description: zehnders-6367712.jpg." at bounding box center [300, 592] width 11 height 11
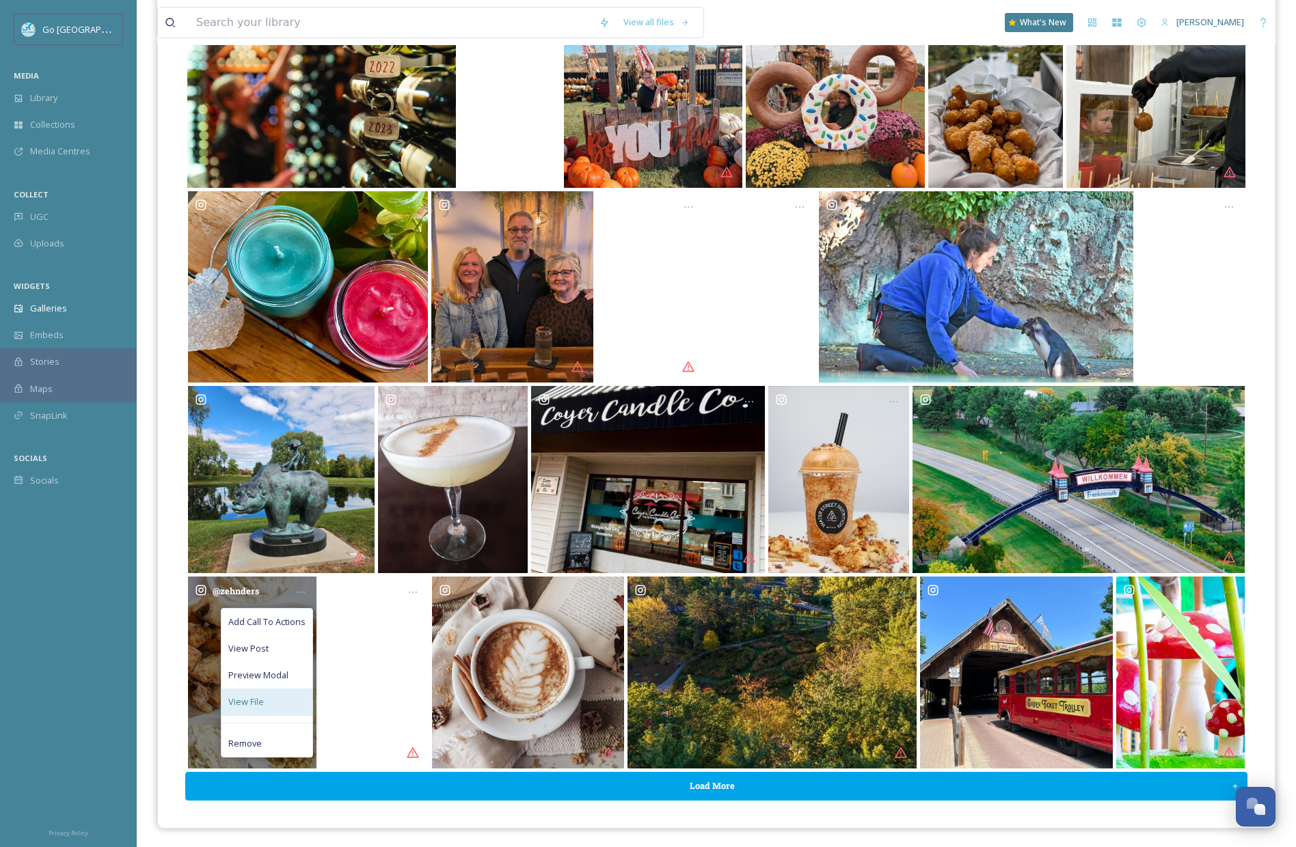
click at [282, 697] on div "View File" at bounding box center [266, 702] width 91 height 27
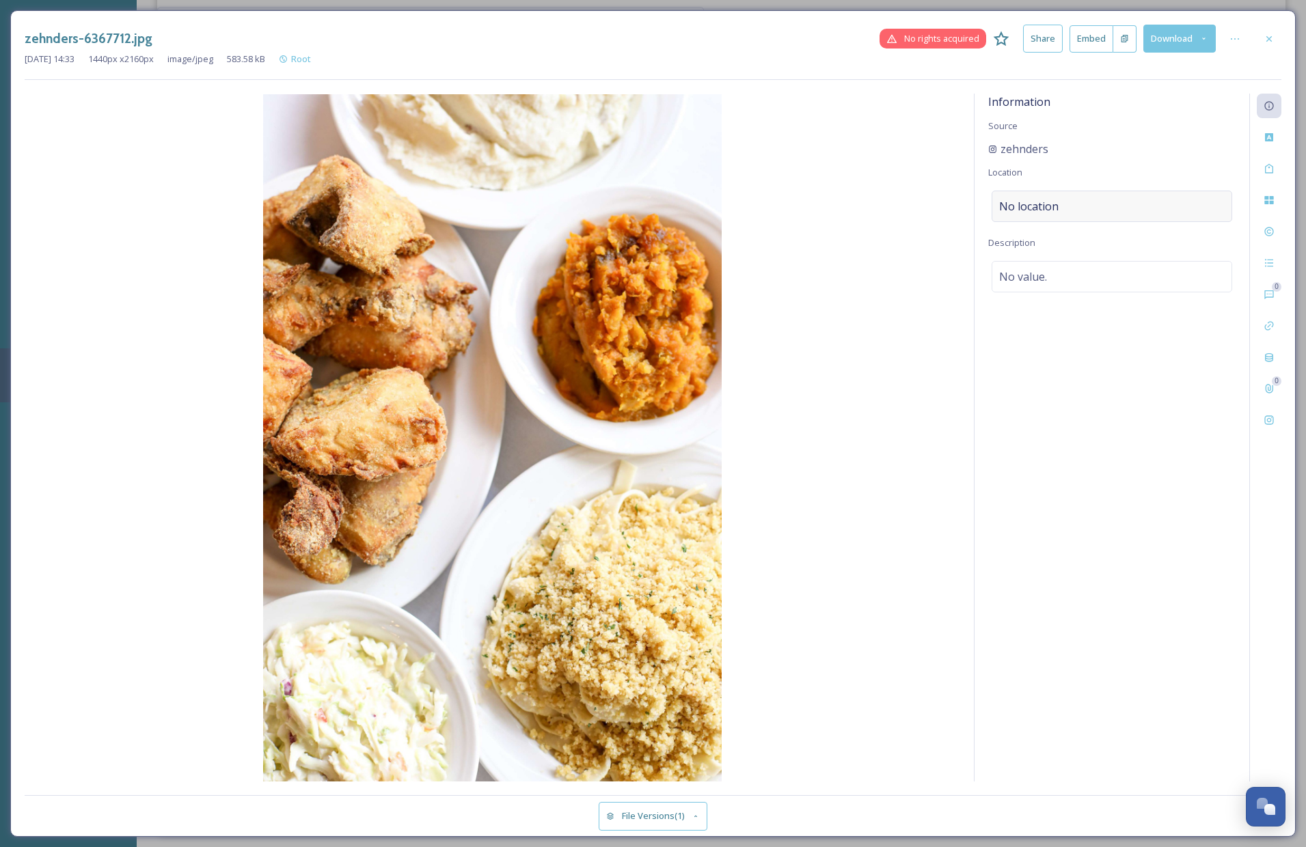
click at [1071, 206] on div "No location" at bounding box center [1112, 206] width 241 height 31
click at [1040, 215] on input at bounding box center [1111, 206] width 239 height 30
type input "zehnders of"
click at [1070, 239] on span "Zehnder's of Frankenmuth" at bounding box center [1067, 240] width 135 height 12
click at [1268, 33] on icon at bounding box center [1269, 38] width 11 height 11
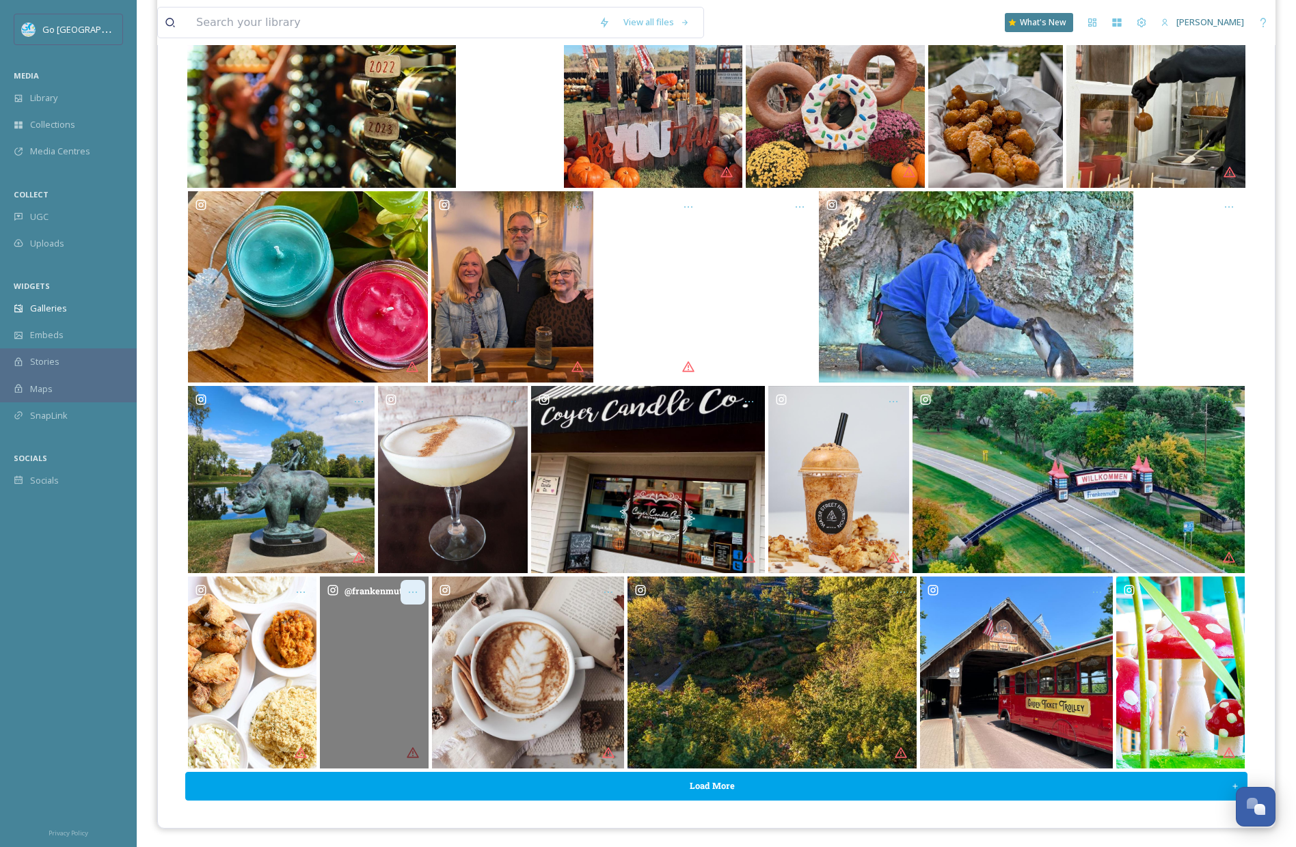
click at [418, 590] on div "Opens media popup. Media description: frankenmuthfudgekitchen-6372522.mp4." at bounding box center [412, 592] width 25 height 25
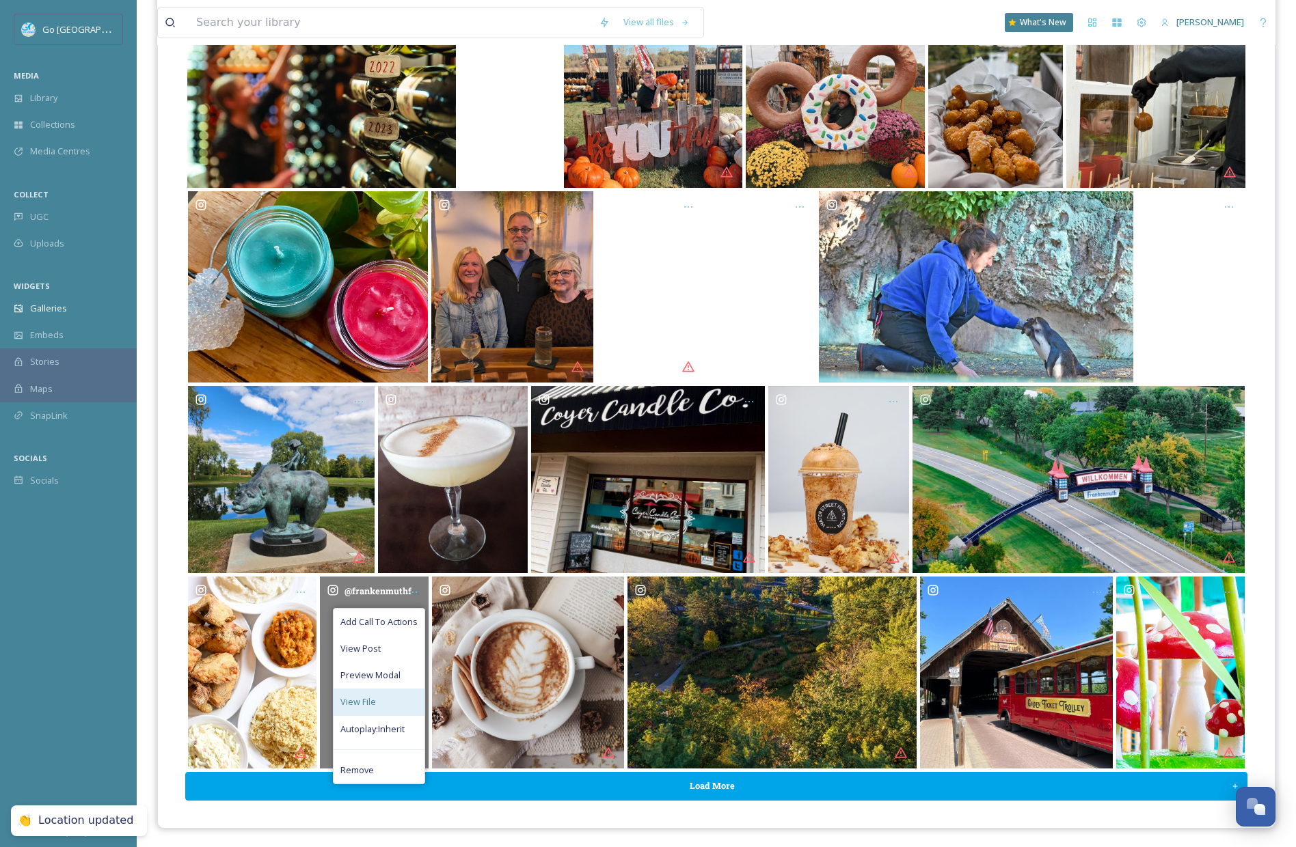
click at [361, 709] on div "View File" at bounding box center [378, 702] width 91 height 27
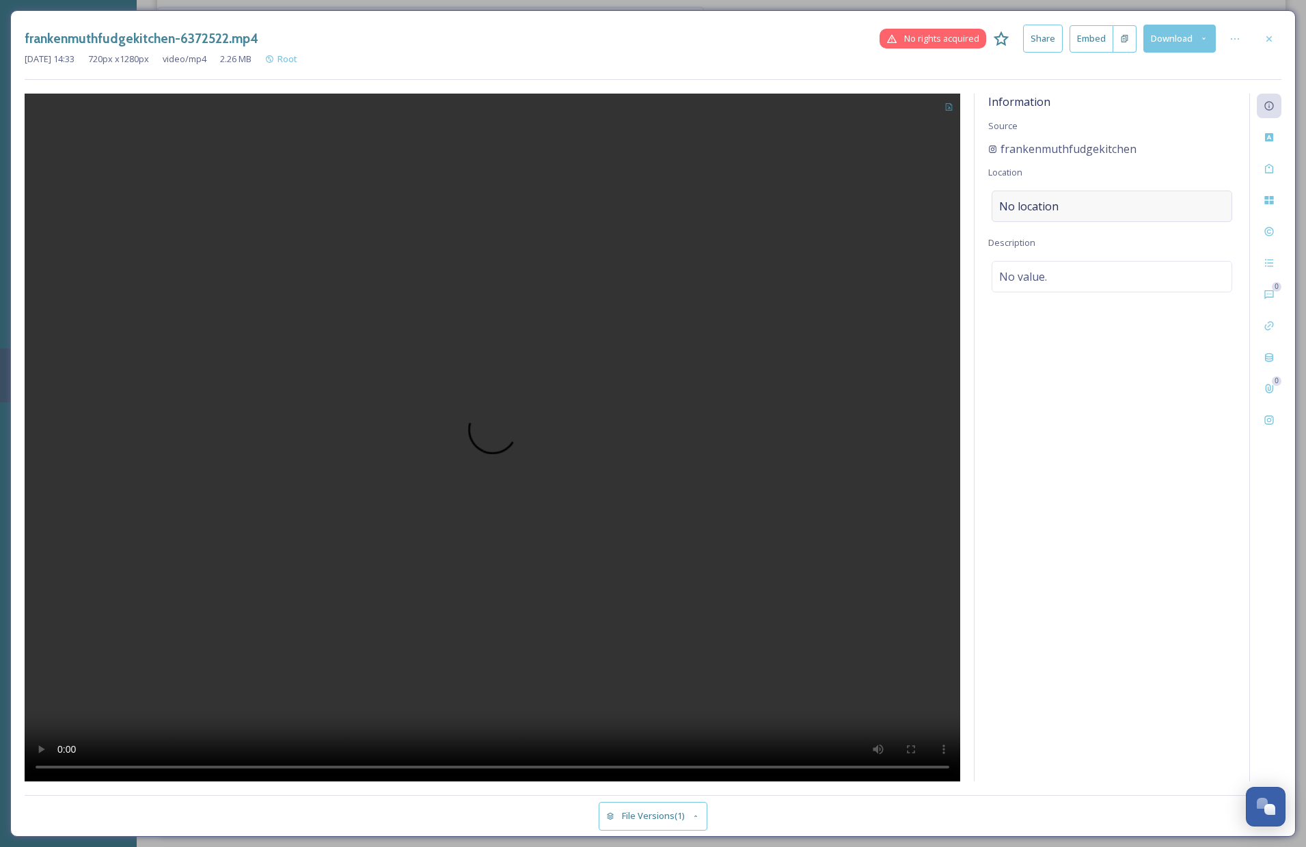
click at [1032, 209] on span "No location" at bounding box center [1028, 206] width 59 height 16
click at [1097, 206] on input at bounding box center [1111, 206] width 239 height 30
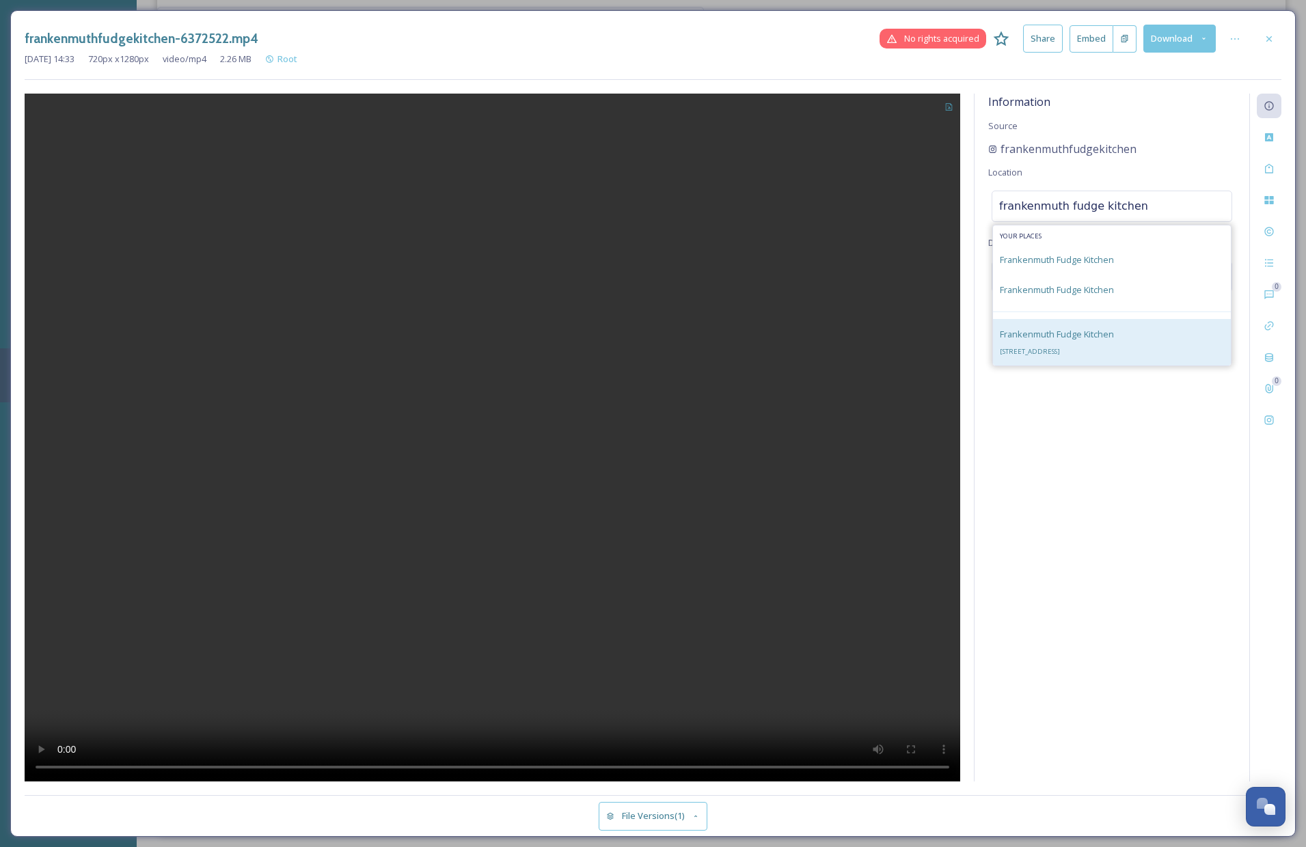
type input "frankenmuth fudge kitchen"
click at [1088, 337] on span "Frankenmuth Fudge Kitchen" at bounding box center [1057, 334] width 114 height 12
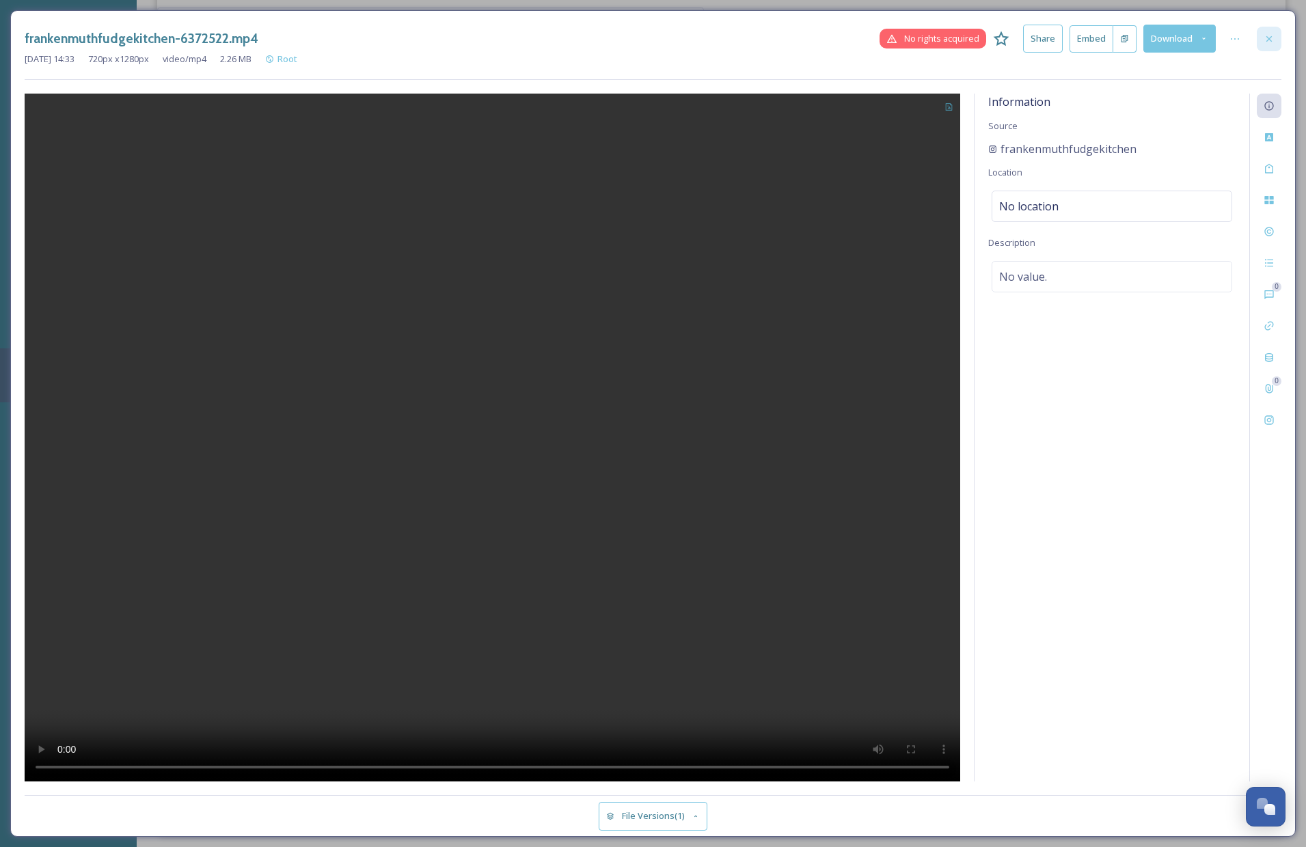
click at [1266, 36] on icon at bounding box center [1268, 38] width 5 height 5
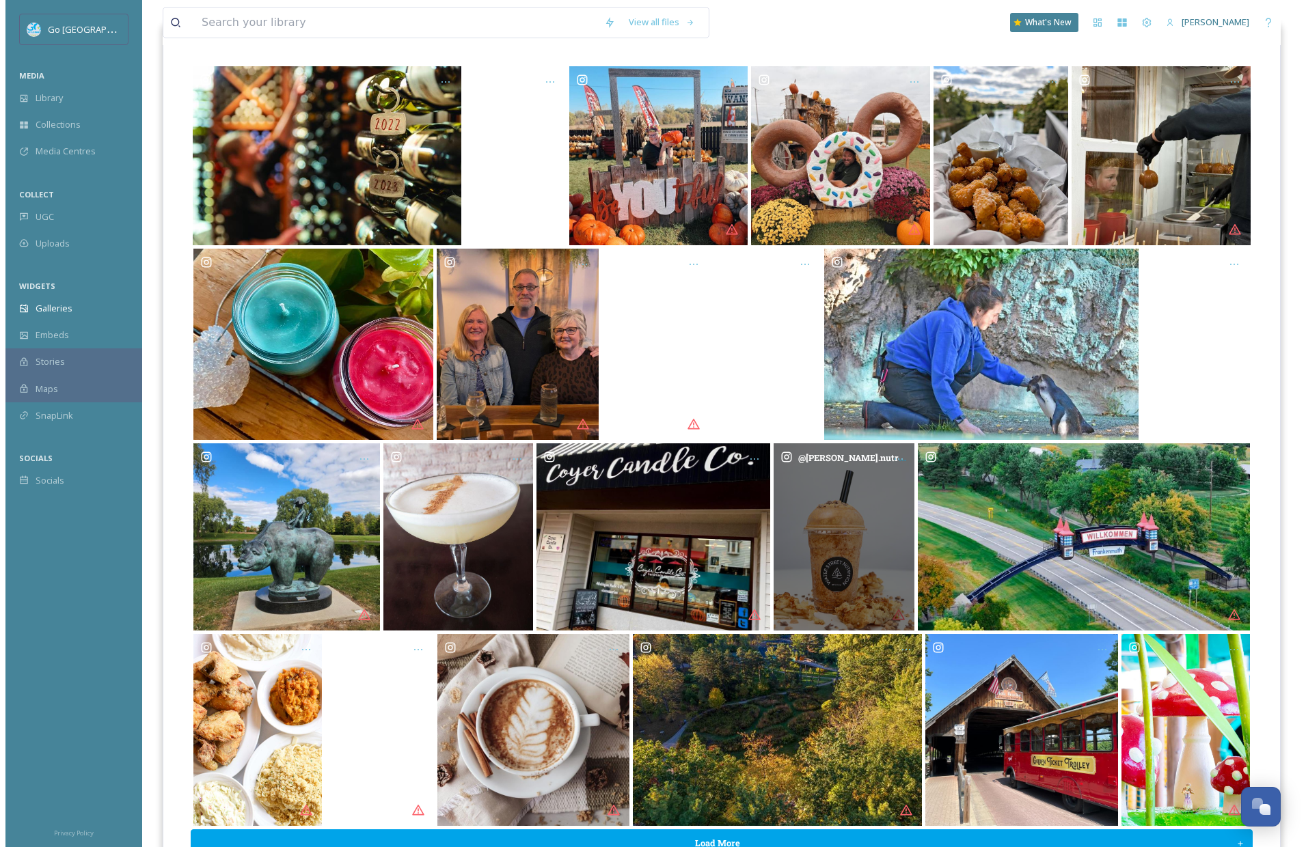
scroll to position [200, 0]
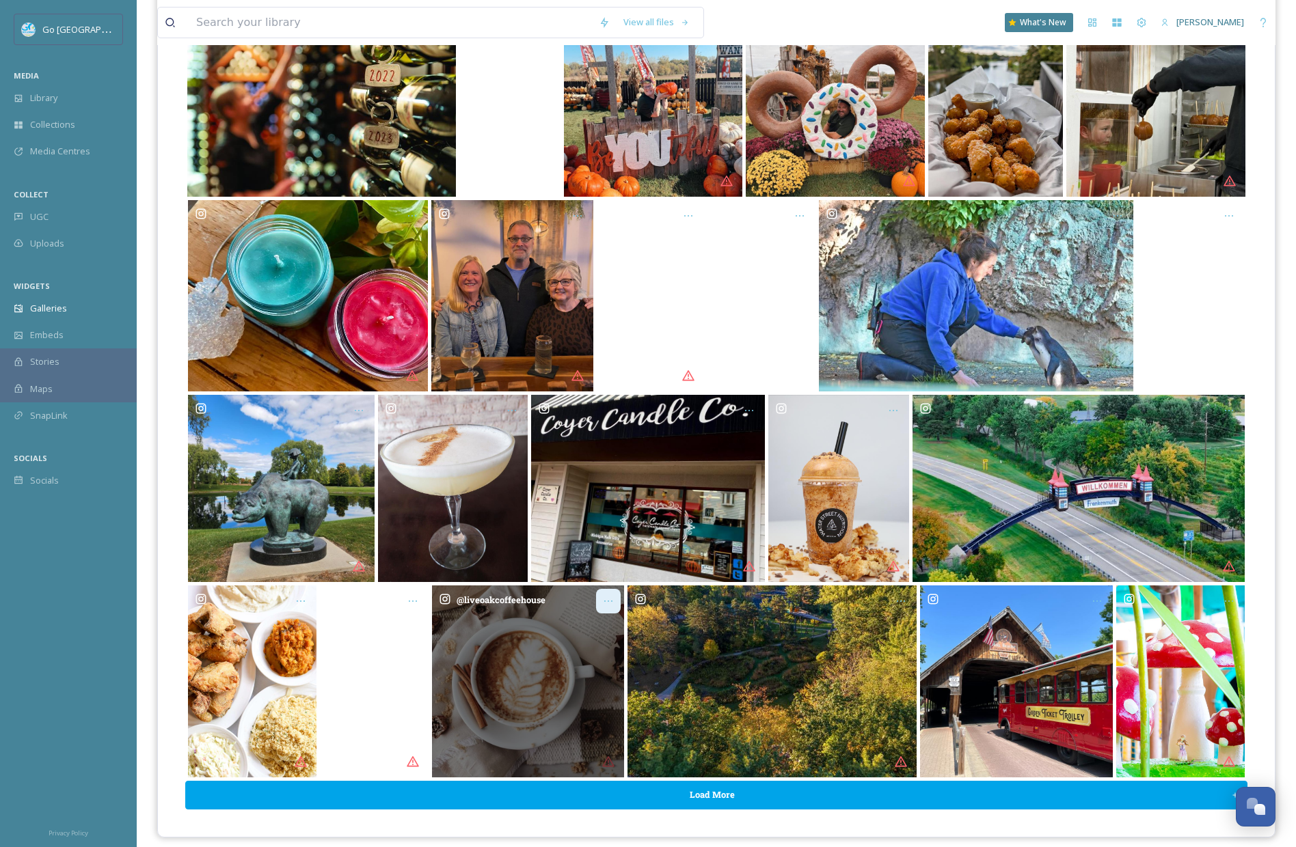
click at [606, 599] on icon "Opens media popup. Media description: liveoakcoffeehouse-6382457.jpg." at bounding box center [608, 601] width 11 height 11
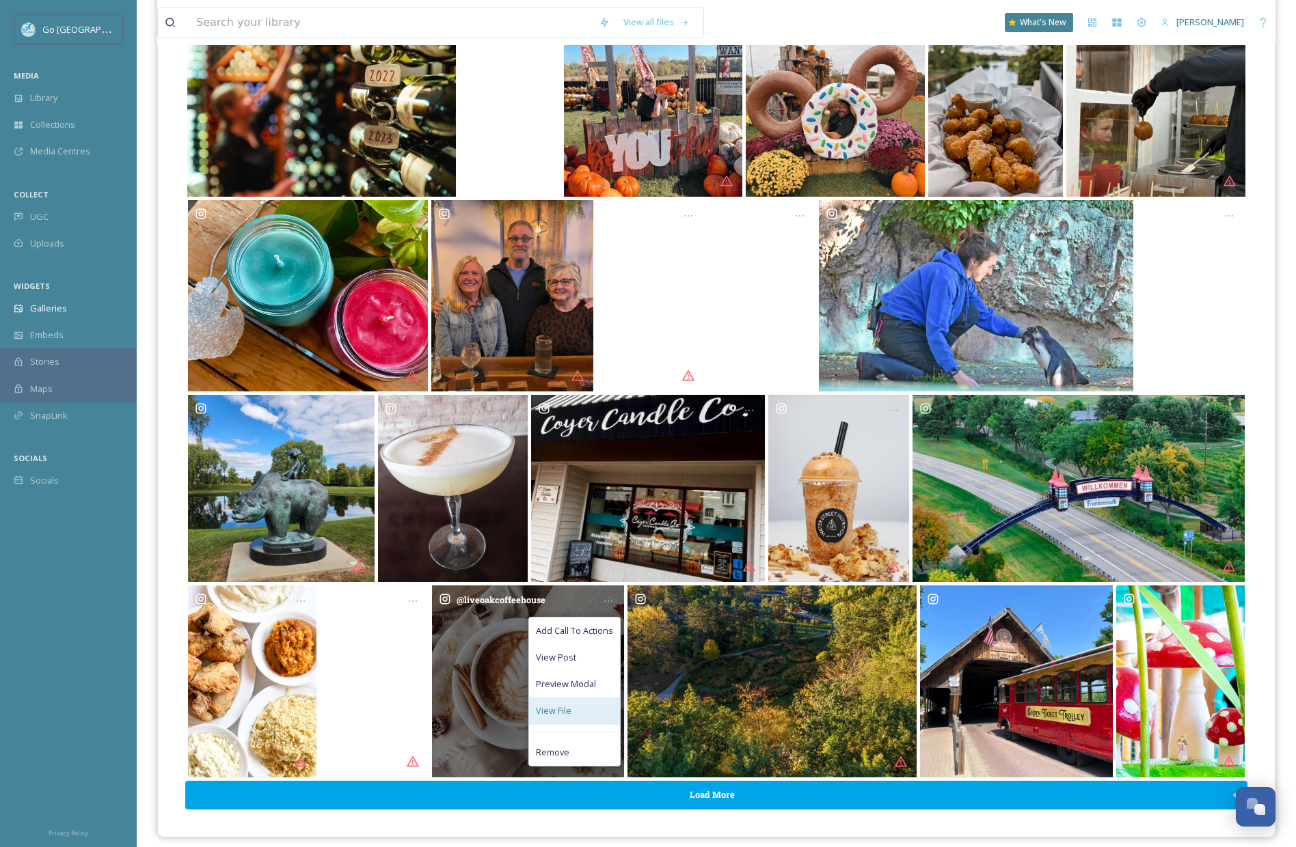
click at [570, 707] on span "View File" at bounding box center [554, 711] width 36 height 13
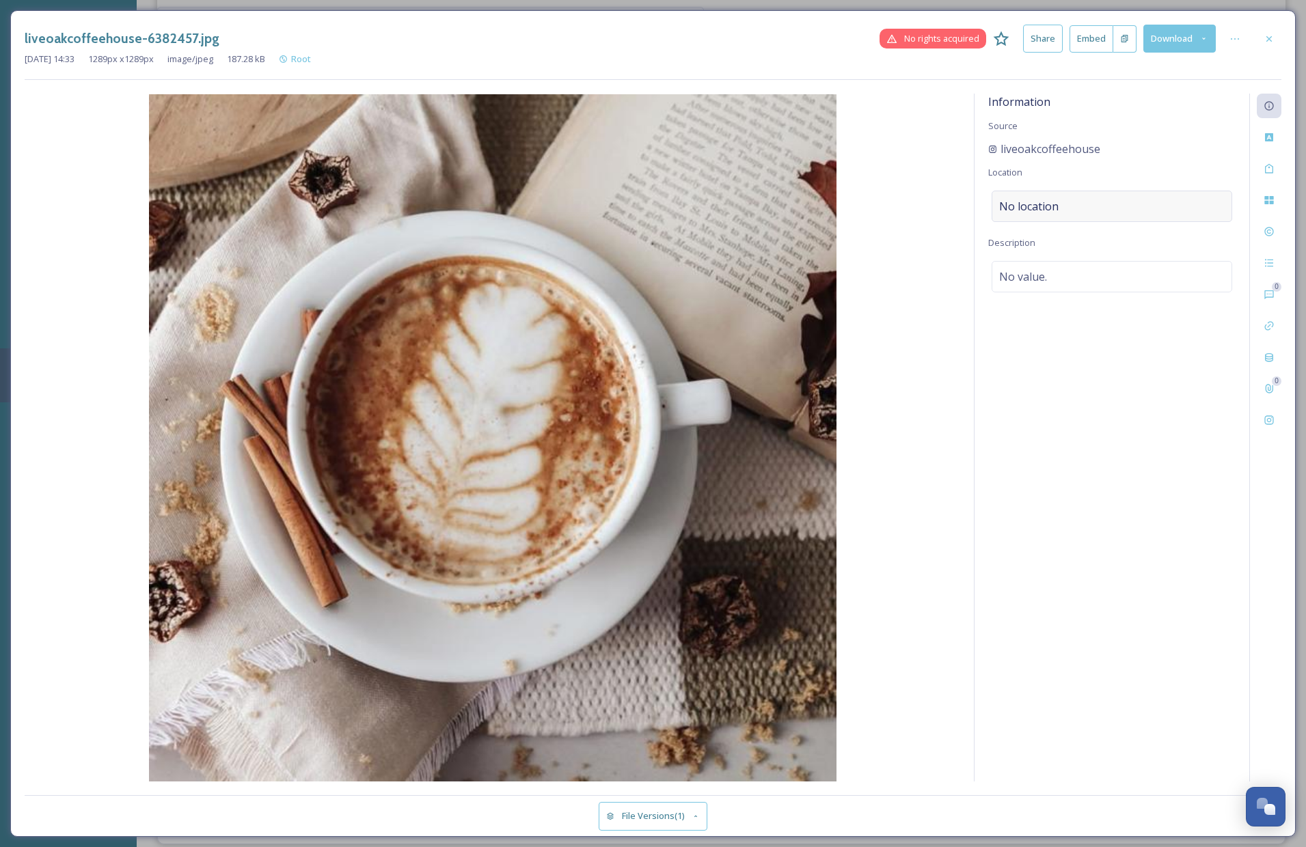
click at [1037, 201] on span "No location" at bounding box center [1028, 206] width 59 height 16
click at [1023, 210] on input at bounding box center [1111, 206] width 239 height 30
type input "live oak coffee"
click at [1085, 258] on span "Live Oak Coffeehouse" at bounding box center [1045, 260] width 91 height 12
click at [1268, 33] on icon at bounding box center [1269, 38] width 11 height 11
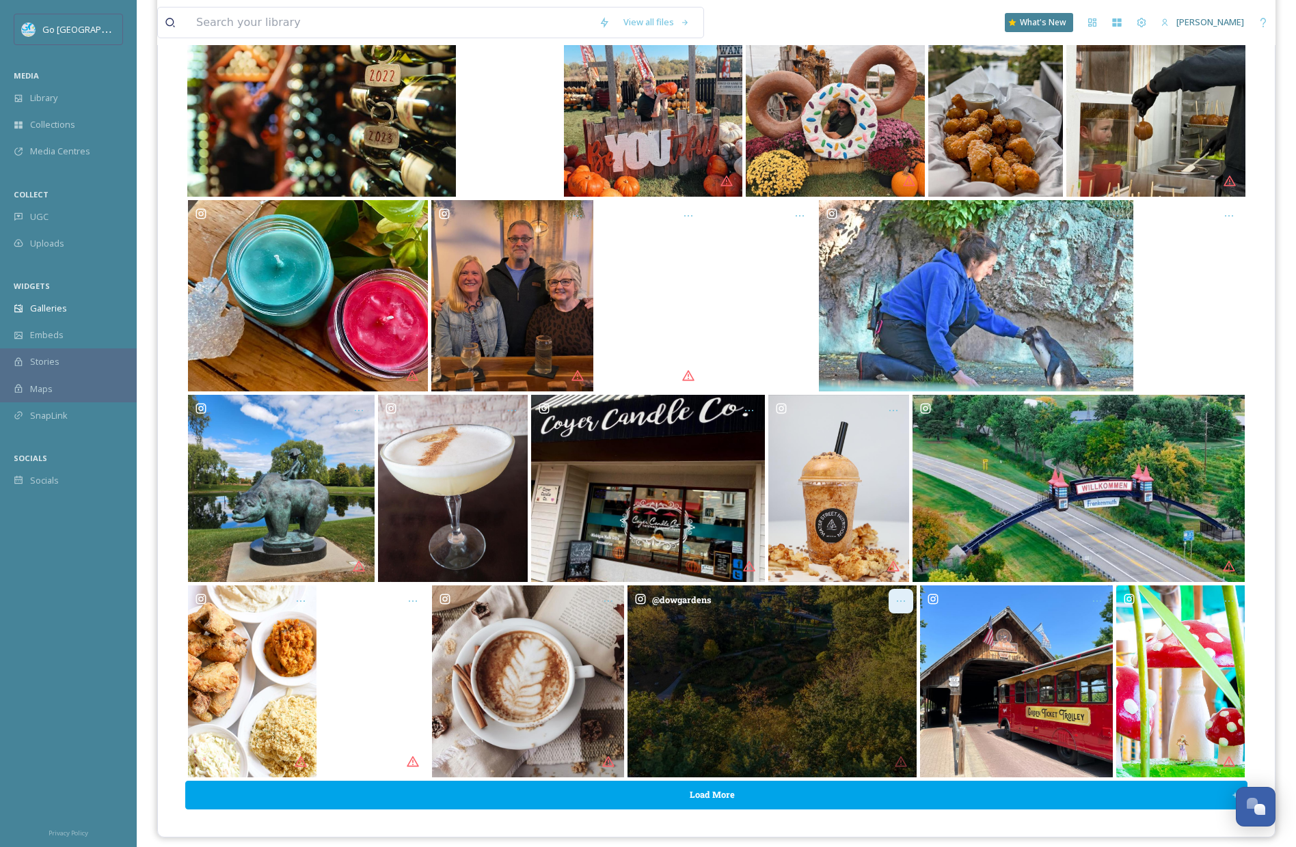
click at [902, 601] on icon "Opens media popup. Media description: dowgardens-6350181.jpg." at bounding box center [900, 601] width 11 height 11
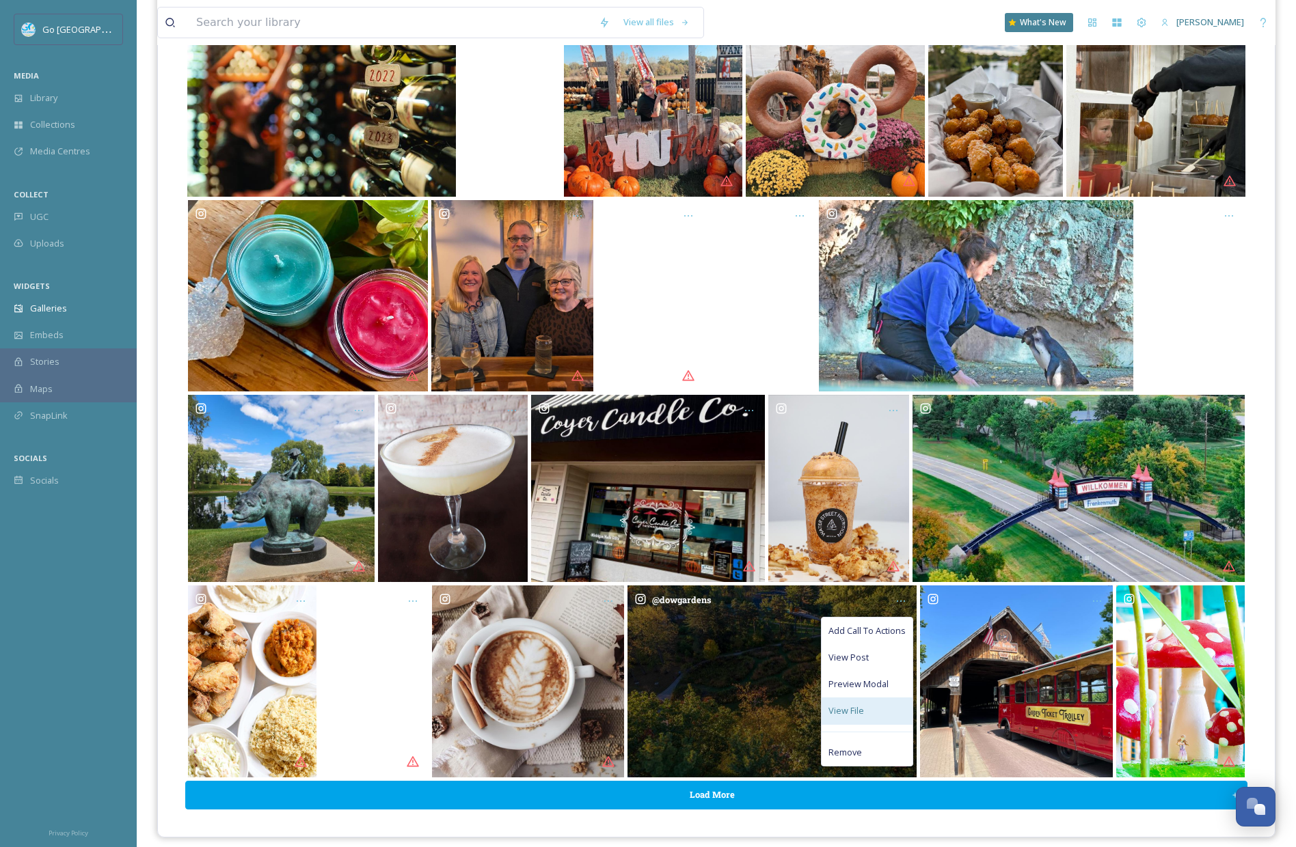
click at [848, 715] on span "View File" at bounding box center [846, 711] width 36 height 13
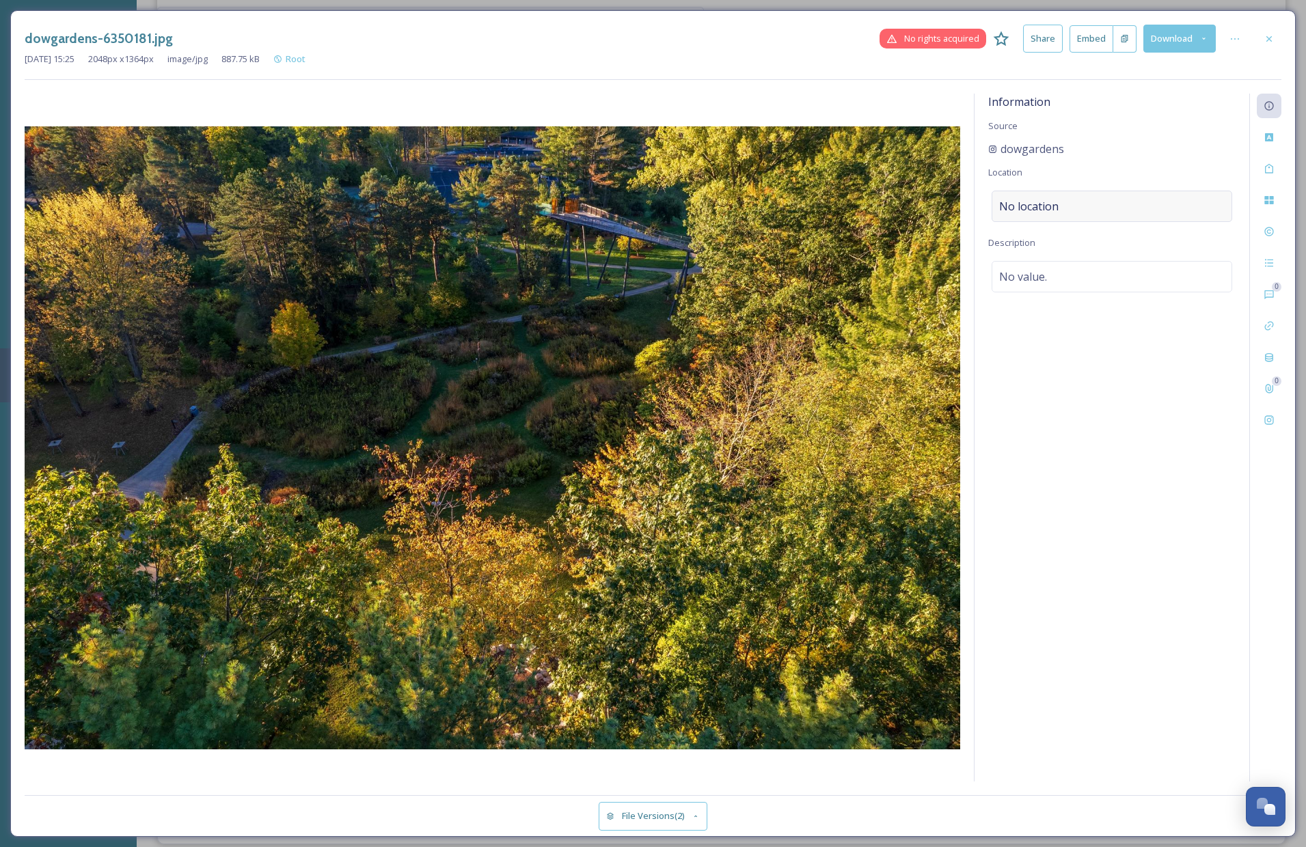
click at [1033, 202] on span "No location" at bounding box center [1028, 206] width 59 height 16
click at [1052, 210] on input at bounding box center [1111, 206] width 239 height 30
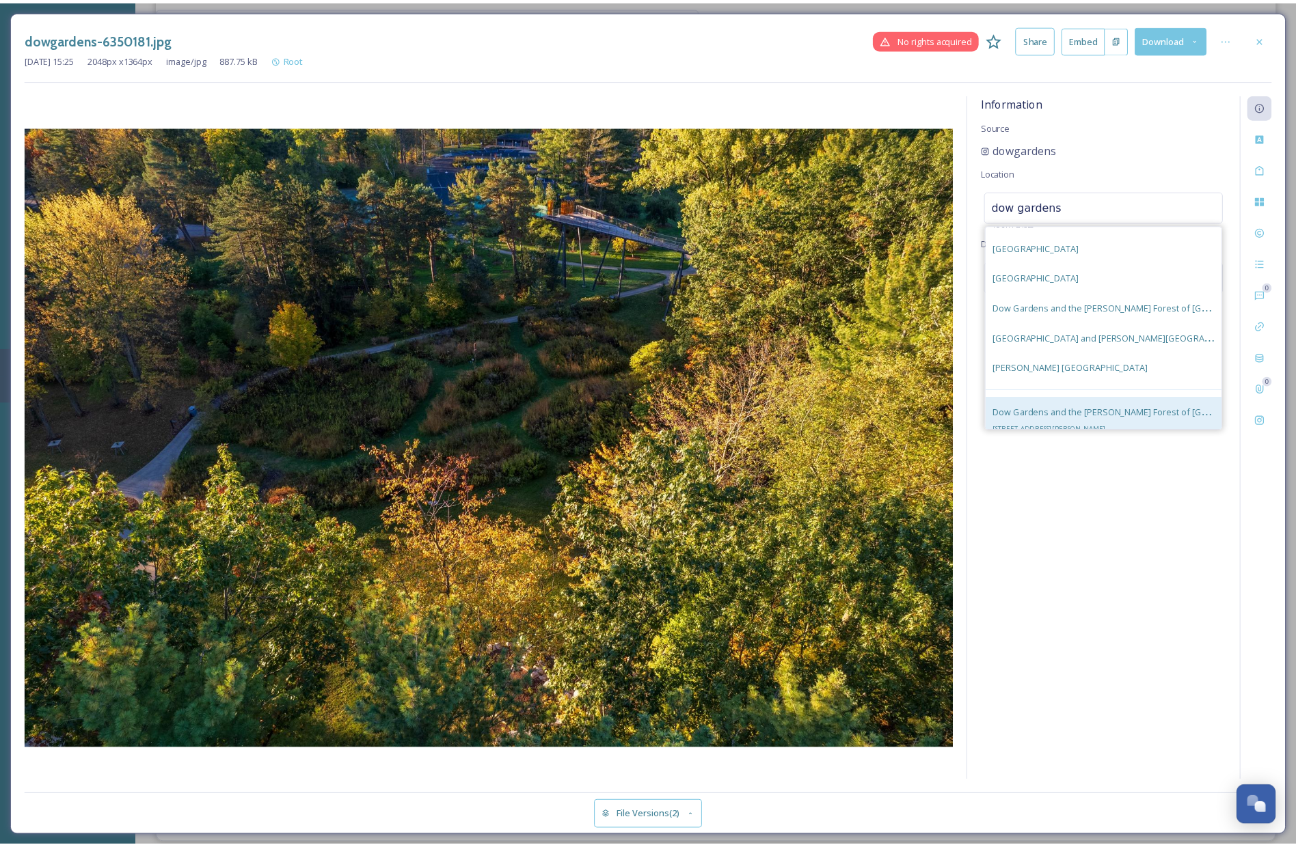
scroll to position [26, 0]
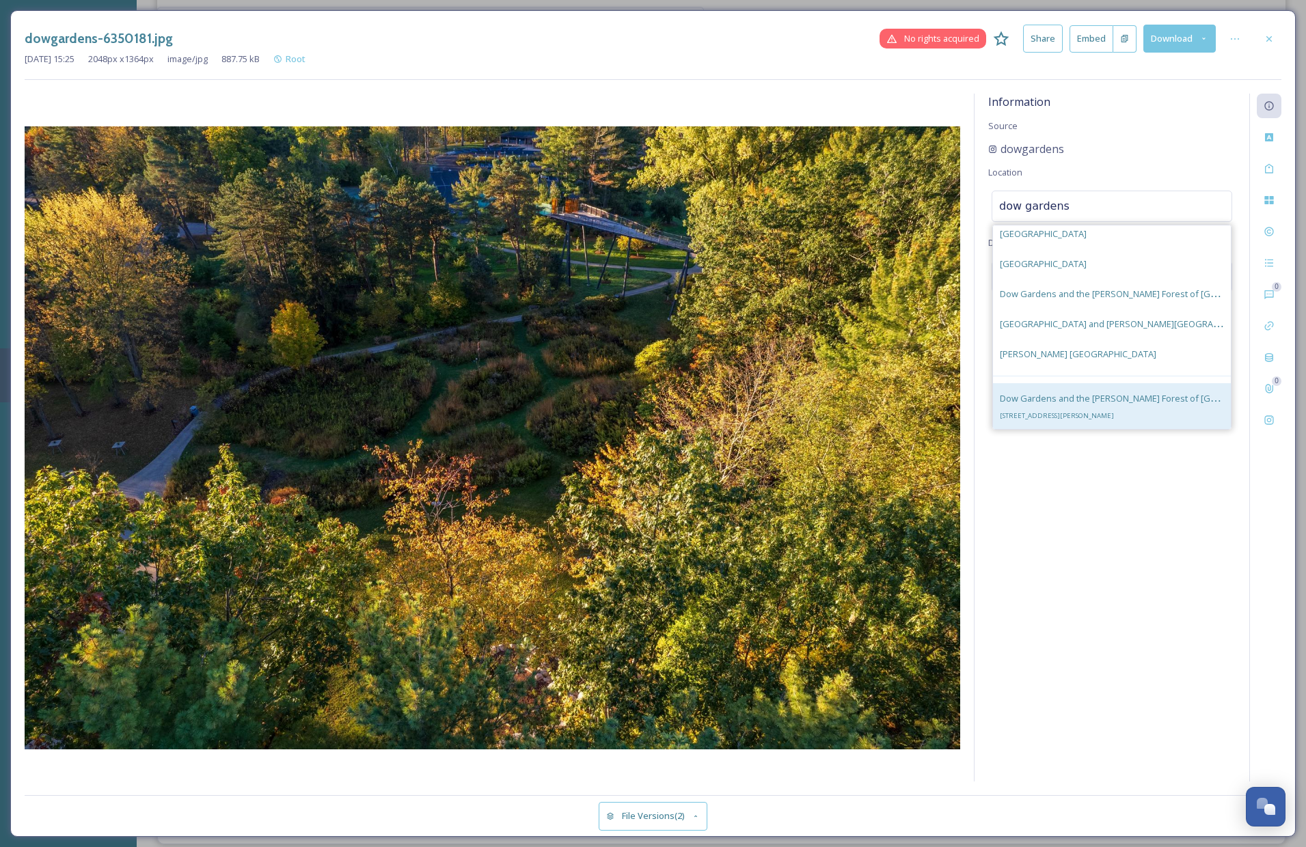
type input "dow gardens"
click at [1055, 392] on span "Dow Gardens and the Whiting Forest of Dow Gardens" at bounding box center [1144, 398] width 288 height 13
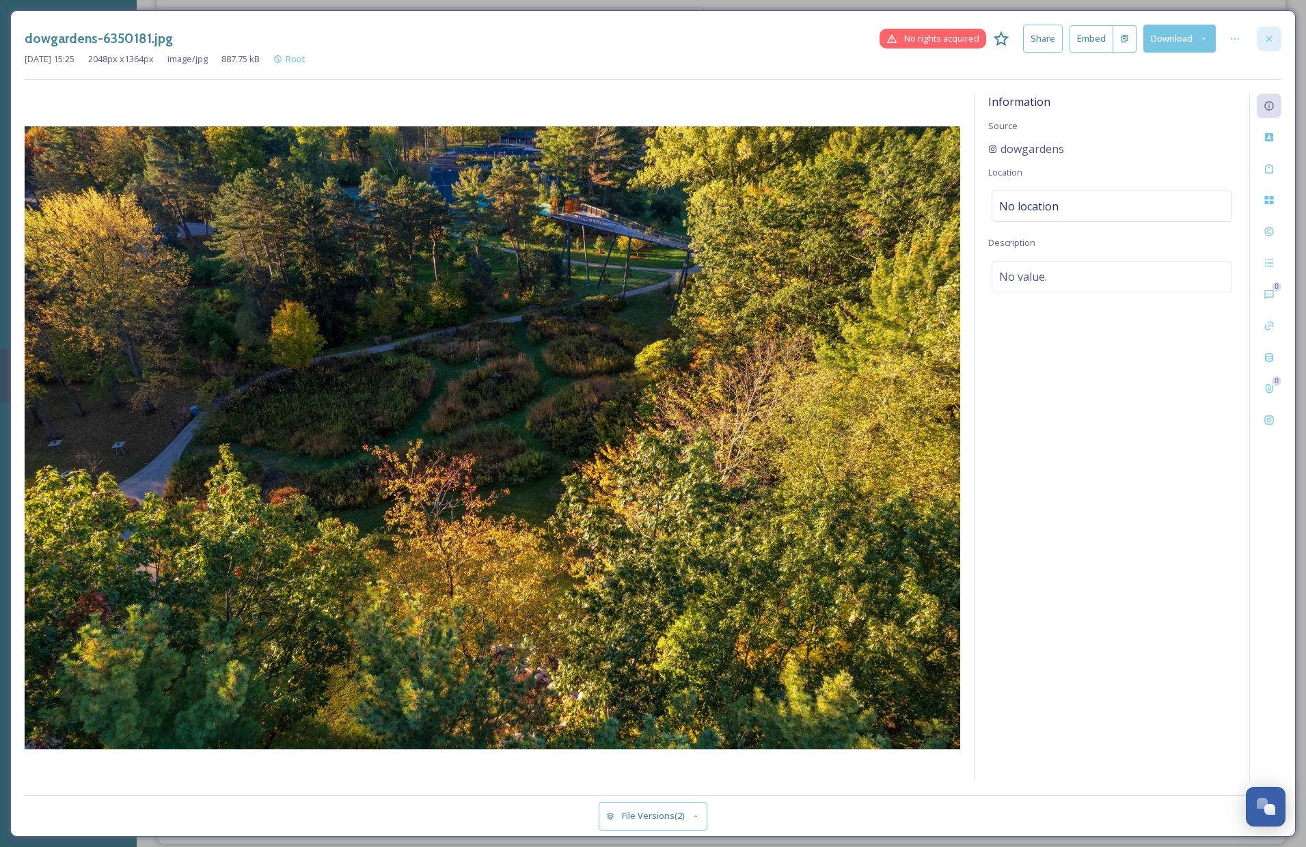
click at [1271, 42] on icon at bounding box center [1269, 38] width 11 height 11
